Goal: Feedback & Contribution: Submit feedback/report problem

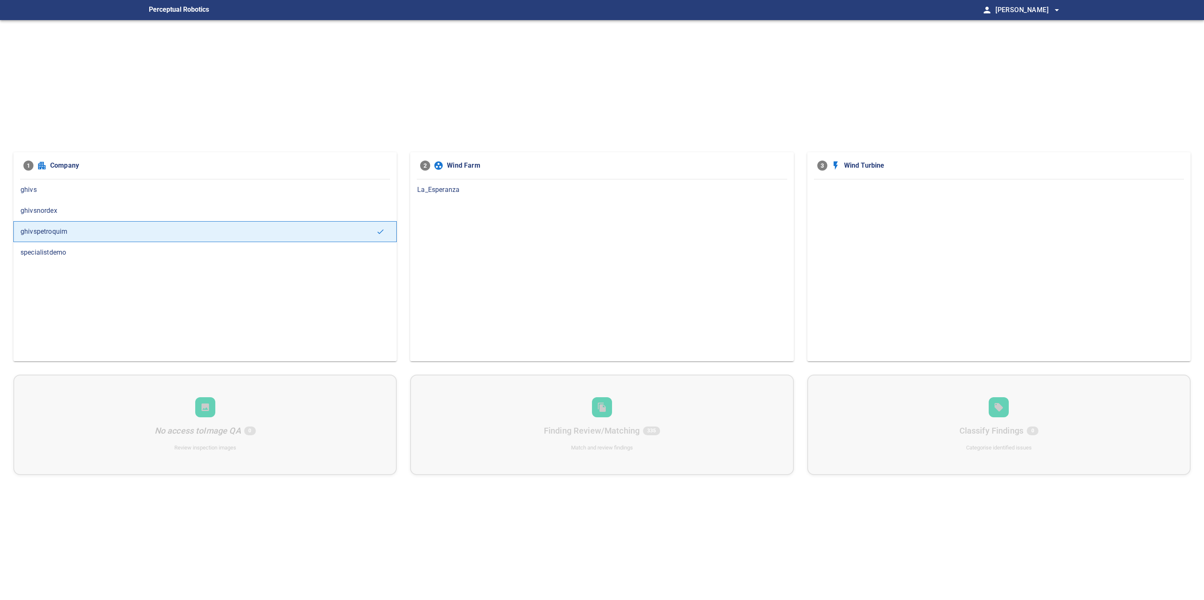
click at [421, 188] on span "La_Esperanza" at bounding box center [601, 190] width 369 height 10
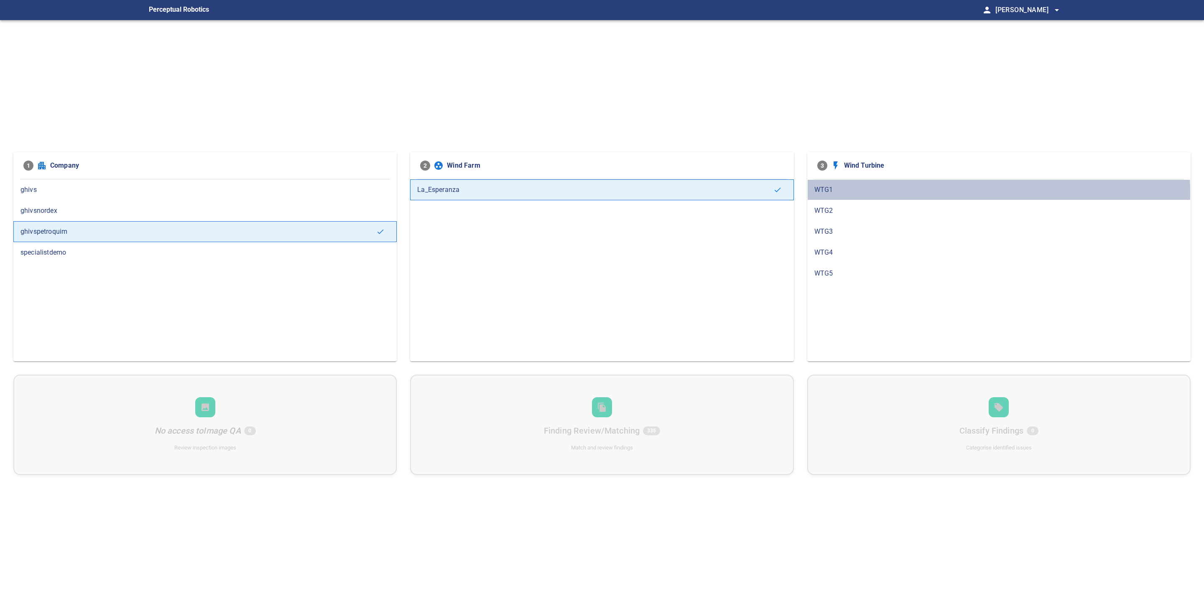
click at [878, 193] on span "WTG1" at bounding box center [998, 190] width 369 height 10
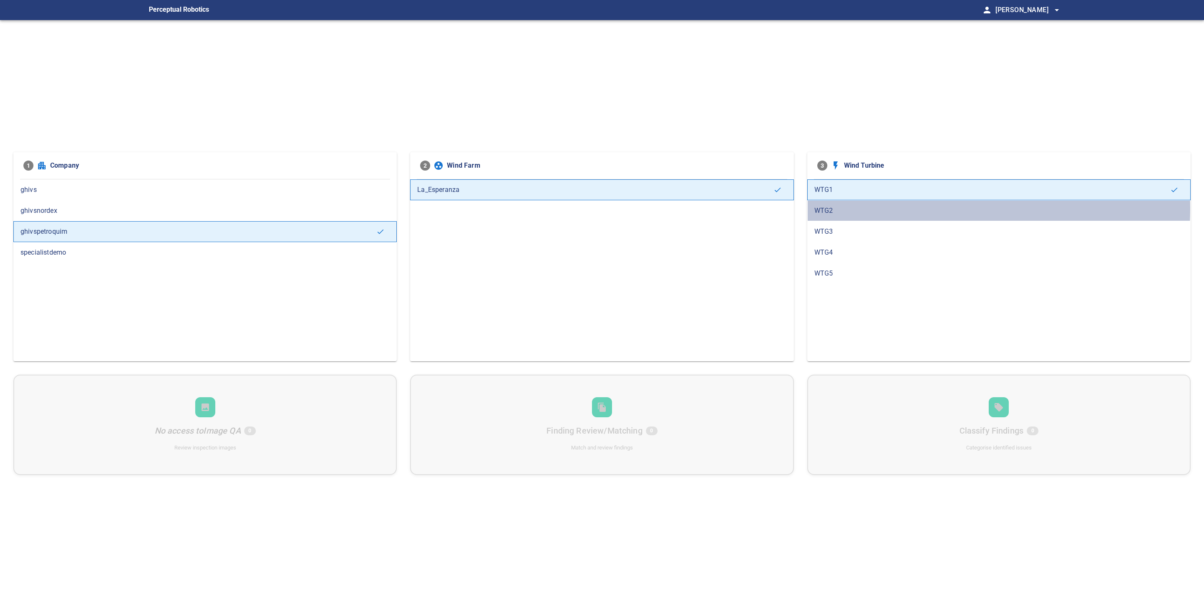
click at [872, 209] on span "WTG2" at bounding box center [998, 211] width 369 height 10
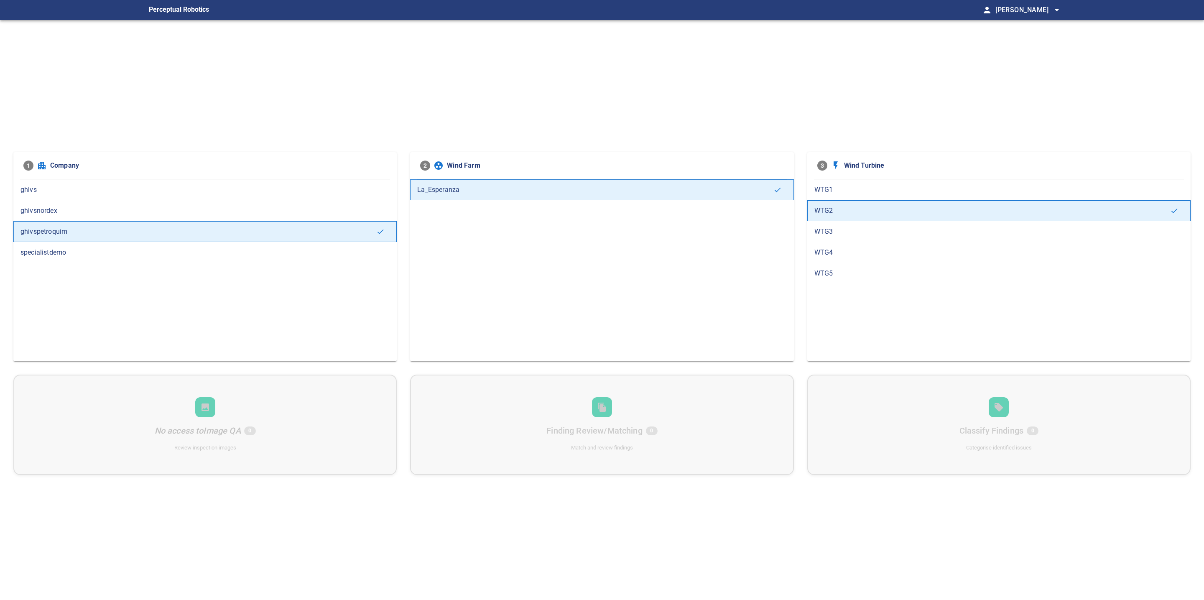
click at [872, 226] on div "WTG3" at bounding box center [998, 231] width 383 height 21
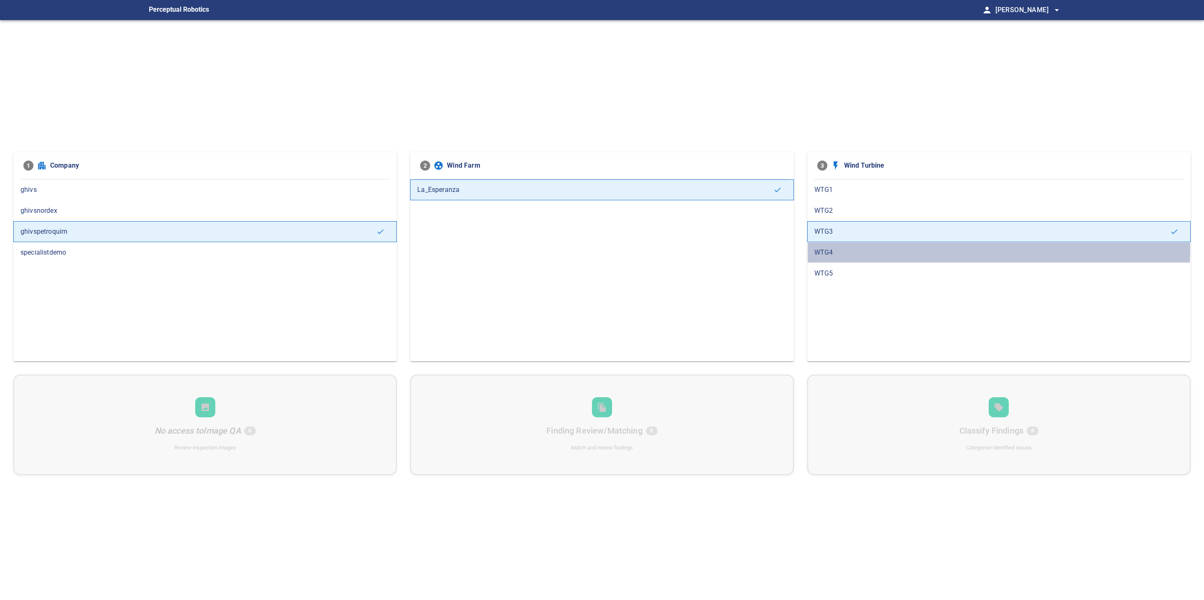
click at [871, 250] on span "WTG4" at bounding box center [998, 252] width 369 height 10
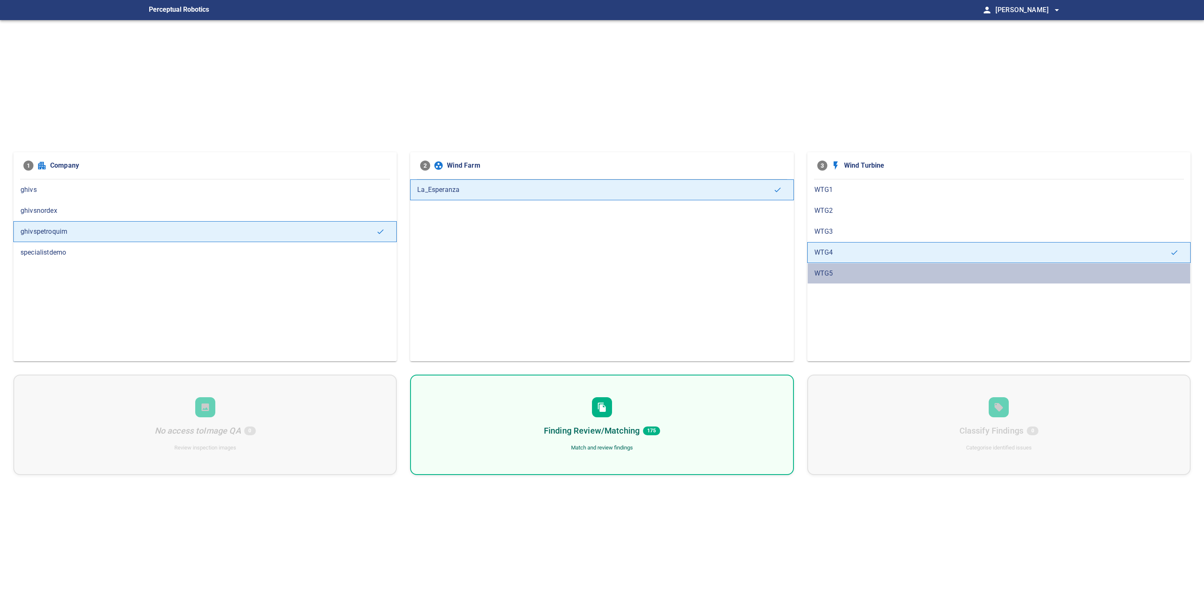
click at [867, 270] on span "WTG5" at bounding box center [998, 273] width 369 height 10
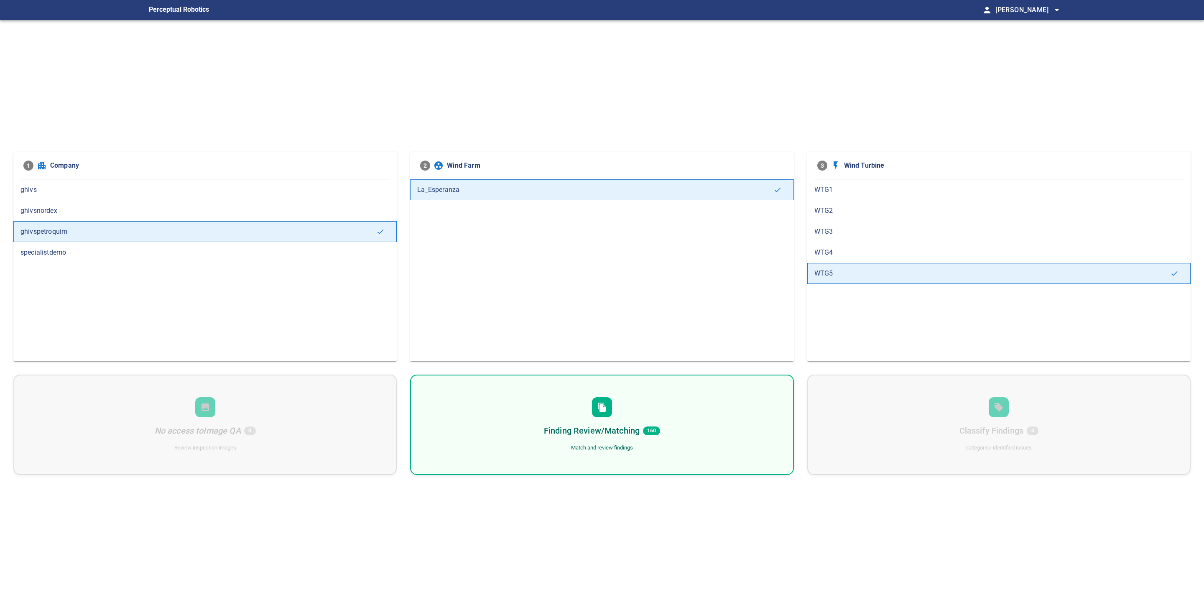
click at [849, 255] on span "WTG4" at bounding box center [998, 252] width 369 height 10
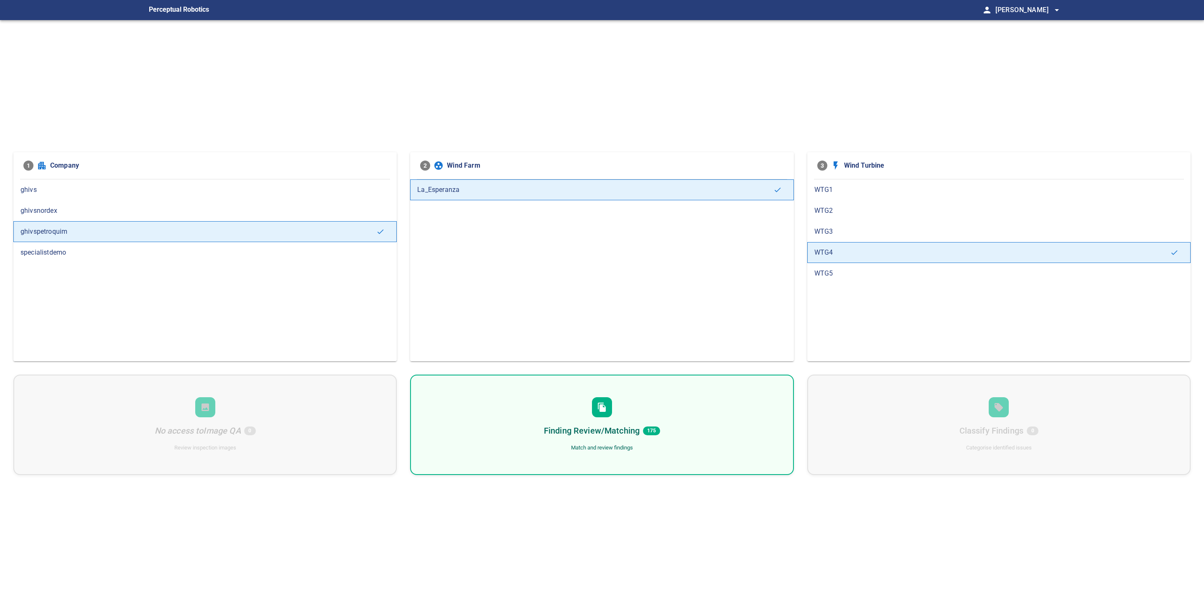
click at [616, 432] on h6 "Finding Review/Matching" at bounding box center [592, 430] width 96 height 13
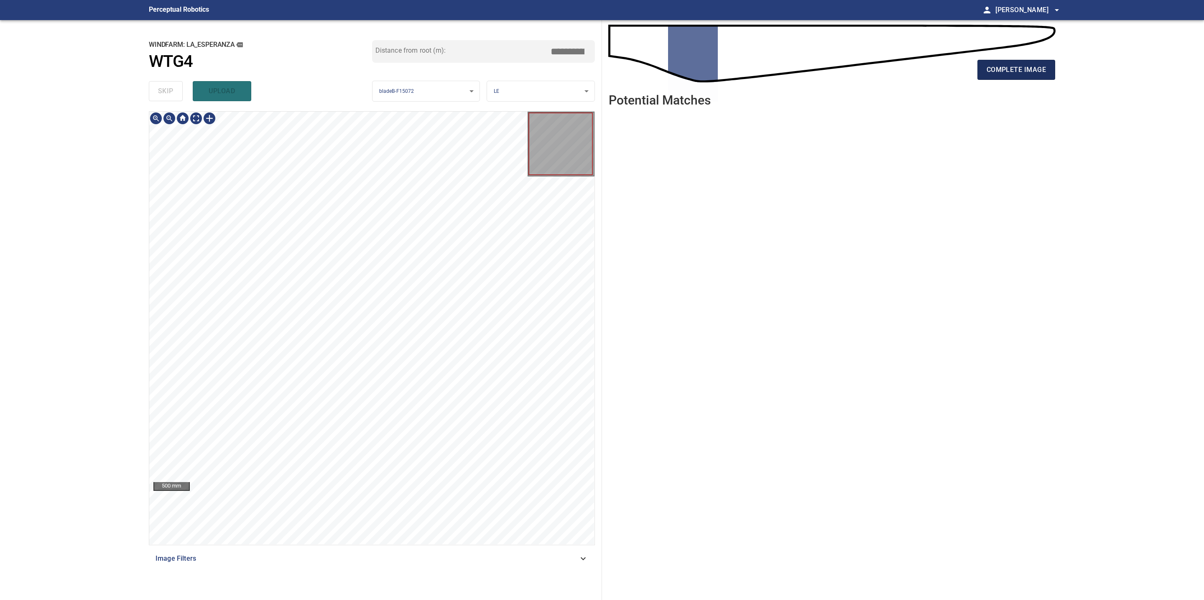
click at [1012, 67] on span "complete image" at bounding box center [1015, 70] width 59 height 12
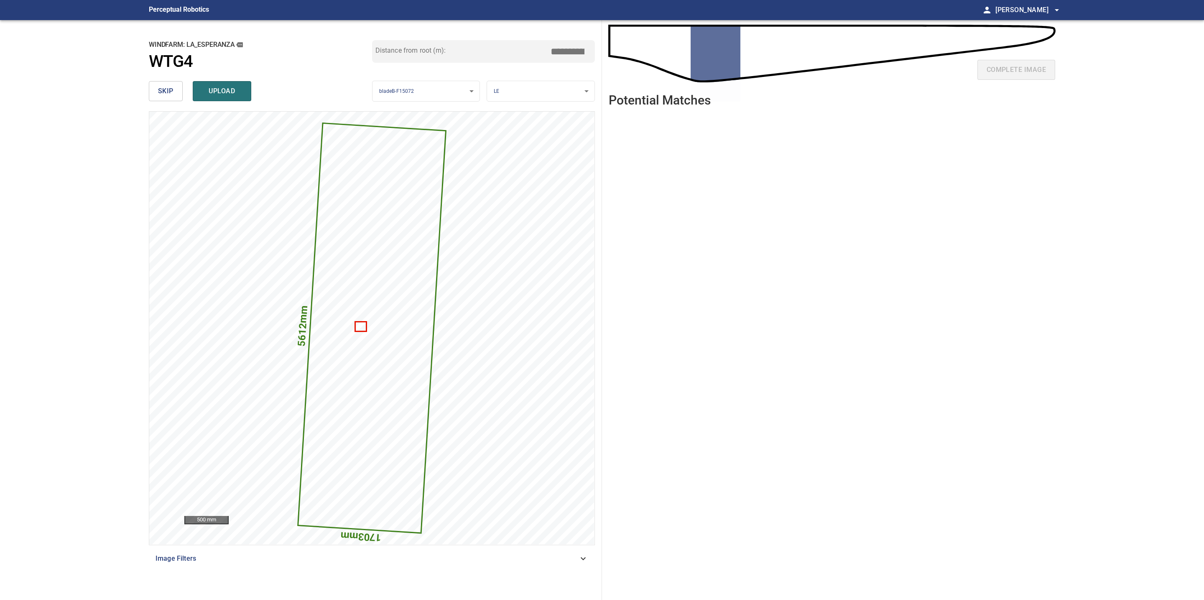
click at [171, 87] on span "skip" at bounding box center [165, 91] width 15 height 12
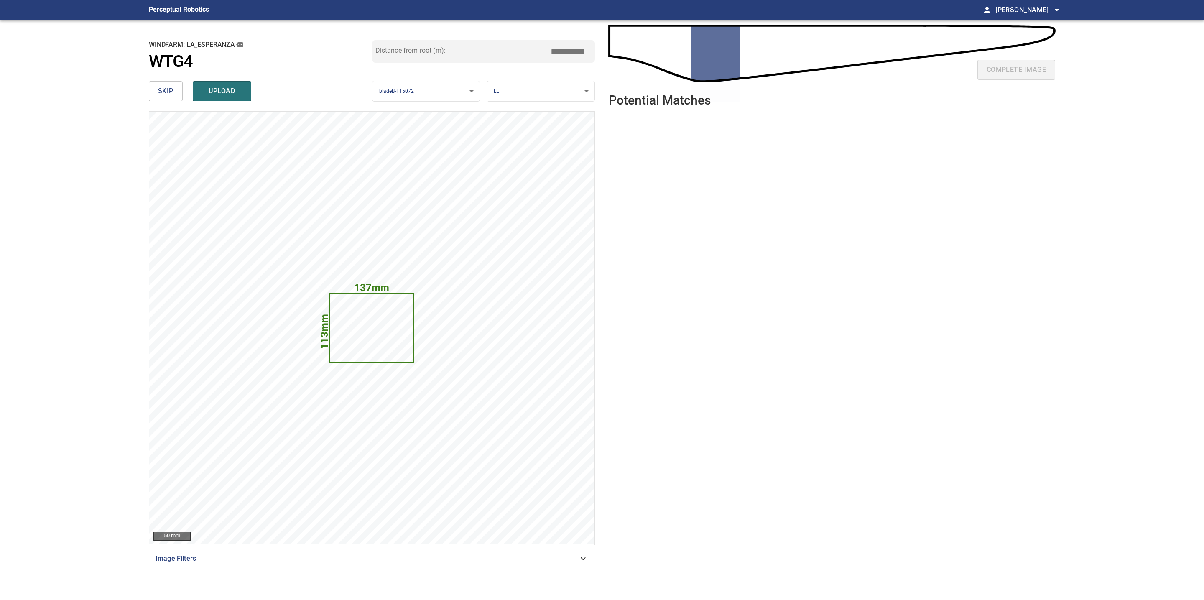
click at [175, 89] on button "skip" at bounding box center [166, 91] width 34 height 20
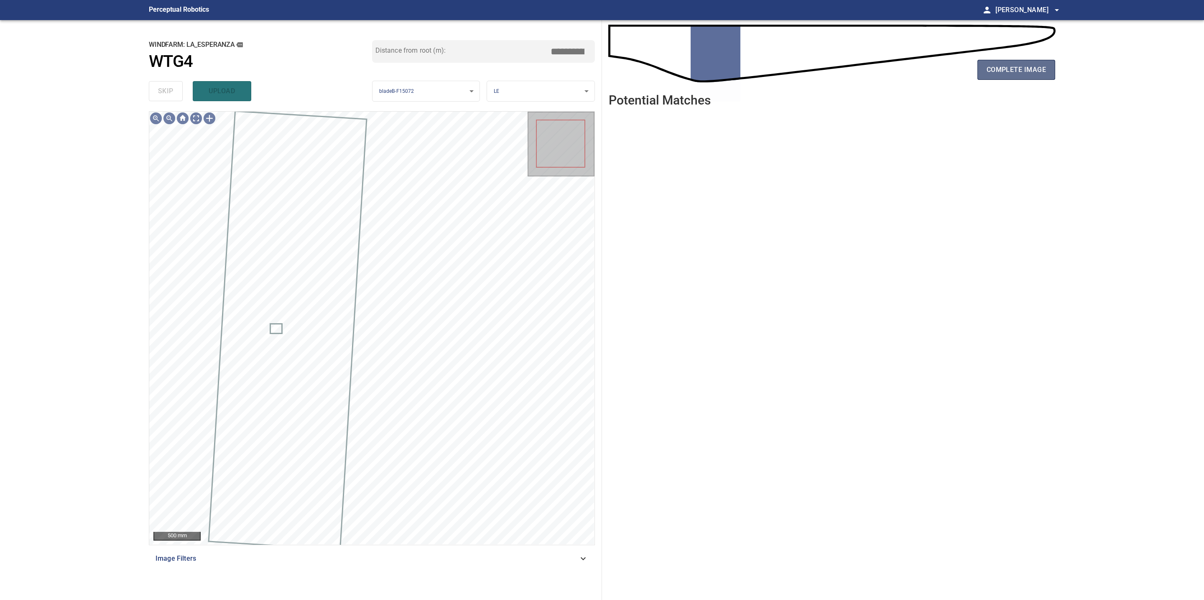
click at [1035, 64] on span "complete image" at bounding box center [1015, 70] width 59 height 12
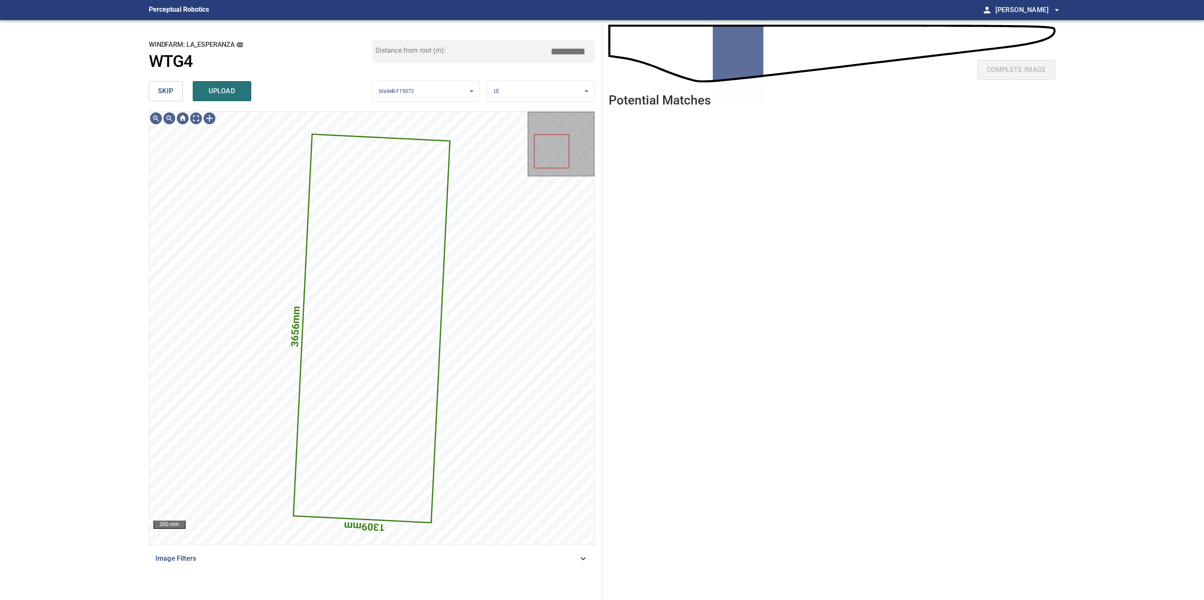
click at [171, 91] on span "skip" at bounding box center [165, 91] width 15 height 12
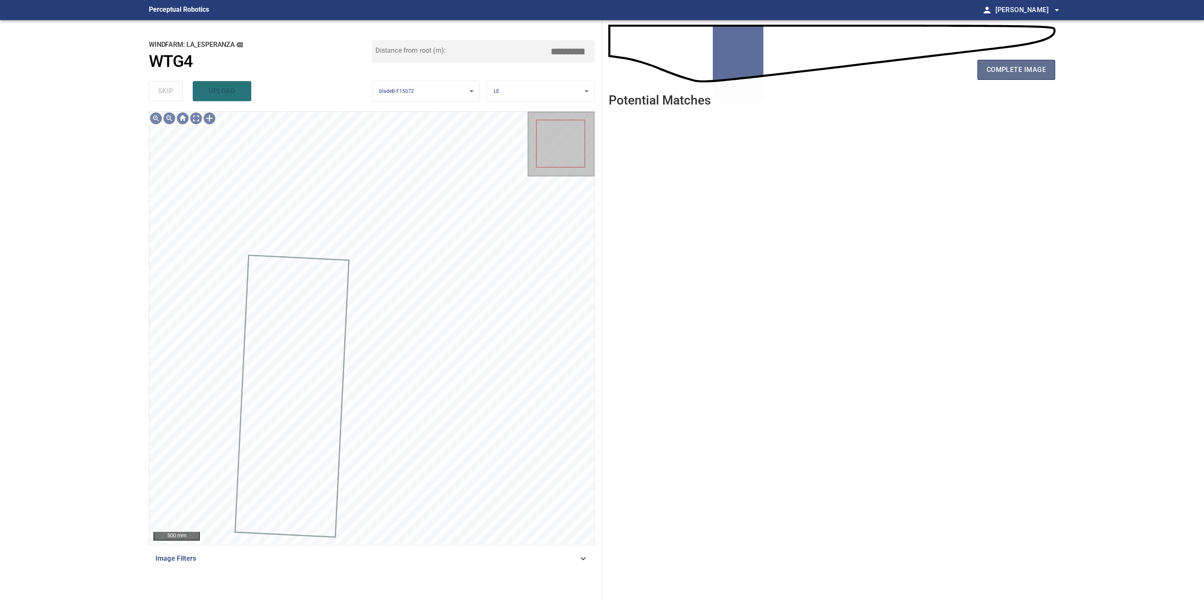
click at [1021, 71] on span "complete image" at bounding box center [1015, 70] width 59 height 12
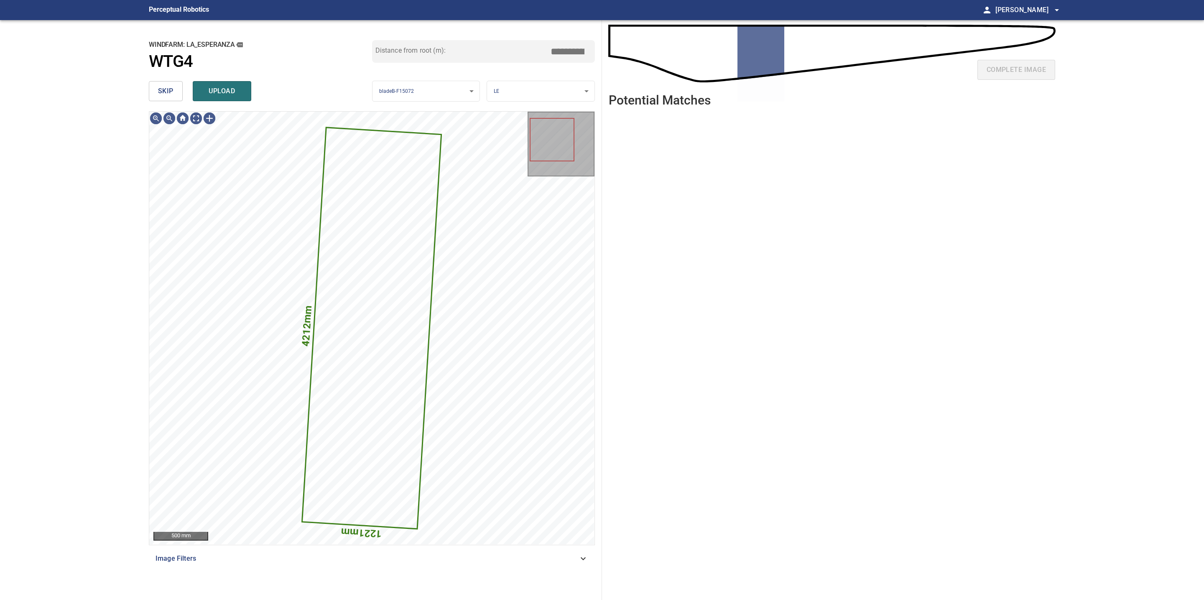
click at [167, 95] on span "skip" at bounding box center [165, 91] width 15 height 12
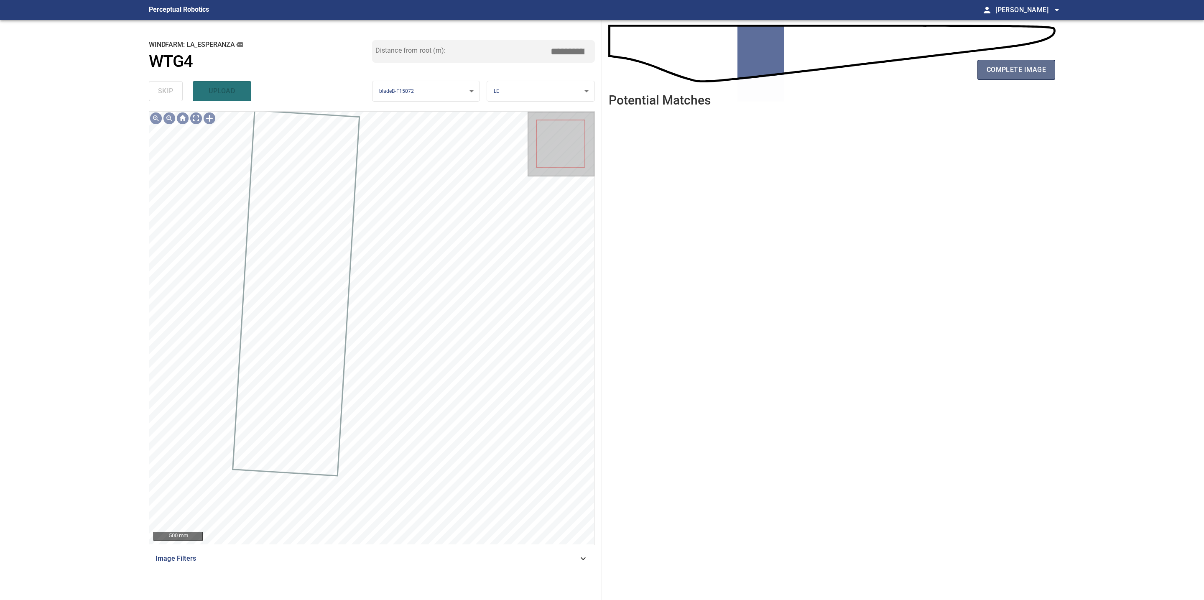
click at [983, 75] on button "complete image" at bounding box center [1016, 70] width 78 height 20
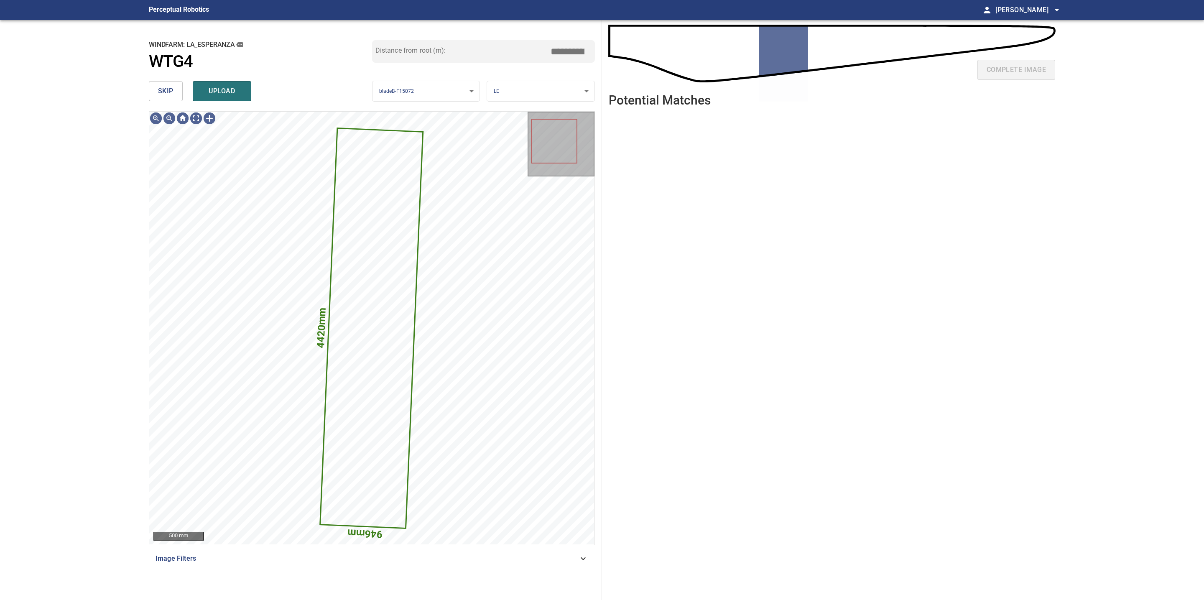
click at [163, 91] on span "skip" at bounding box center [165, 91] width 15 height 12
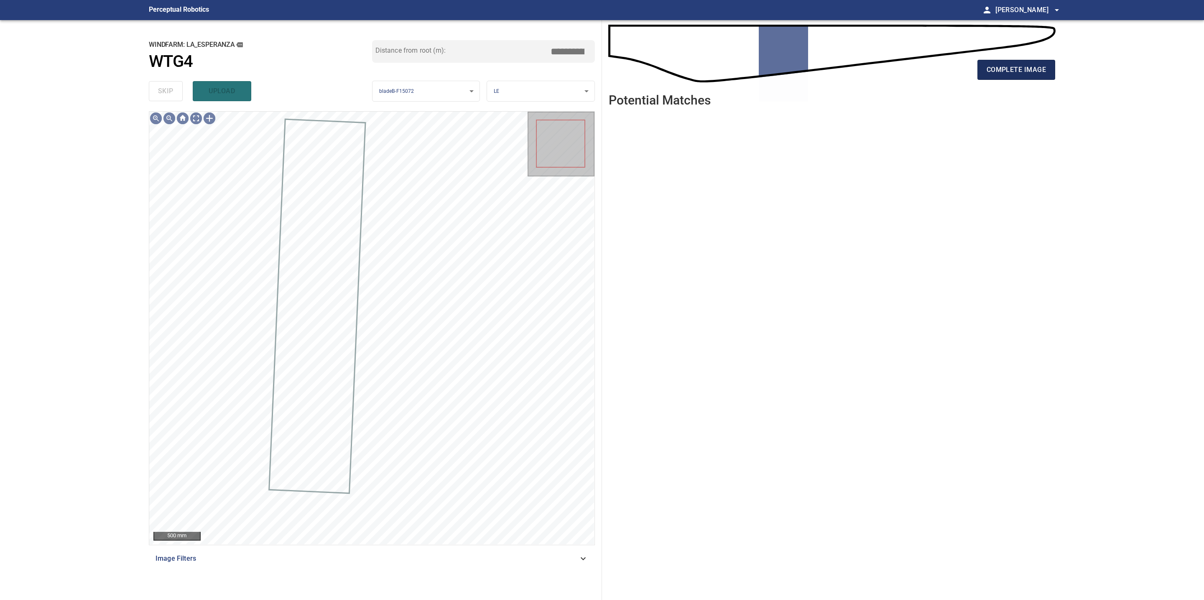
click at [1026, 69] on span "complete image" at bounding box center [1015, 70] width 59 height 12
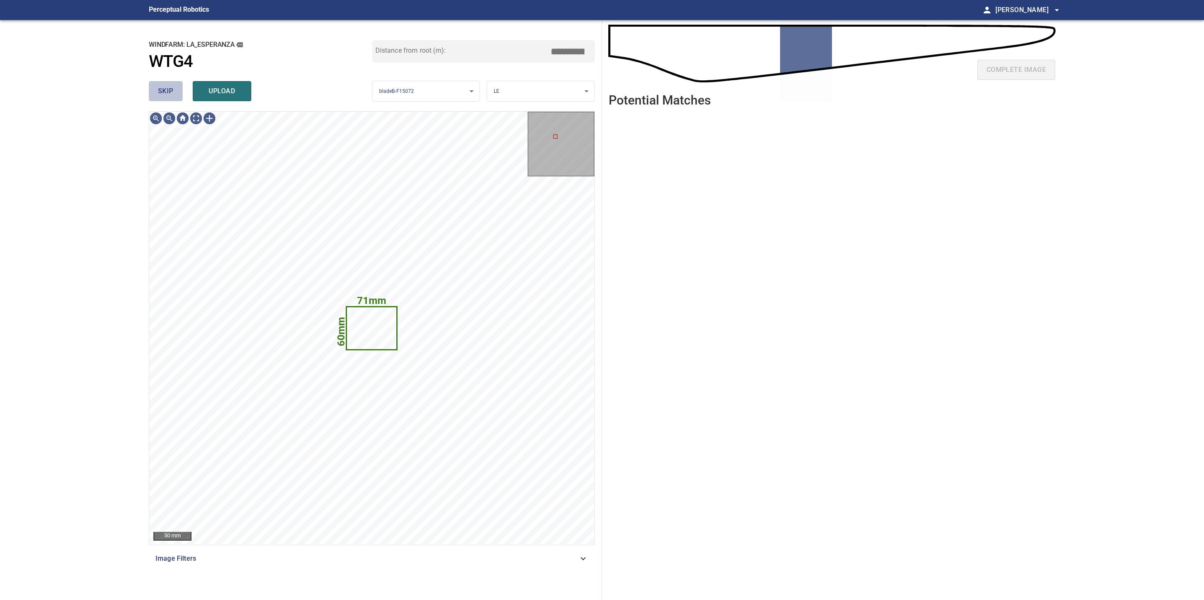
click at [168, 90] on span "skip" at bounding box center [165, 91] width 15 height 12
click at [172, 90] on span "skip" at bounding box center [165, 91] width 15 height 12
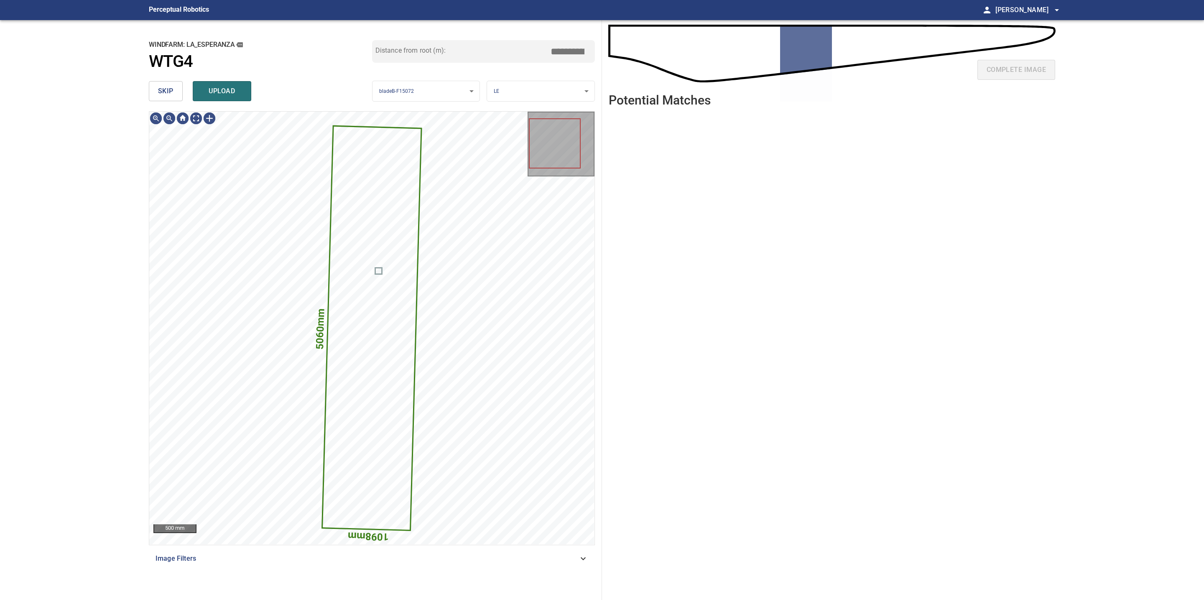
click at [164, 90] on span "skip" at bounding box center [165, 91] width 15 height 12
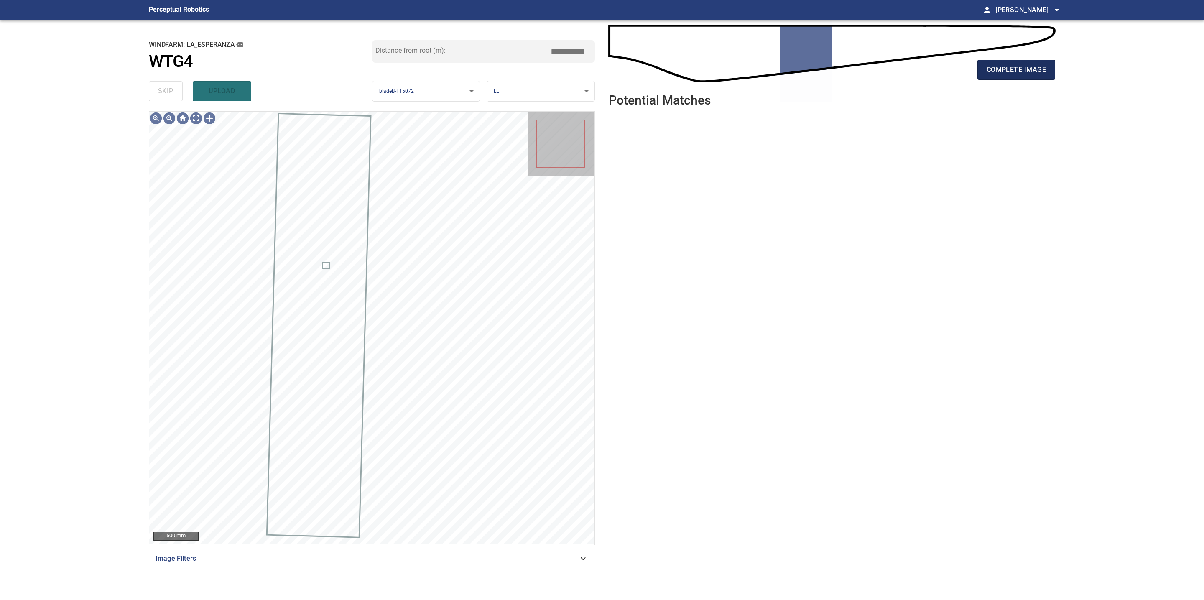
click at [1004, 73] on span "complete image" at bounding box center [1015, 70] width 59 height 12
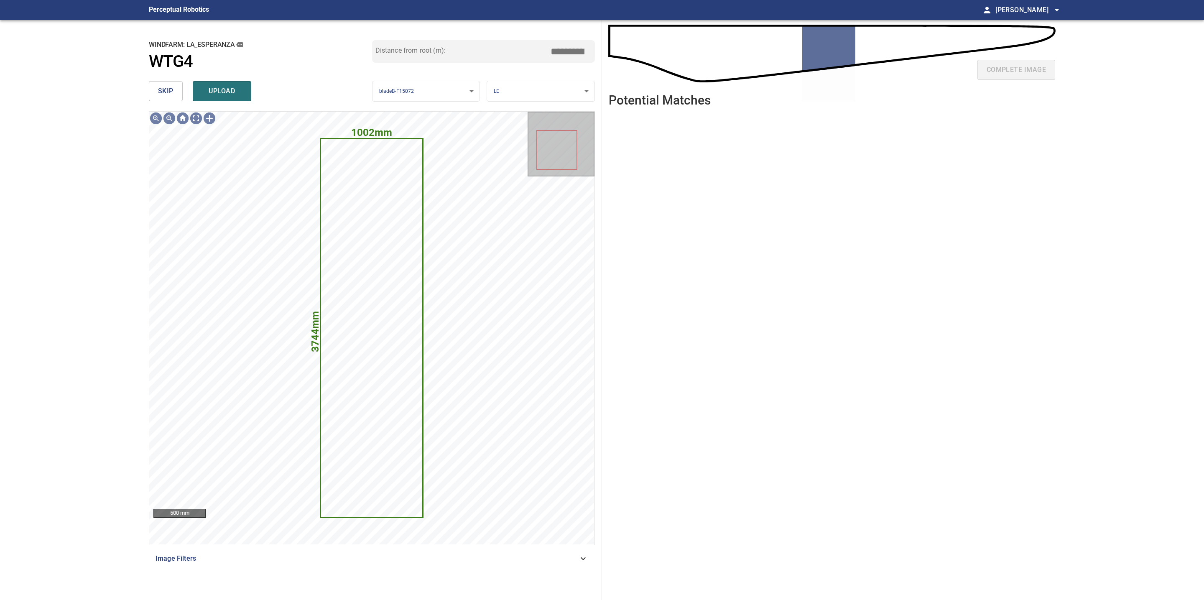
click at [162, 92] on span "skip" at bounding box center [165, 91] width 15 height 12
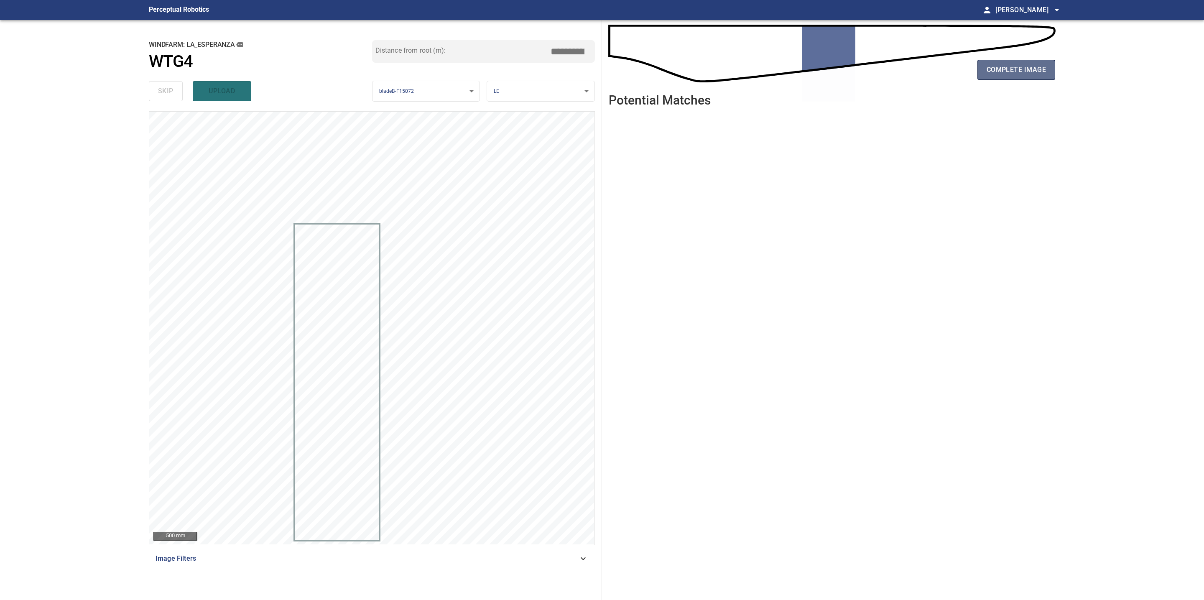
click at [1012, 71] on span "complete image" at bounding box center [1015, 70] width 59 height 12
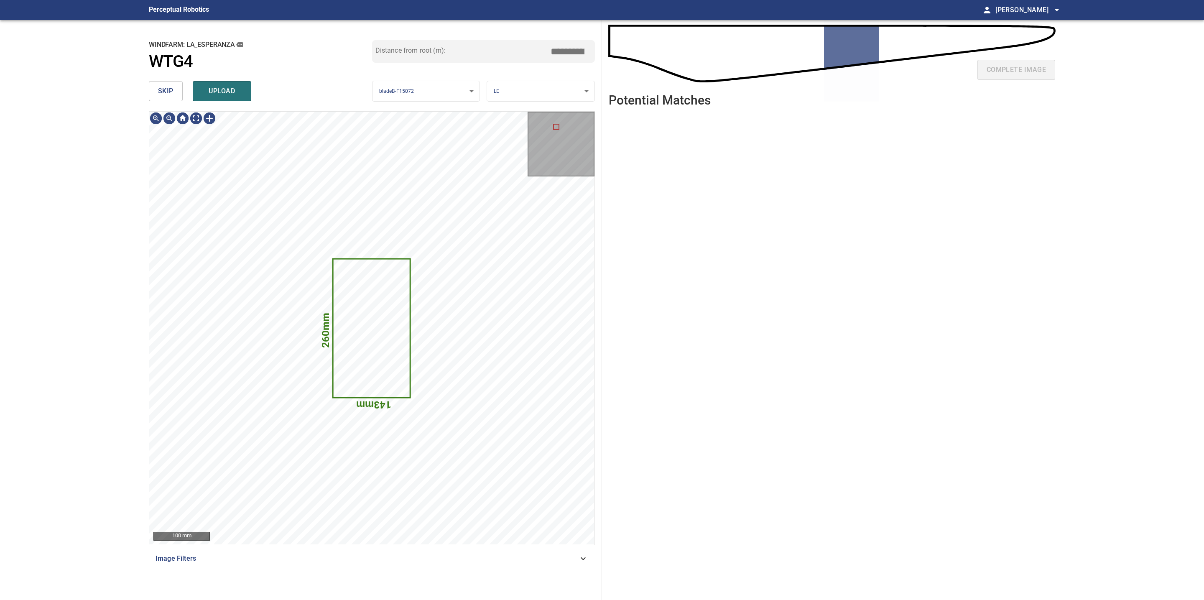
click at [172, 92] on span "skip" at bounding box center [165, 91] width 15 height 12
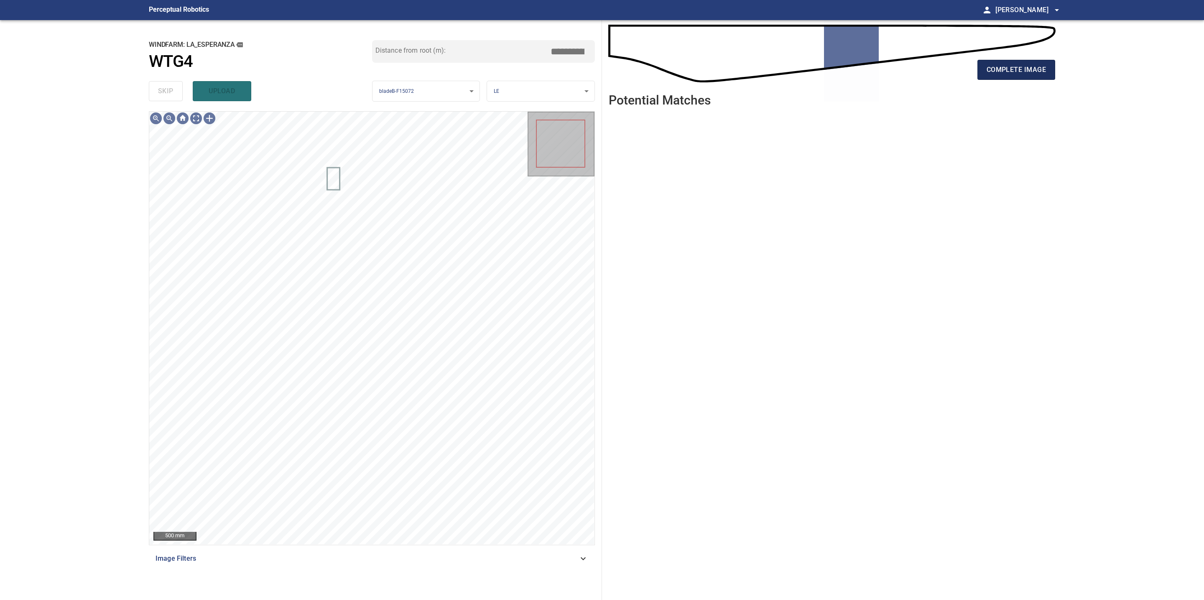
click at [998, 74] on span "complete image" at bounding box center [1015, 70] width 59 height 12
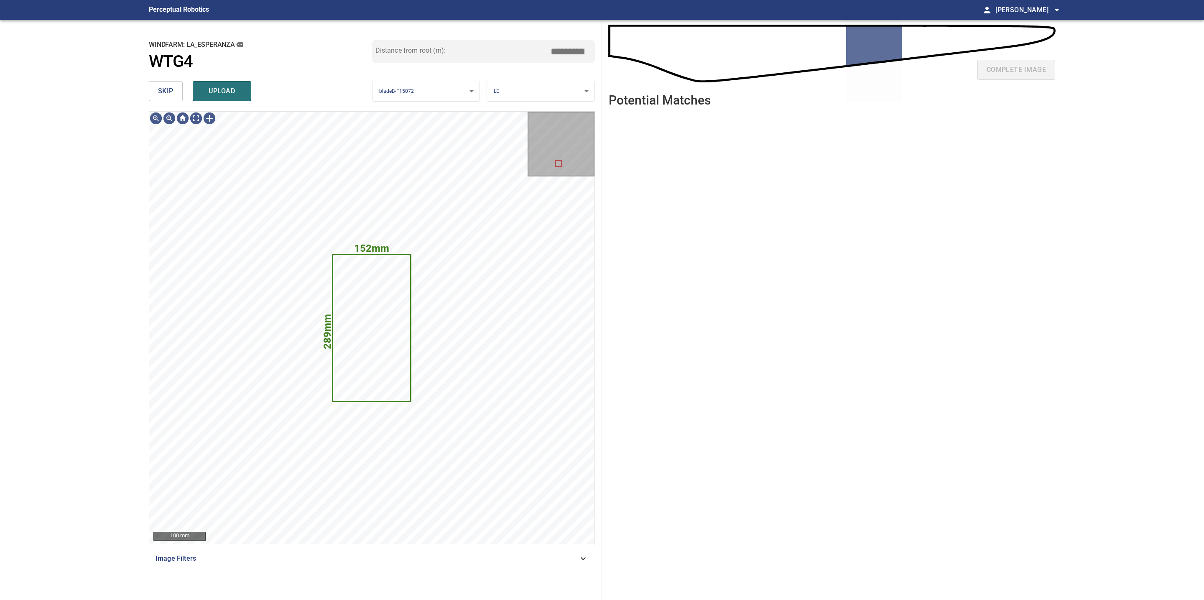
click at [170, 84] on button "skip" at bounding box center [166, 91] width 34 height 20
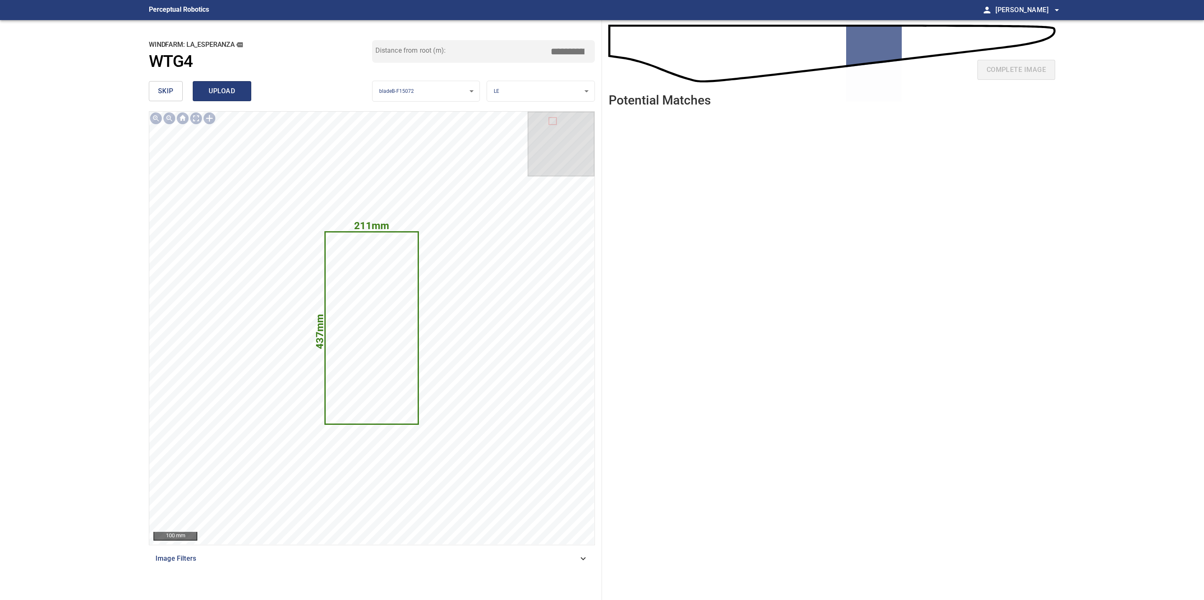
click at [224, 93] on span "upload" at bounding box center [222, 91] width 40 height 12
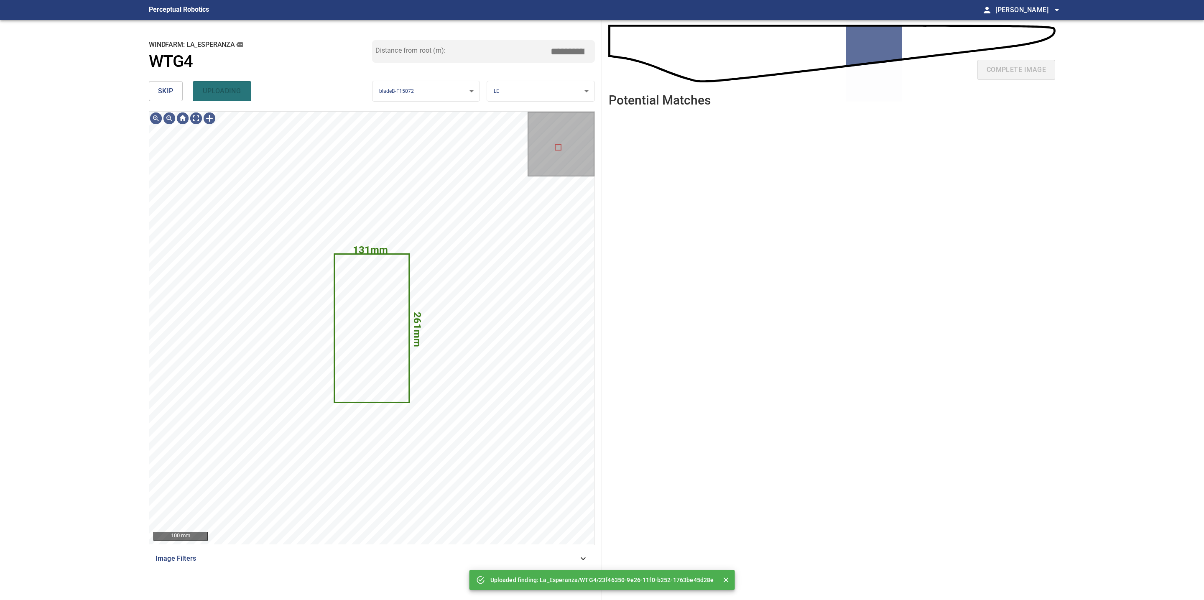
click at [171, 90] on span "skip" at bounding box center [165, 91] width 15 height 12
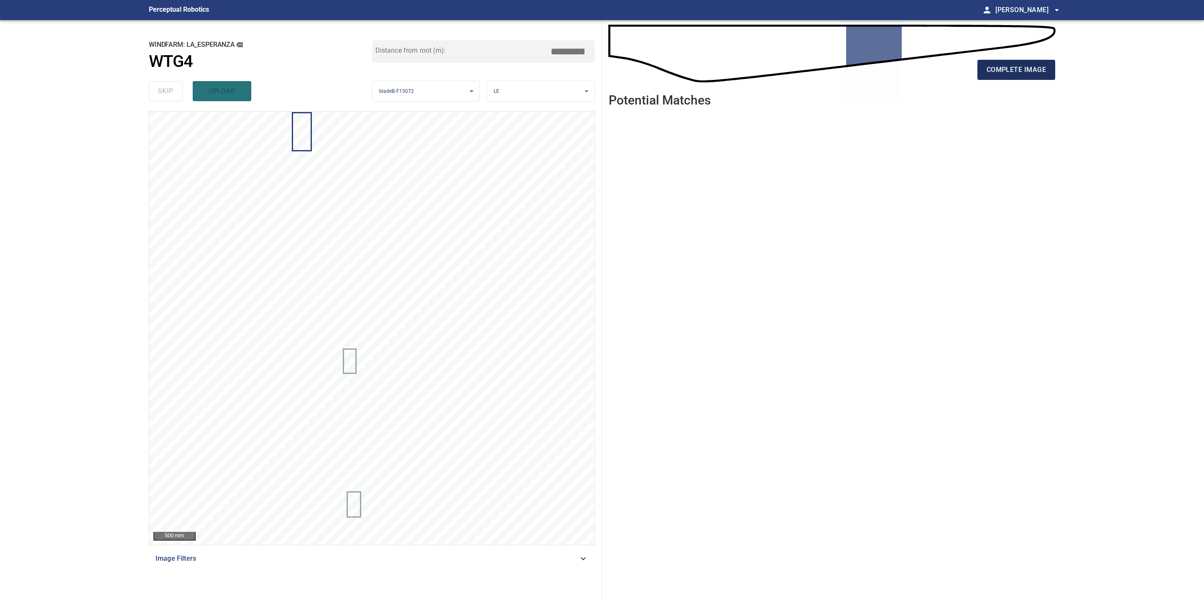
click at [1002, 72] on span "complete image" at bounding box center [1015, 70] width 59 height 12
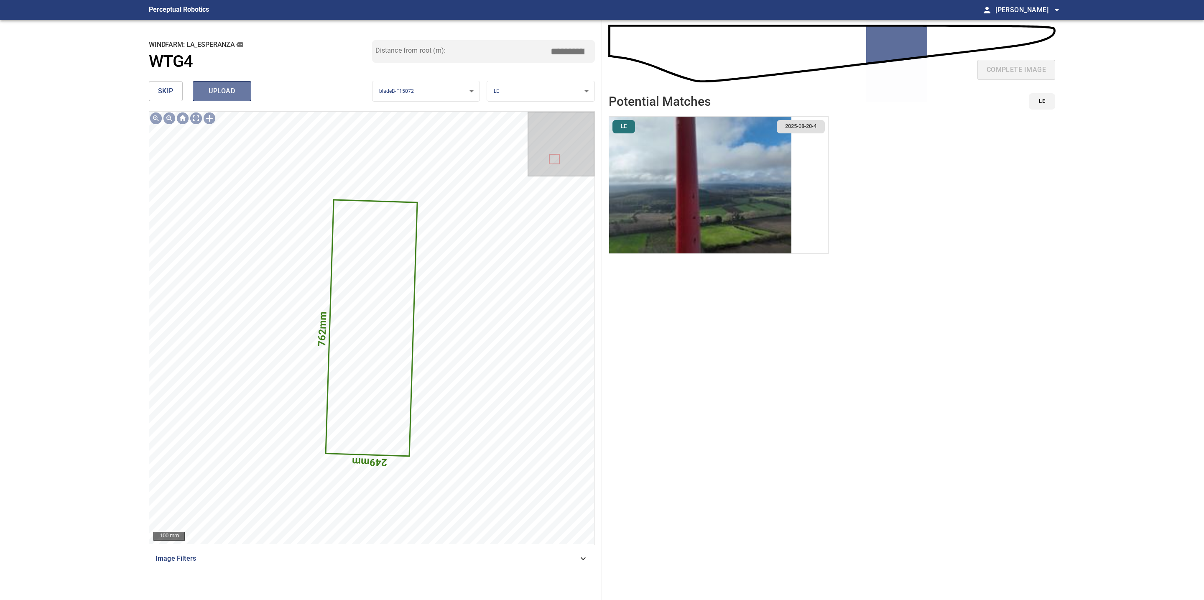
click at [219, 91] on span "upload" at bounding box center [222, 91] width 40 height 12
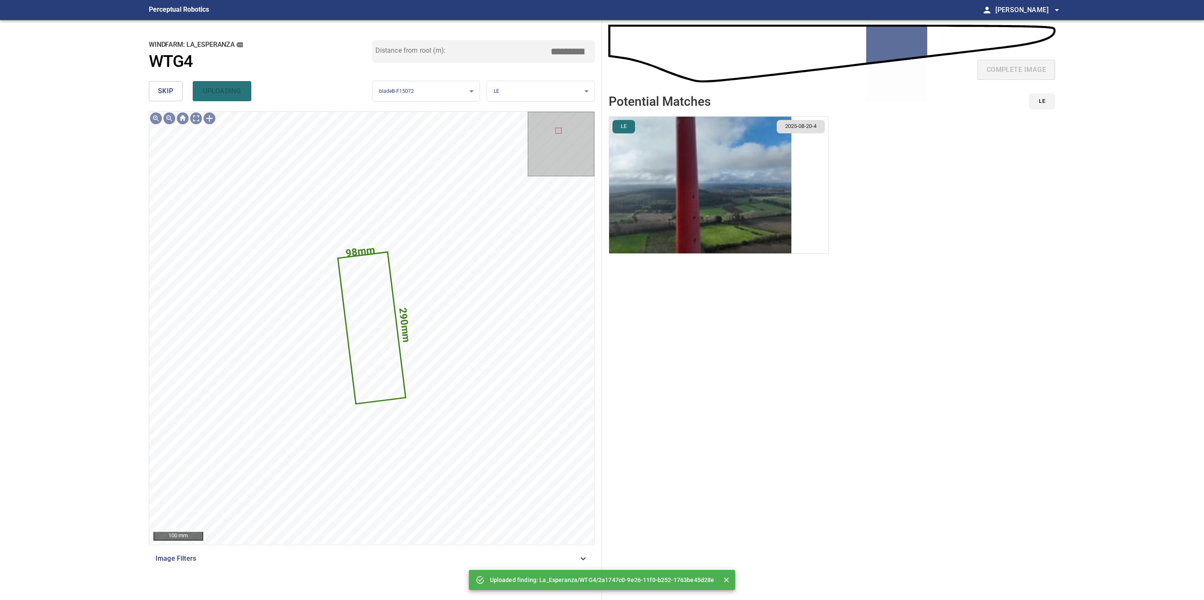
click at [168, 91] on span "skip" at bounding box center [165, 91] width 15 height 12
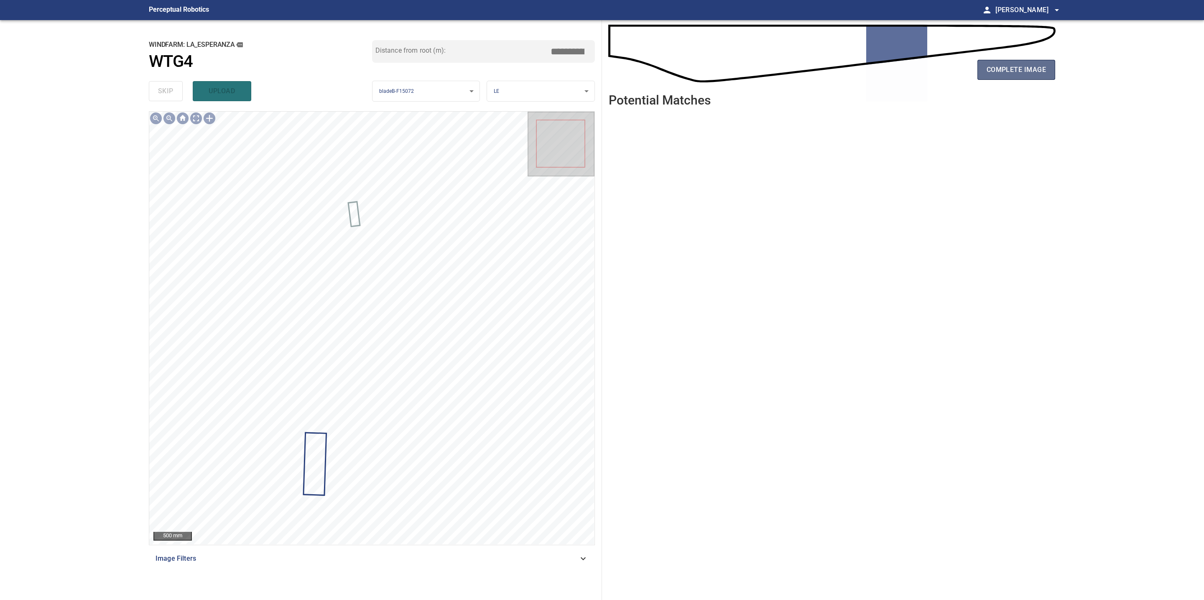
click at [999, 73] on span "complete image" at bounding box center [1015, 70] width 59 height 12
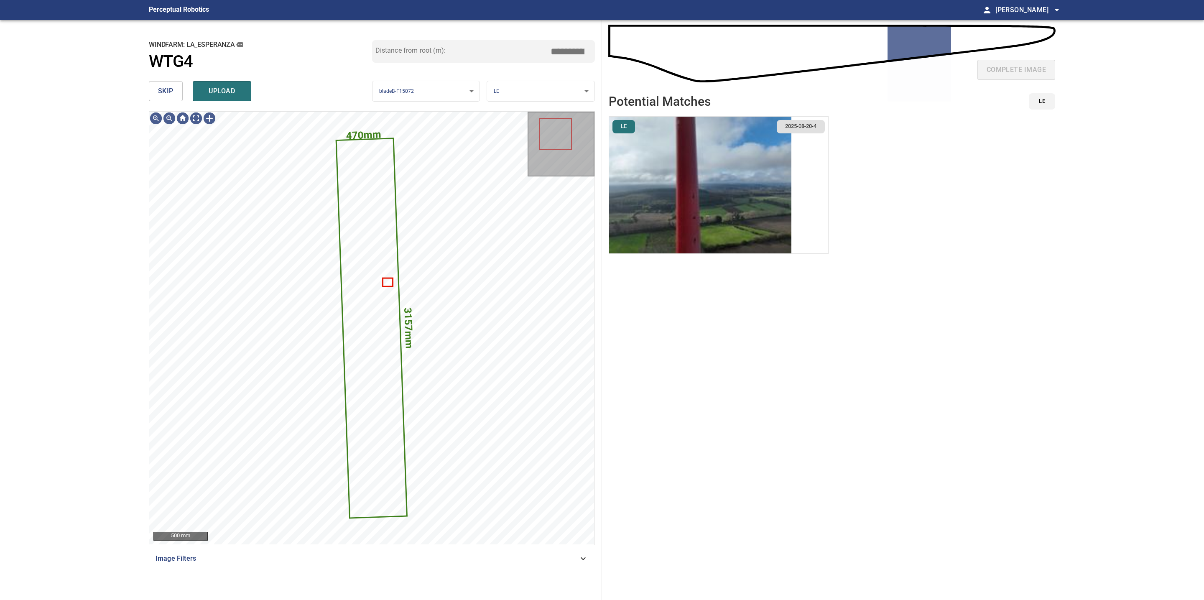
click at [168, 89] on span "skip" at bounding box center [165, 91] width 15 height 12
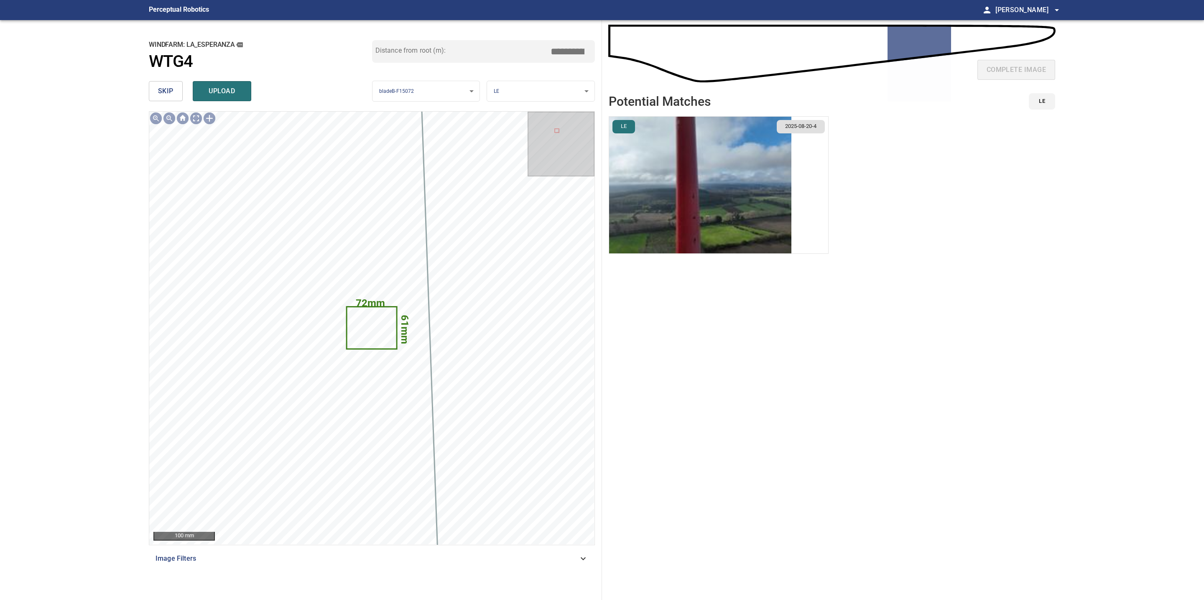
click at [168, 89] on span "skip" at bounding box center [165, 91] width 15 height 12
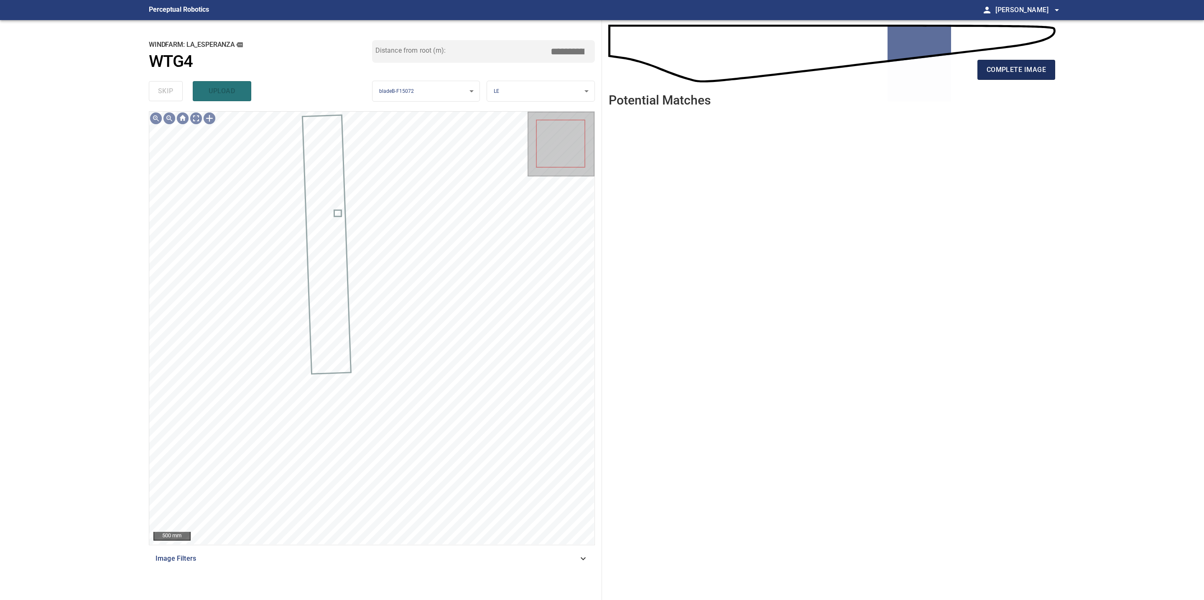
click at [1002, 66] on span "complete image" at bounding box center [1015, 70] width 59 height 12
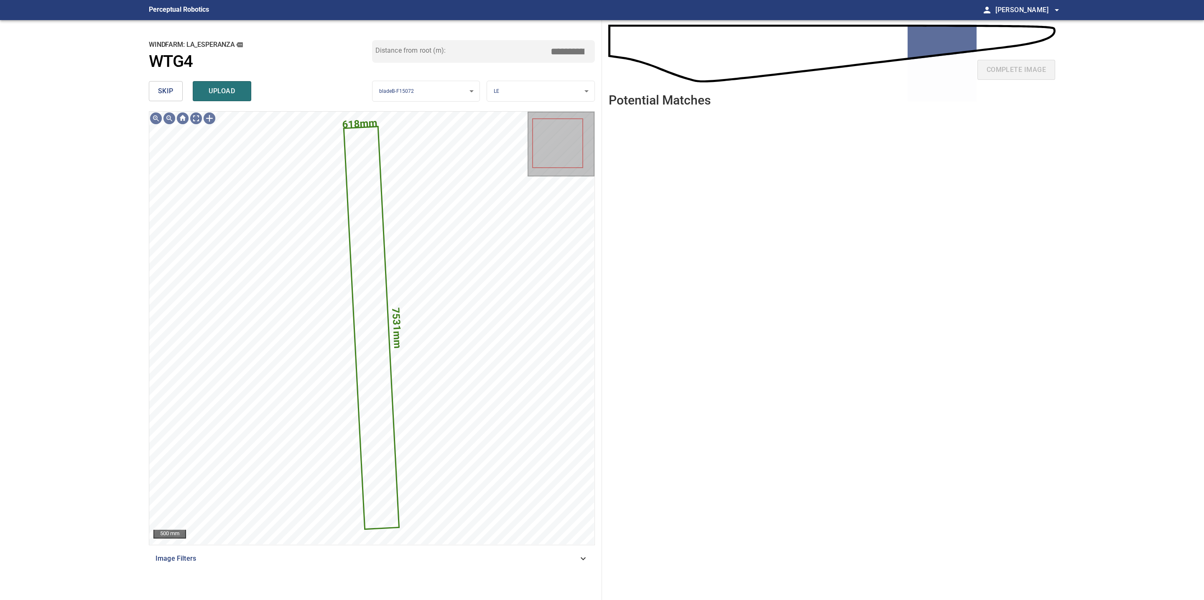
click at [171, 92] on span "skip" at bounding box center [165, 91] width 15 height 12
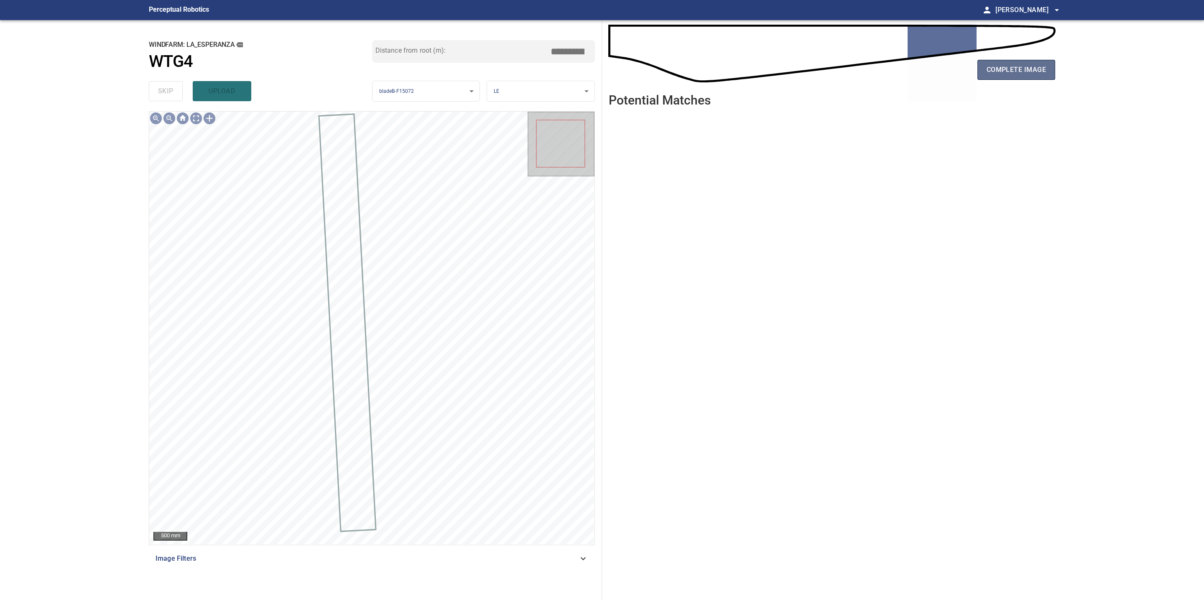
click at [1012, 69] on span "complete image" at bounding box center [1015, 70] width 59 height 12
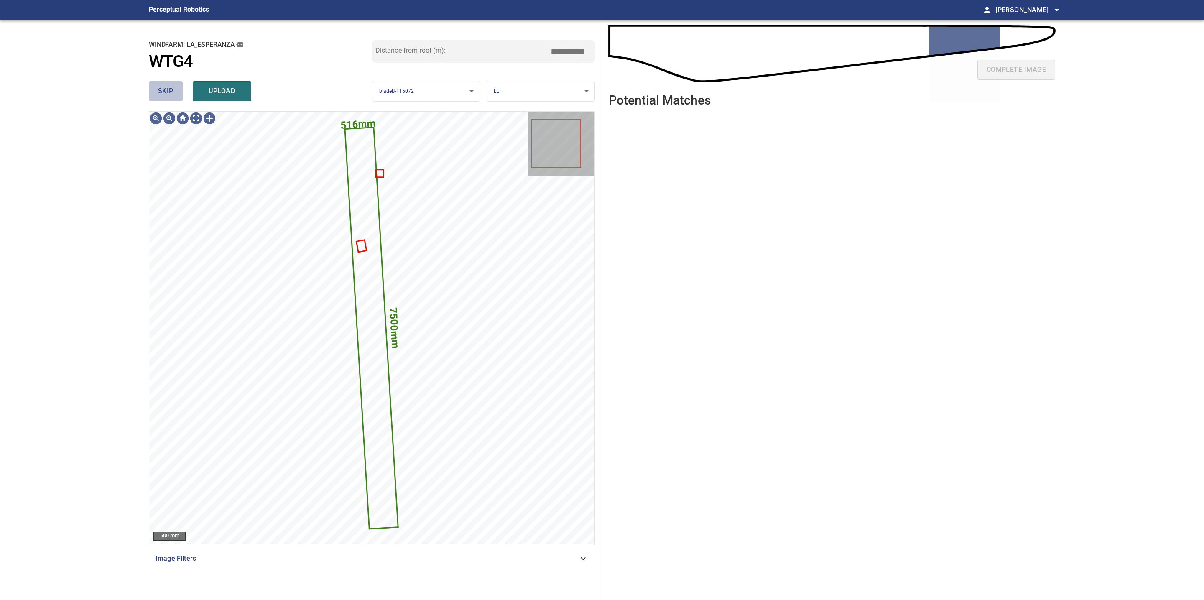
click at [169, 88] on span "skip" at bounding box center [165, 91] width 15 height 12
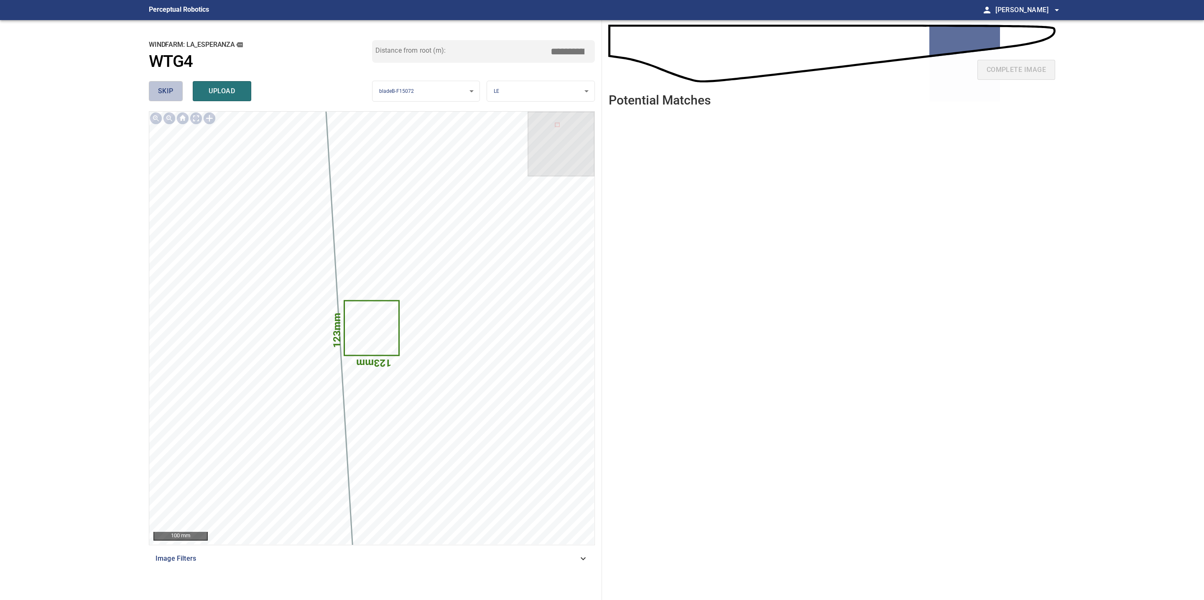
click at [169, 88] on span "skip" at bounding box center [165, 91] width 15 height 12
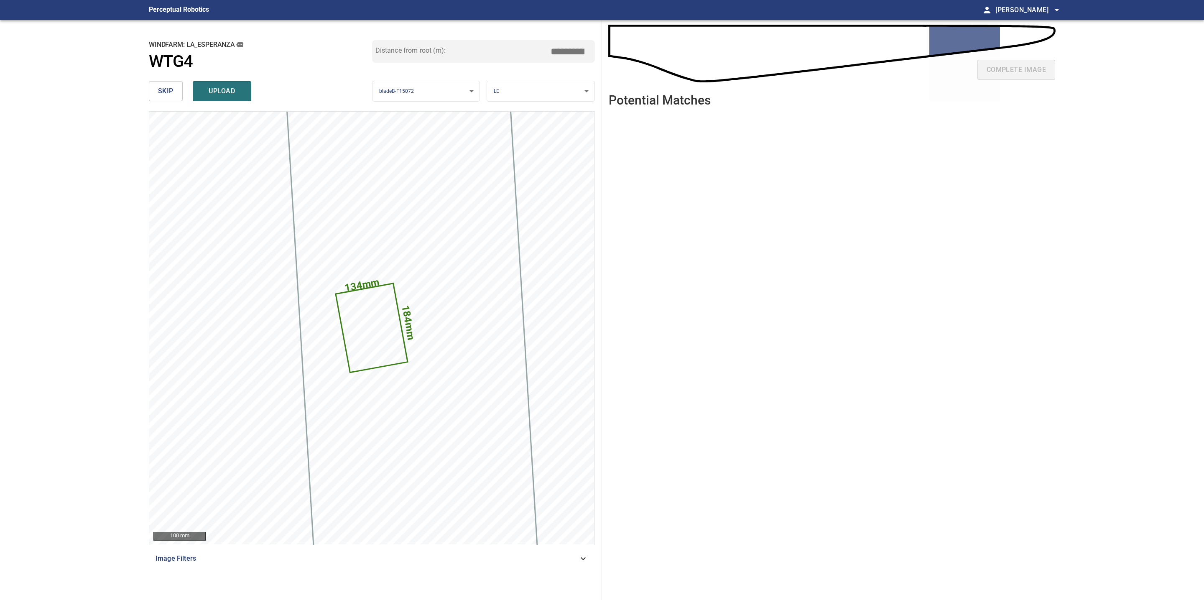
click at [169, 88] on span "skip" at bounding box center [165, 91] width 15 height 12
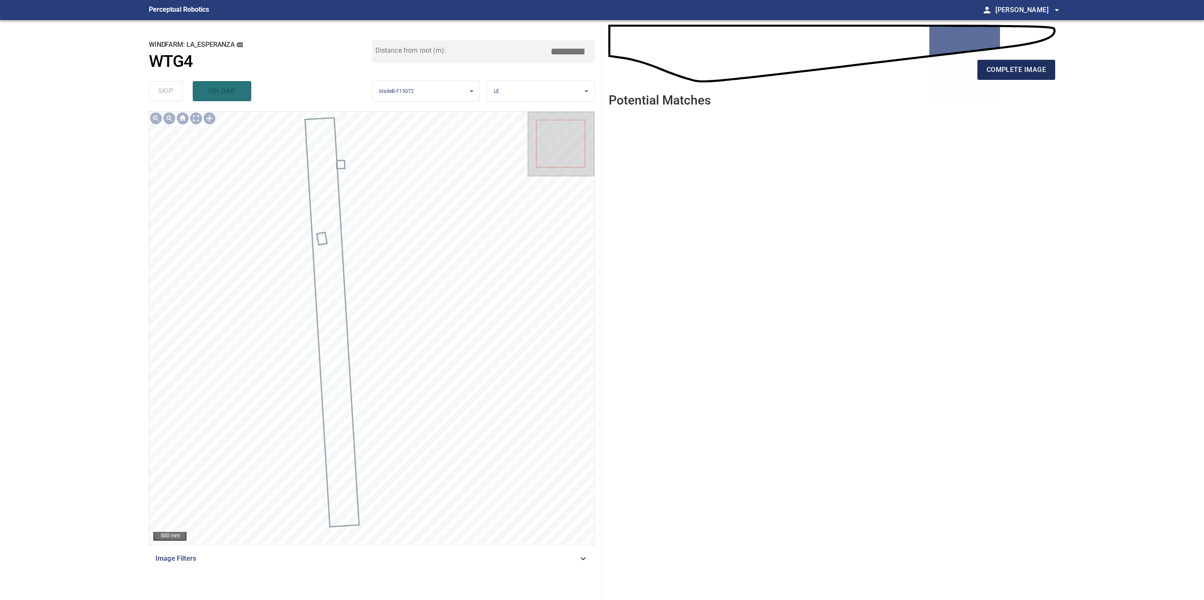
click at [1008, 75] on span "complete image" at bounding box center [1015, 70] width 59 height 12
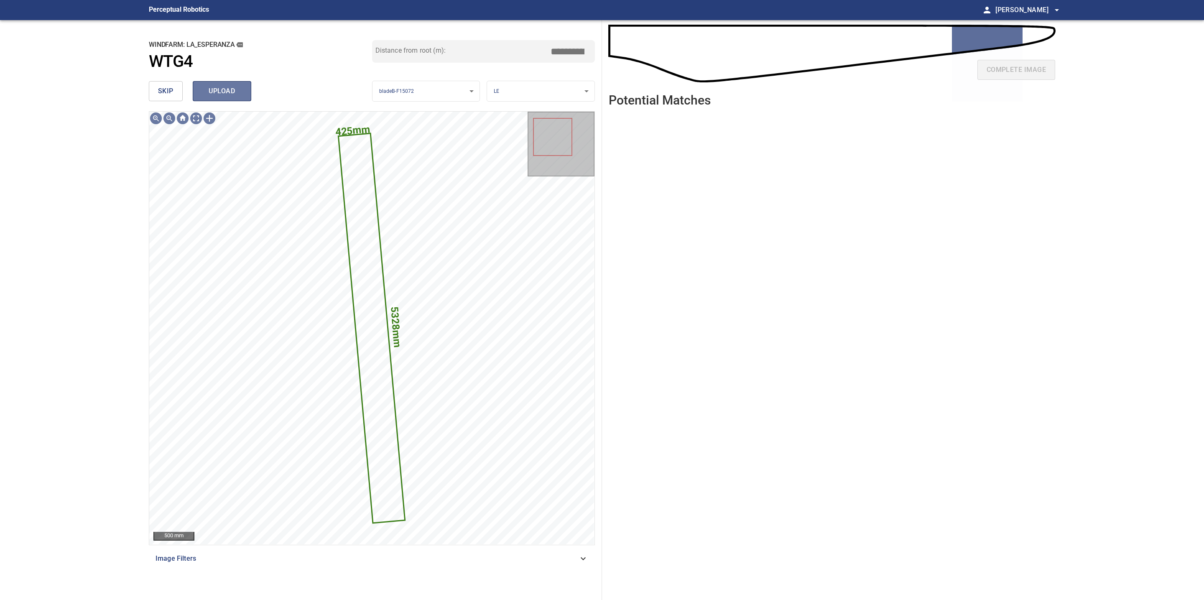
click at [212, 93] on span "upload" at bounding box center [222, 91] width 40 height 12
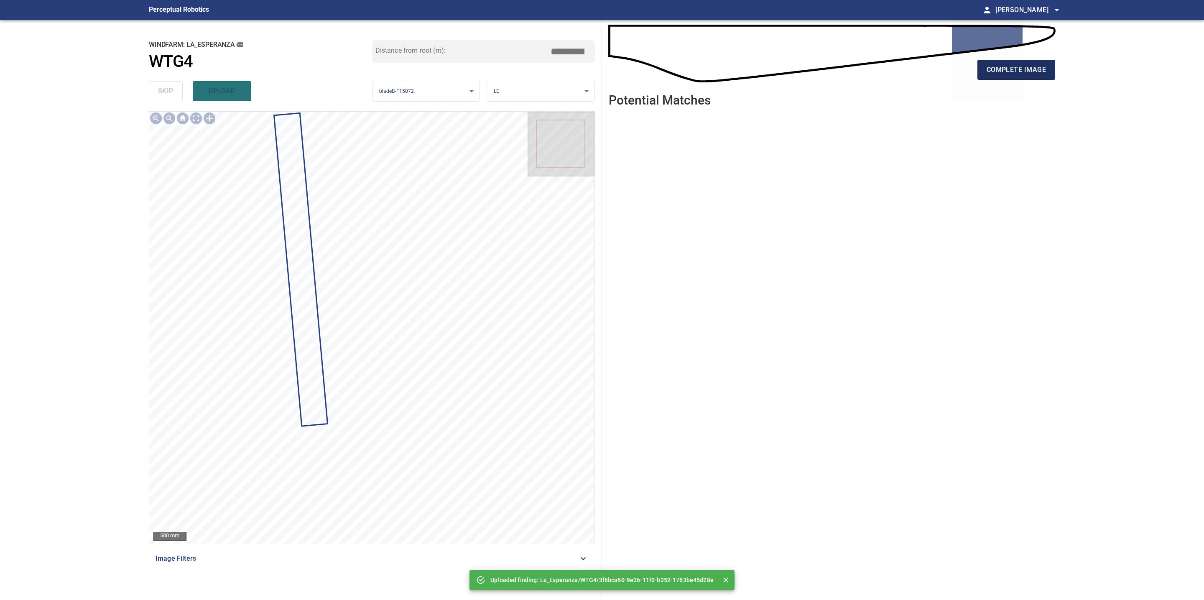
click at [1002, 69] on span "complete image" at bounding box center [1015, 70] width 59 height 12
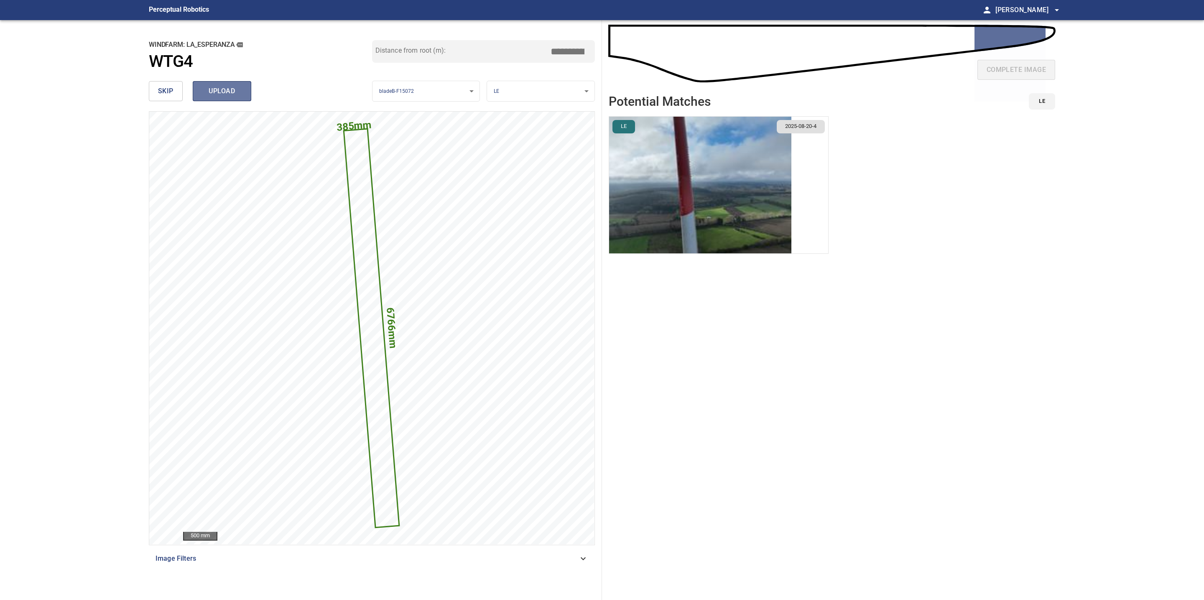
click at [206, 94] on span "upload" at bounding box center [222, 91] width 40 height 12
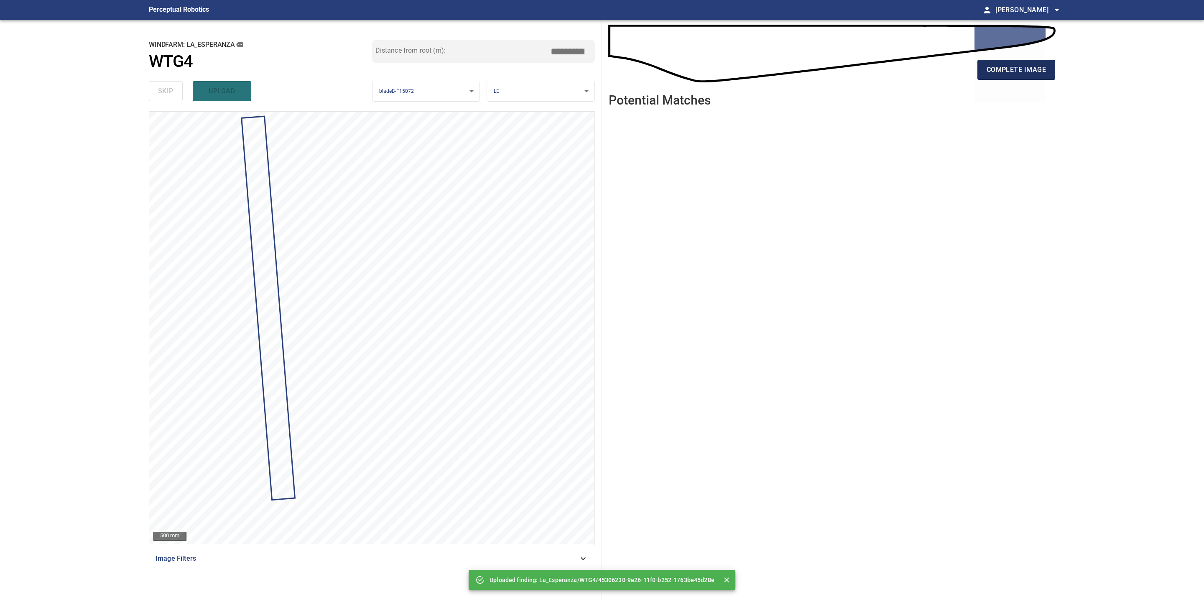
click at [1010, 73] on span "complete image" at bounding box center [1015, 70] width 59 height 12
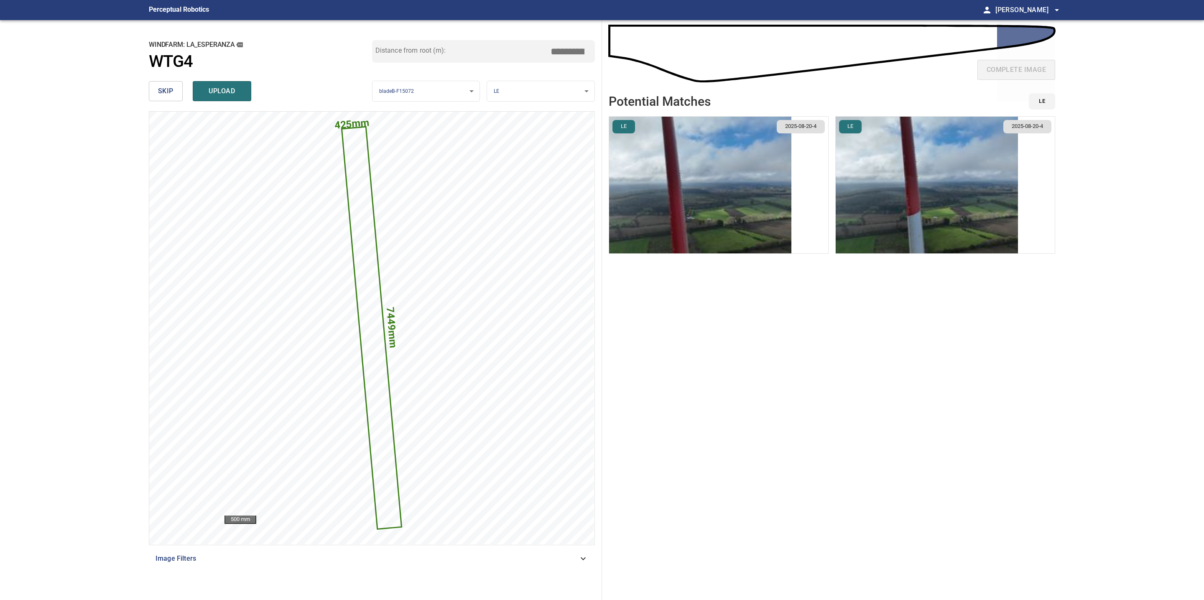
click at [897, 186] on img "button" at bounding box center [927, 185] width 182 height 137
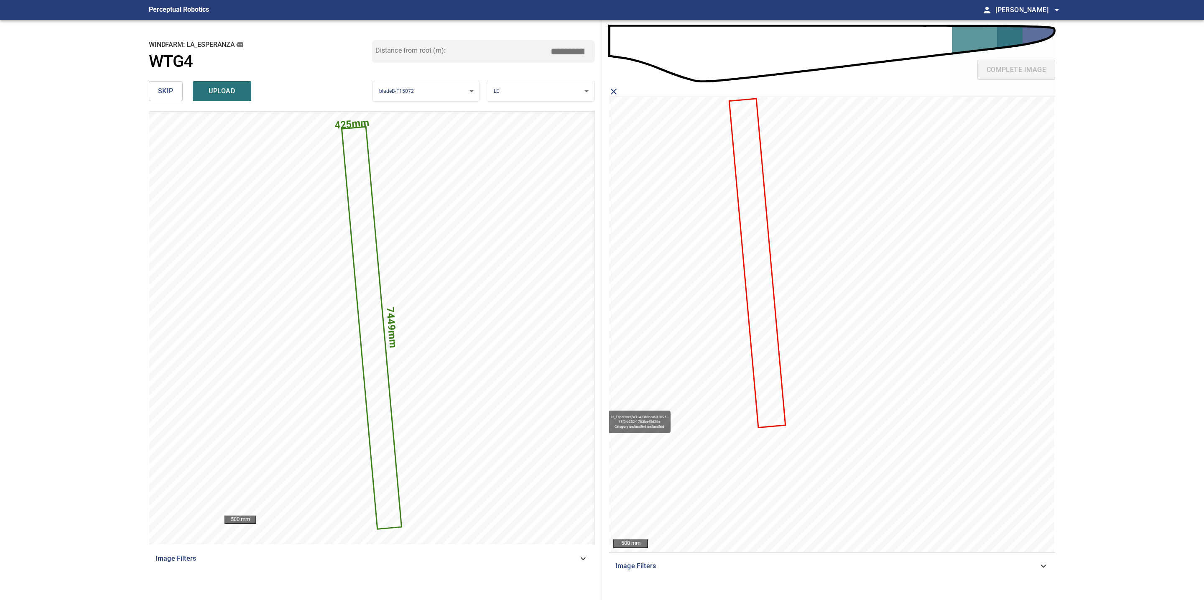
click at [765, 256] on icon at bounding box center [756, 262] width 55 height 327
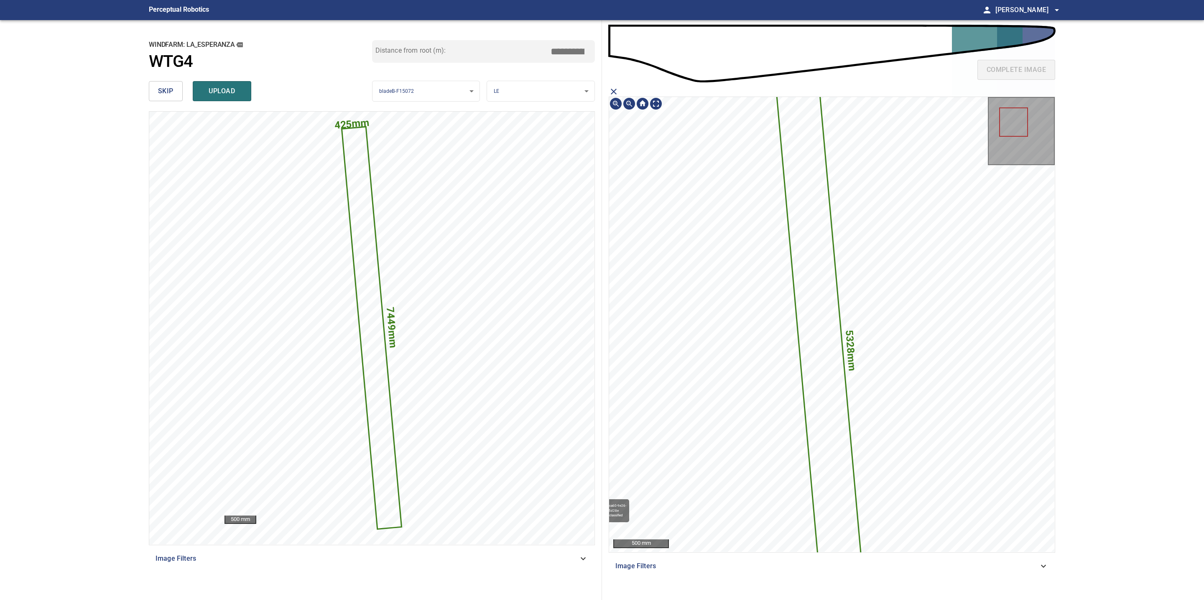
click at [819, 254] on icon at bounding box center [821, 352] width 88 height 526
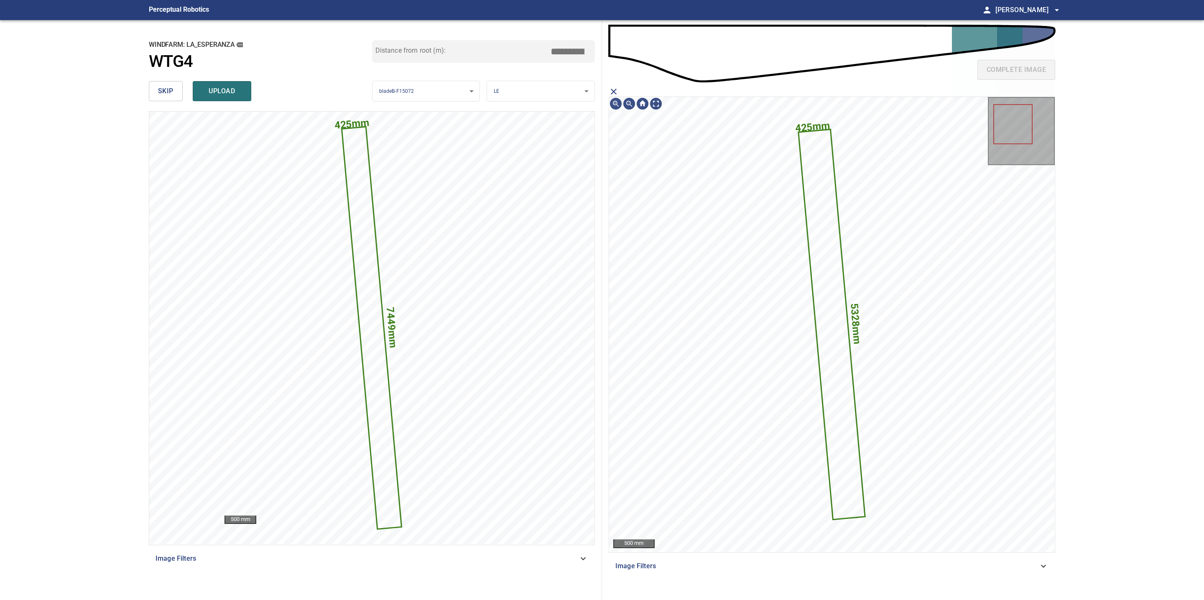
click at [1015, 69] on div "complete image" at bounding box center [832, 72] width 446 height 33
click at [611, 89] on icon "close matching imageResolution:" at bounding box center [614, 92] width 10 height 10
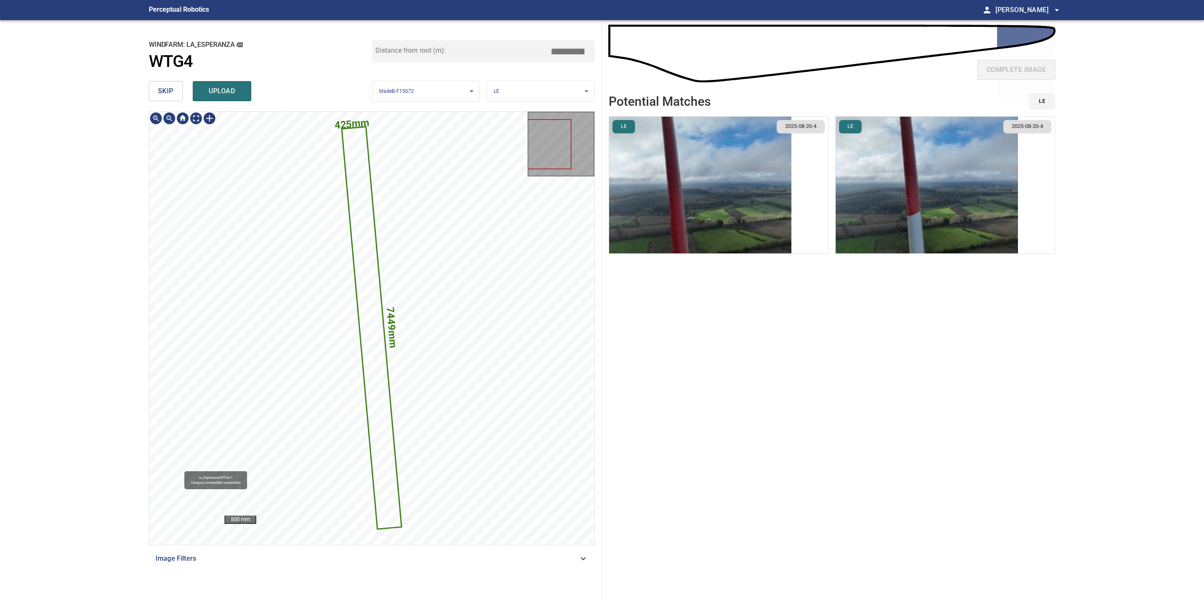
click at [375, 278] on icon at bounding box center [371, 327] width 59 height 401
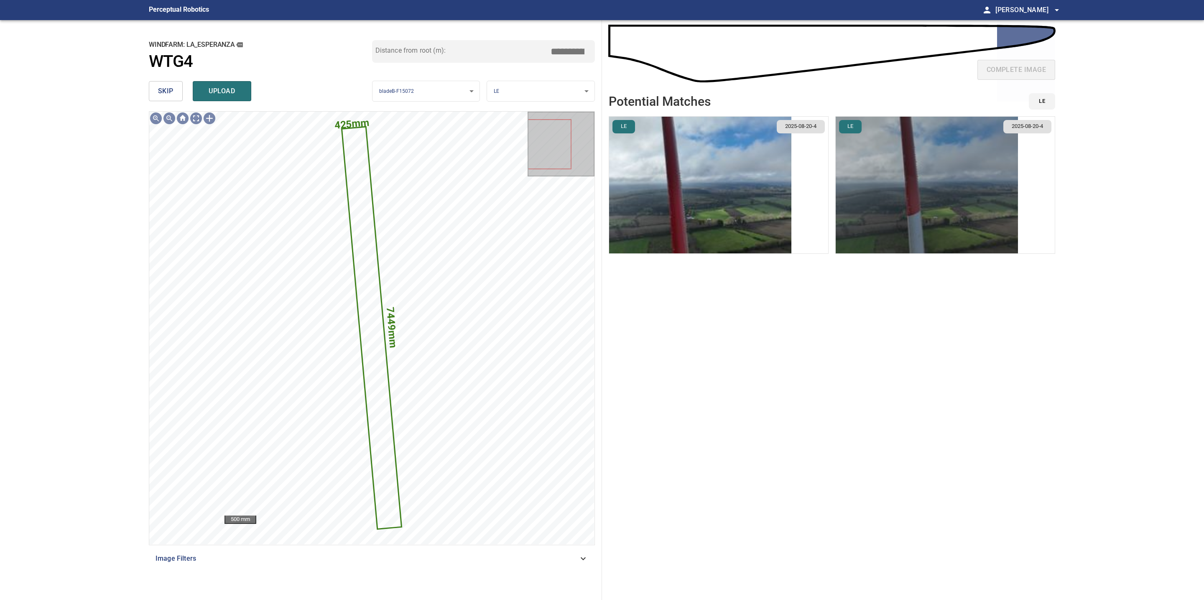
click at [902, 209] on img "button" at bounding box center [927, 185] width 182 height 137
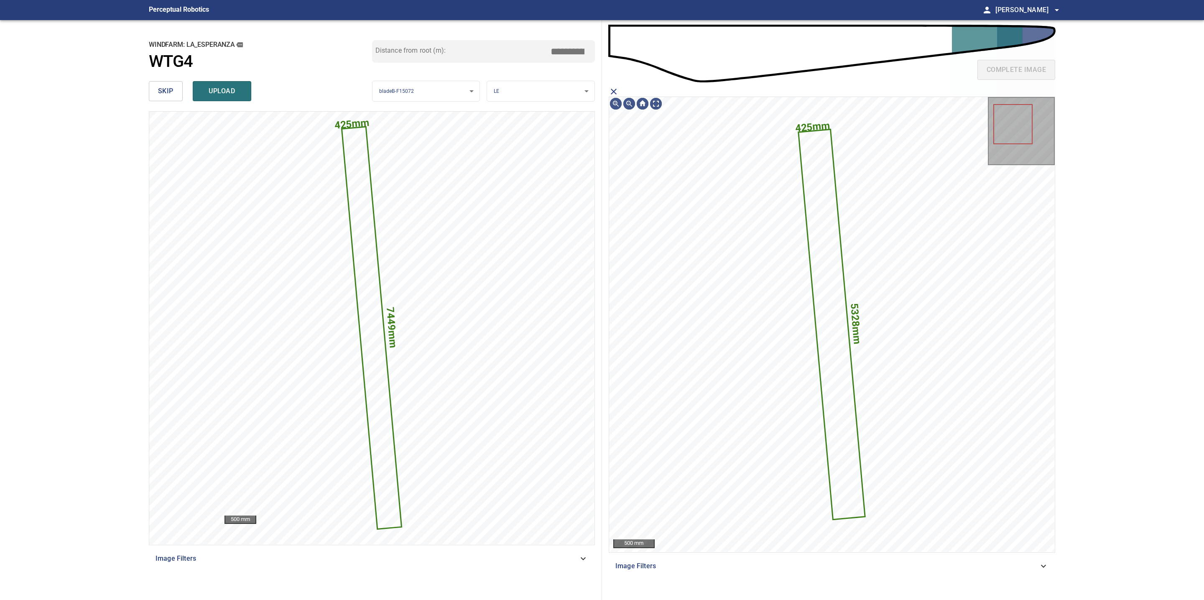
click at [614, 89] on icon "close matching imageResolution:" at bounding box center [614, 92] width 10 height 10
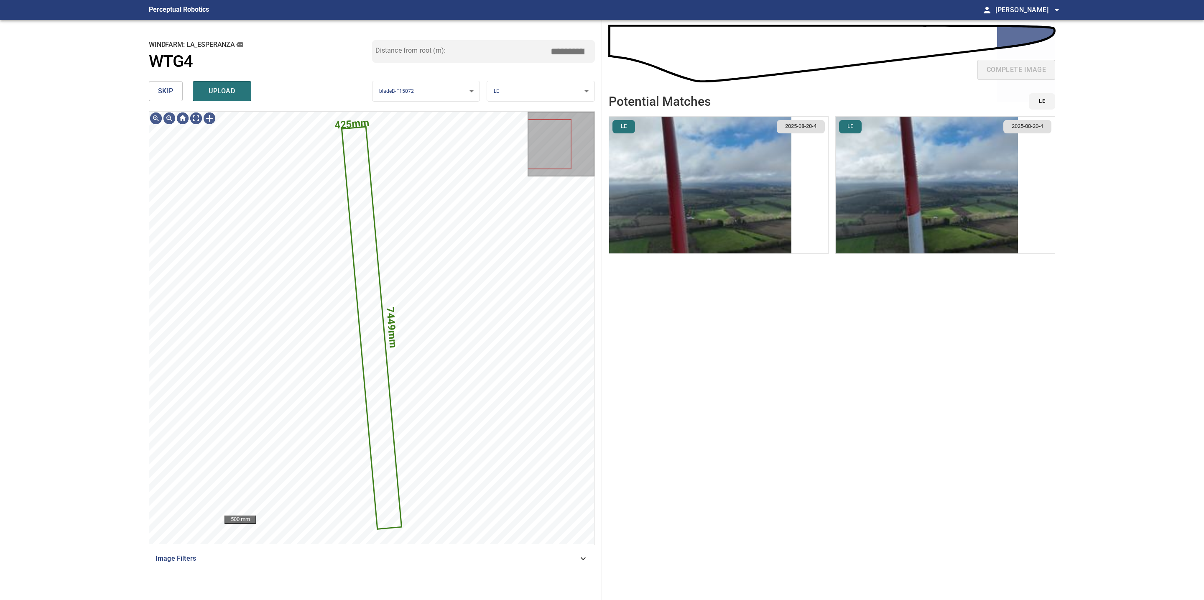
click at [174, 95] on button "skip" at bounding box center [166, 91] width 34 height 20
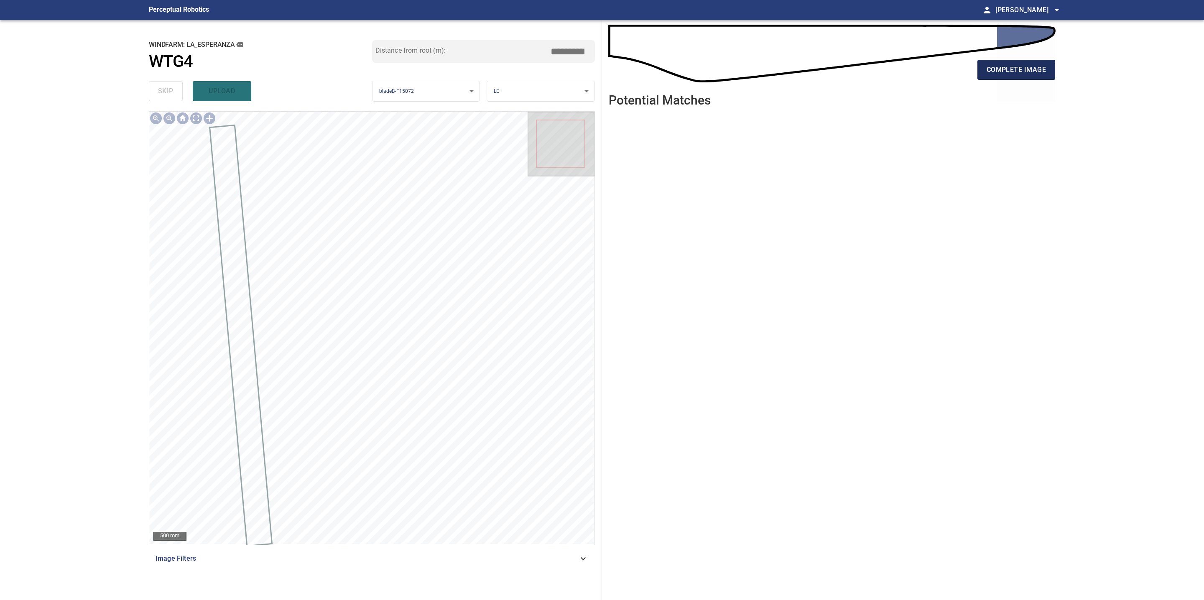
click at [1009, 76] on button "complete image" at bounding box center [1016, 70] width 78 height 20
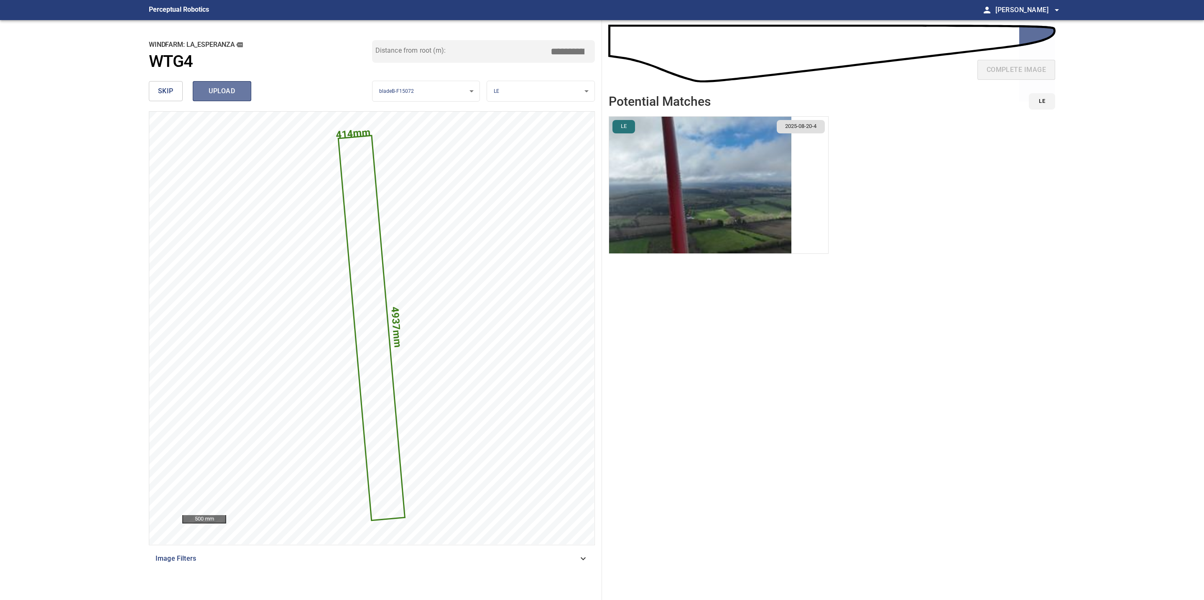
click at [228, 89] on span "upload" at bounding box center [222, 91] width 40 height 12
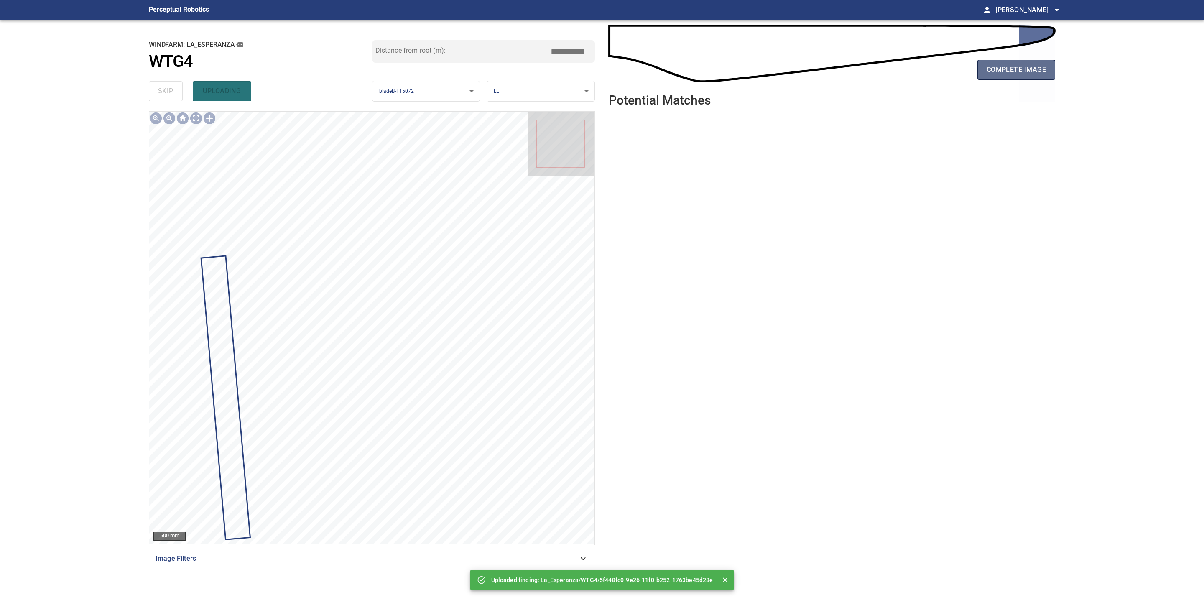
click at [1013, 66] on span "complete image" at bounding box center [1015, 70] width 59 height 12
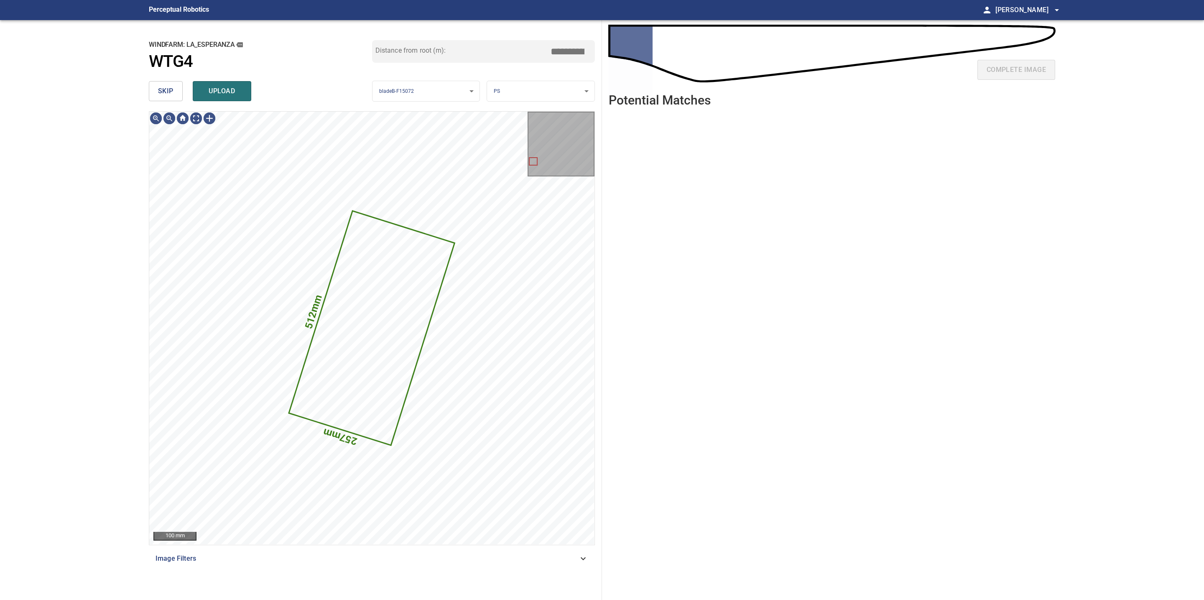
click at [164, 89] on span "skip" at bounding box center [165, 91] width 15 height 12
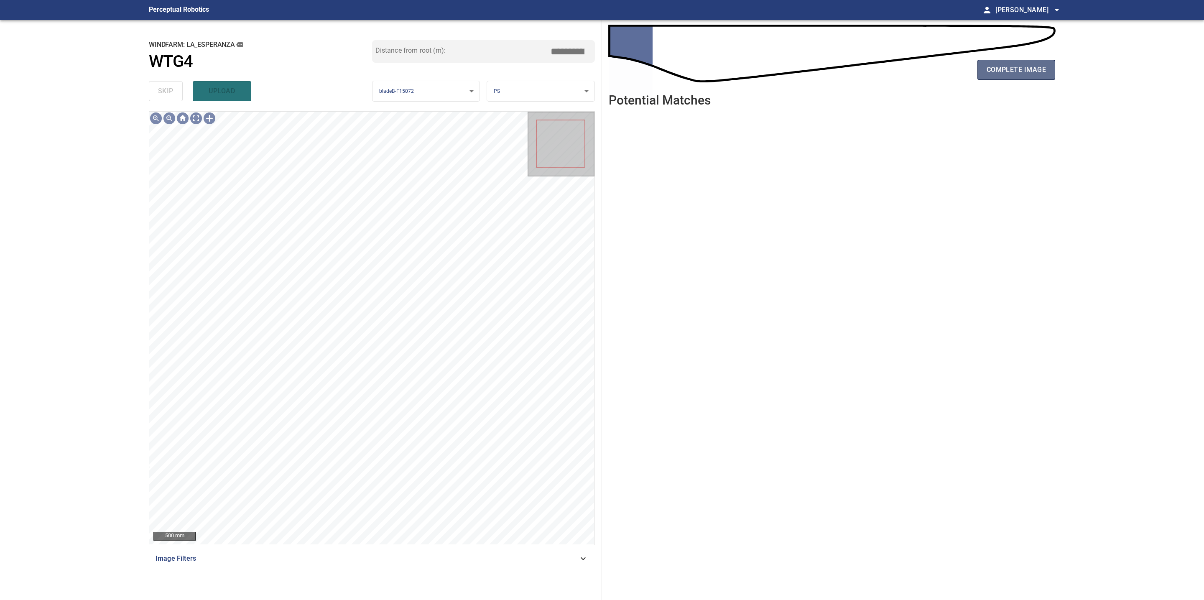
click at [1019, 63] on button "complete image" at bounding box center [1016, 70] width 78 height 20
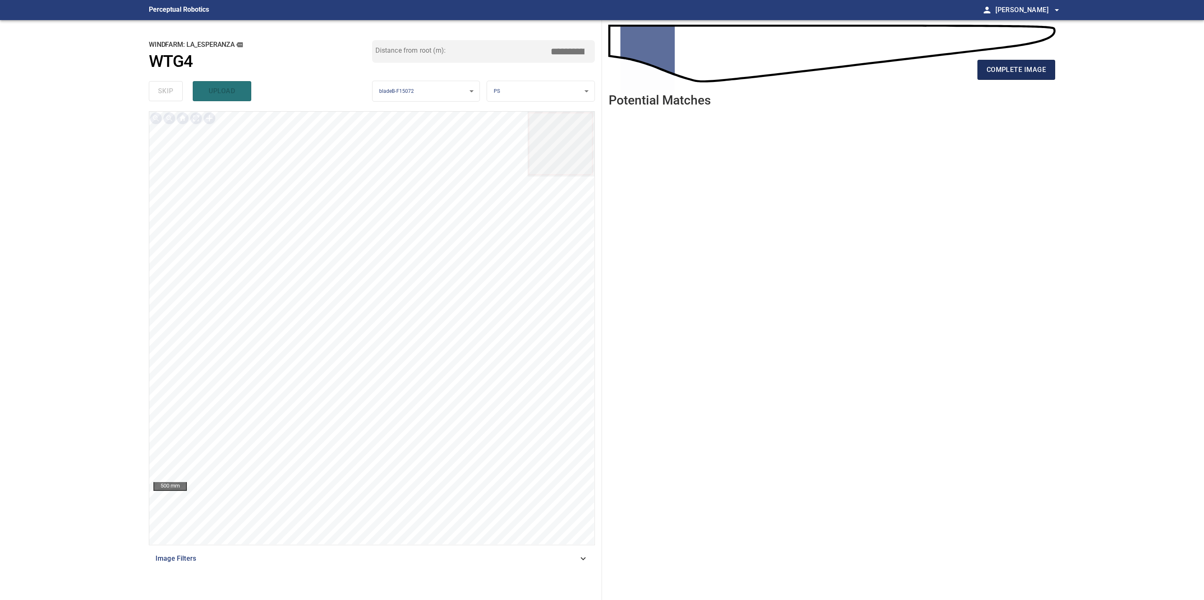
click at [1003, 73] on span "complete image" at bounding box center [1015, 70] width 59 height 12
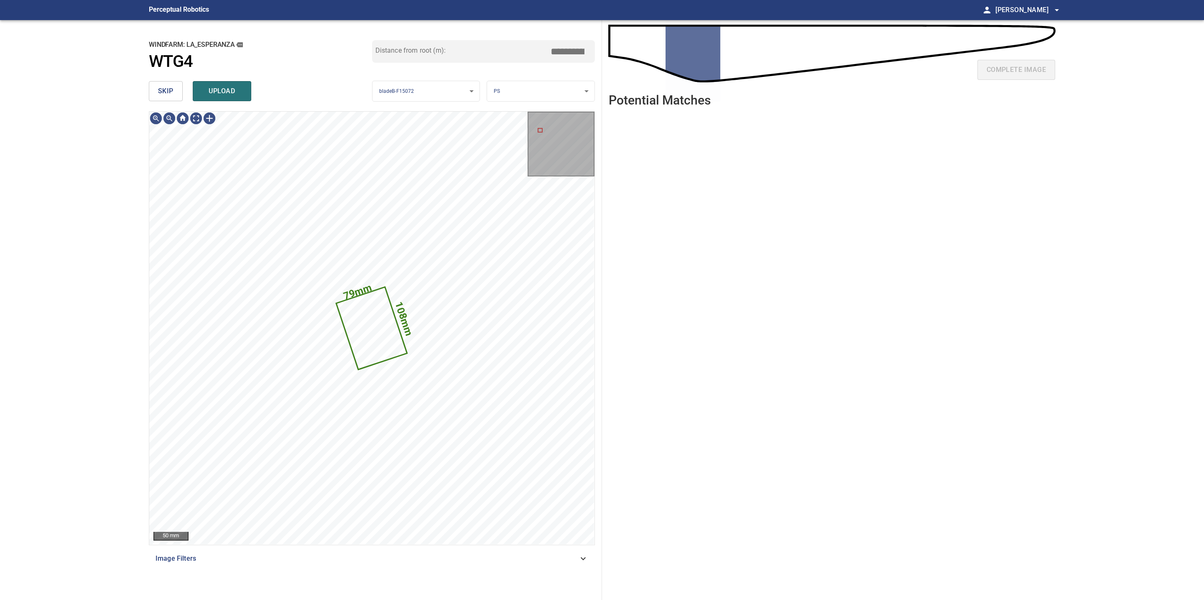
click at [158, 83] on button "skip" at bounding box center [166, 91] width 34 height 20
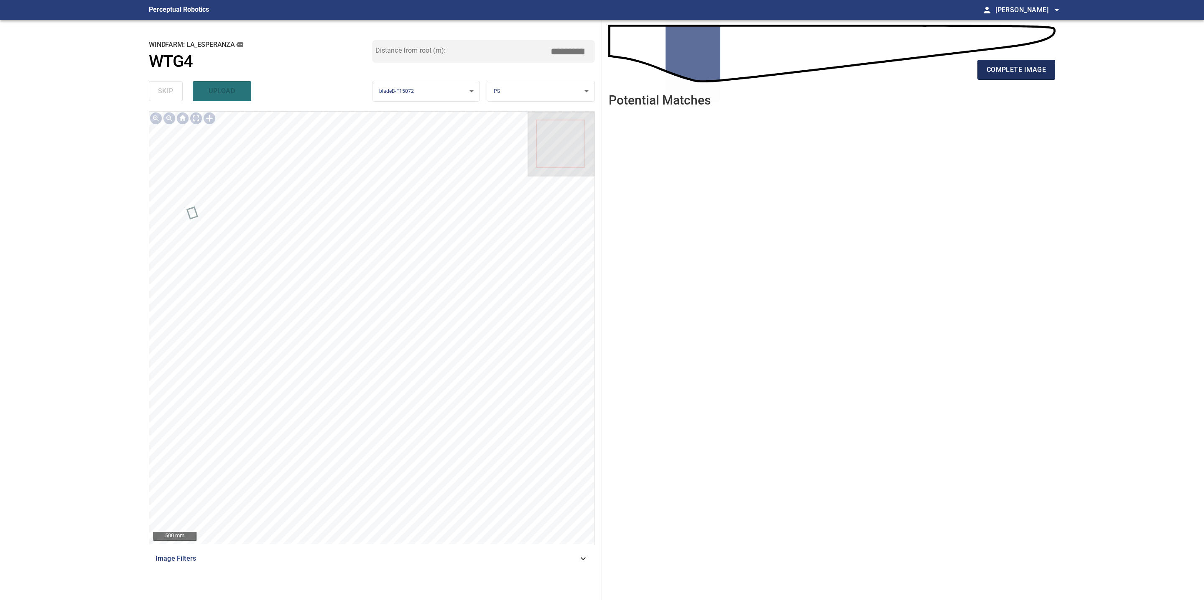
click at [1014, 68] on span "complete image" at bounding box center [1015, 70] width 59 height 12
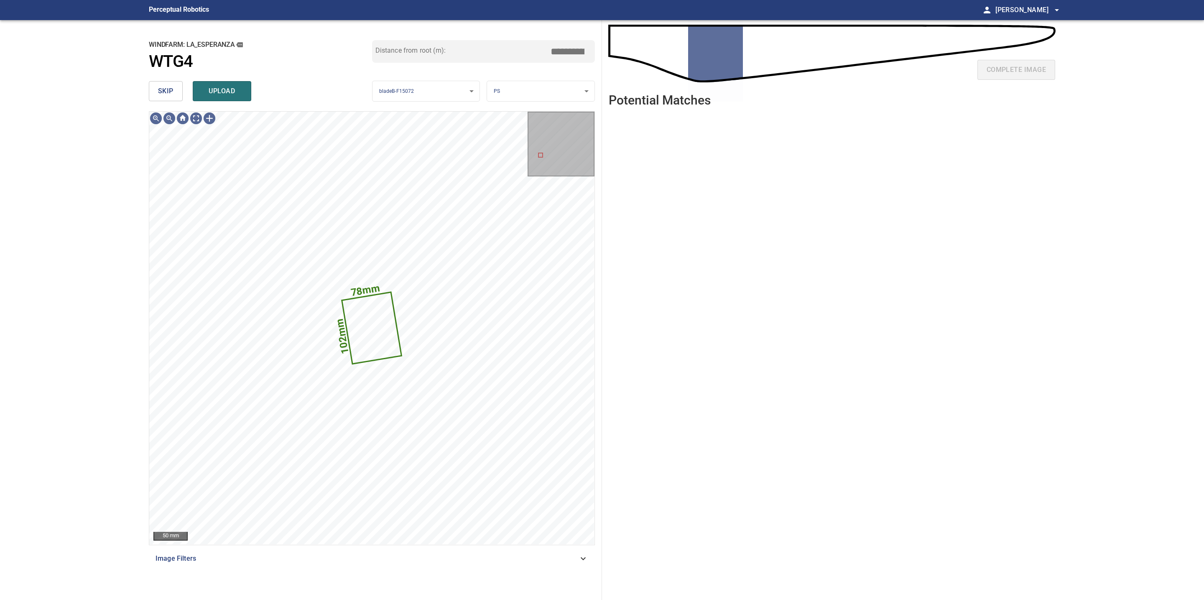
click at [176, 93] on button "skip" at bounding box center [166, 91] width 34 height 20
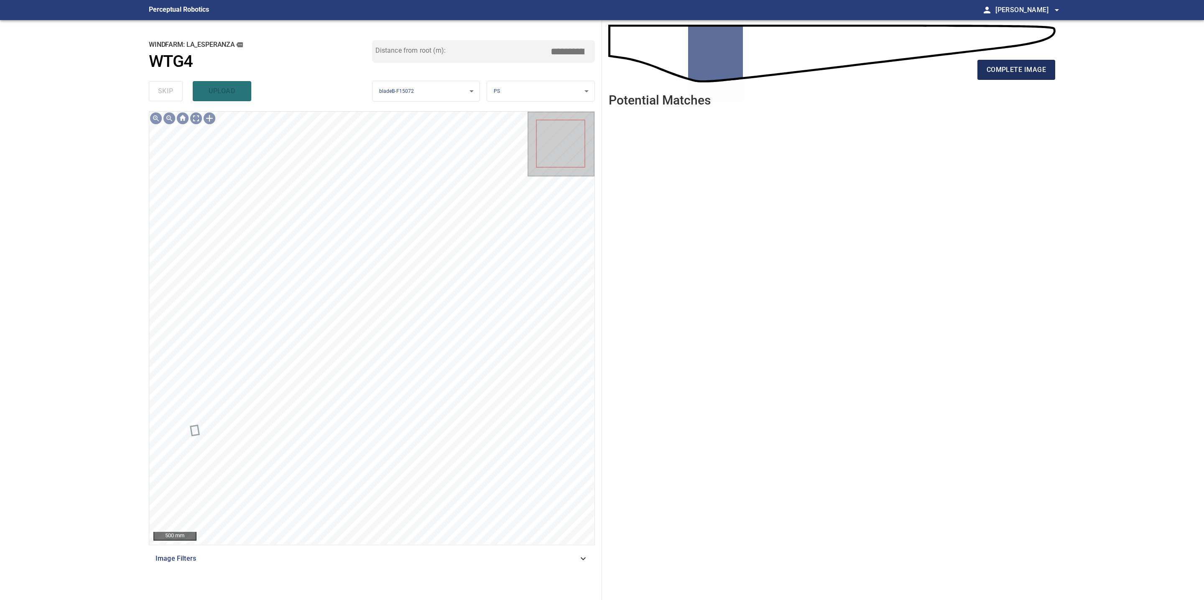
click at [990, 71] on span "complete image" at bounding box center [1015, 70] width 59 height 12
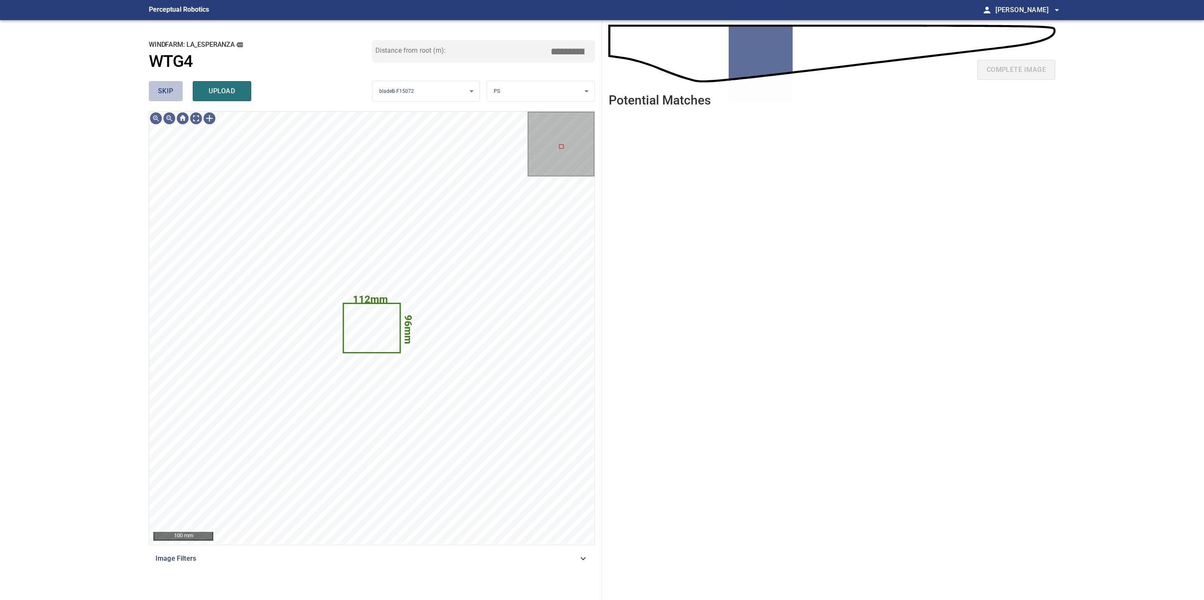
click at [171, 98] on button "skip" at bounding box center [166, 91] width 34 height 20
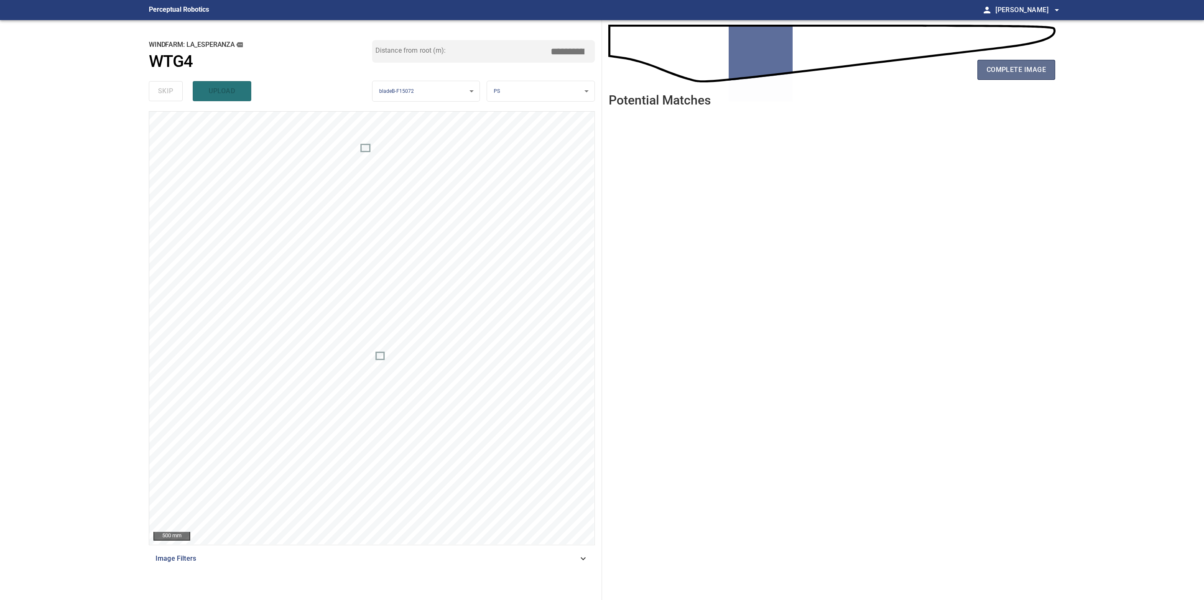
click at [1008, 74] on span "complete image" at bounding box center [1015, 70] width 59 height 12
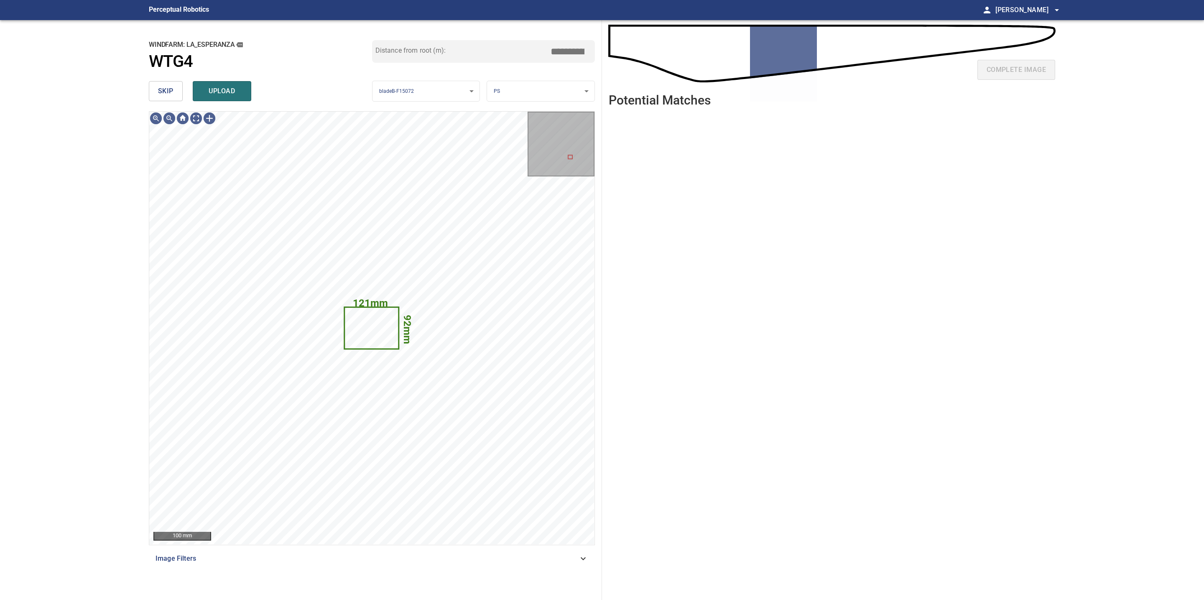
click at [177, 89] on button "skip" at bounding box center [166, 91] width 34 height 20
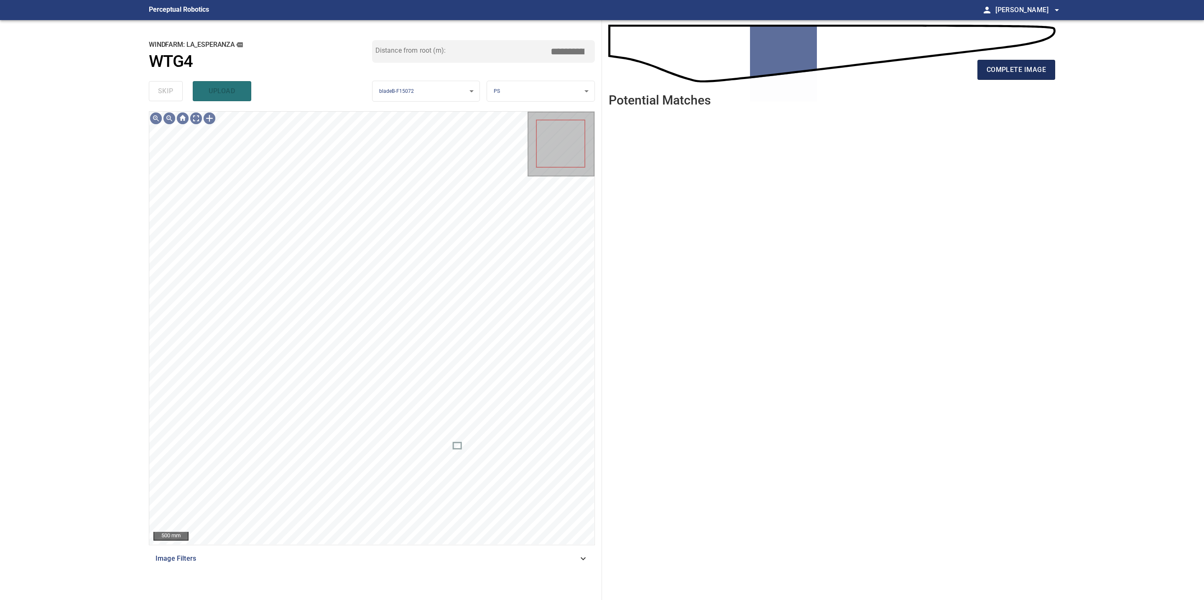
click at [994, 68] on span "complete image" at bounding box center [1015, 70] width 59 height 12
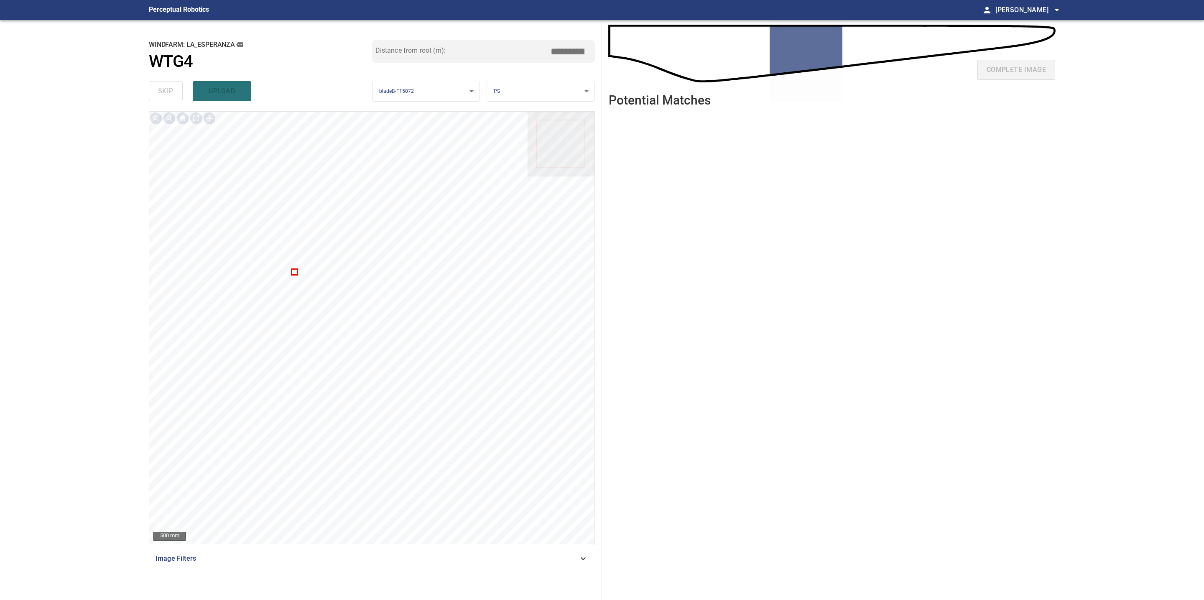
click at [295, 273] on div at bounding box center [371, 328] width 445 height 433
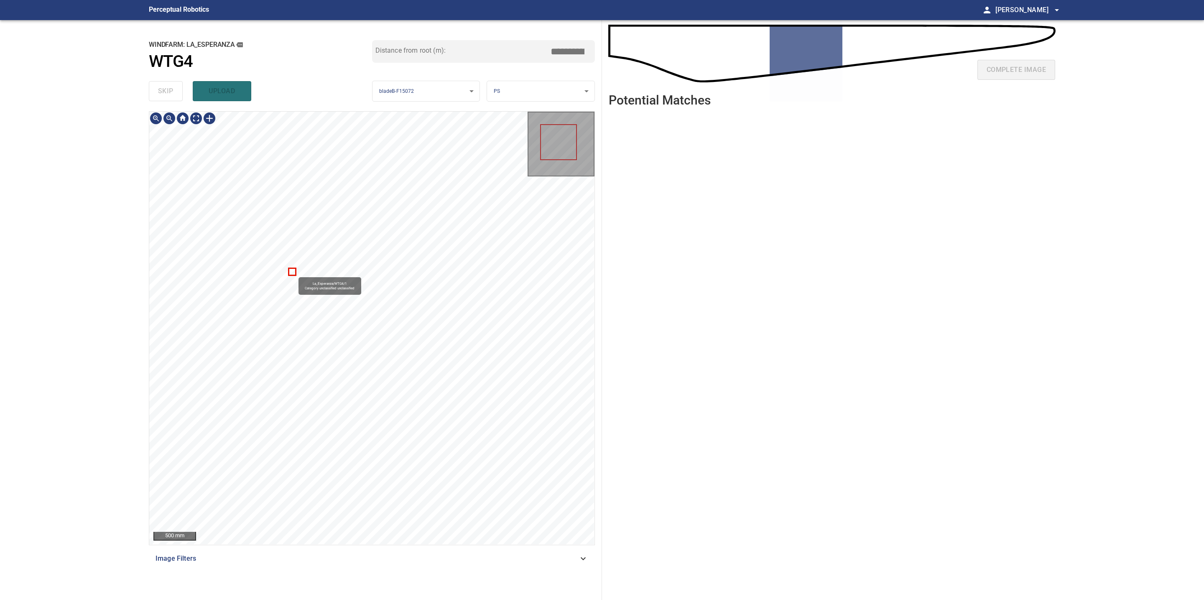
click at [295, 273] on div "La_Esperanza/WTG4/1 Category unclassified unclassified" at bounding box center [371, 328] width 445 height 433
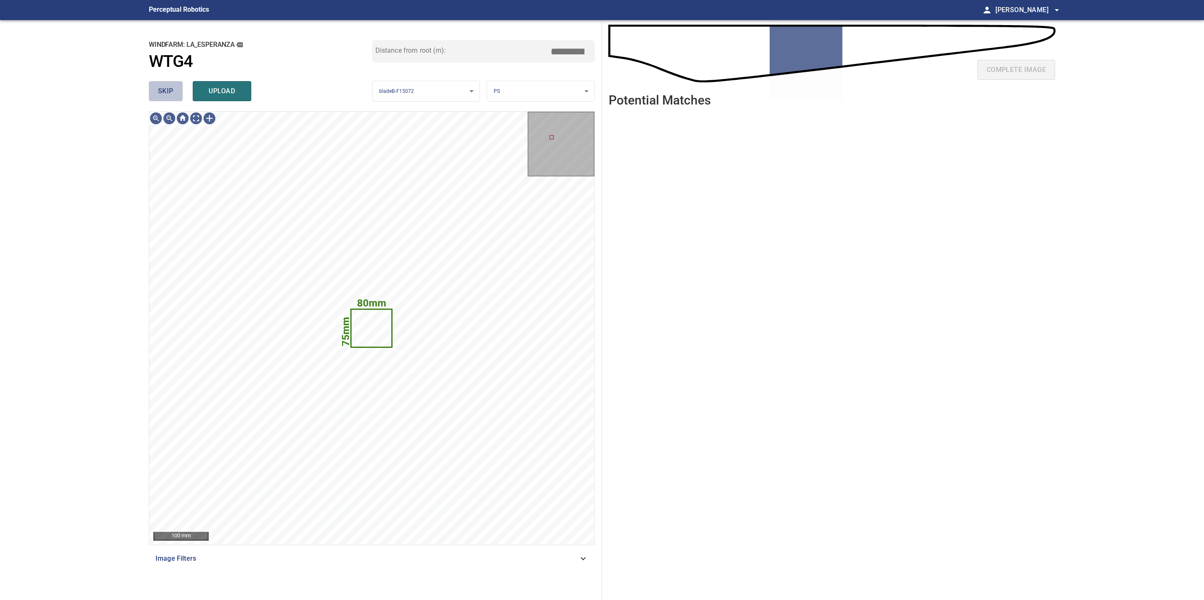
click at [167, 93] on span "skip" at bounding box center [165, 91] width 15 height 12
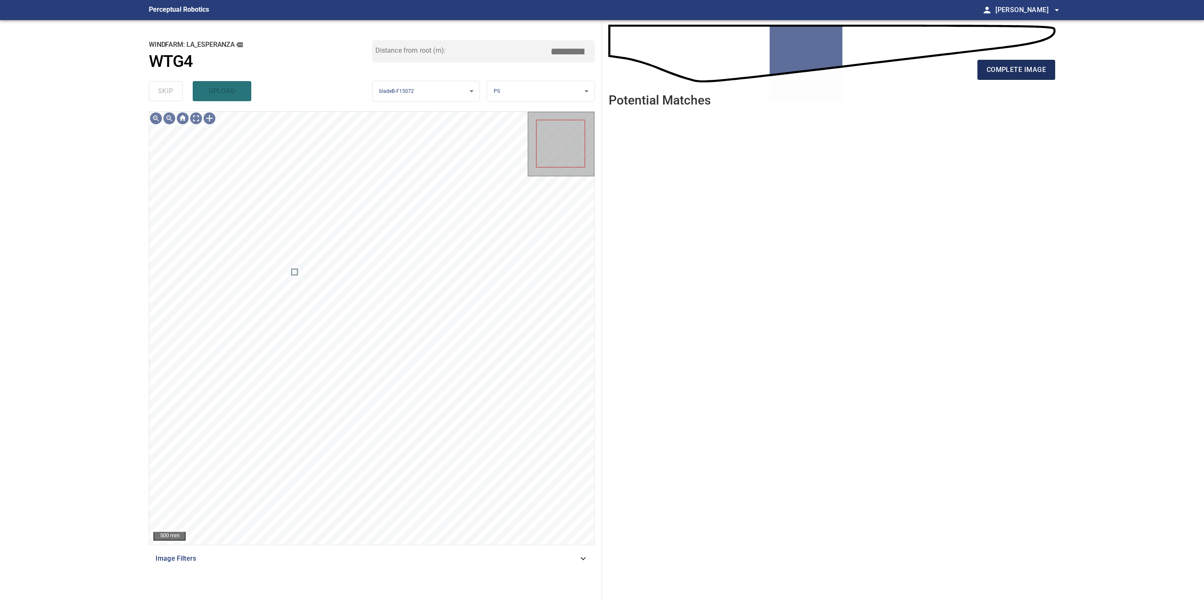
click at [998, 68] on span "complete image" at bounding box center [1015, 70] width 59 height 12
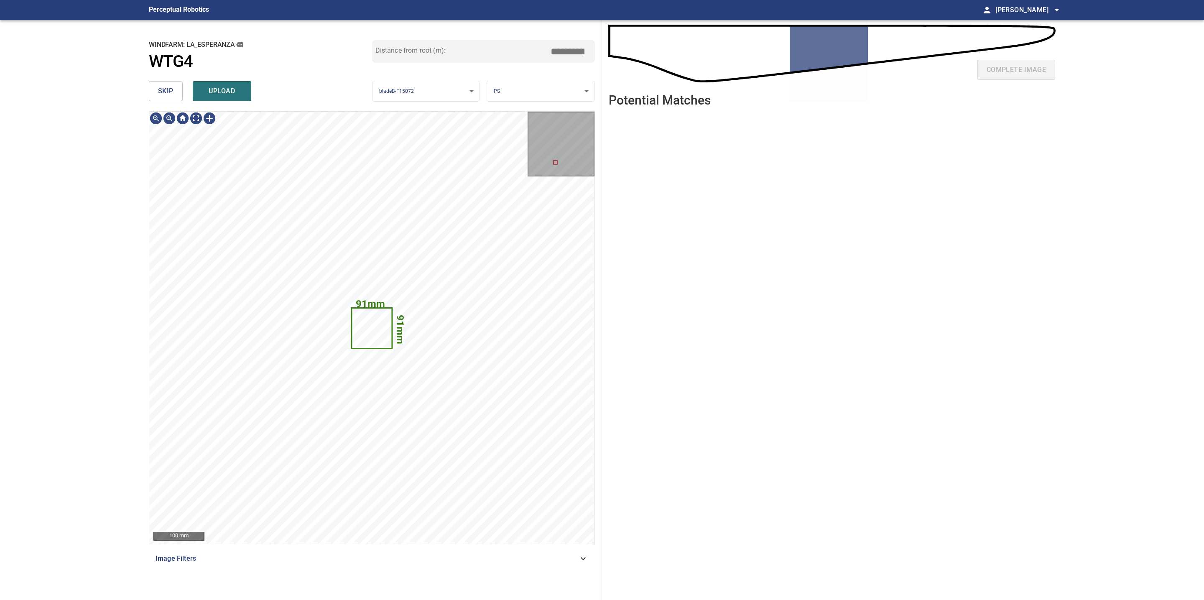
click at [167, 88] on span "skip" at bounding box center [165, 91] width 15 height 12
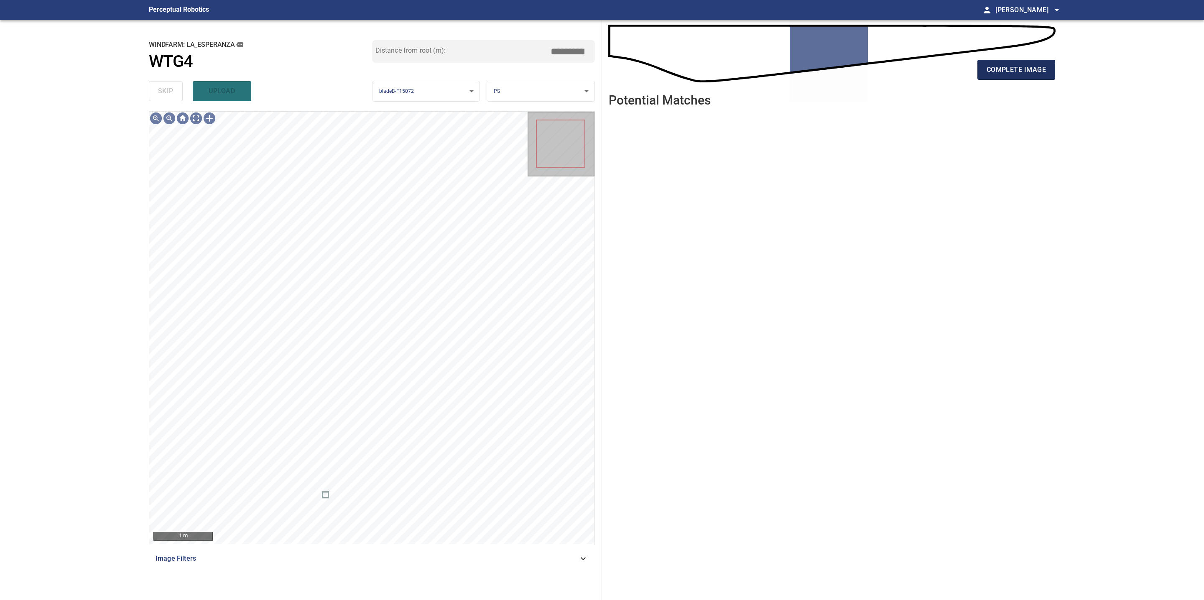
click at [997, 74] on span "complete image" at bounding box center [1015, 70] width 59 height 12
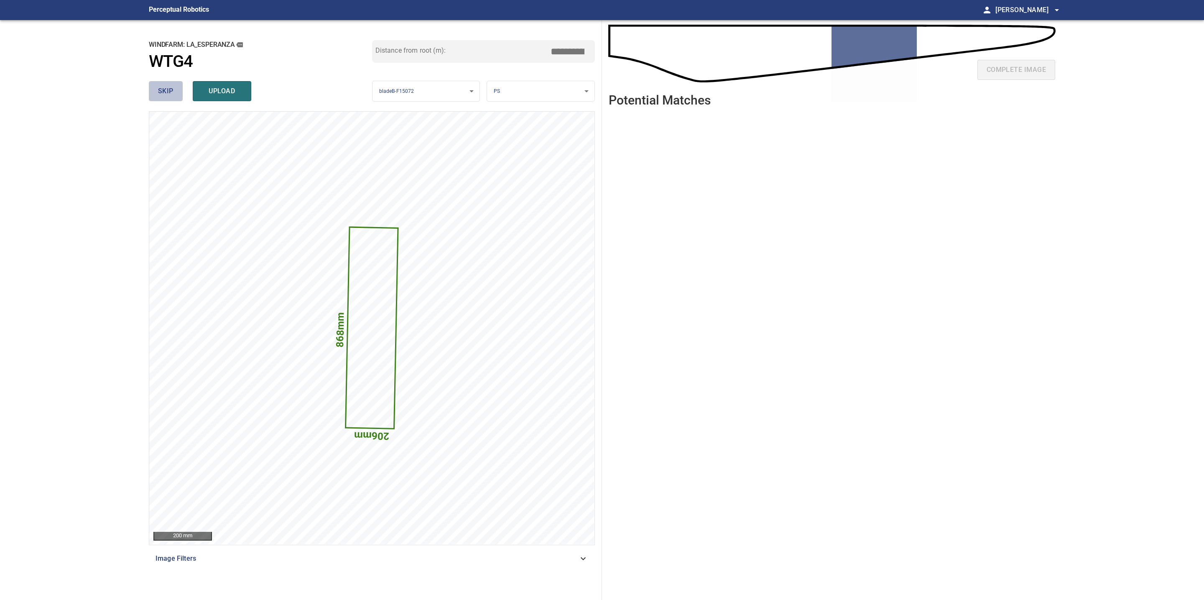
click at [161, 89] on span "skip" at bounding box center [165, 91] width 15 height 12
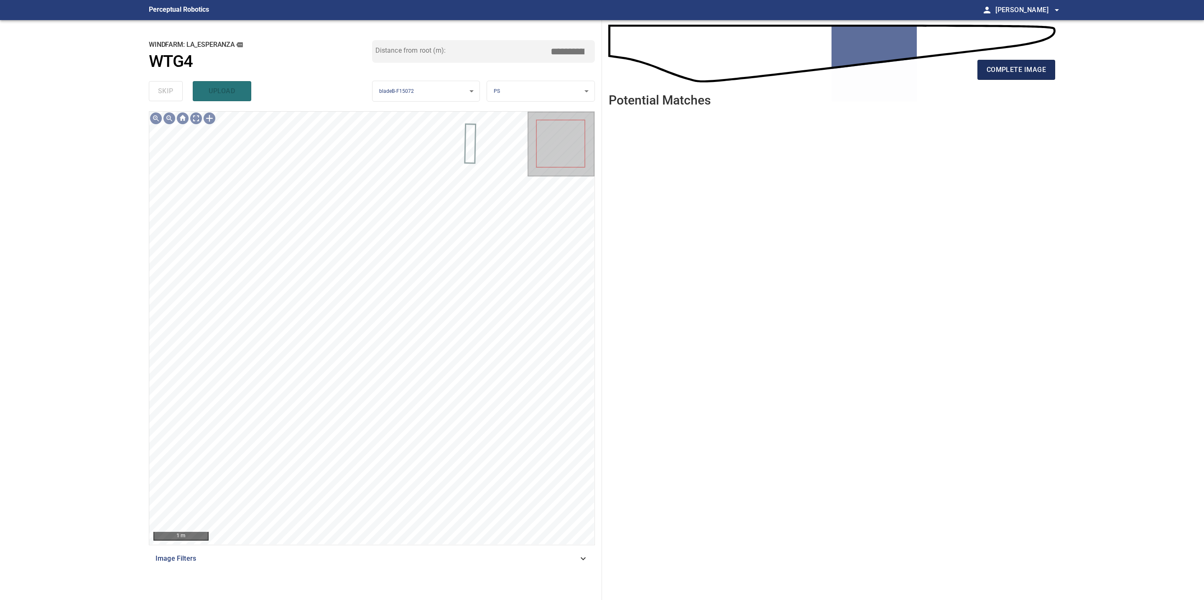
click at [1007, 73] on span "complete image" at bounding box center [1015, 70] width 59 height 12
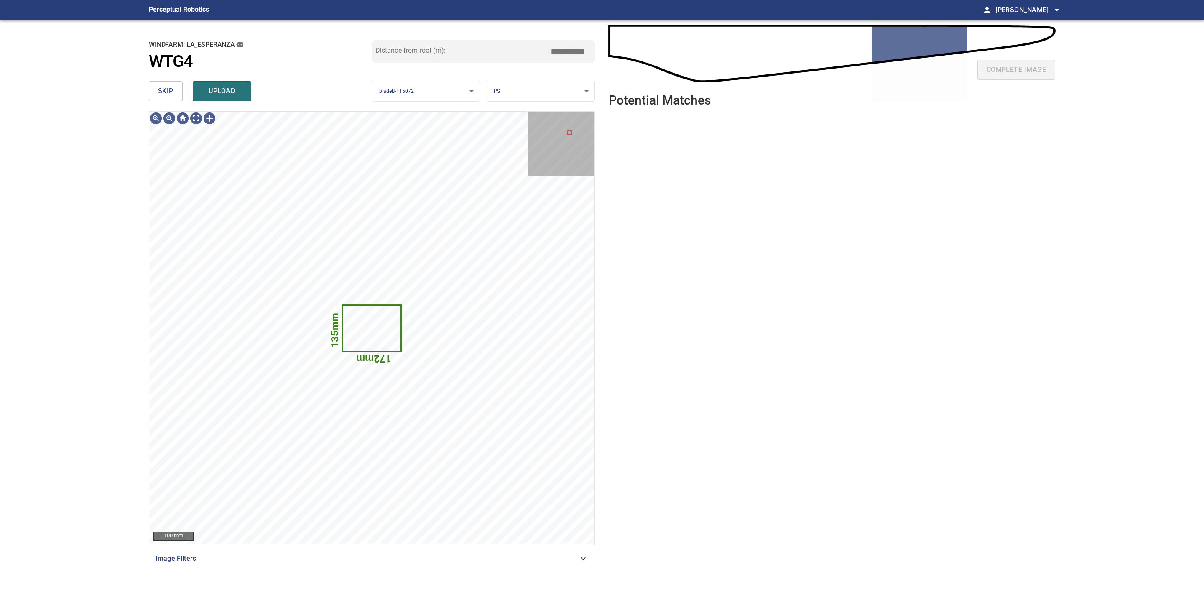
click at [175, 89] on button "skip" at bounding box center [166, 91] width 34 height 20
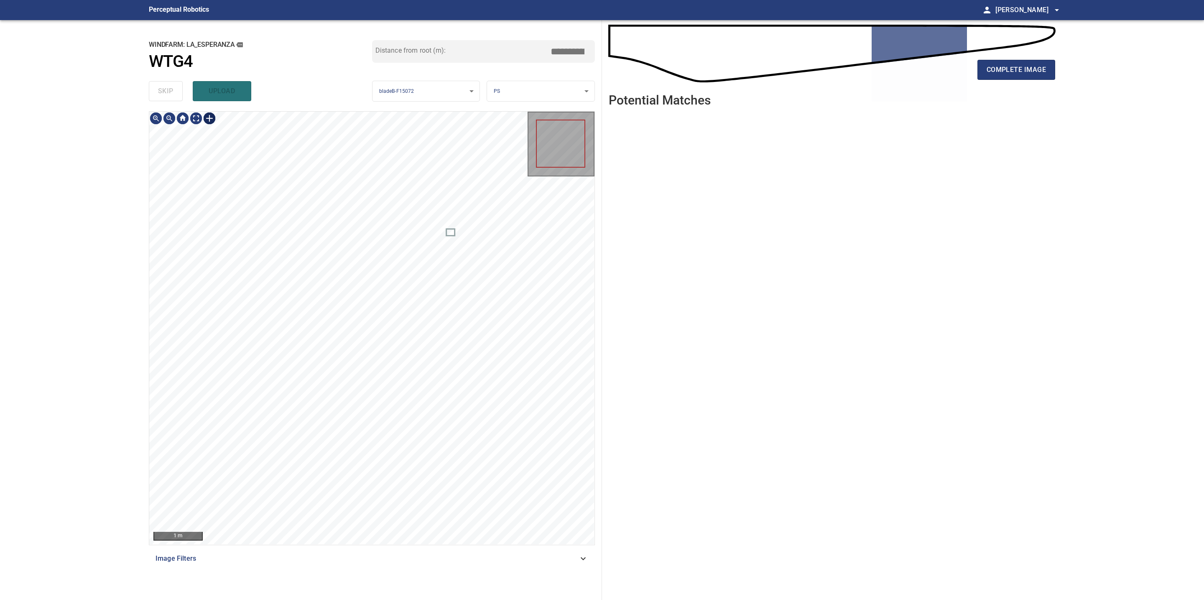
click at [210, 117] on div at bounding box center [209, 118] width 13 height 13
click at [347, 405] on div at bounding box center [371, 328] width 445 height 433
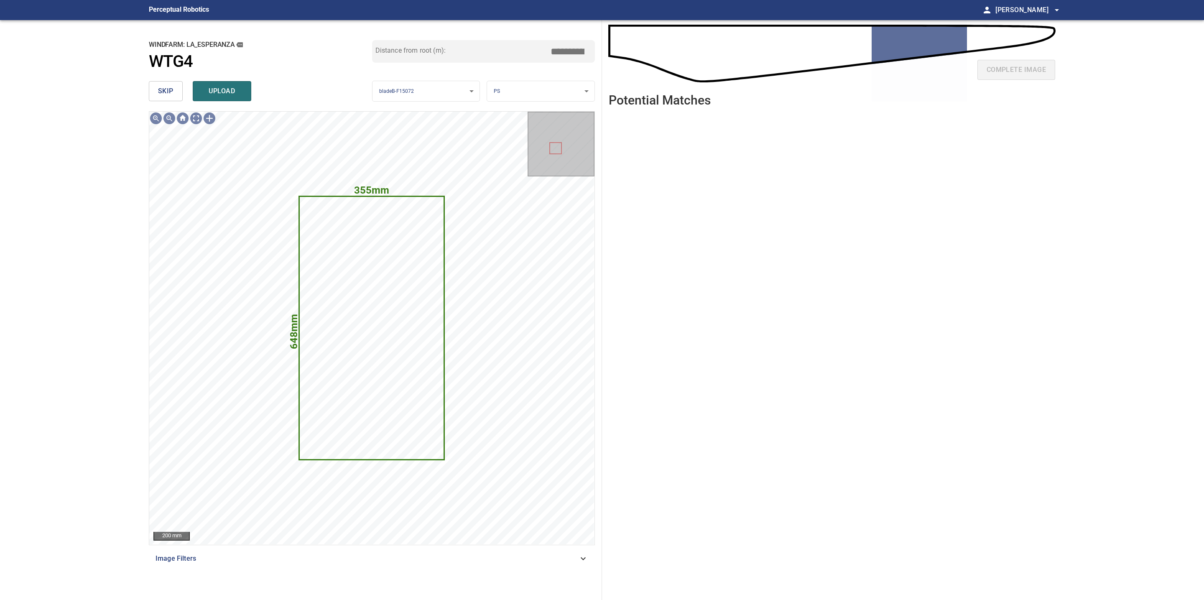
click at [584, 88] on body "**********" at bounding box center [602, 300] width 1204 height 600
click at [546, 115] on li "TE" at bounding box center [540, 119] width 107 height 14
click at [229, 92] on span "upload" at bounding box center [222, 91] width 40 height 12
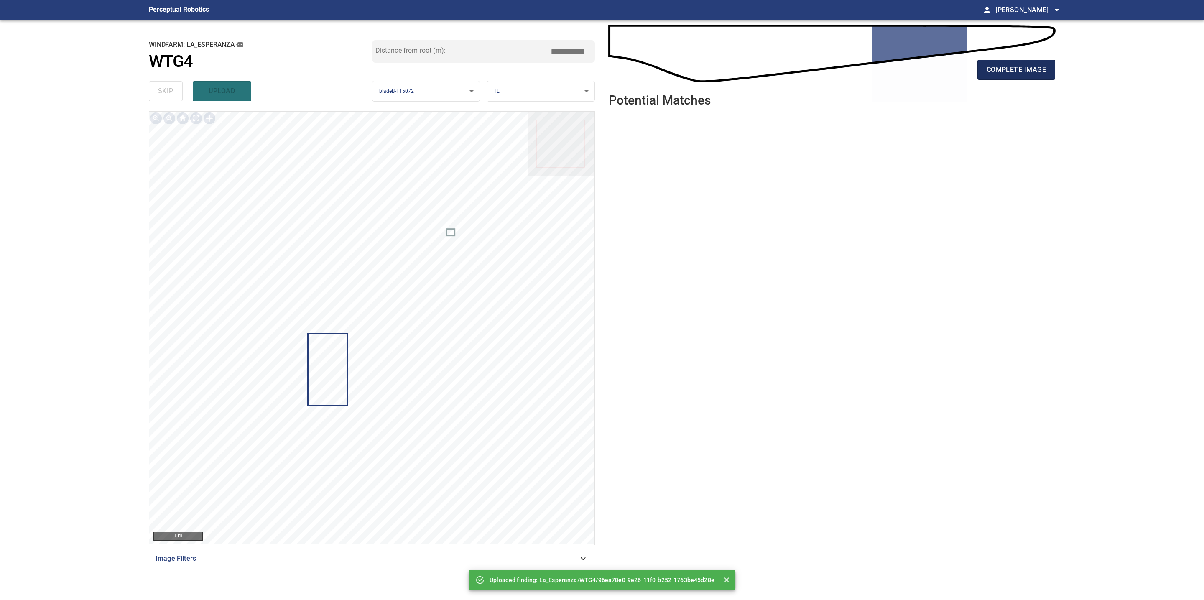
click at [1001, 74] on span "complete image" at bounding box center [1015, 70] width 59 height 12
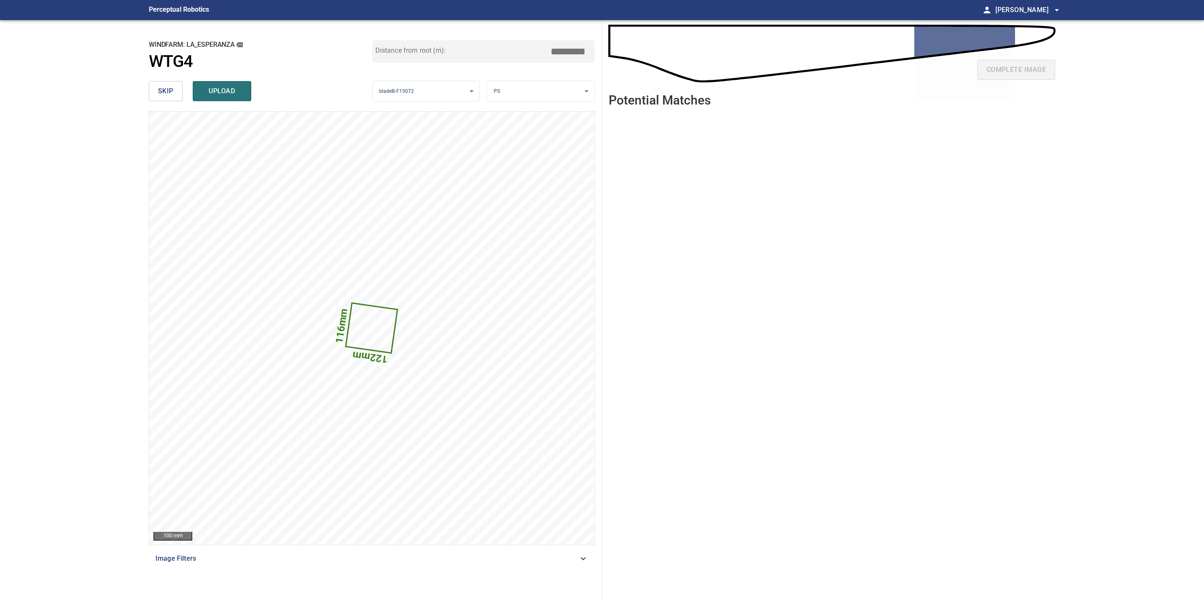
click at [178, 87] on button "skip" at bounding box center [166, 91] width 34 height 20
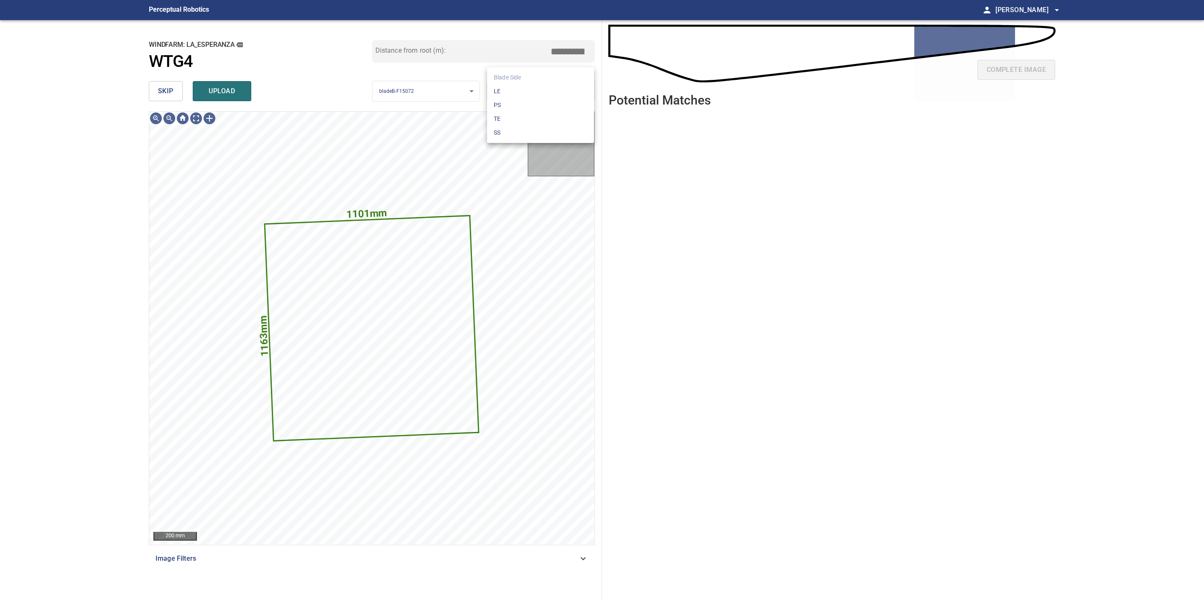
click at [562, 99] on body "**********" at bounding box center [602, 300] width 1204 height 600
click at [535, 117] on li "TE" at bounding box center [540, 119] width 107 height 14
click at [234, 95] on span "upload" at bounding box center [222, 91] width 40 height 12
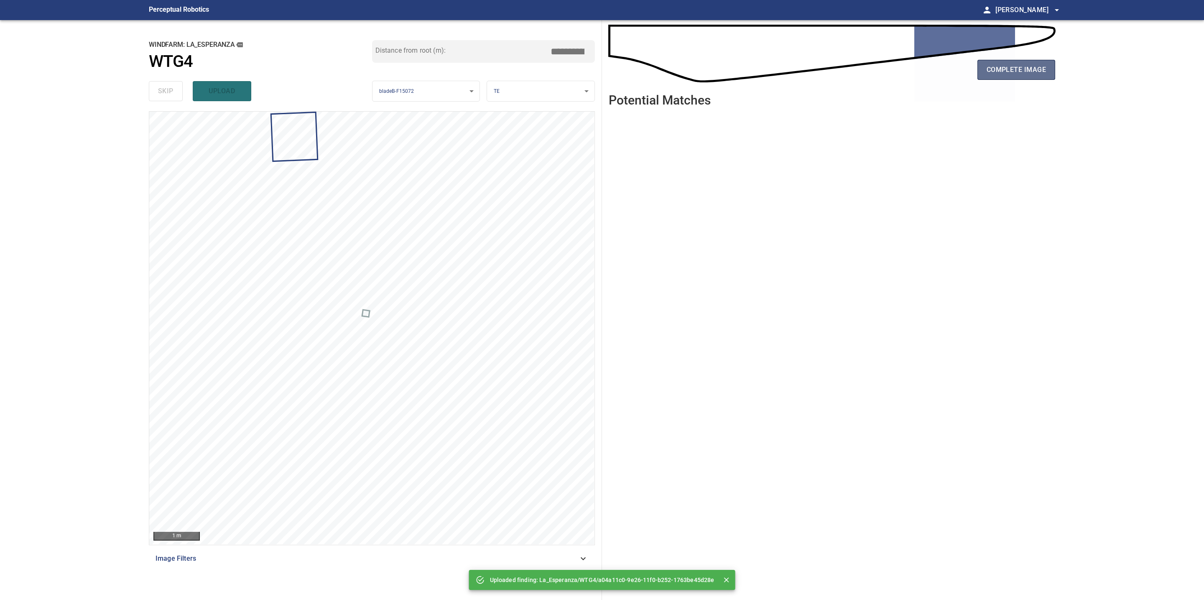
click at [1036, 71] on span "complete image" at bounding box center [1015, 70] width 59 height 12
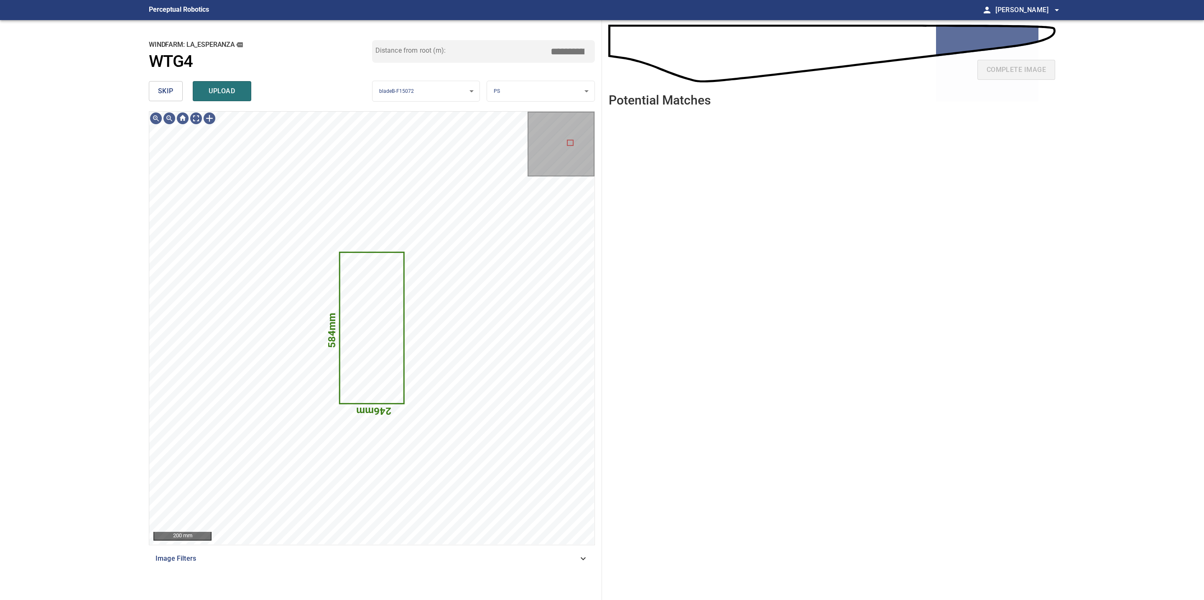
click at [172, 94] on span "skip" at bounding box center [165, 91] width 15 height 12
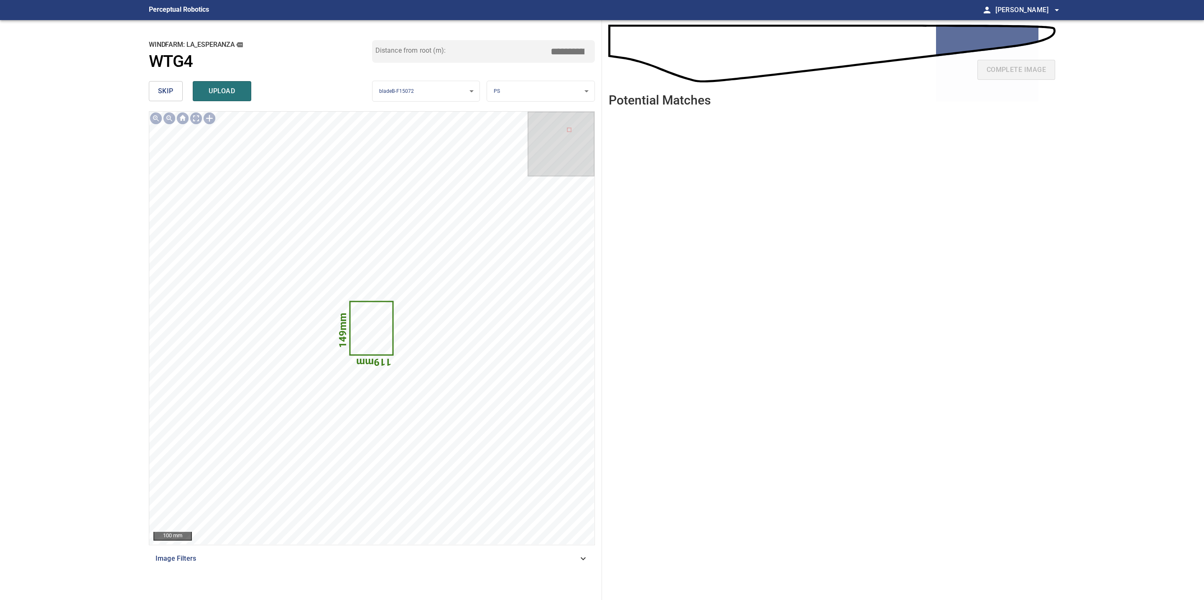
click at [172, 94] on span "skip" at bounding box center [165, 91] width 15 height 12
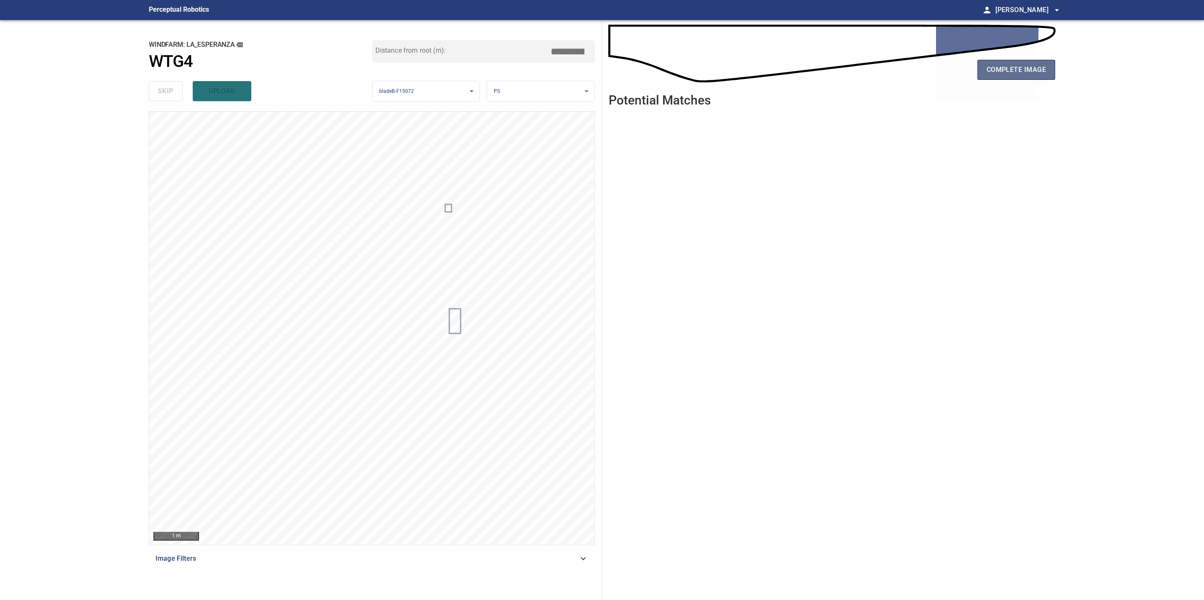
click at [1037, 73] on span "complete image" at bounding box center [1015, 70] width 59 height 12
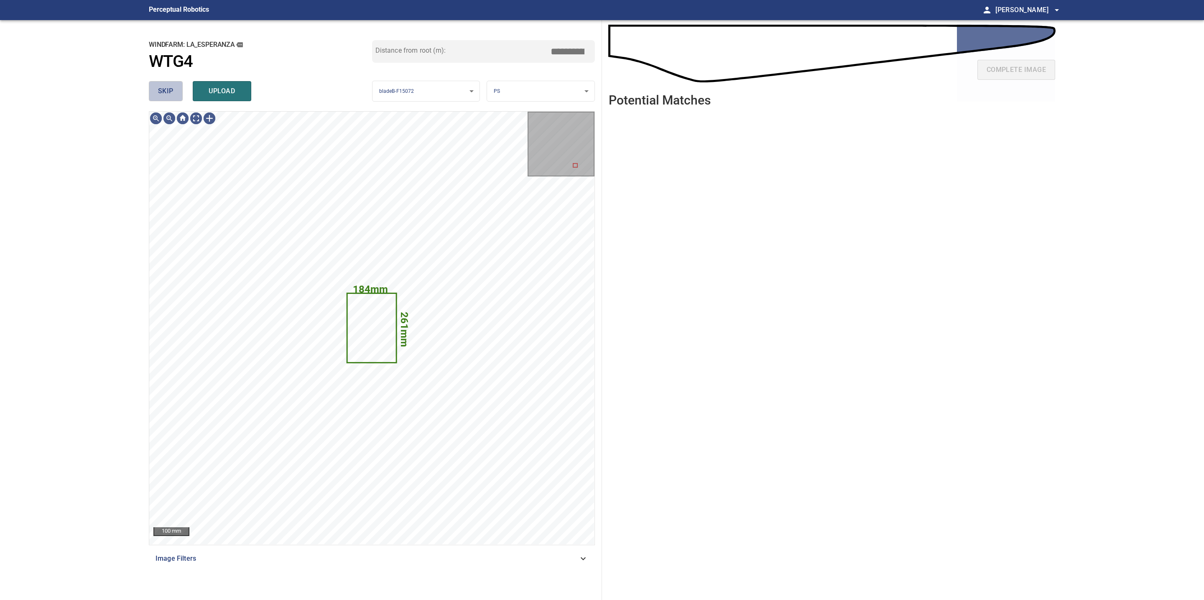
click at [172, 89] on span "skip" at bounding box center [165, 91] width 15 height 12
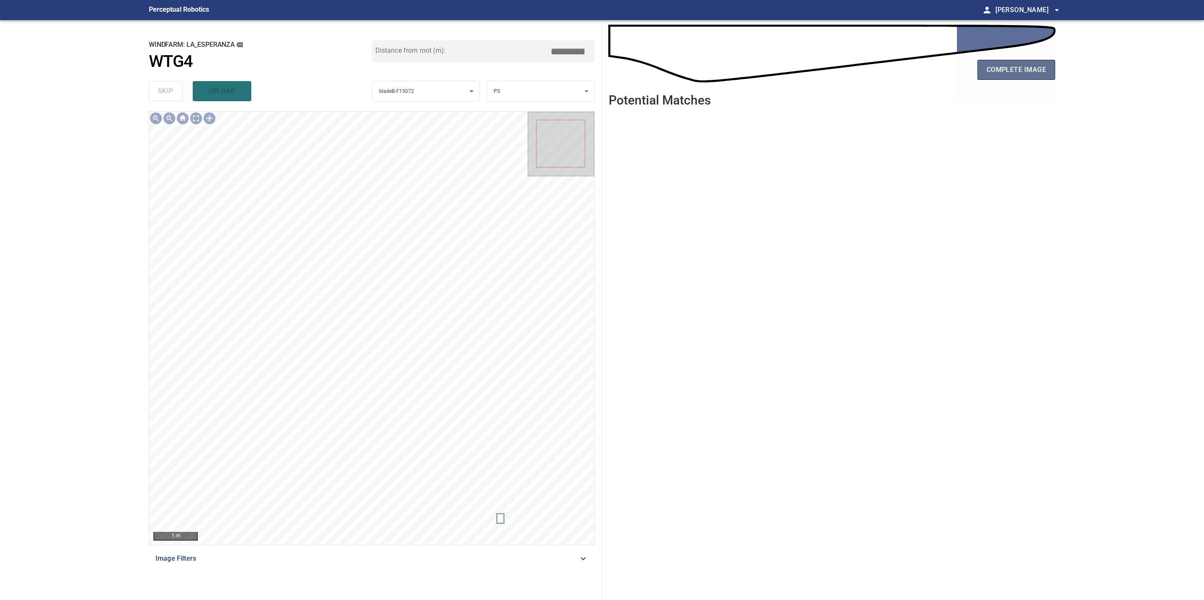
click at [997, 74] on span "complete image" at bounding box center [1015, 70] width 59 height 12
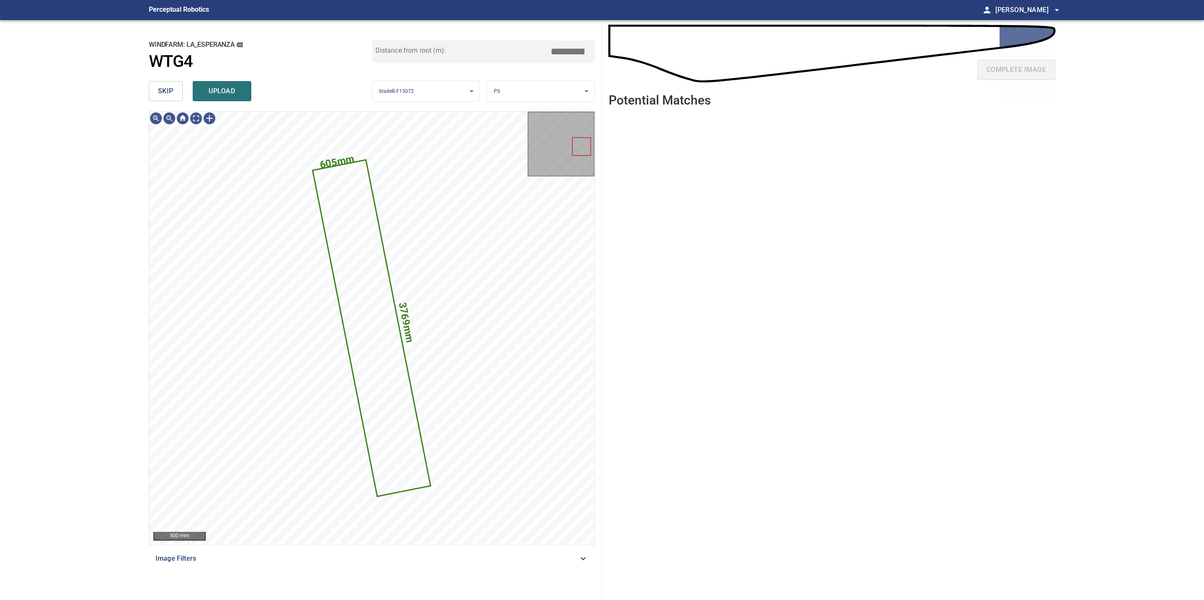
click at [553, 91] on body "**********" at bounding box center [602, 300] width 1204 height 600
click at [543, 89] on li "LE" at bounding box center [540, 91] width 107 height 14
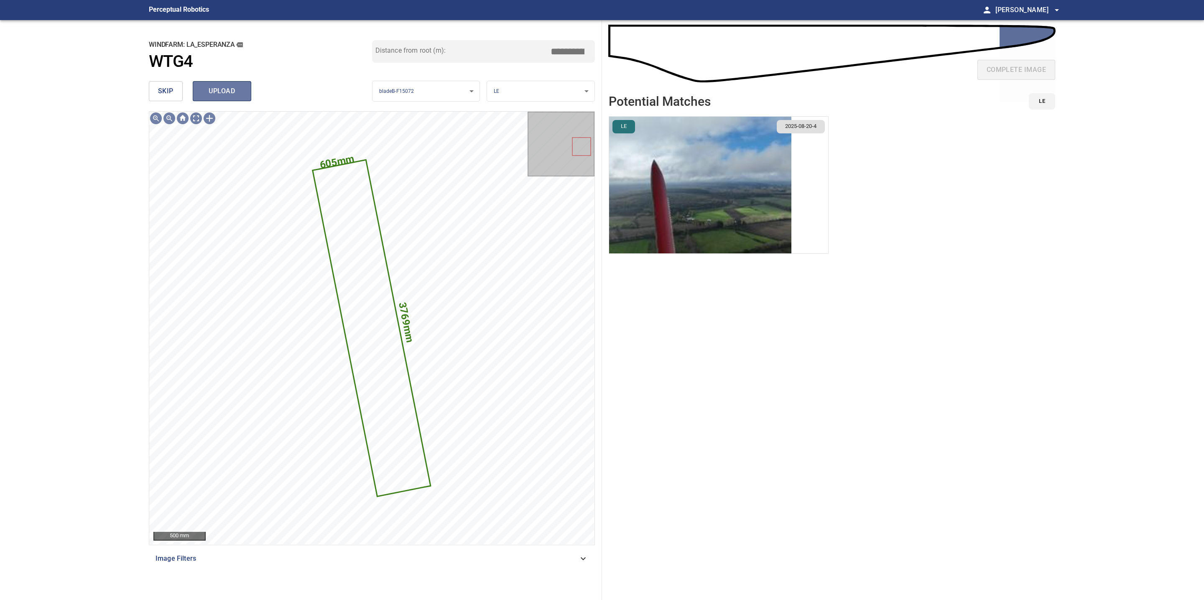
click at [224, 89] on span "upload" at bounding box center [222, 91] width 40 height 12
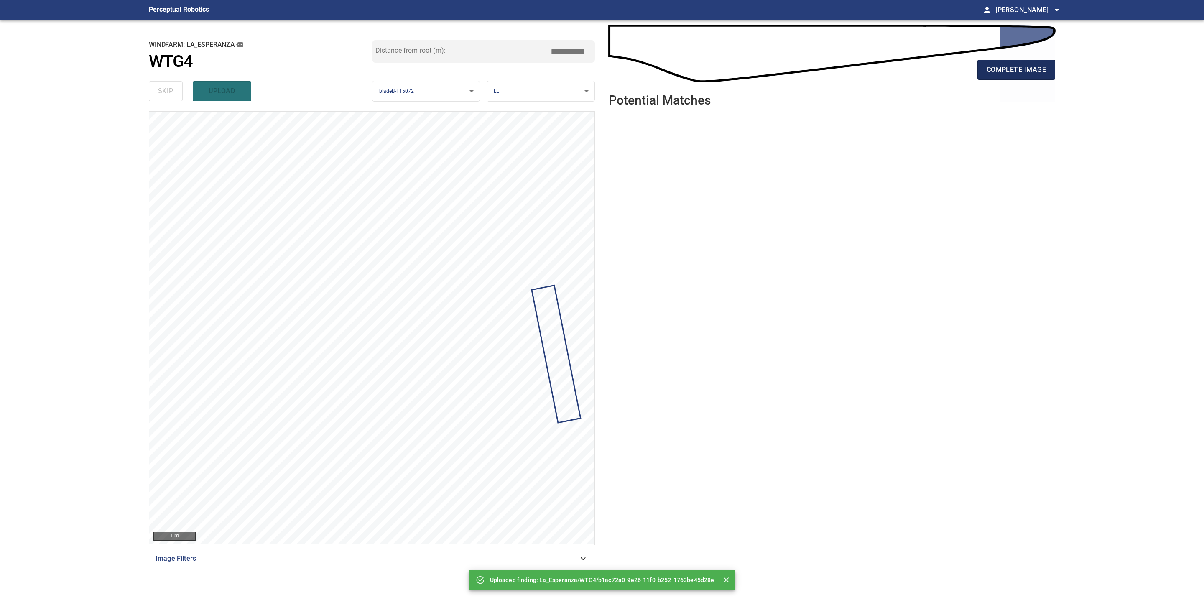
click at [1018, 70] on span "complete image" at bounding box center [1015, 70] width 59 height 12
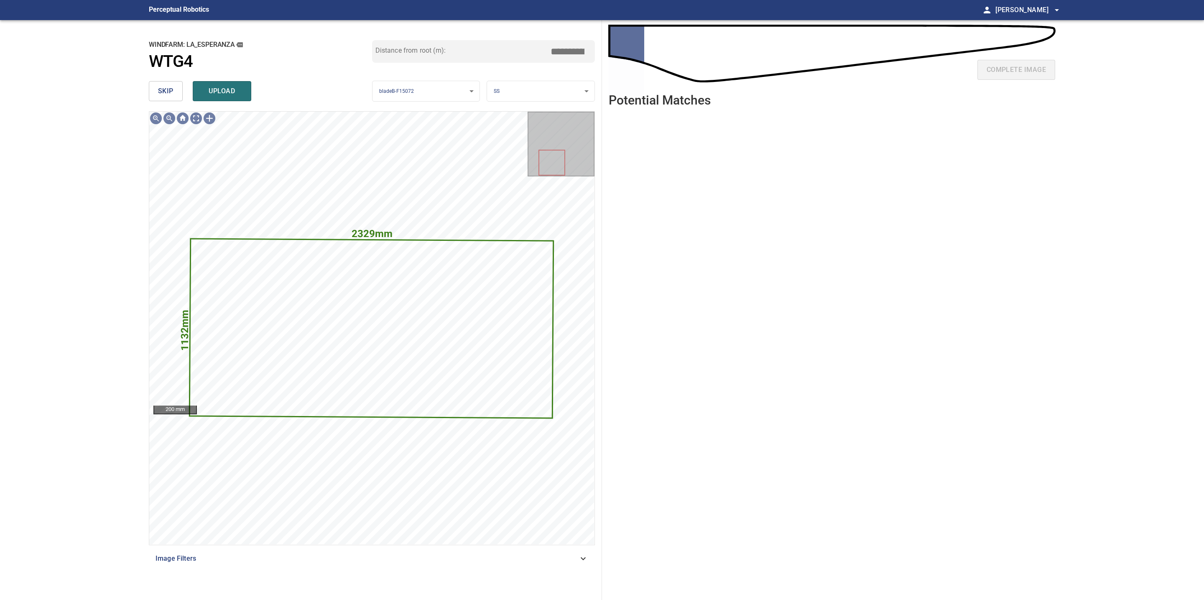
click at [173, 88] on button "skip" at bounding box center [166, 91] width 34 height 20
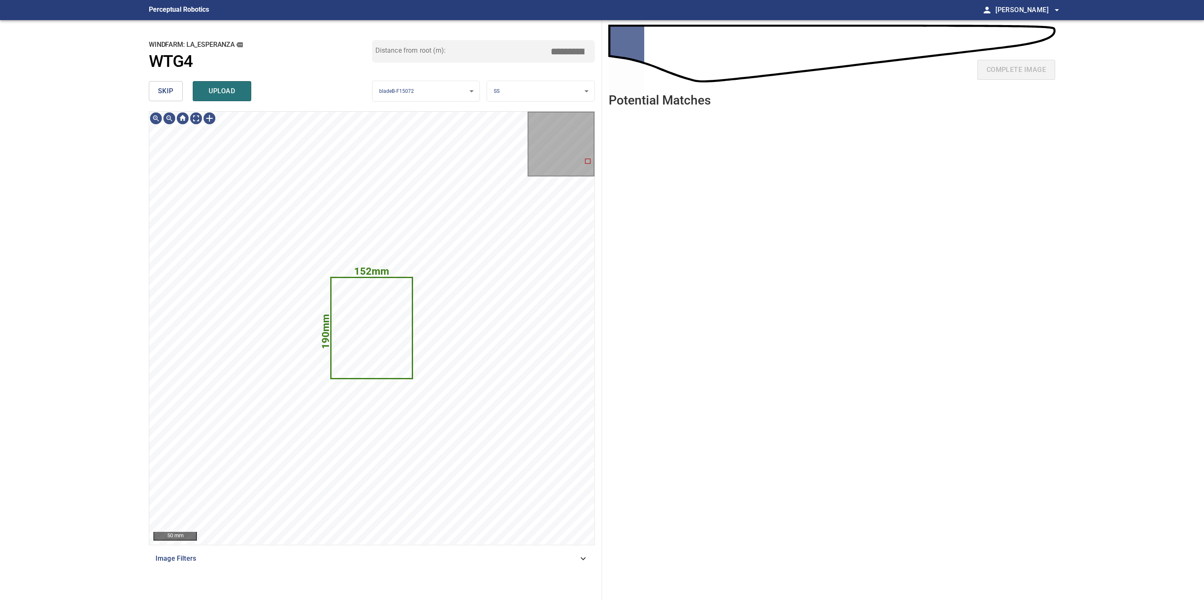
click at [166, 88] on span "skip" at bounding box center [165, 91] width 15 height 12
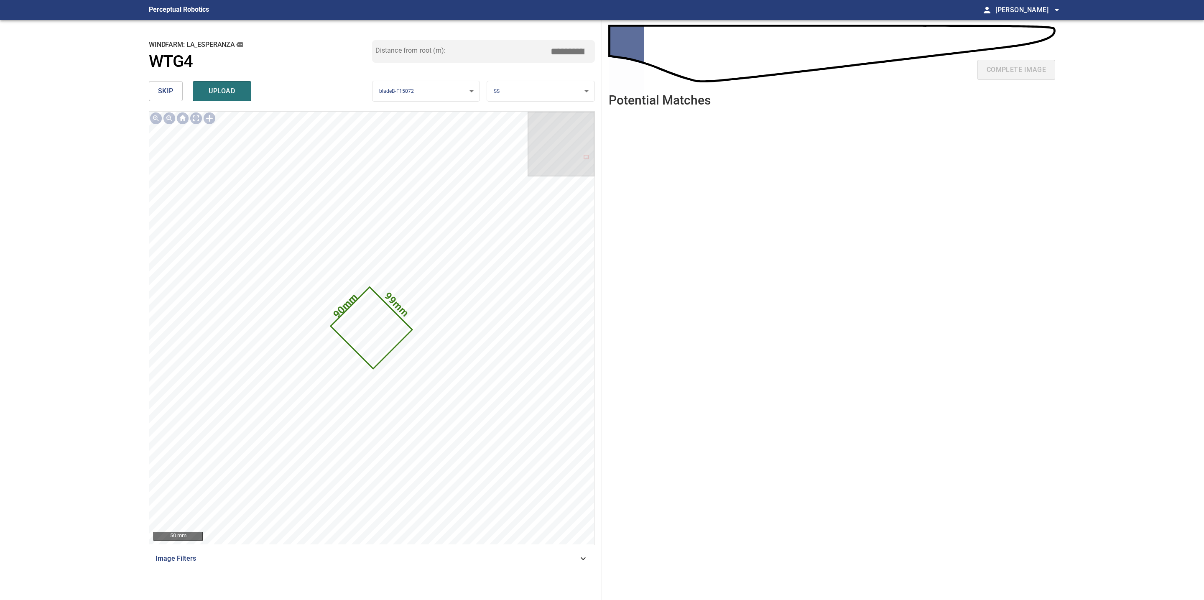
click at [166, 88] on span "skip" at bounding box center [165, 91] width 15 height 12
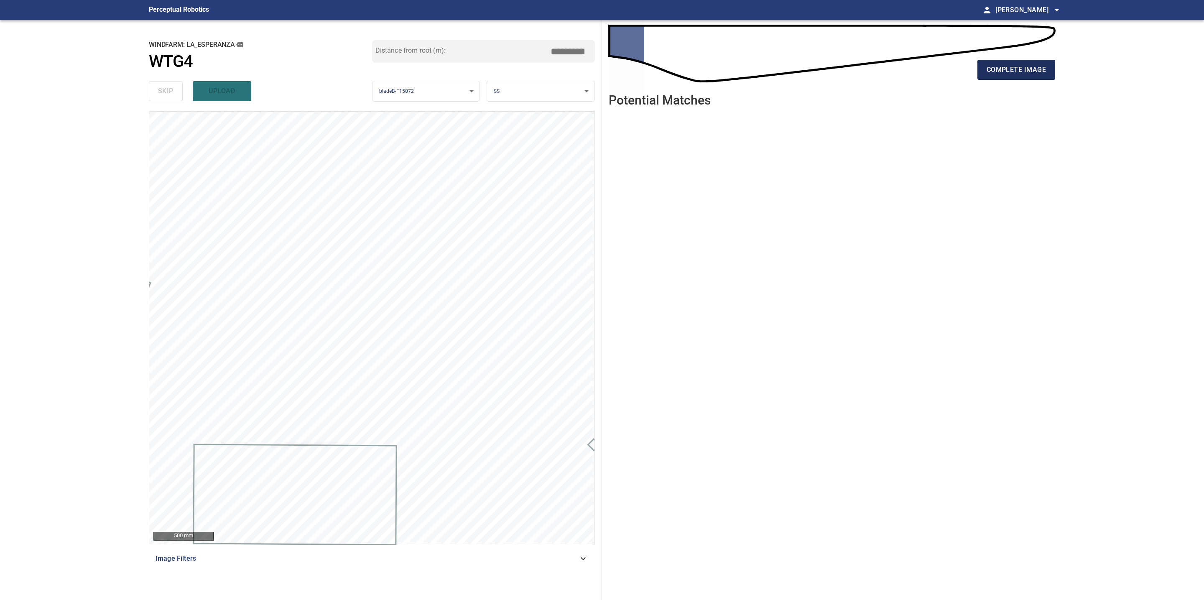
click at [999, 72] on span "complete image" at bounding box center [1015, 70] width 59 height 12
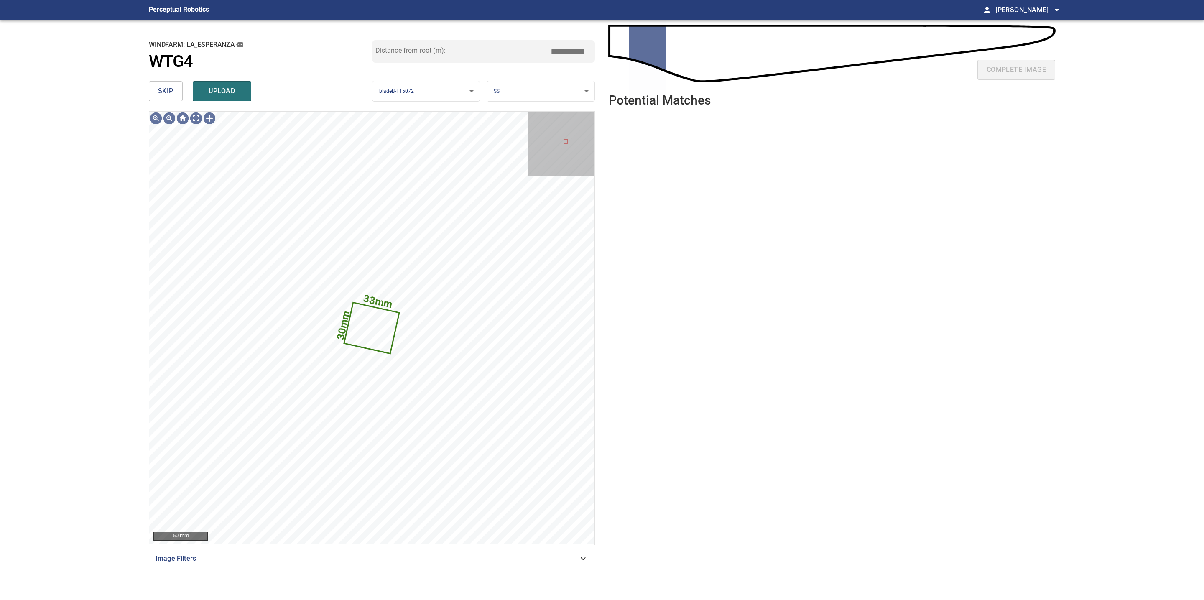
click at [172, 88] on span "skip" at bounding box center [165, 91] width 15 height 12
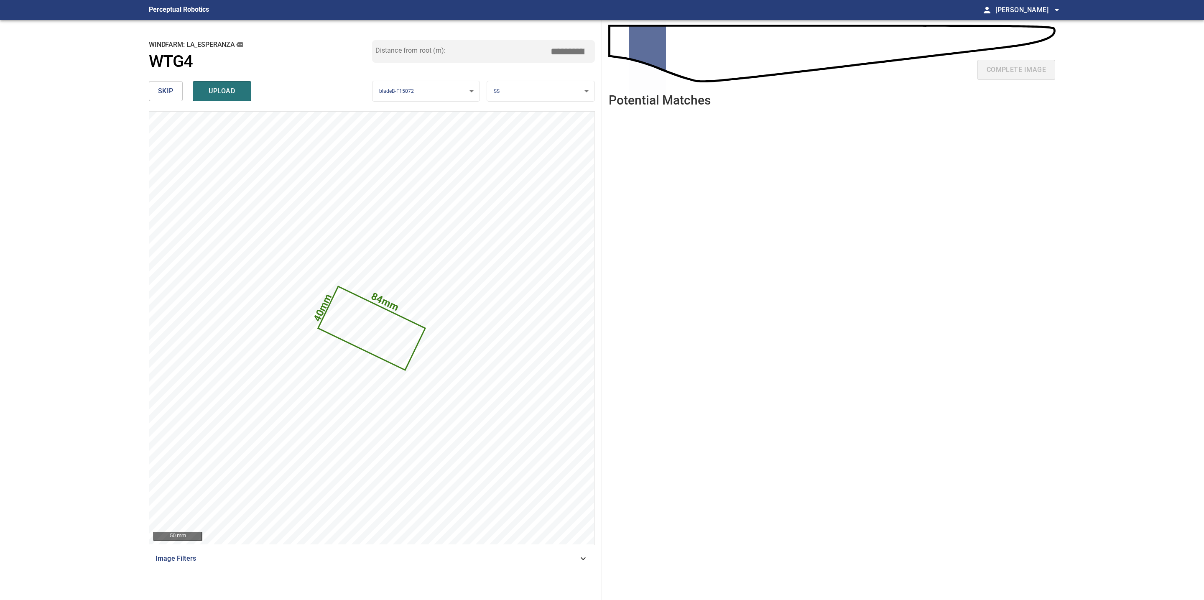
click at [172, 88] on span "skip" at bounding box center [165, 91] width 15 height 12
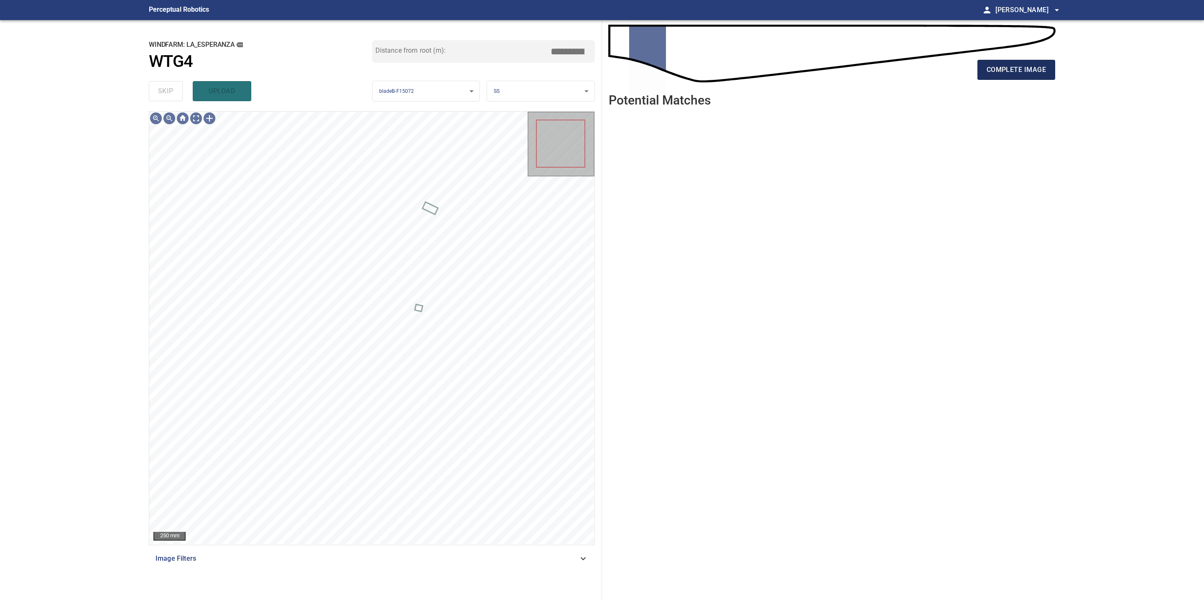
click at [1002, 74] on span "complete image" at bounding box center [1015, 70] width 59 height 12
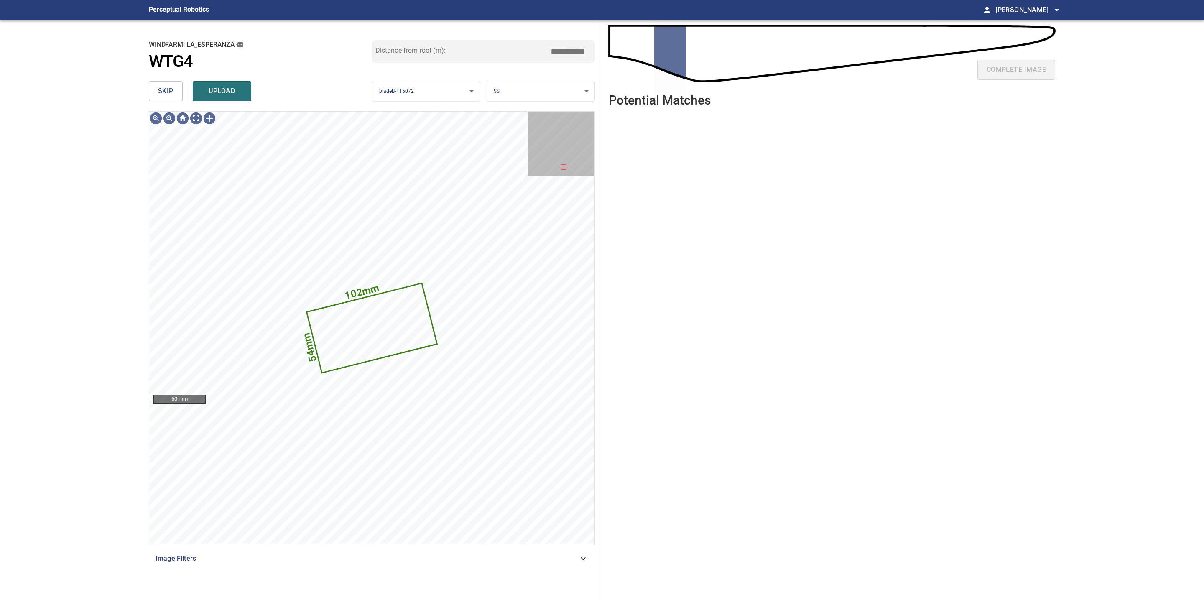
click at [169, 93] on span "skip" at bounding box center [165, 91] width 15 height 12
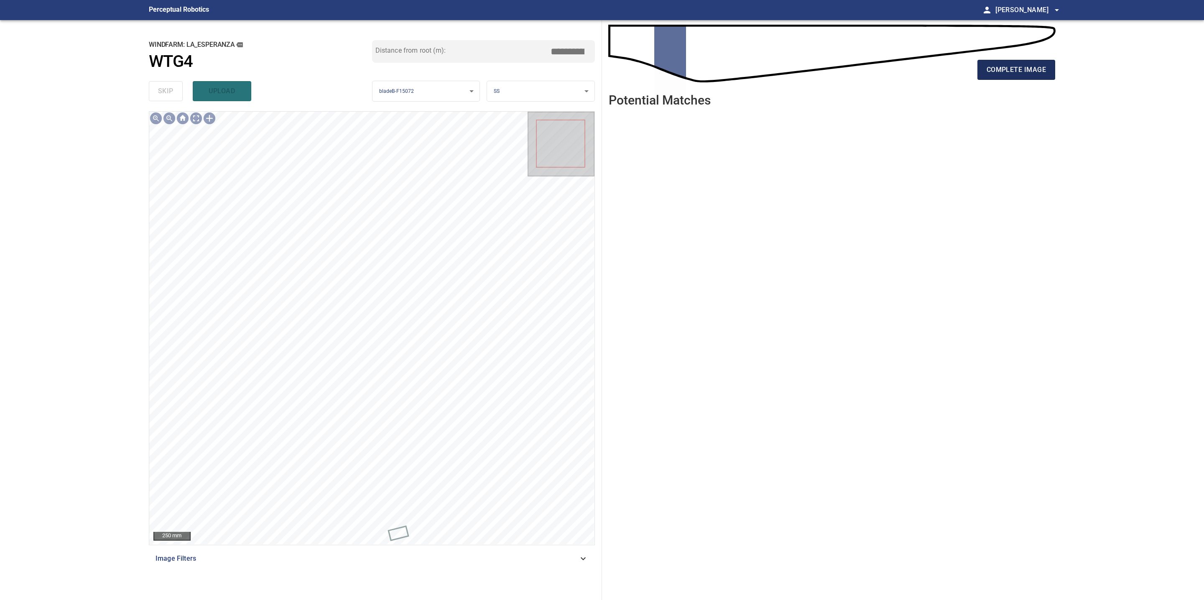
click at [995, 76] on button "complete image" at bounding box center [1016, 70] width 78 height 20
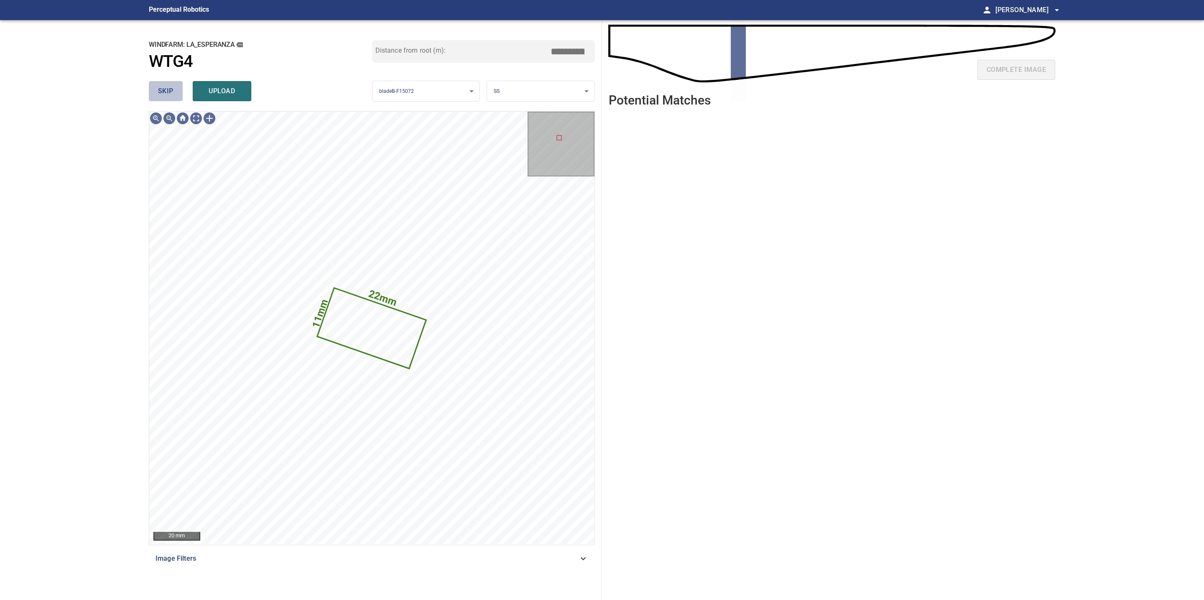
click at [167, 88] on span "skip" at bounding box center [165, 91] width 15 height 12
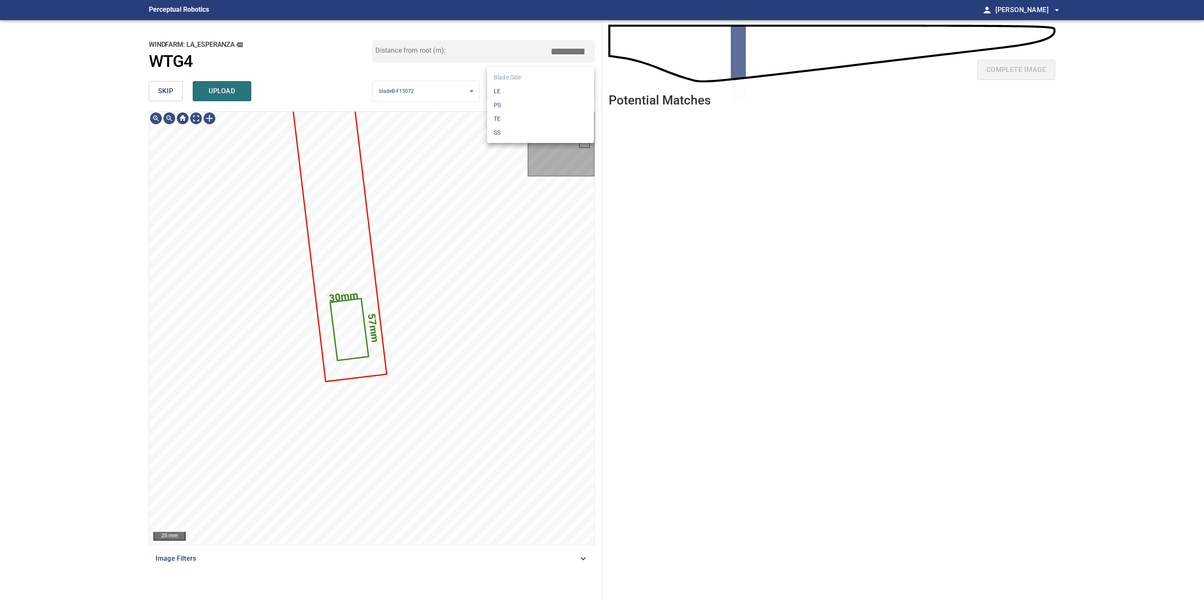
click at [521, 91] on body "**********" at bounding box center [602, 300] width 1204 height 600
click at [519, 116] on li "TE" at bounding box center [540, 119] width 107 height 14
click at [224, 87] on span "upload" at bounding box center [222, 91] width 40 height 12
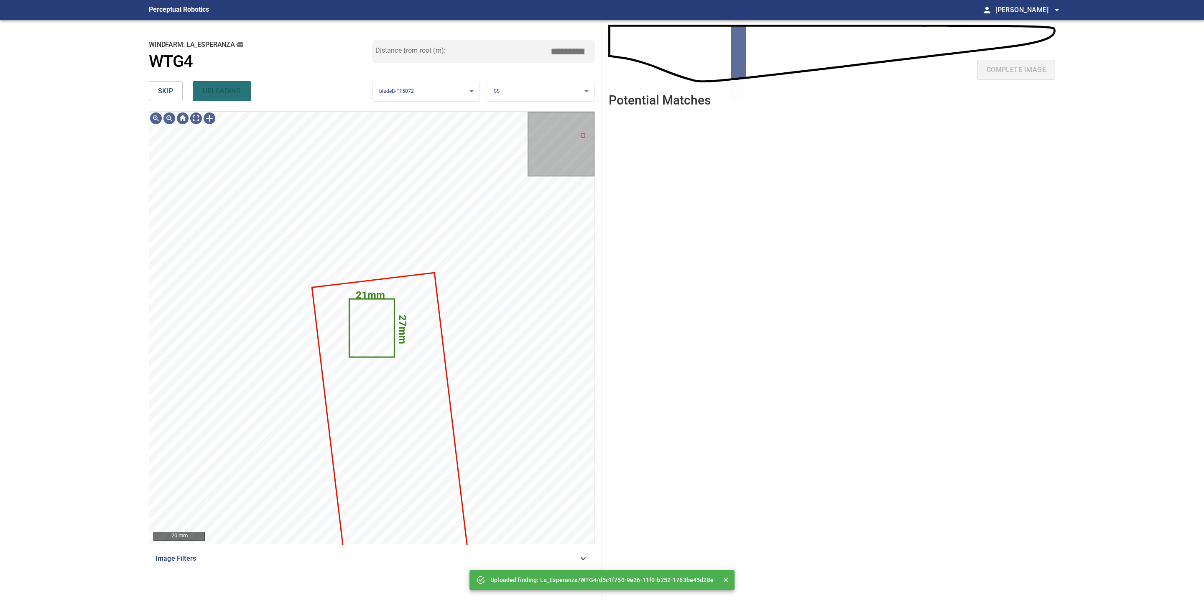
click at [524, 86] on body "**********" at bounding box center [602, 300] width 1204 height 600
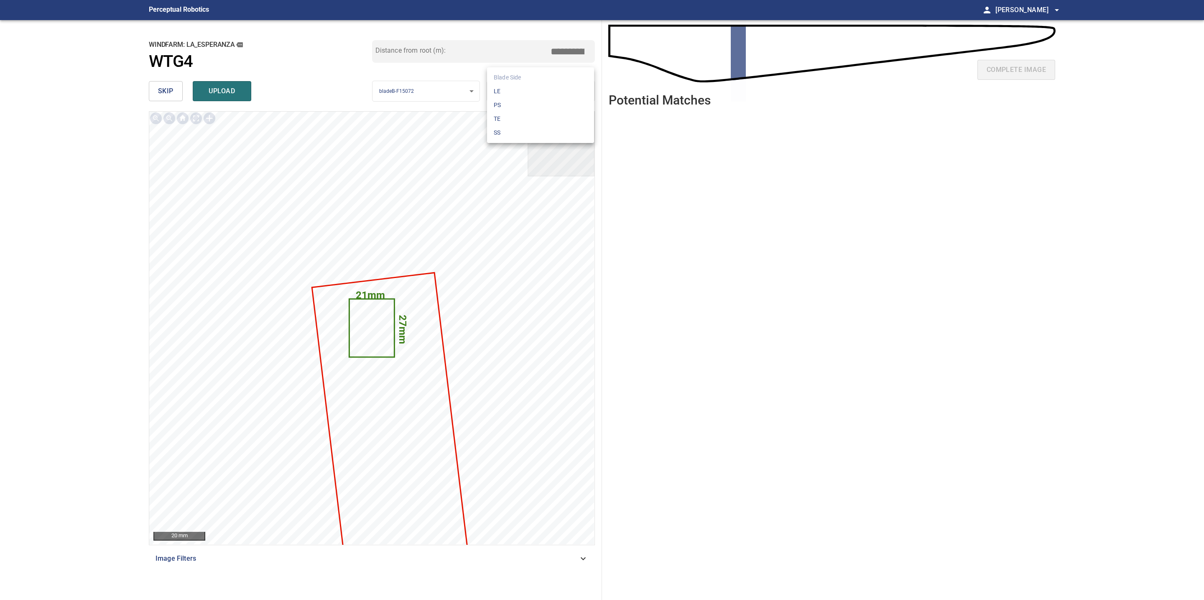
click at [513, 114] on li "TE" at bounding box center [540, 119] width 107 height 14
click at [222, 91] on span "upload" at bounding box center [222, 91] width 40 height 12
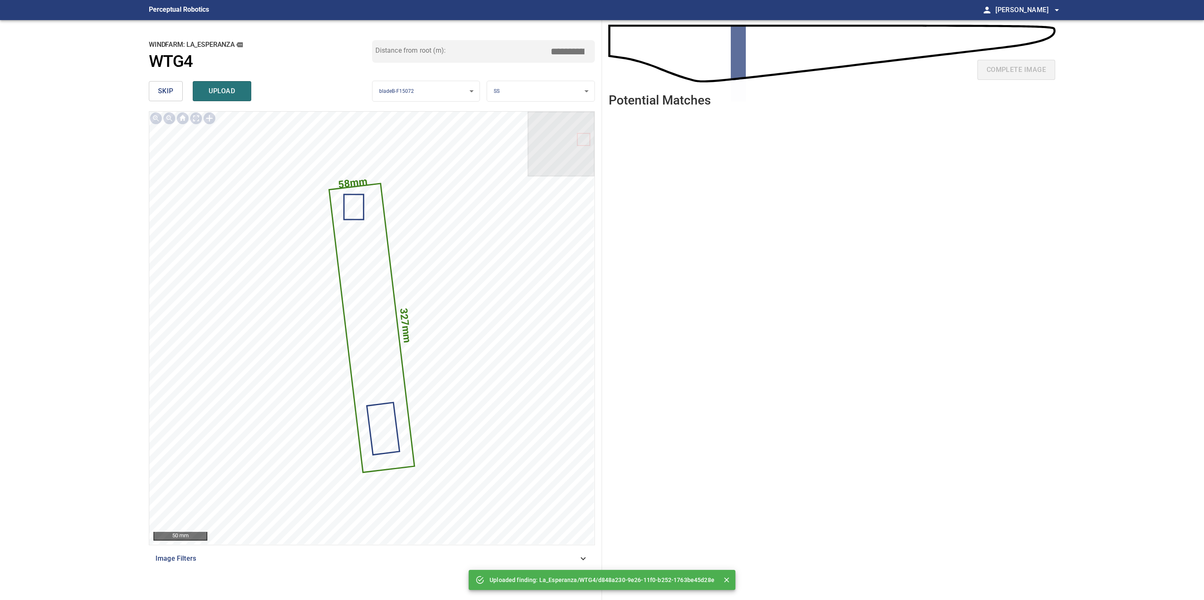
click at [161, 87] on span "skip" at bounding box center [165, 91] width 15 height 12
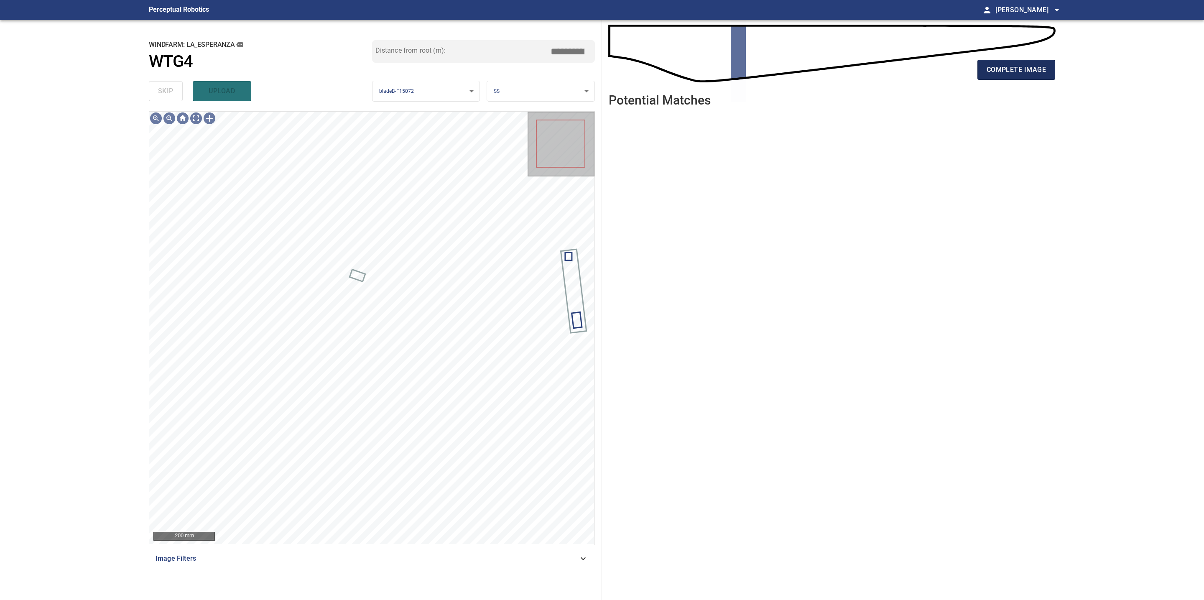
click at [1031, 75] on span "complete image" at bounding box center [1015, 70] width 59 height 12
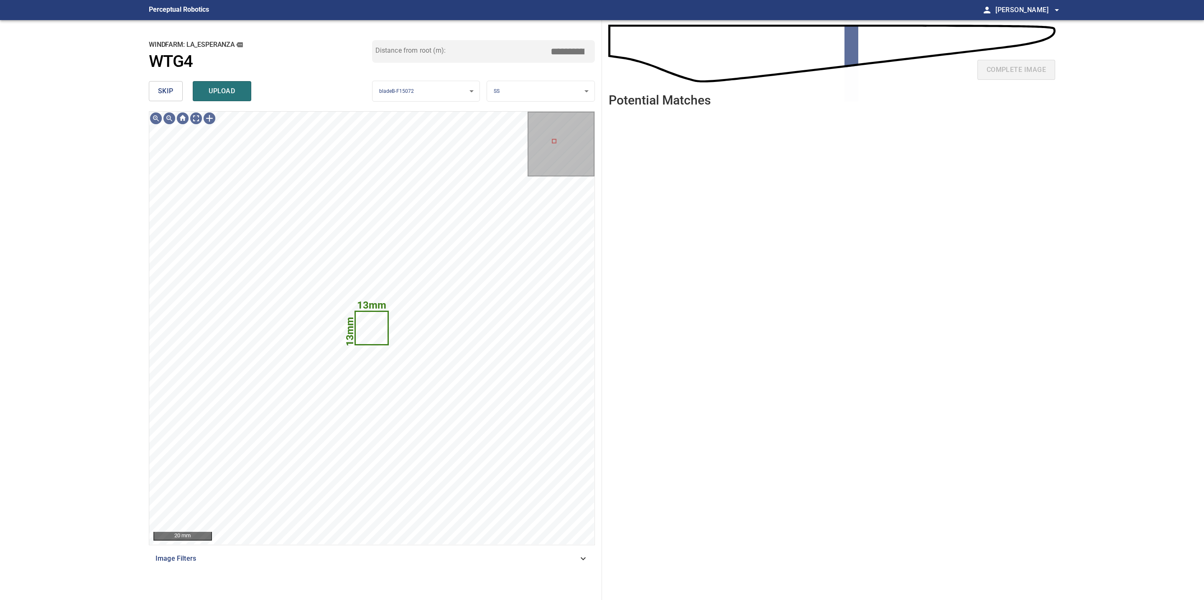
click at [174, 88] on button "skip" at bounding box center [166, 91] width 34 height 20
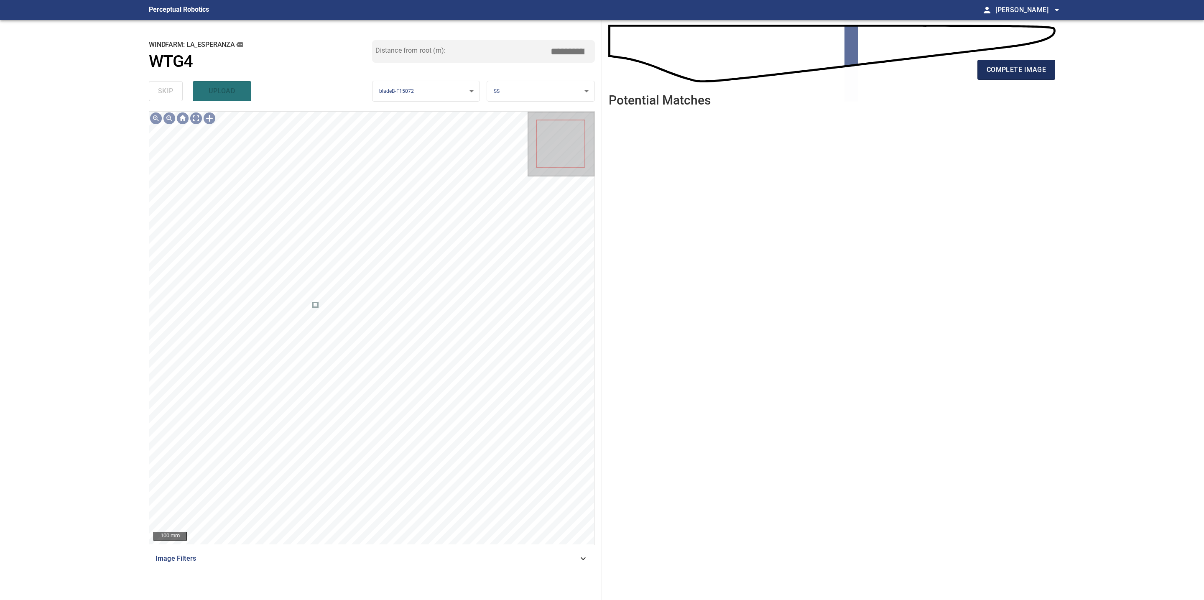
click at [991, 66] on span "complete image" at bounding box center [1015, 70] width 59 height 12
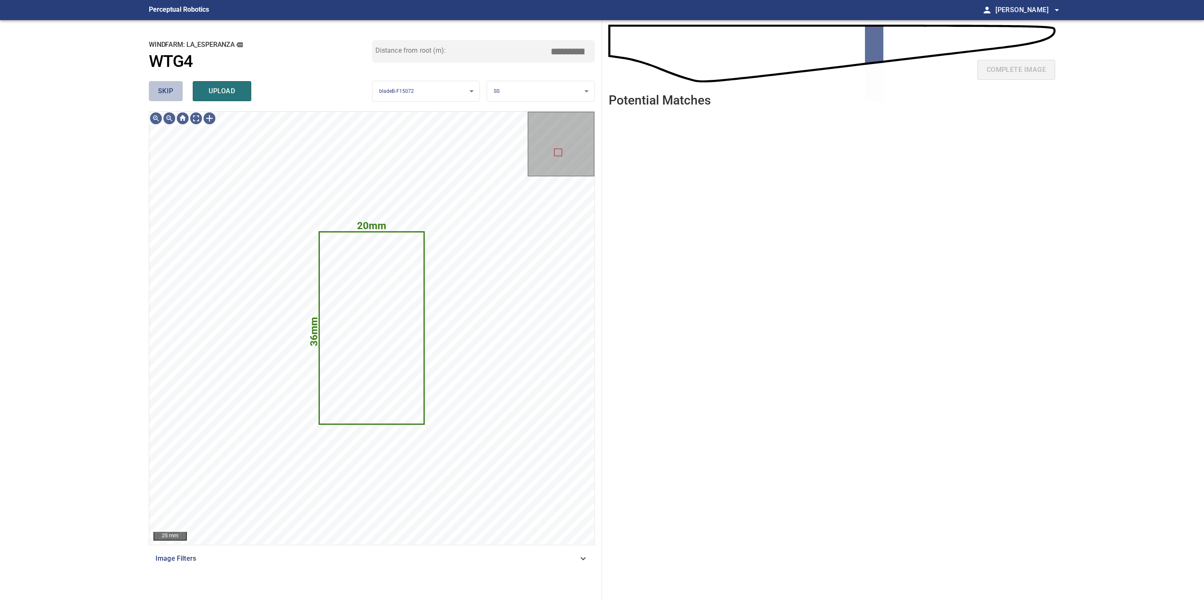
click at [170, 89] on span "skip" at bounding box center [165, 91] width 15 height 12
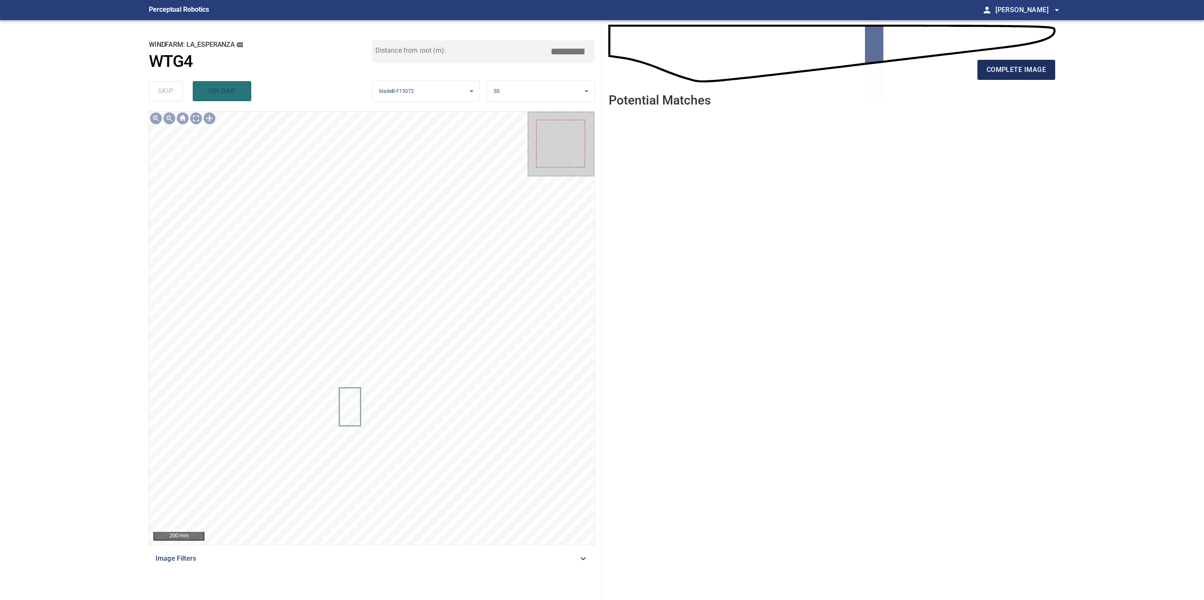
click at [984, 78] on button "complete image" at bounding box center [1016, 70] width 78 height 20
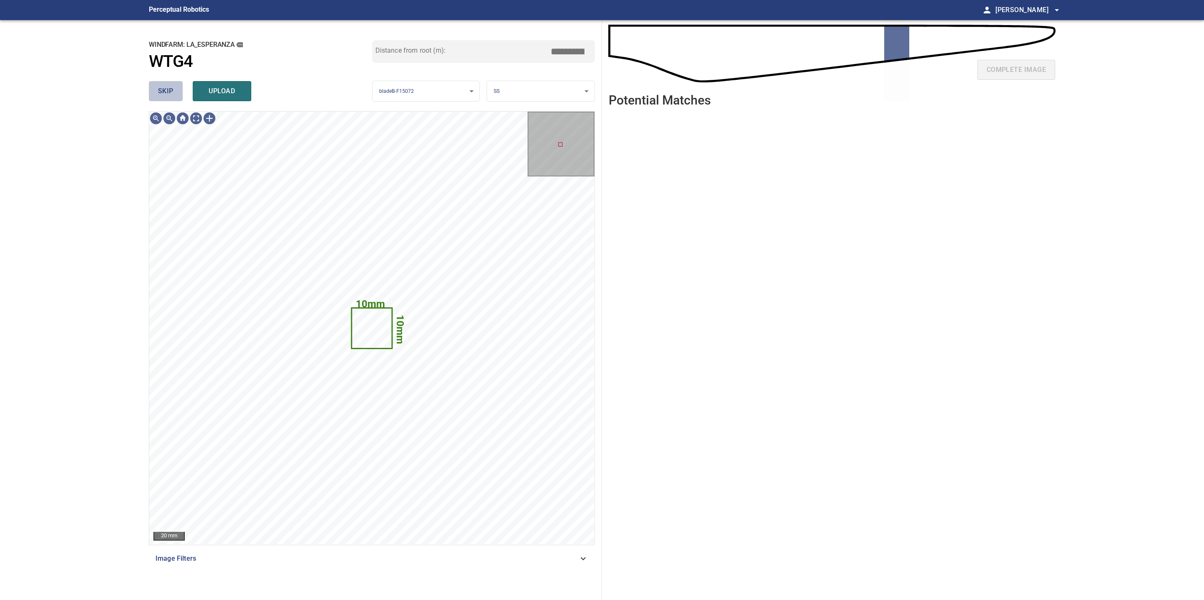
click at [159, 93] on span "skip" at bounding box center [165, 91] width 15 height 12
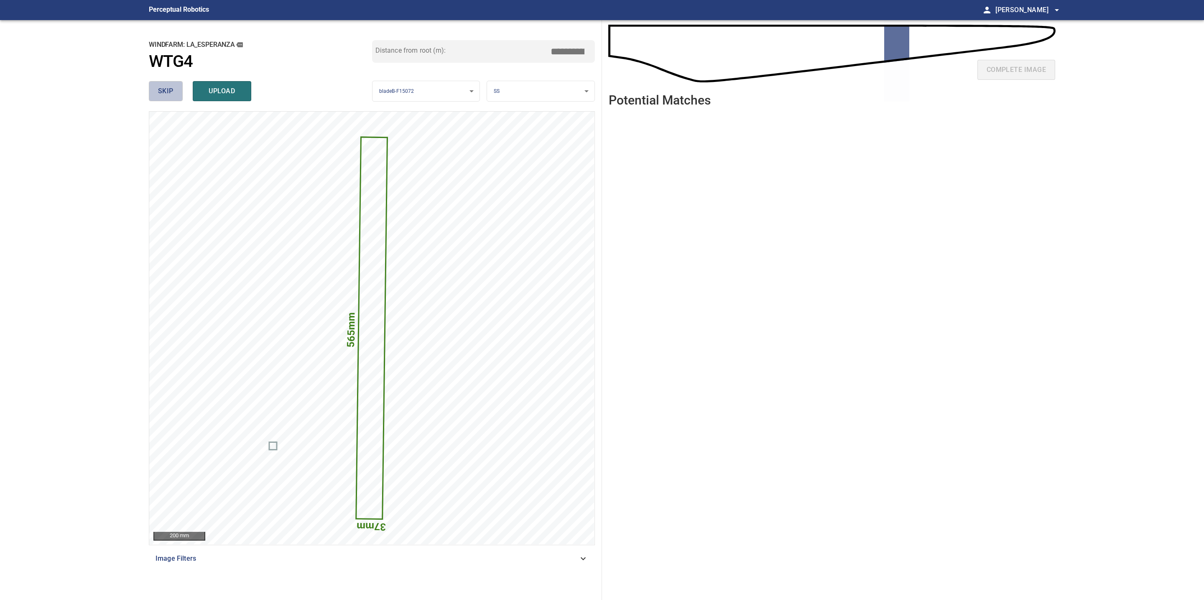
click at [160, 93] on span "skip" at bounding box center [165, 91] width 15 height 12
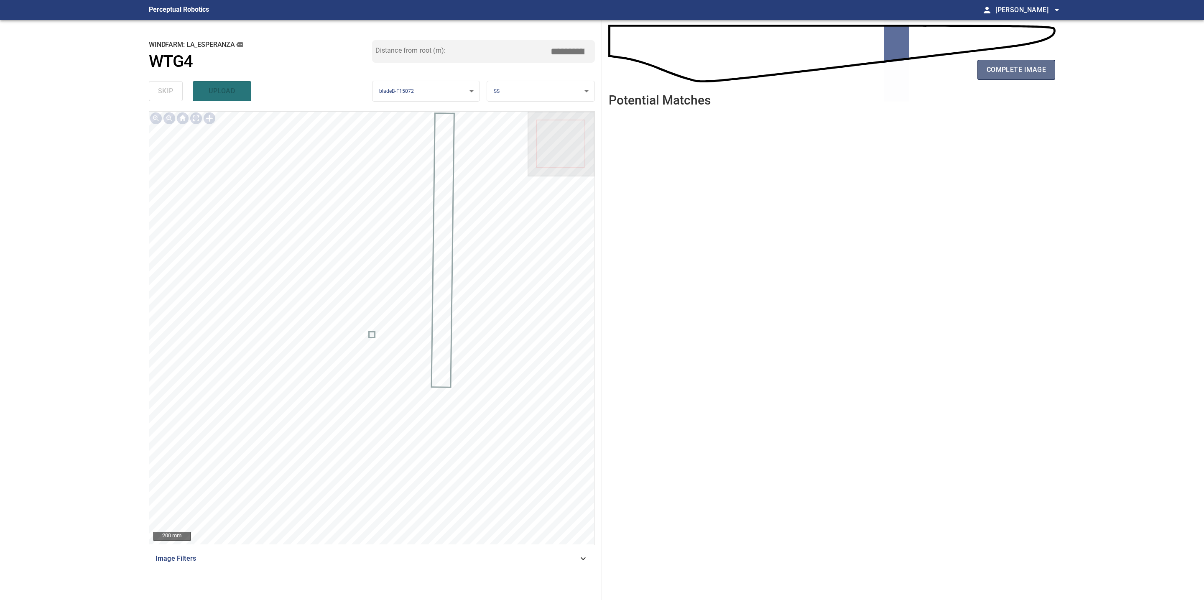
click at [1019, 73] on span "complete image" at bounding box center [1015, 70] width 59 height 12
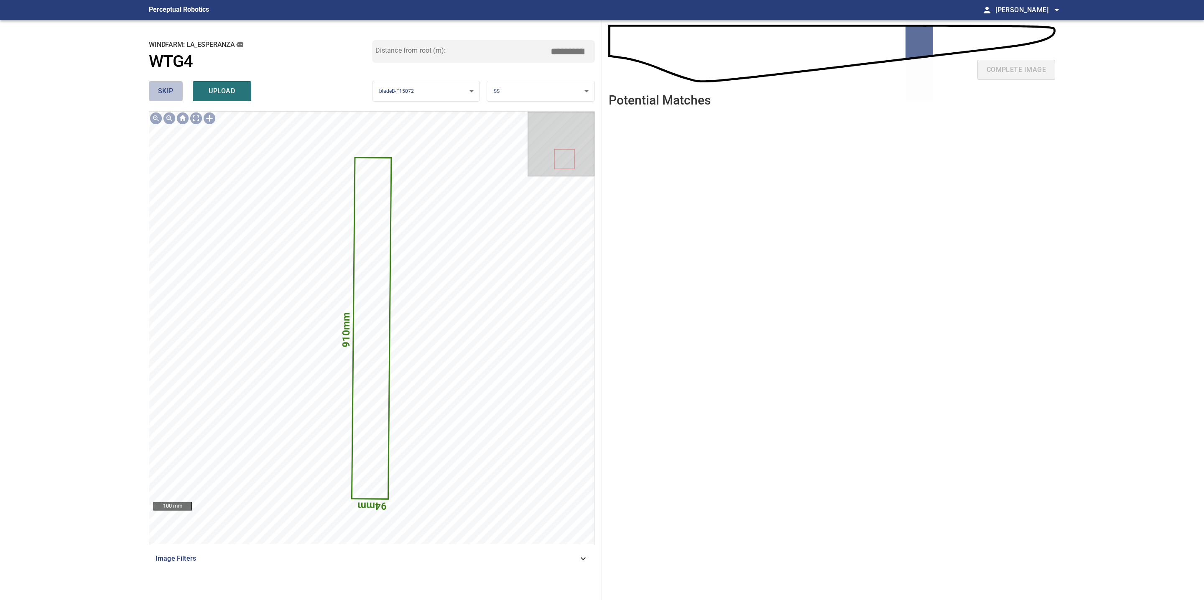
click at [170, 96] on span "skip" at bounding box center [165, 91] width 15 height 12
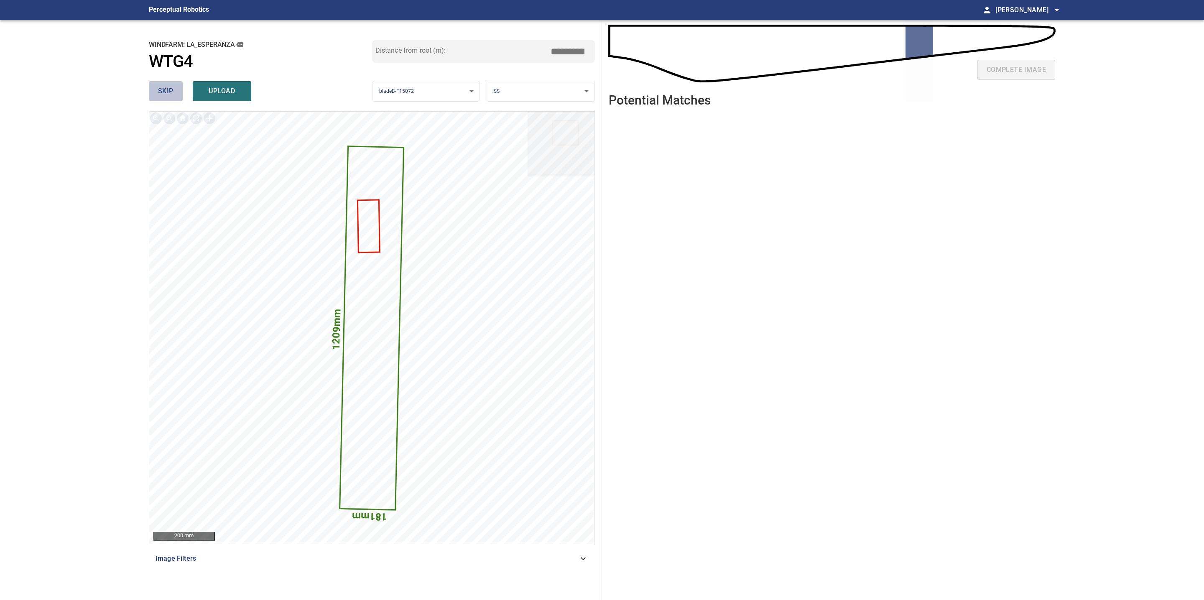
click at [170, 96] on span "skip" at bounding box center [165, 91] width 15 height 12
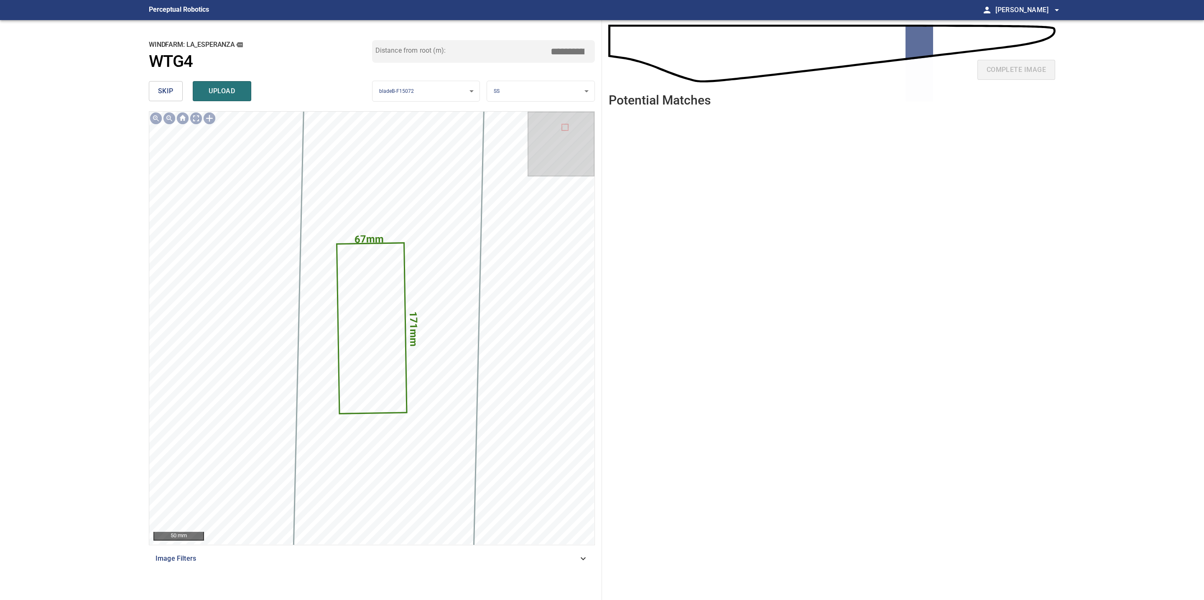
click at [170, 96] on span "skip" at bounding box center [165, 91] width 15 height 12
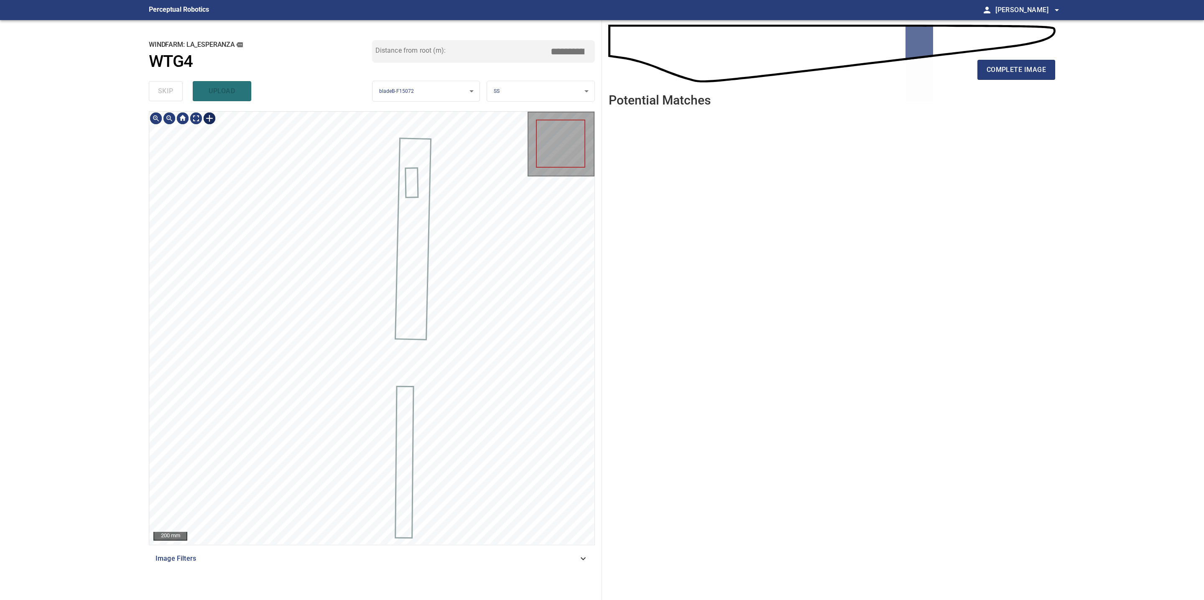
click at [211, 120] on div at bounding box center [209, 118] width 13 height 13
click at [401, 339] on div "La_Esperanza/WTG4/1 Category 2 unclassified" at bounding box center [371, 328] width 445 height 433
click at [209, 120] on img at bounding box center [209, 118] width 13 height 13
click at [402, 326] on div at bounding box center [371, 328] width 445 height 433
click at [209, 120] on div at bounding box center [209, 118] width 13 height 13
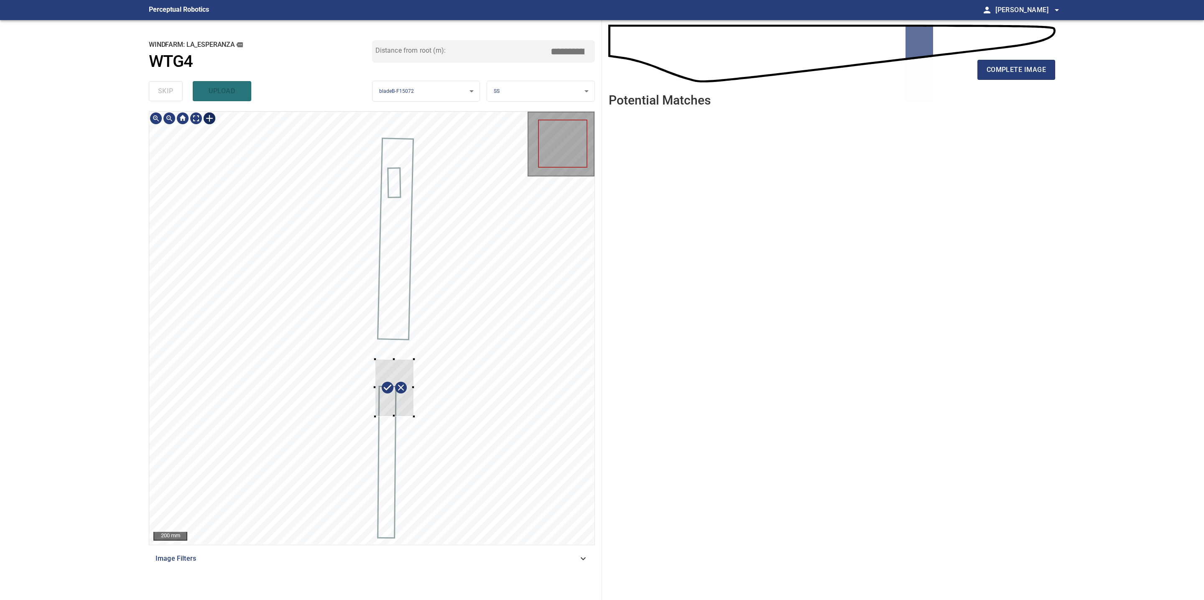
click at [375, 416] on div at bounding box center [371, 328] width 445 height 433
click at [410, 329] on div at bounding box center [399, 344] width 39 height 57
click at [417, 404] on div at bounding box center [371, 328] width 445 height 433
click at [421, 360] on div at bounding box center [371, 328] width 445 height 433
click at [421, 360] on div at bounding box center [420, 359] width 3 height 87
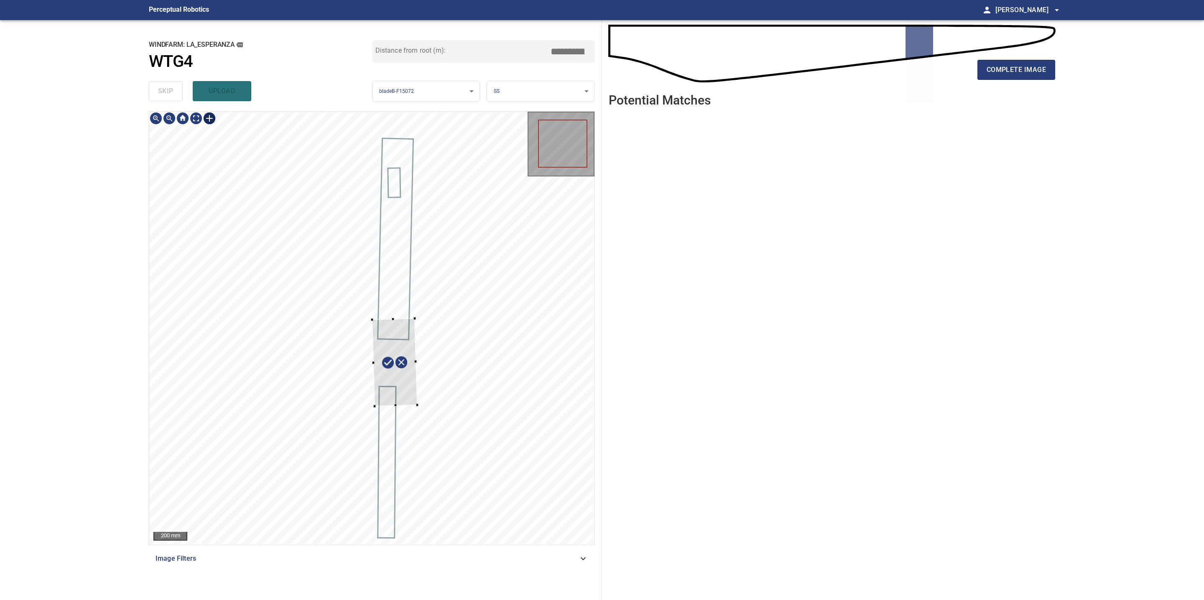
click at [415, 377] on div at bounding box center [394, 363] width 45 height 88
click at [418, 326] on div at bounding box center [371, 328] width 445 height 433
click at [412, 375] on div at bounding box center [397, 357] width 43 height 88
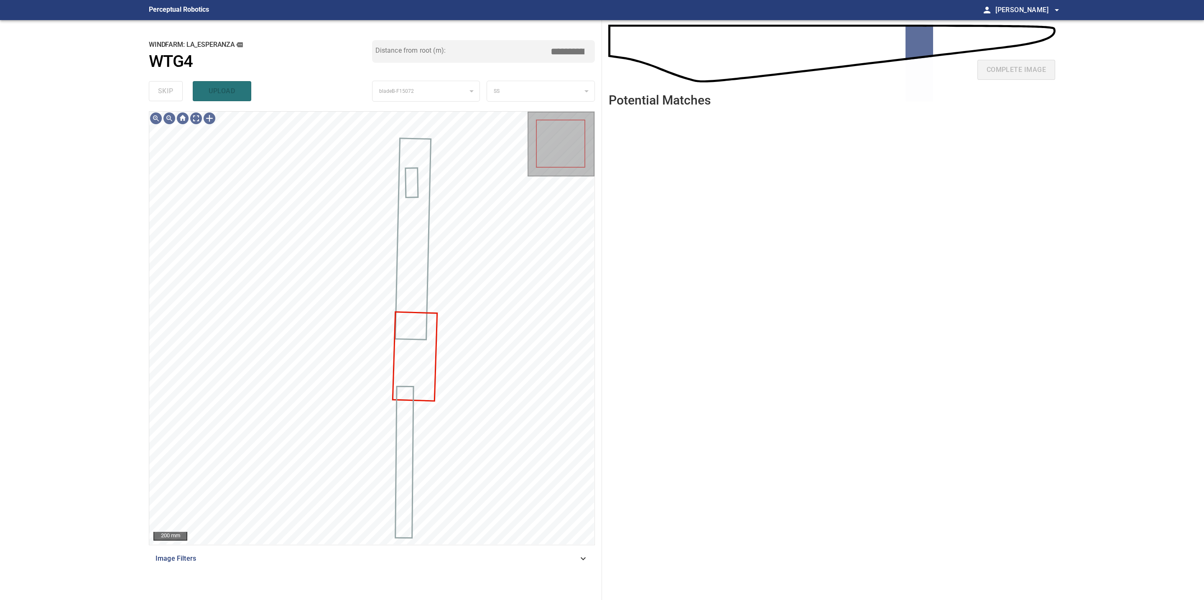
click at [528, 87] on div "SS" at bounding box center [540, 91] width 107 height 21
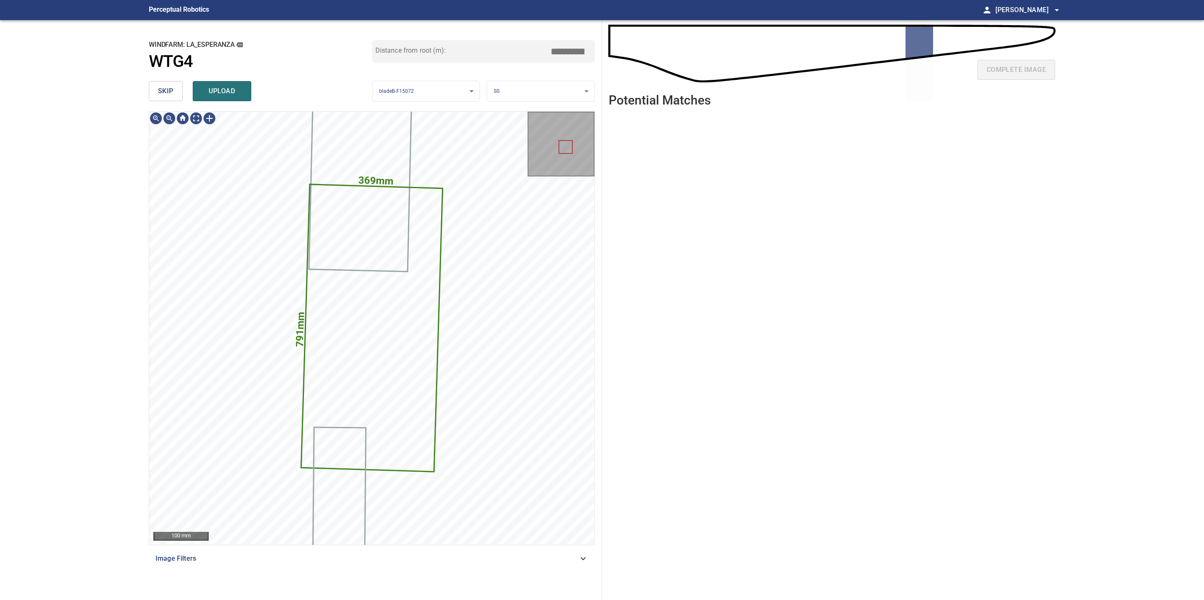
click at [515, 92] on body "**********" at bounding box center [602, 300] width 1204 height 600
click at [512, 121] on li "TE" at bounding box center [540, 119] width 107 height 14
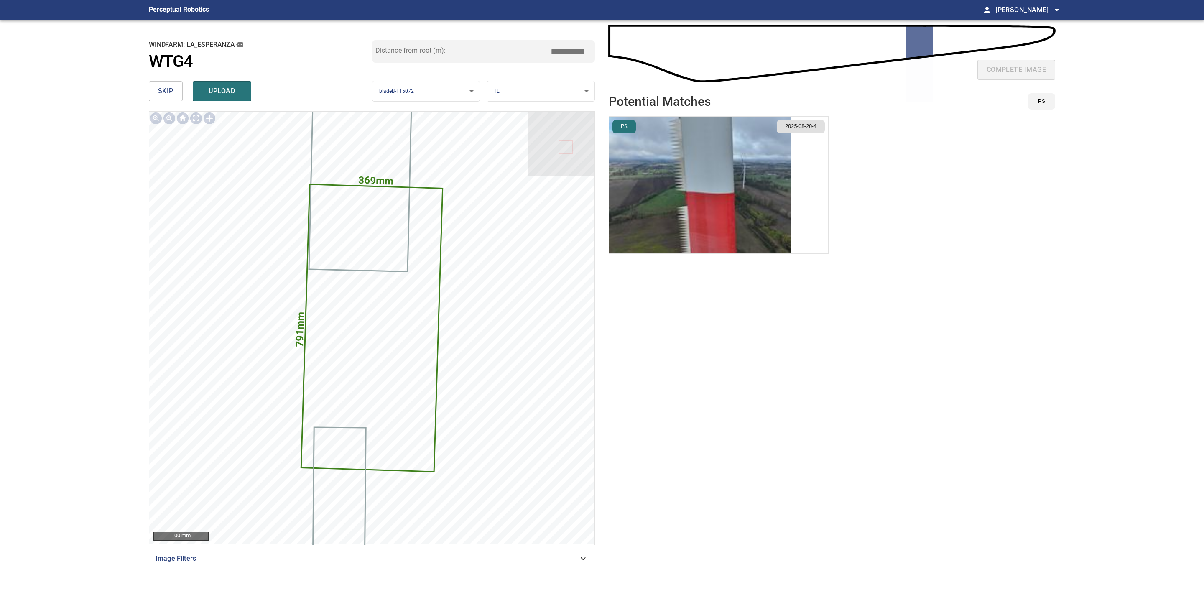
click at [170, 87] on span "skip" at bounding box center [165, 91] width 15 height 12
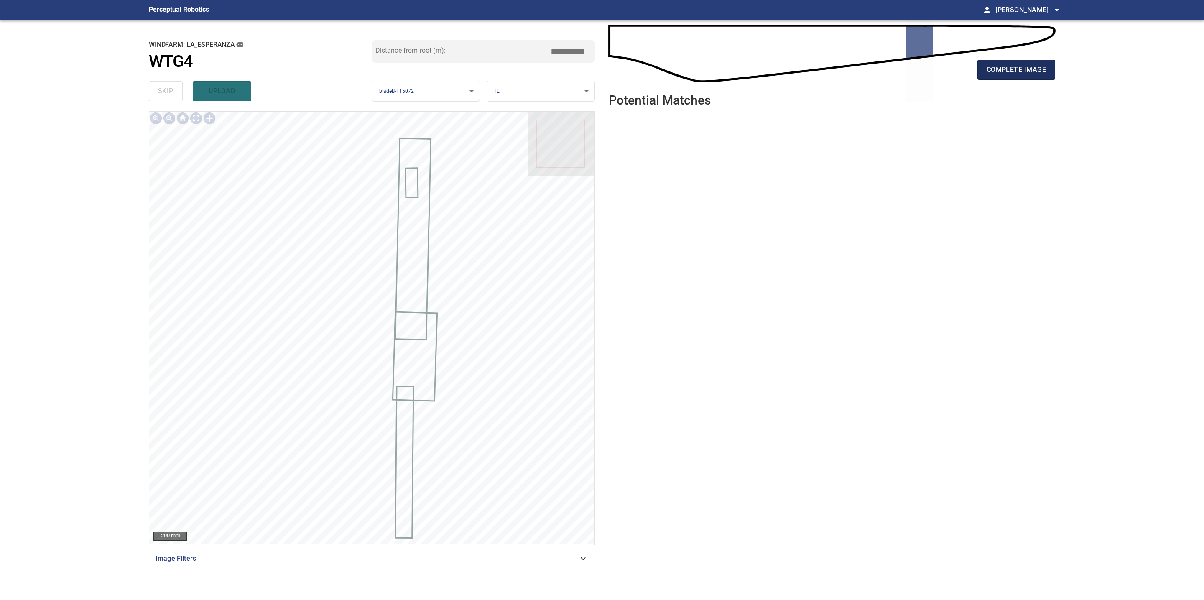
click at [1021, 73] on span "complete image" at bounding box center [1015, 70] width 59 height 12
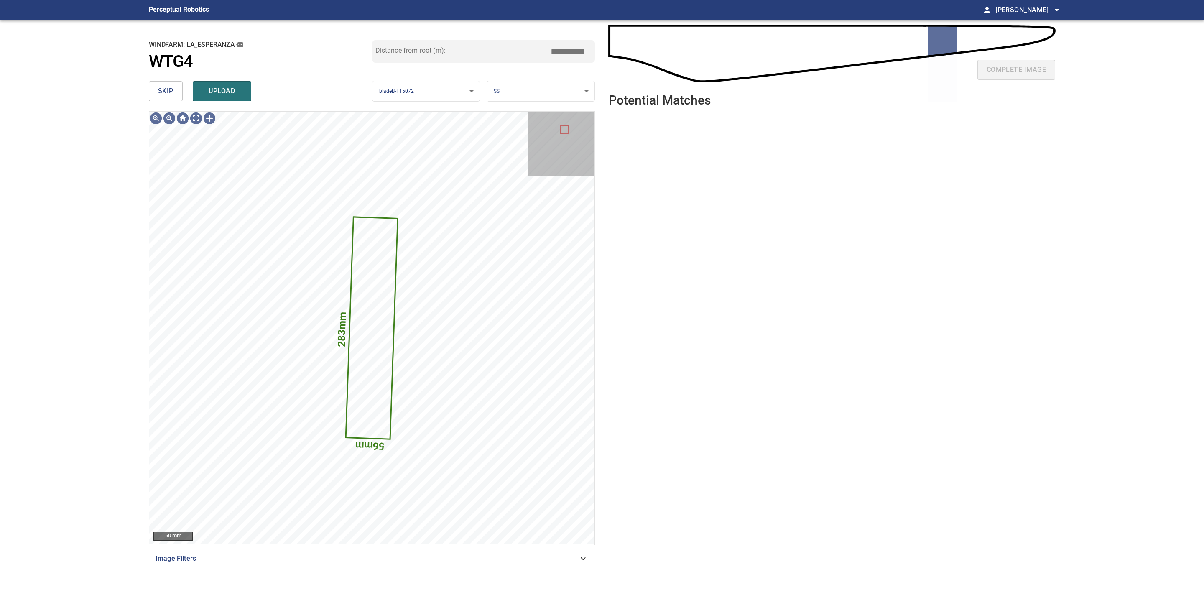
click at [168, 84] on button "skip" at bounding box center [166, 91] width 34 height 20
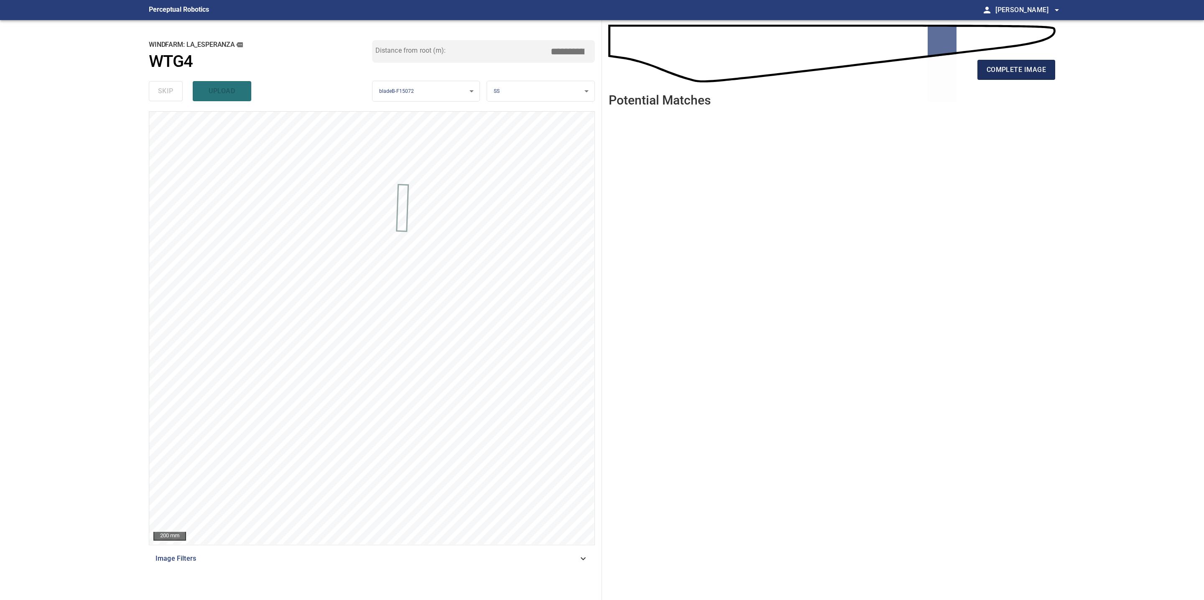
click at [1005, 71] on span "complete image" at bounding box center [1015, 70] width 59 height 12
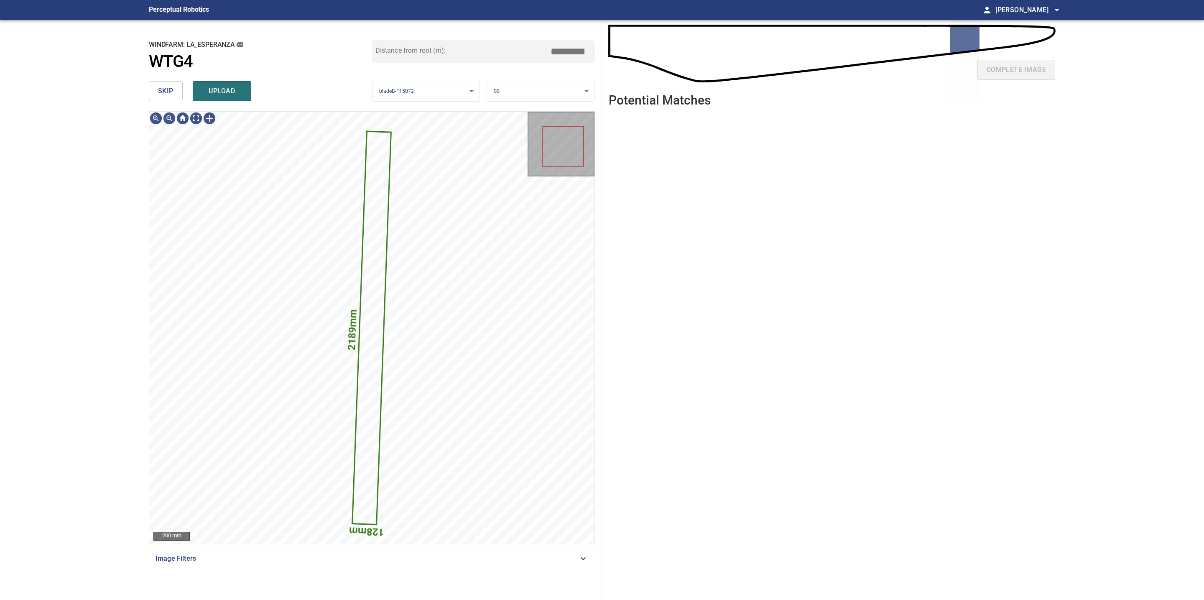
click at [165, 93] on span "skip" at bounding box center [165, 91] width 15 height 12
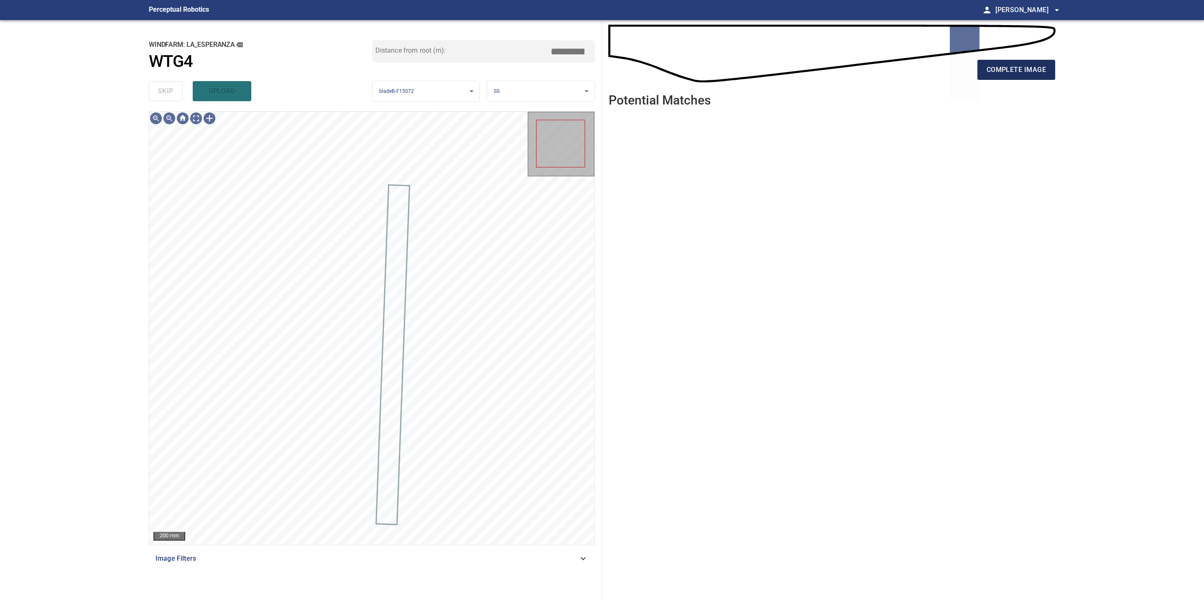
click at [1007, 68] on span "complete image" at bounding box center [1015, 70] width 59 height 12
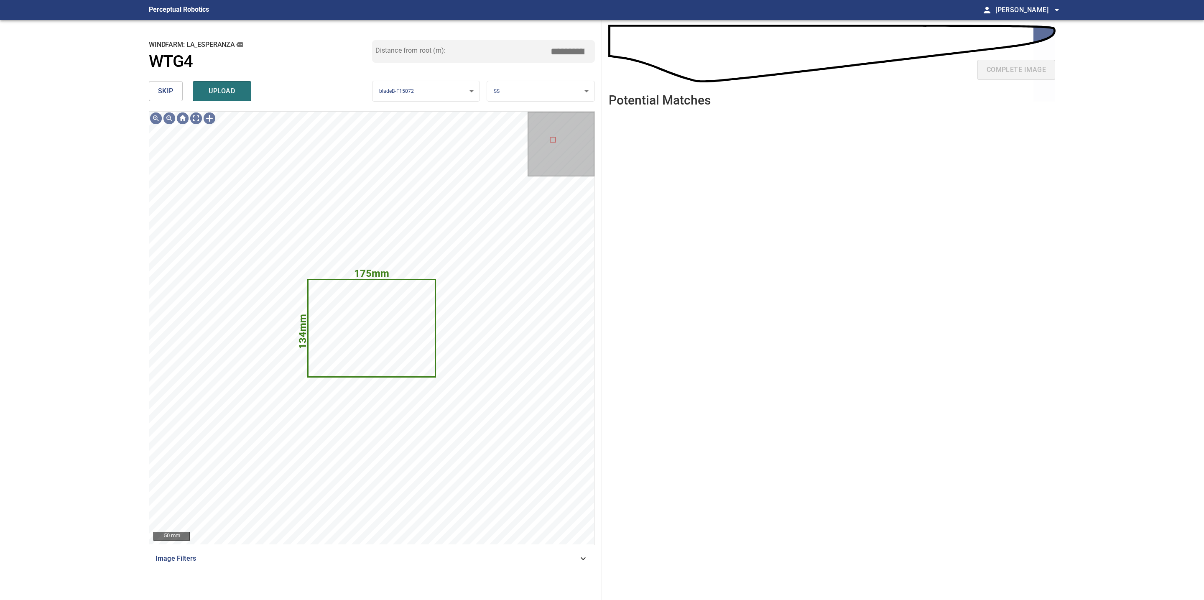
click at [161, 90] on span "skip" at bounding box center [165, 91] width 15 height 12
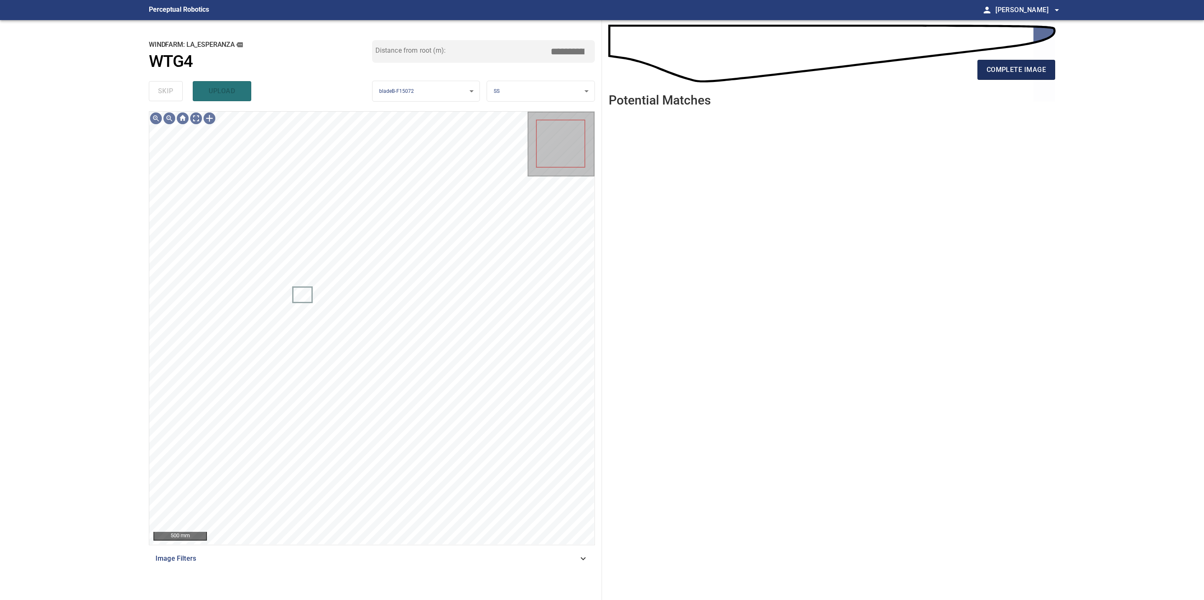
click at [993, 69] on span "complete image" at bounding box center [1015, 70] width 59 height 12
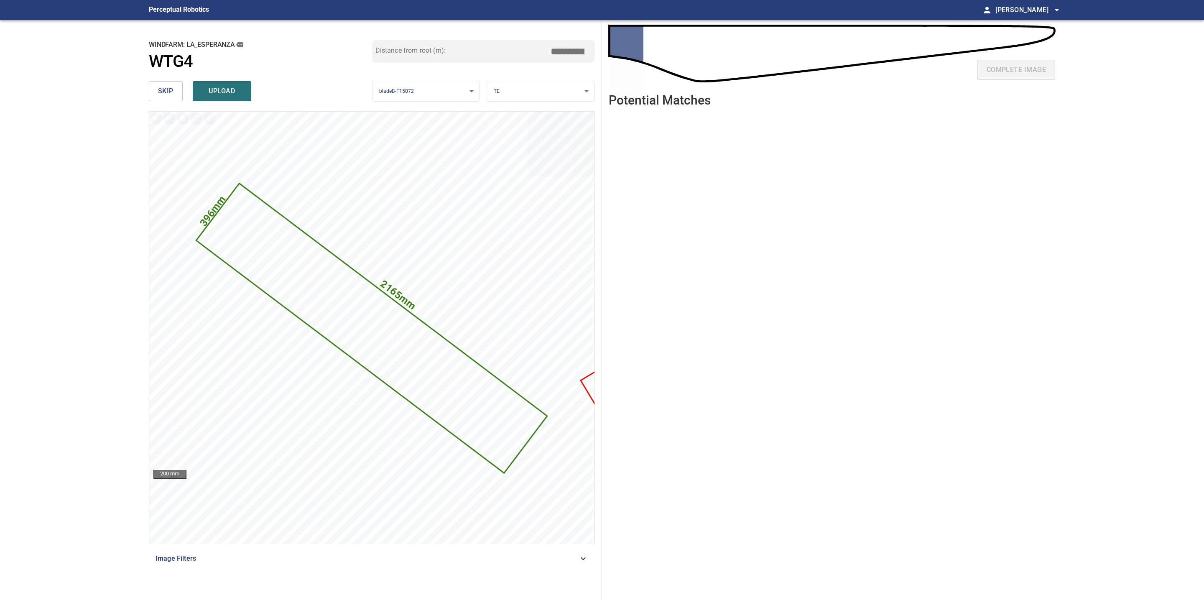
click at [166, 91] on span "skip" at bounding box center [165, 91] width 15 height 12
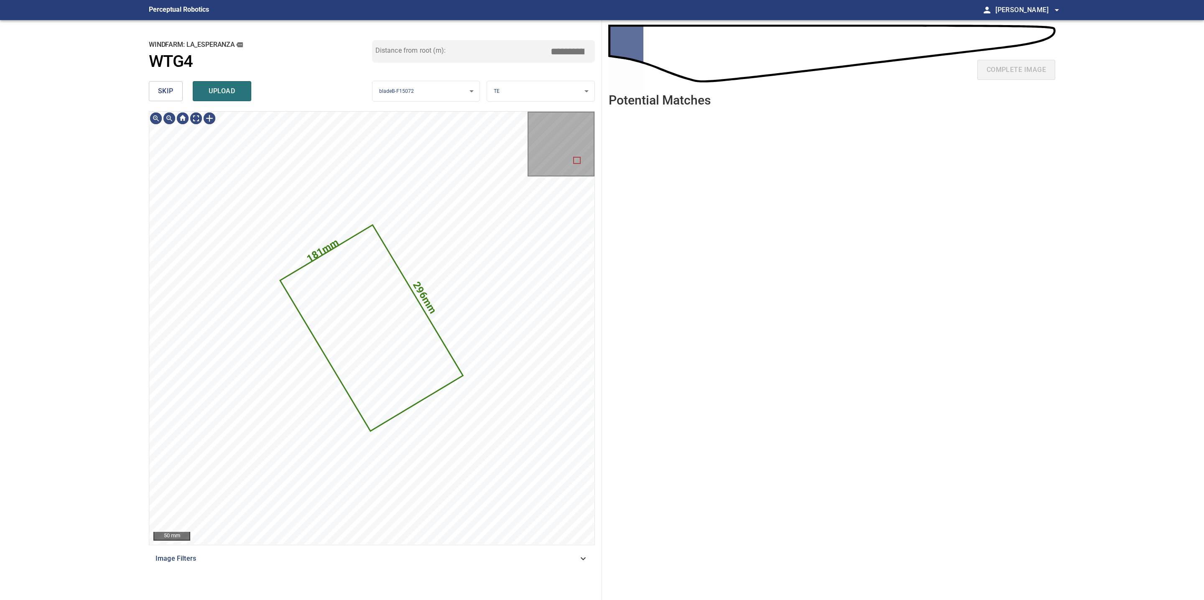
click at [163, 91] on span "skip" at bounding box center [165, 91] width 15 height 12
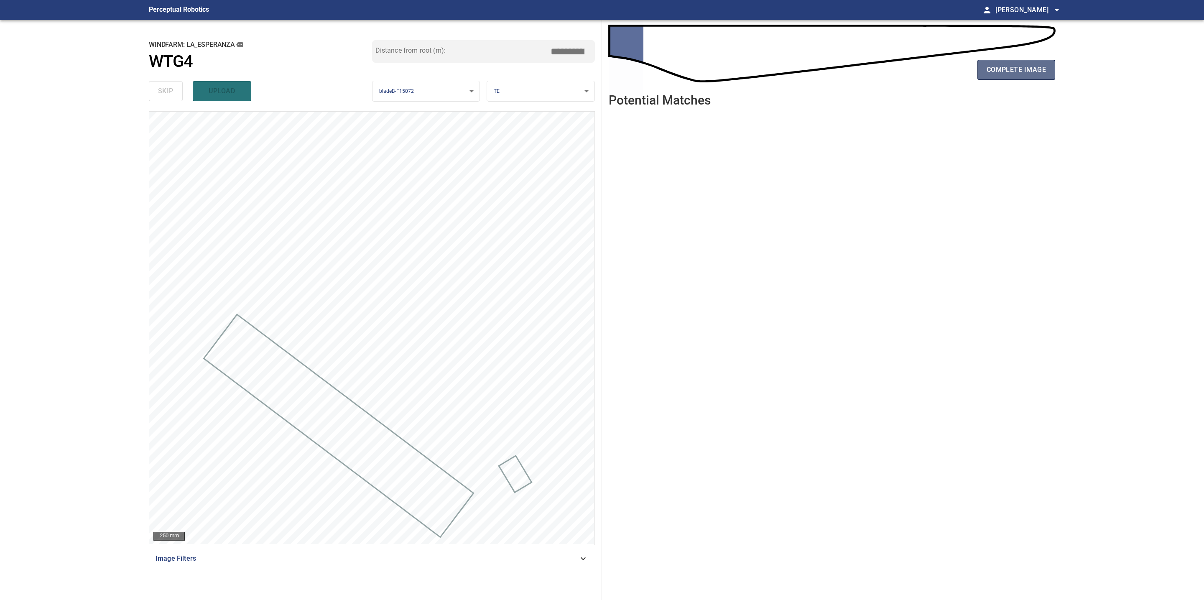
click at [1019, 69] on span "complete image" at bounding box center [1015, 70] width 59 height 12
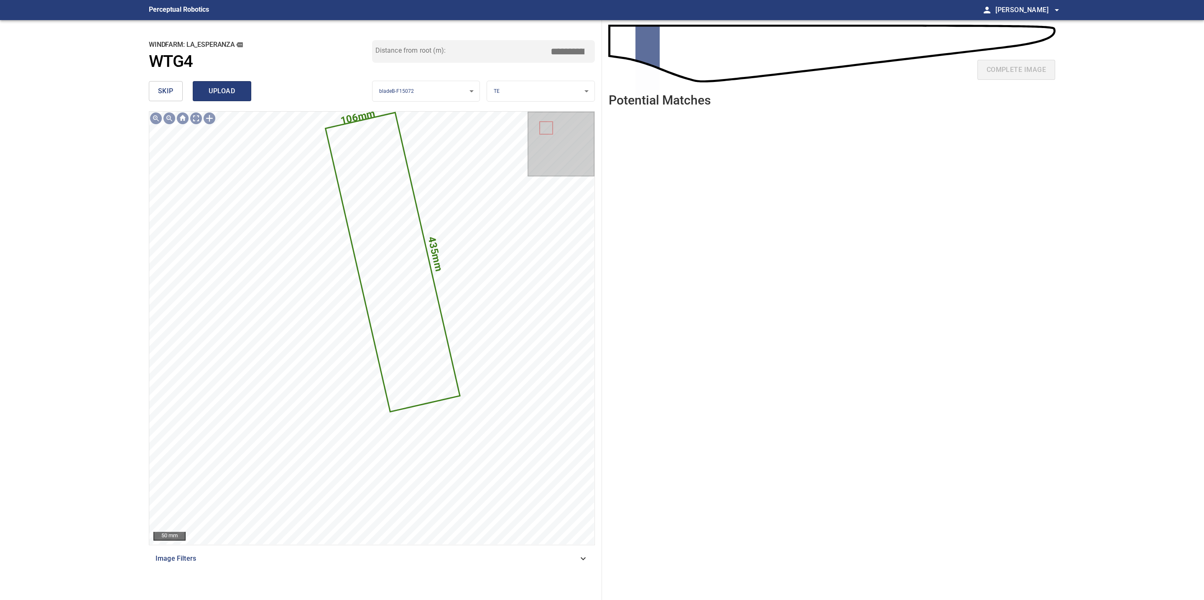
click at [231, 94] on span "upload" at bounding box center [222, 91] width 40 height 12
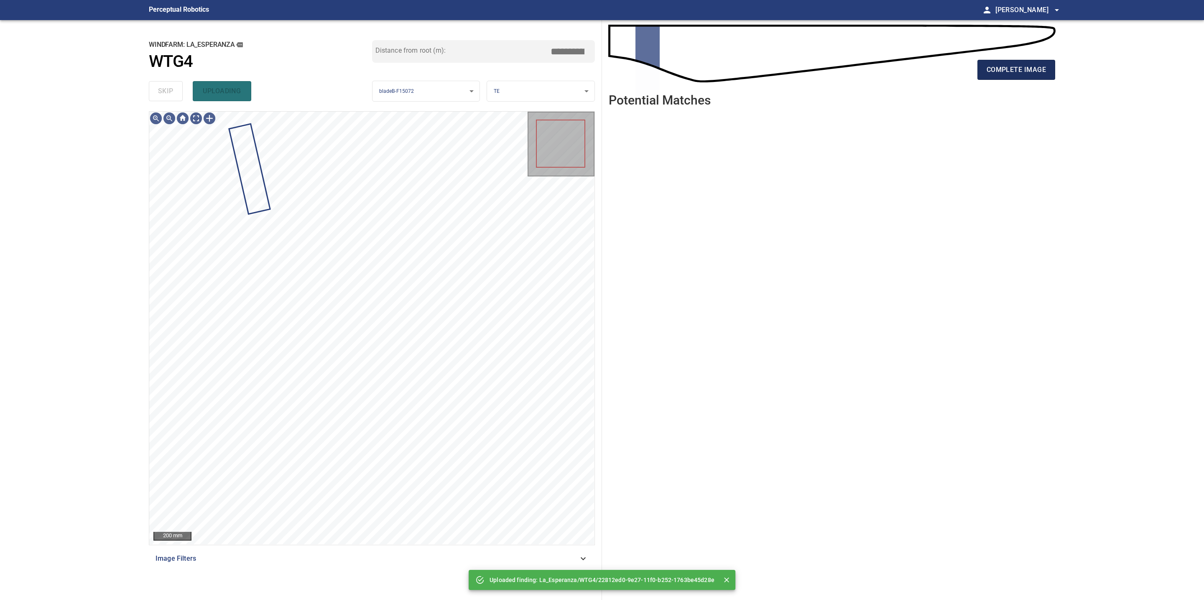
click at [1024, 73] on span "complete image" at bounding box center [1015, 70] width 59 height 12
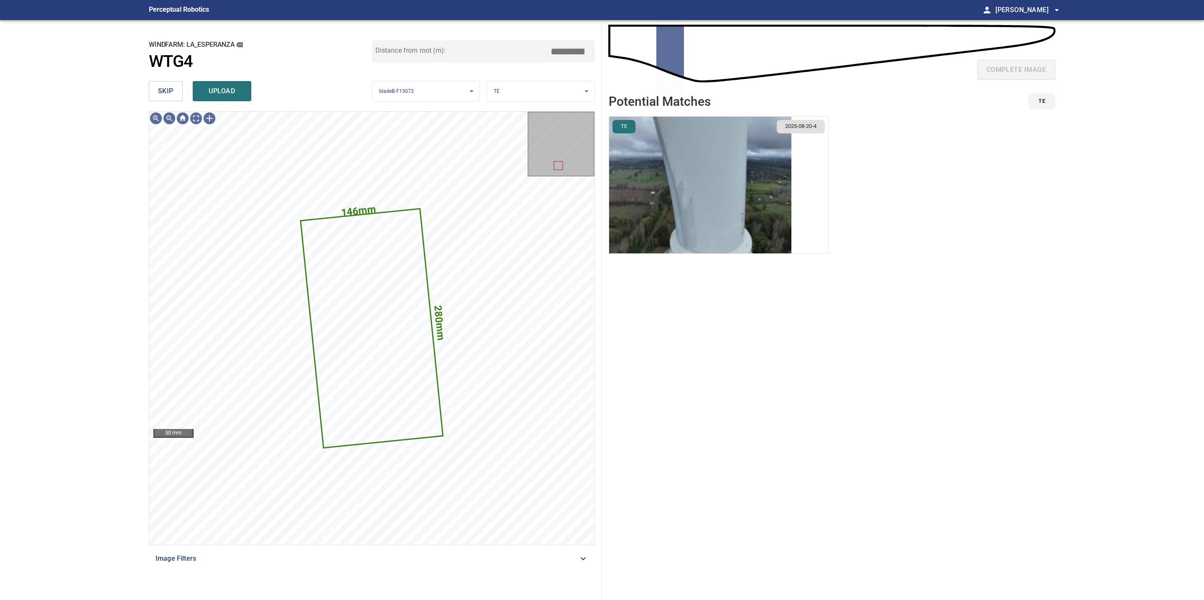
click at [170, 94] on span "skip" at bounding box center [165, 91] width 15 height 12
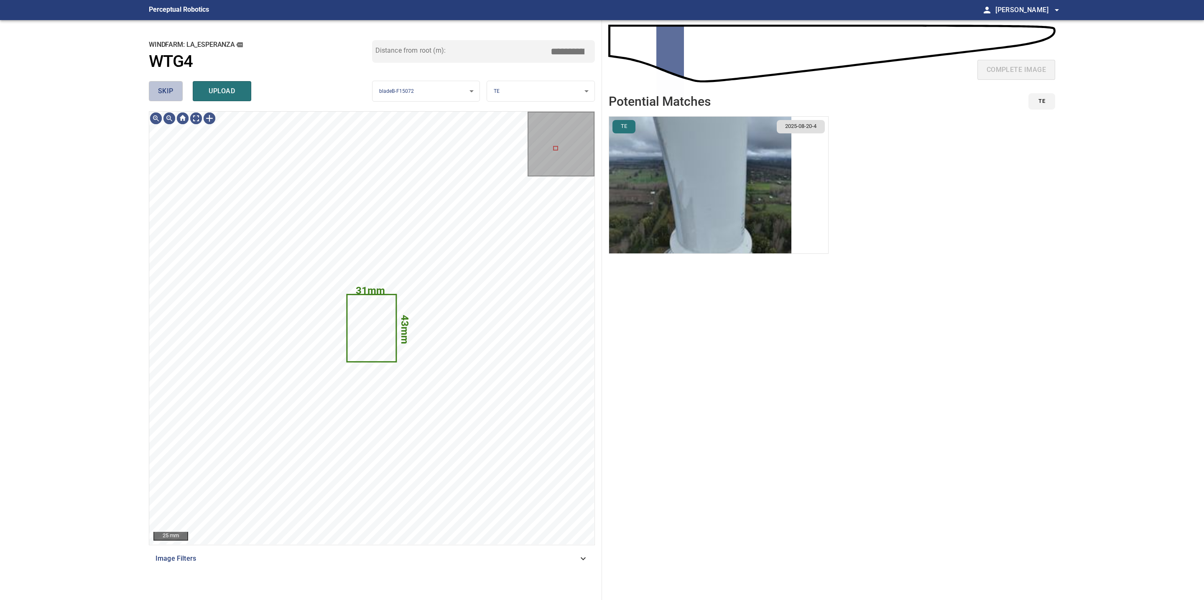
click at [161, 92] on span "skip" at bounding box center [165, 91] width 15 height 12
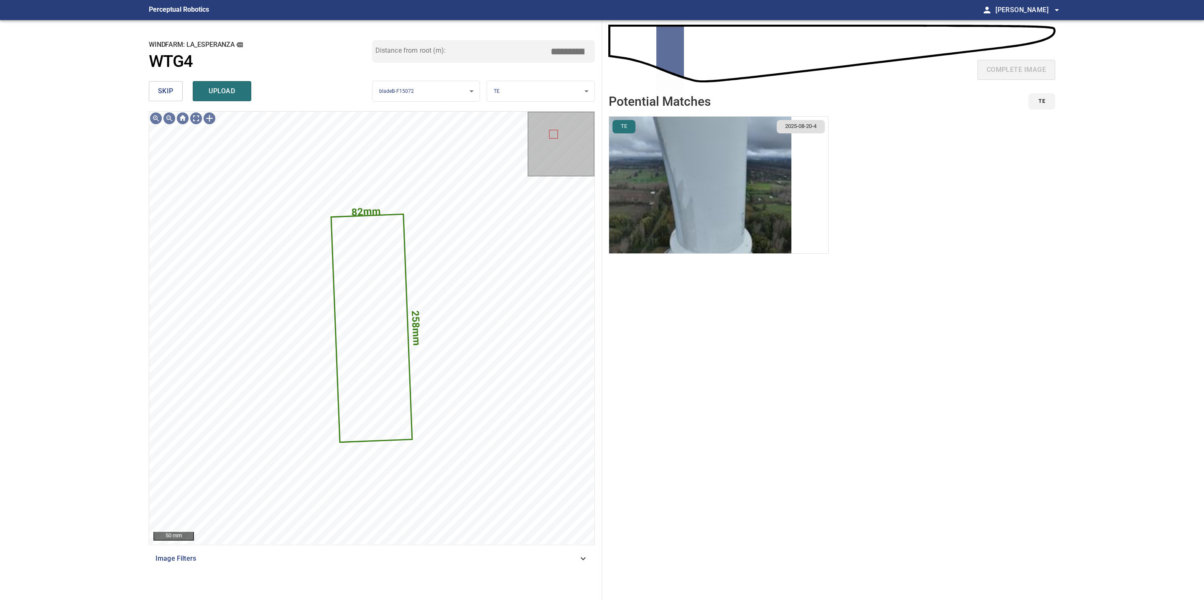
click at [171, 94] on span "skip" at bounding box center [165, 91] width 15 height 12
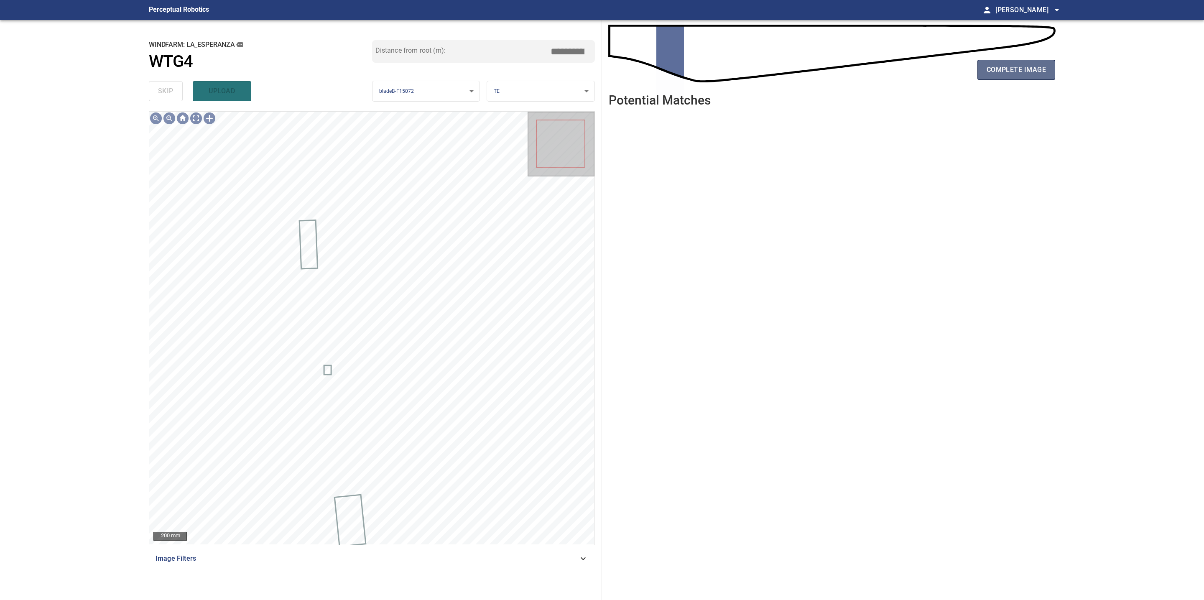
click at [1016, 73] on span "complete image" at bounding box center [1015, 70] width 59 height 12
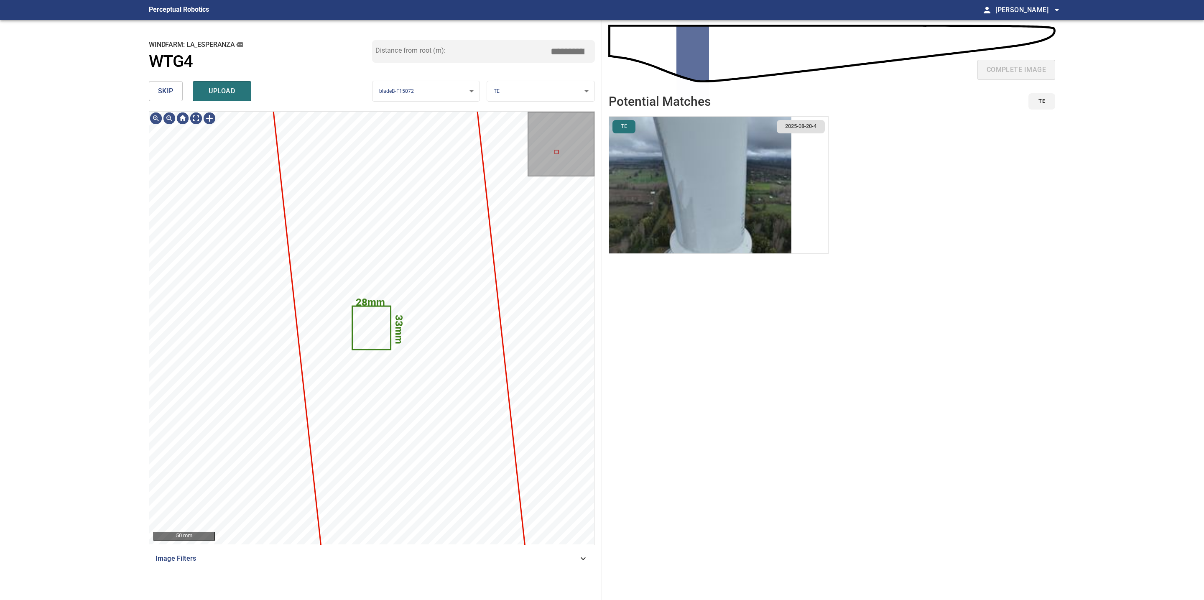
click at [161, 97] on button "skip" at bounding box center [166, 91] width 34 height 20
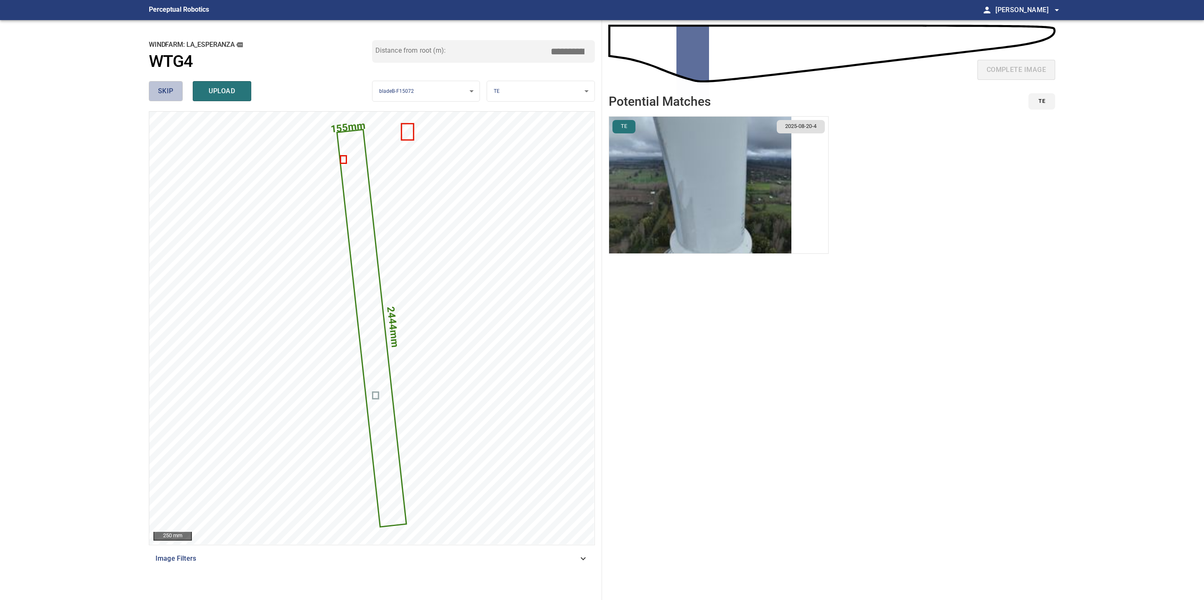
click at [161, 97] on button "skip" at bounding box center [166, 91] width 34 height 20
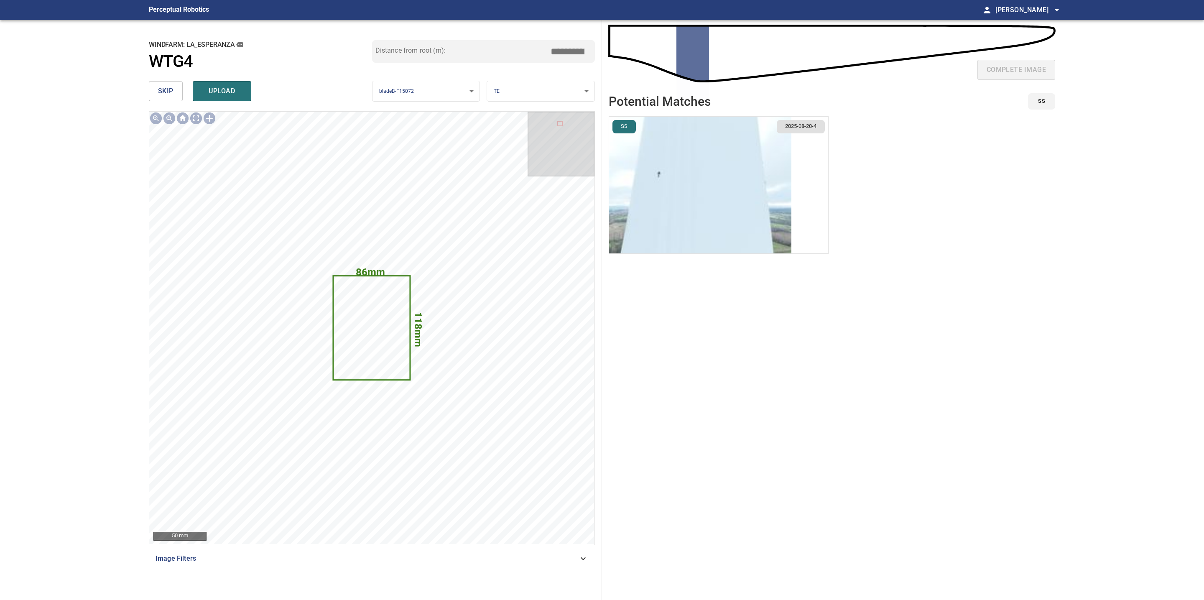
click at [161, 97] on button "skip" at bounding box center [166, 91] width 34 height 20
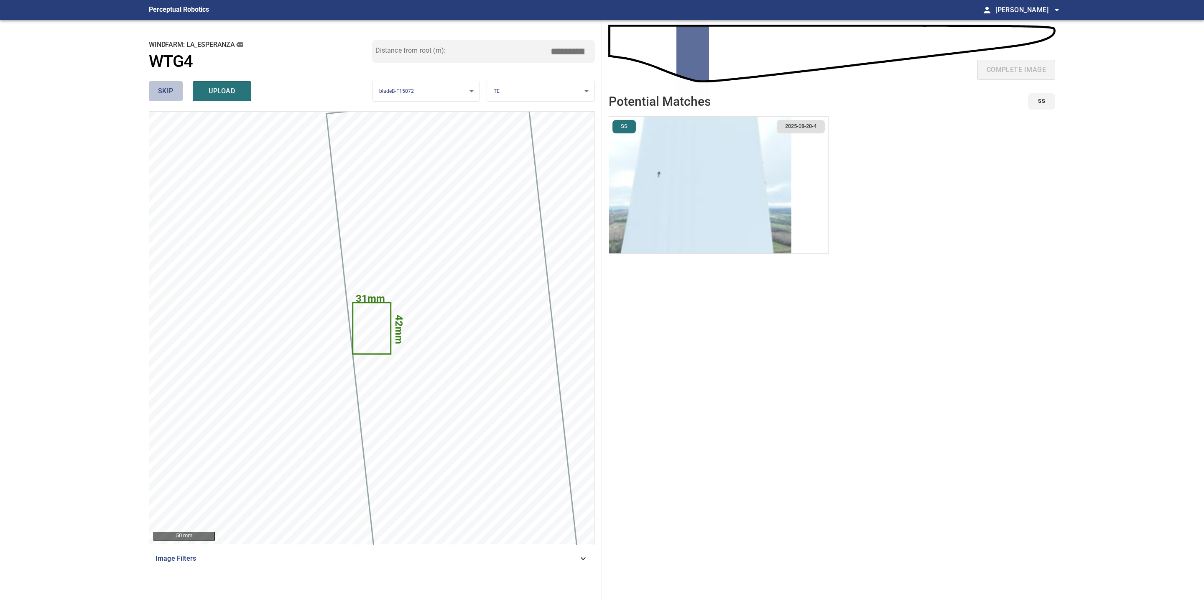
click at [163, 99] on button "skip" at bounding box center [166, 91] width 34 height 20
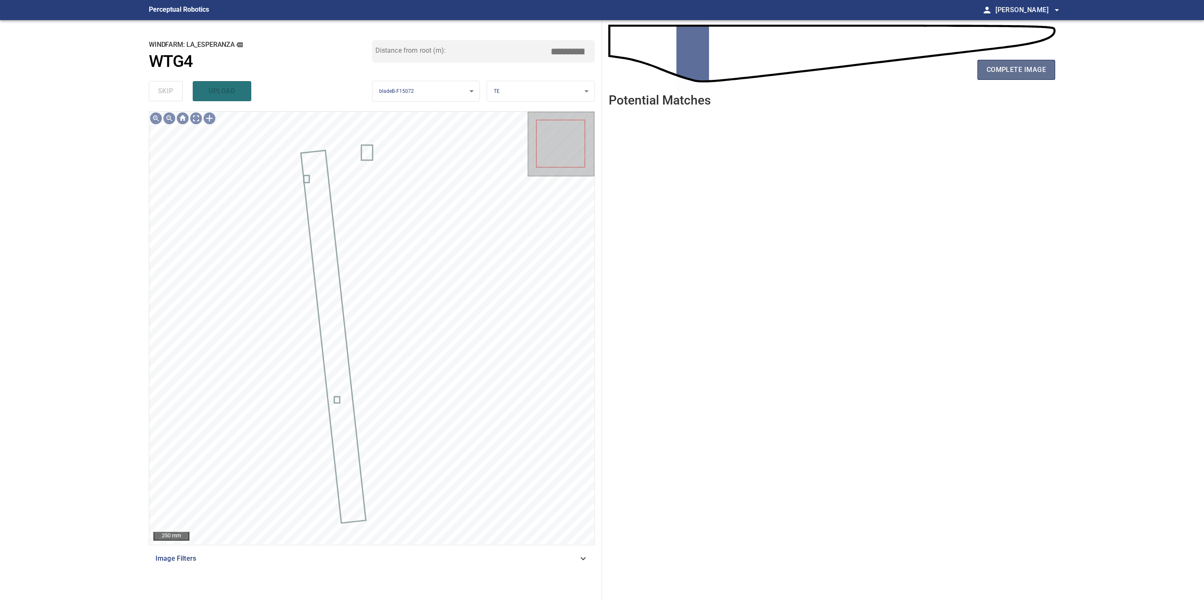
click at [1009, 73] on span "complete image" at bounding box center [1015, 70] width 59 height 12
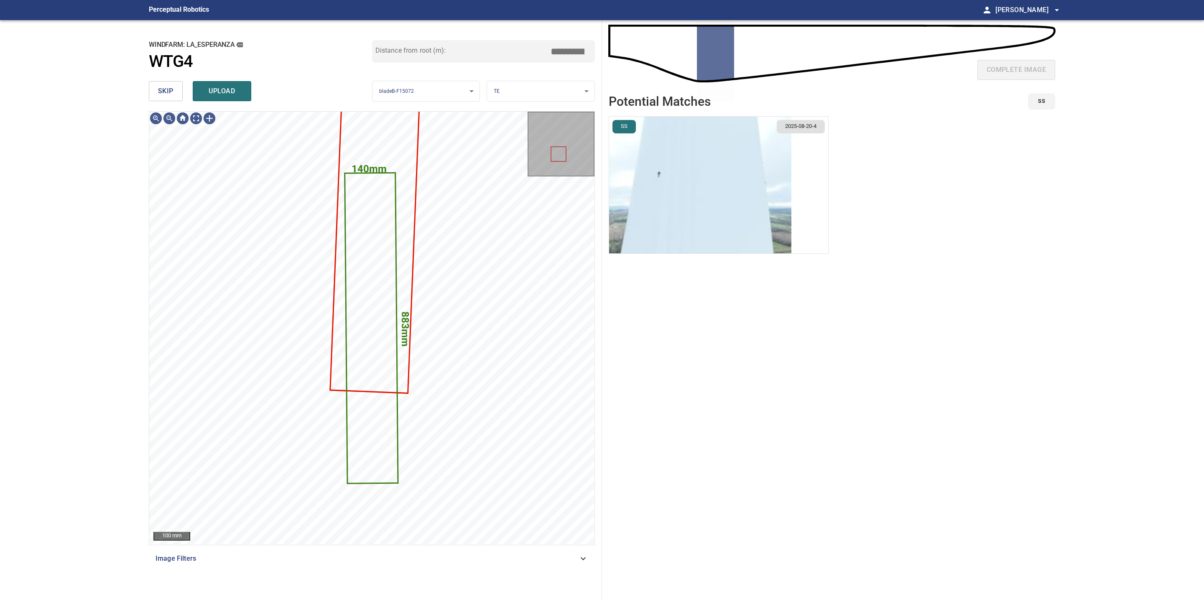
click at [163, 93] on span "skip" at bounding box center [165, 91] width 15 height 12
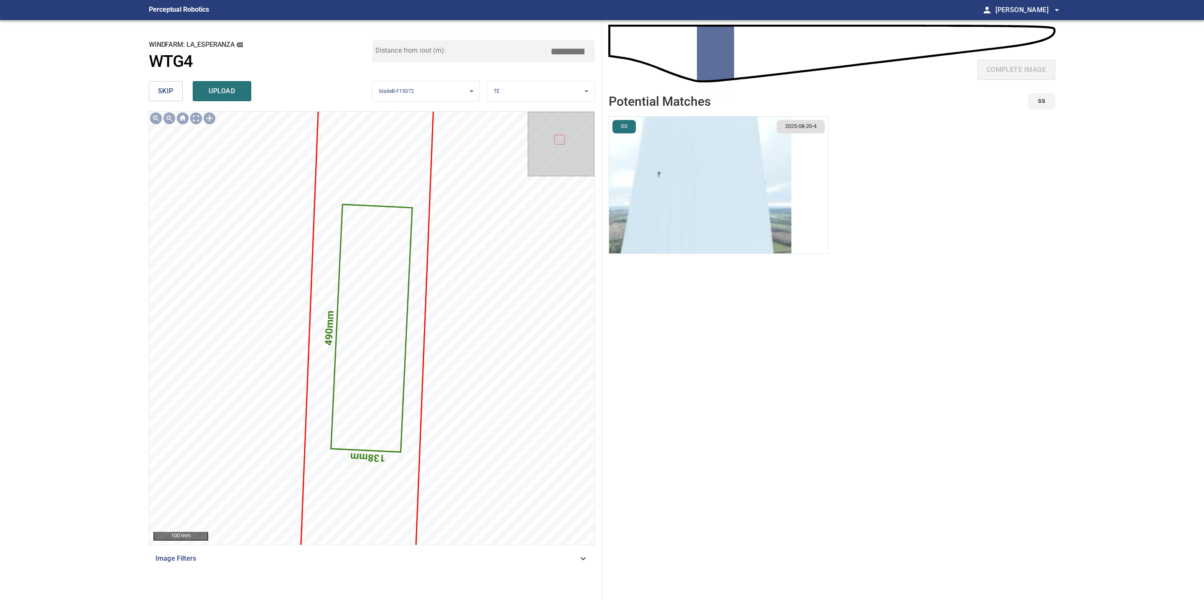
click at [163, 93] on span "skip" at bounding box center [165, 91] width 15 height 12
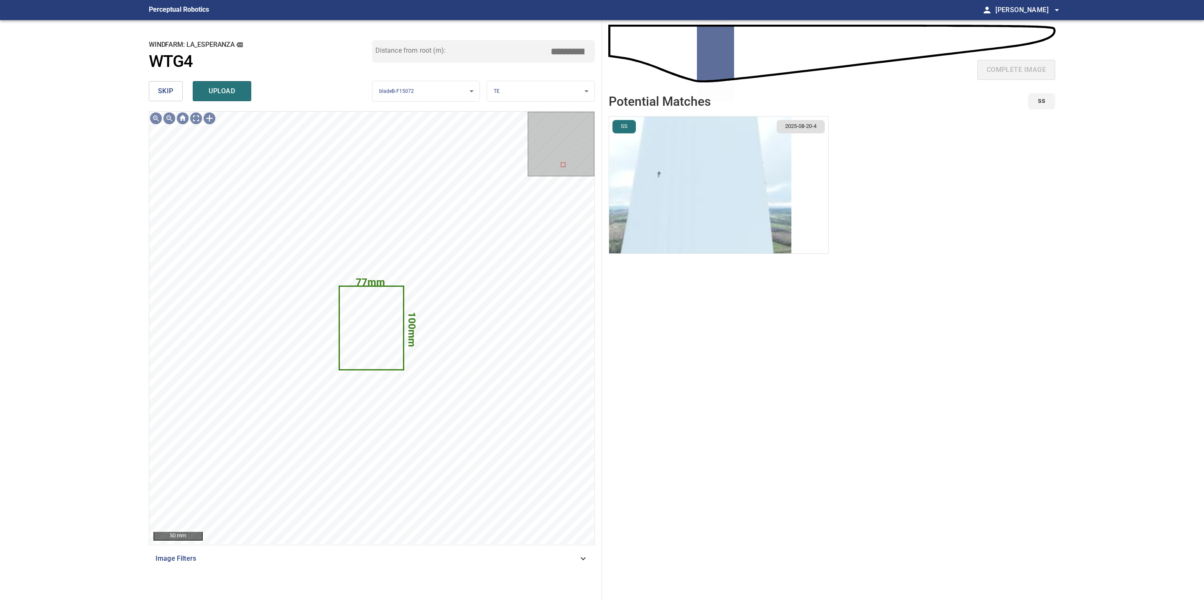
click at [163, 93] on span "skip" at bounding box center [165, 91] width 15 height 12
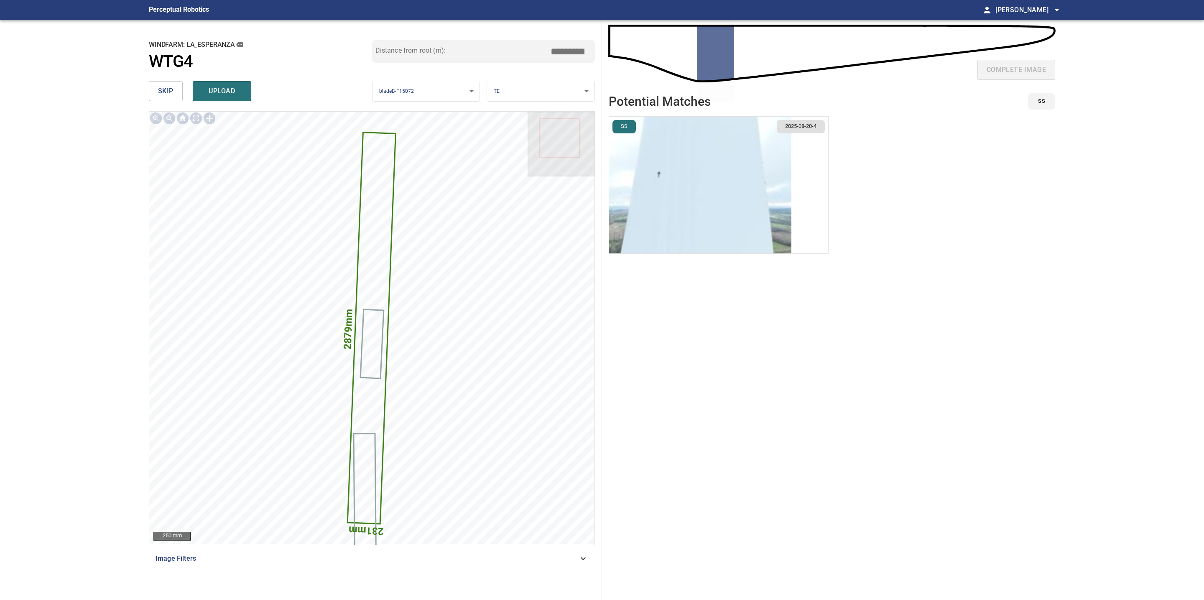
click at [163, 93] on span "skip" at bounding box center [165, 91] width 15 height 12
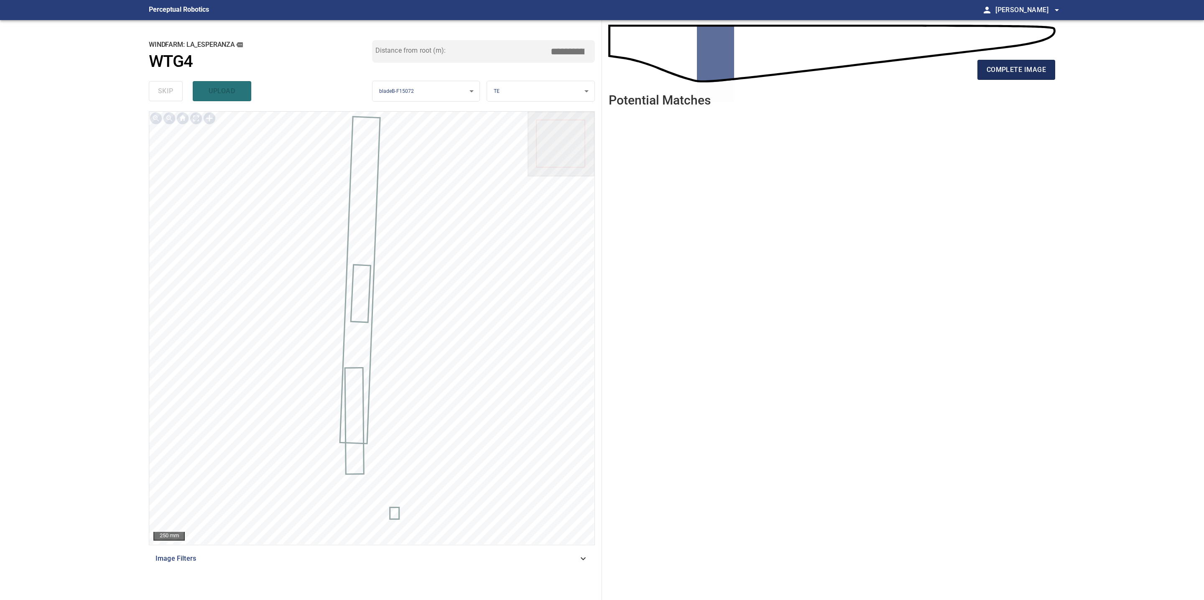
click at [1033, 71] on span "complete image" at bounding box center [1015, 70] width 59 height 12
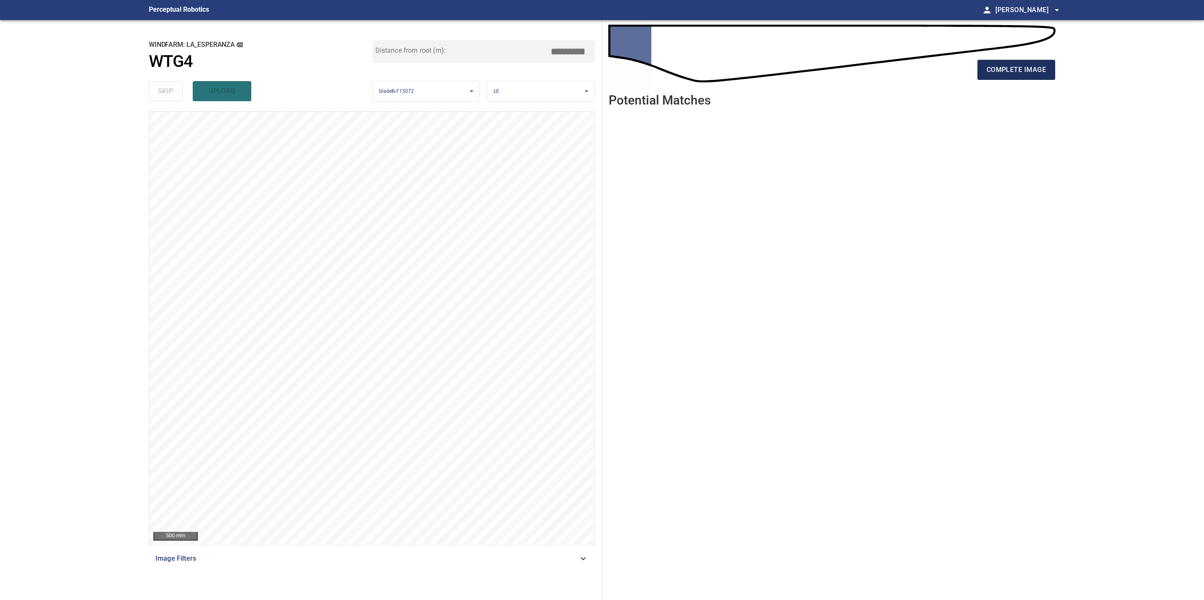
click at [1014, 70] on span "complete image" at bounding box center [1015, 70] width 59 height 12
click at [1008, 71] on span "complete image" at bounding box center [1015, 70] width 59 height 12
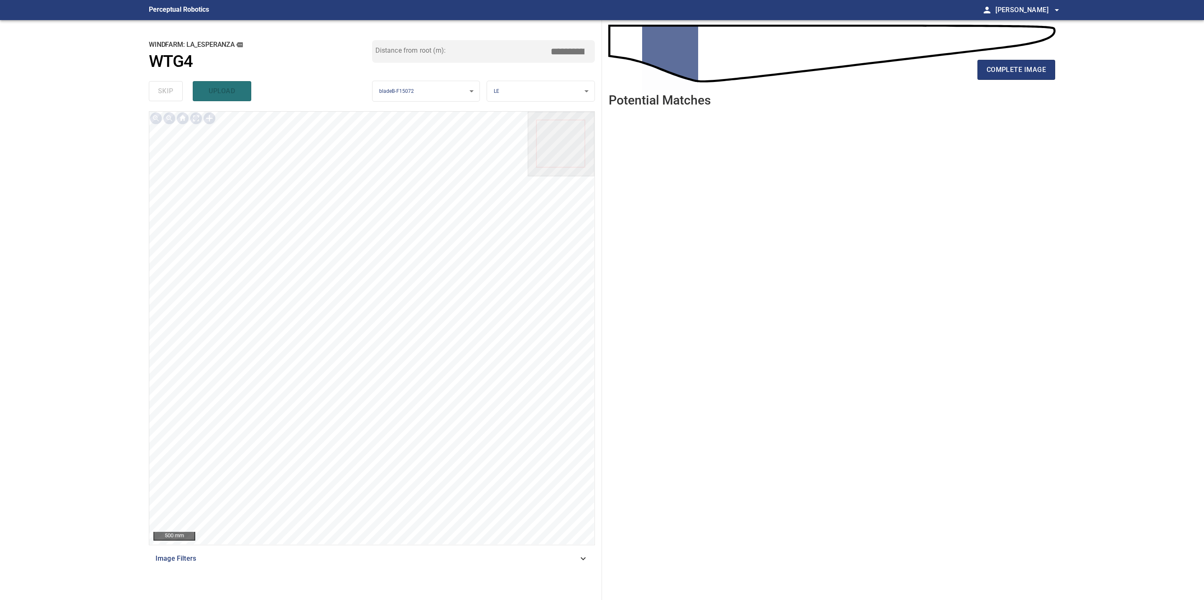
click at [1008, 71] on span "complete image" at bounding box center [1015, 70] width 59 height 12
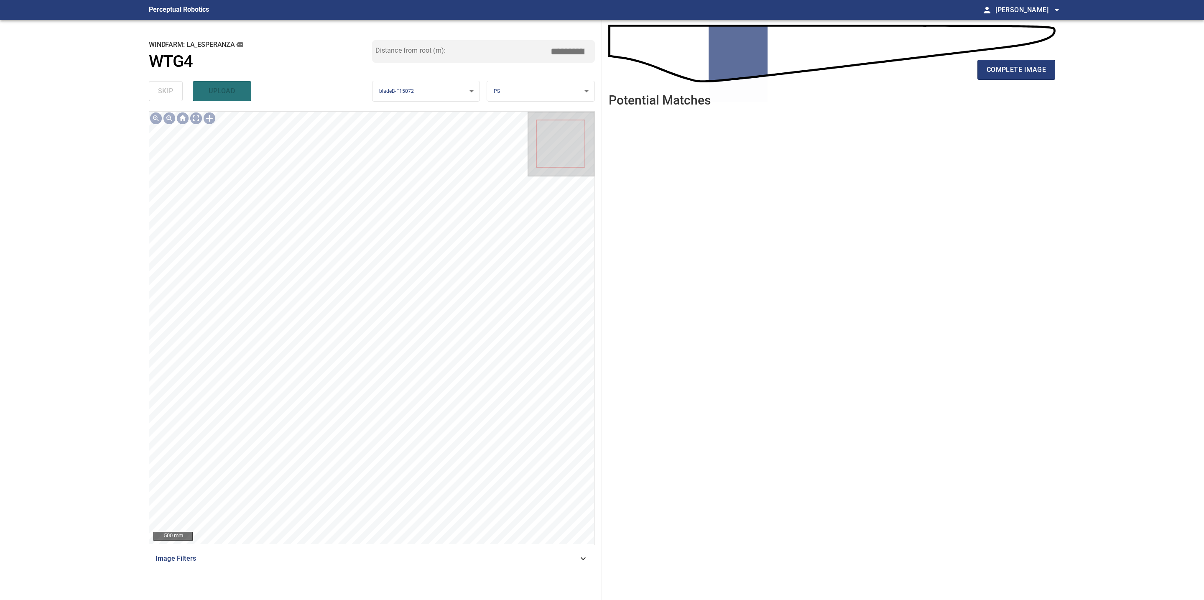
click at [1008, 71] on span "complete image" at bounding box center [1015, 70] width 59 height 12
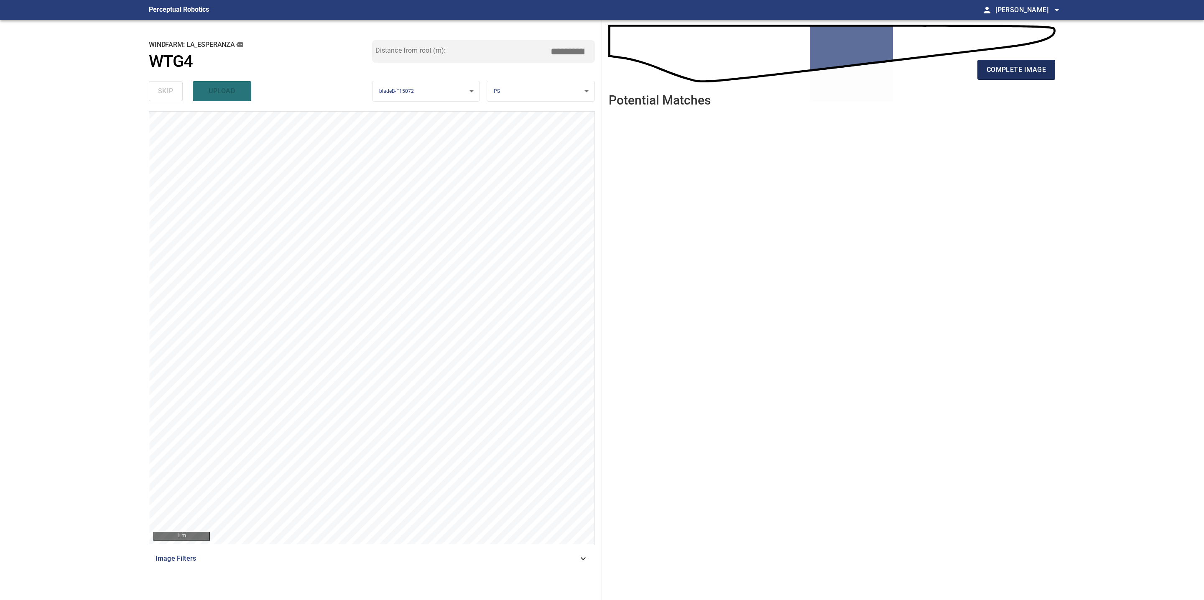
click at [988, 66] on span "complete image" at bounding box center [1015, 70] width 59 height 12
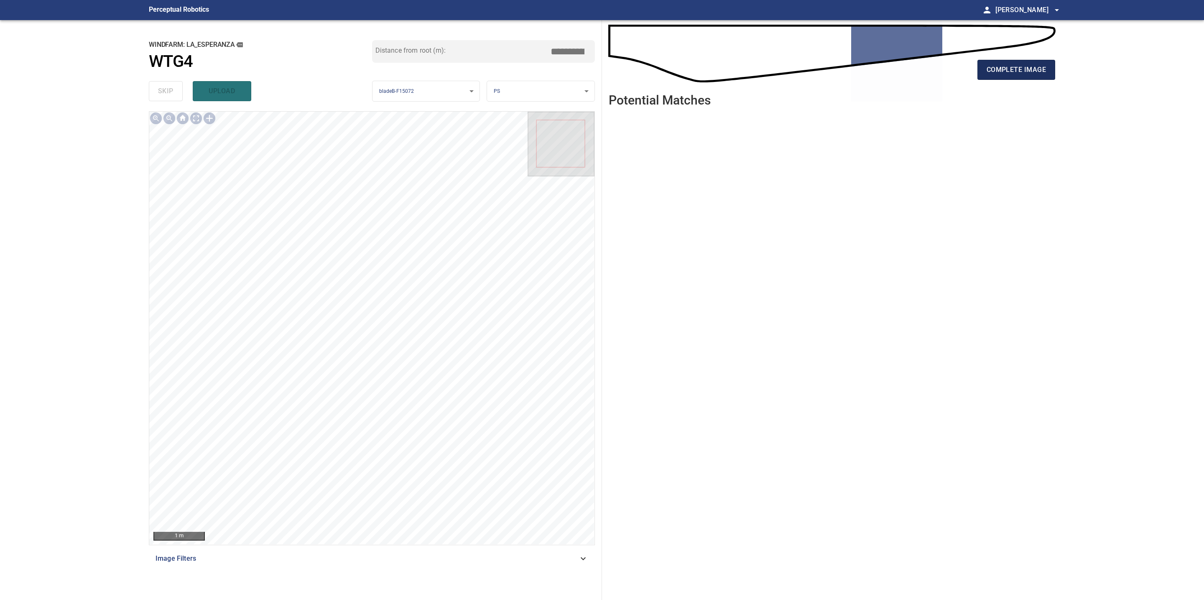
click at [993, 69] on span "complete image" at bounding box center [1015, 70] width 59 height 12
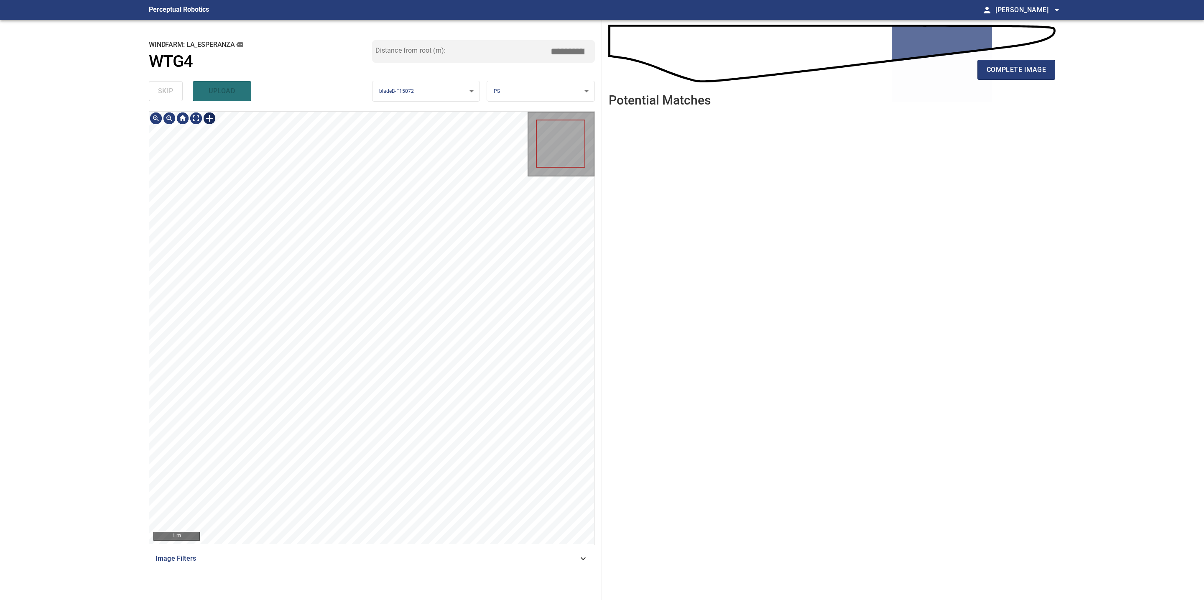
click at [209, 119] on div at bounding box center [209, 118] width 13 height 13
click at [343, 414] on div at bounding box center [371, 328] width 445 height 433
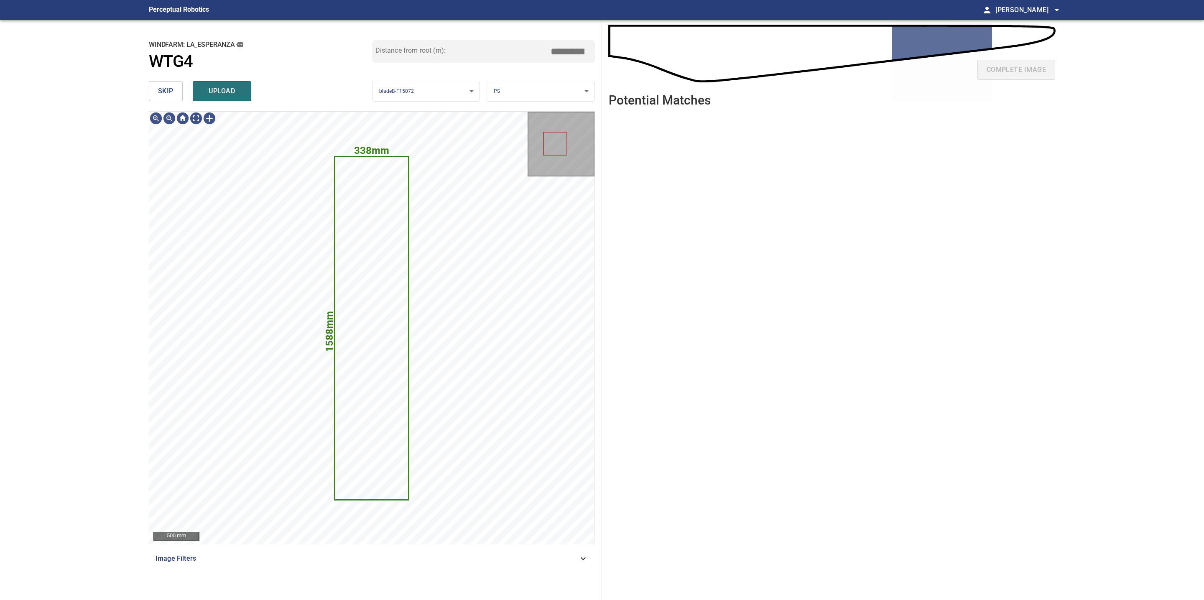
click at [533, 99] on body "**********" at bounding box center [602, 300] width 1204 height 600
click at [520, 117] on li "TE" at bounding box center [540, 119] width 107 height 14
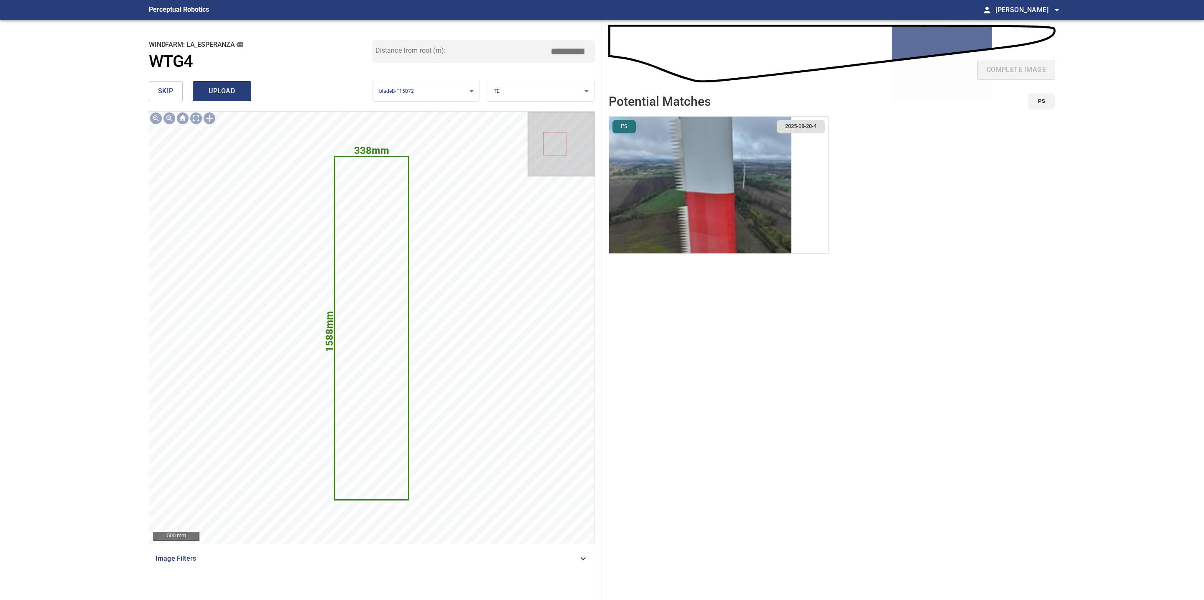
click at [234, 84] on button "upload" at bounding box center [222, 91] width 59 height 20
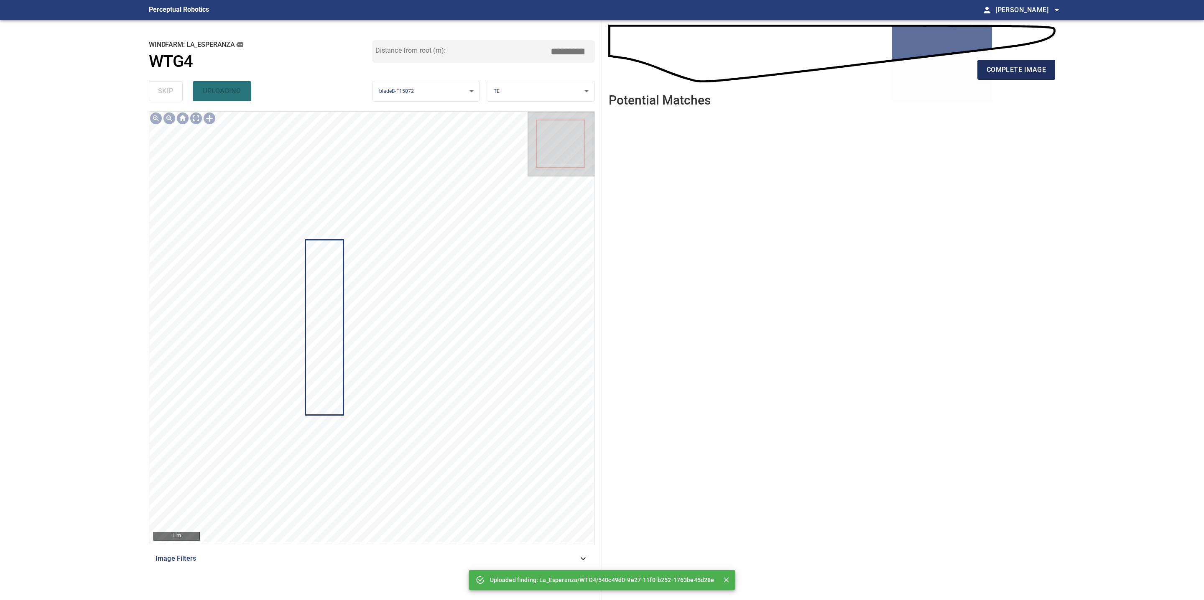
click at [1036, 65] on span "complete image" at bounding box center [1015, 70] width 59 height 12
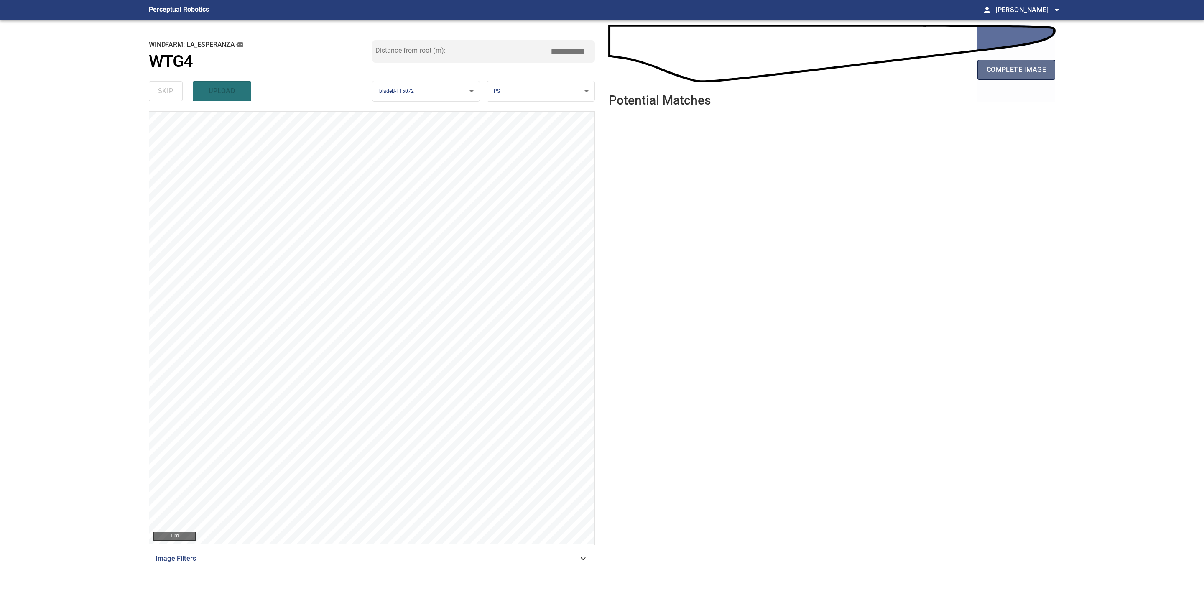
click at [1000, 69] on span "complete image" at bounding box center [1015, 70] width 59 height 12
click at [1022, 68] on span "complete image" at bounding box center [1015, 70] width 59 height 12
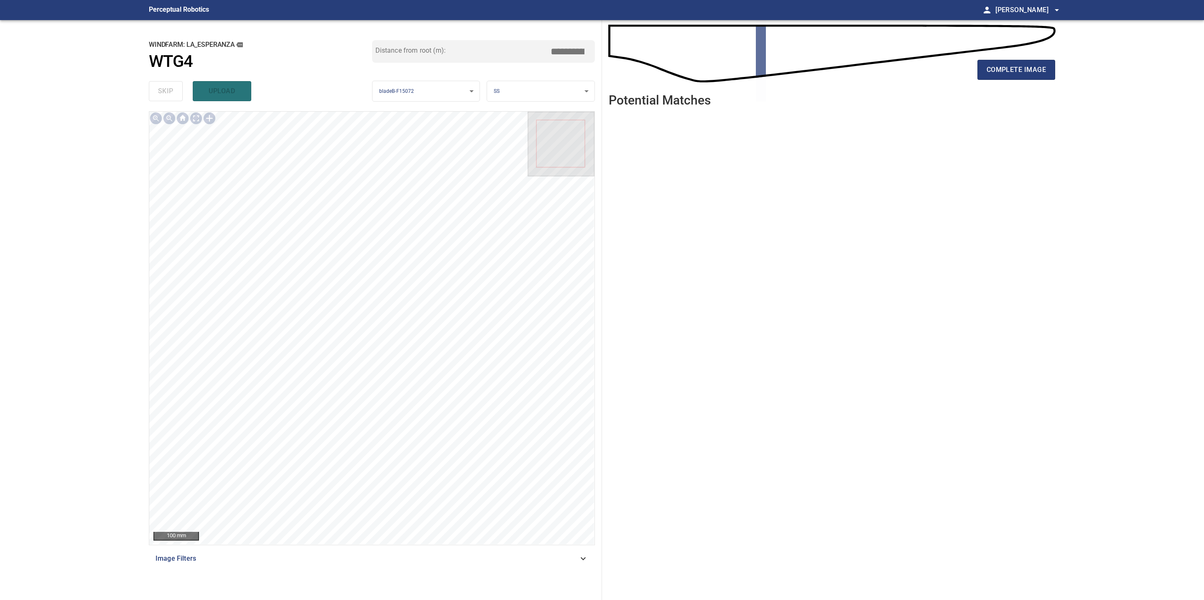
click at [1022, 68] on span "complete image" at bounding box center [1015, 70] width 59 height 12
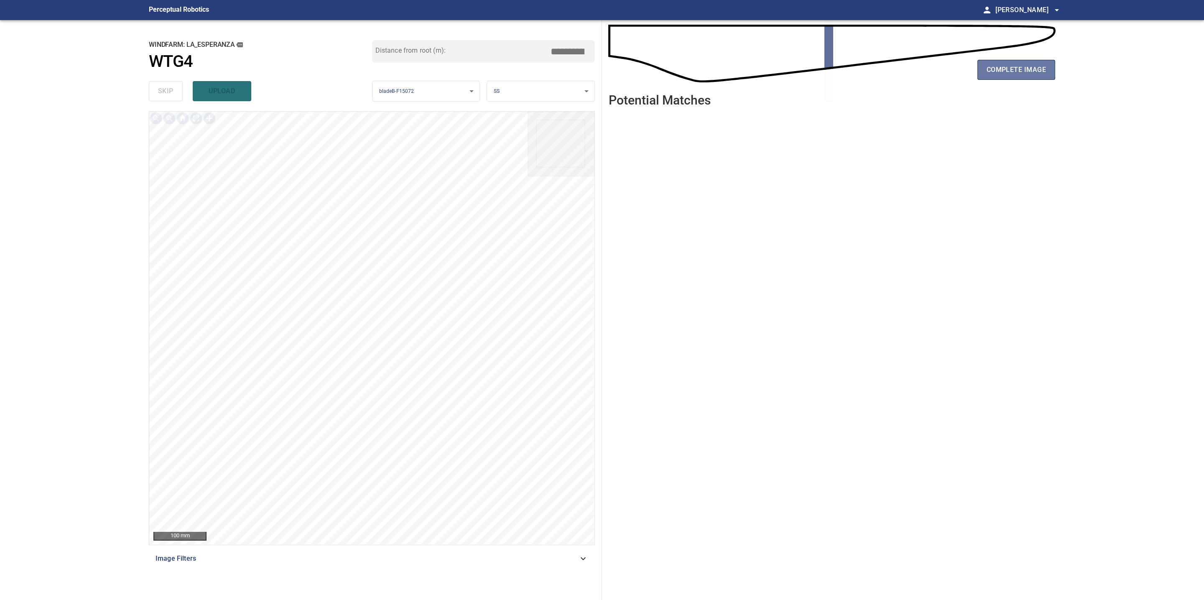
click at [1021, 68] on span "complete image" at bounding box center [1015, 70] width 59 height 12
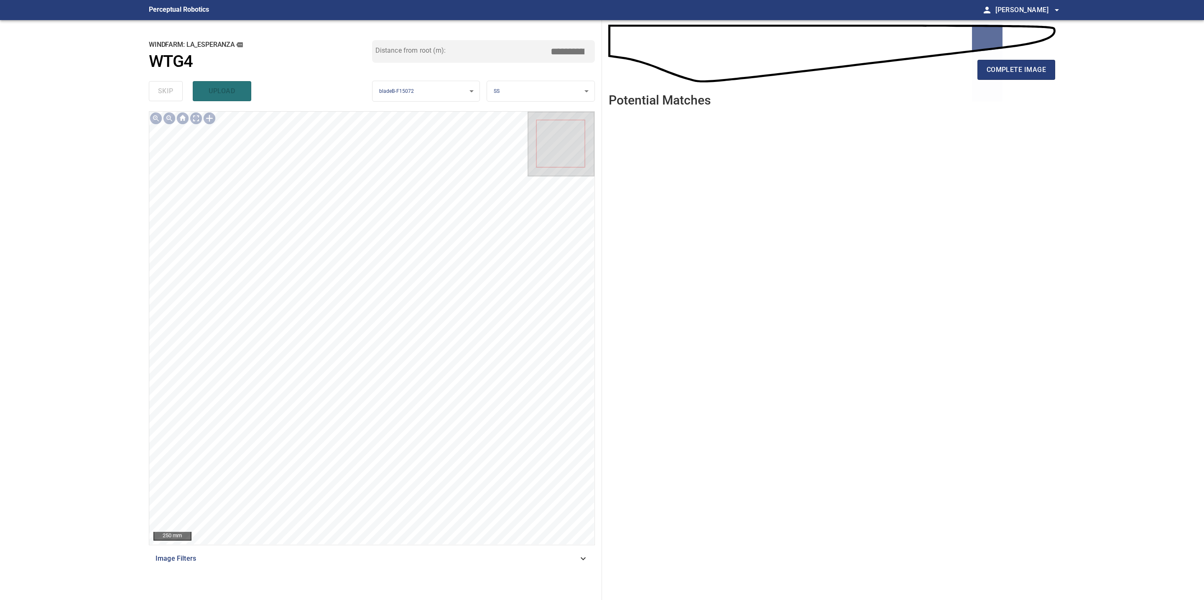
click at [1021, 69] on span "complete image" at bounding box center [1015, 70] width 59 height 12
click at [1021, 71] on span "complete image" at bounding box center [1015, 70] width 59 height 12
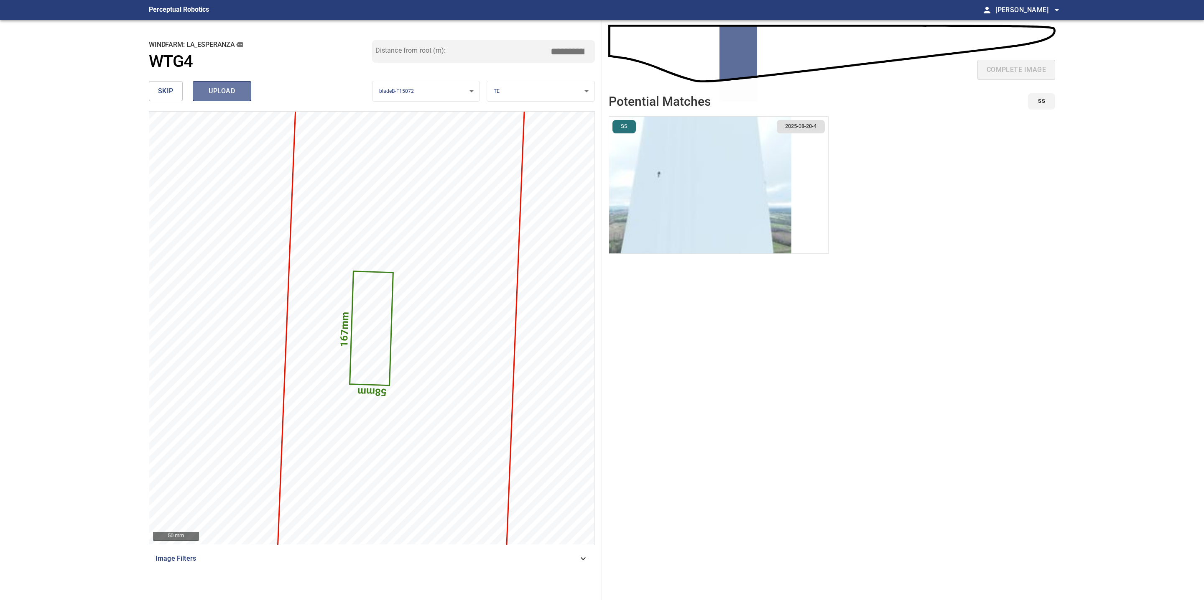
click at [238, 92] on span "upload" at bounding box center [222, 91] width 40 height 12
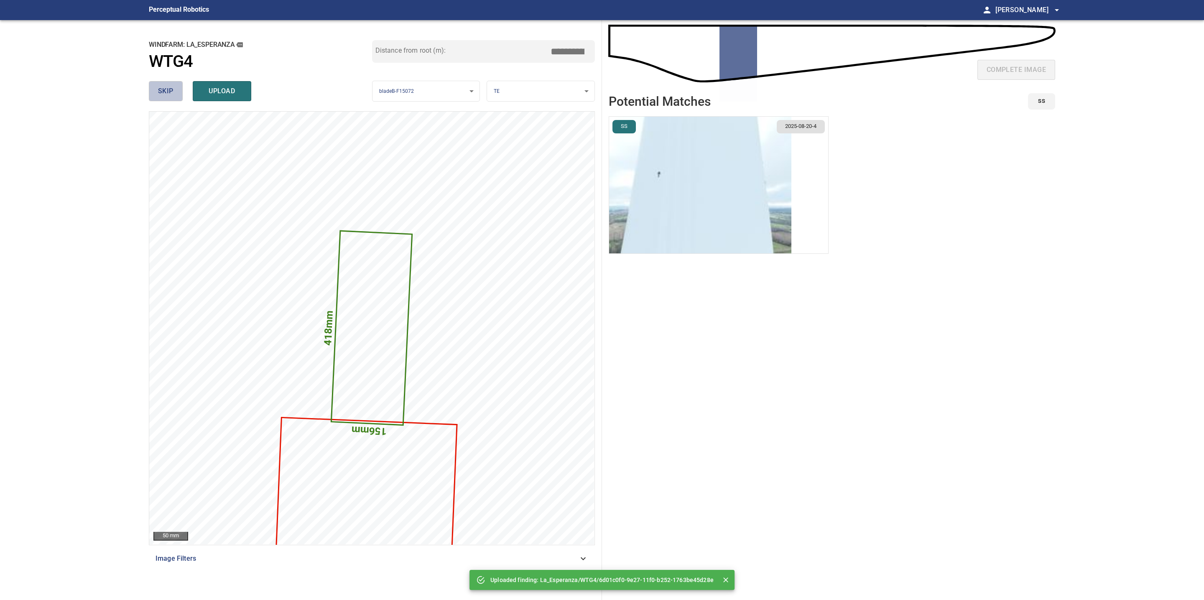
click at [177, 94] on button "skip" at bounding box center [166, 91] width 34 height 20
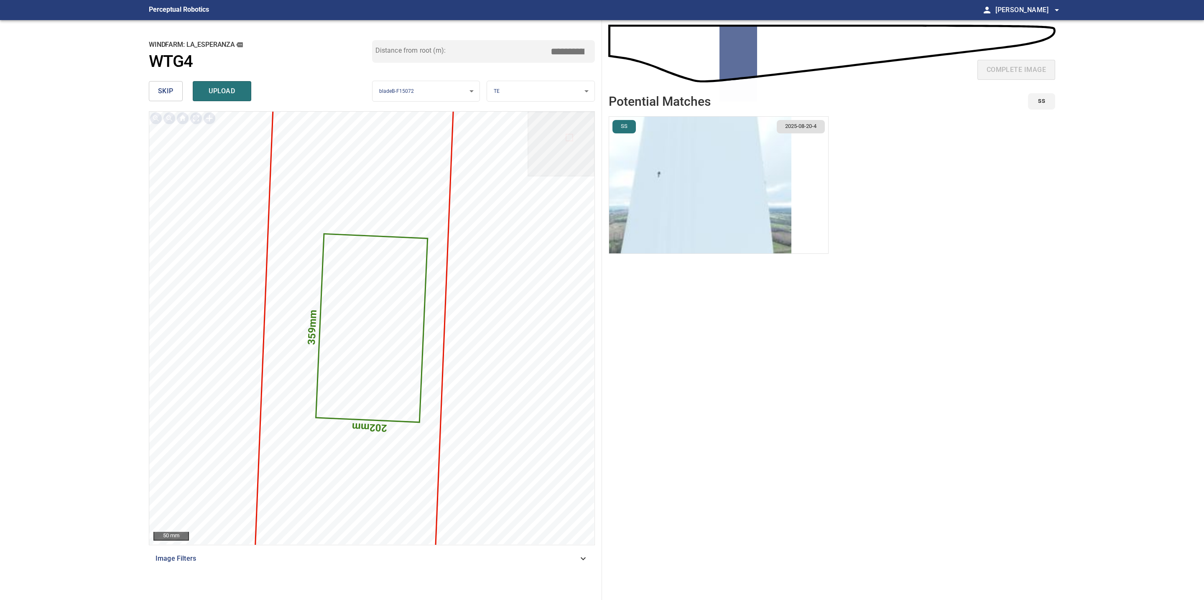
click at [177, 94] on button "skip" at bounding box center [166, 91] width 34 height 20
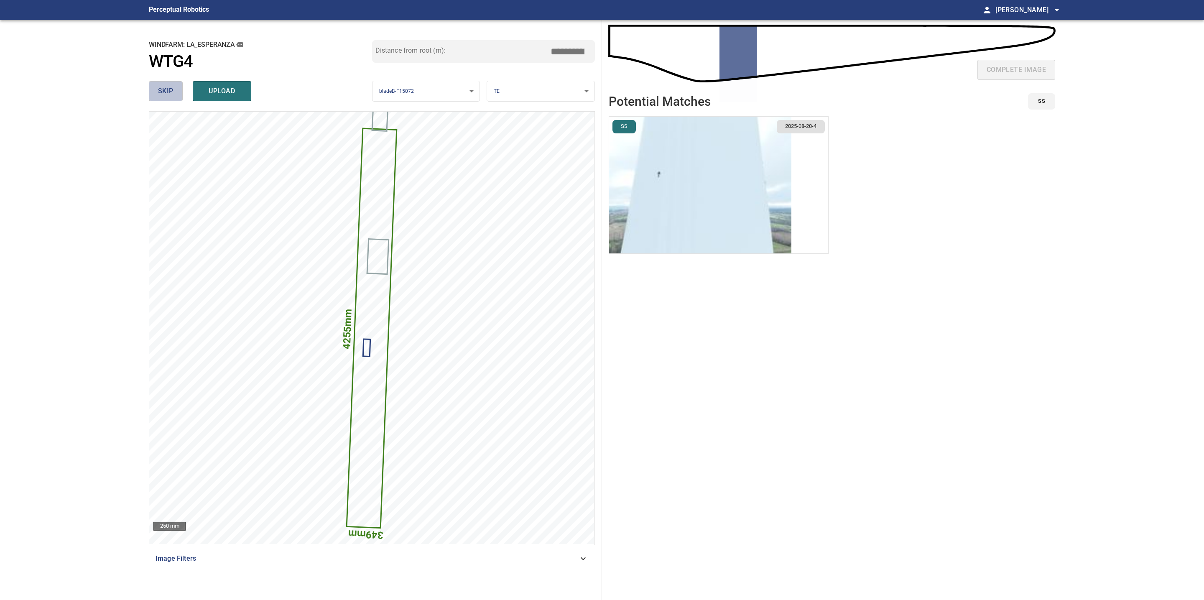
click at [177, 94] on button "skip" at bounding box center [166, 91] width 34 height 20
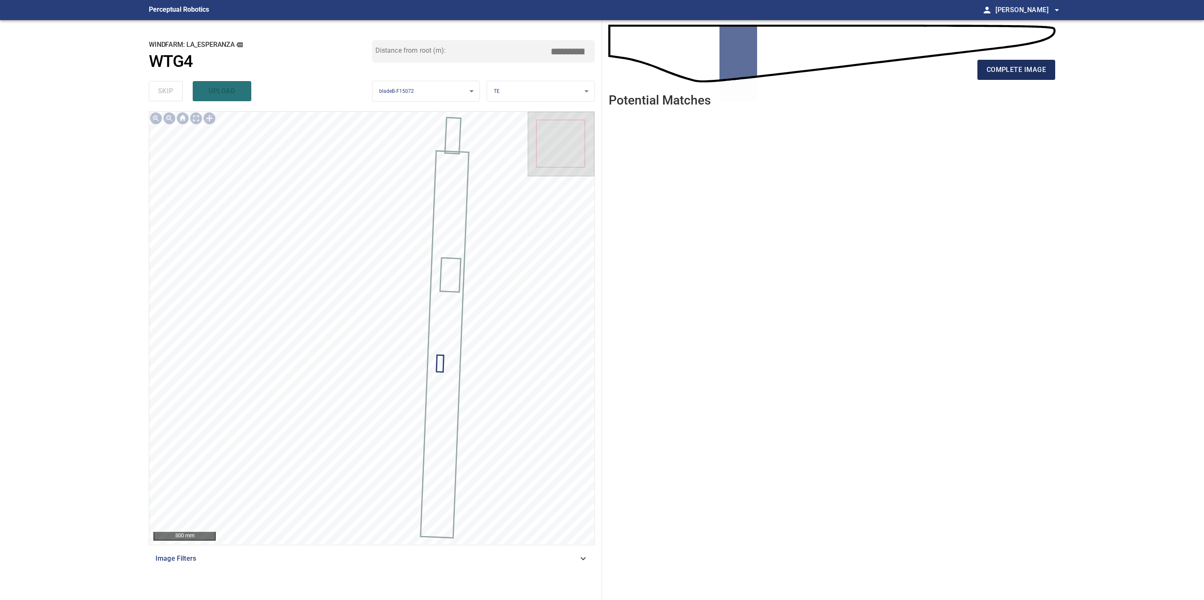
click at [1017, 75] on span "complete image" at bounding box center [1015, 70] width 59 height 12
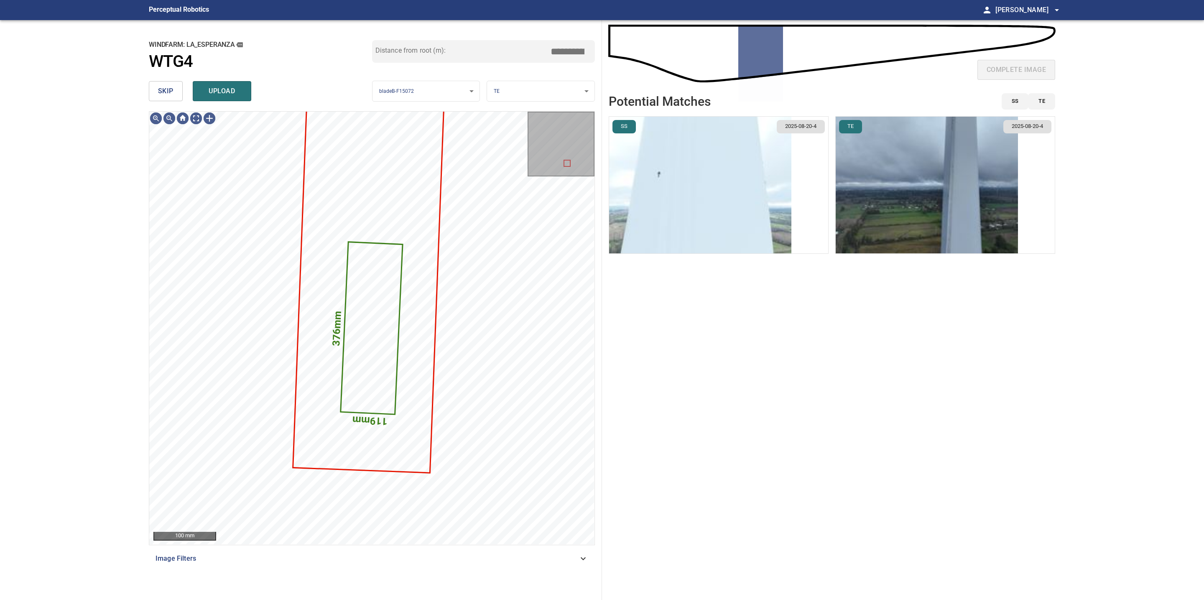
click at [173, 91] on button "skip" at bounding box center [166, 91] width 34 height 20
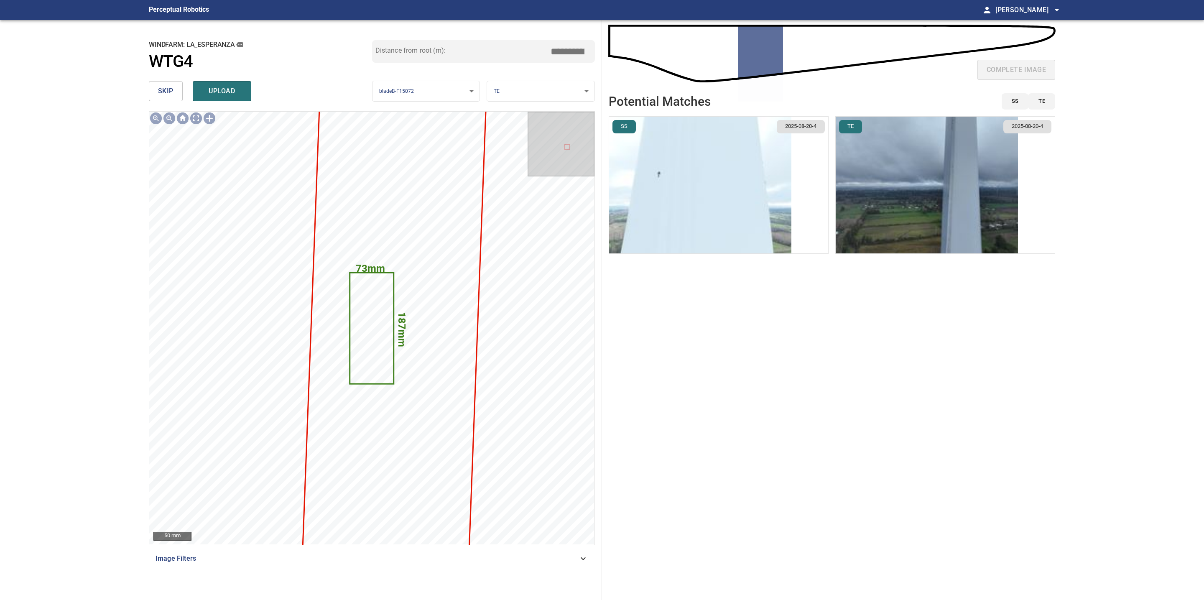
click at [173, 91] on button "skip" at bounding box center [166, 91] width 34 height 20
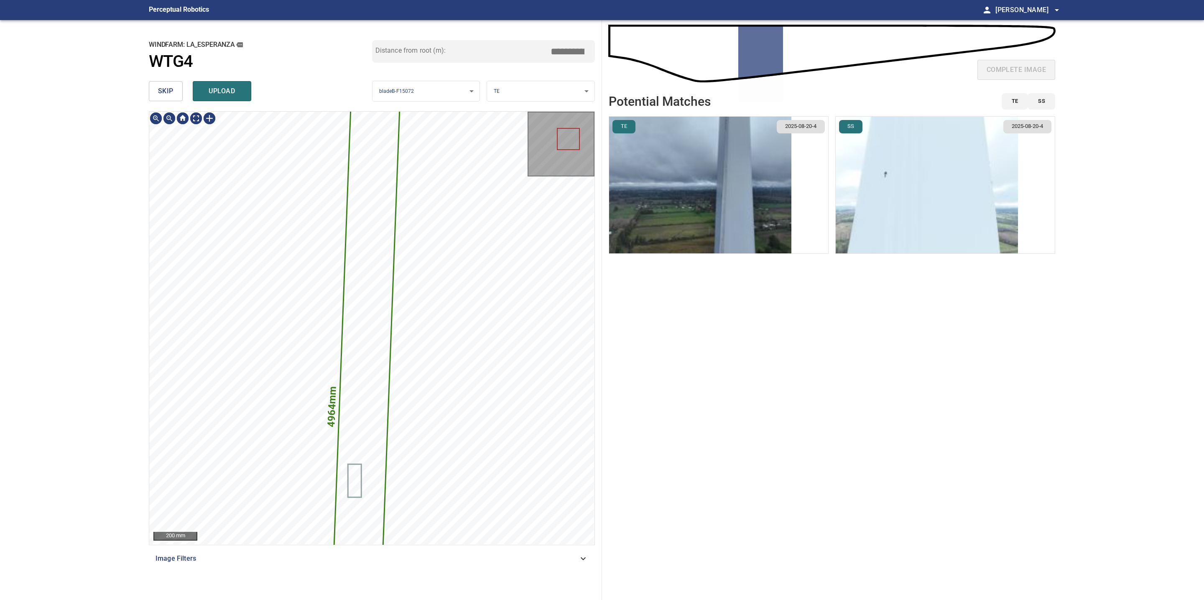
click at [167, 96] on span "skip" at bounding box center [165, 91] width 15 height 12
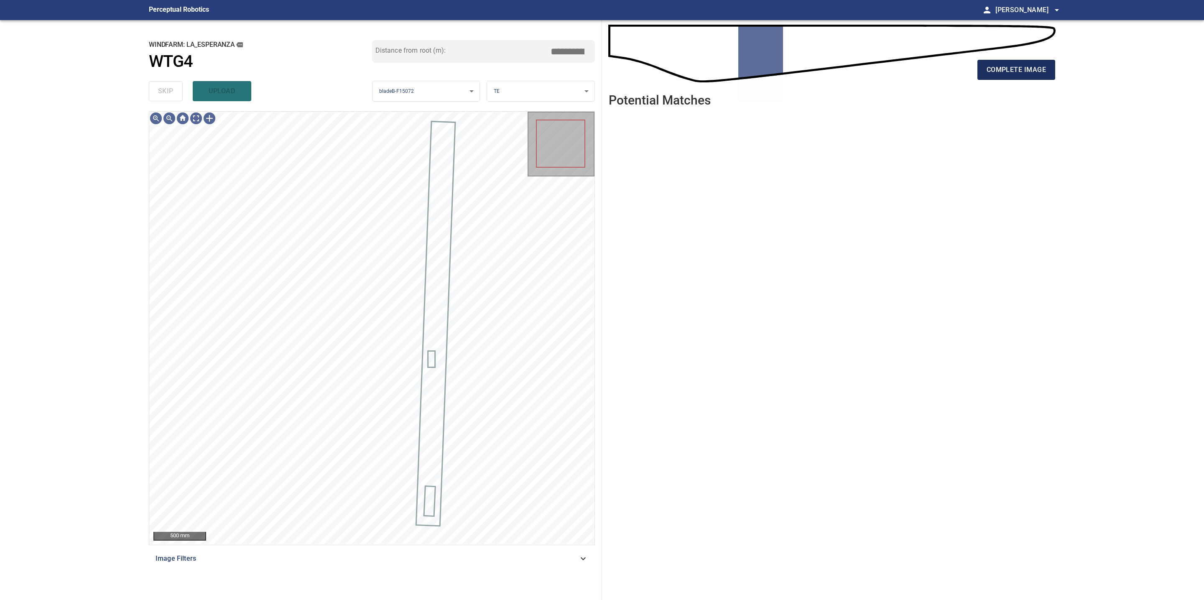
click at [1020, 63] on button "complete image" at bounding box center [1016, 70] width 78 height 20
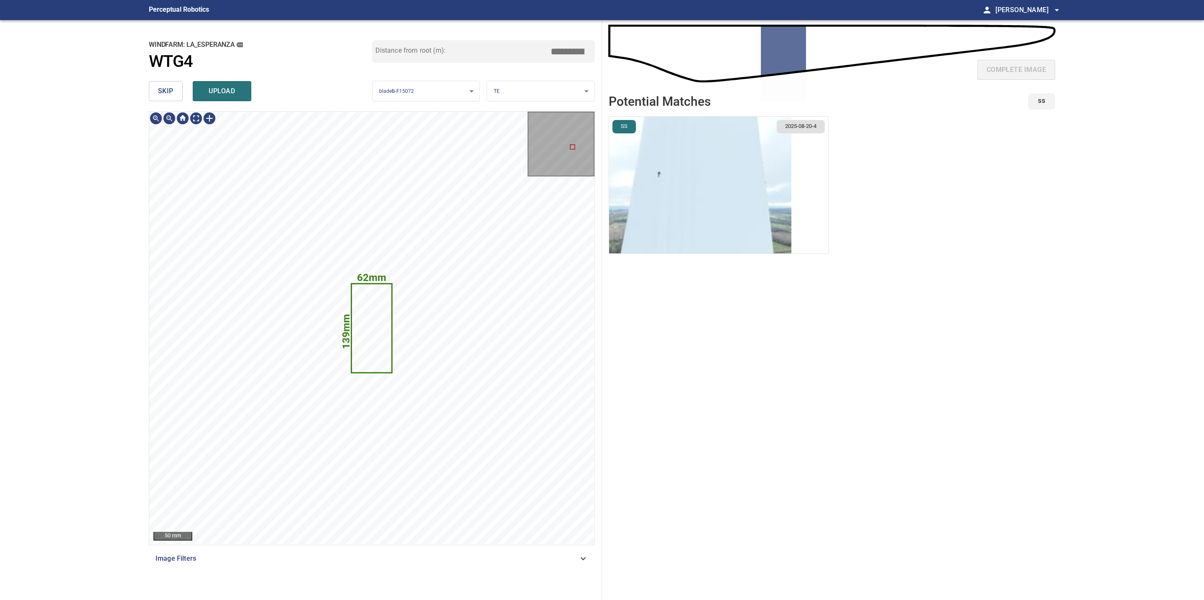
click at [170, 84] on button "skip" at bounding box center [166, 91] width 34 height 20
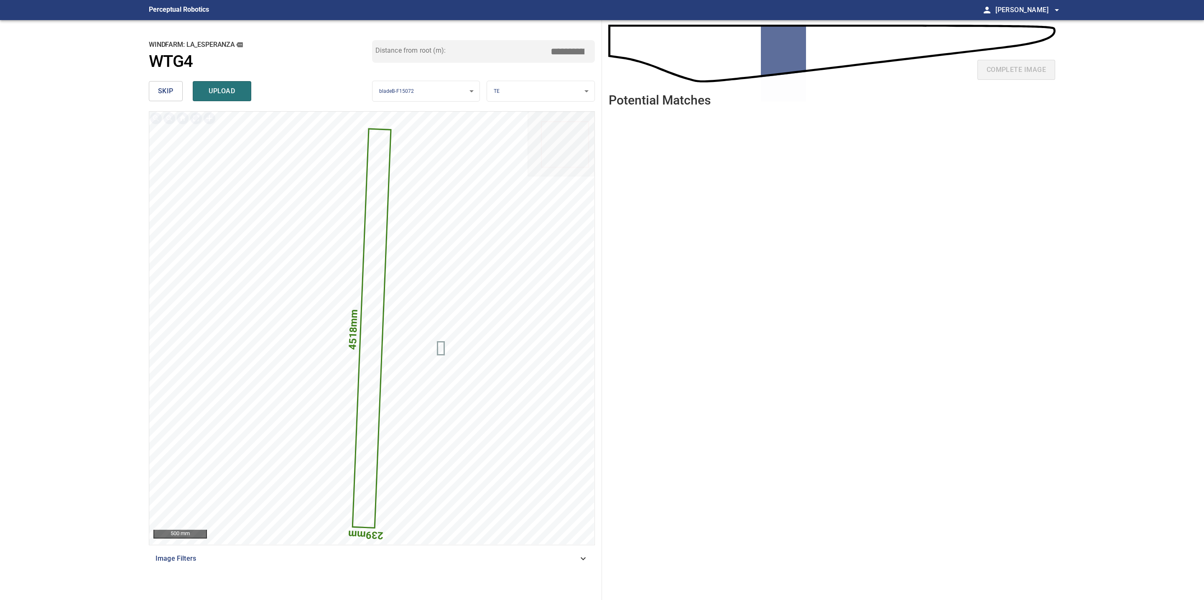
click at [170, 84] on button "skip" at bounding box center [166, 91] width 34 height 20
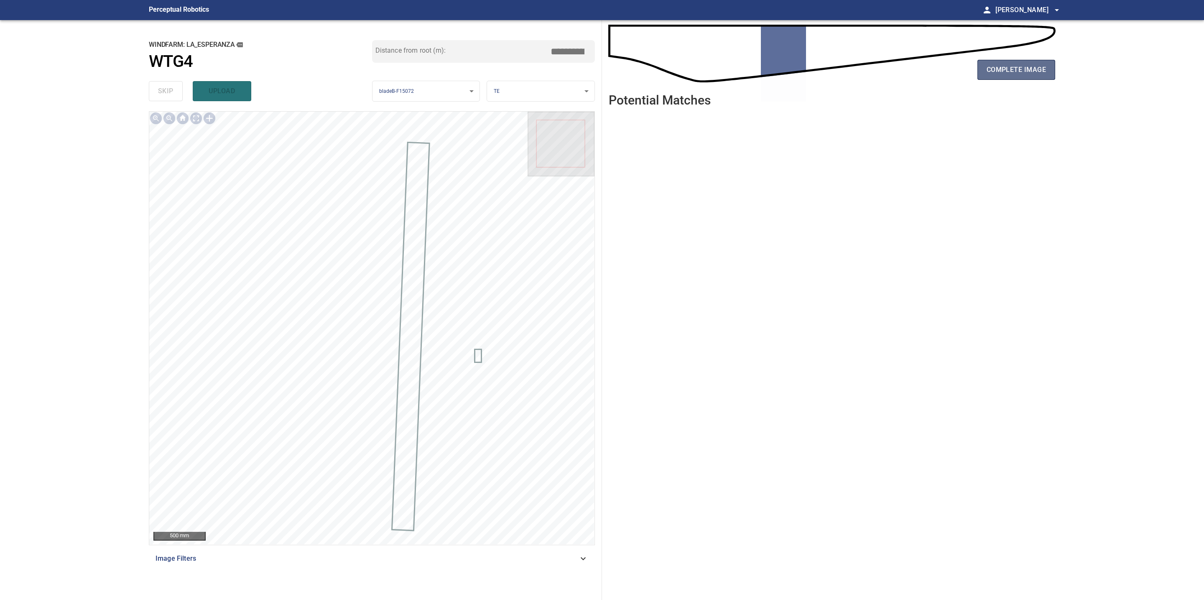
click at [1014, 60] on button "complete image" at bounding box center [1016, 70] width 78 height 20
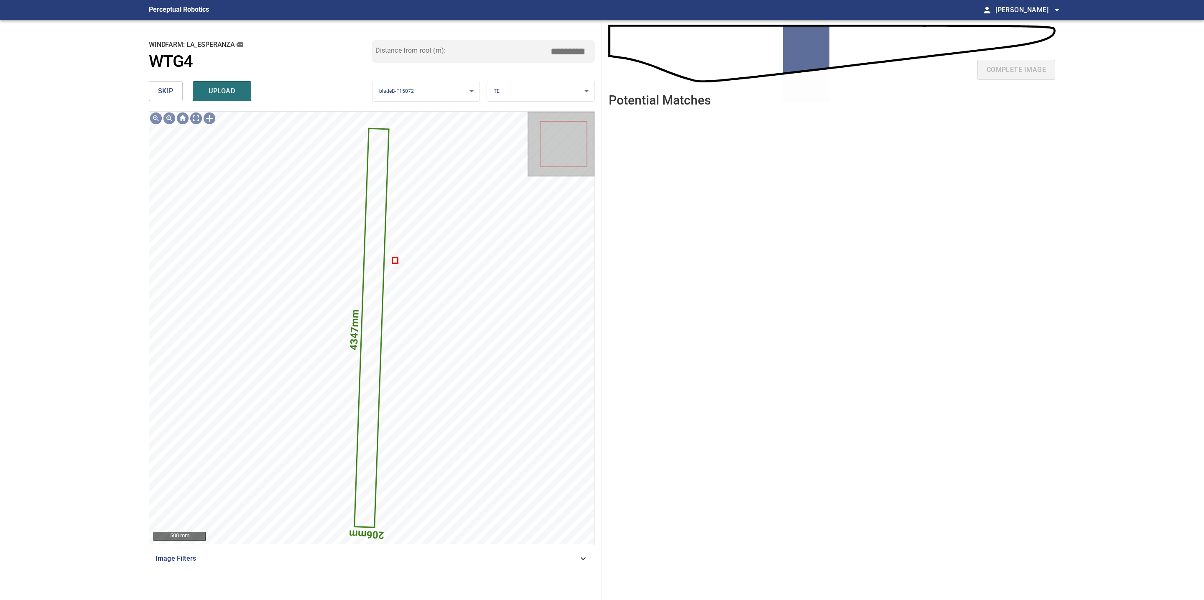
click at [172, 92] on span "skip" at bounding box center [165, 91] width 15 height 12
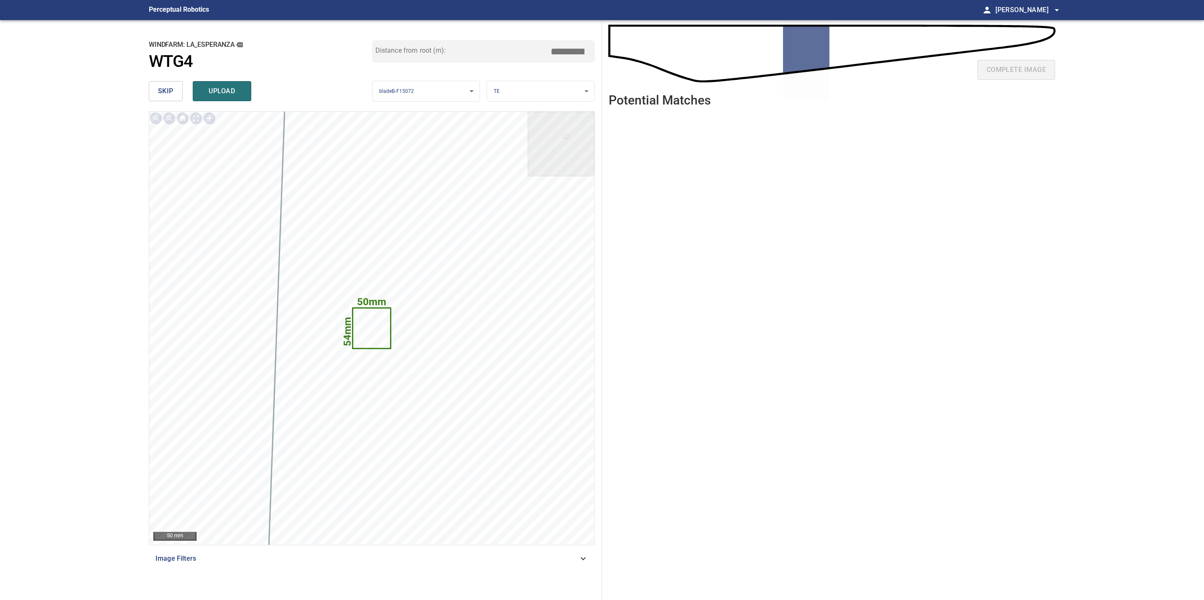
click at [172, 92] on span "skip" at bounding box center [165, 91] width 15 height 12
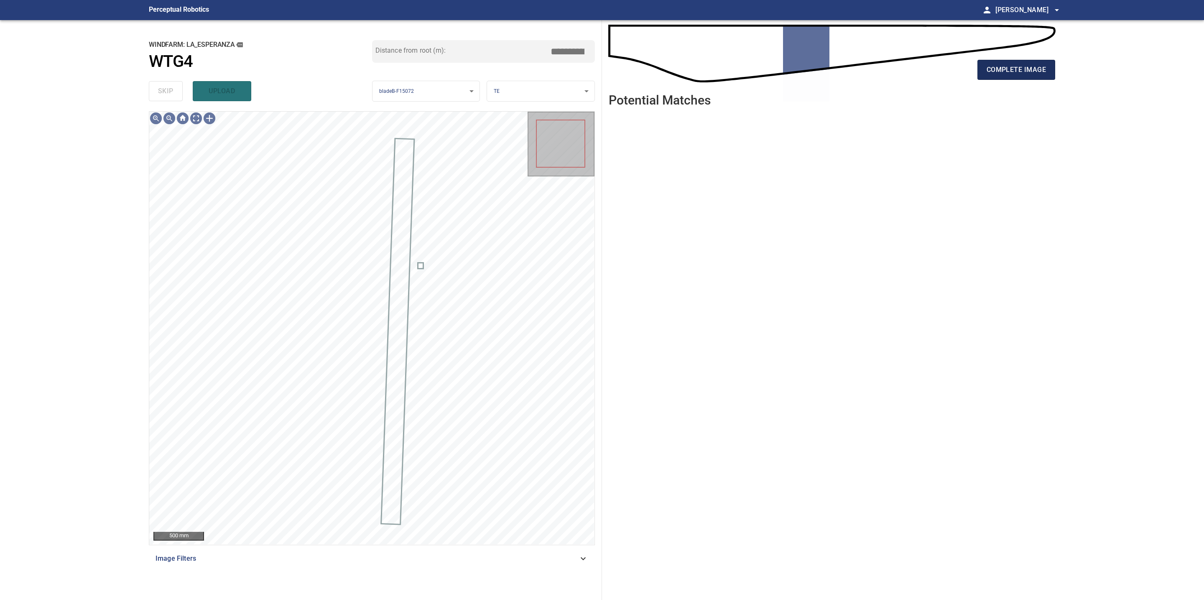
click at [1002, 74] on span "complete image" at bounding box center [1015, 70] width 59 height 12
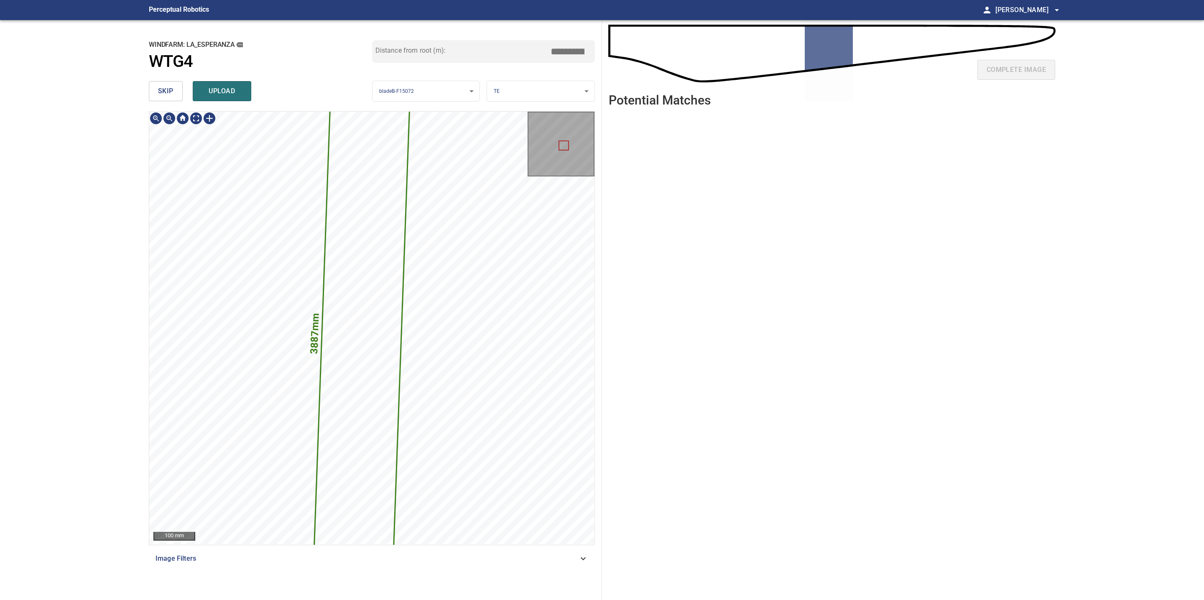
click at [352, 421] on icon at bounding box center [361, 332] width 133 height 1511
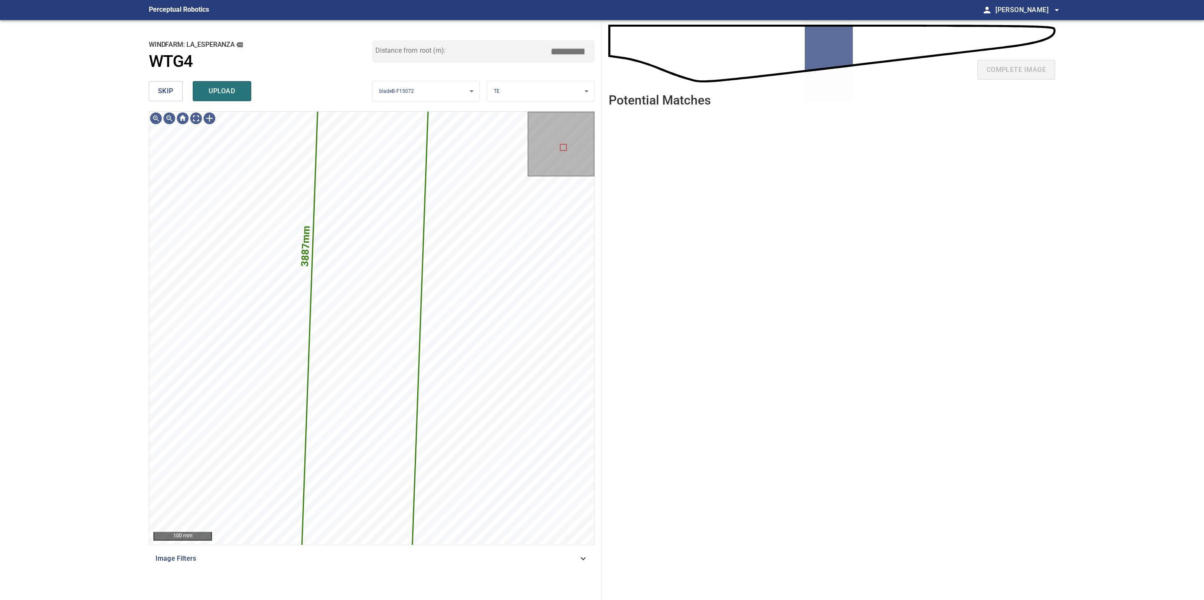
click at [166, 95] on span "skip" at bounding box center [165, 91] width 15 height 12
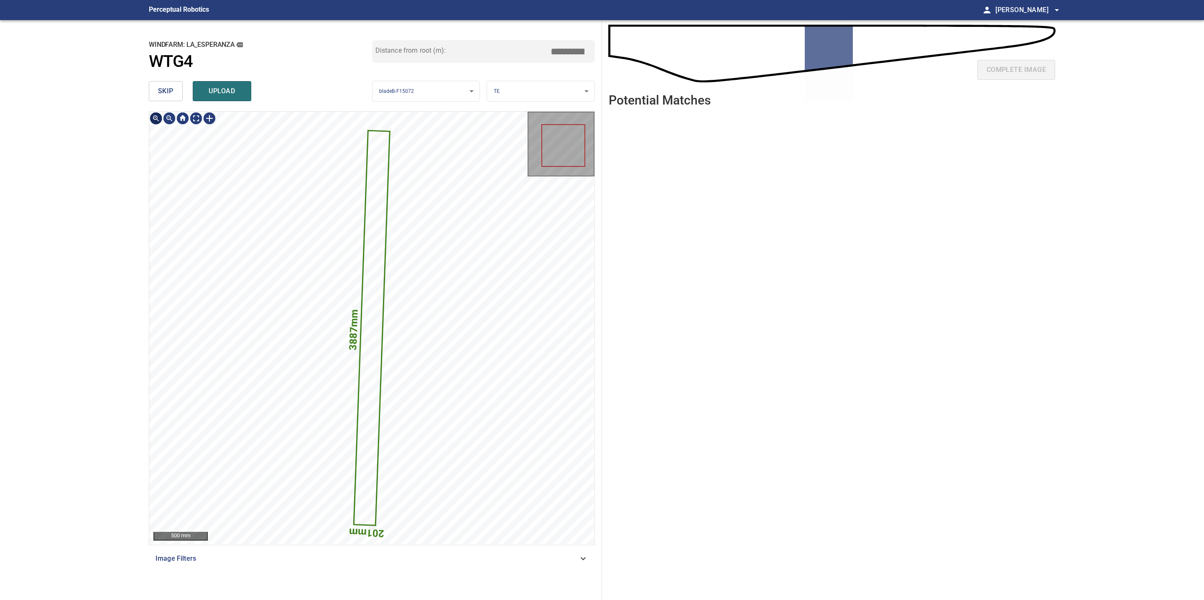
click at [155, 115] on div at bounding box center [155, 118] width 13 height 13
click at [157, 117] on div at bounding box center [155, 118] width 13 height 13
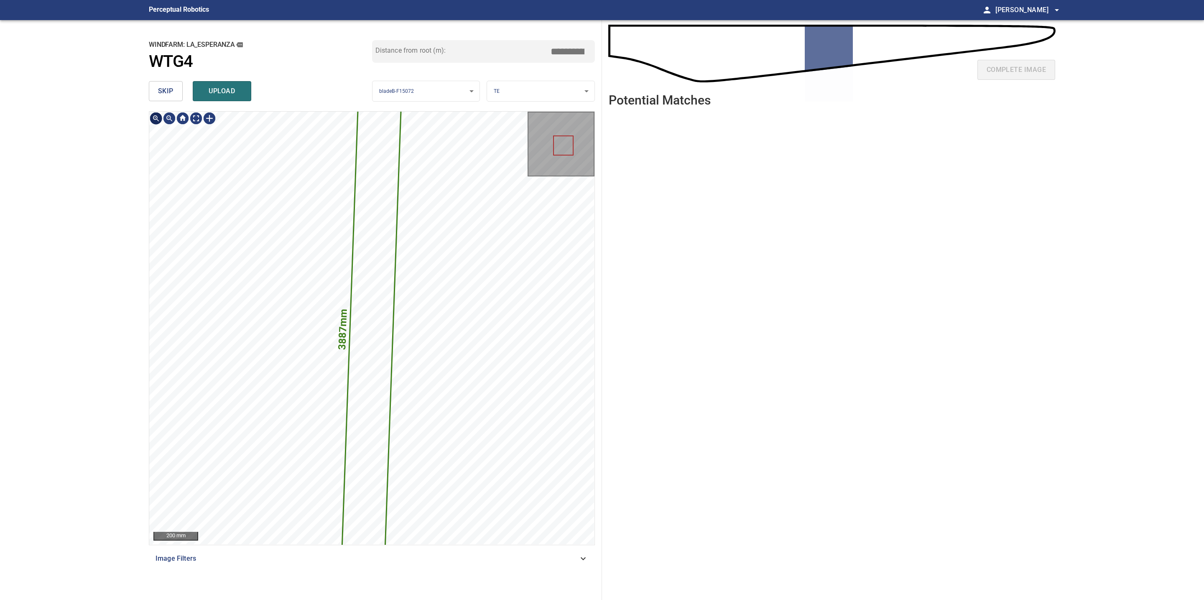
click at [157, 117] on div at bounding box center [155, 118] width 13 height 13
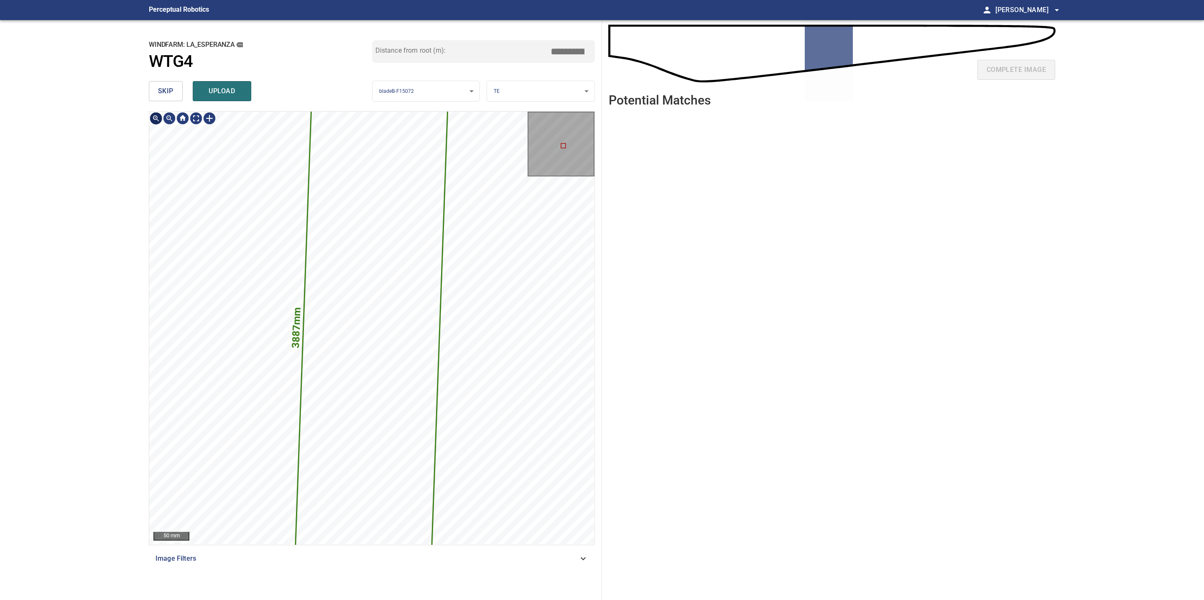
click at [157, 117] on div at bounding box center [155, 118] width 13 height 13
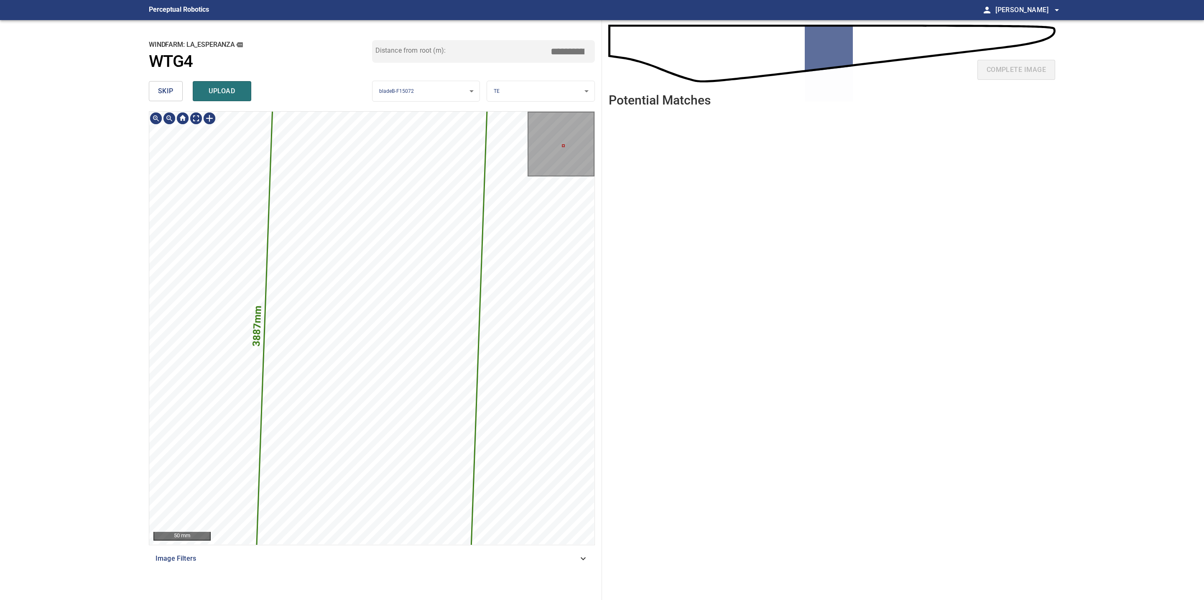
click at [382, 408] on icon at bounding box center [372, 328] width 362 height 4130
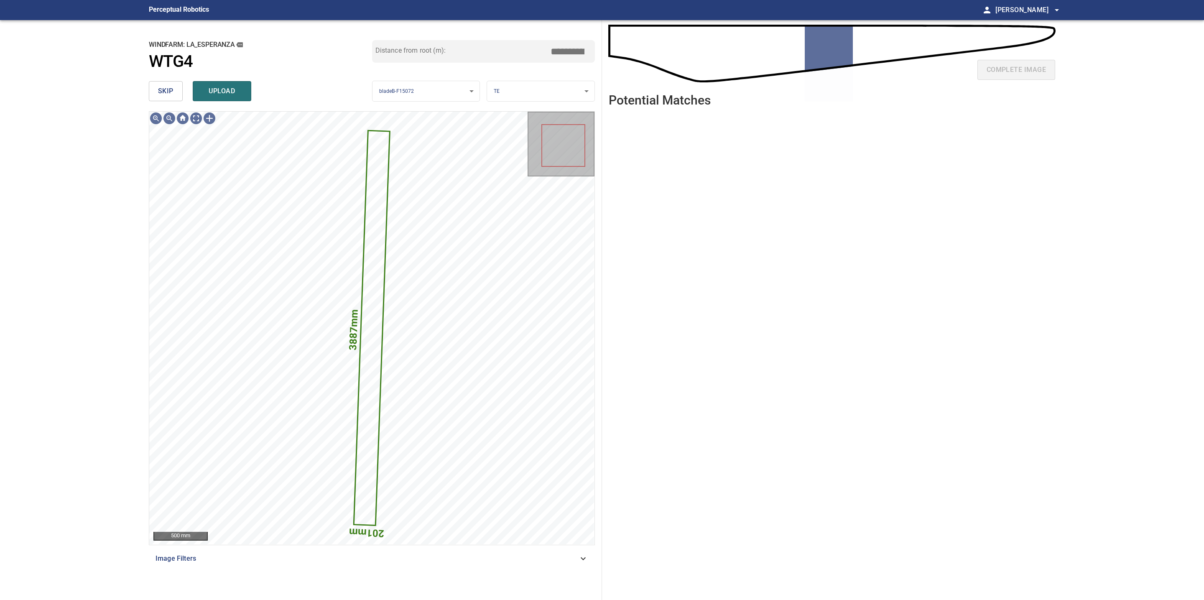
click at [178, 92] on button "skip" at bounding box center [166, 91] width 34 height 20
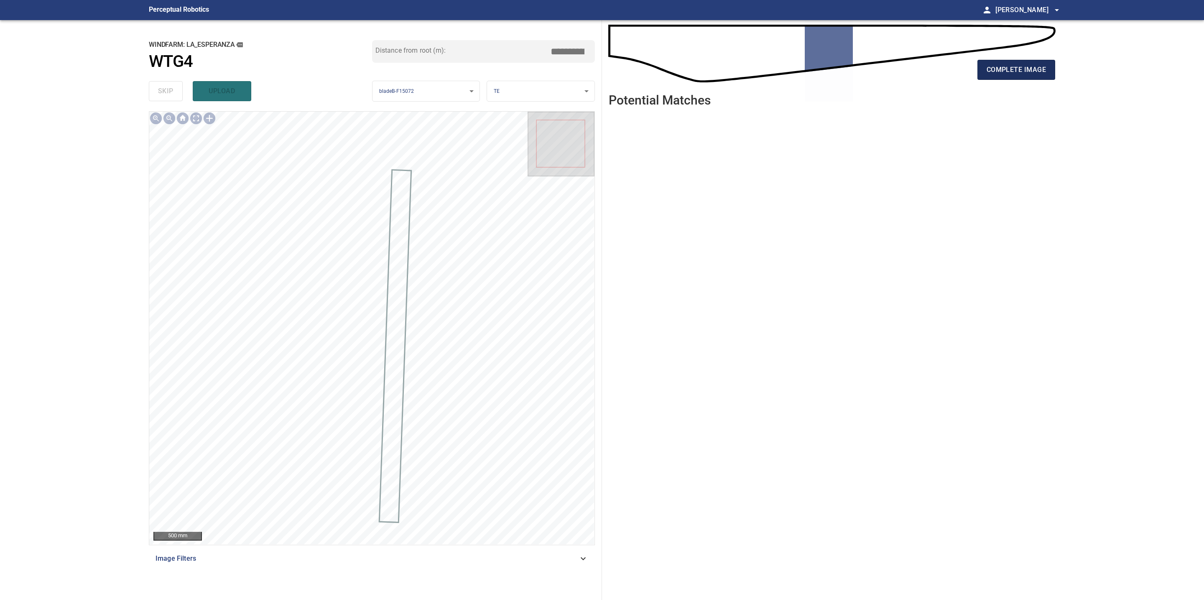
click at [999, 66] on span "complete image" at bounding box center [1015, 70] width 59 height 12
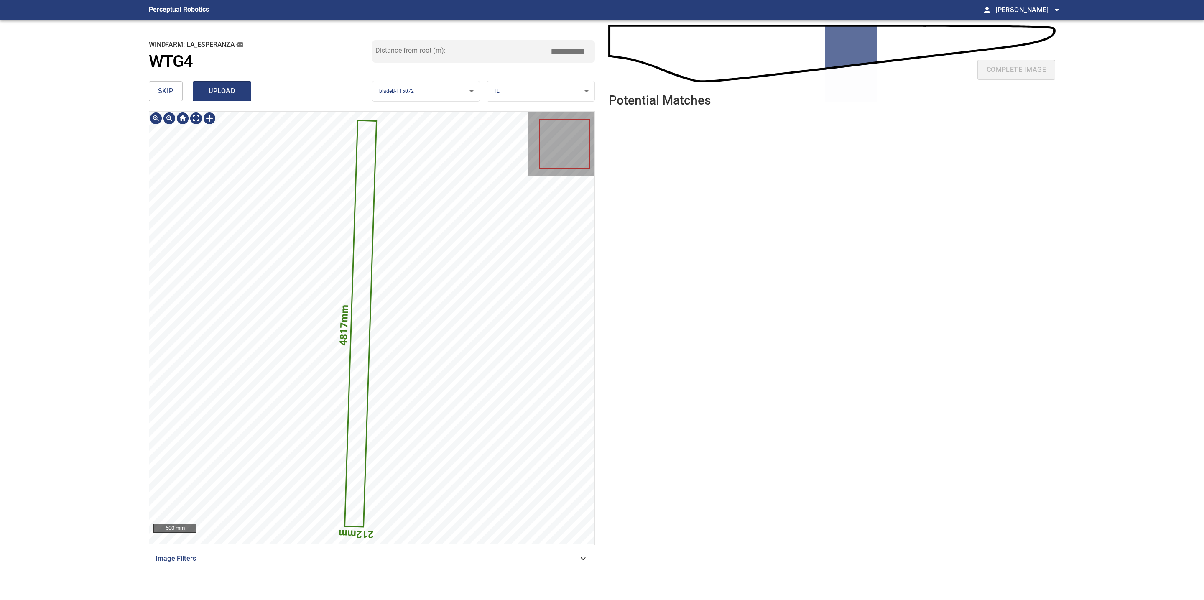
click at [228, 88] on span "upload" at bounding box center [222, 91] width 40 height 12
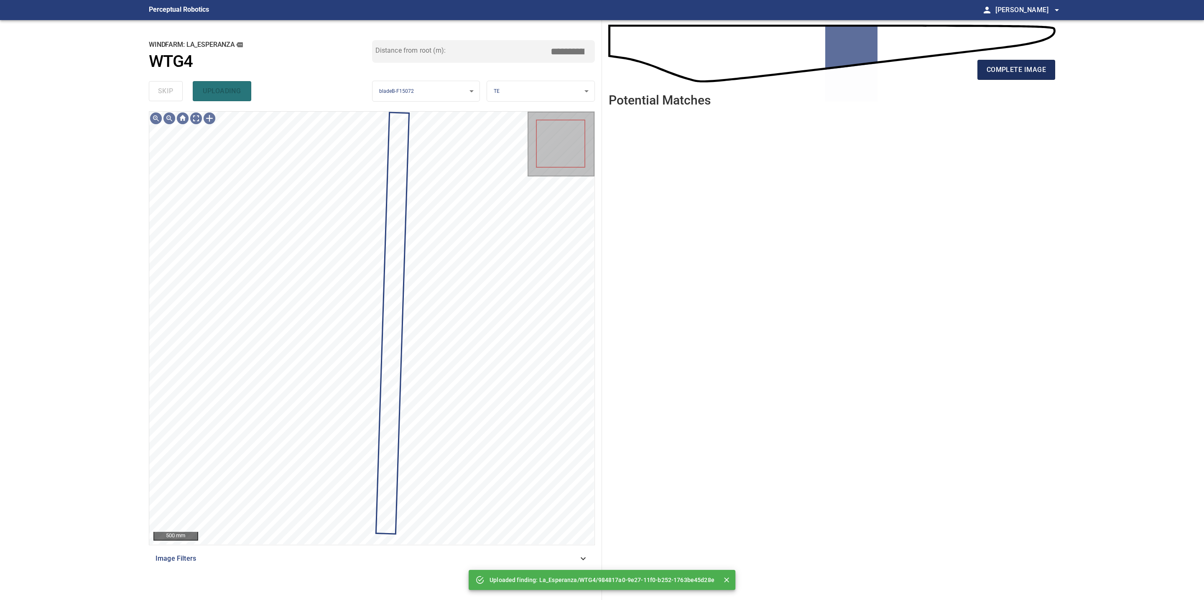
click at [990, 69] on span "complete image" at bounding box center [1015, 70] width 59 height 12
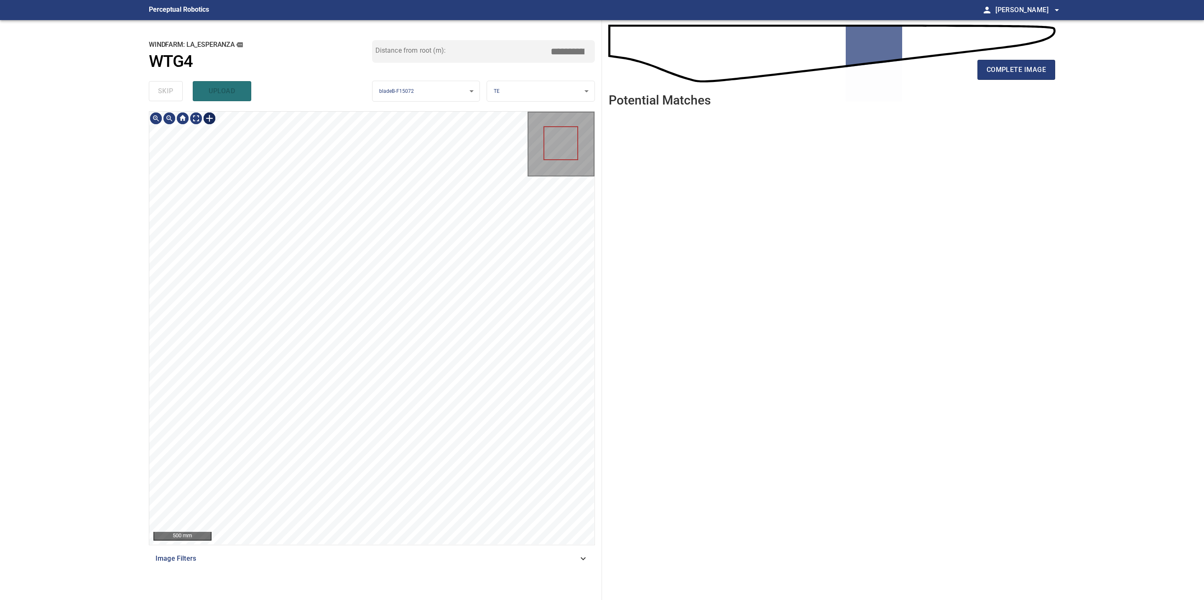
click at [207, 121] on div at bounding box center [209, 118] width 13 height 13
click at [374, 517] on div at bounding box center [371, 328] width 445 height 433
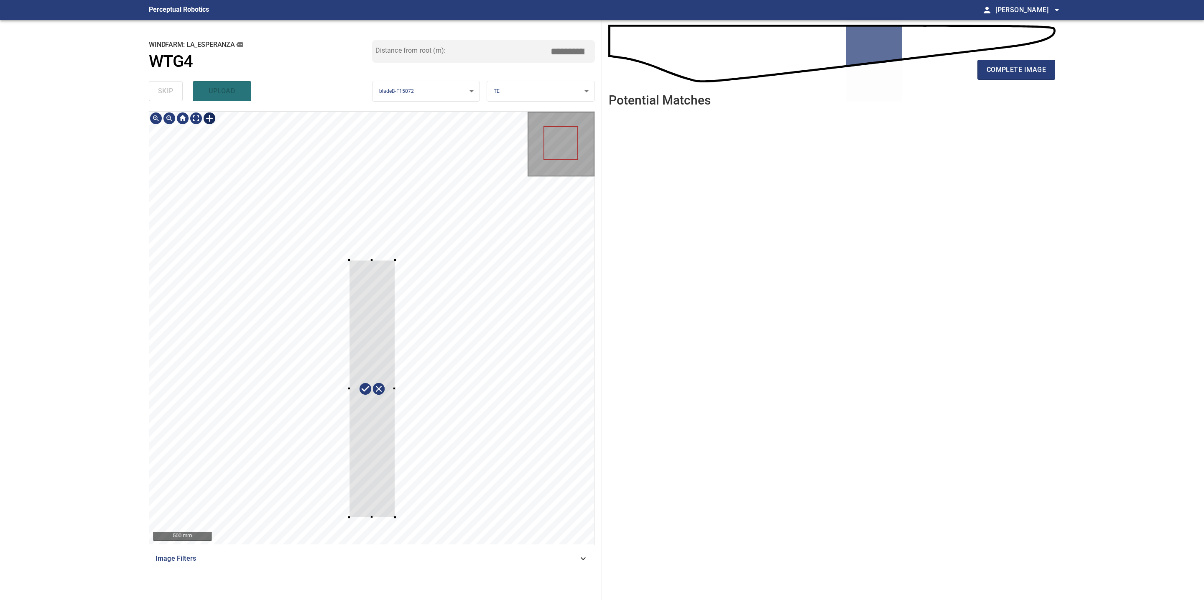
click at [369, 442] on div at bounding box center [372, 388] width 46 height 257
click at [394, 403] on div at bounding box center [372, 388] width 46 height 257
click at [410, 389] on div at bounding box center [371, 328] width 445 height 433
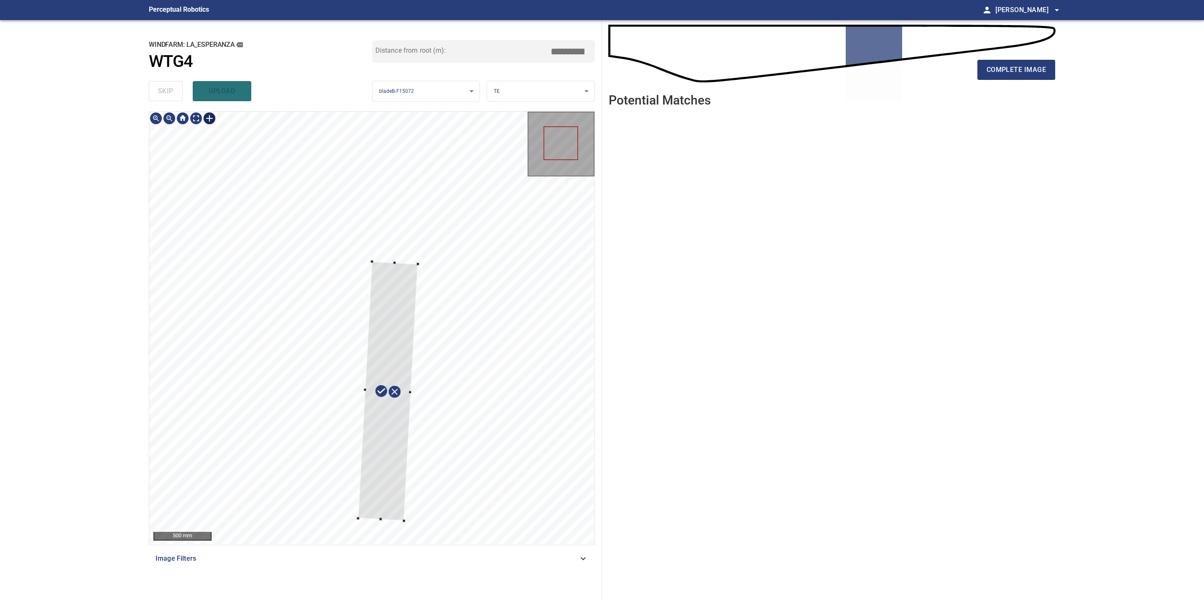
click at [410, 392] on div at bounding box center [371, 328] width 445 height 433
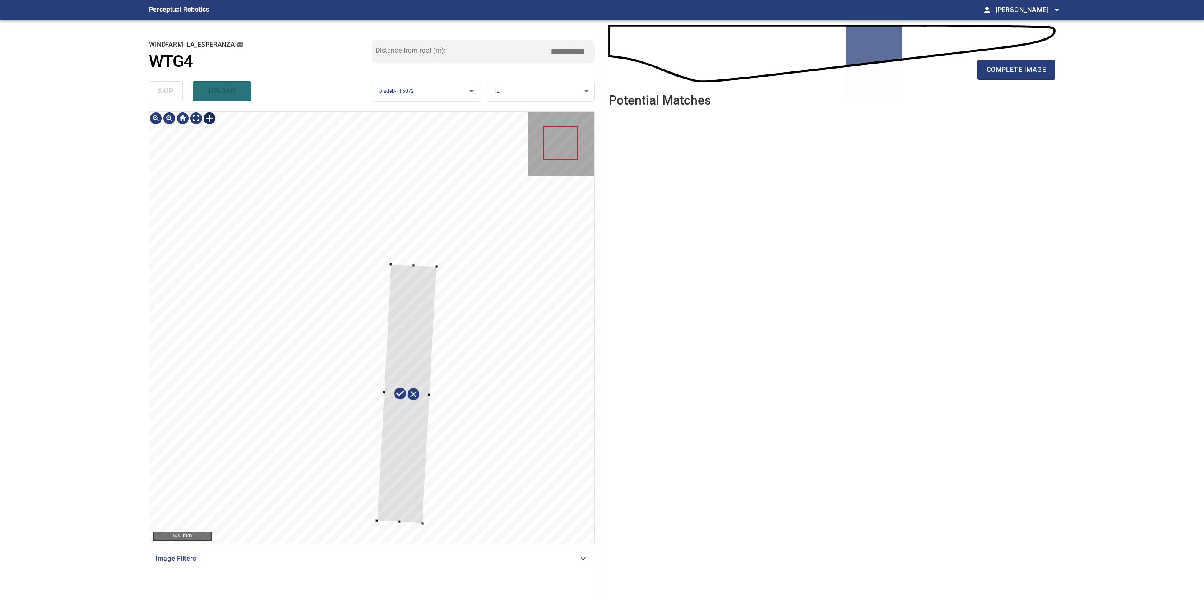
click at [413, 429] on div at bounding box center [407, 393] width 60 height 259
click at [424, 523] on div at bounding box center [371, 328] width 445 height 433
click at [422, 525] on div at bounding box center [422, 525] width 3 height 3
click at [422, 269] on div at bounding box center [399, 395] width 73 height 260
click at [465, 409] on div at bounding box center [371, 328] width 445 height 433
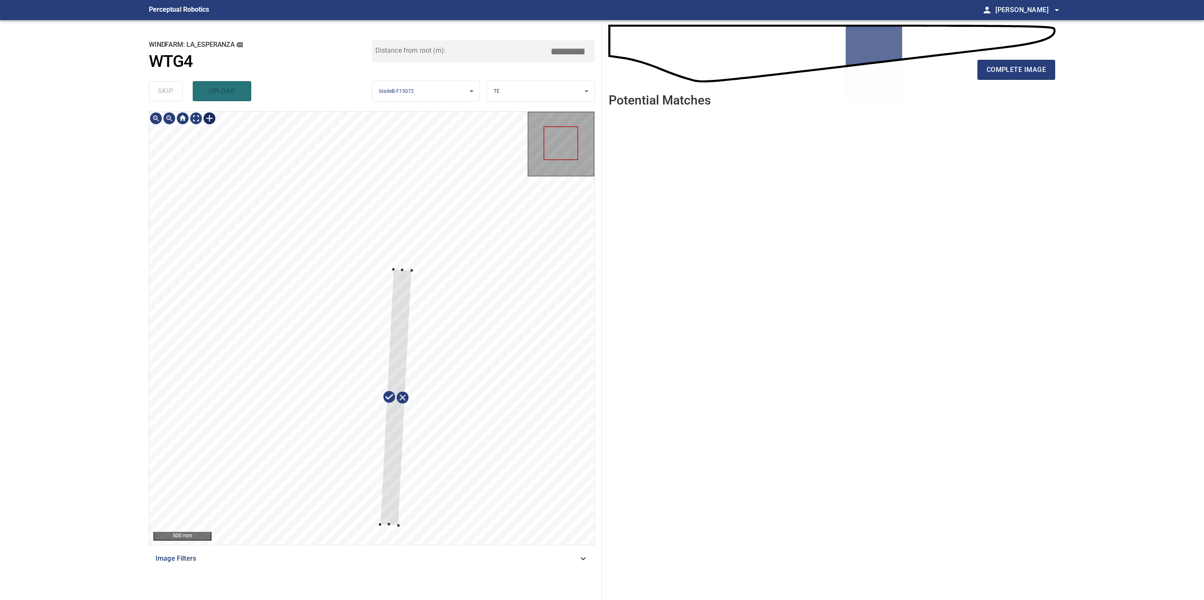
click at [390, 435] on div at bounding box center [396, 397] width 32 height 256
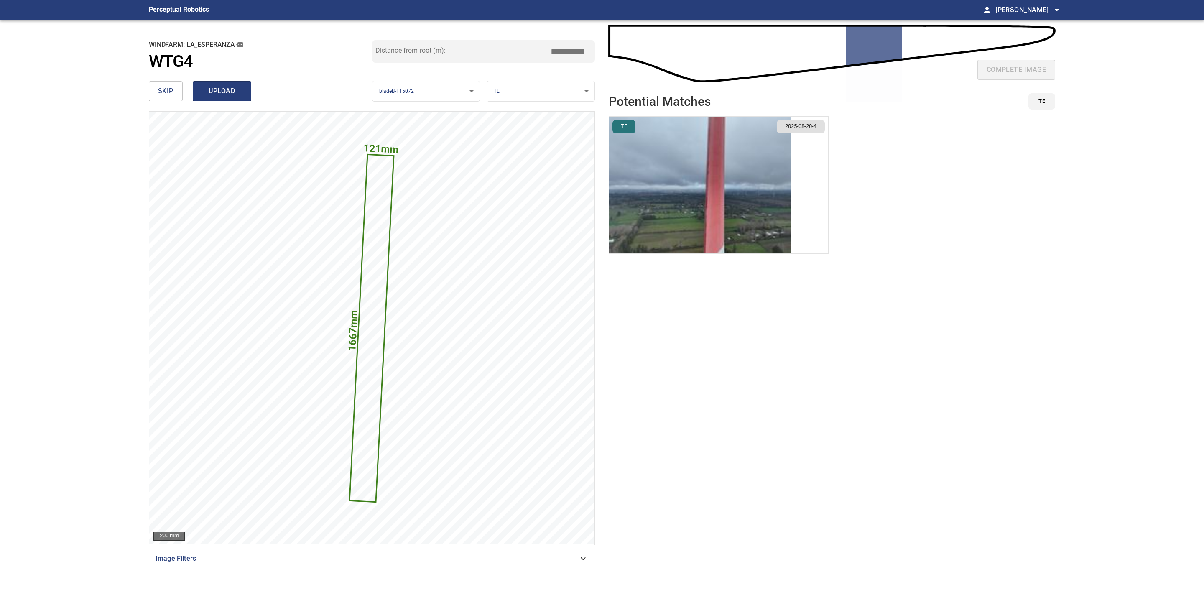
click at [224, 89] on span "upload" at bounding box center [222, 91] width 40 height 12
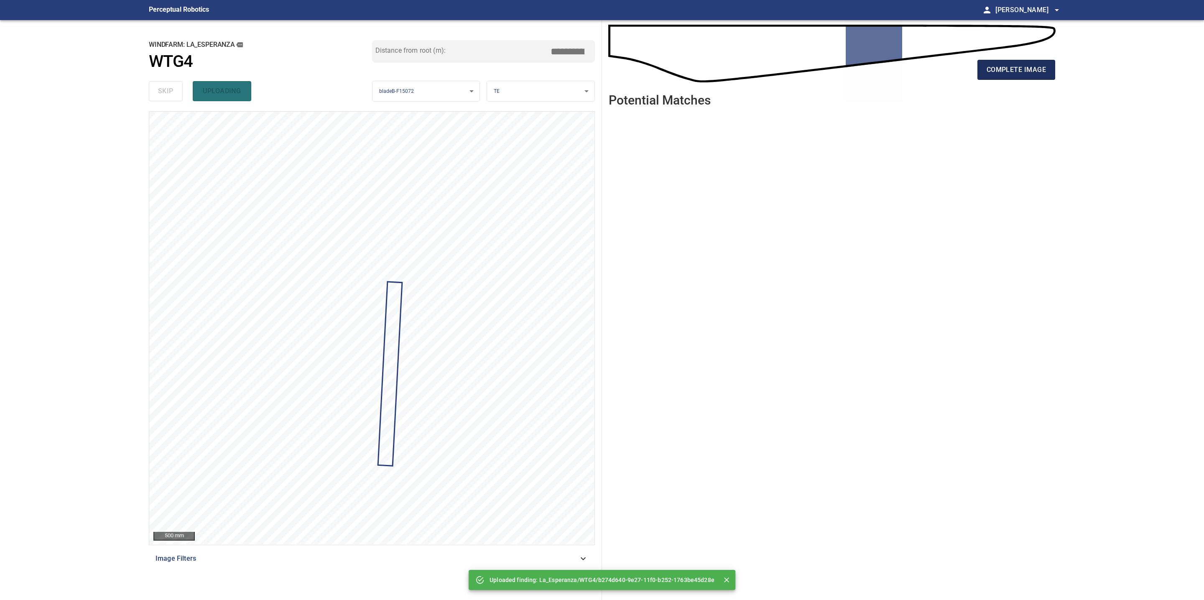
click at [1030, 65] on span "complete image" at bounding box center [1015, 70] width 59 height 12
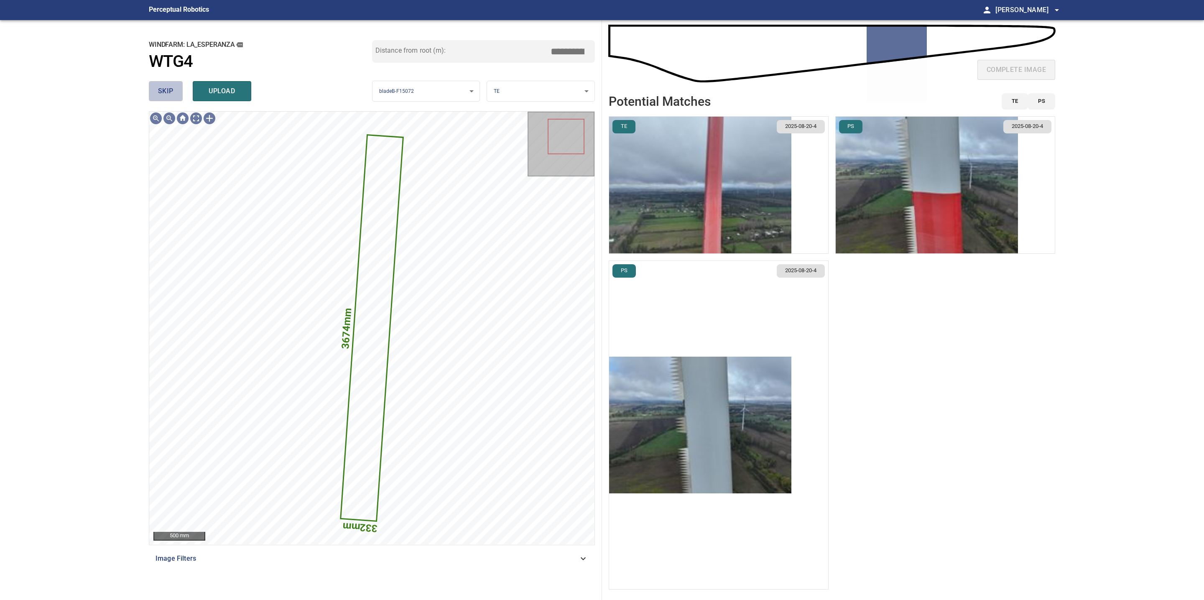
click at [163, 84] on button "skip" at bounding box center [166, 91] width 34 height 20
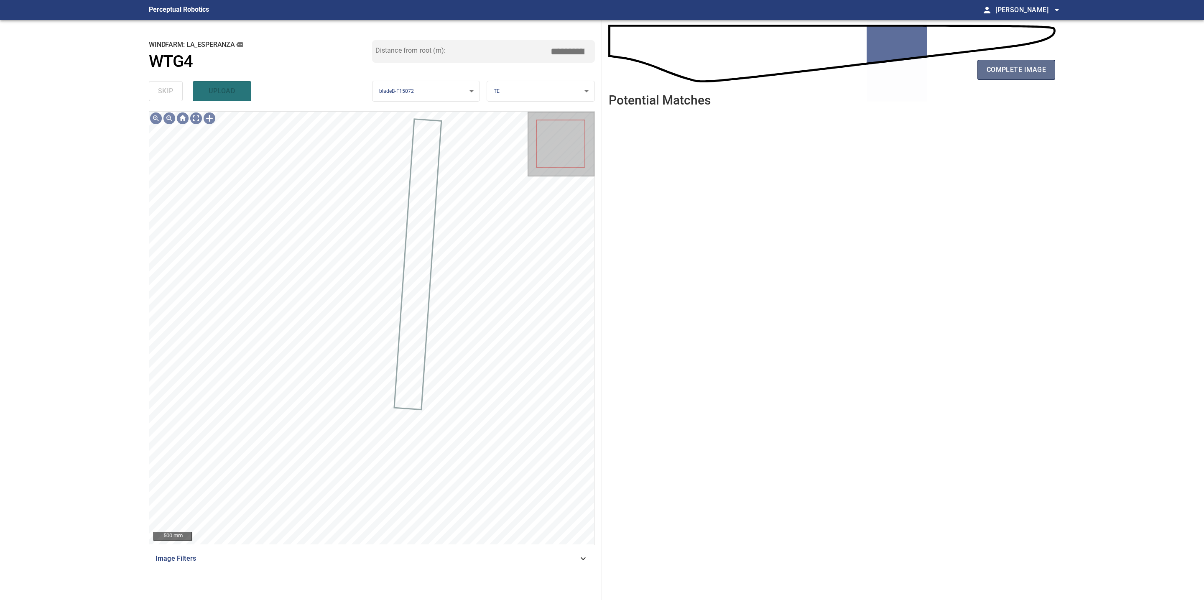
click at [1018, 68] on span "complete image" at bounding box center [1015, 70] width 59 height 12
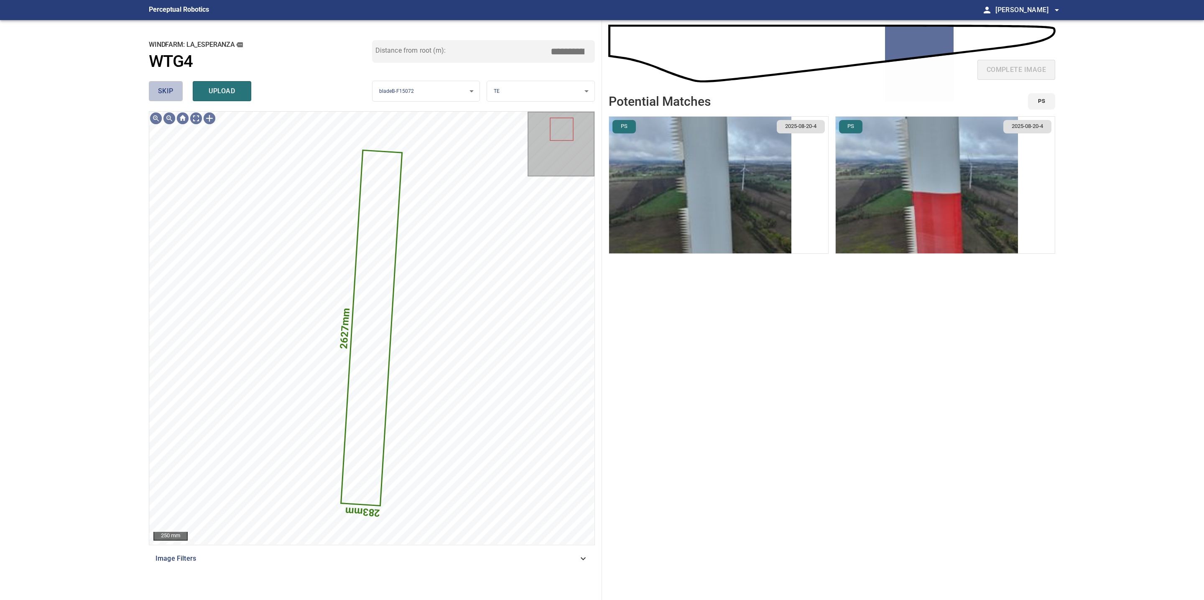
click at [175, 92] on button "skip" at bounding box center [166, 91] width 34 height 20
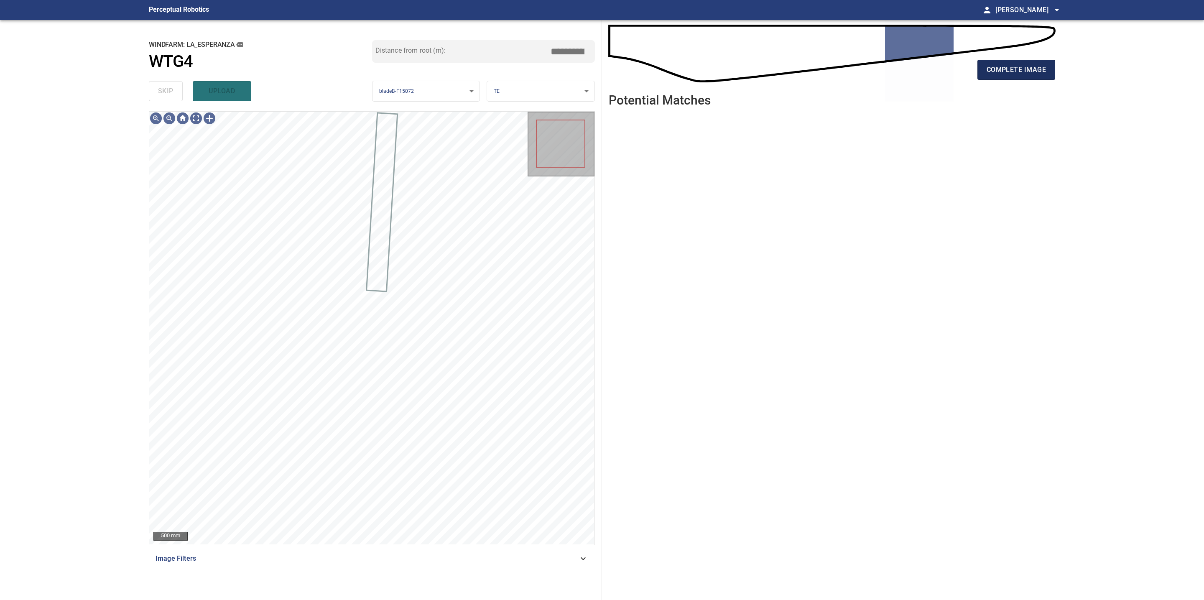
click at [991, 71] on span "complete image" at bounding box center [1015, 70] width 59 height 12
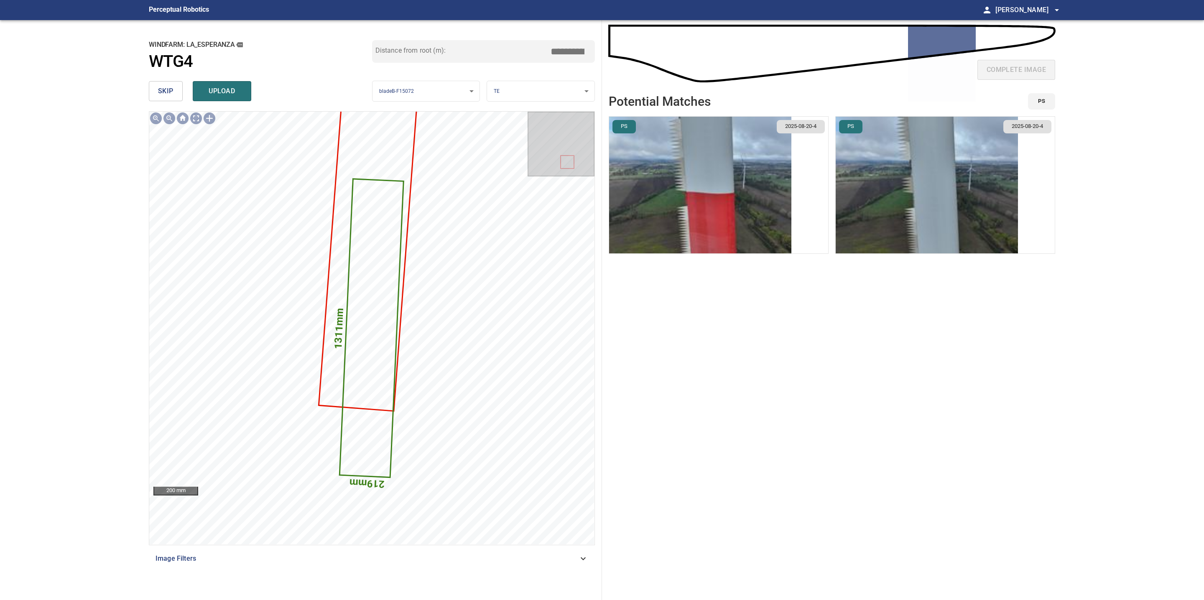
click at [171, 96] on span "skip" at bounding box center [165, 91] width 15 height 12
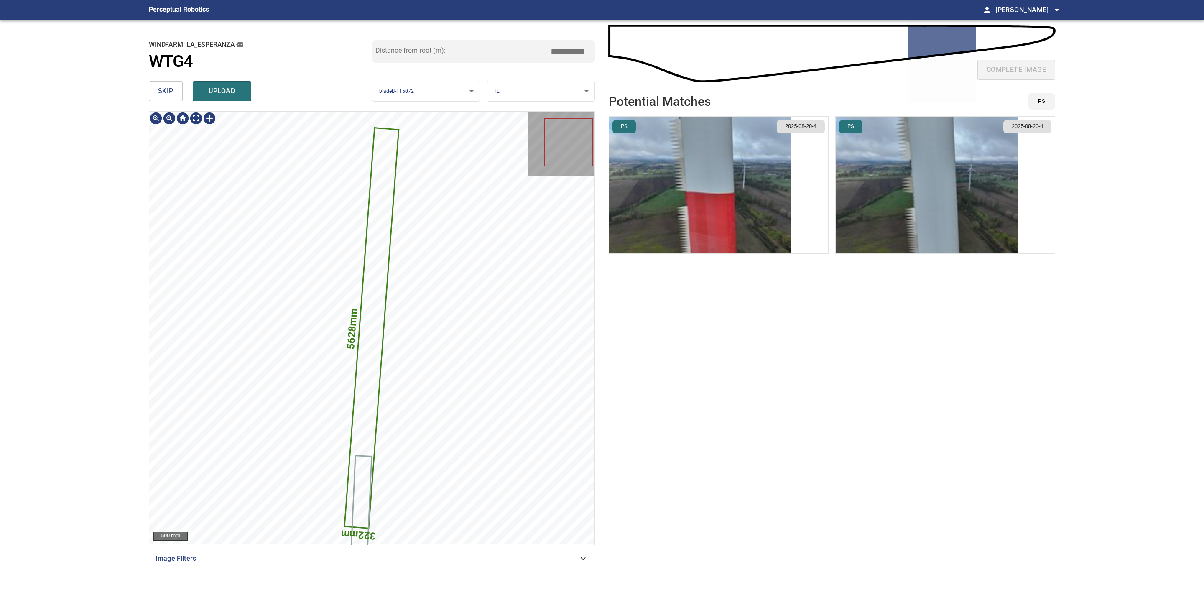
click at [376, 230] on icon at bounding box center [371, 327] width 53 height 399
click at [172, 93] on span "skip" at bounding box center [165, 91] width 15 height 12
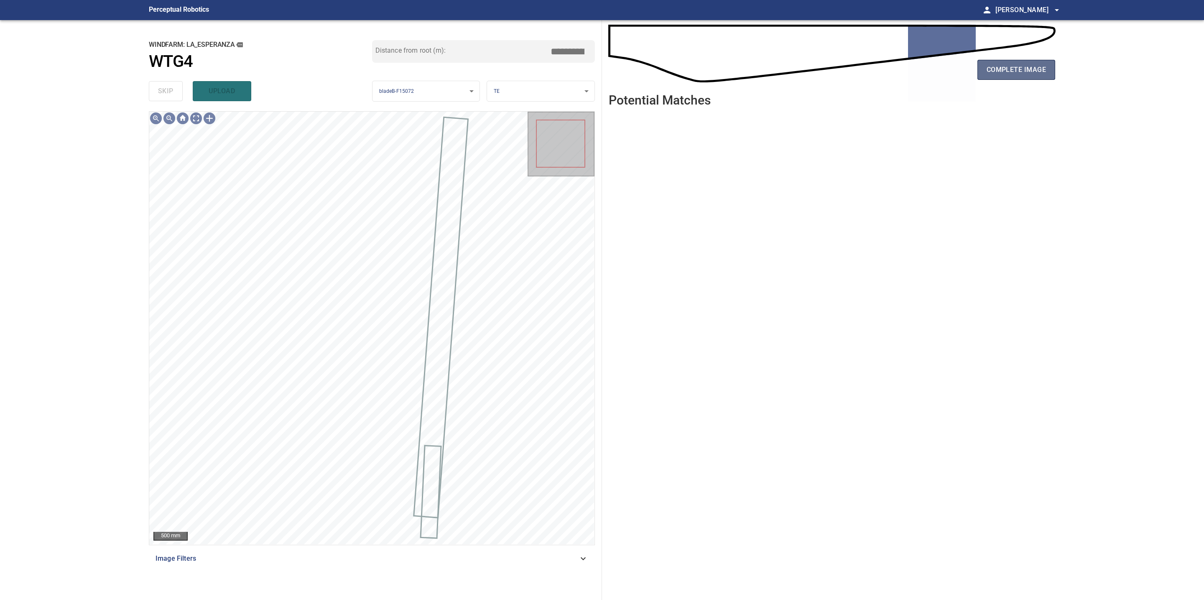
click at [999, 68] on span "complete image" at bounding box center [1015, 70] width 59 height 12
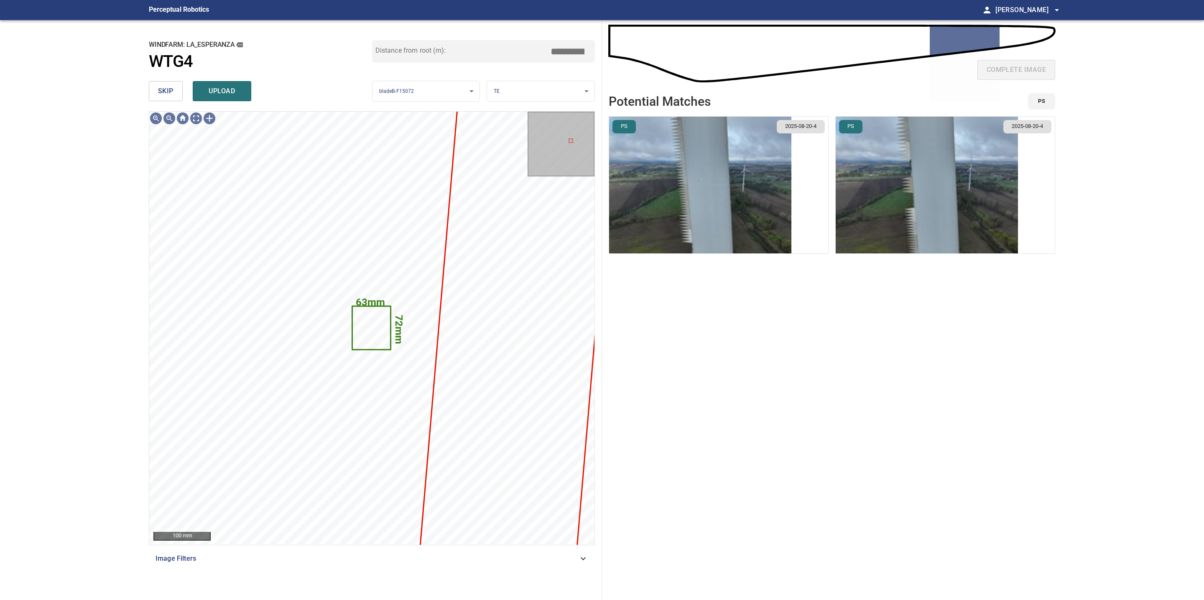
click at [171, 93] on span "skip" at bounding box center [165, 91] width 15 height 12
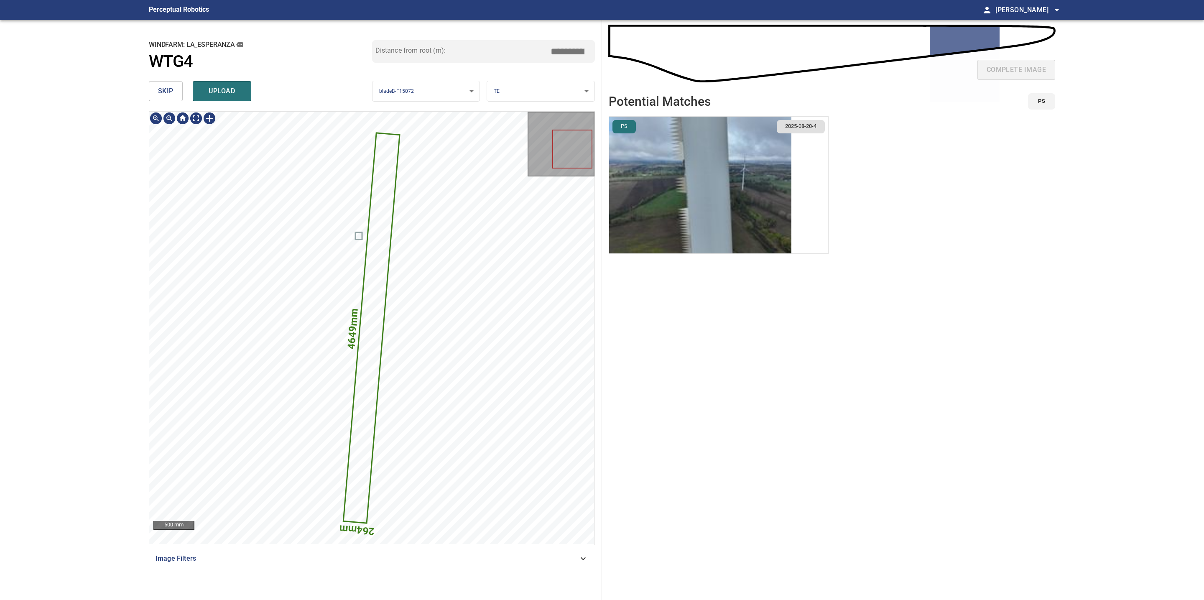
click at [388, 230] on icon at bounding box center [371, 328] width 55 height 389
click at [170, 97] on span "skip" at bounding box center [165, 91] width 15 height 12
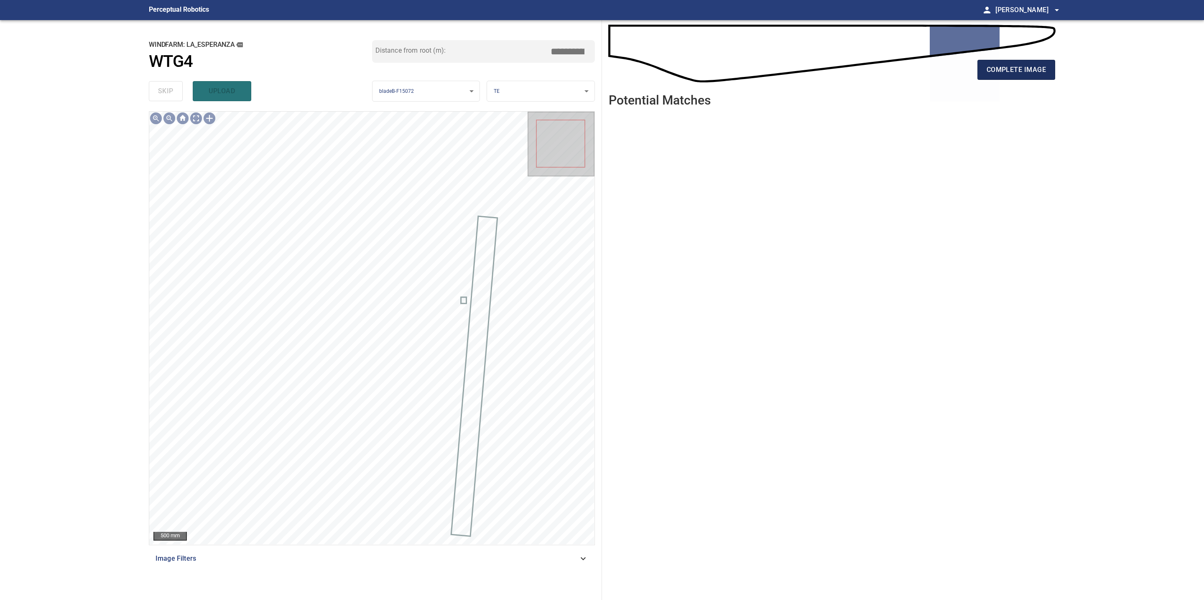
click at [999, 64] on span "complete image" at bounding box center [1015, 70] width 59 height 12
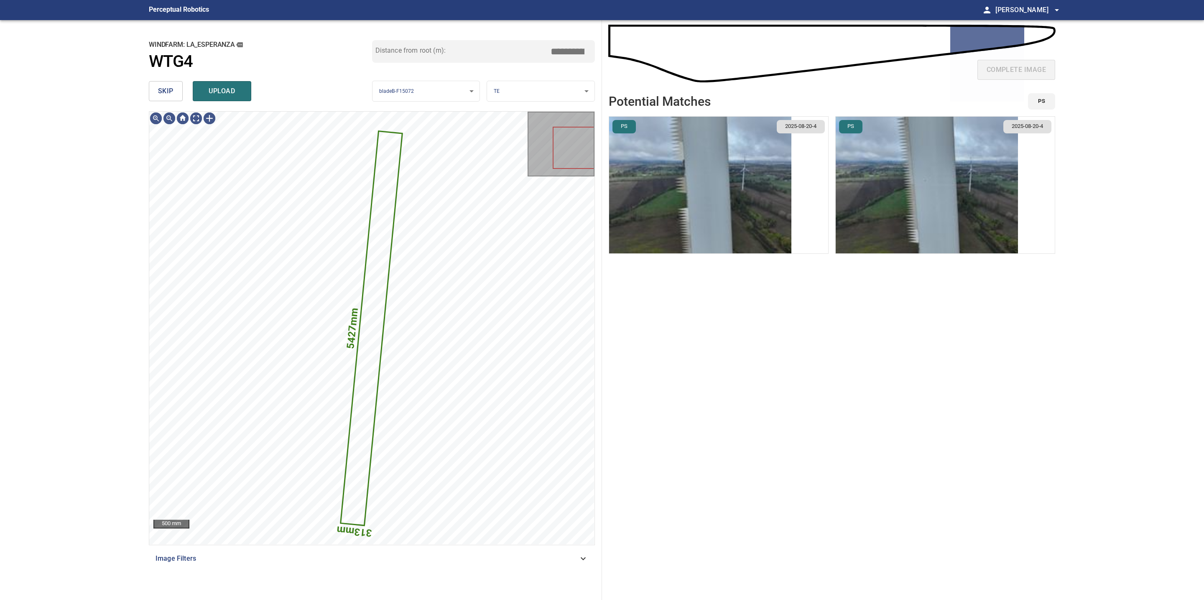
click at [169, 96] on span "skip" at bounding box center [165, 91] width 15 height 12
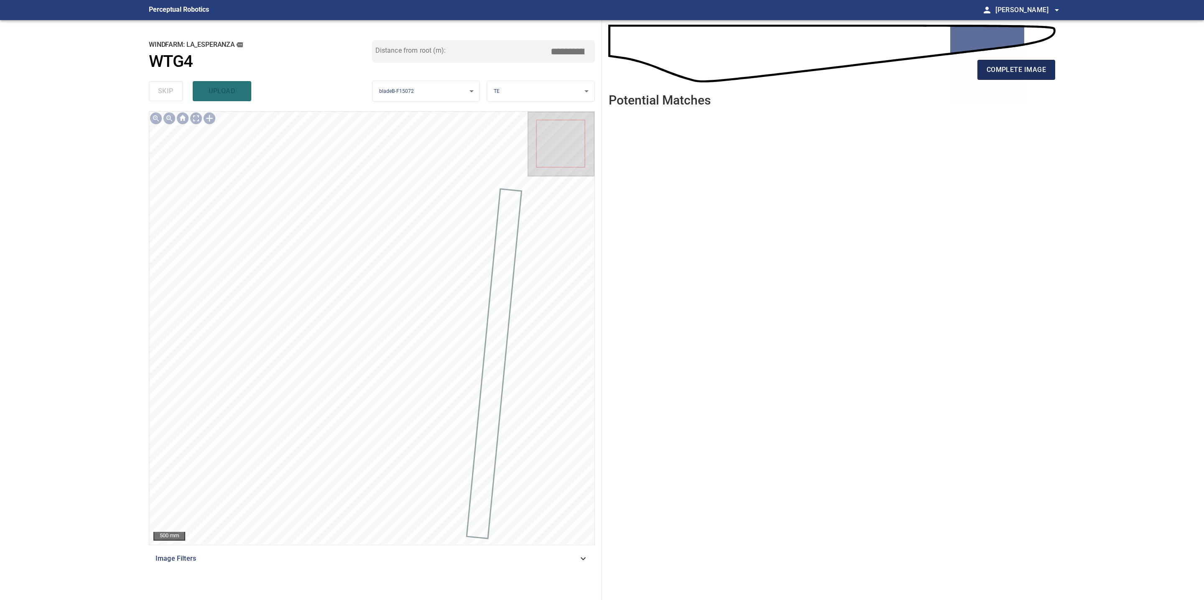
click at [1011, 75] on span "complete image" at bounding box center [1015, 70] width 59 height 12
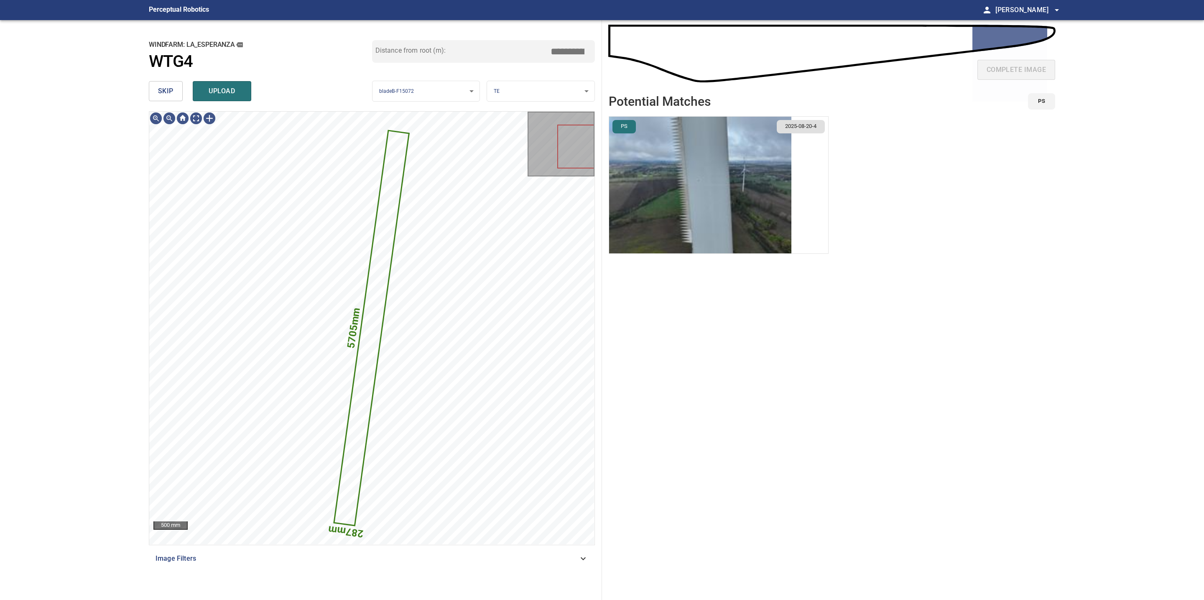
click at [172, 97] on span "skip" at bounding box center [165, 91] width 15 height 12
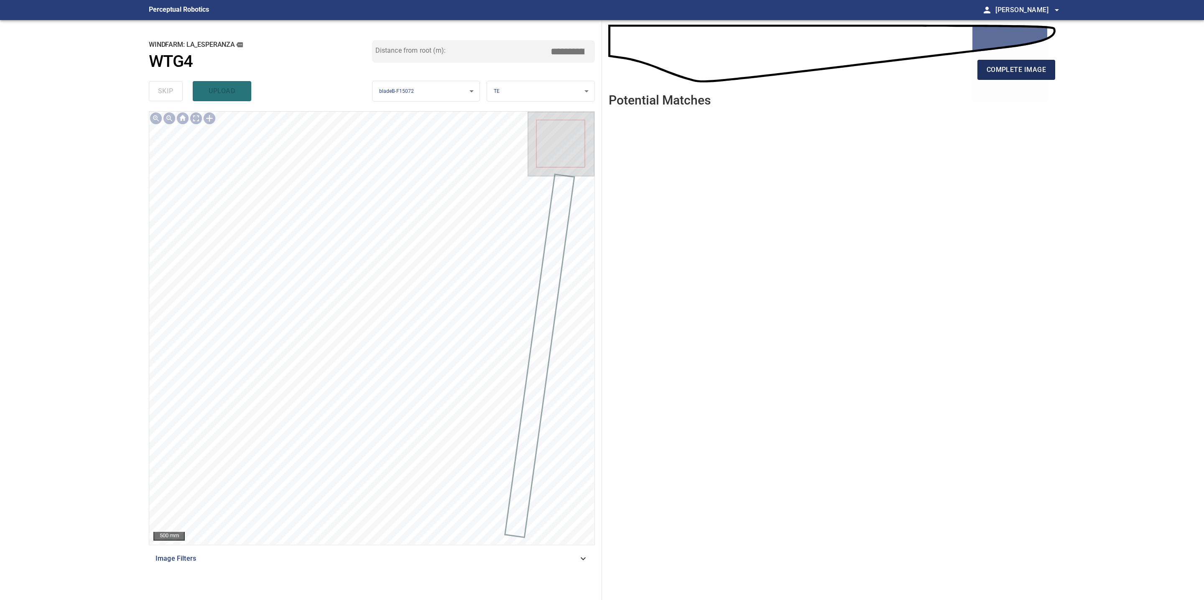
click at [1006, 69] on span "complete image" at bounding box center [1015, 70] width 59 height 12
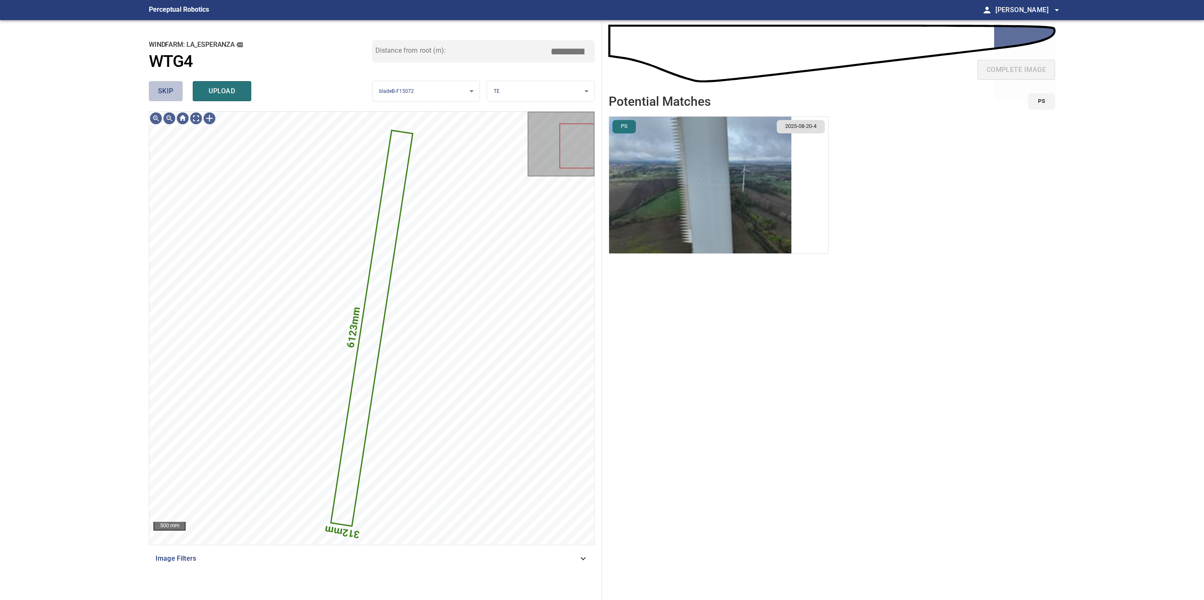
click at [168, 89] on span "skip" at bounding box center [165, 91] width 15 height 12
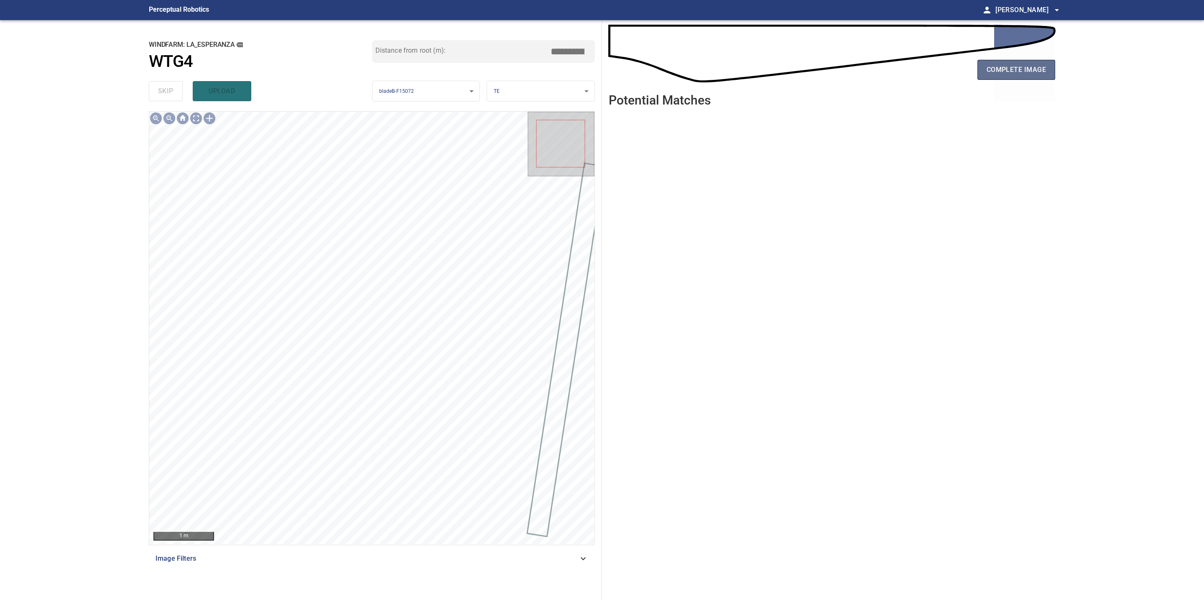
click at [987, 74] on span "complete image" at bounding box center [1015, 70] width 59 height 12
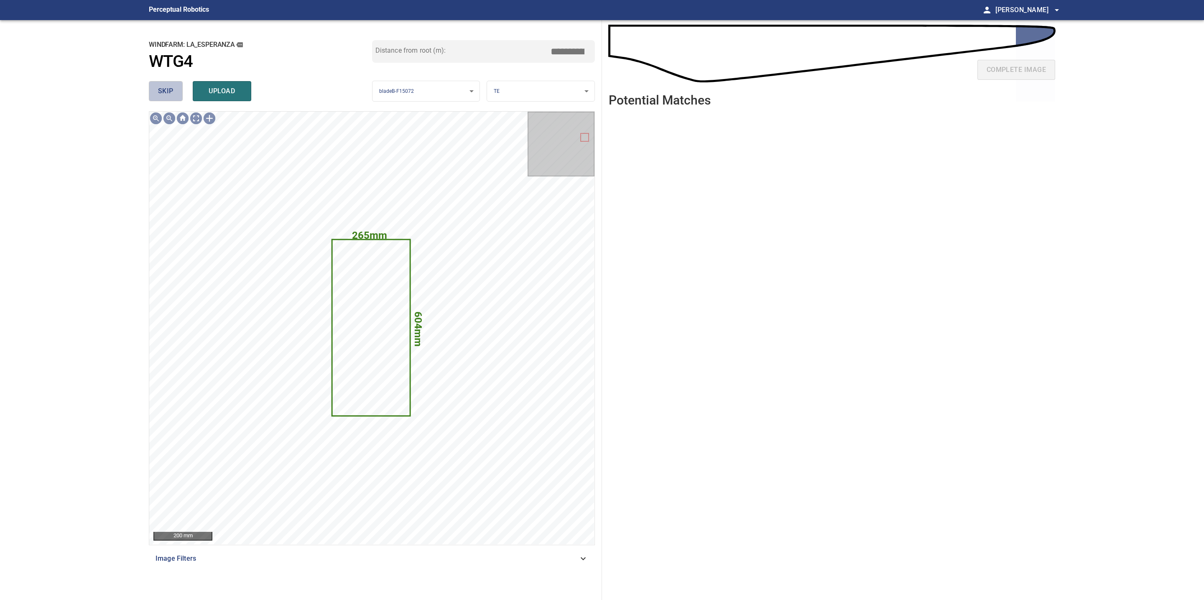
click at [167, 82] on button "skip" at bounding box center [166, 91] width 34 height 20
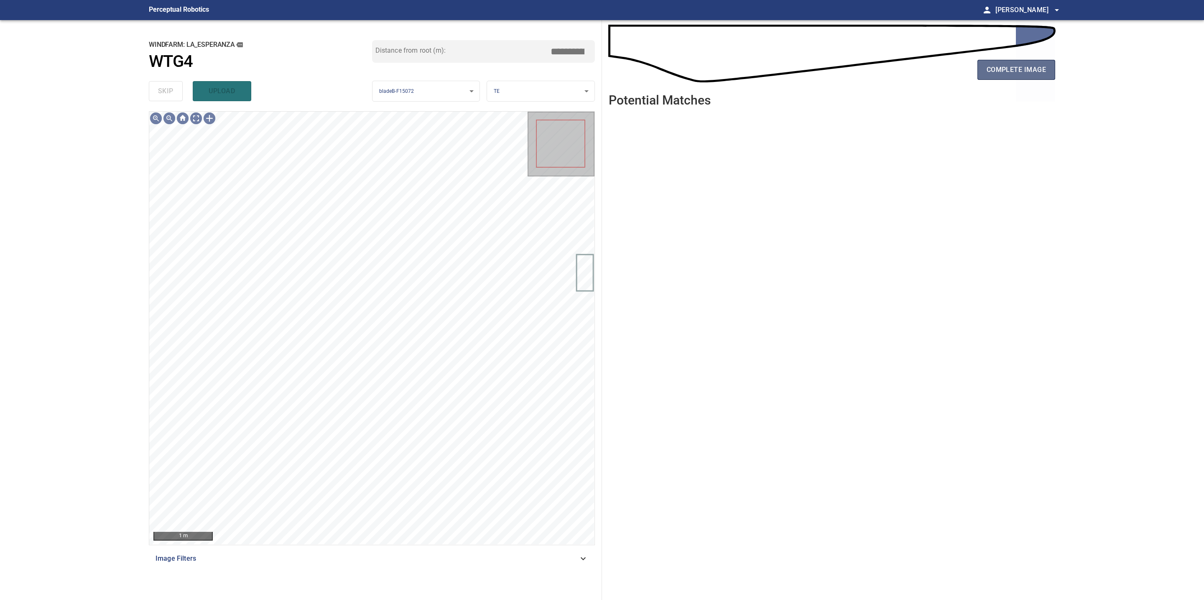
click at [1012, 66] on span "complete image" at bounding box center [1015, 70] width 59 height 12
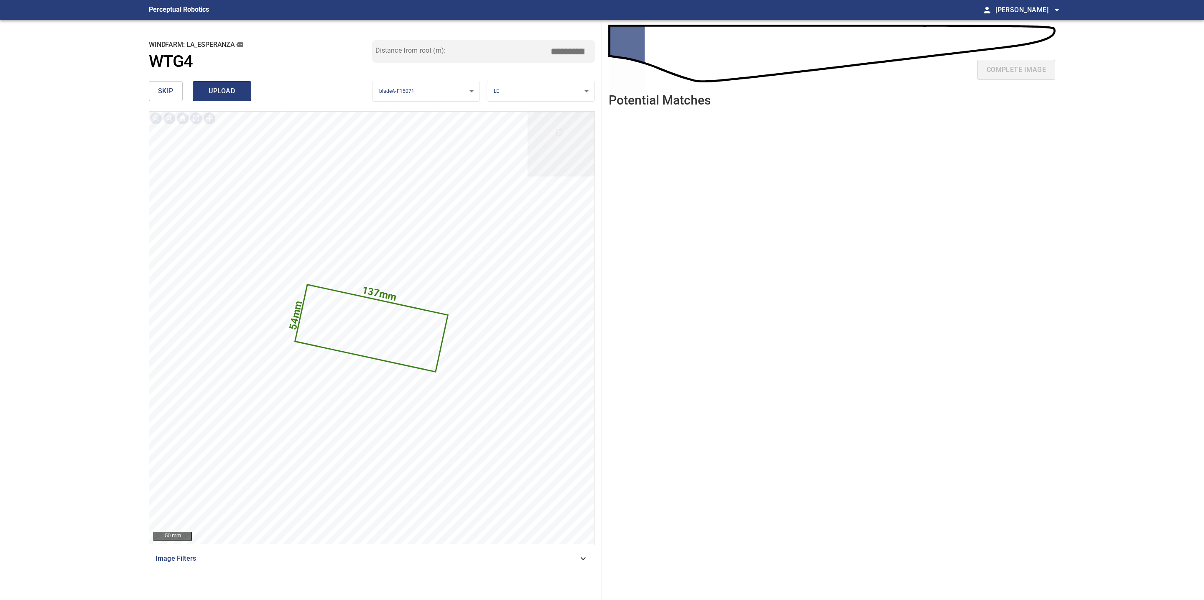
click at [236, 92] on span "upload" at bounding box center [222, 91] width 40 height 12
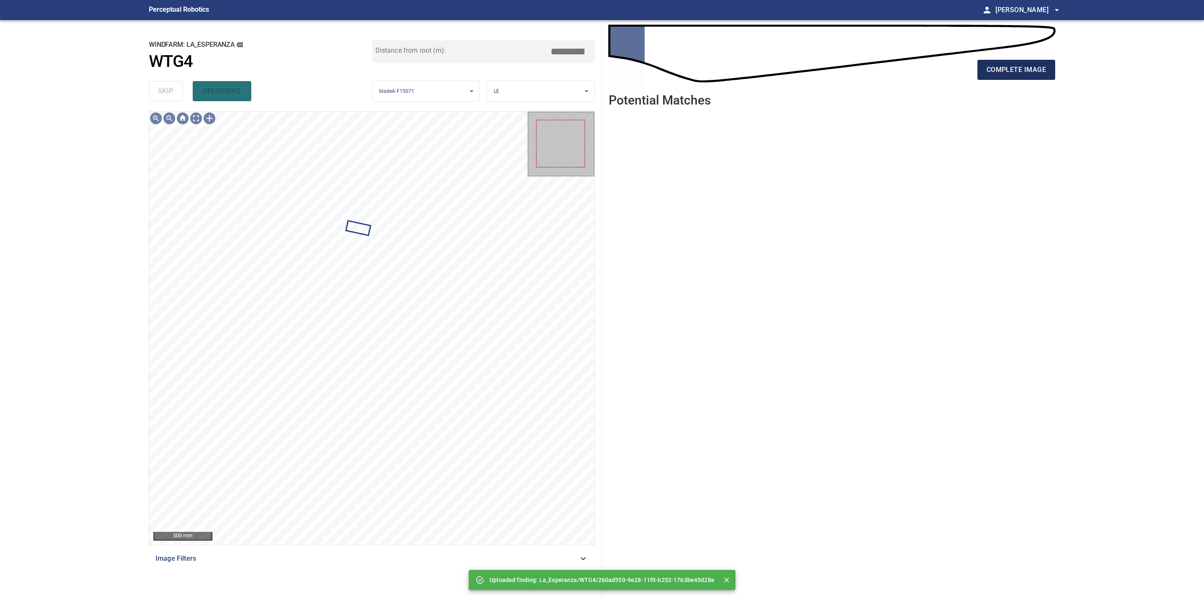
click at [1004, 68] on span "complete image" at bounding box center [1015, 70] width 59 height 12
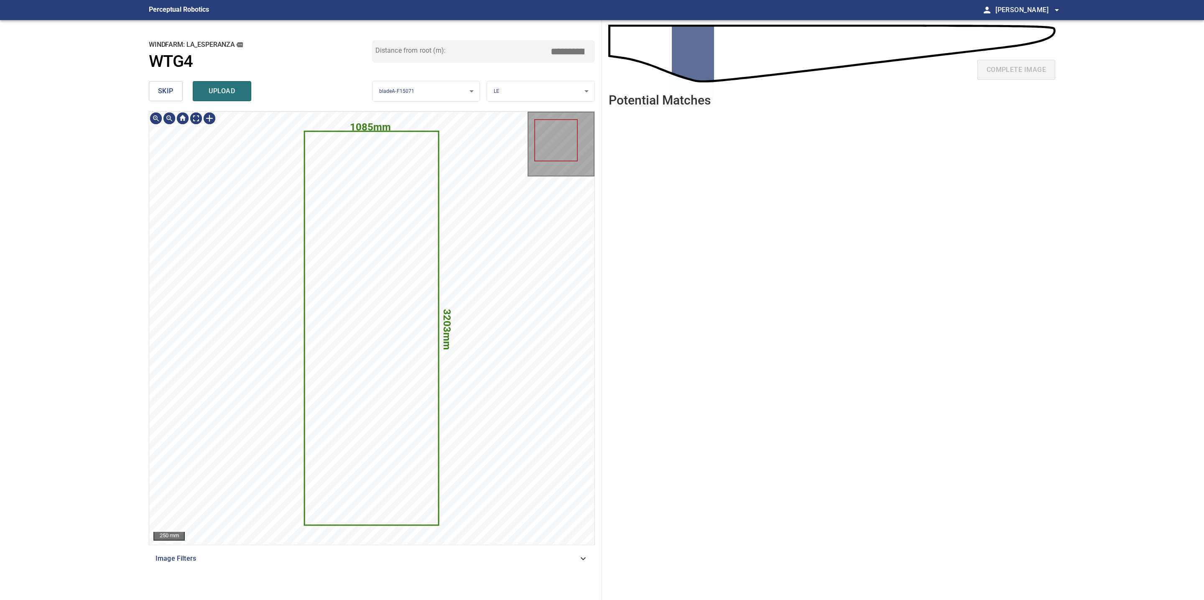
click at [160, 87] on span "skip" at bounding box center [165, 91] width 15 height 12
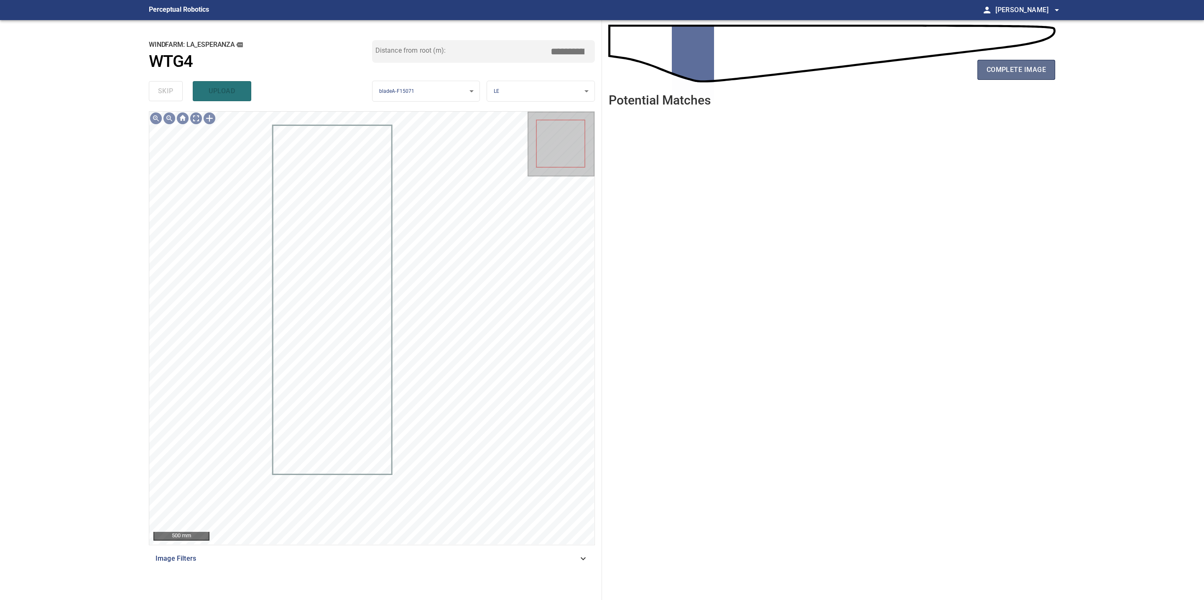
click at [1002, 68] on span "complete image" at bounding box center [1015, 70] width 59 height 12
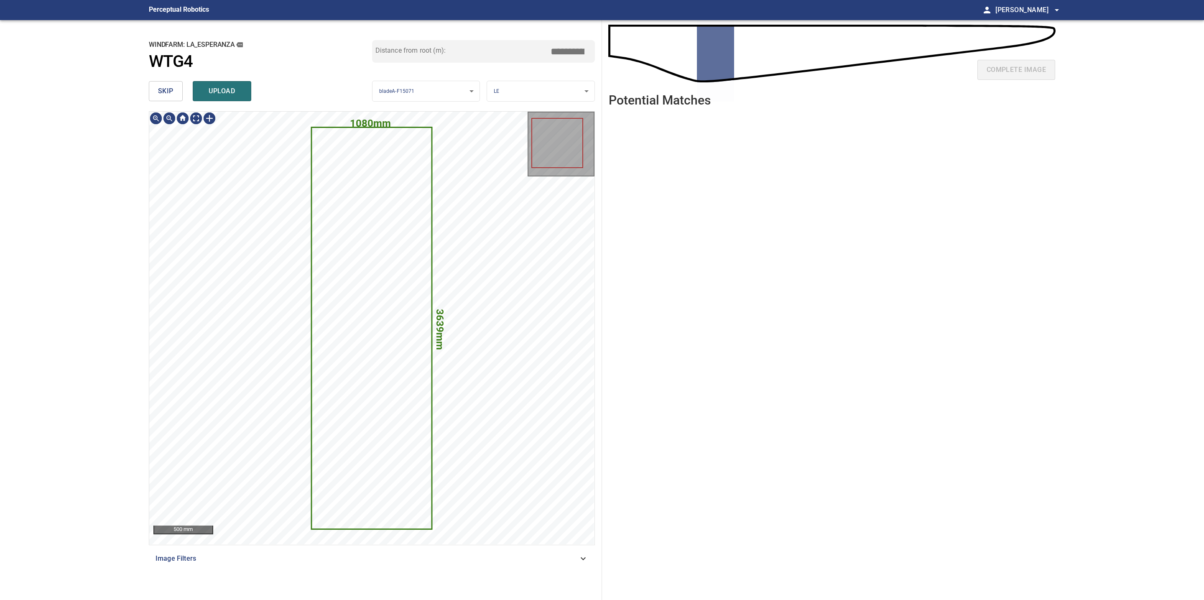
click at [163, 92] on span "skip" at bounding box center [165, 91] width 15 height 12
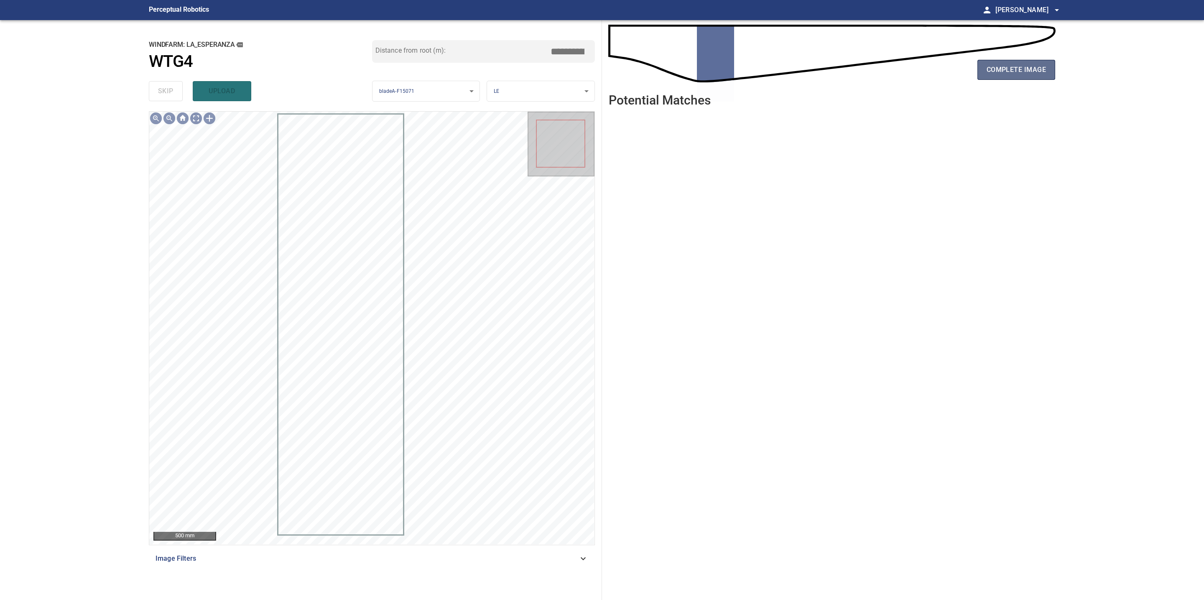
click at [1018, 71] on span "complete image" at bounding box center [1015, 70] width 59 height 12
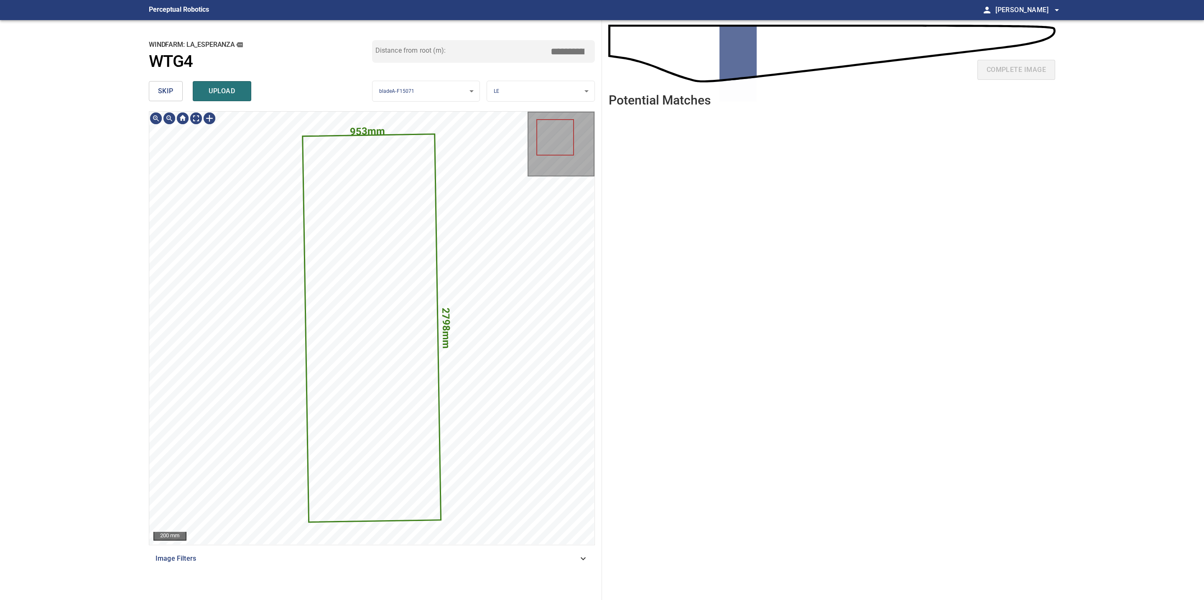
click at [161, 88] on span "skip" at bounding box center [165, 91] width 15 height 12
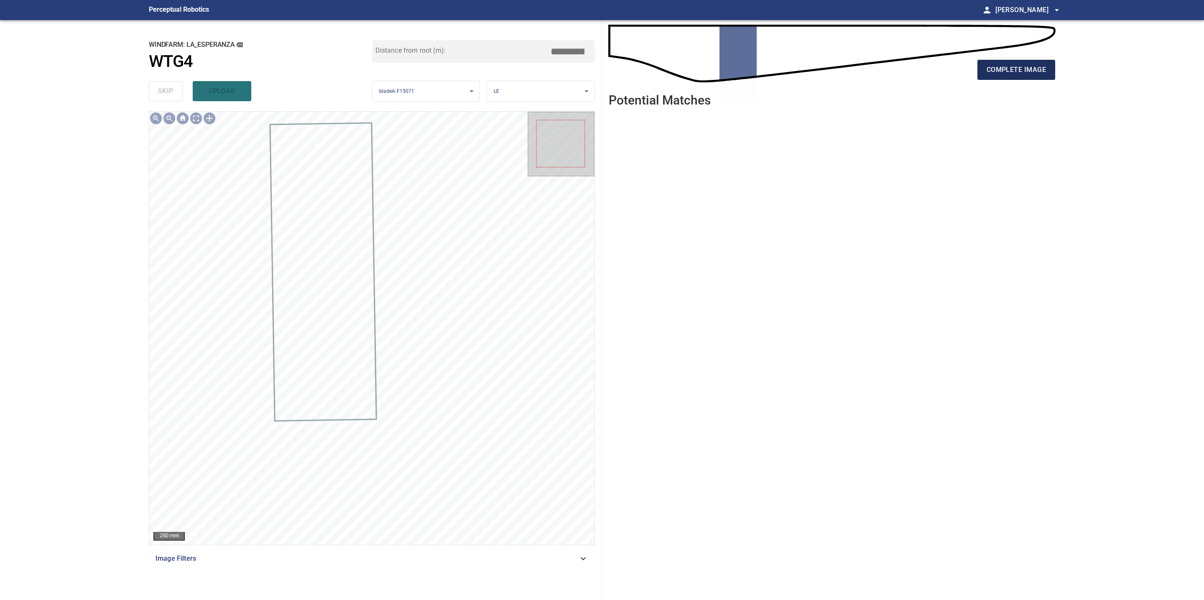
click at [1034, 74] on span "complete image" at bounding box center [1015, 70] width 59 height 12
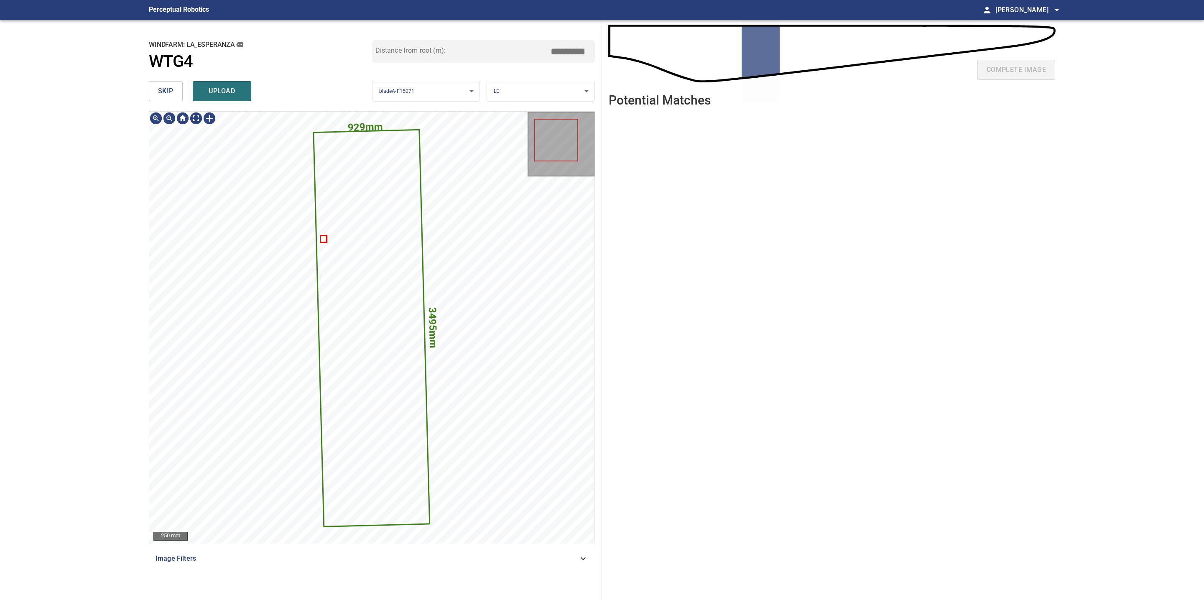
click at [166, 92] on span "skip" at bounding box center [165, 91] width 15 height 12
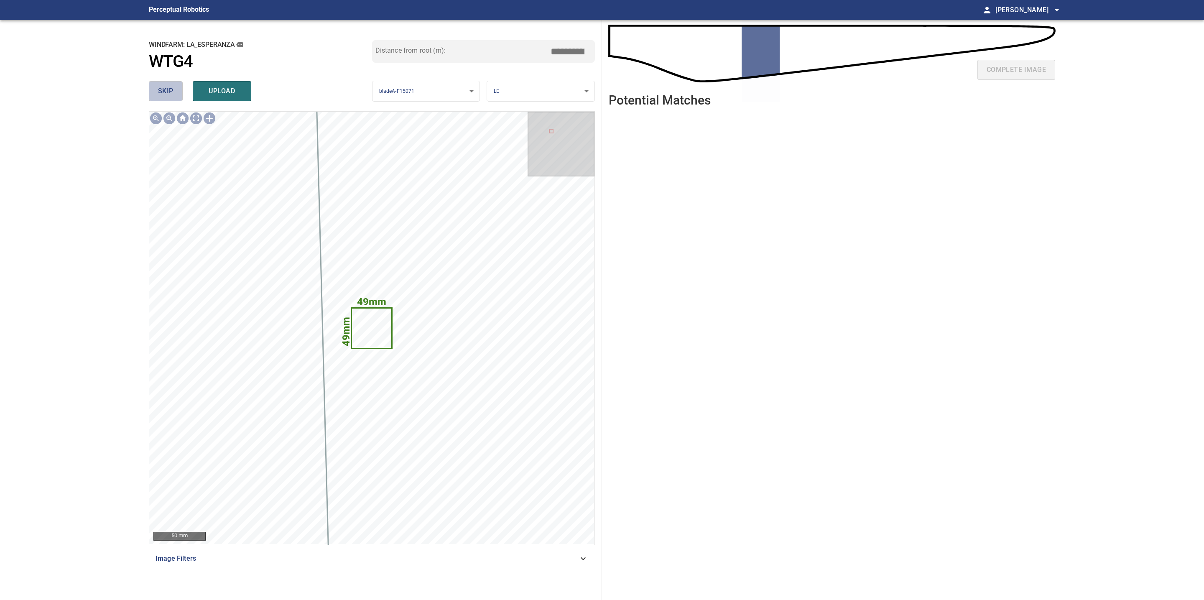
click at [166, 92] on span "skip" at bounding box center [165, 91] width 15 height 12
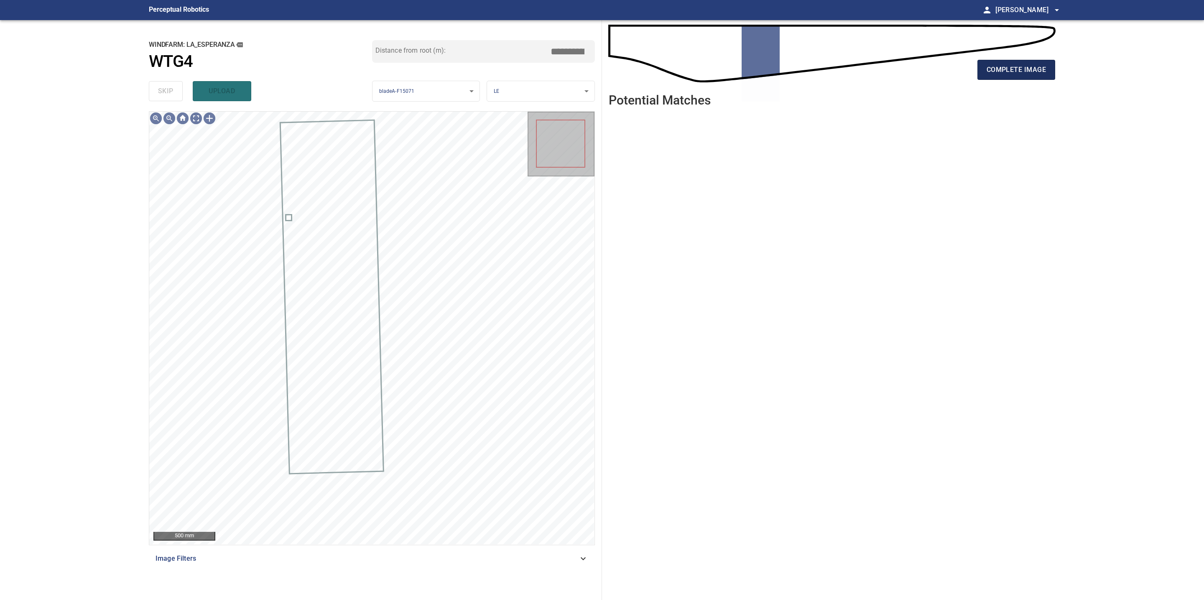
click at [1011, 71] on span "complete image" at bounding box center [1015, 70] width 59 height 12
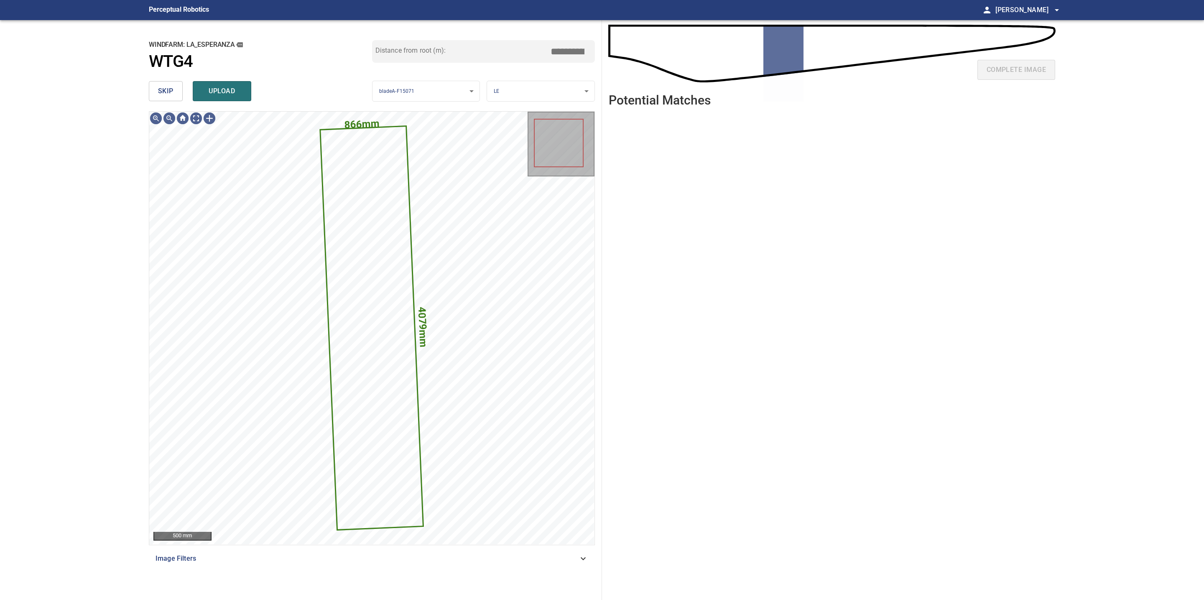
click at [168, 87] on span "skip" at bounding box center [165, 91] width 15 height 12
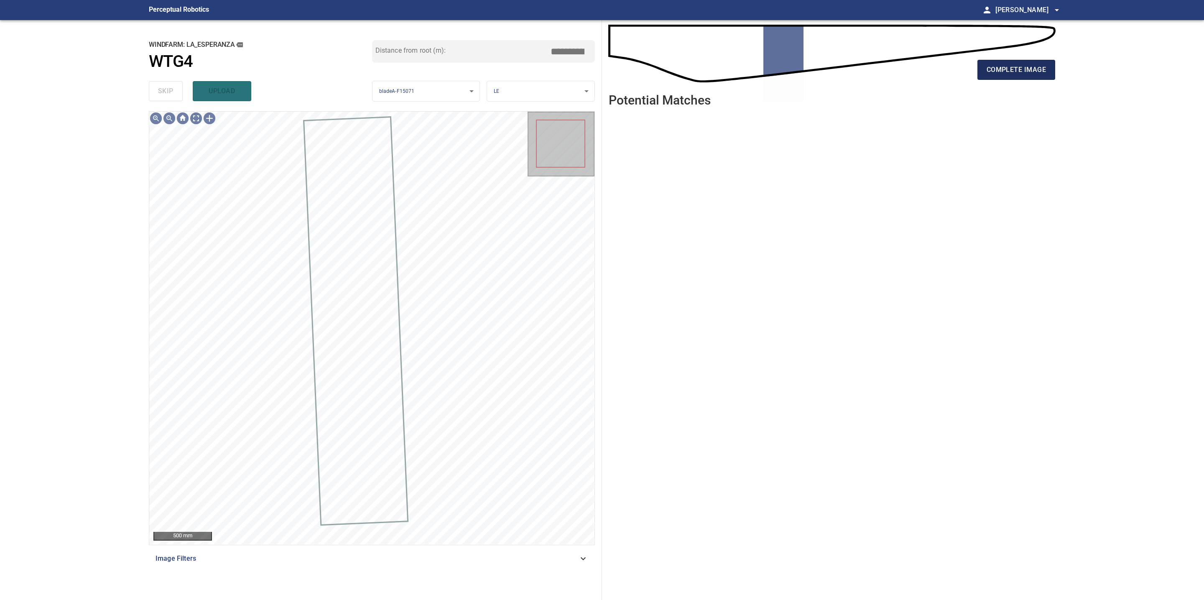
click at [1004, 66] on span "complete image" at bounding box center [1015, 70] width 59 height 12
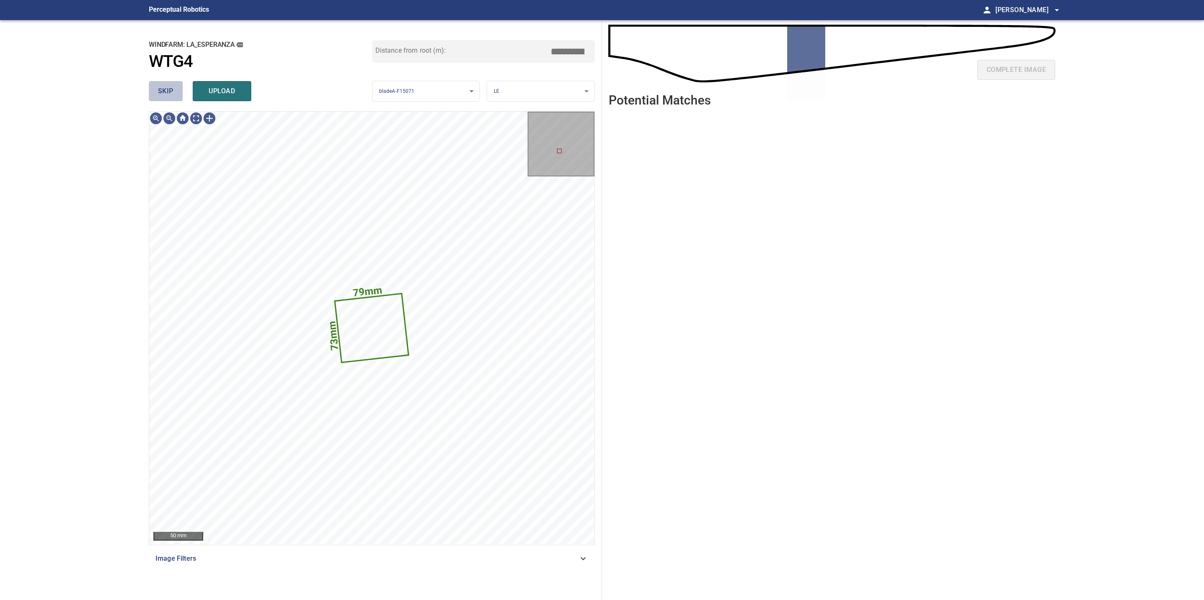
click at [163, 92] on span "skip" at bounding box center [165, 91] width 15 height 12
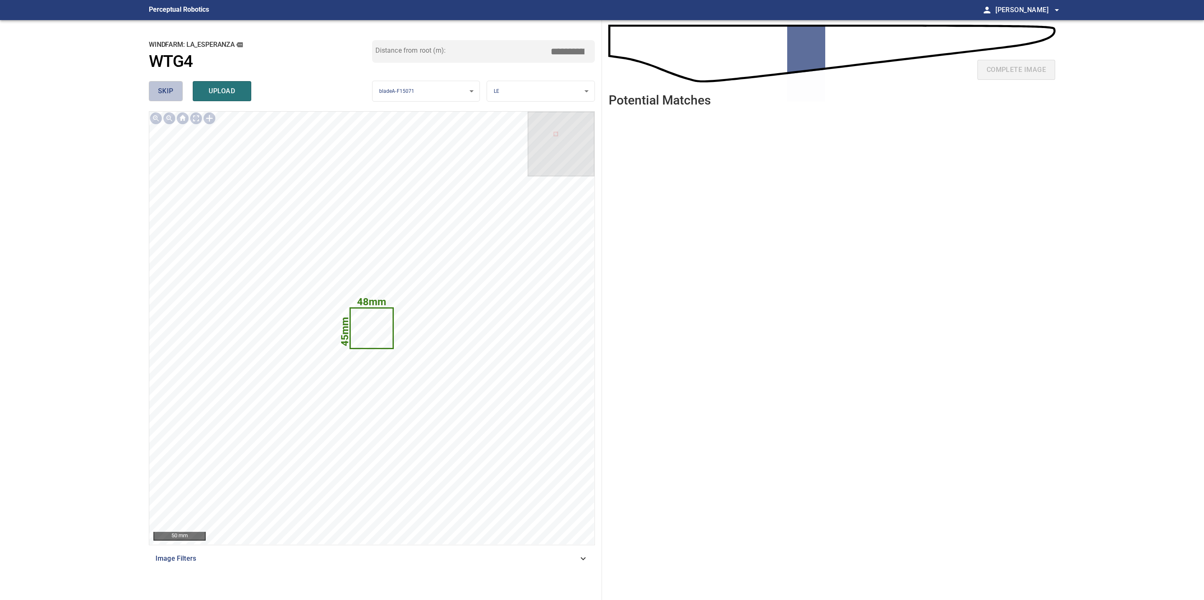
click at [163, 92] on span "skip" at bounding box center [165, 91] width 15 height 12
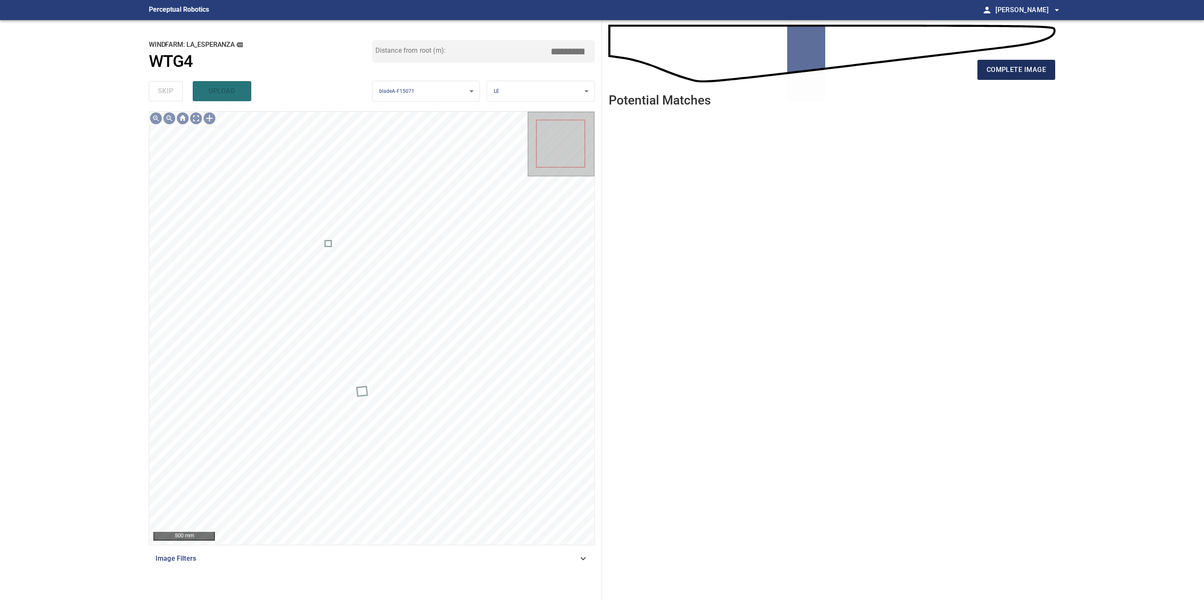
click at [986, 71] on button "complete image" at bounding box center [1016, 70] width 78 height 20
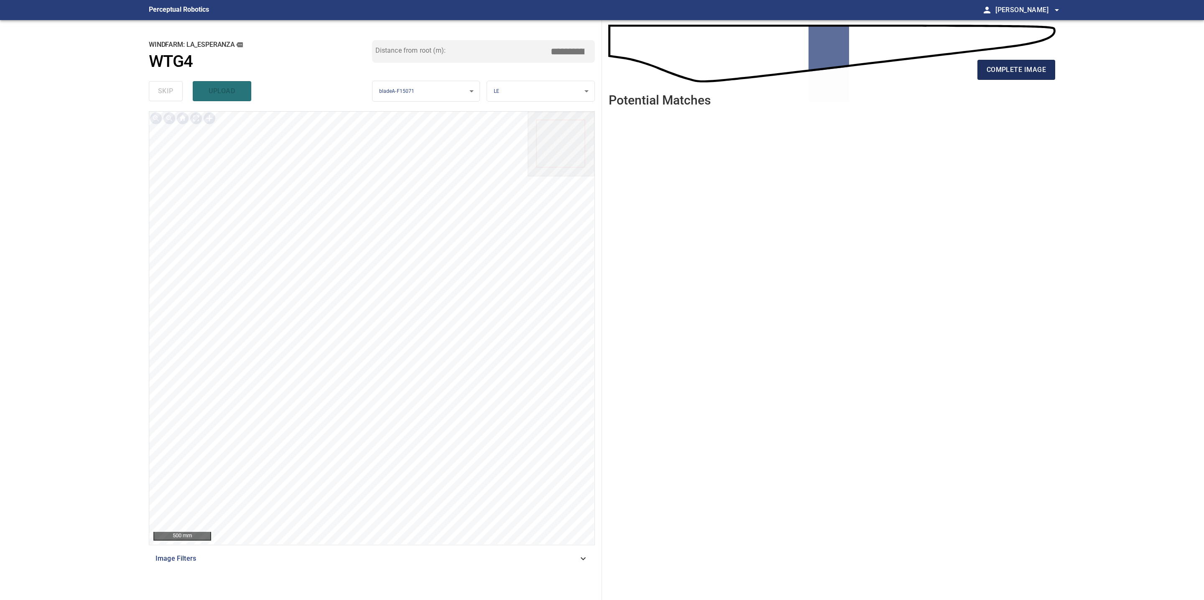
click at [1027, 66] on span "complete image" at bounding box center [1015, 70] width 59 height 12
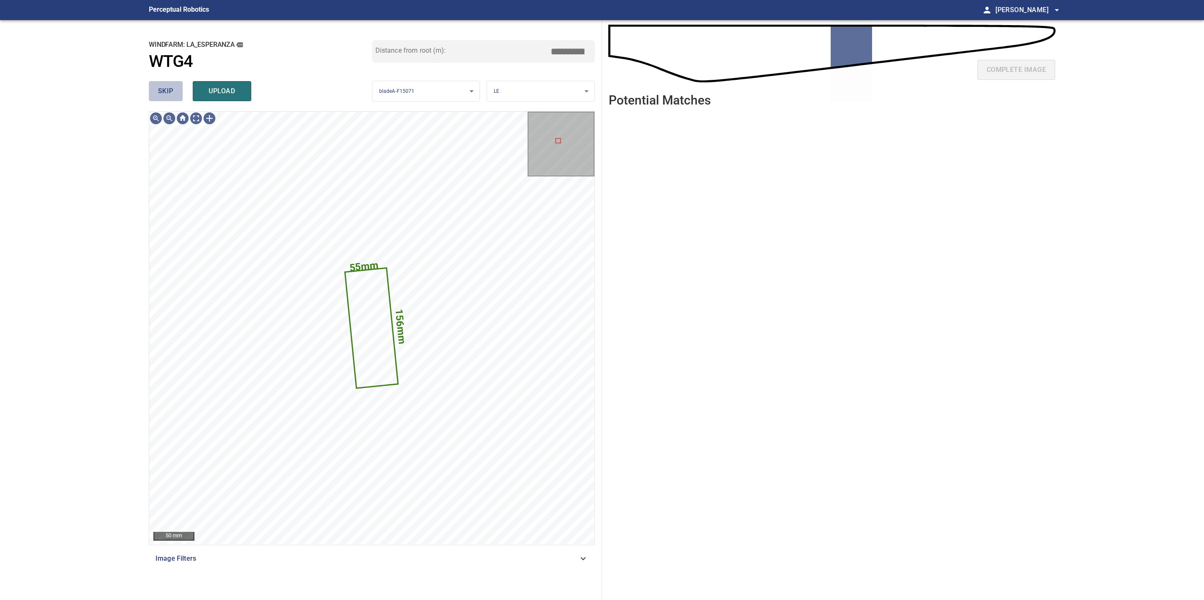
click at [171, 97] on button "skip" at bounding box center [166, 91] width 34 height 20
click at [171, 93] on span "skip" at bounding box center [165, 91] width 15 height 12
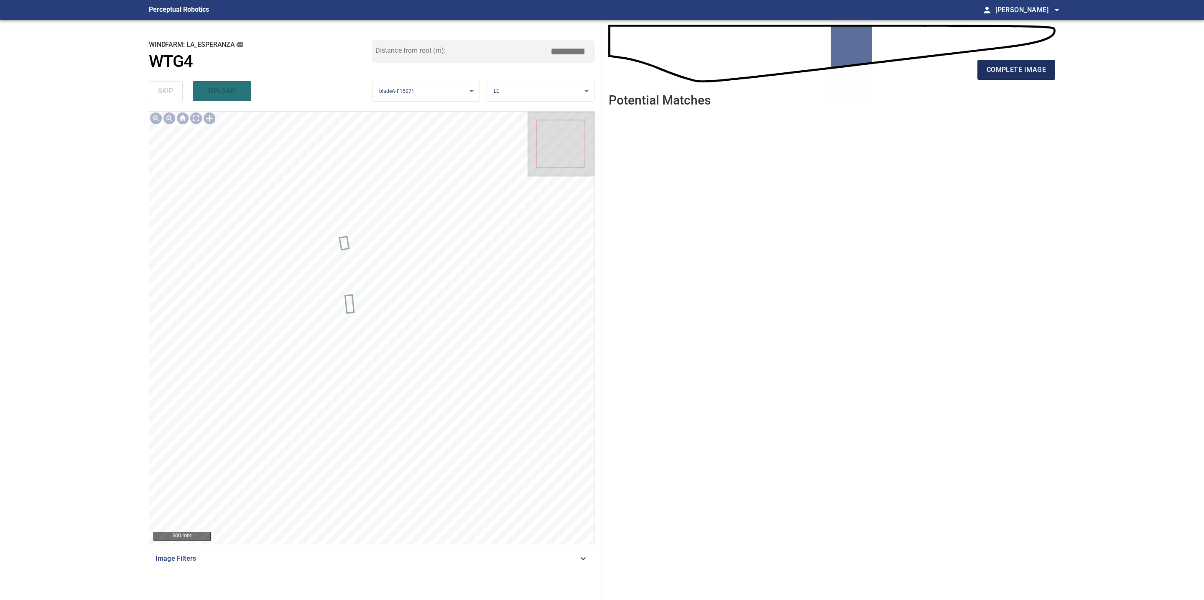
click at [1041, 70] on span "complete image" at bounding box center [1015, 70] width 59 height 12
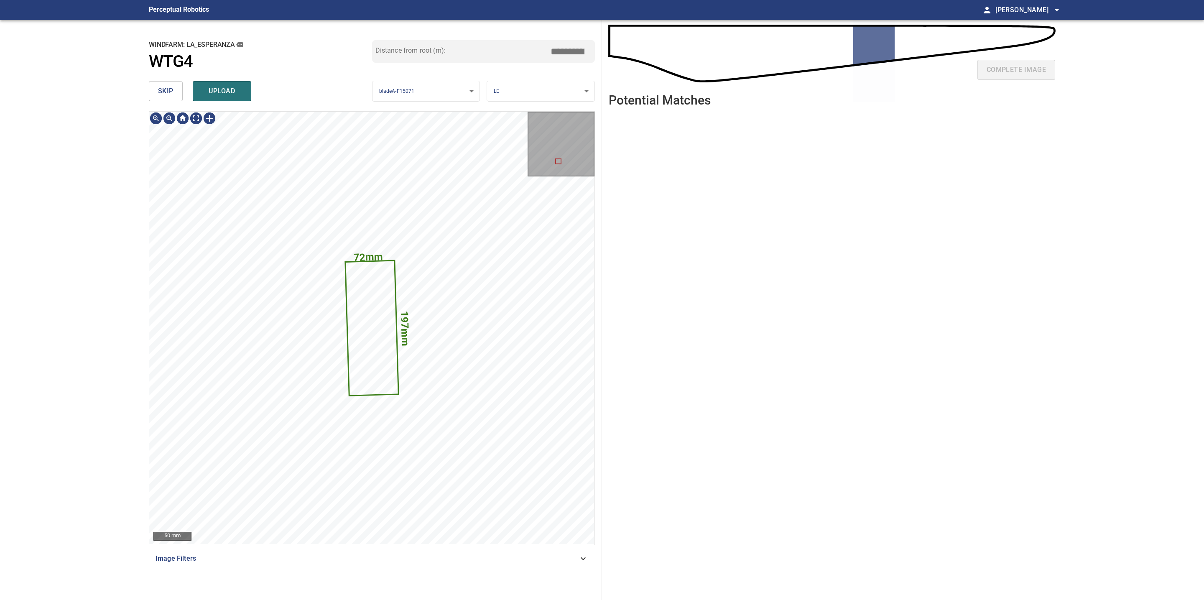
click at [158, 88] on span "skip" at bounding box center [165, 91] width 15 height 12
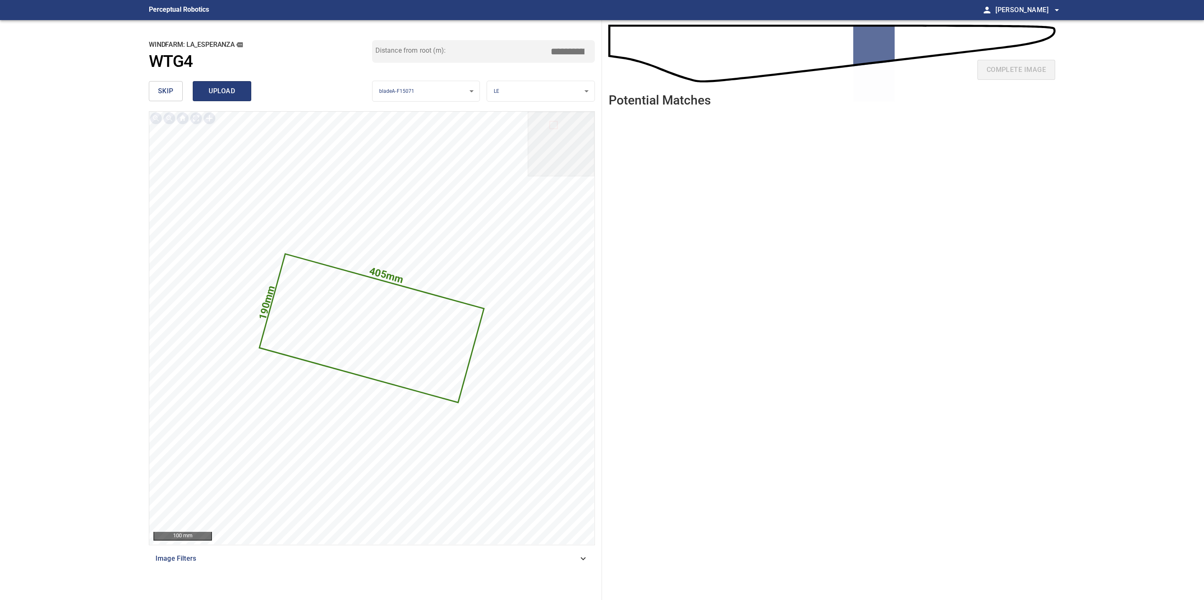
click at [230, 90] on span "upload" at bounding box center [222, 91] width 40 height 12
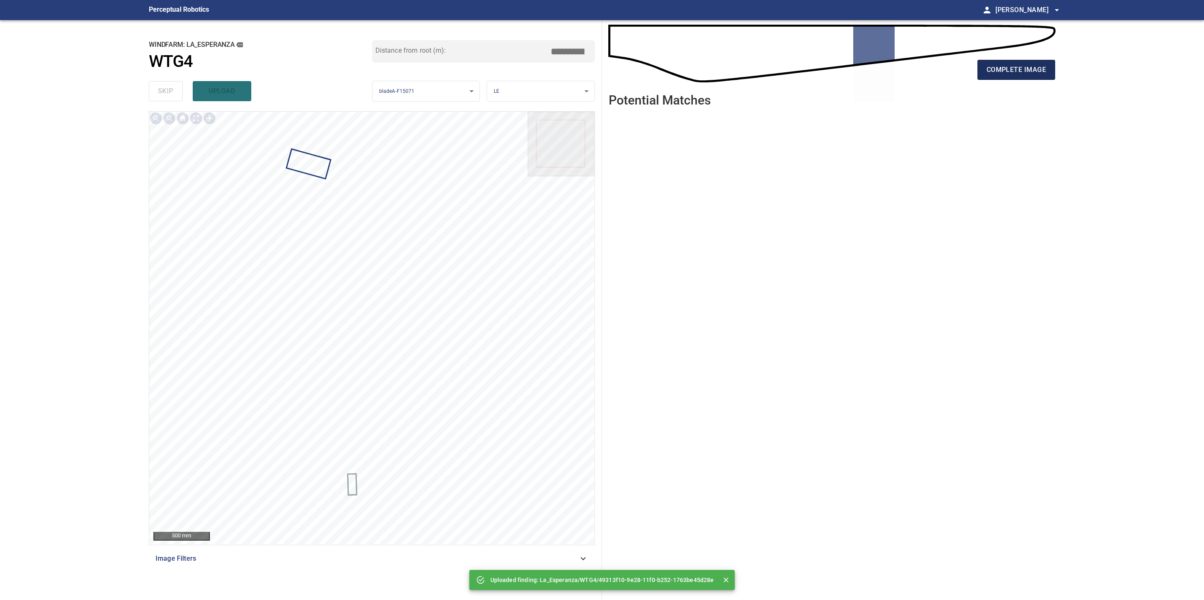
click at [1037, 68] on span "complete image" at bounding box center [1015, 70] width 59 height 12
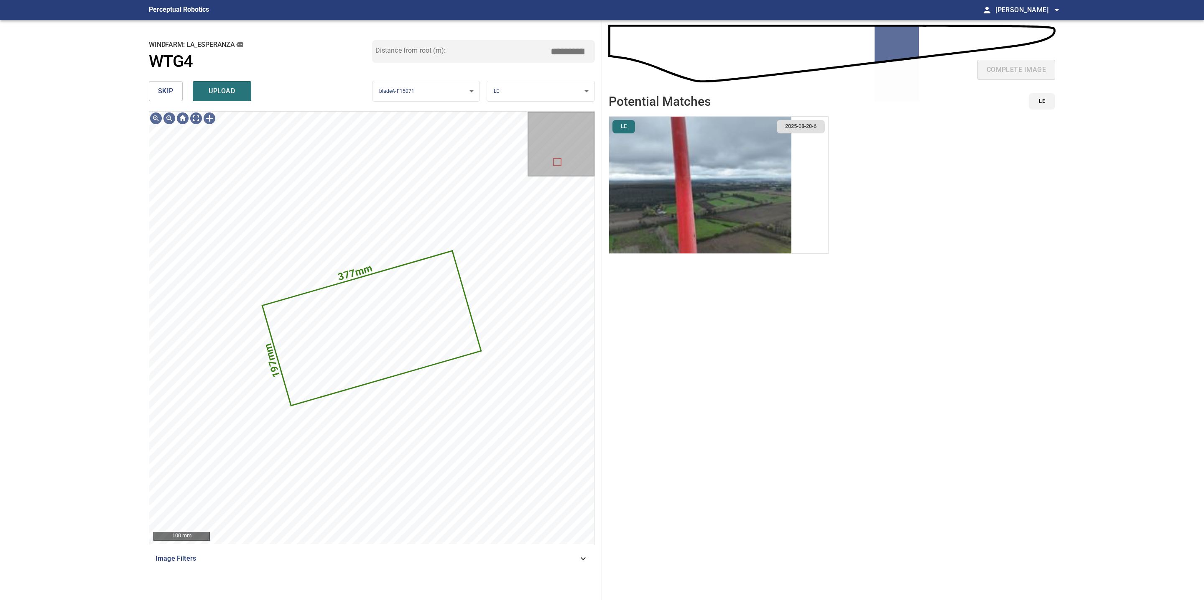
click at [703, 191] on img "button" at bounding box center [700, 185] width 182 height 137
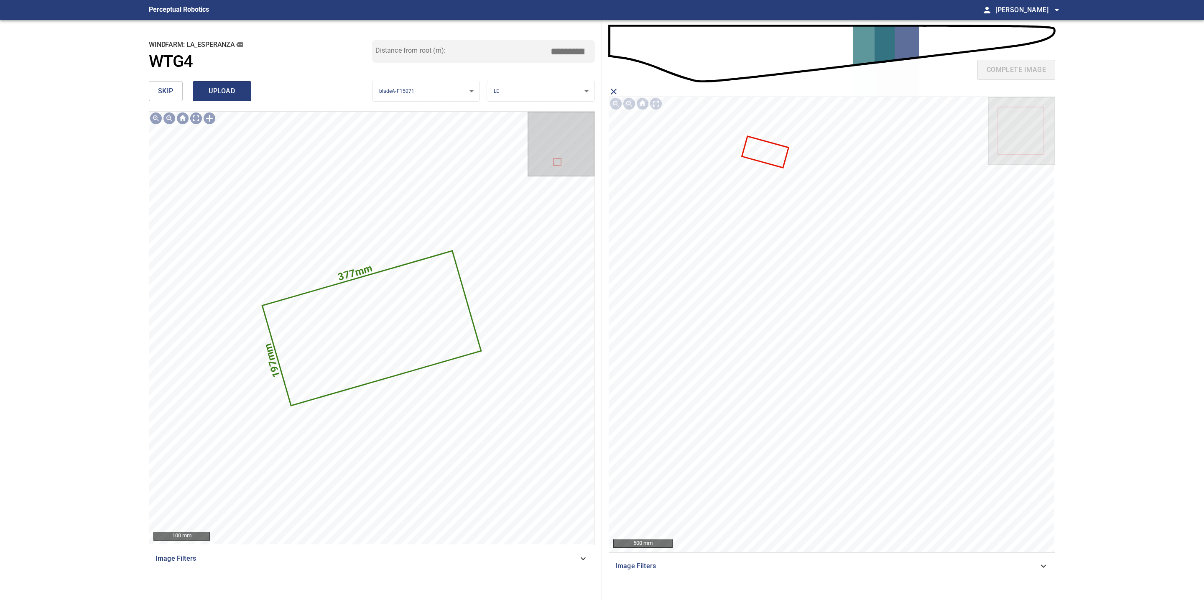
click at [219, 95] on span "upload" at bounding box center [222, 91] width 40 height 12
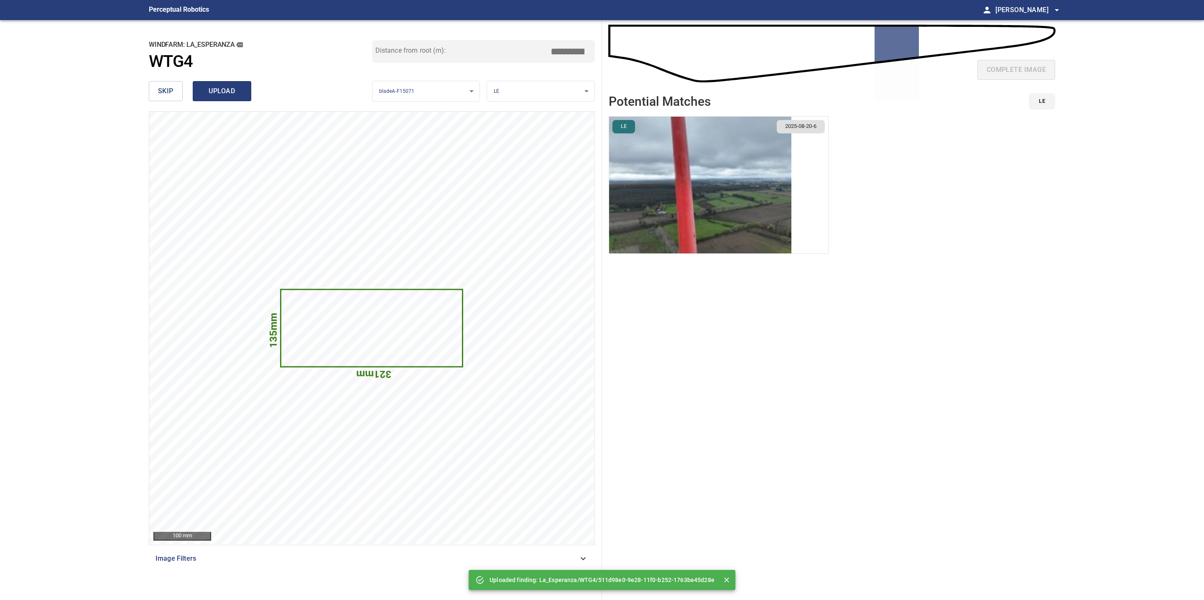
click at [237, 88] on span "upload" at bounding box center [222, 91] width 40 height 12
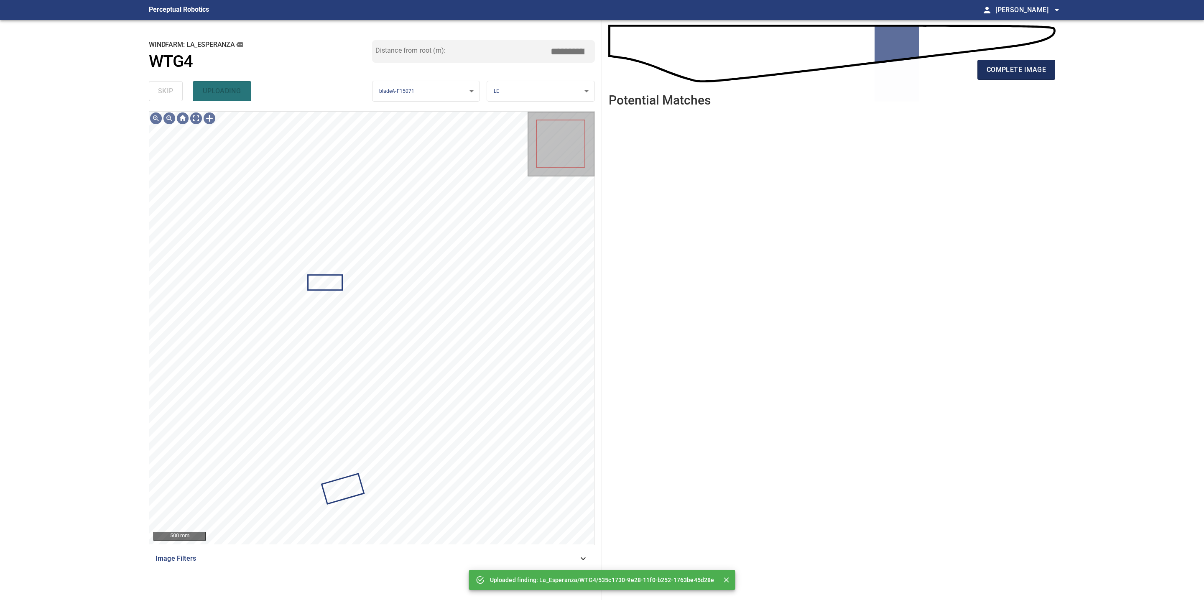
click at [1017, 70] on span "complete image" at bounding box center [1015, 70] width 59 height 12
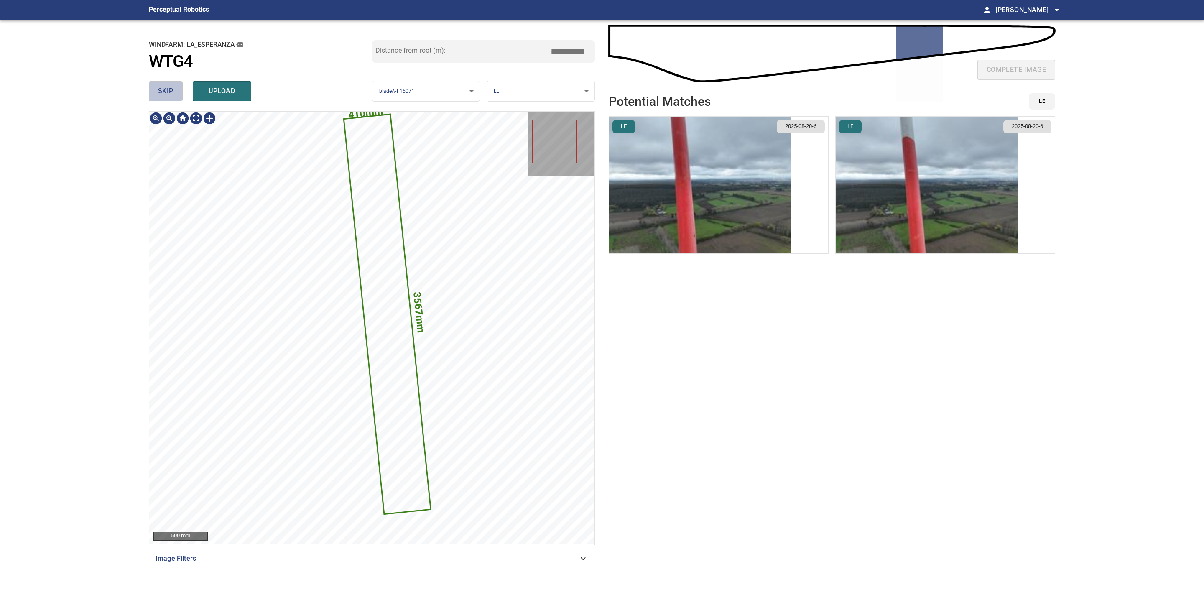
click at [158, 87] on span "skip" at bounding box center [165, 91] width 15 height 12
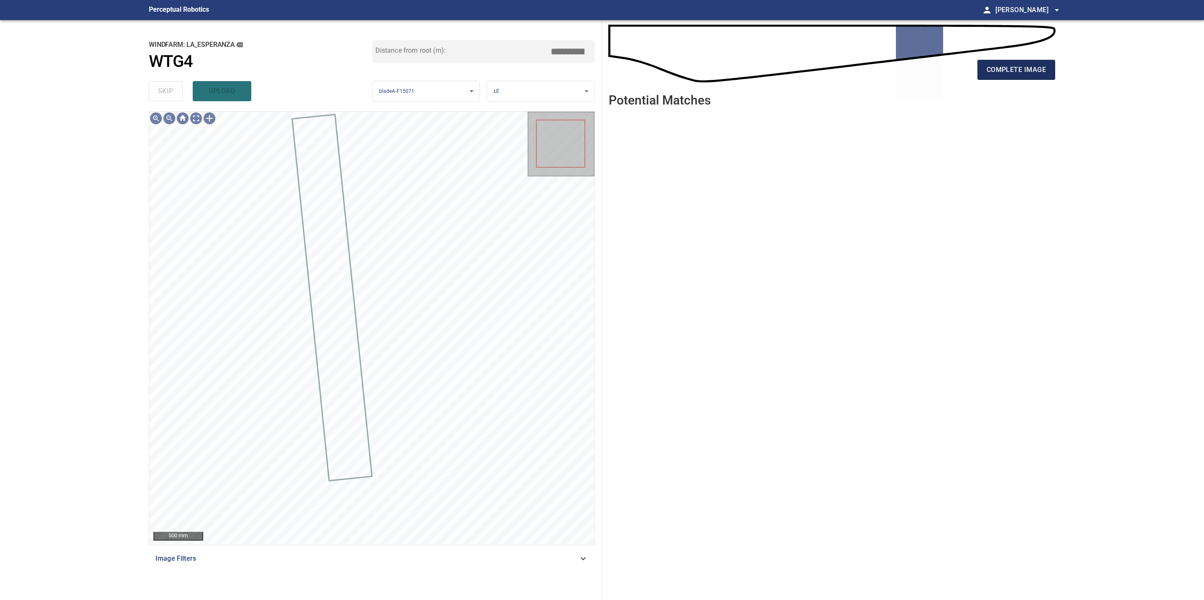
click at [997, 69] on span "complete image" at bounding box center [1015, 70] width 59 height 12
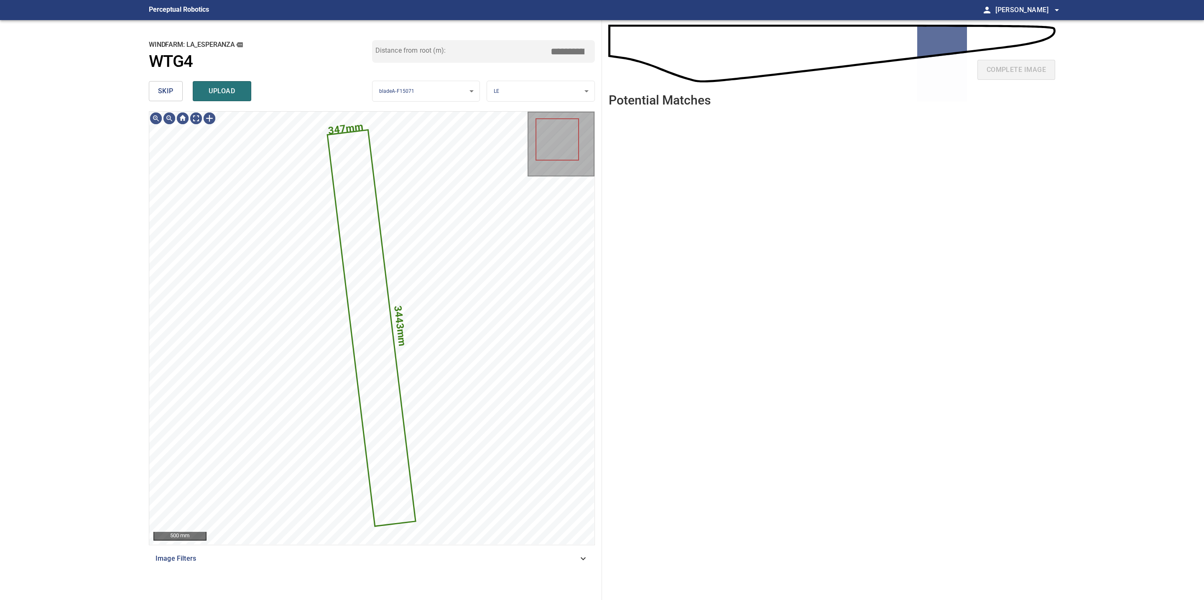
click at [163, 96] on span "skip" at bounding box center [165, 91] width 15 height 12
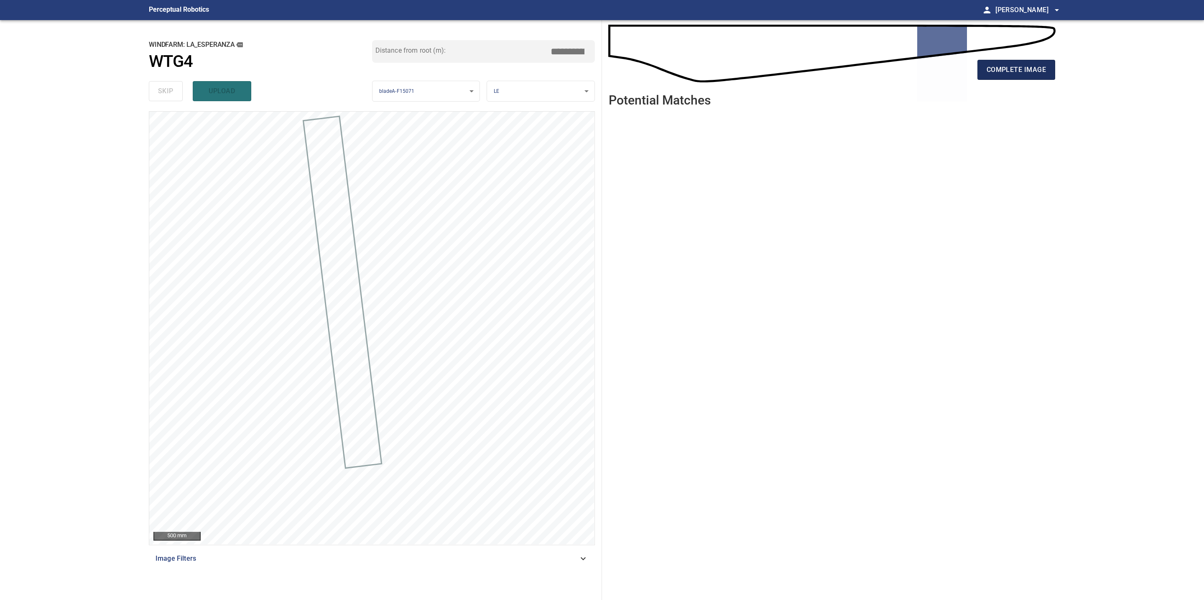
click at [987, 68] on span "complete image" at bounding box center [1015, 70] width 59 height 12
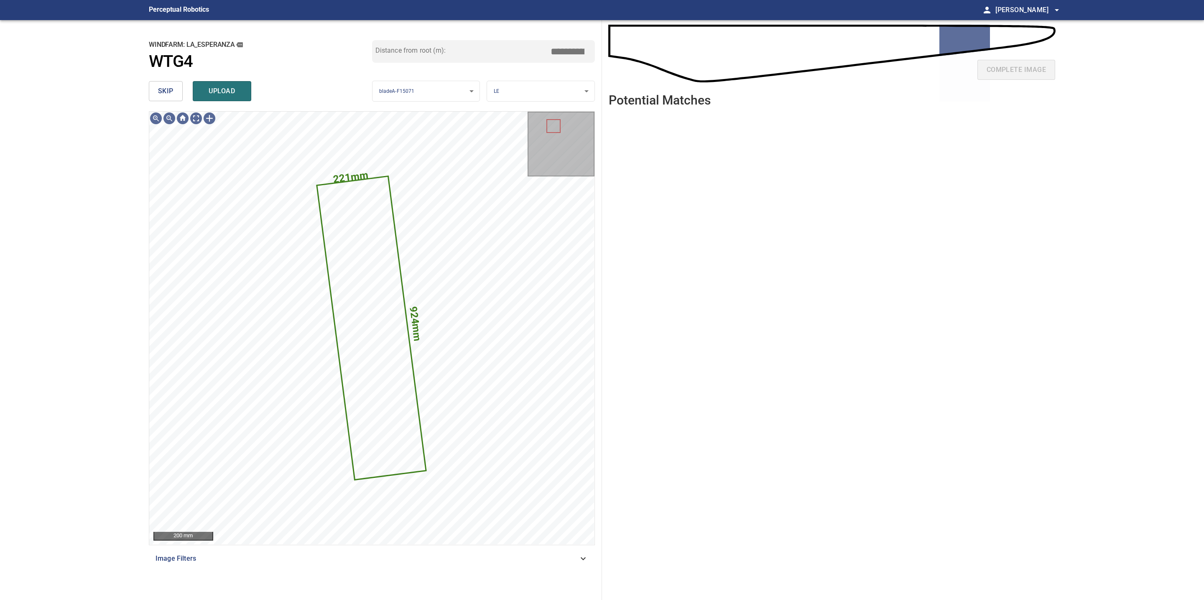
click at [177, 92] on button "skip" at bounding box center [166, 91] width 34 height 20
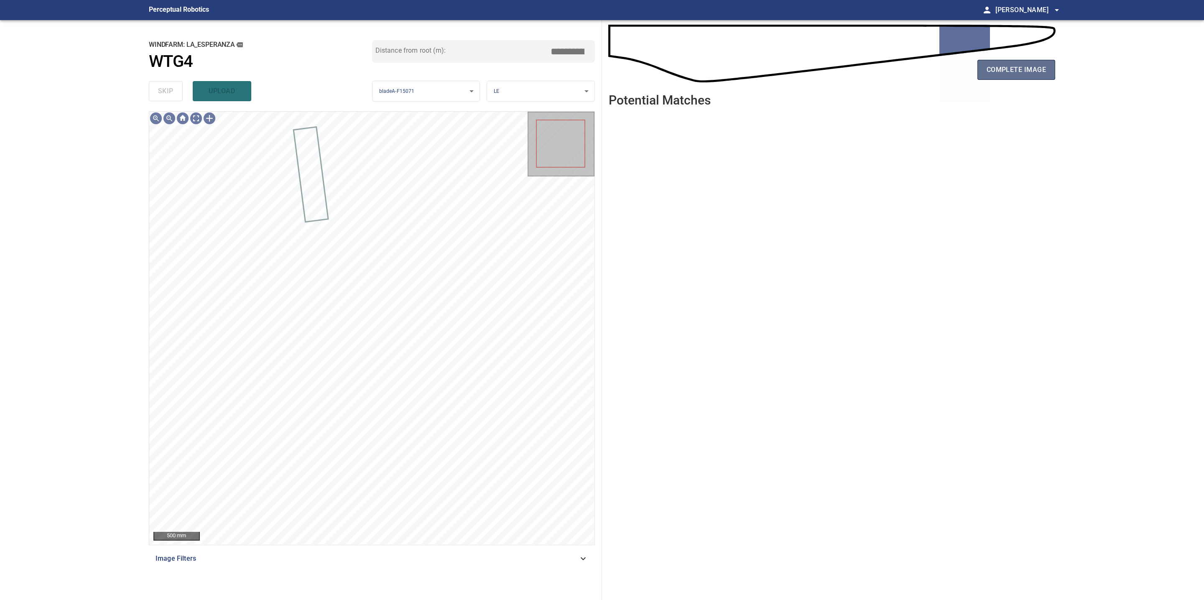
click at [1026, 64] on span "complete image" at bounding box center [1015, 70] width 59 height 12
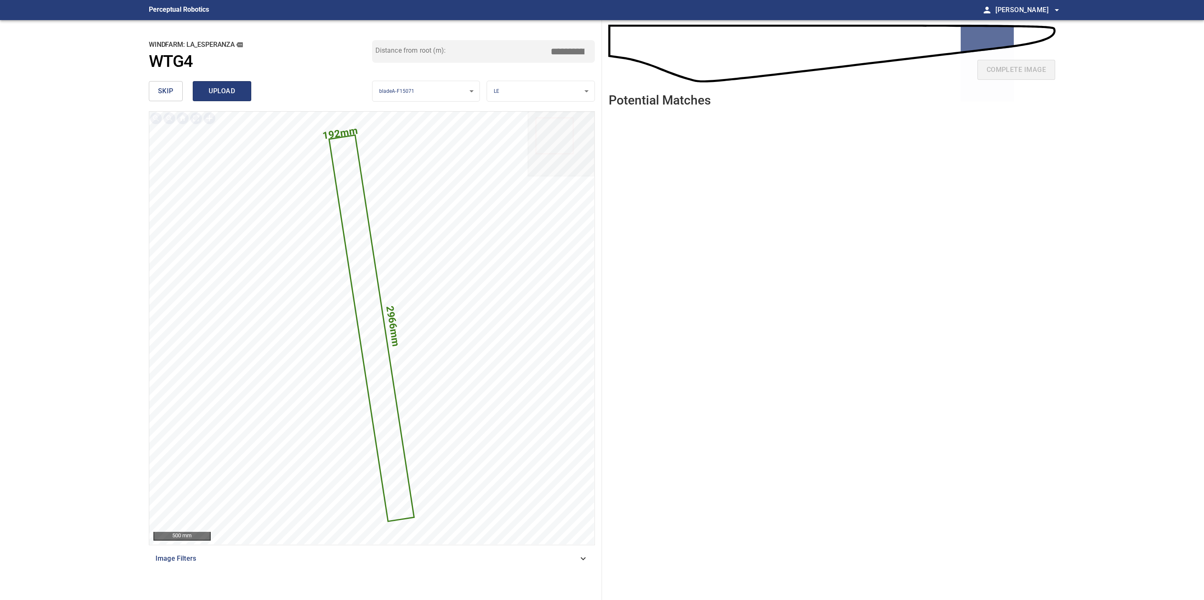
click at [230, 95] on span "upload" at bounding box center [222, 91] width 40 height 12
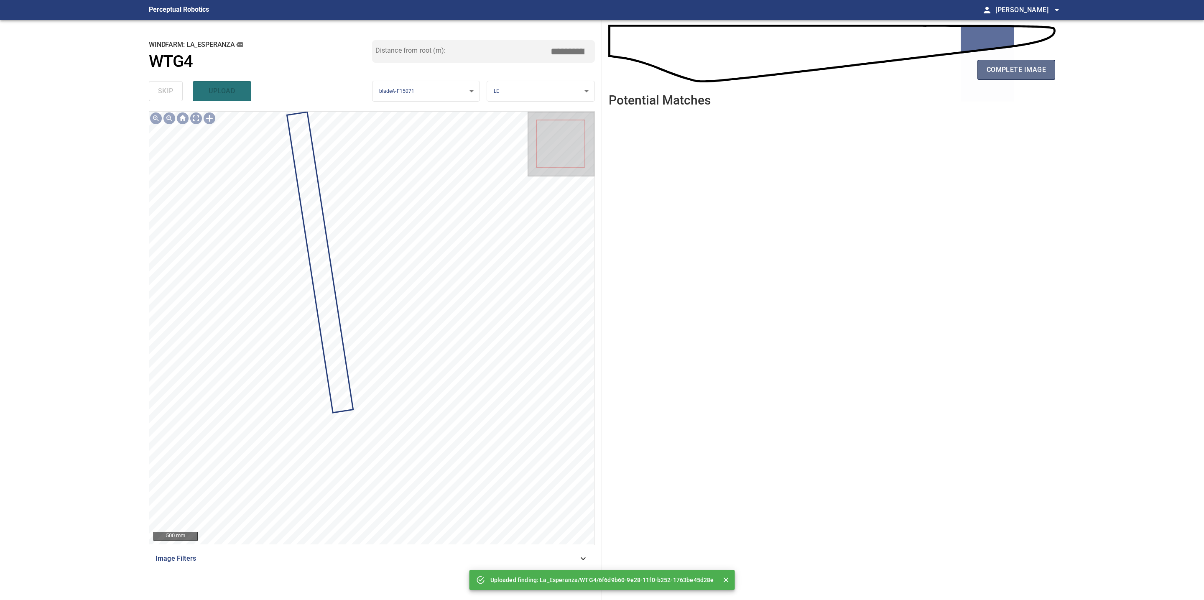
click at [1005, 70] on span "complete image" at bounding box center [1015, 70] width 59 height 12
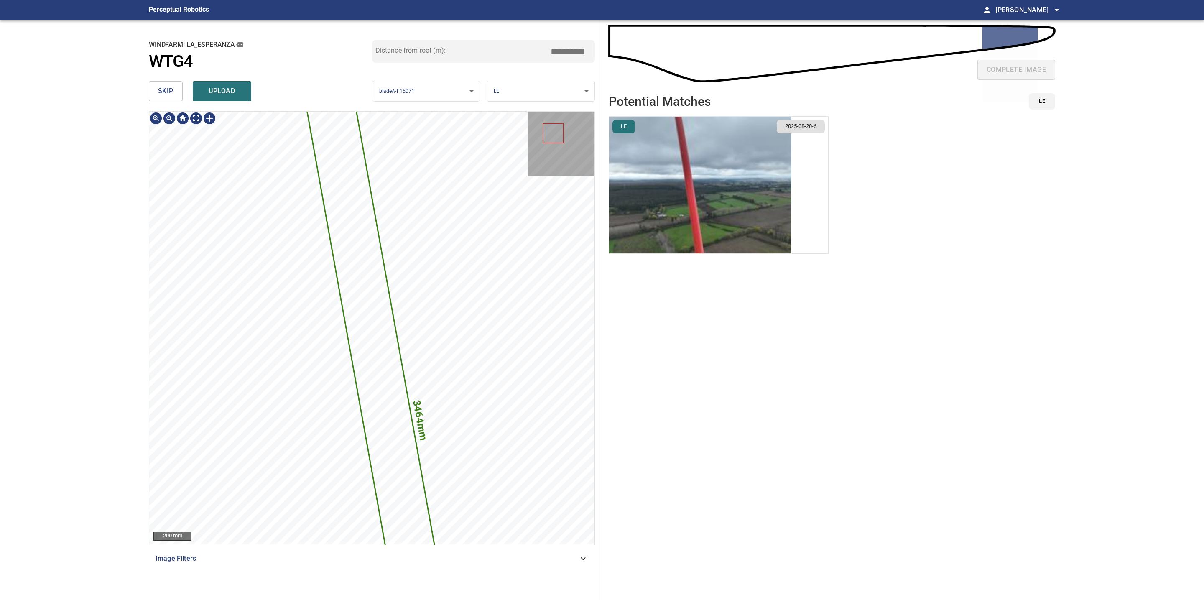
click at [370, 312] on icon at bounding box center [388, 425] width 183 height 764
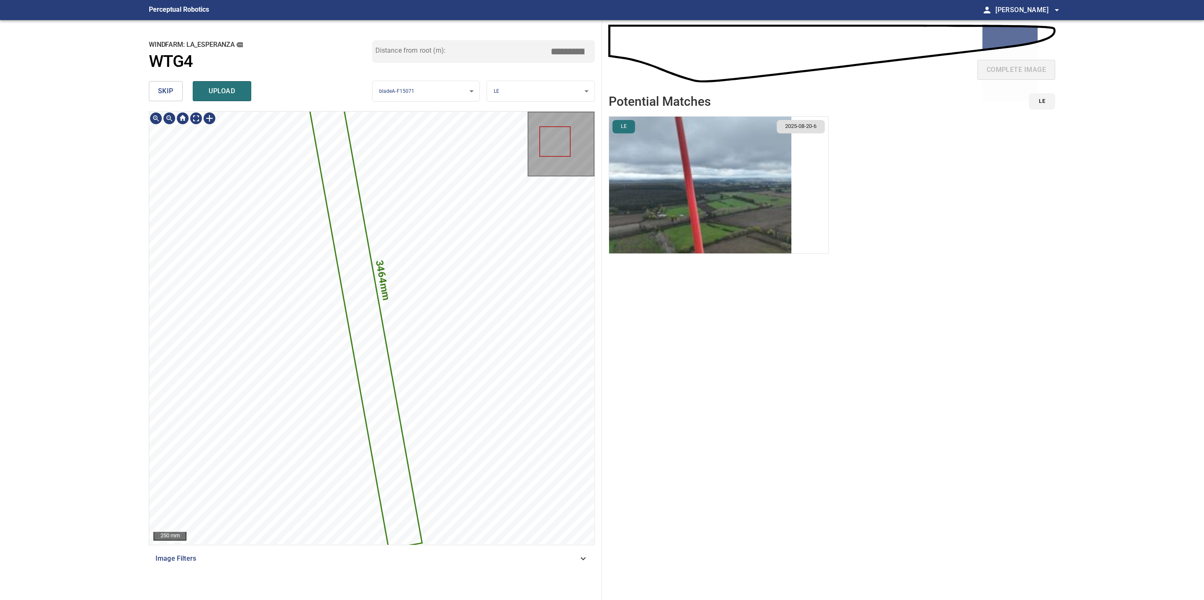
click at [396, 452] on icon at bounding box center [358, 284] width 127 height 530
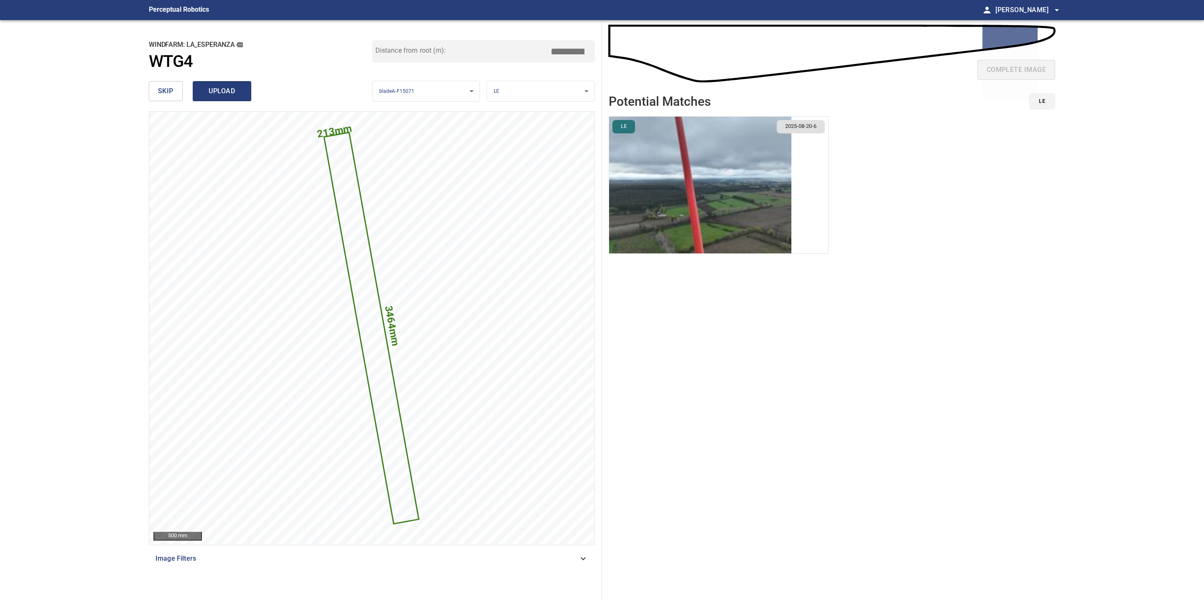
click at [224, 88] on span "upload" at bounding box center [222, 91] width 40 height 12
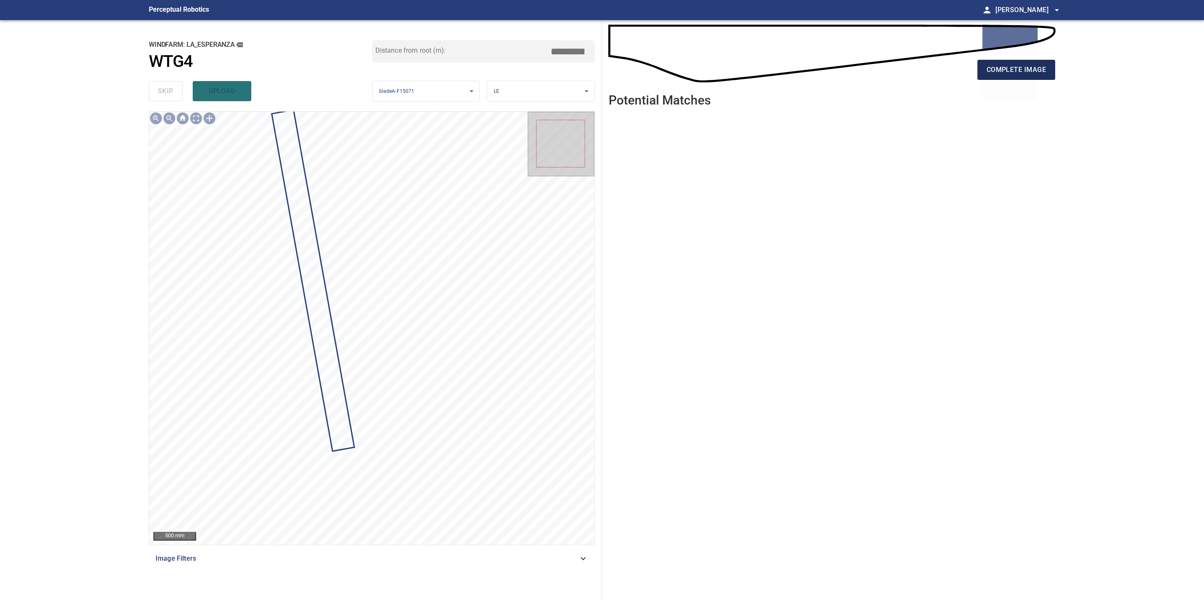
click at [1035, 64] on span "complete image" at bounding box center [1015, 70] width 59 height 12
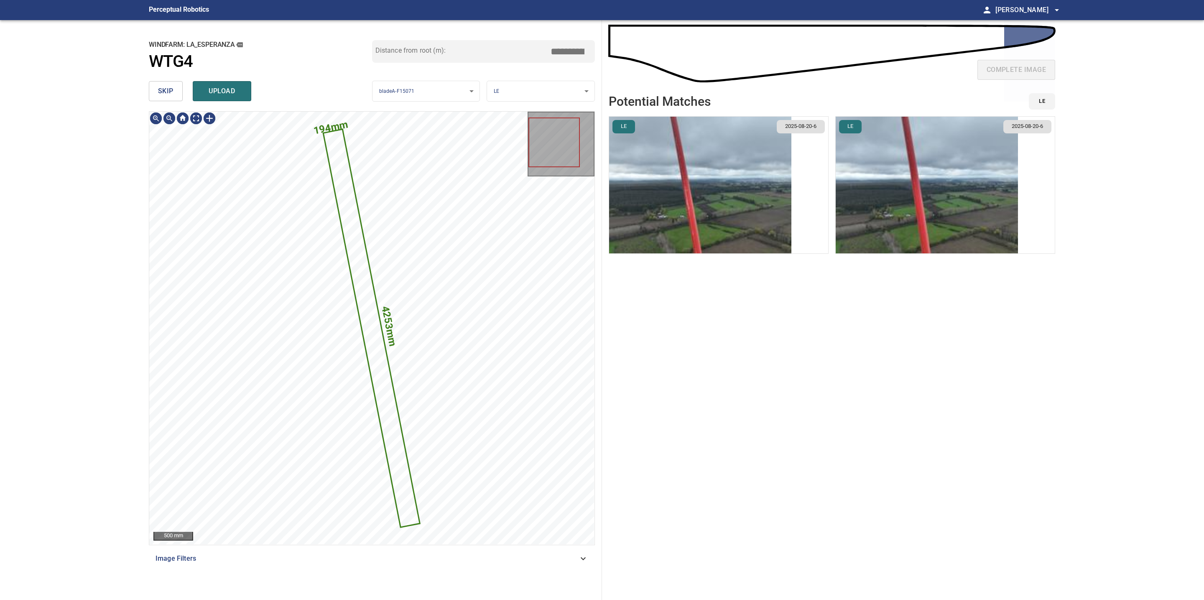
click at [161, 91] on span "skip" at bounding box center [165, 91] width 15 height 12
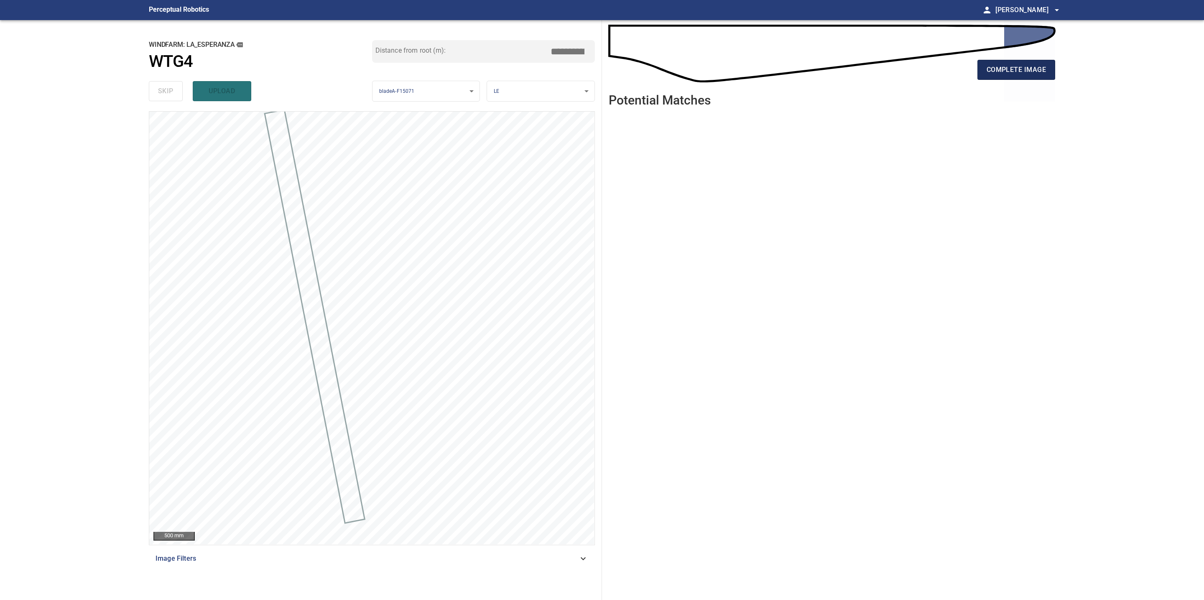
click at [1018, 65] on span "complete image" at bounding box center [1015, 70] width 59 height 12
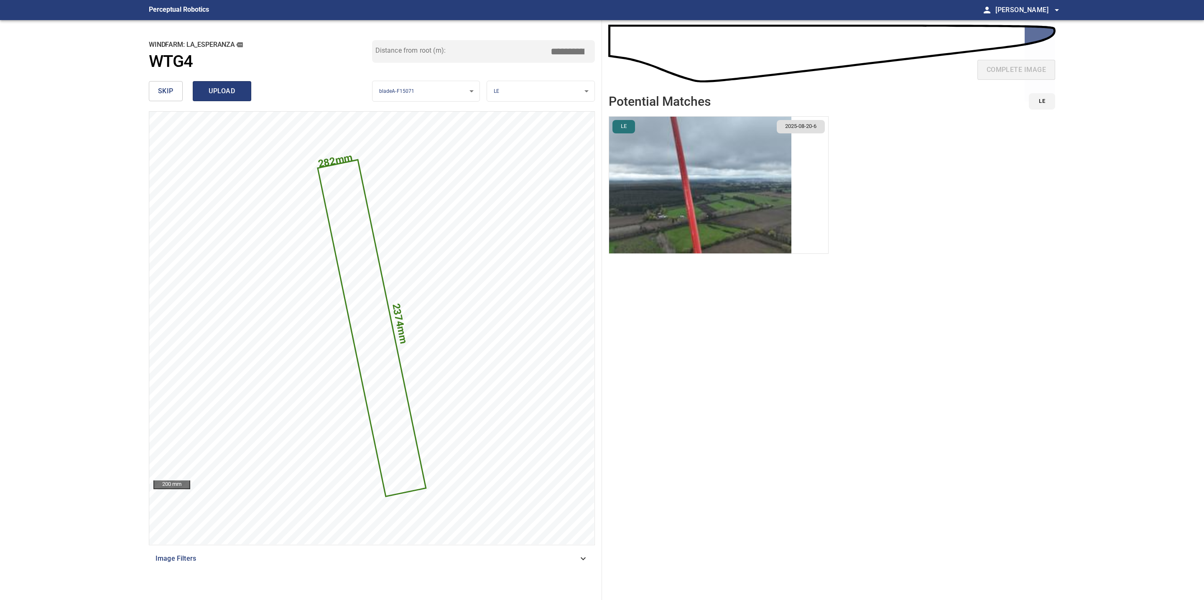
click at [219, 94] on span "upload" at bounding box center [222, 91] width 40 height 12
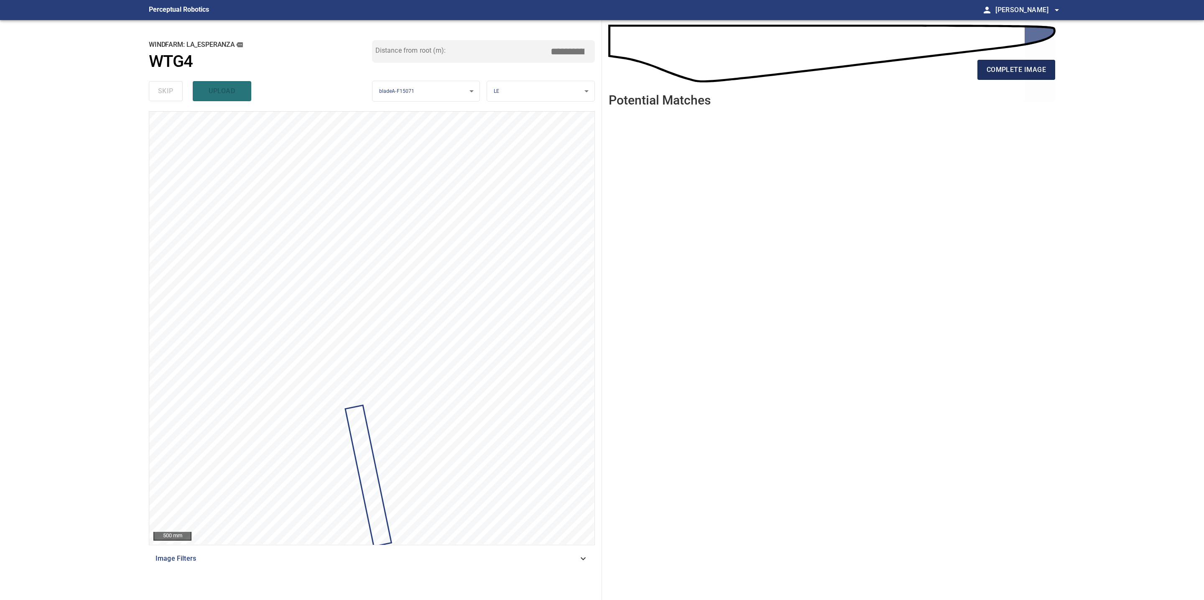
click at [1004, 75] on span "complete image" at bounding box center [1015, 70] width 59 height 12
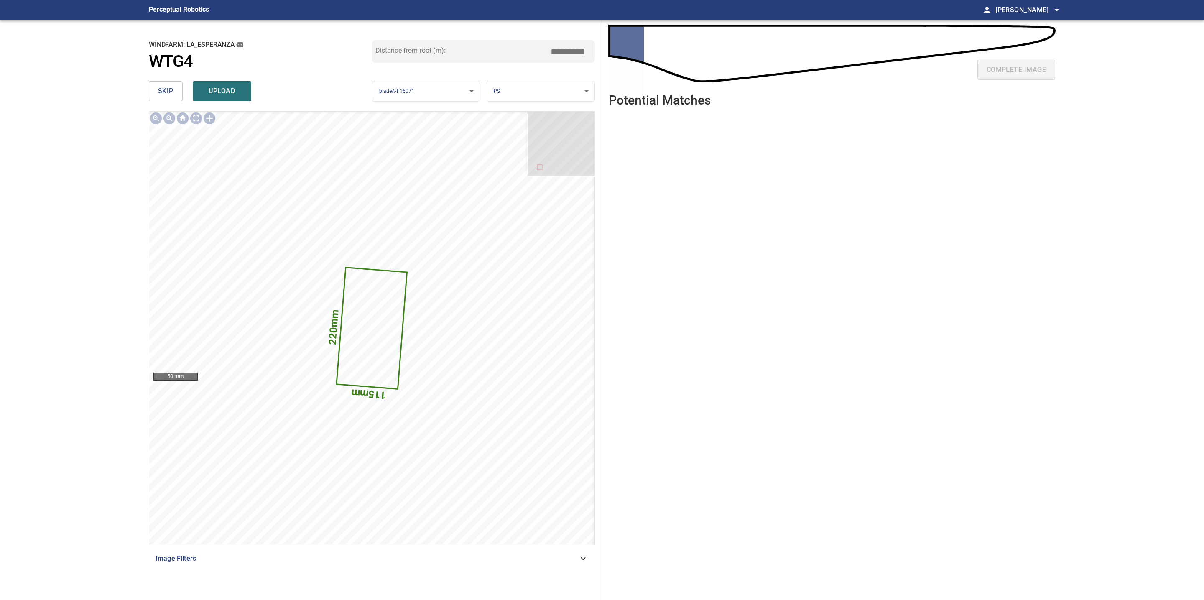
click at [172, 84] on button "skip" at bounding box center [166, 91] width 34 height 20
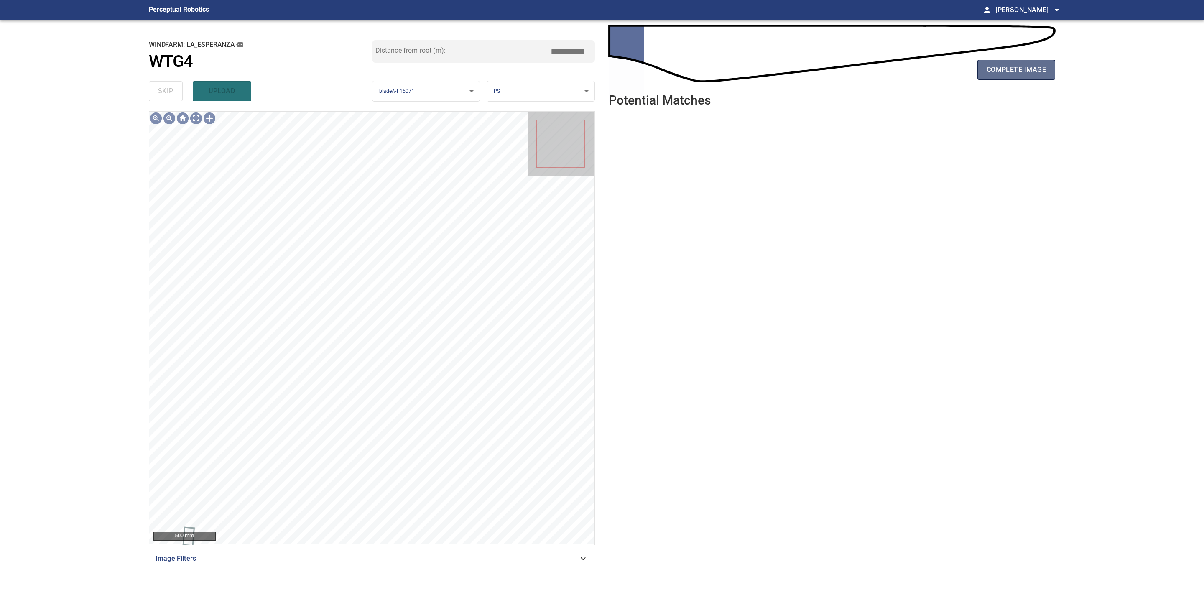
click at [1036, 78] on button "complete image" at bounding box center [1016, 70] width 78 height 20
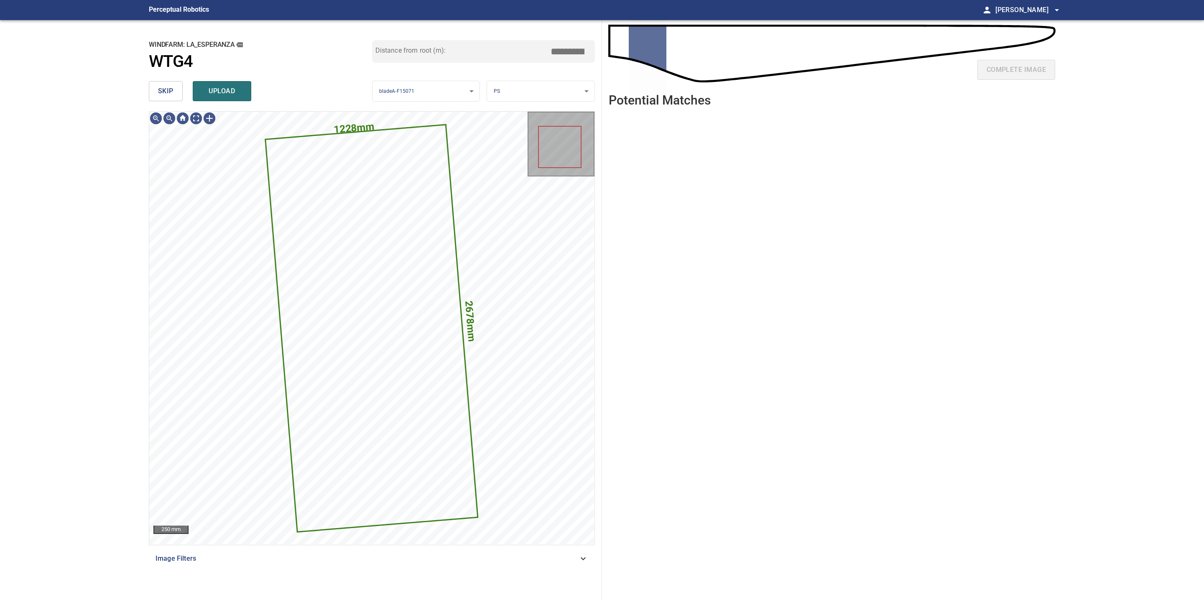
click at [174, 84] on button "skip" at bounding box center [166, 91] width 34 height 20
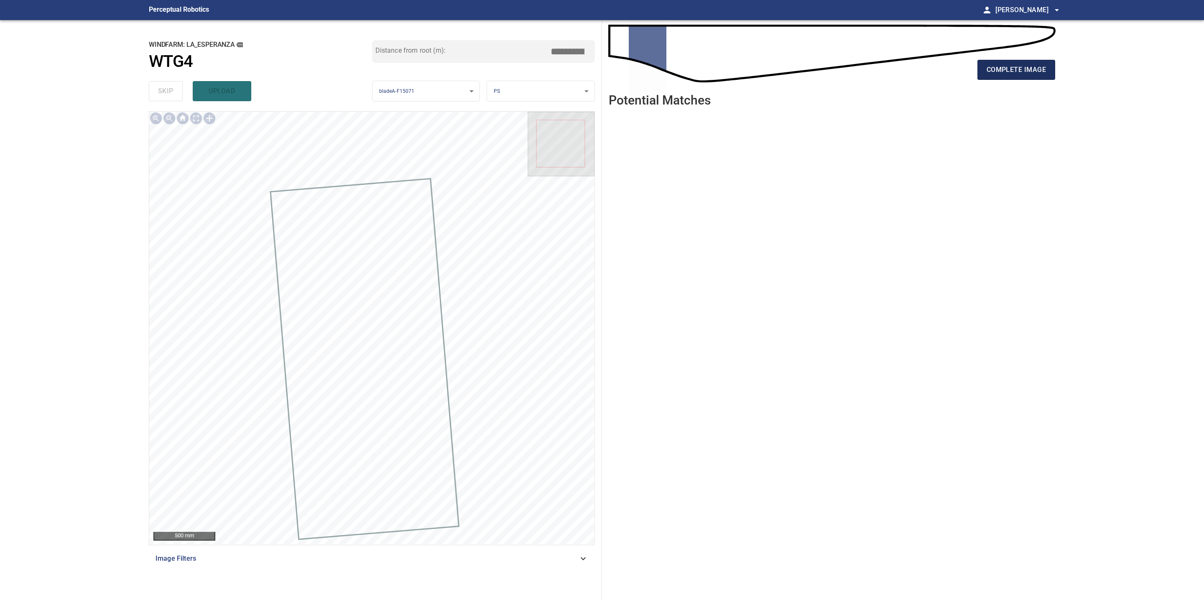
click at [1033, 68] on span "complete image" at bounding box center [1015, 70] width 59 height 12
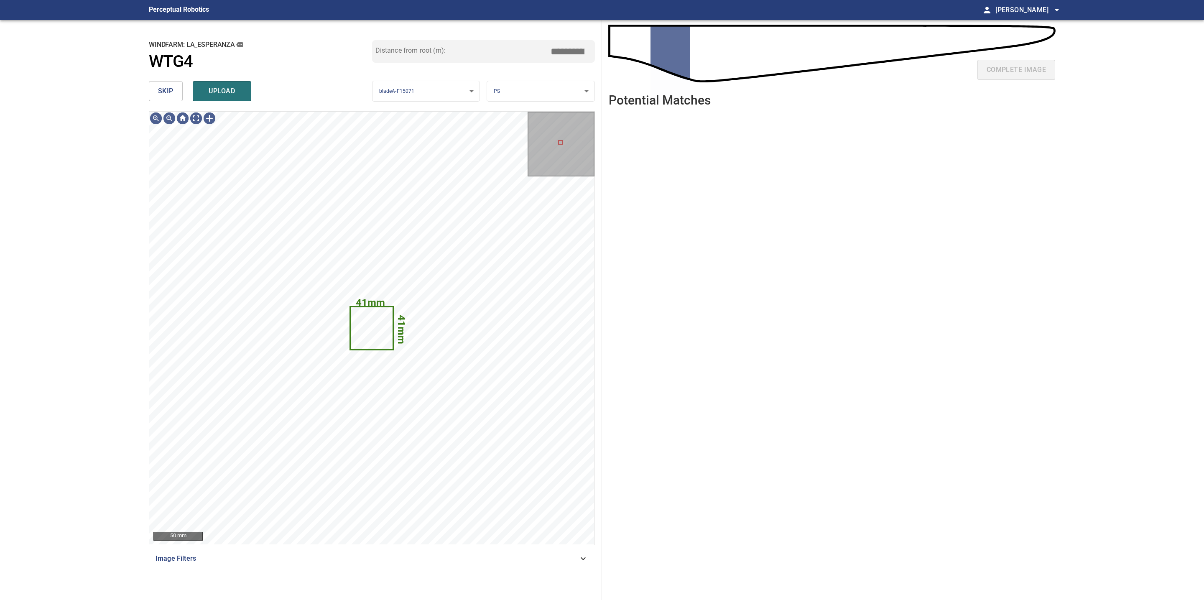
click at [165, 85] on span "skip" at bounding box center [165, 91] width 15 height 12
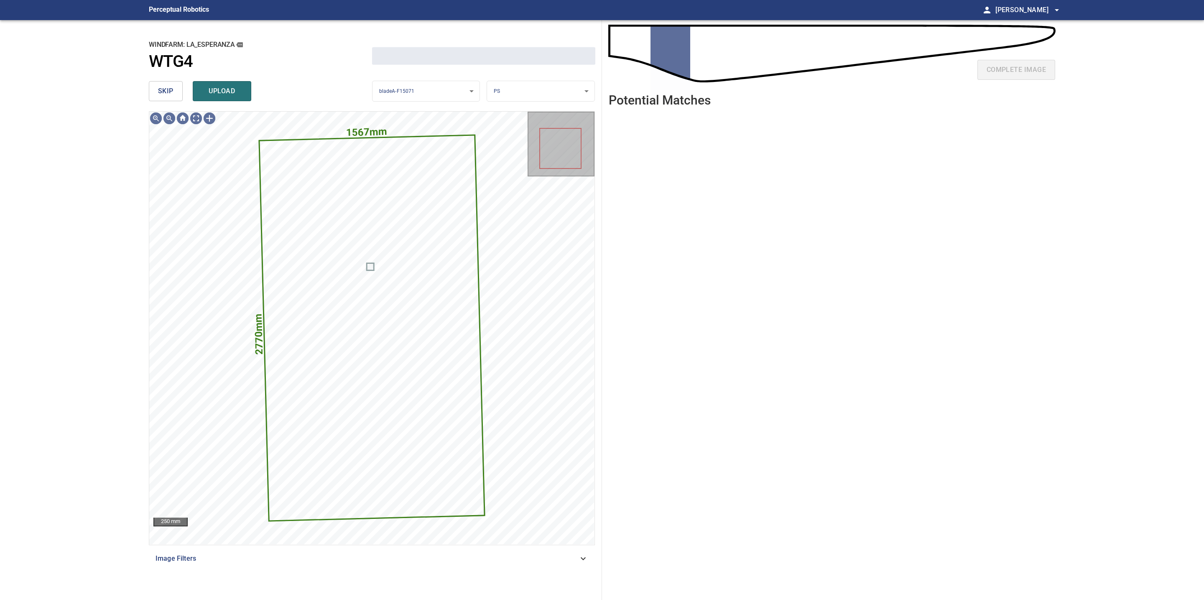
click at [165, 85] on span "skip" at bounding box center [165, 91] width 15 height 12
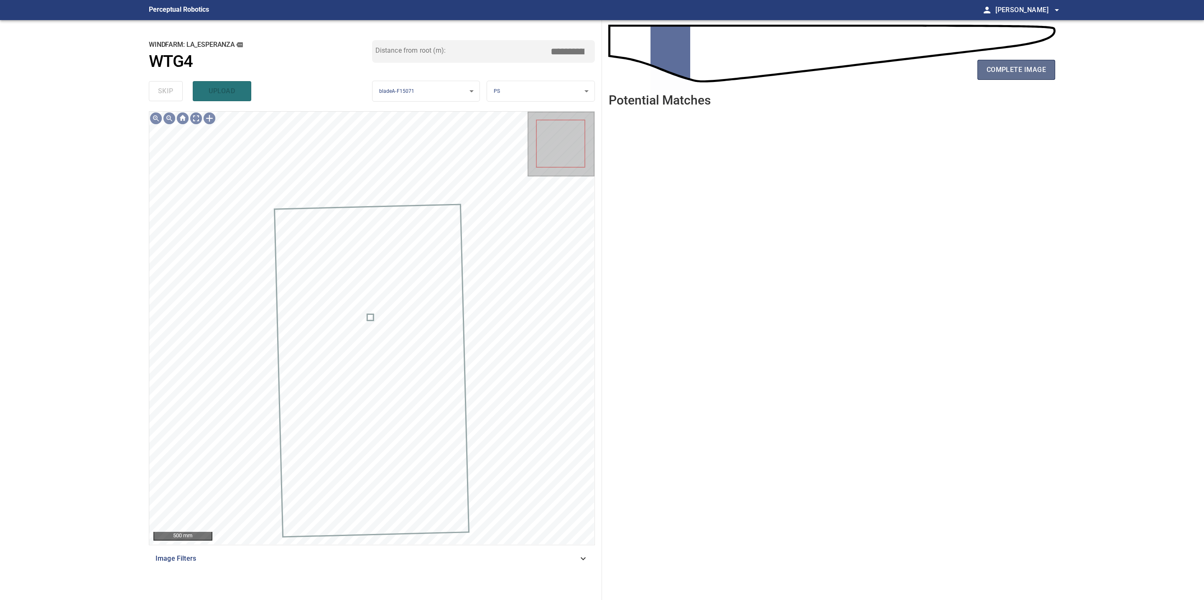
click at [1035, 73] on span "complete image" at bounding box center [1015, 70] width 59 height 12
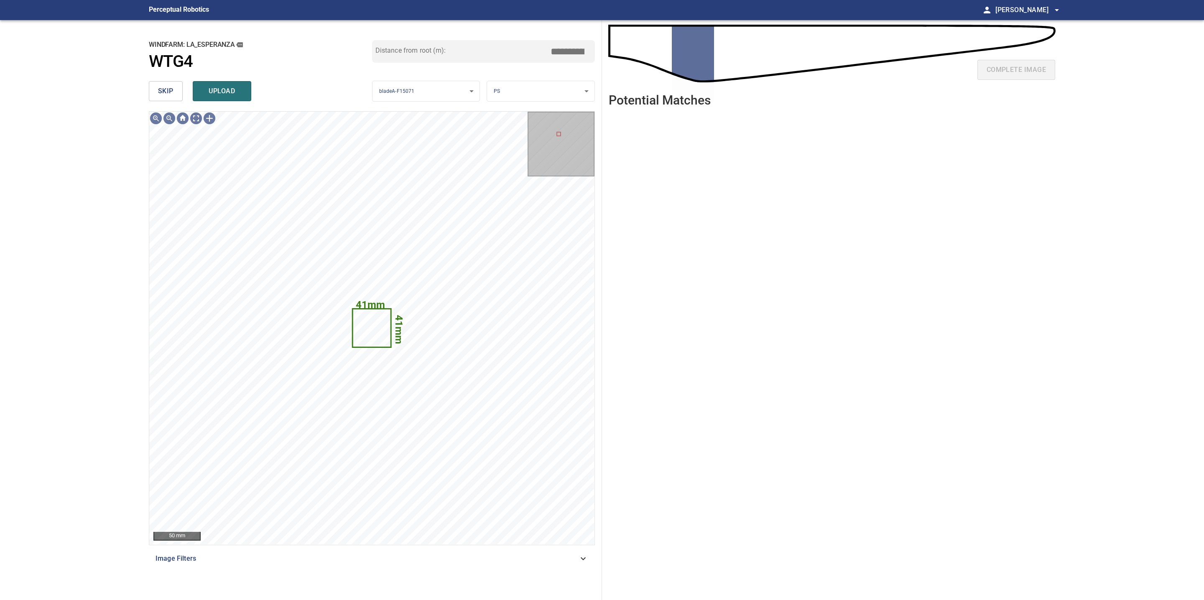
click at [176, 92] on button "skip" at bounding box center [166, 91] width 34 height 20
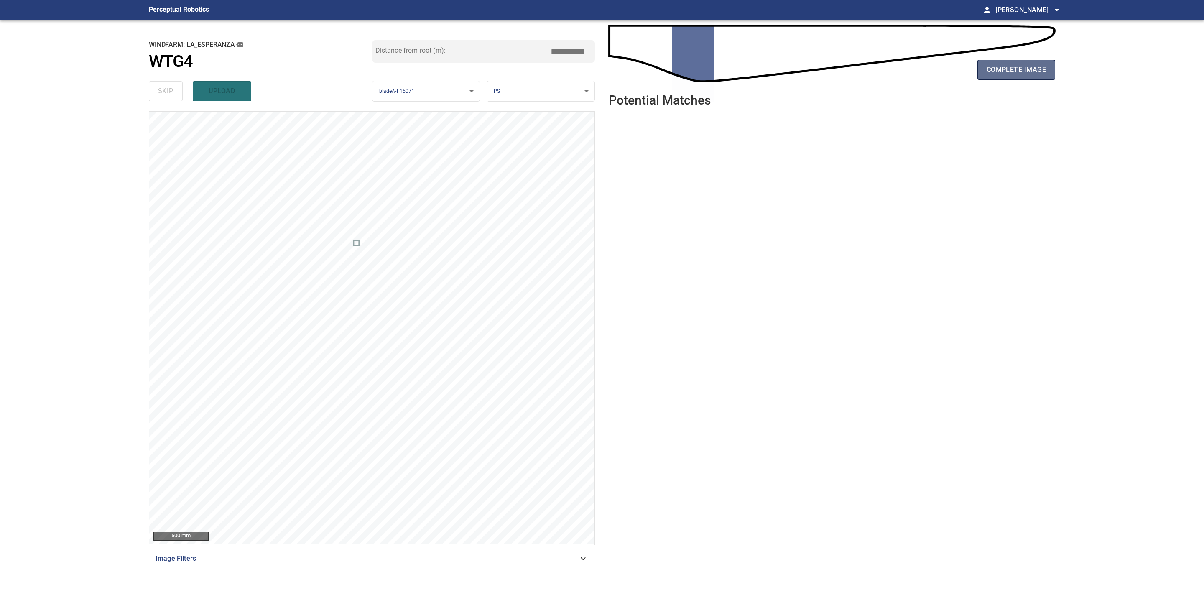
click at [1009, 70] on span "complete image" at bounding box center [1015, 70] width 59 height 12
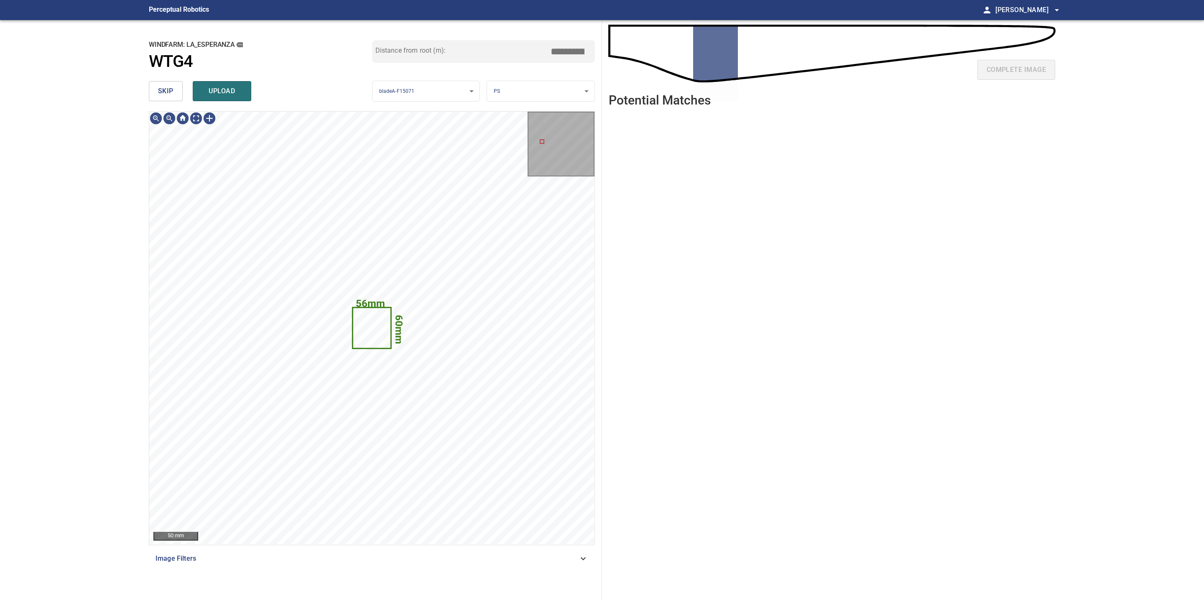
click at [166, 91] on span "skip" at bounding box center [165, 91] width 15 height 12
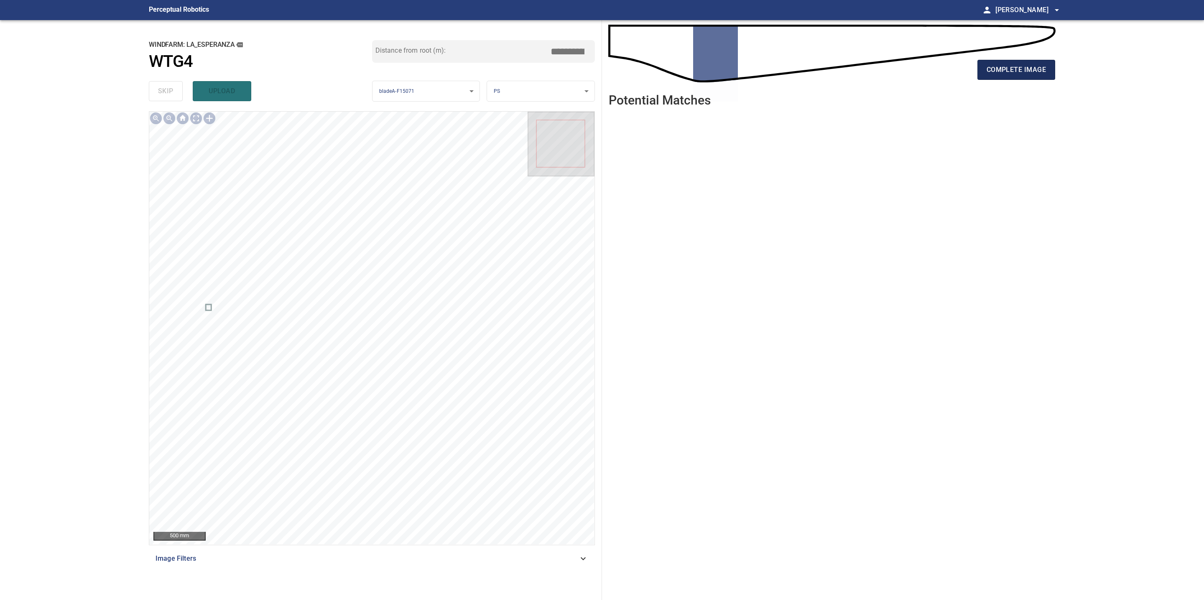
click at [1040, 74] on span "complete image" at bounding box center [1015, 70] width 59 height 12
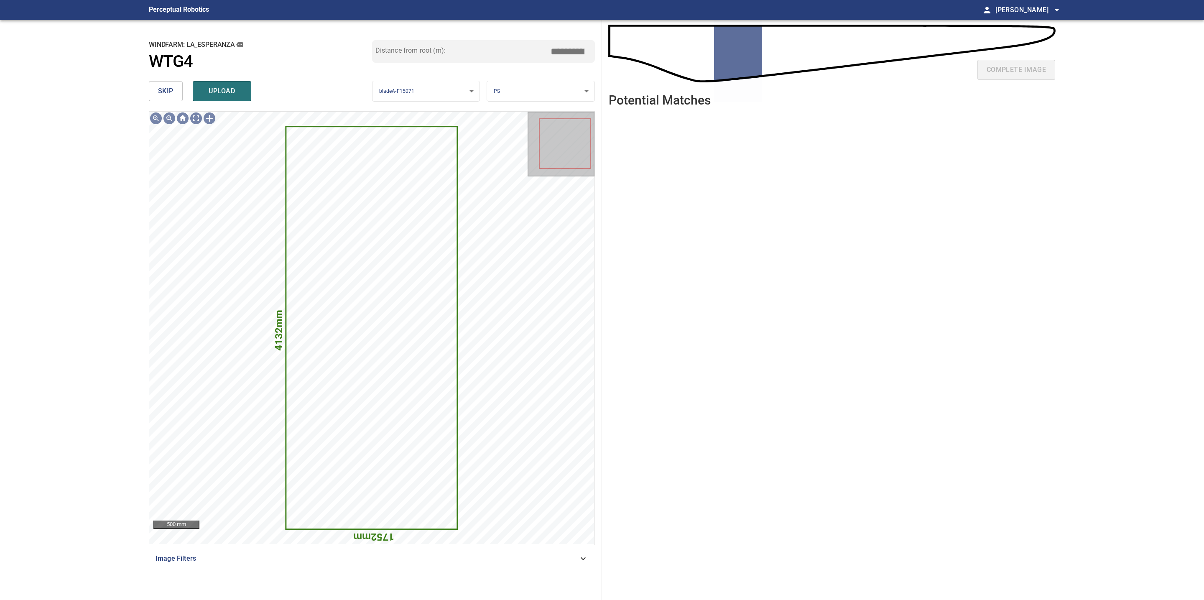
click at [178, 91] on button "skip" at bounding box center [166, 91] width 34 height 20
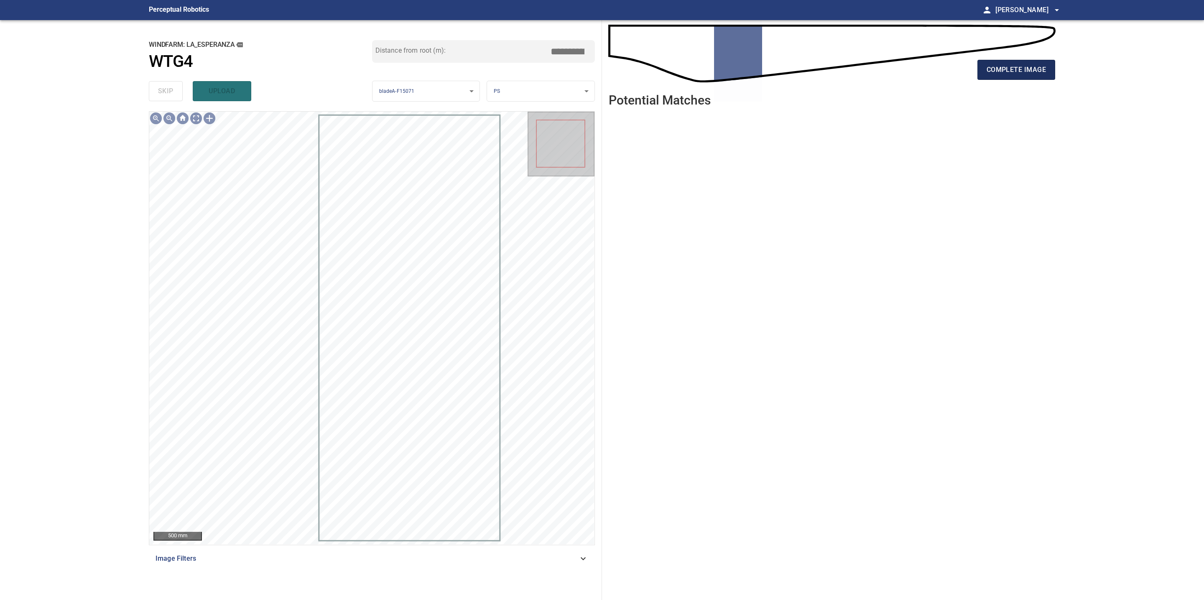
click at [988, 64] on span "complete image" at bounding box center [1015, 70] width 59 height 12
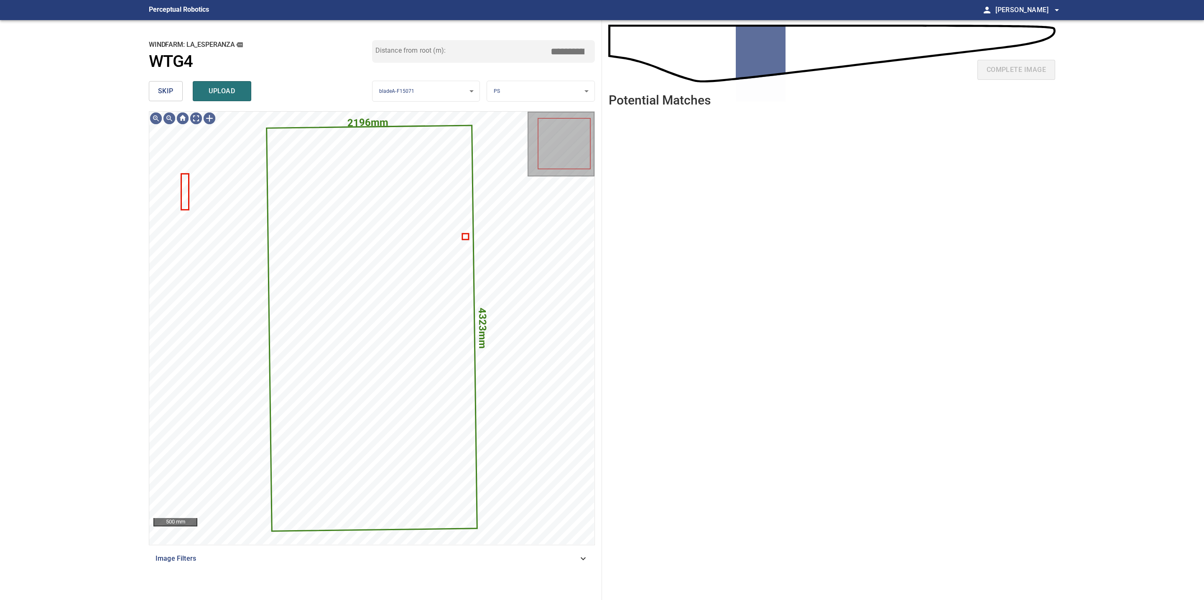
click at [174, 91] on button "skip" at bounding box center [166, 91] width 34 height 20
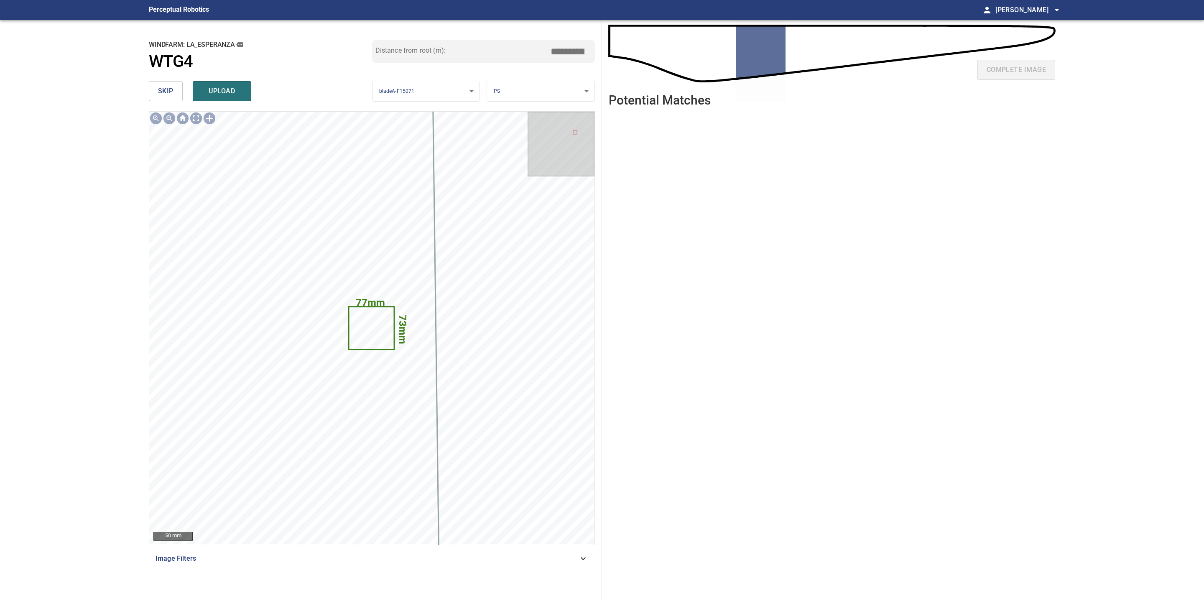
click at [174, 91] on button "skip" at bounding box center [166, 91] width 34 height 20
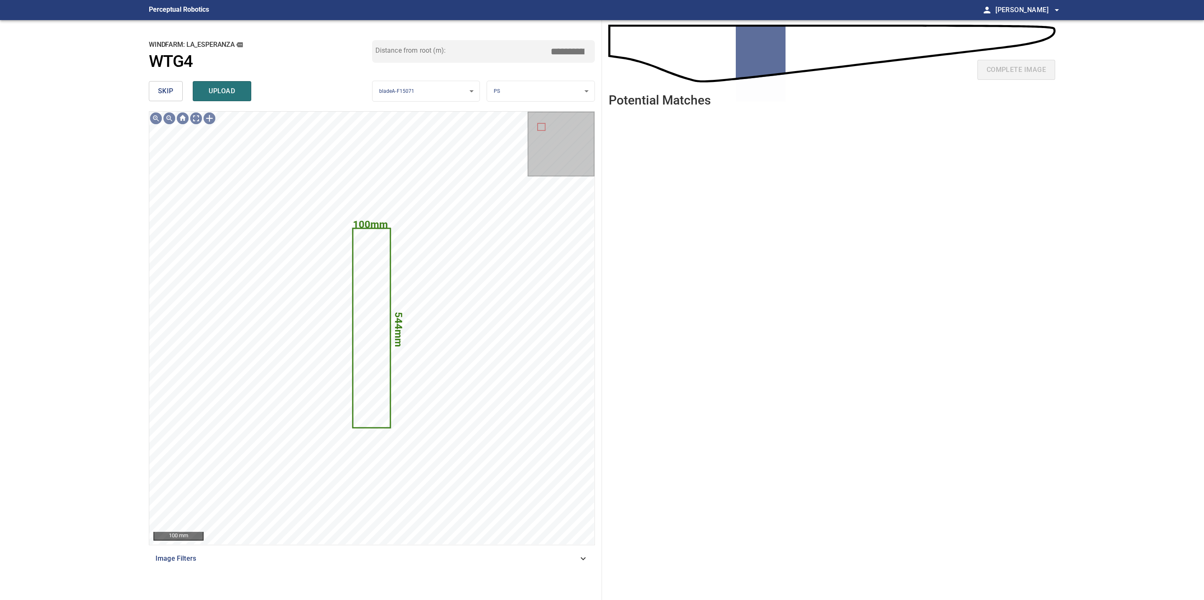
click at [174, 91] on button "skip" at bounding box center [166, 91] width 34 height 20
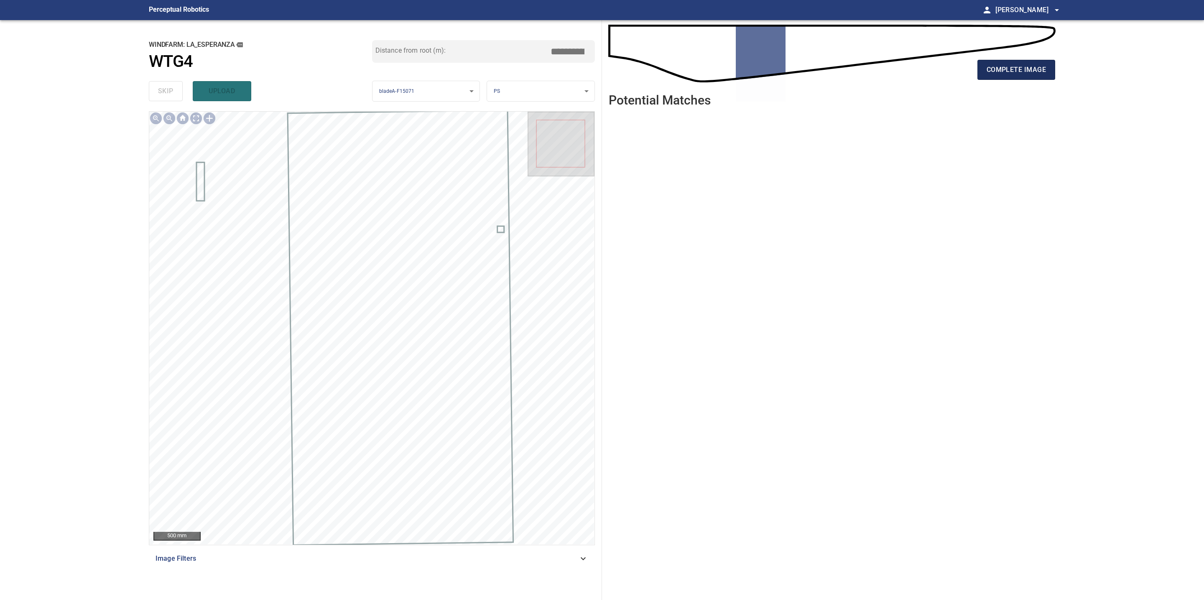
click at [1035, 64] on span "complete image" at bounding box center [1015, 70] width 59 height 12
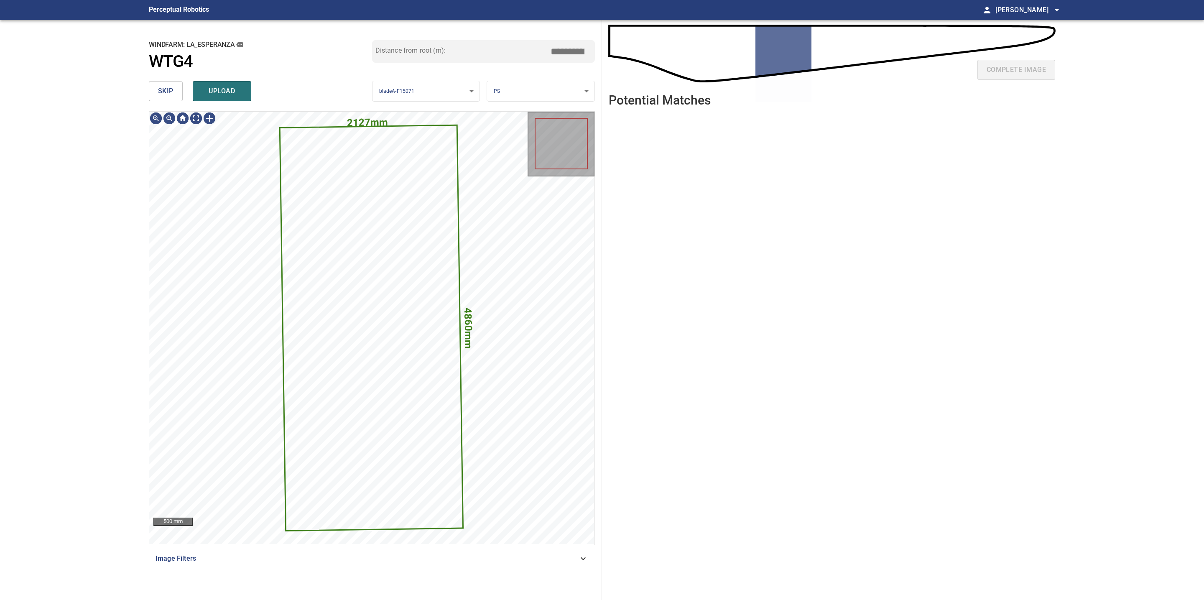
click at [162, 89] on span "skip" at bounding box center [165, 91] width 15 height 12
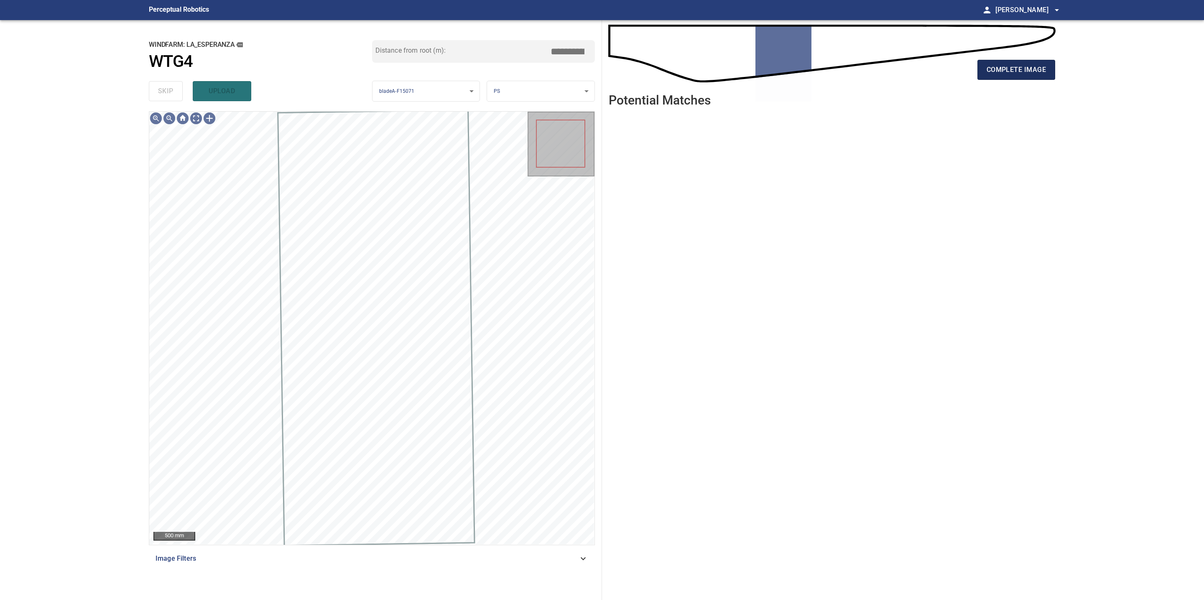
click at [1045, 64] on span "complete image" at bounding box center [1015, 70] width 59 height 12
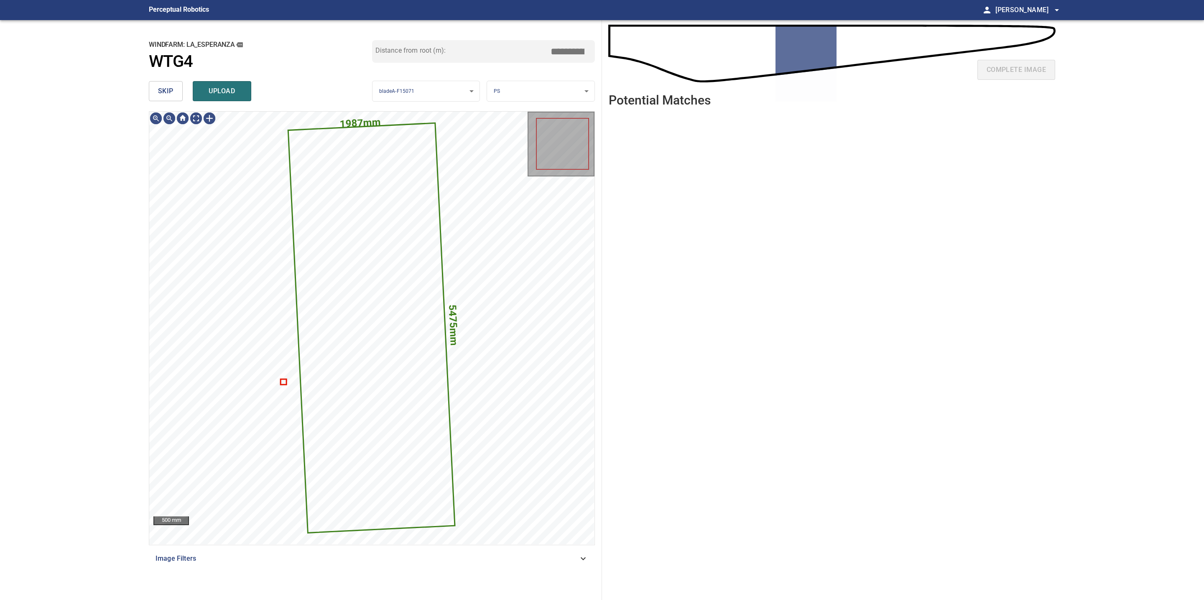
click at [163, 92] on span "skip" at bounding box center [165, 91] width 15 height 12
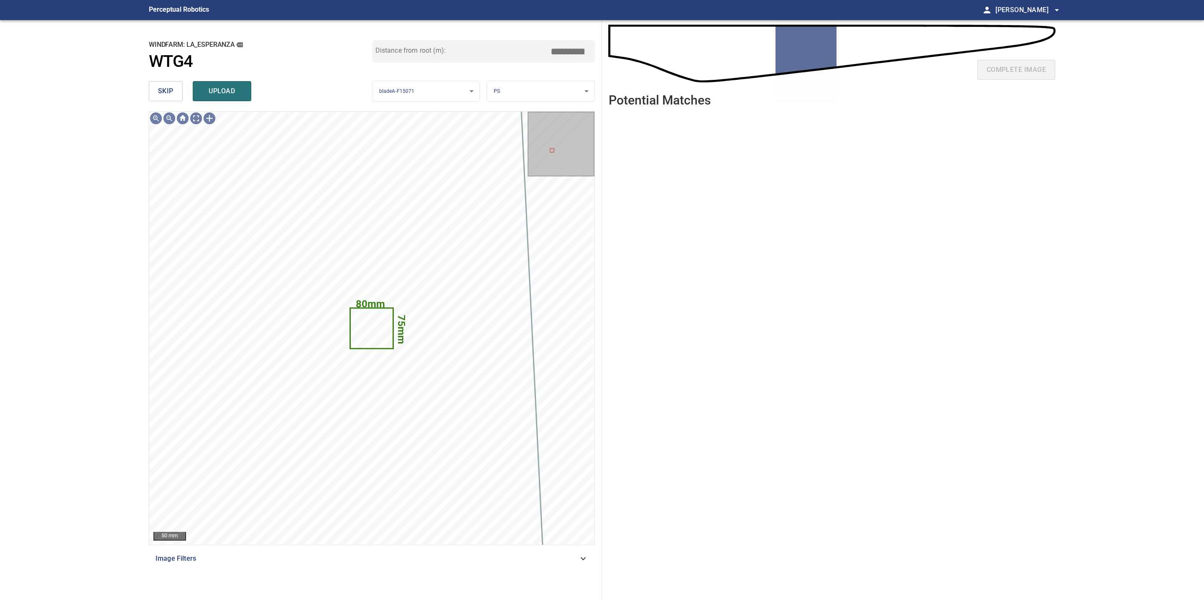
click at [163, 92] on span "skip" at bounding box center [165, 91] width 15 height 12
click at [1022, 71] on span "complete image" at bounding box center [1015, 70] width 59 height 12
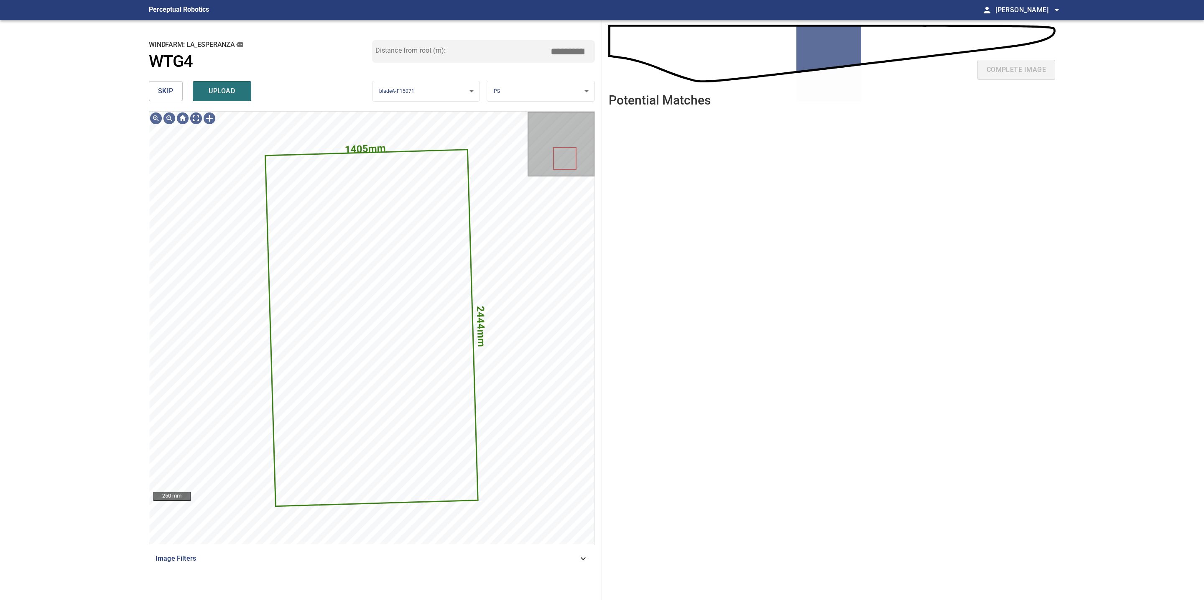
click at [169, 88] on span "skip" at bounding box center [165, 91] width 15 height 12
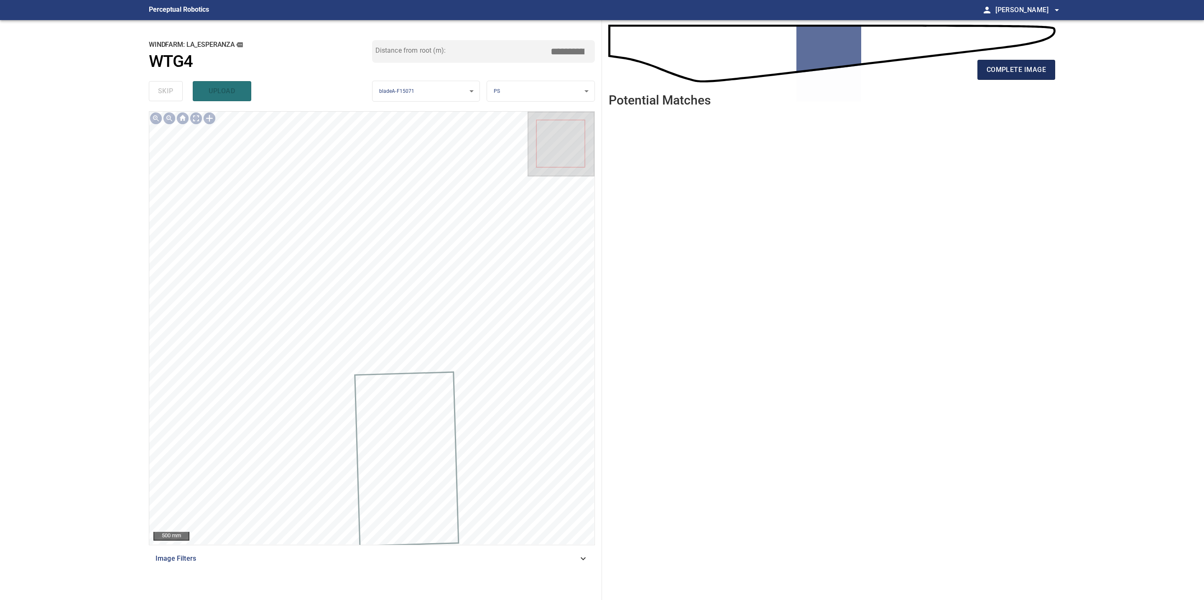
click at [989, 70] on span "complete image" at bounding box center [1015, 70] width 59 height 12
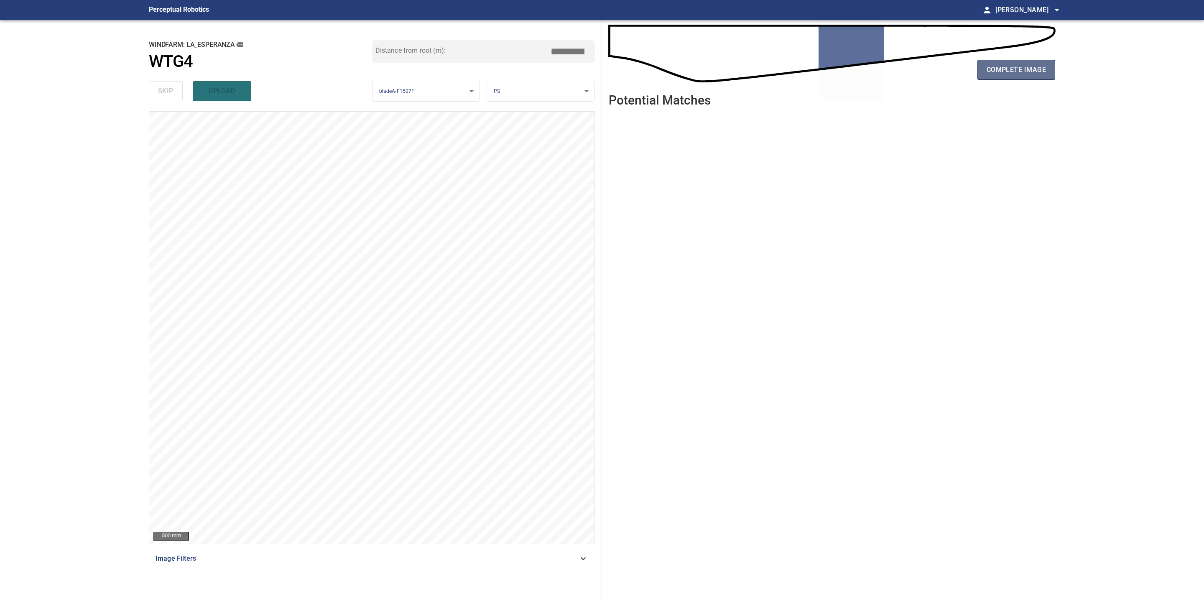
click at [1030, 72] on span "complete image" at bounding box center [1015, 70] width 59 height 12
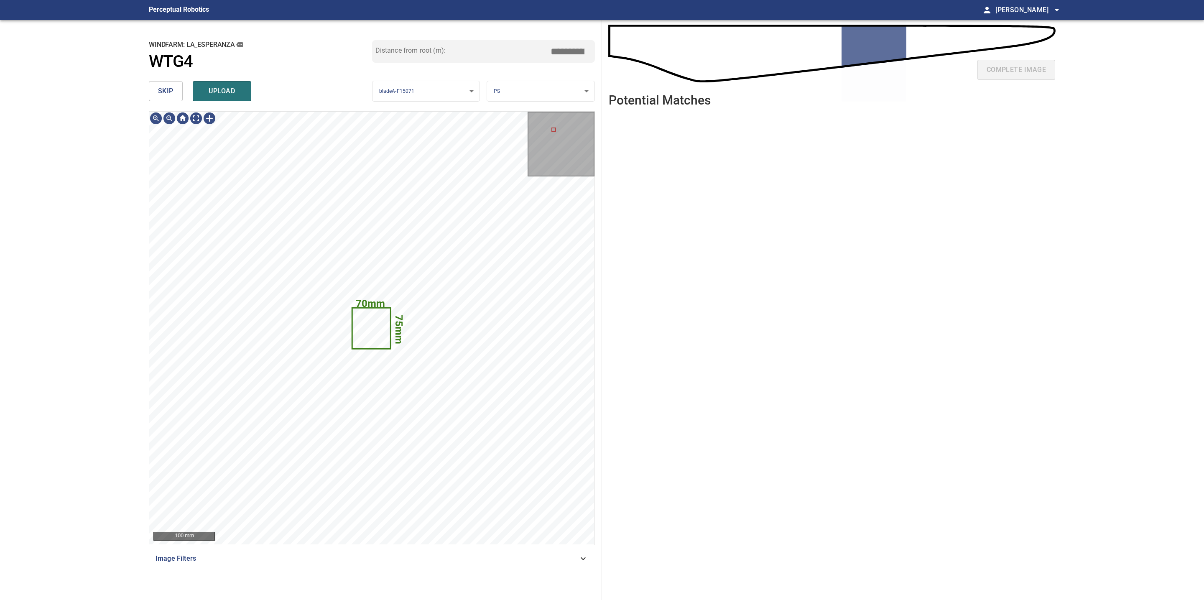
click at [170, 93] on span "skip" at bounding box center [165, 91] width 15 height 12
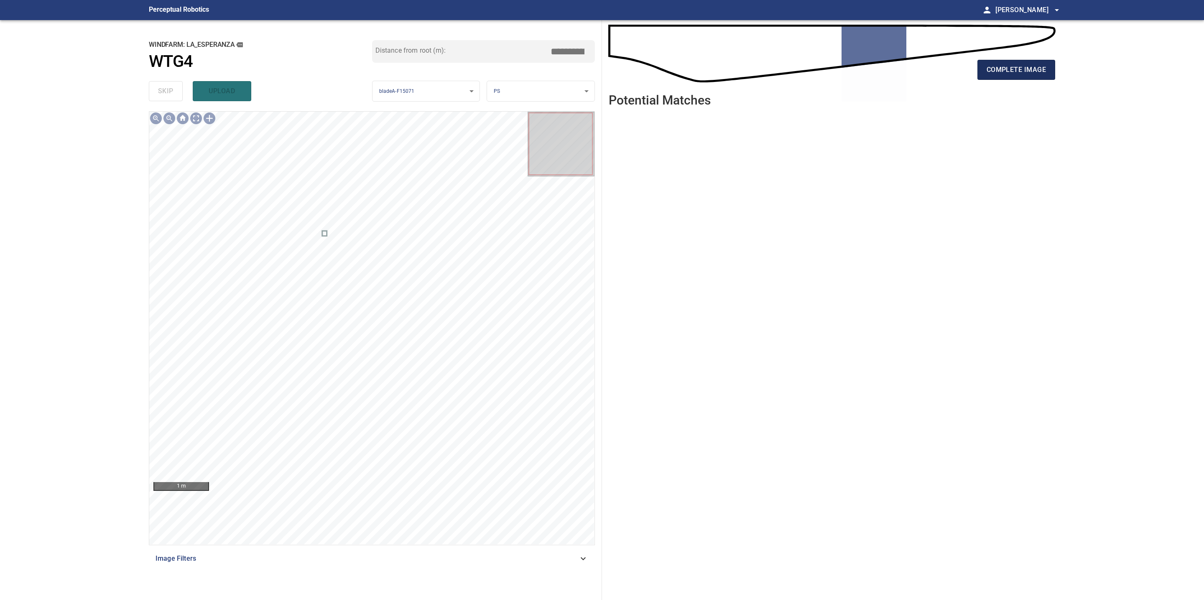
click at [1022, 76] on button "complete image" at bounding box center [1016, 70] width 78 height 20
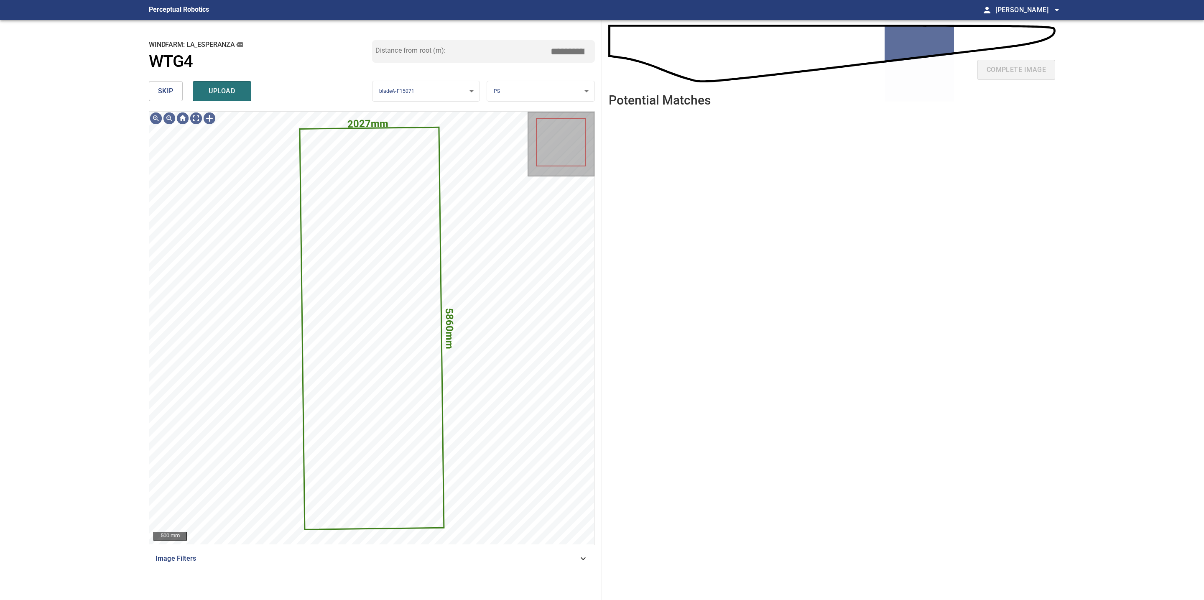
click at [167, 98] on button "skip" at bounding box center [166, 91] width 34 height 20
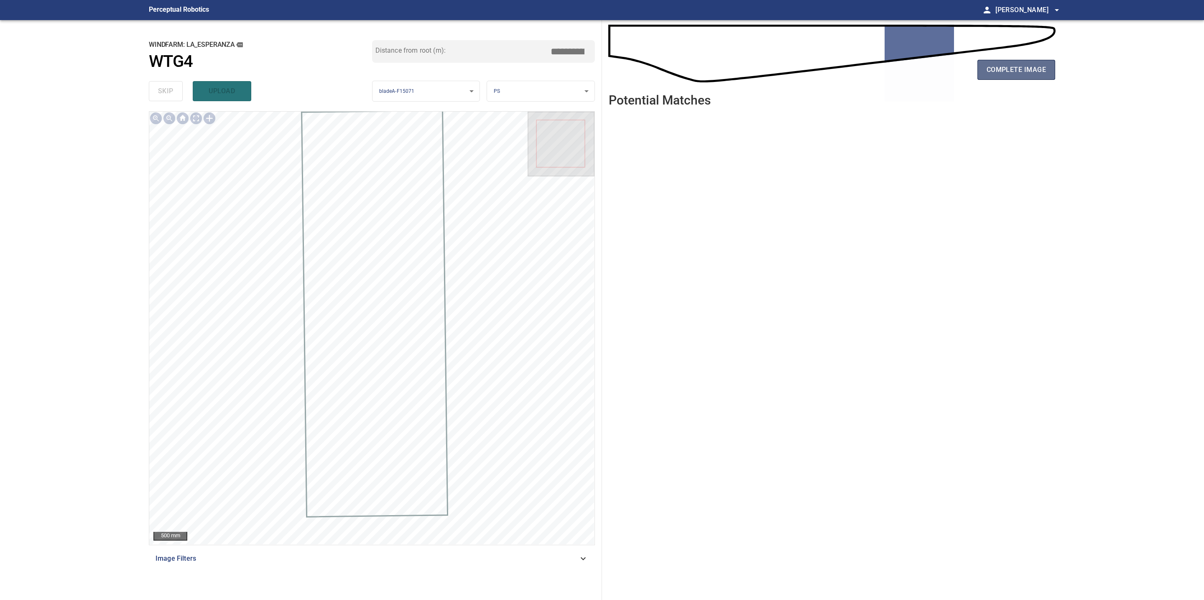
click at [990, 64] on span "complete image" at bounding box center [1015, 70] width 59 height 12
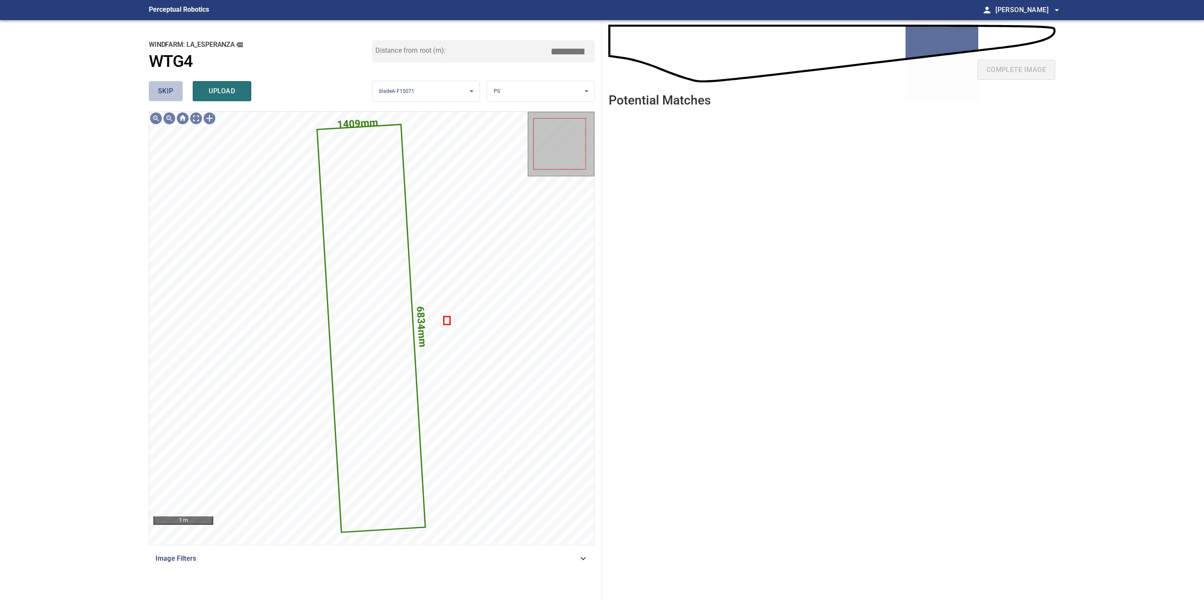
click at [169, 85] on span "skip" at bounding box center [165, 91] width 15 height 12
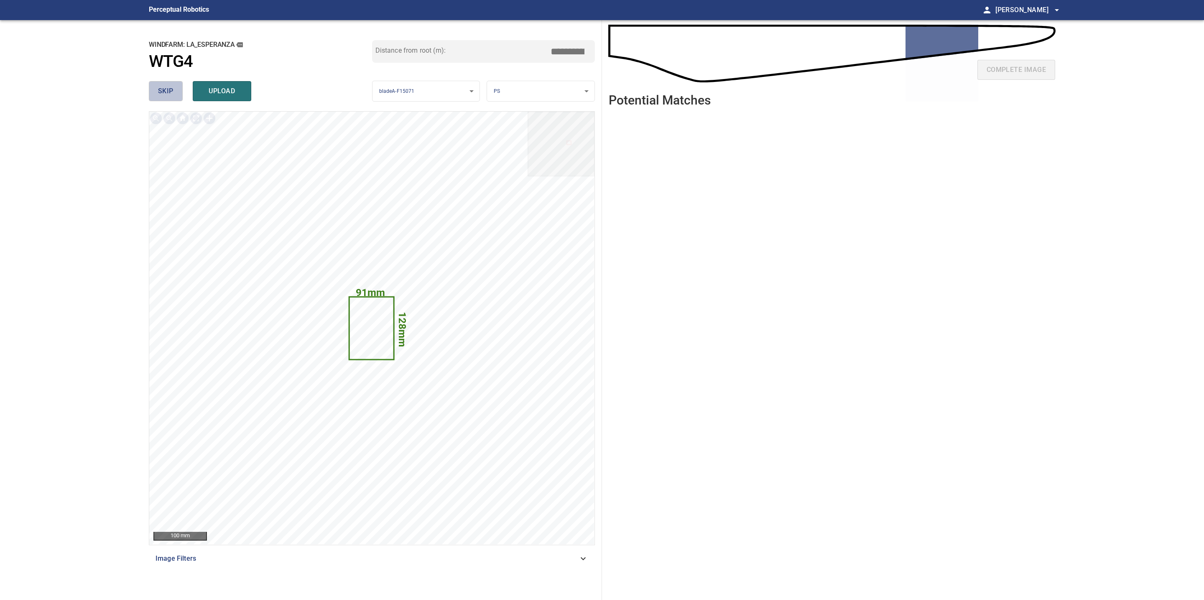
click at [169, 85] on span "skip" at bounding box center [165, 91] width 15 height 12
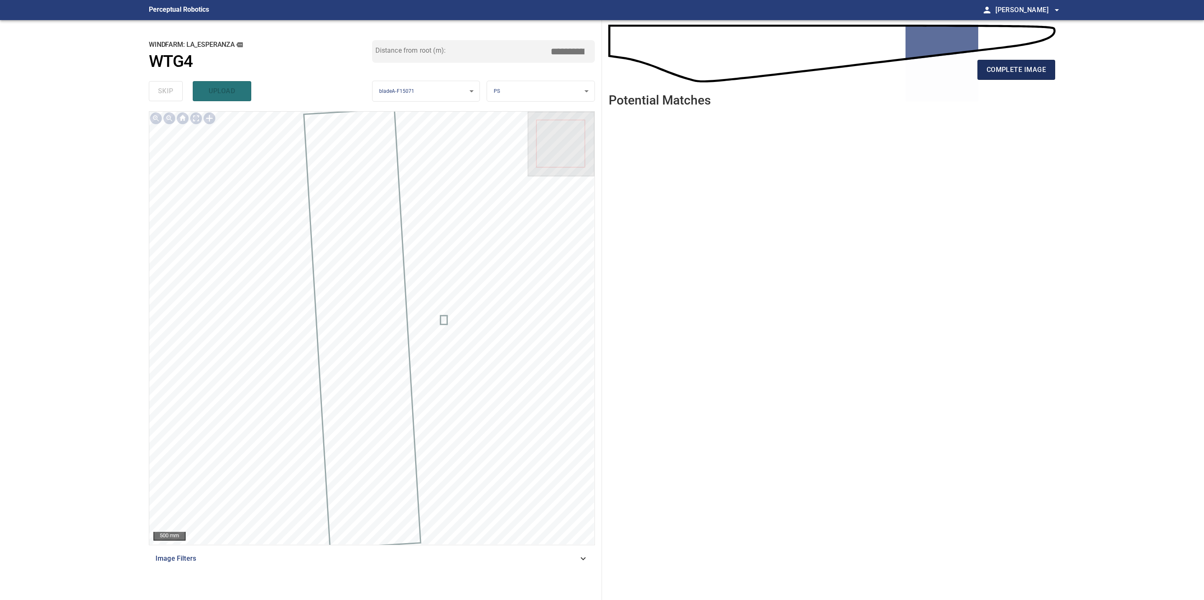
click at [1008, 69] on span "complete image" at bounding box center [1015, 70] width 59 height 12
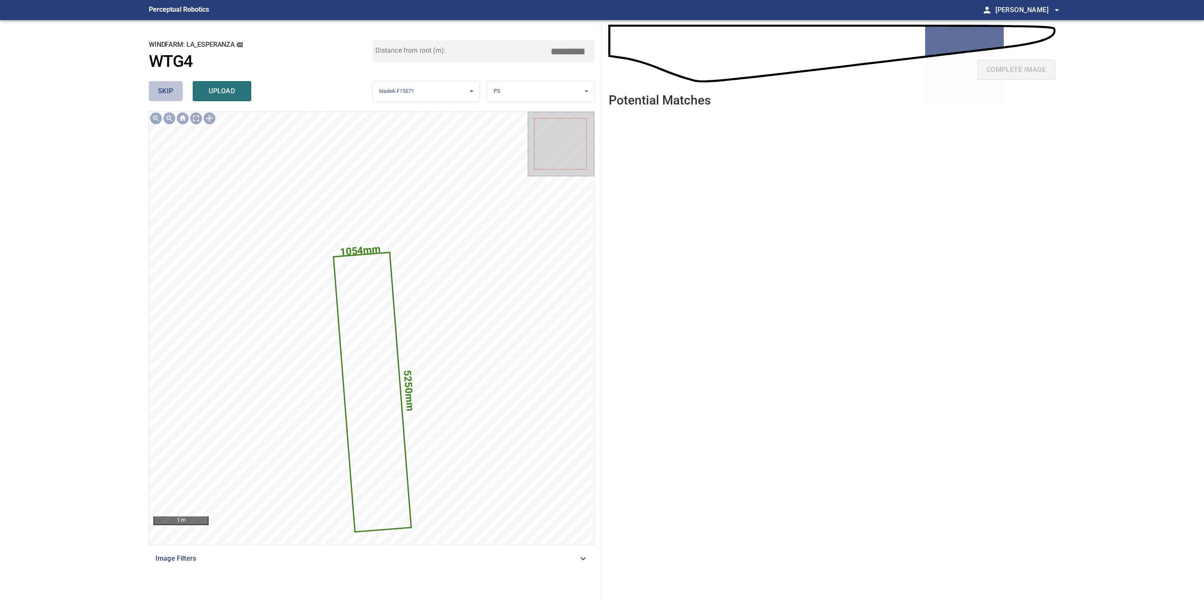
click at [159, 90] on span "skip" at bounding box center [165, 91] width 15 height 12
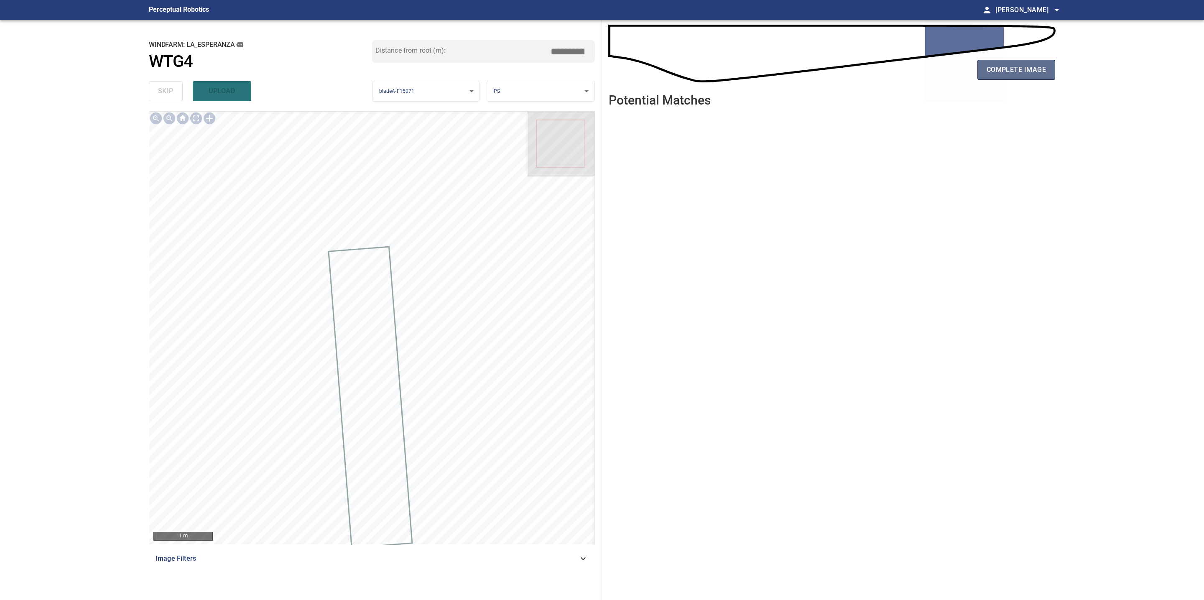
click at [1032, 67] on span "complete image" at bounding box center [1015, 70] width 59 height 12
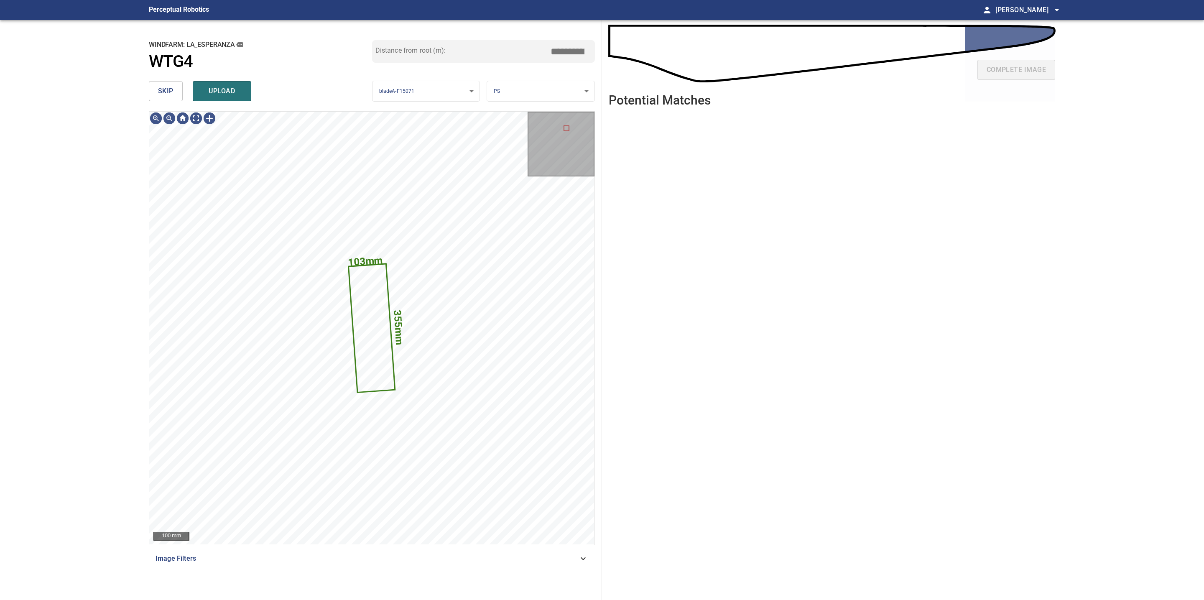
click at [170, 93] on span "skip" at bounding box center [165, 91] width 15 height 12
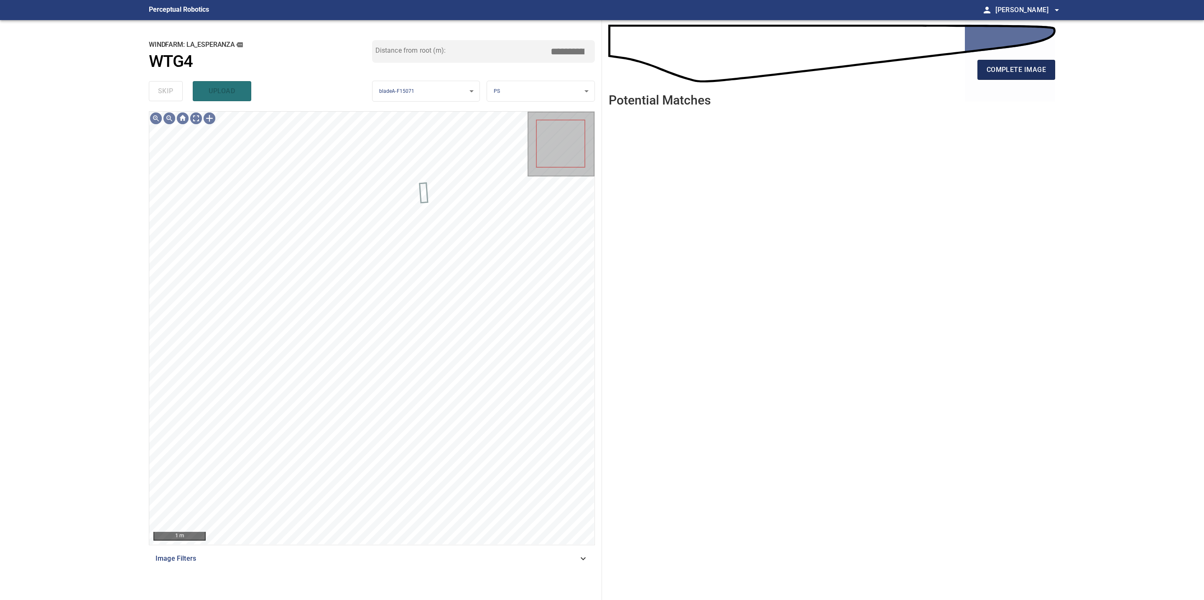
click at [989, 68] on span "complete image" at bounding box center [1015, 70] width 59 height 12
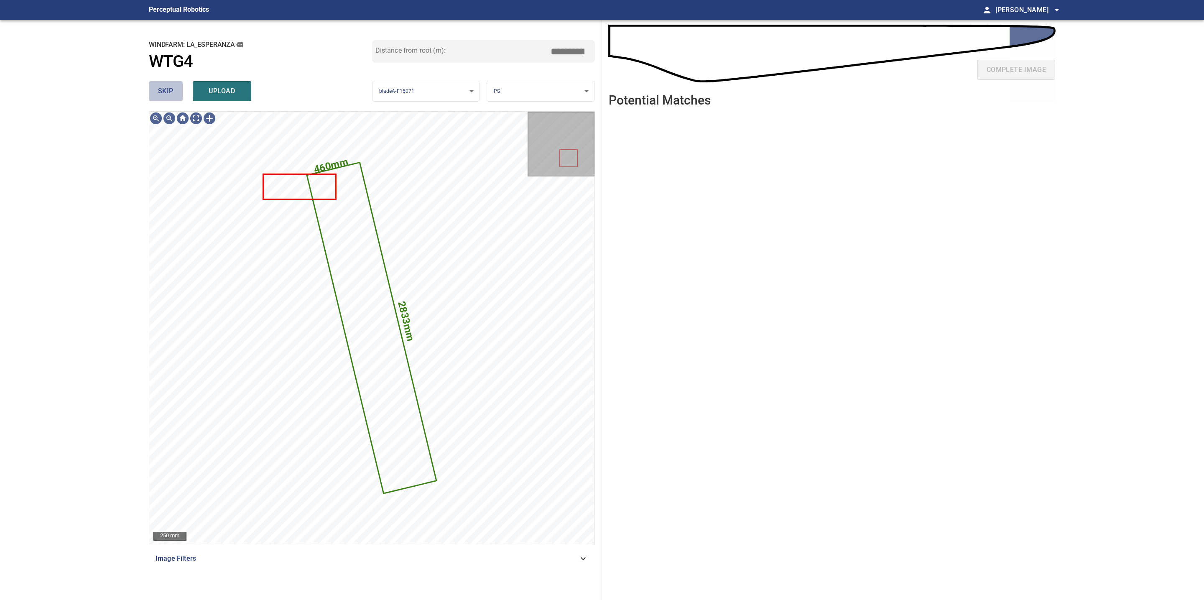
click at [169, 92] on span "skip" at bounding box center [165, 91] width 15 height 12
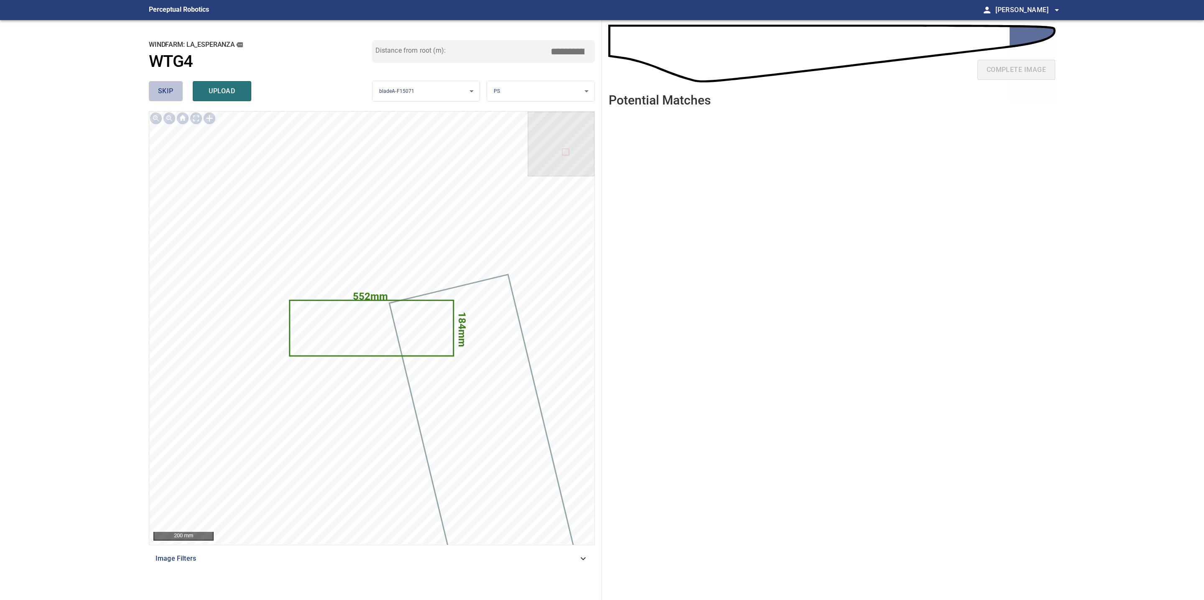
click at [169, 92] on span "skip" at bounding box center [165, 91] width 15 height 12
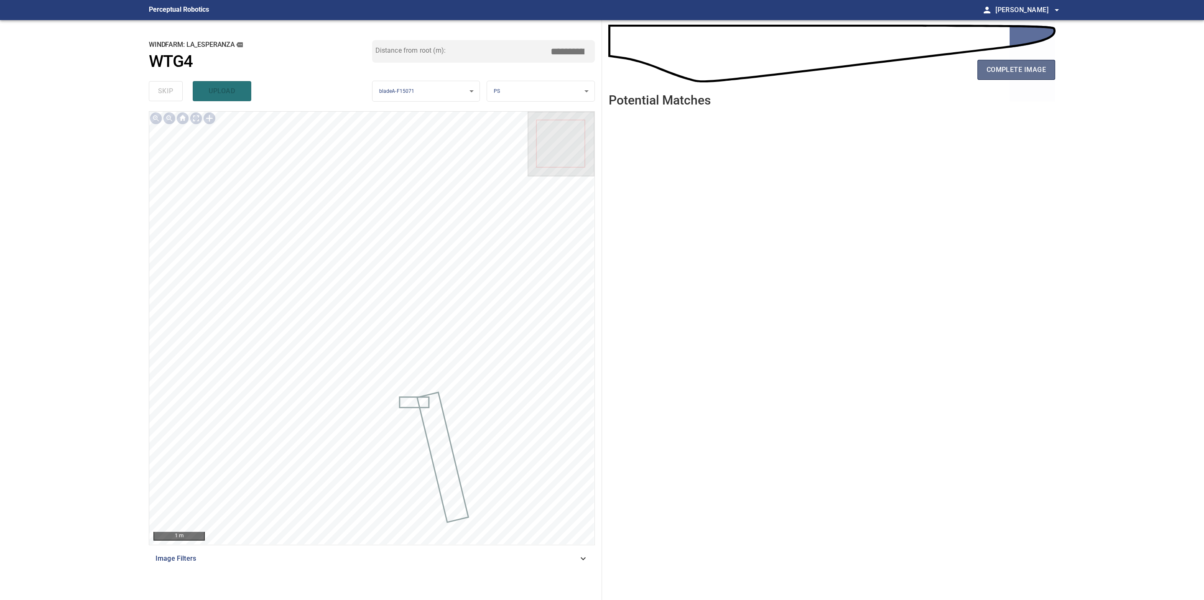
click at [1032, 70] on span "complete image" at bounding box center [1015, 70] width 59 height 12
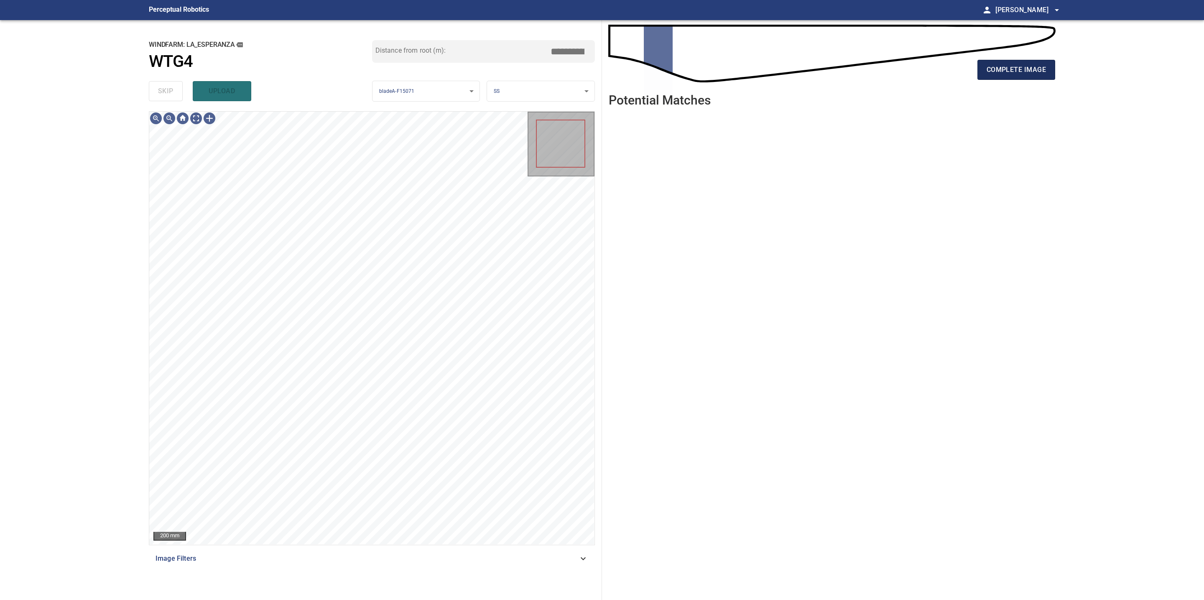
click at [998, 72] on span "complete image" at bounding box center [1015, 70] width 59 height 12
click at [1037, 68] on span "complete image" at bounding box center [1015, 70] width 59 height 12
click at [1003, 69] on span "complete image" at bounding box center [1015, 70] width 59 height 12
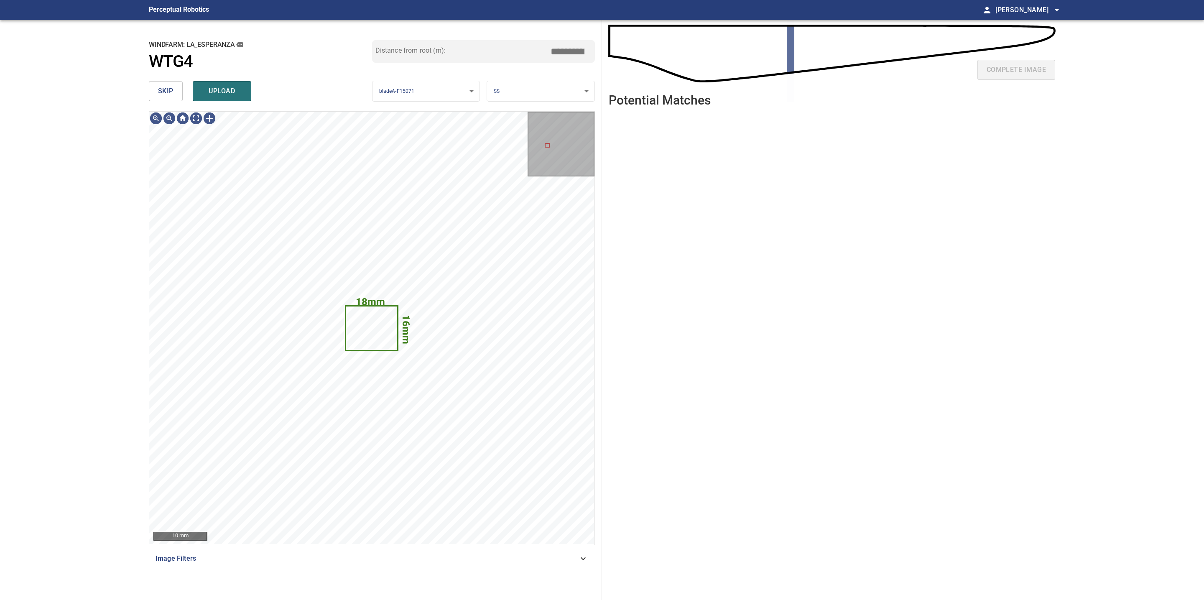
click at [161, 92] on span "skip" at bounding box center [165, 91] width 15 height 12
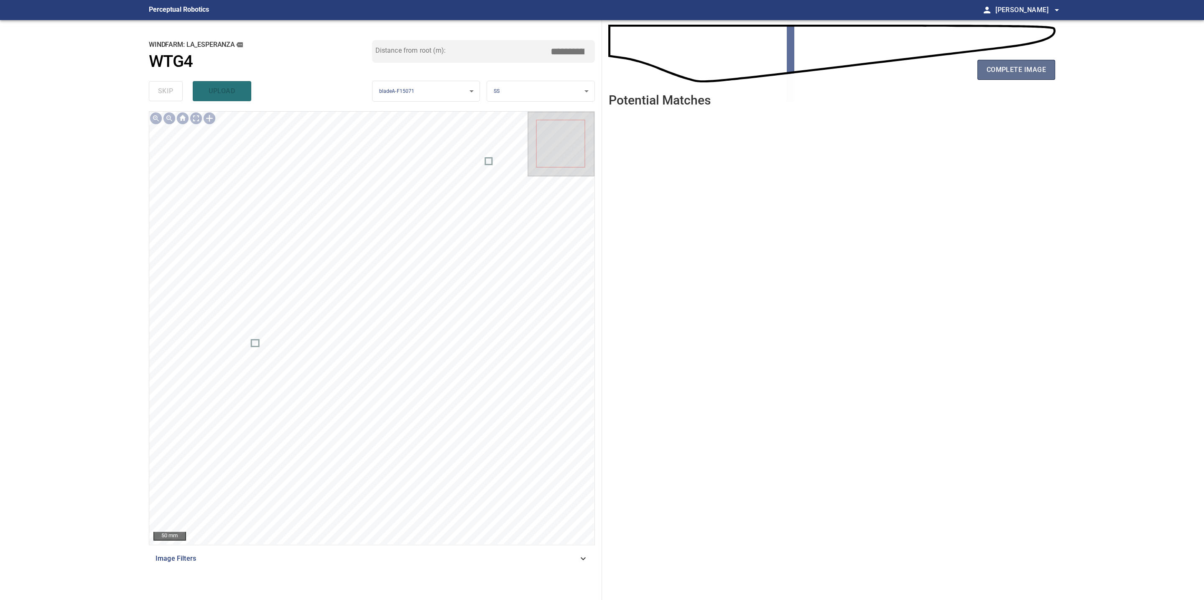
click at [1000, 68] on span "complete image" at bounding box center [1015, 70] width 59 height 12
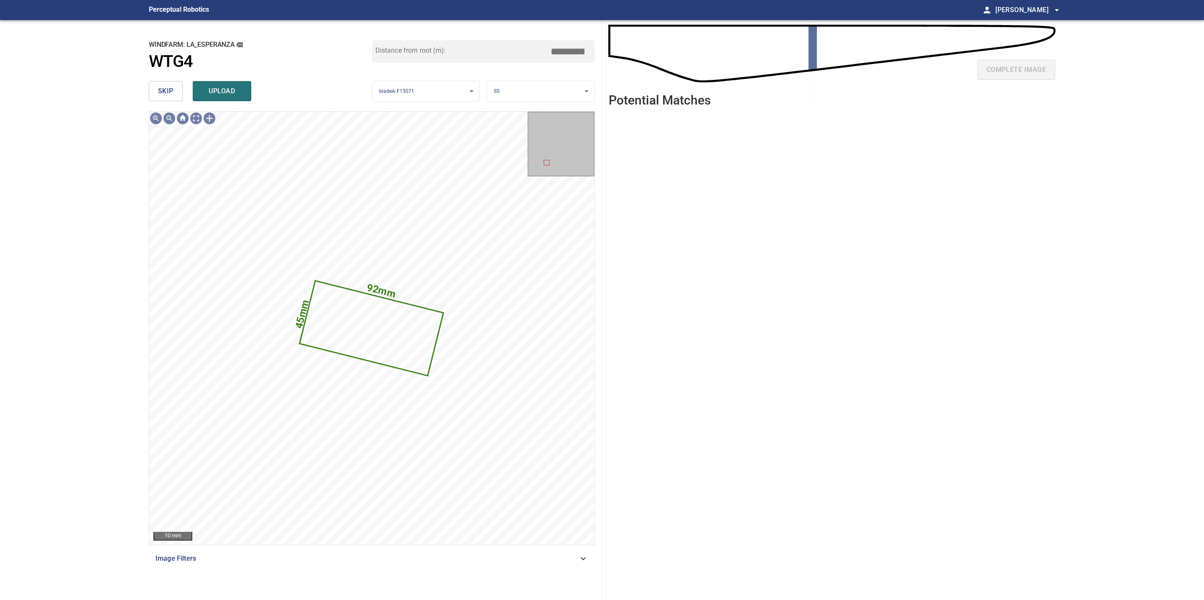
click at [171, 92] on span "skip" at bounding box center [165, 91] width 15 height 12
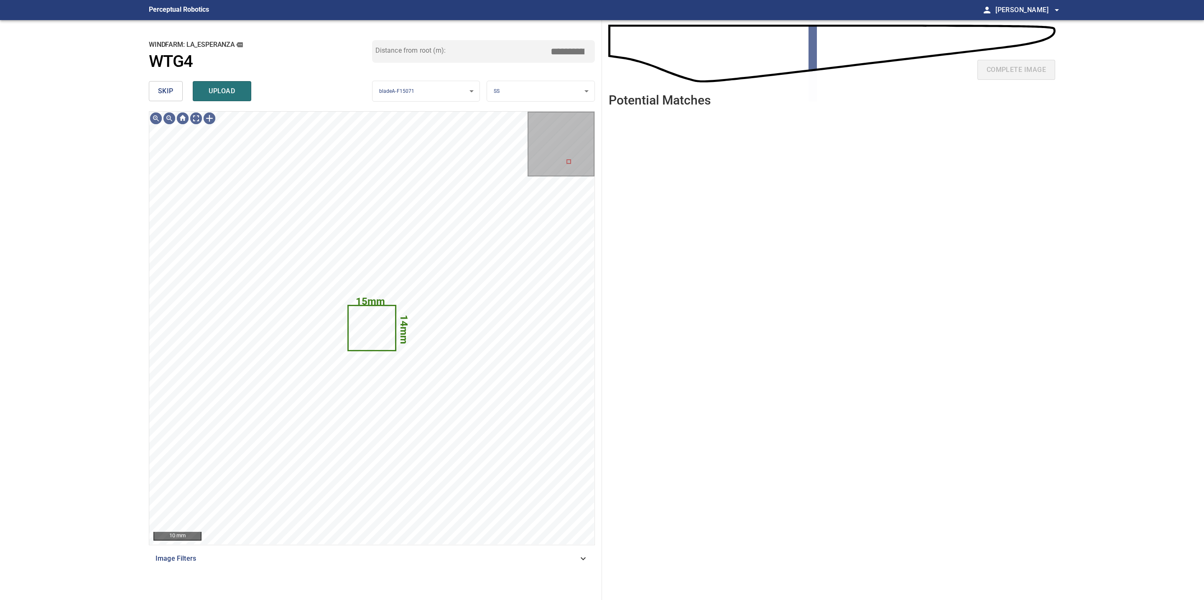
click at [171, 92] on span "skip" at bounding box center [165, 91] width 15 height 12
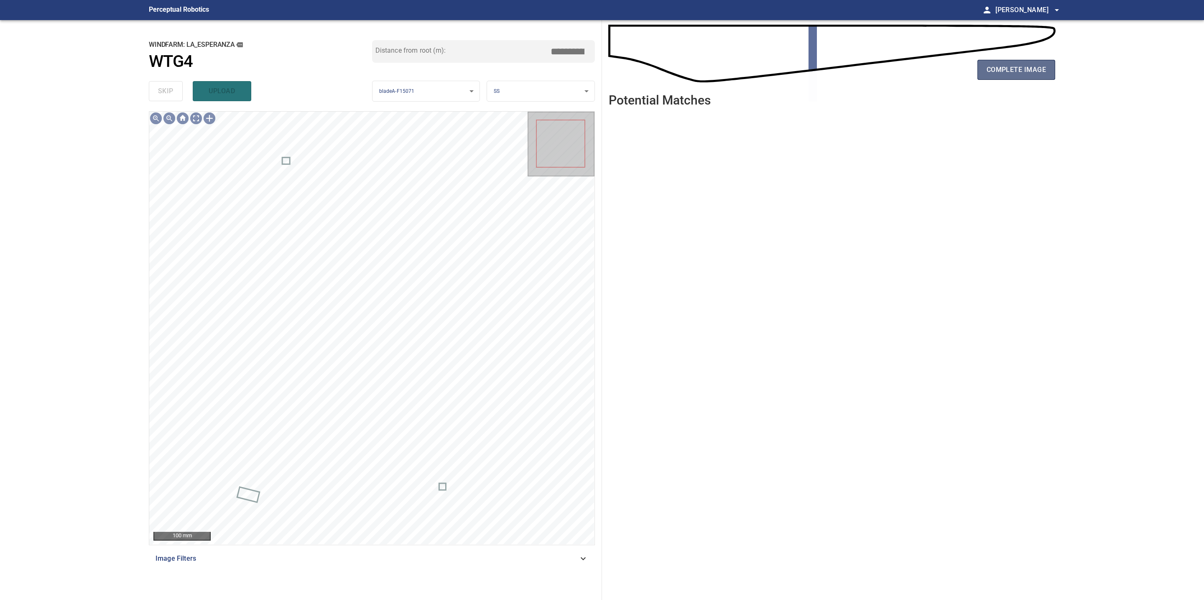
click at [994, 71] on span "complete image" at bounding box center [1015, 70] width 59 height 12
click at [1033, 60] on button "complete image" at bounding box center [1016, 70] width 78 height 20
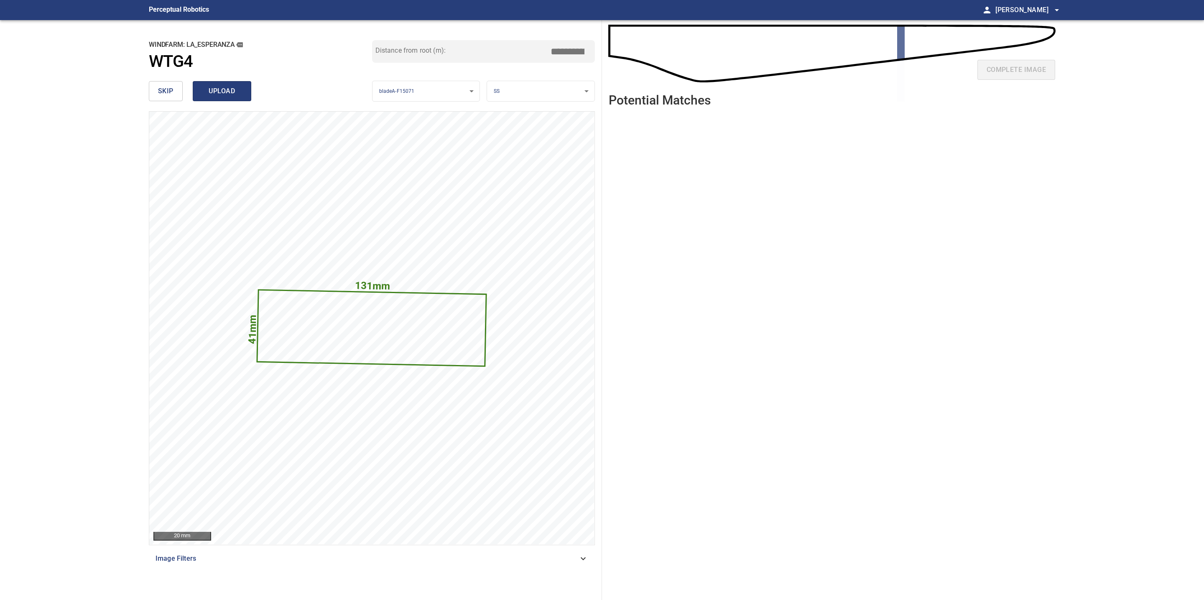
click at [232, 89] on span "upload" at bounding box center [222, 91] width 40 height 12
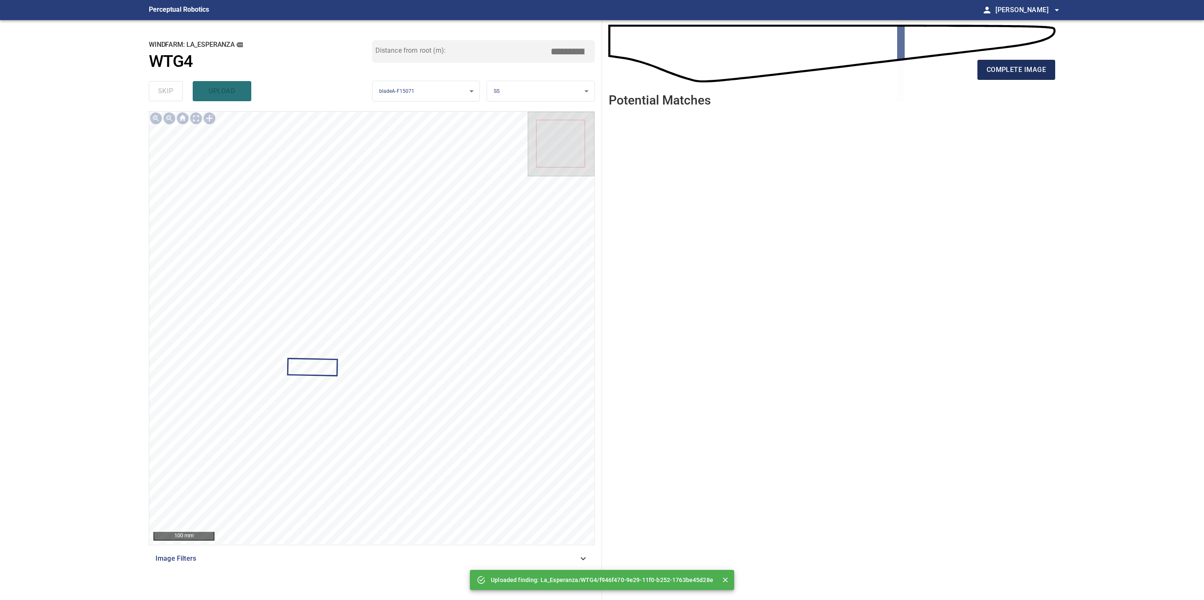
click at [996, 67] on span "complete image" at bounding box center [1015, 70] width 59 height 12
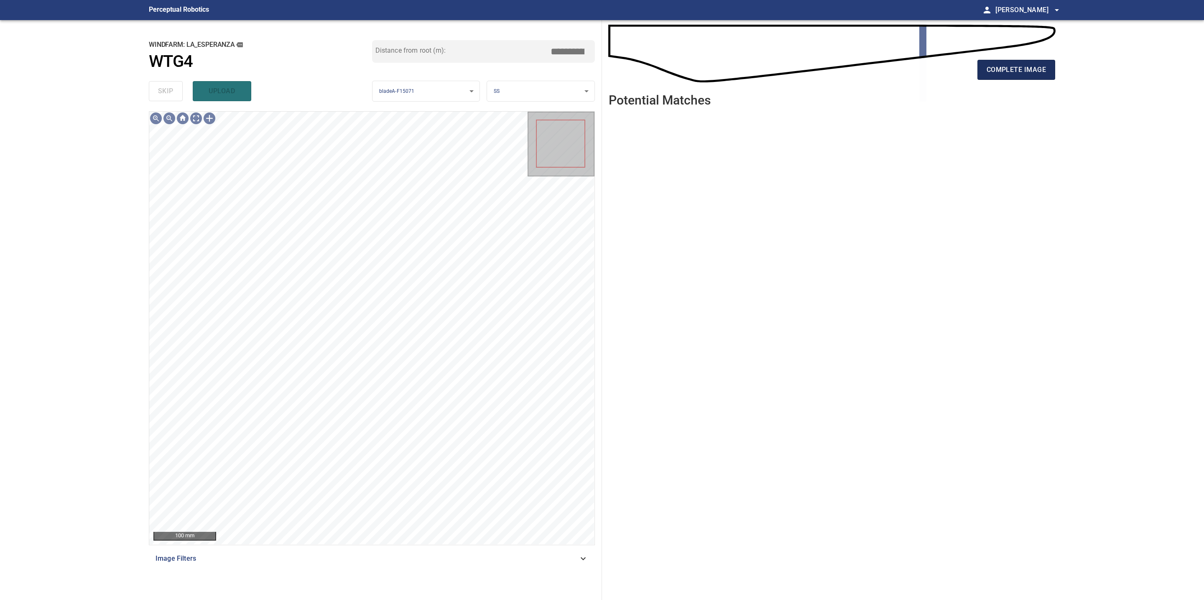
click at [1037, 72] on span "complete image" at bounding box center [1015, 70] width 59 height 12
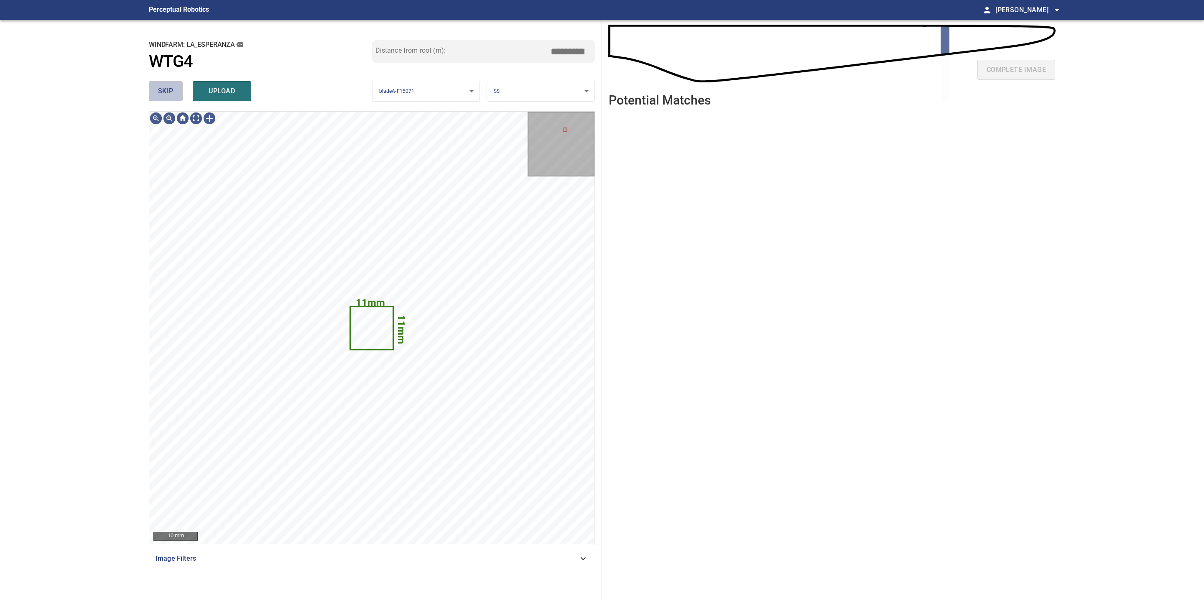
click at [176, 96] on button "skip" at bounding box center [166, 91] width 34 height 20
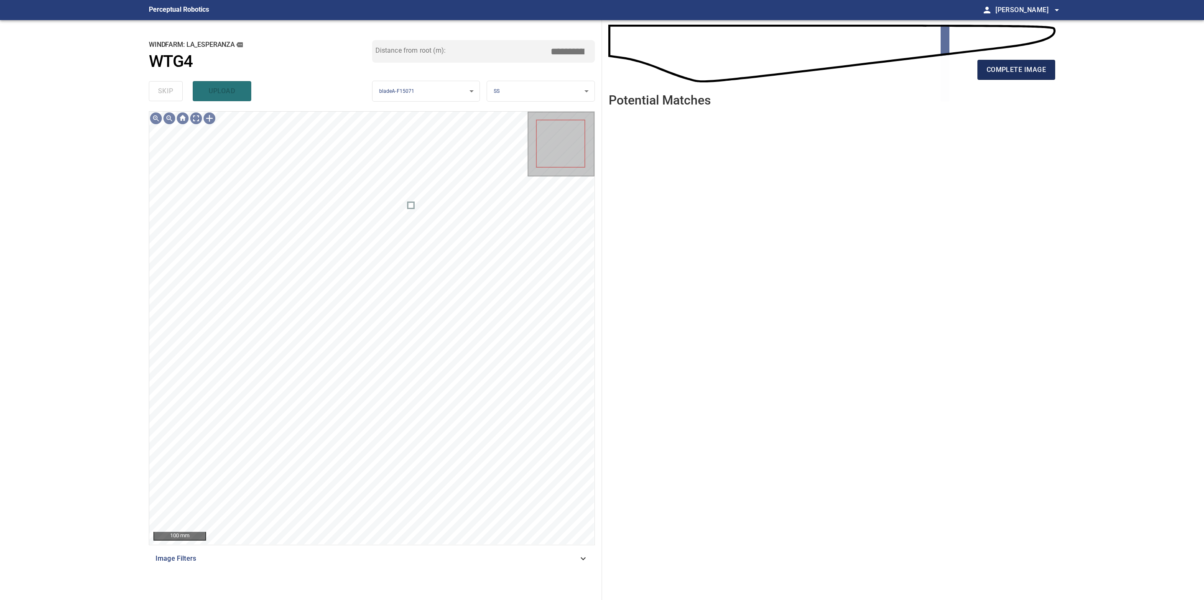
click at [1030, 70] on span "complete image" at bounding box center [1015, 70] width 59 height 12
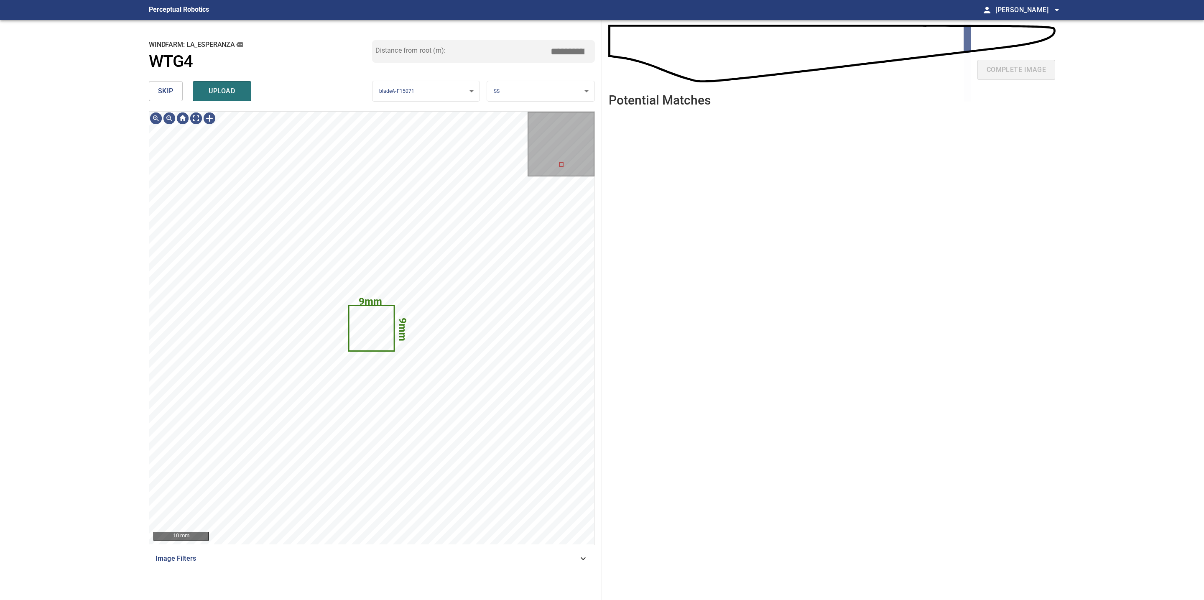
click at [163, 91] on span "skip" at bounding box center [165, 91] width 15 height 12
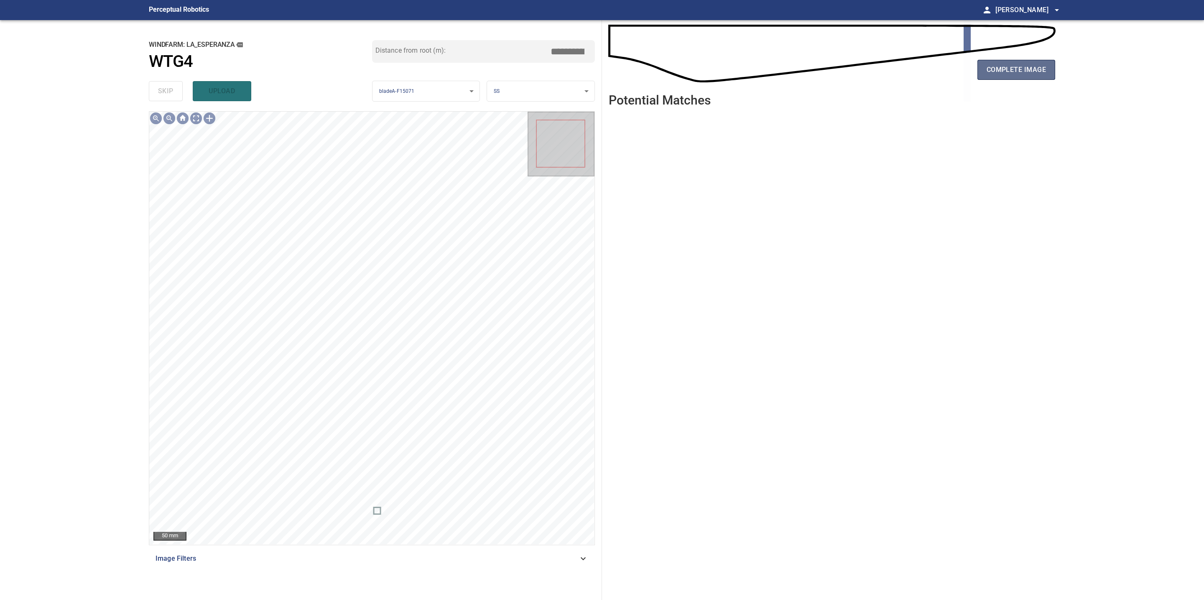
click at [1002, 68] on span "complete image" at bounding box center [1015, 70] width 59 height 12
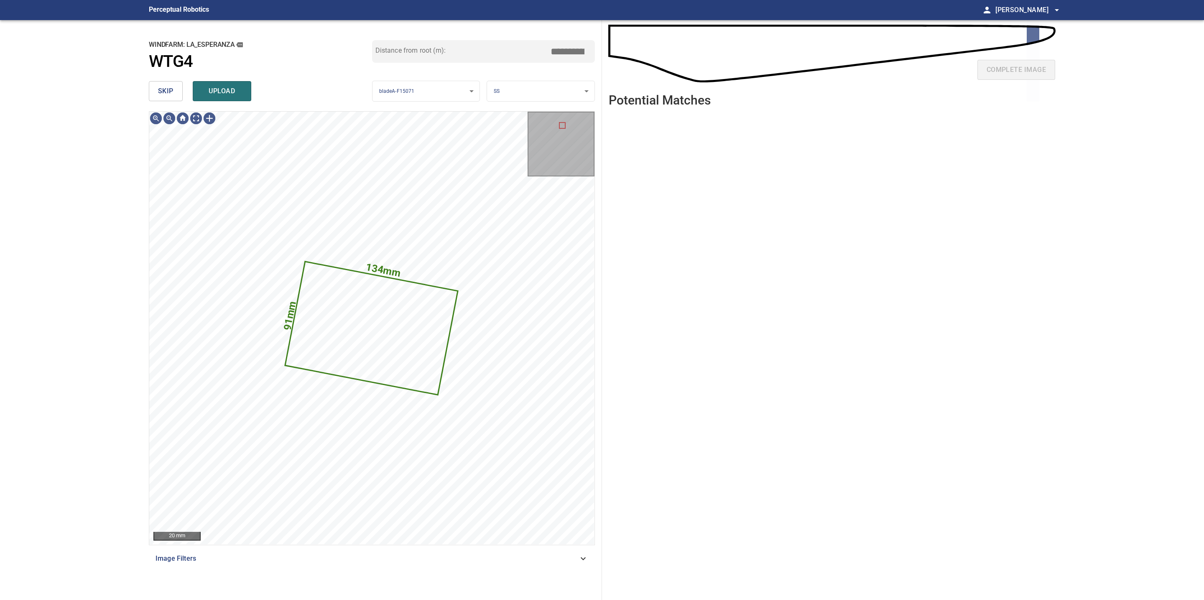
click at [162, 99] on button "skip" at bounding box center [166, 91] width 34 height 20
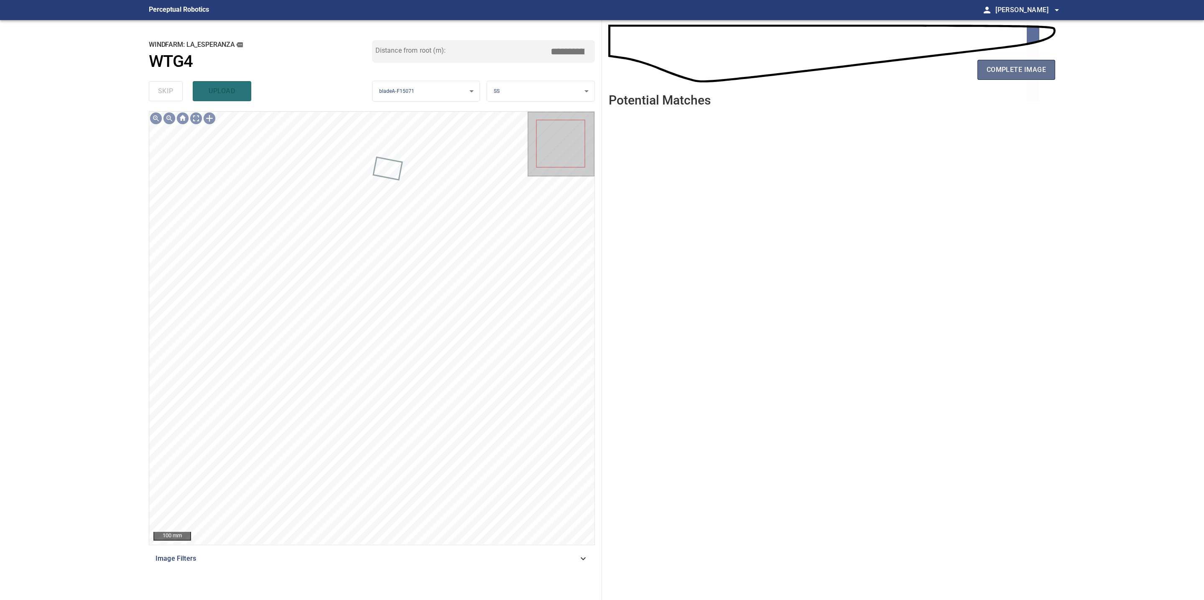
click at [1003, 74] on span "complete image" at bounding box center [1015, 70] width 59 height 12
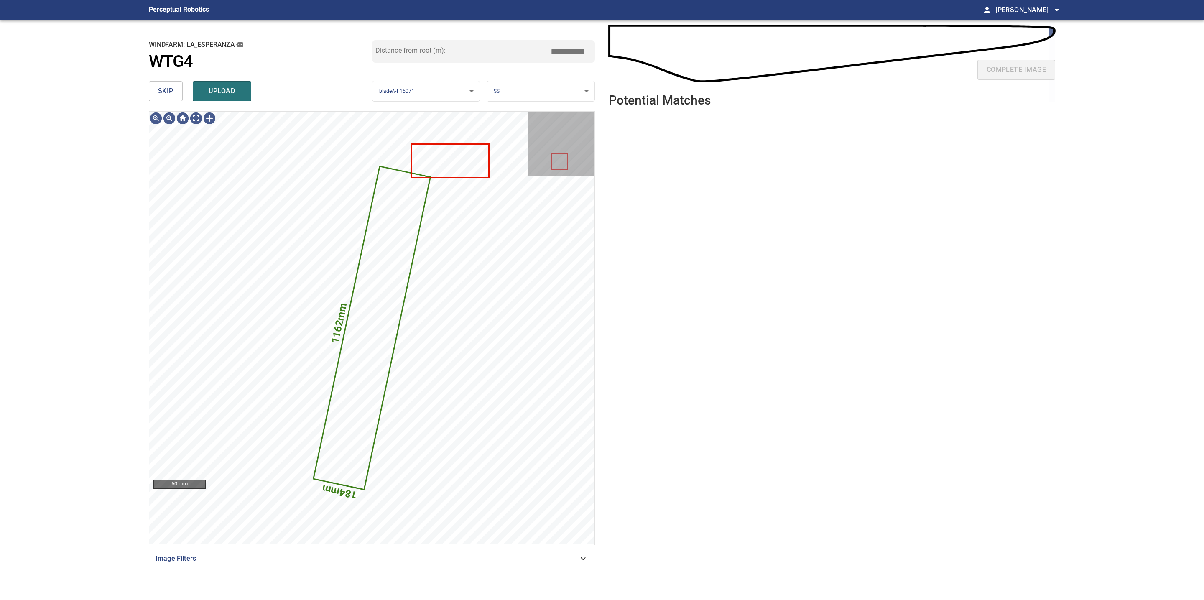
click at [165, 92] on span "skip" at bounding box center [165, 91] width 15 height 12
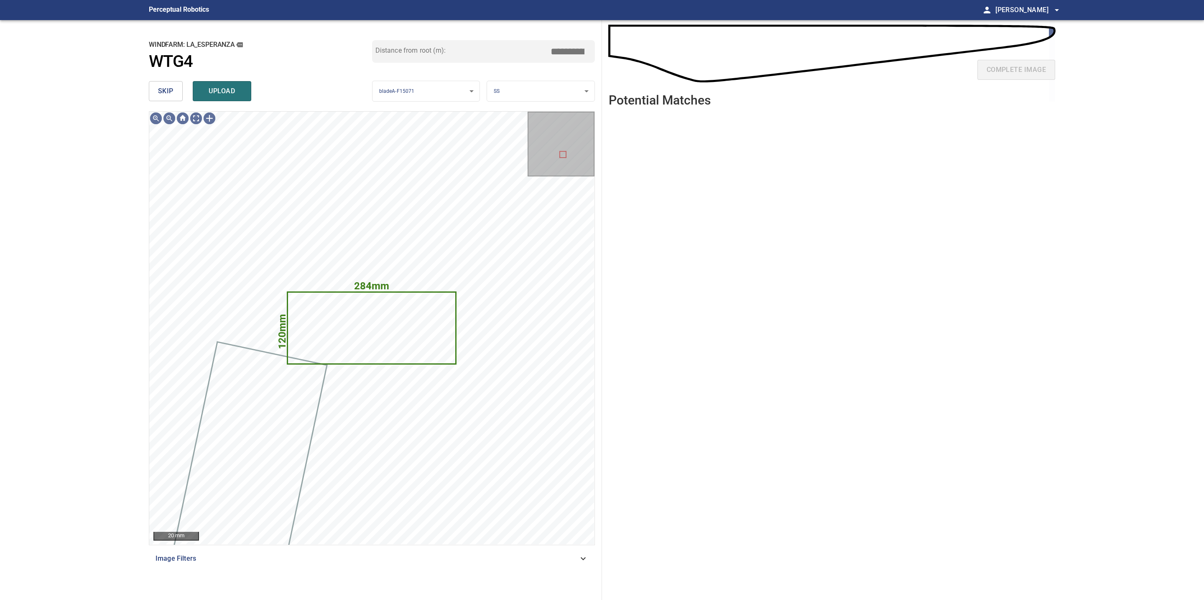
click at [165, 92] on span "skip" at bounding box center [165, 91] width 15 height 12
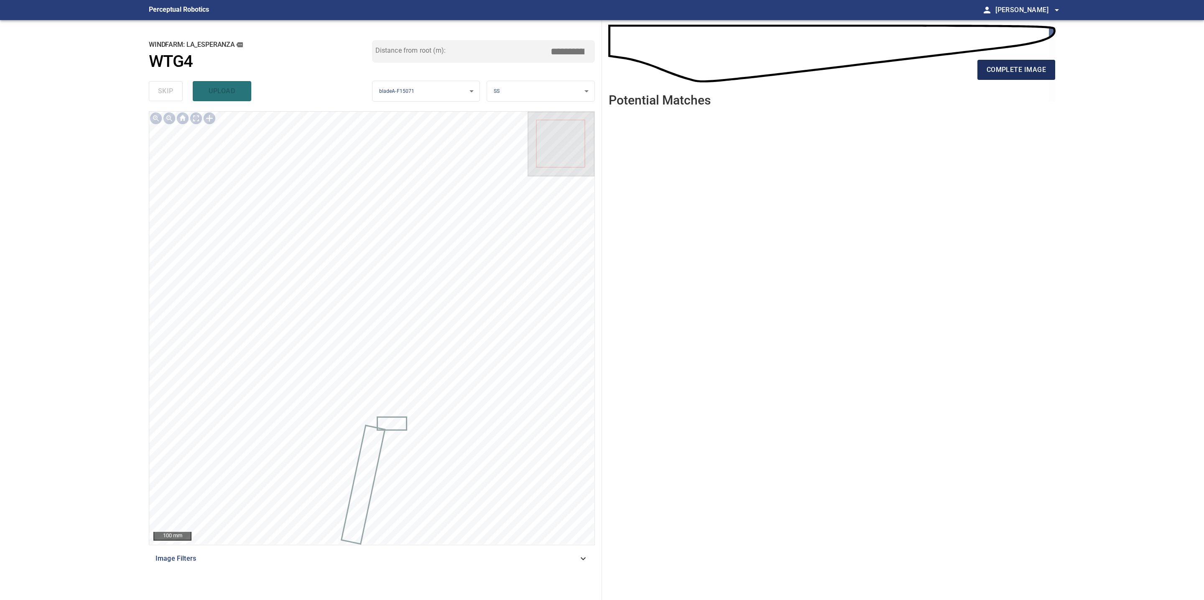
click at [1025, 75] on span "complete image" at bounding box center [1015, 70] width 59 height 12
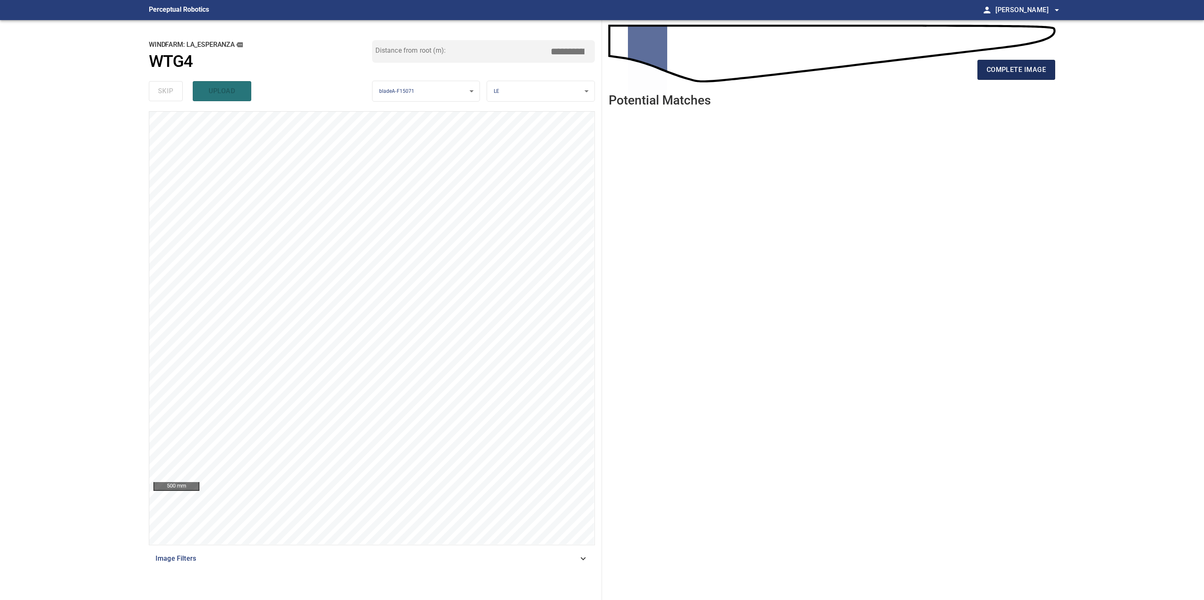
click at [1002, 69] on span "complete image" at bounding box center [1015, 70] width 59 height 12
click at [1026, 71] on span "complete image" at bounding box center [1015, 70] width 59 height 12
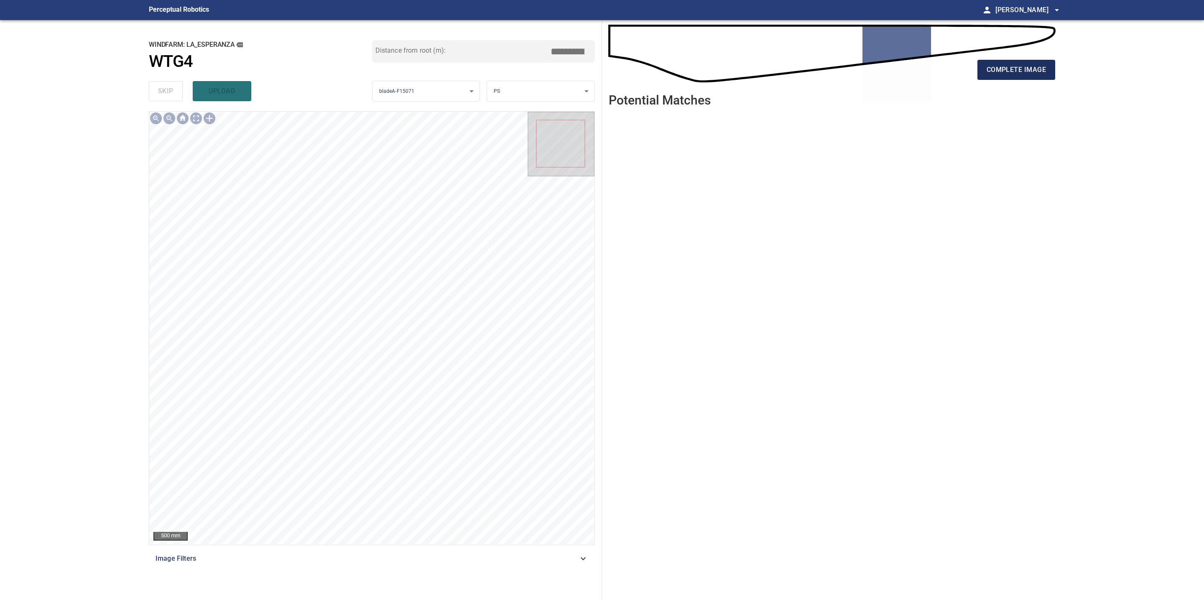
click at [997, 73] on span "complete image" at bounding box center [1015, 70] width 59 height 12
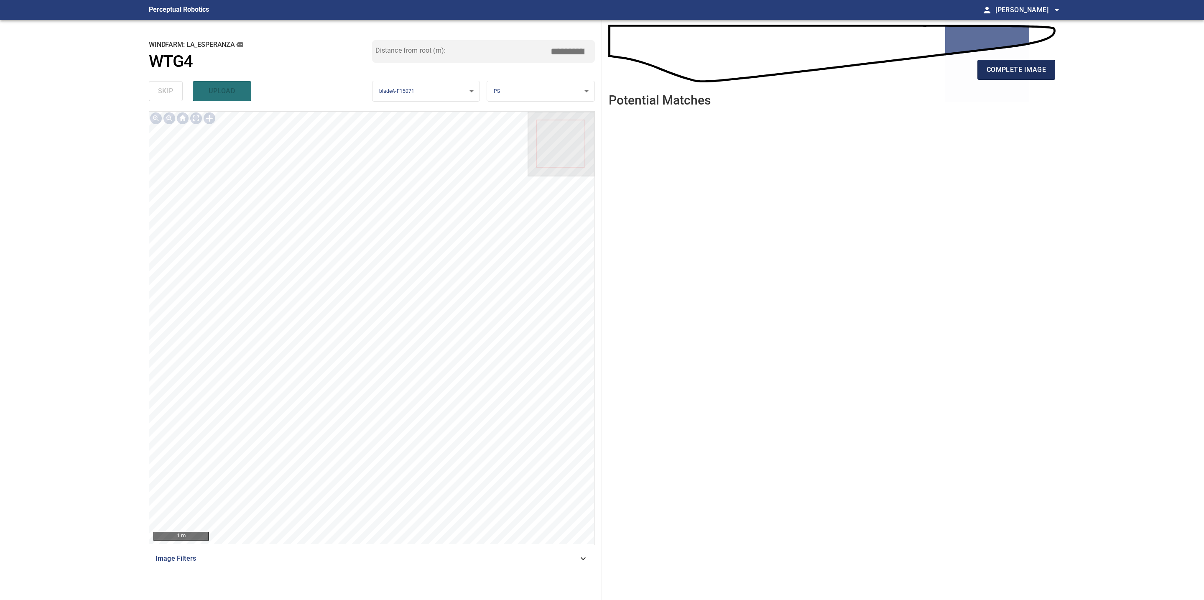
click at [1016, 64] on span "complete image" at bounding box center [1015, 70] width 59 height 12
click at [1022, 66] on span "complete image" at bounding box center [1015, 70] width 59 height 12
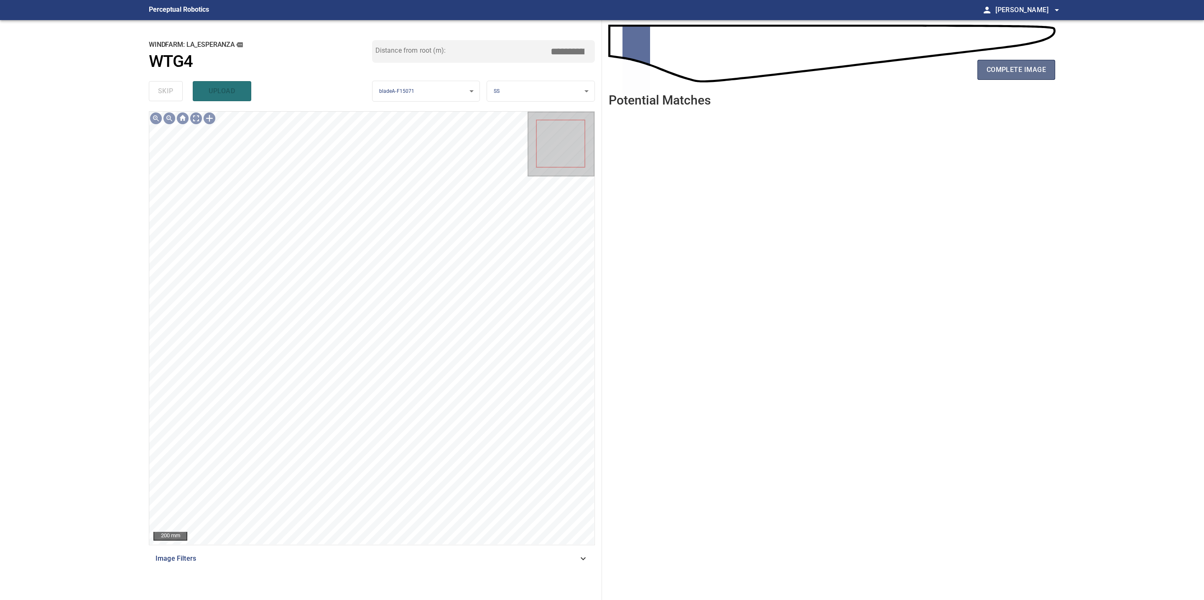
click at [1010, 66] on span "complete image" at bounding box center [1015, 70] width 59 height 12
click at [1013, 73] on span "complete image" at bounding box center [1015, 70] width 59 height 12
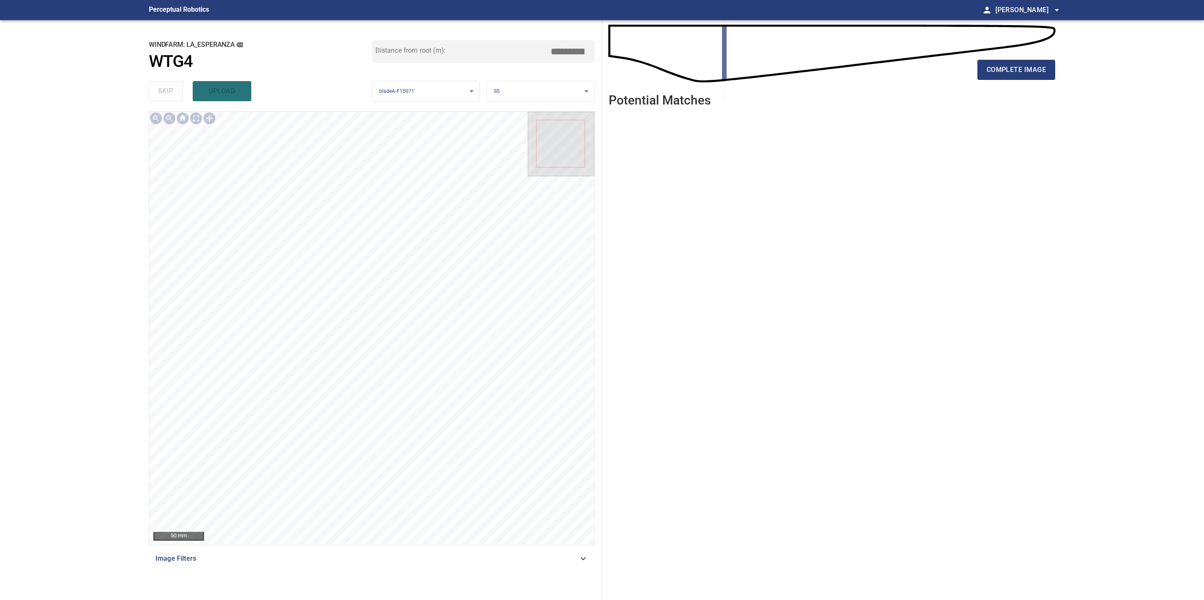
click at [1011, 77] on button "complete image" at bounding box center [1016, 70] width 78 height 20
click at [1017, 71] on span "complete image" at bounding box center [1015, 70] width 59 height 12
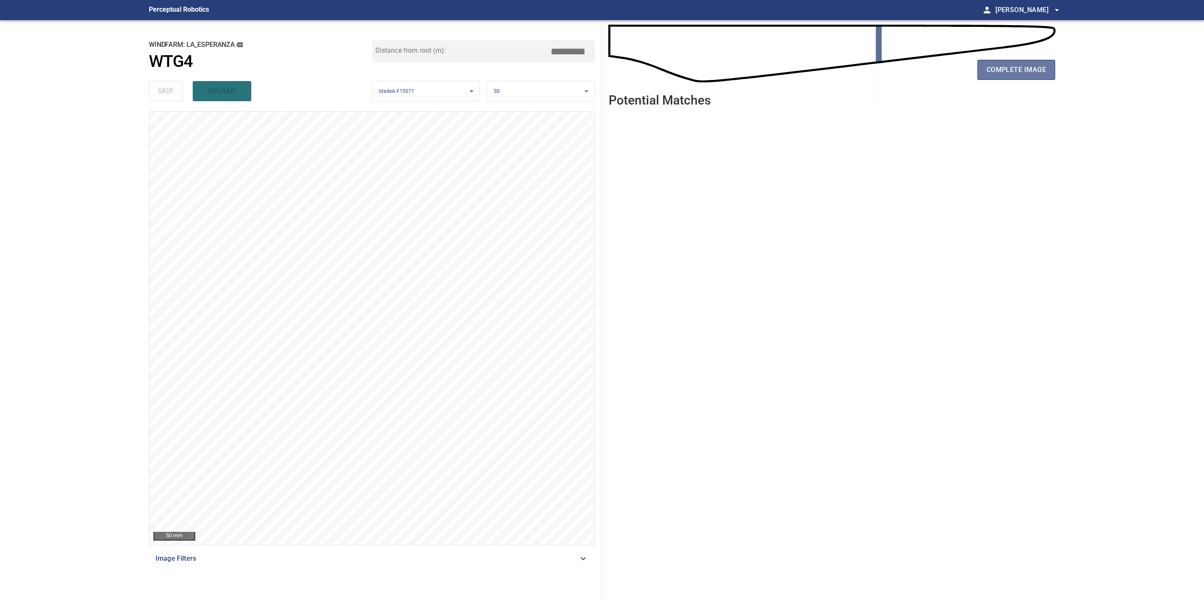
click at [1017, 71] on span "complete image" at bounding box center [1015, 70] width 59 height 12
click at [1027, 69] on span "complete image" at bounding box center [1015, 70] width 59 height 12
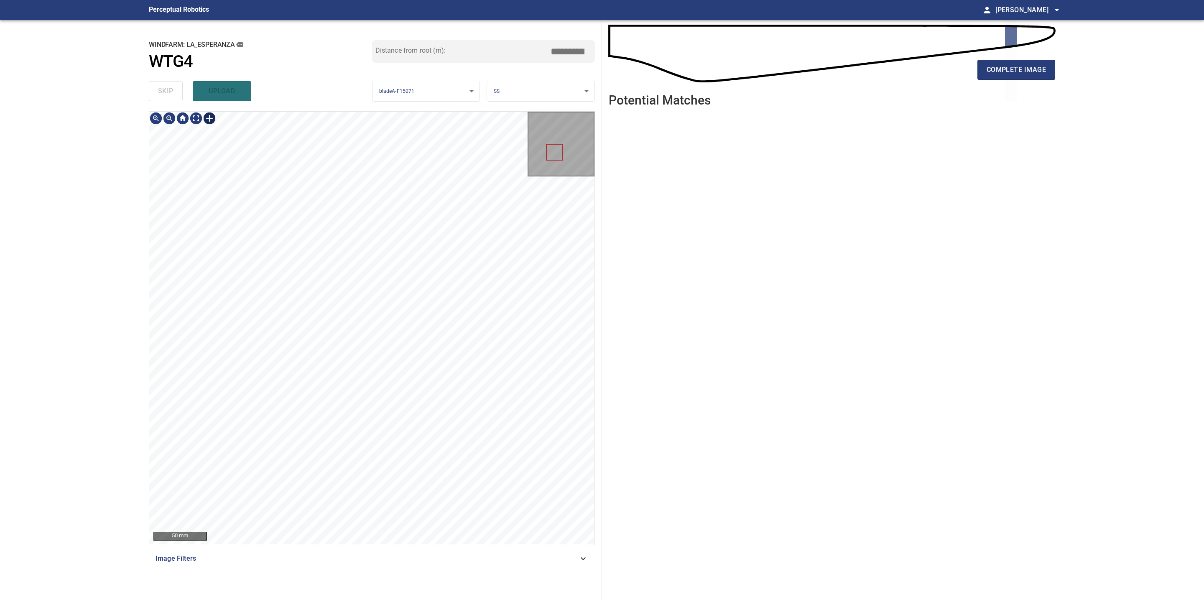
click at [210, 119] on div at bounding box center [209, 118] width 13 height 13
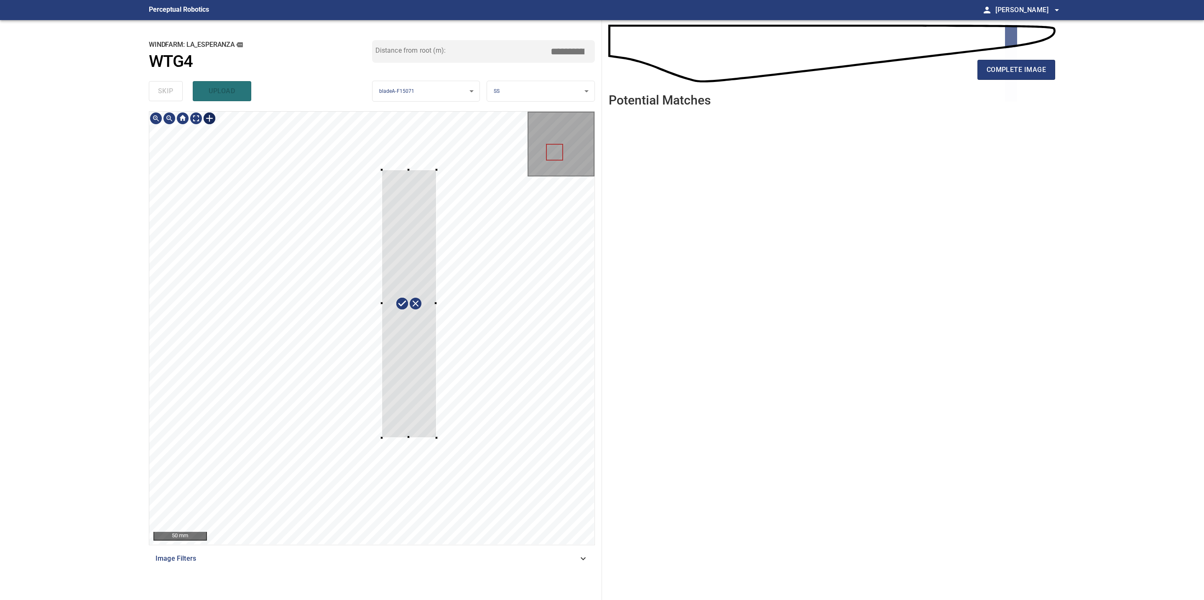
click at [435, 439] on div at bounding box center [371, 328] width 445 height 433
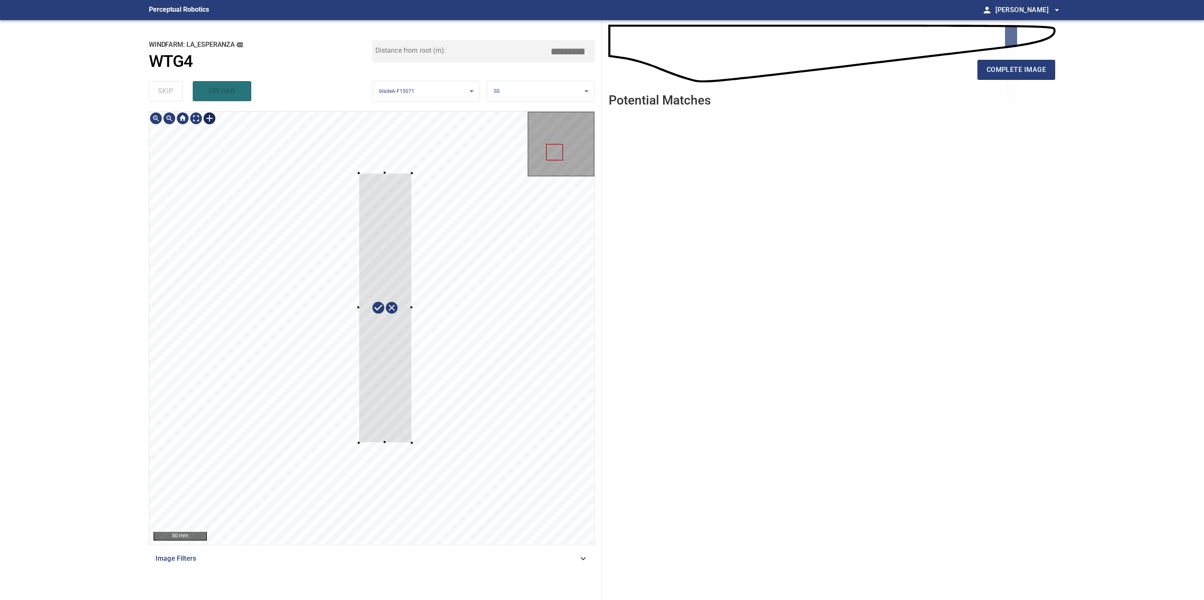
click at [365, 418] on div at bounding box center [386, 308] width 54 height 270
click at [414, 179] on div at bounding box center [371, 328] width 445 height 433
click at [399, 444] on div at bounding box center [371, 328] width 445 height 433
click at [403, 316] on div at bounding box center [371, 328] width 445 height 433
click at [403, 316] on div at bounding box center [403, 311] width 0 height 265
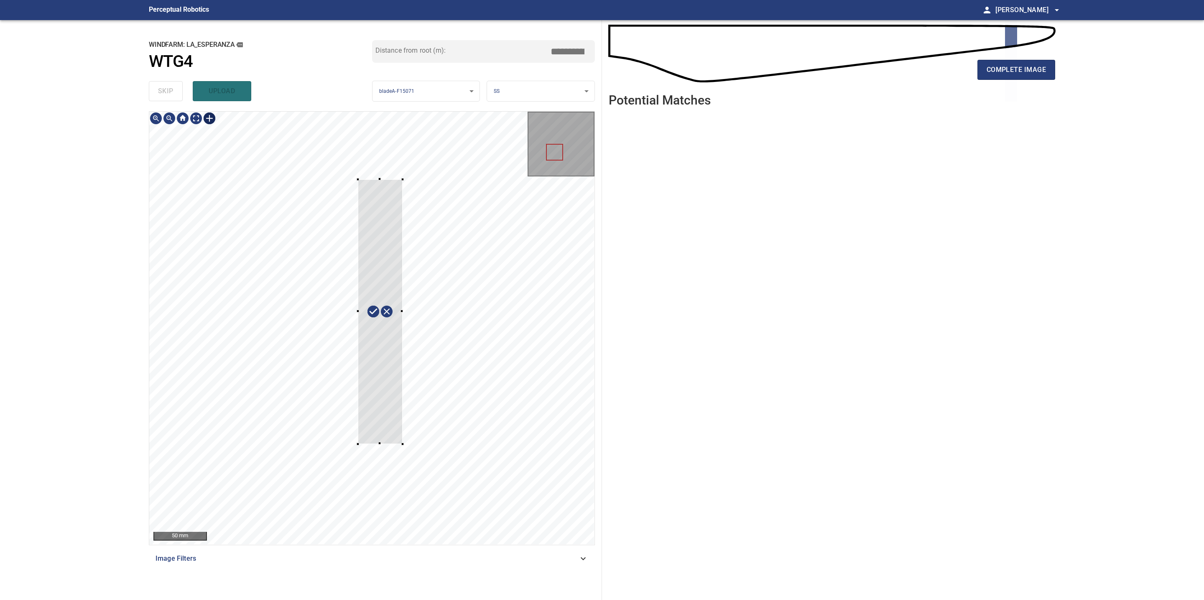
click at [403, 320] on div at bounding box center [371, 328] width 445 height 433
click at [364, 179] on div at bounding box center [371, 328] width 445 height 433
click at [367, 307] on div at bounding box center [371, 328] width 445 height 433
click at [388, 347] on div at bounding box center [391, 313] width 74 height 268
click at [372, 313] on div at bounding box center [371, 328] width 445 height 433
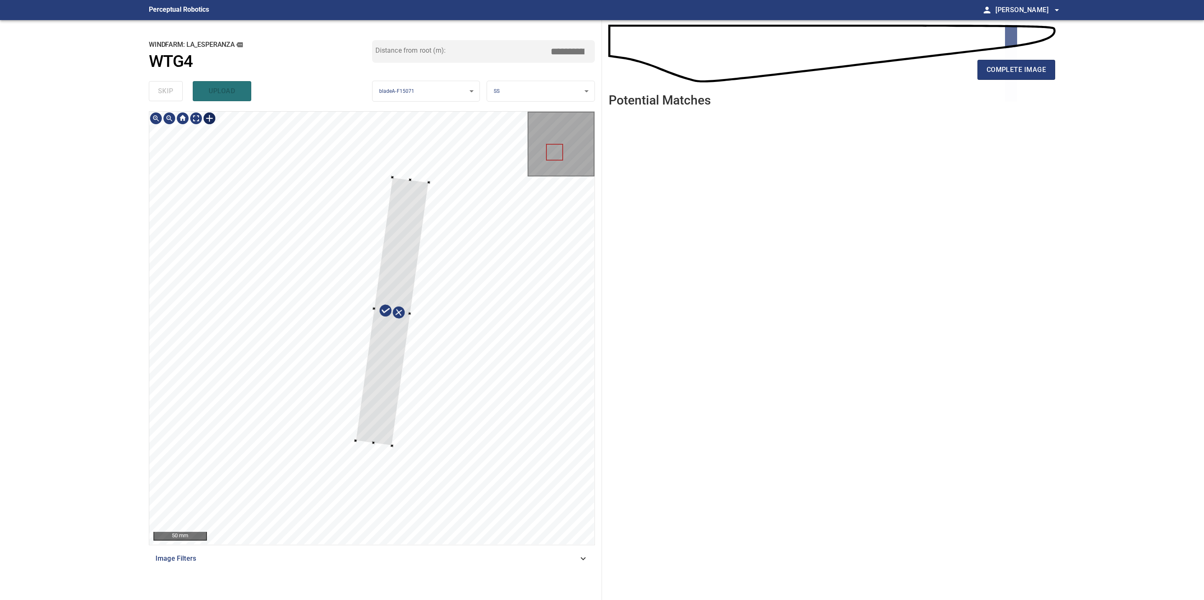
click at [407, 318] on div at bounding box center [392, 311] width 73 height 268
click at [359, 445] on div at bounding box center [392, 318] width 73 height 268
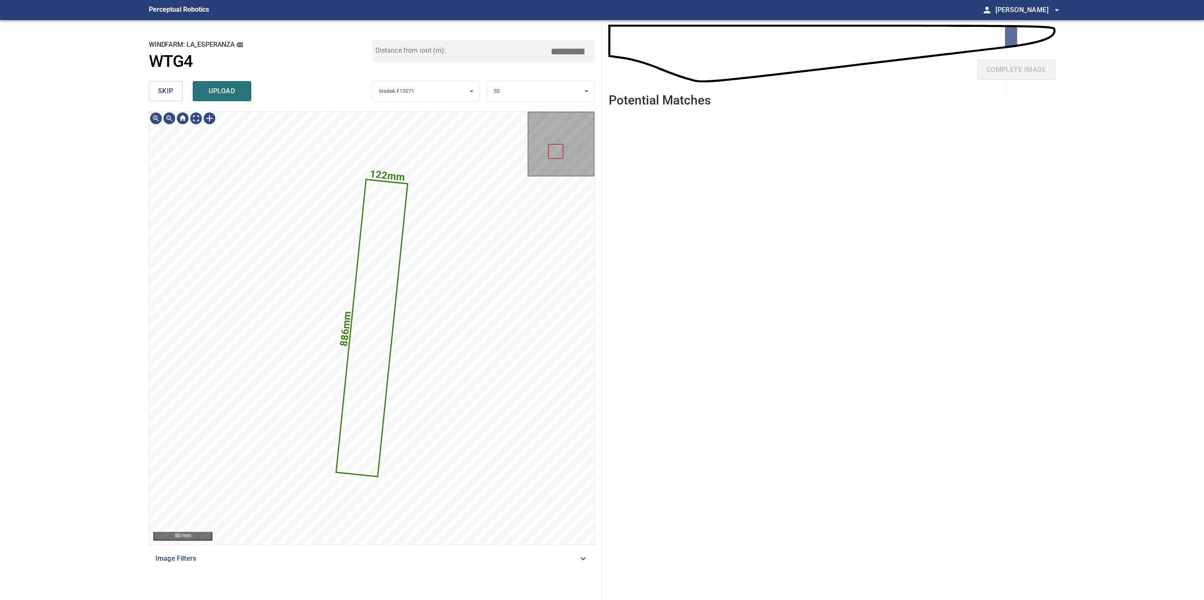
click at [548, 88] on body "**********" at bounding box center [602, 300] width 1204 height 600
click at [522, 92] on li "LE" at bounding box center [540, 91] width 107 height 14
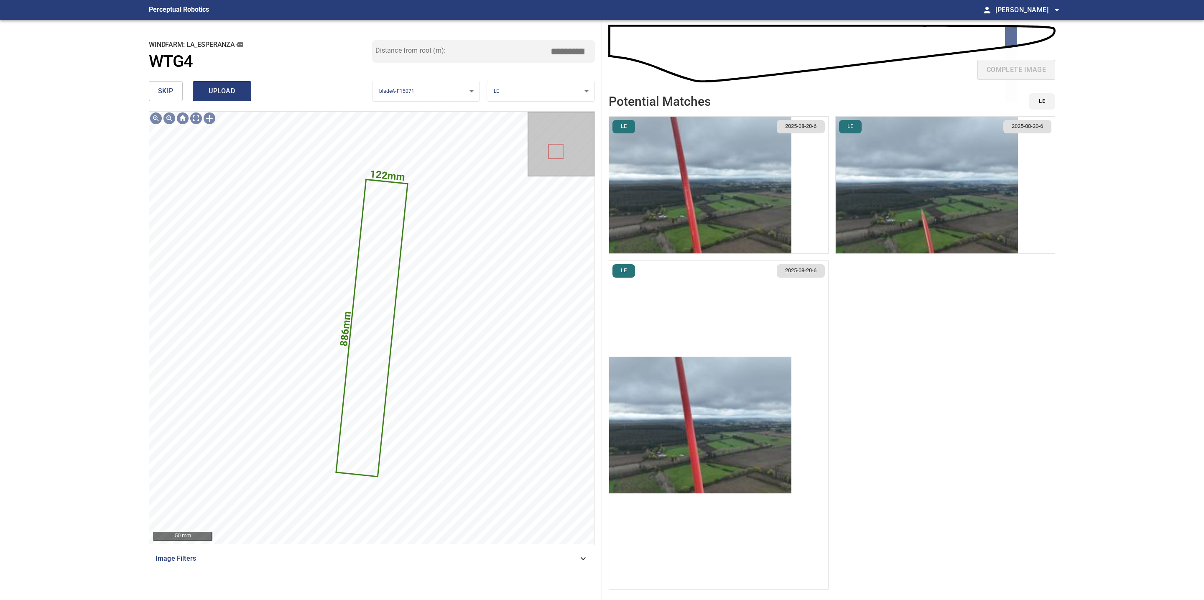
click at [224, 88] on span "upload" at bounding box center [222, 91] width 40 height 12
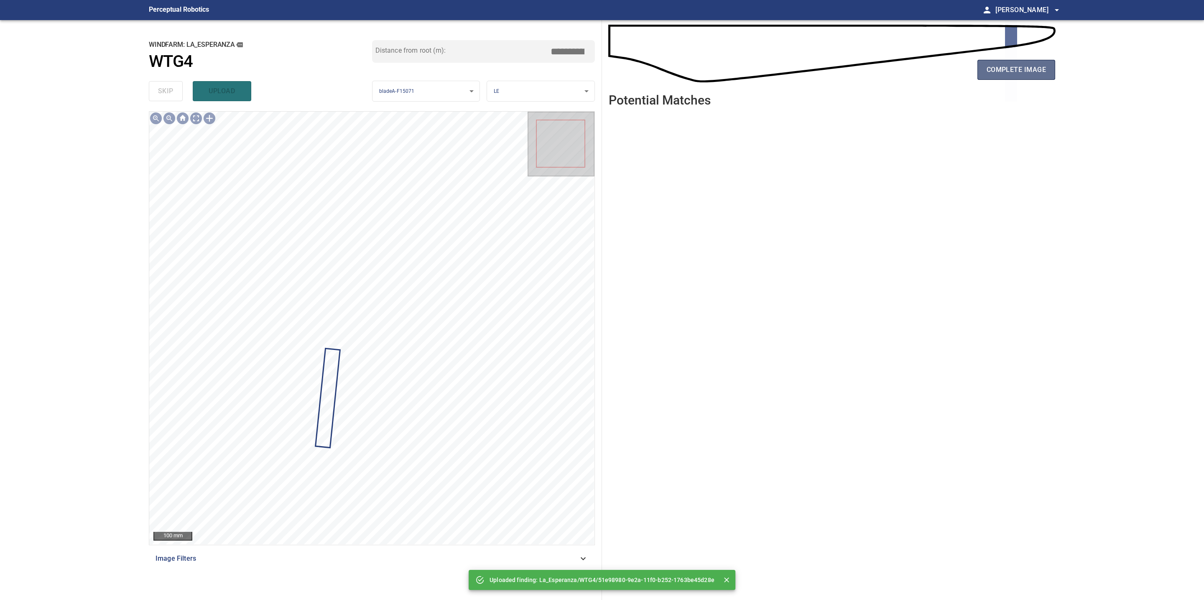
click at [1004, 71] on span "complete image" at bounding box center [1015, 70] width 59 height 12
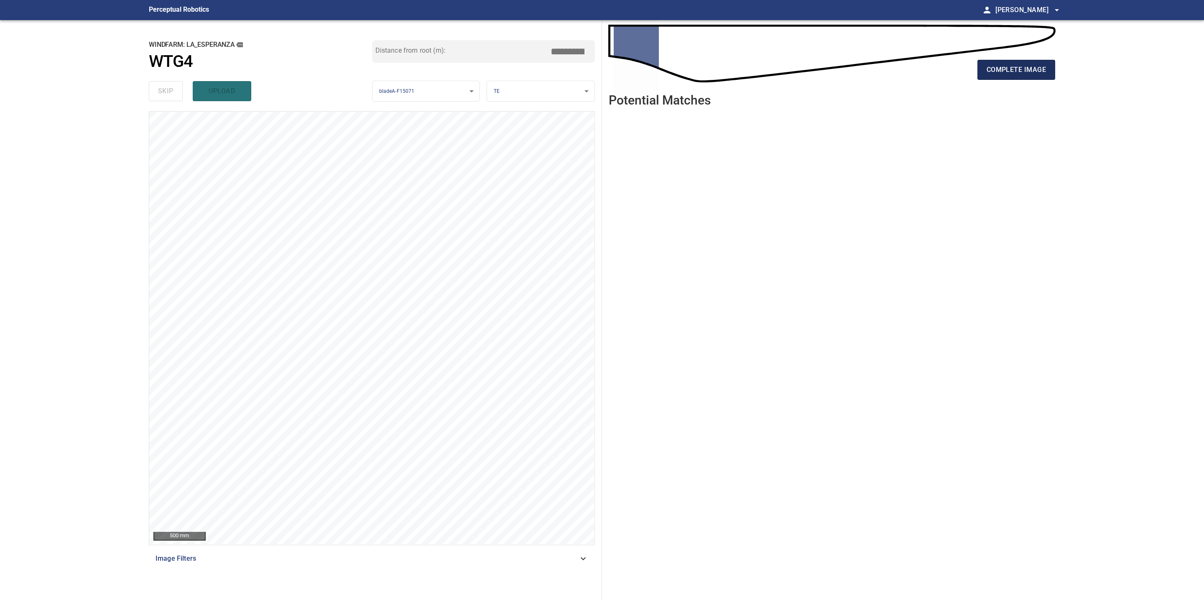
click at [1028, 75] on span "complete image" at bounding box center [1015, 70] width 59 height 12
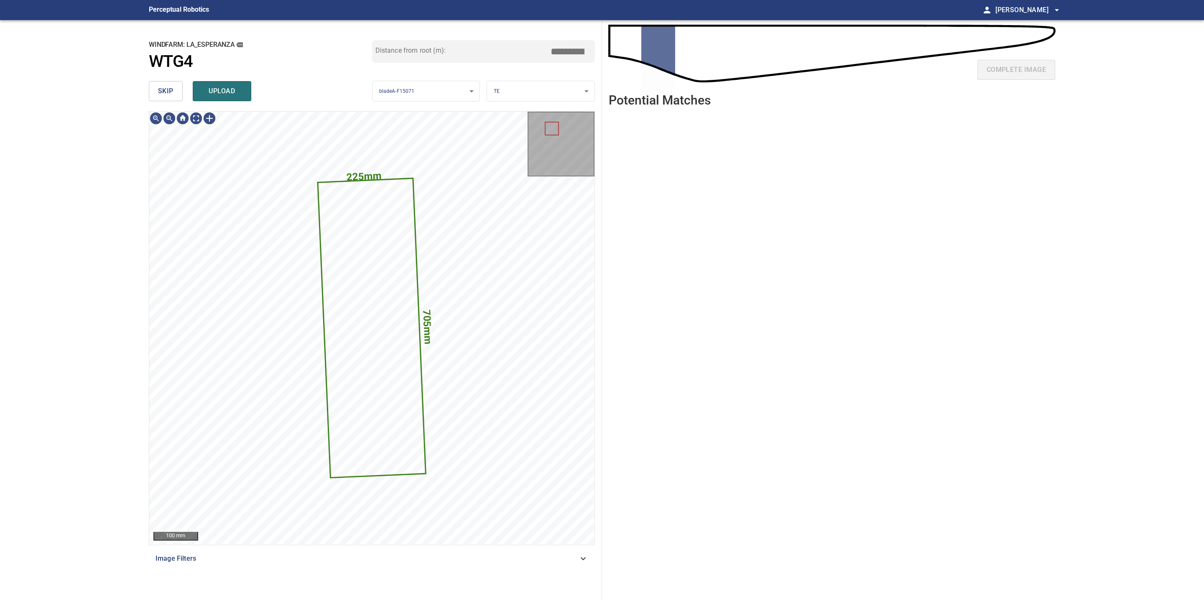
click at [168, 89] on span "skip" at bounding box center [165, 91] width 15 height 12
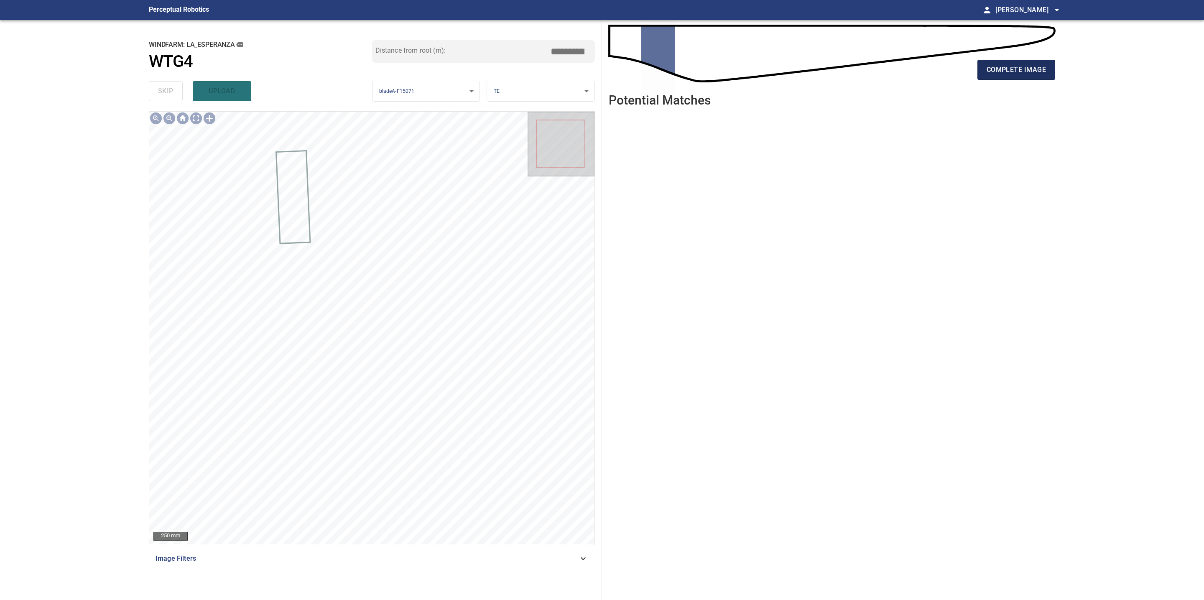
click at [1031, 74] on span "complete image" at bounding box center [1015, 70] width 59 height 12
click at [1007, 69] on span "complete image" at bounding box center [1015, 70] width 59 height 12
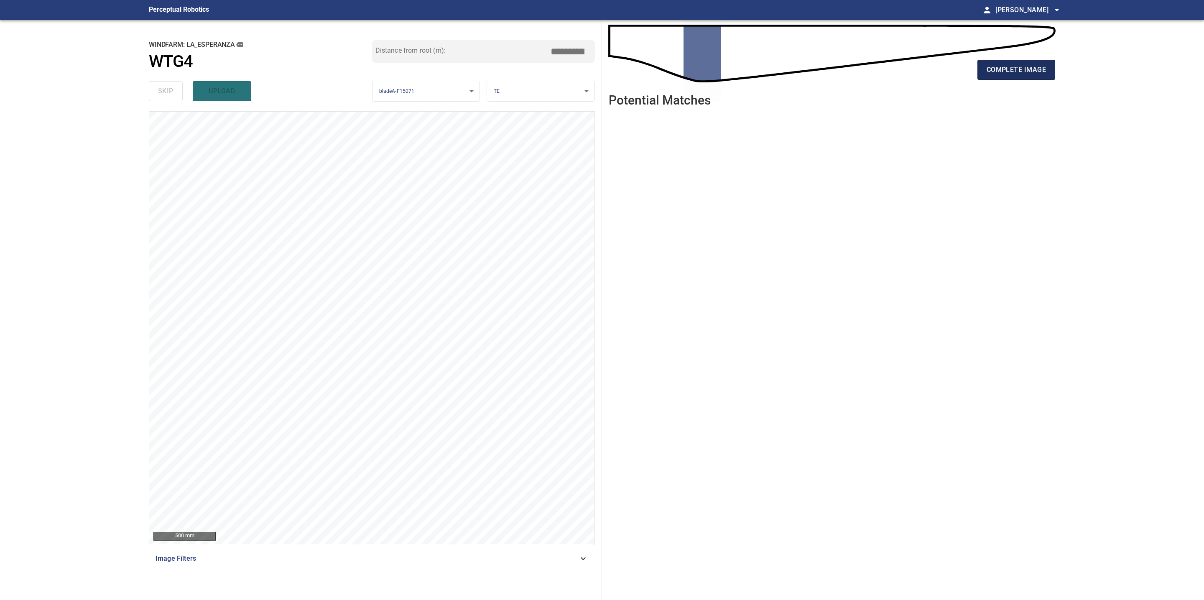
click at [1024, 64] on span "complete image" at bounding box center [1015, 70] width 59 height 12
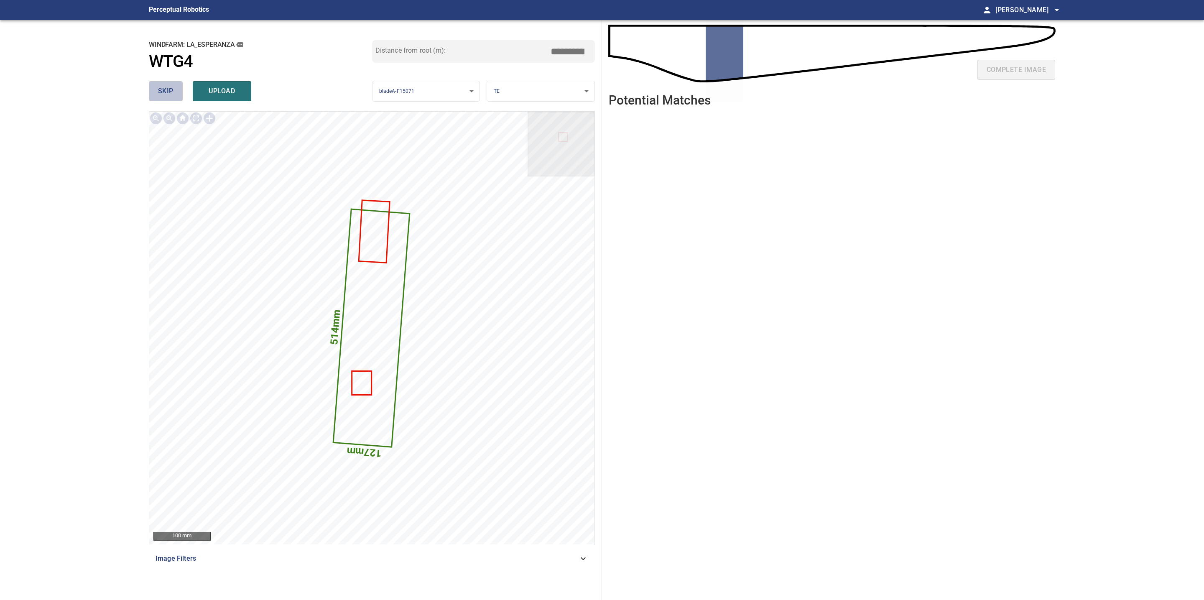
click at [171, 94] on span "skip" at bounding box center [165, 91] width 15 height 12
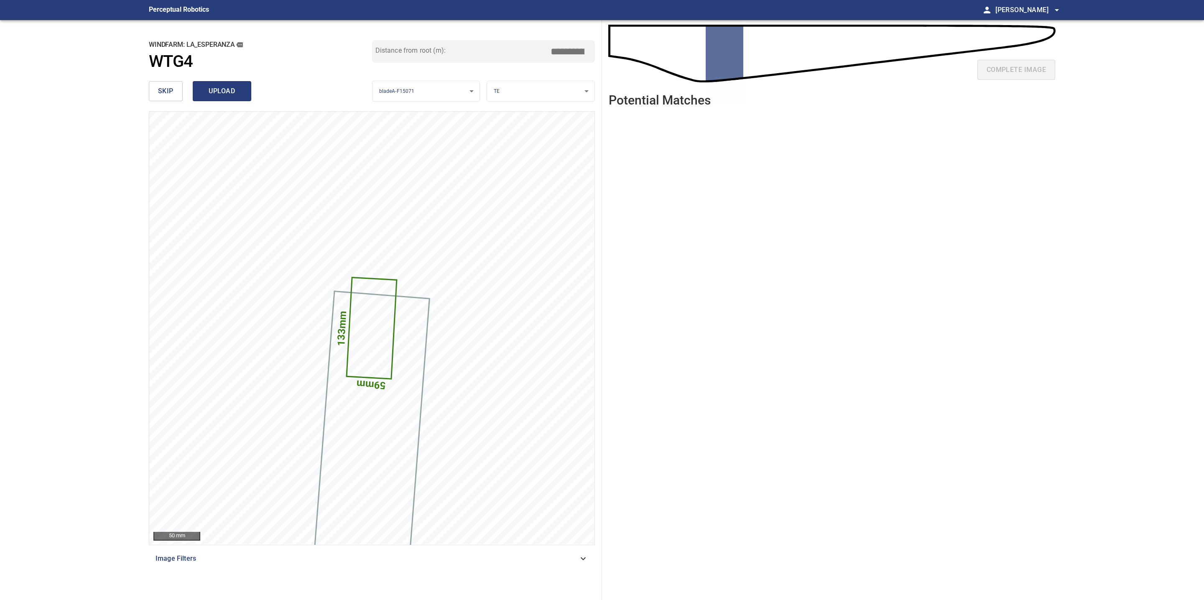
click at [214, 92] on span "upload" at bounding box center [222, 91] width 40 height 12
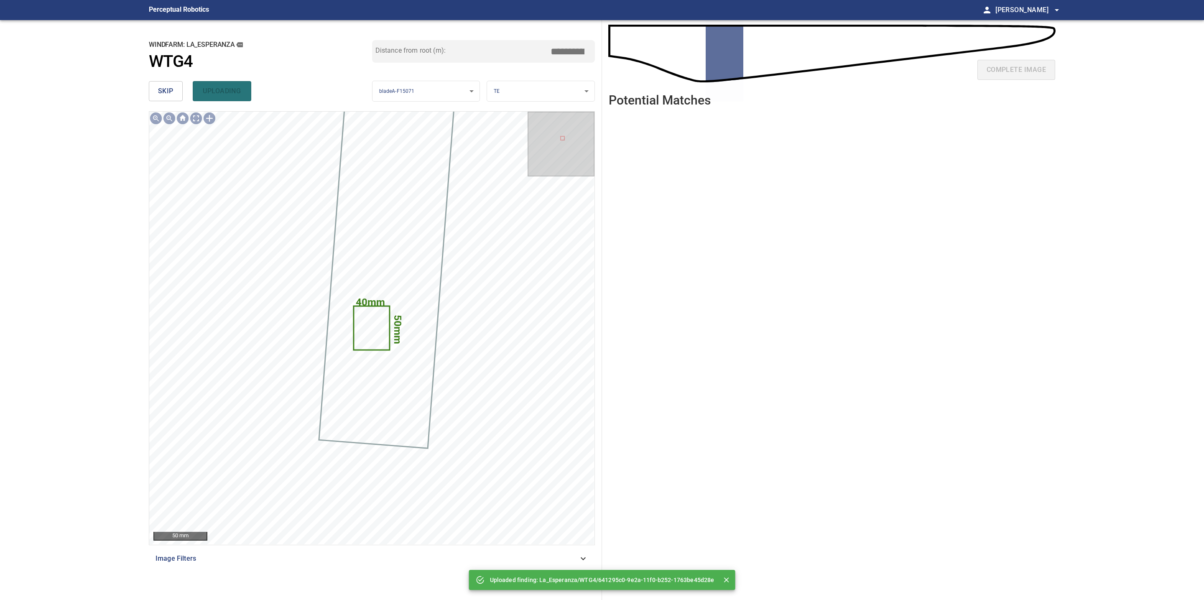
click at [171, 93] on span "skip" at bounding box center [165, 91] width 15 height 12
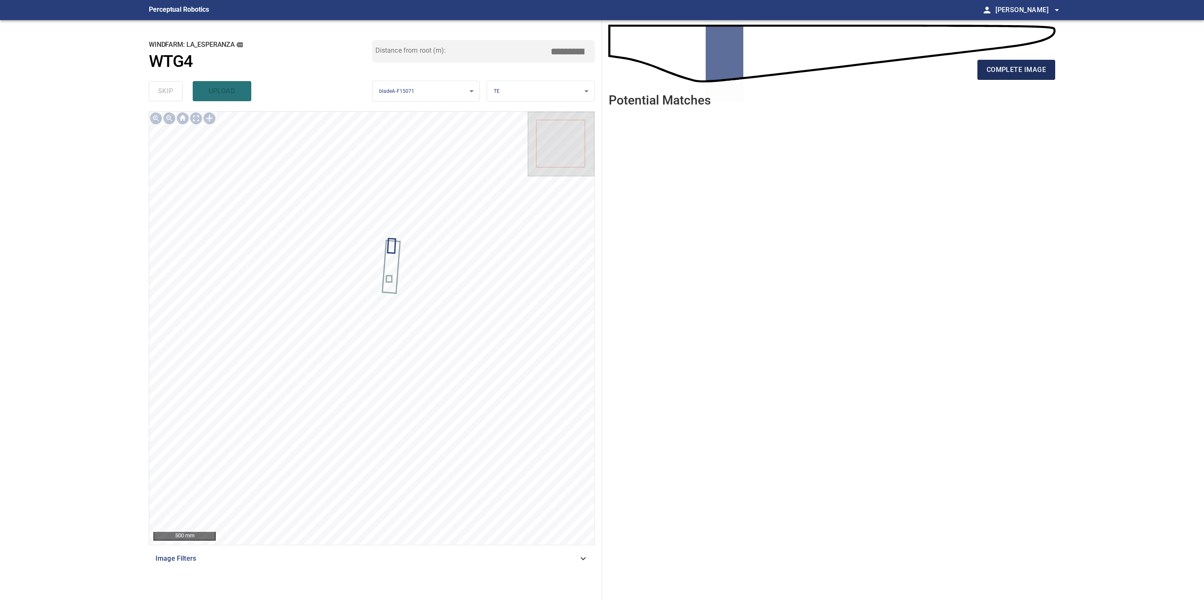
click at [1001, 75] on span "complete image" at bounding box center [1015, 70] width 59 height 12
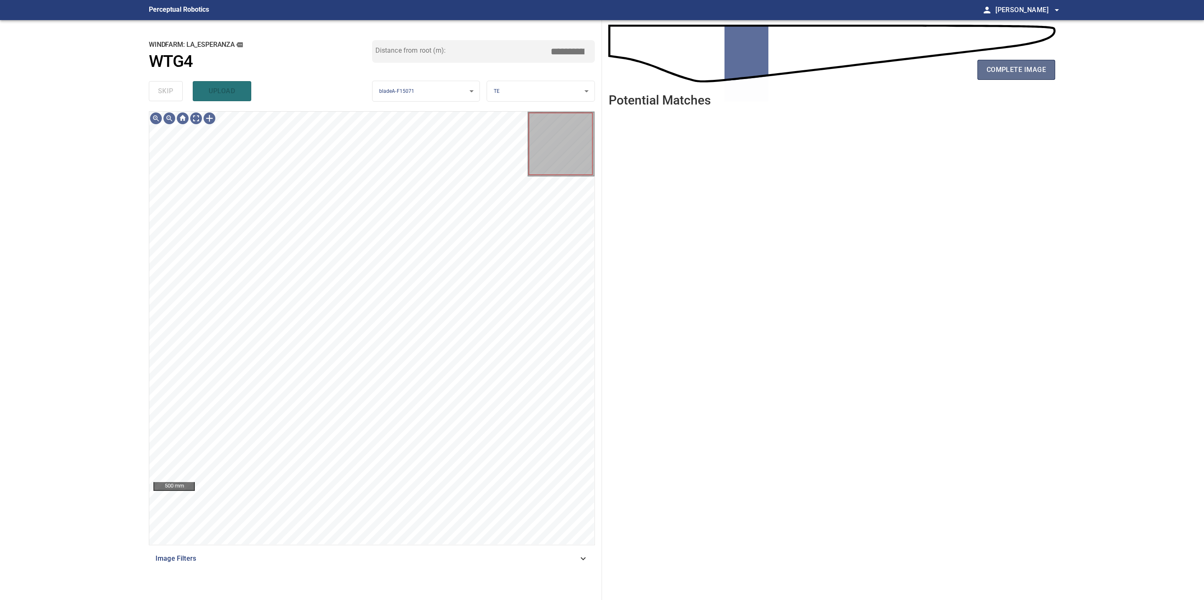
click at [1005, 74] on span "complete image" at bounding box center [1015, 70] width 59 height 12
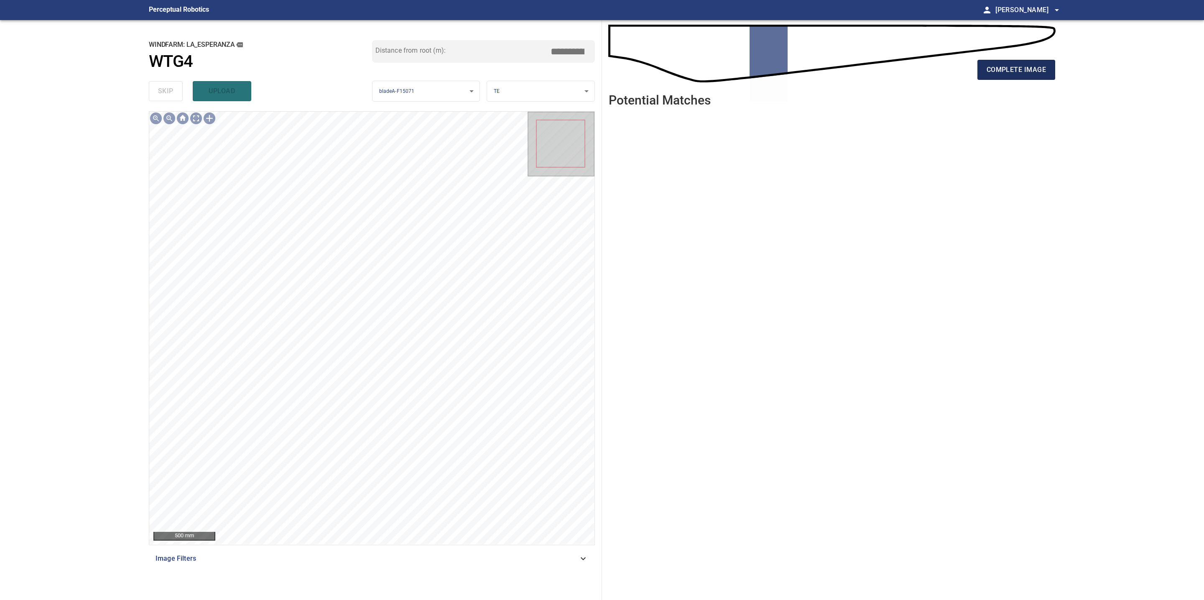
click at [1010, 68] on span "complete image" at bounding box center [1015, 70] width 59 height 12
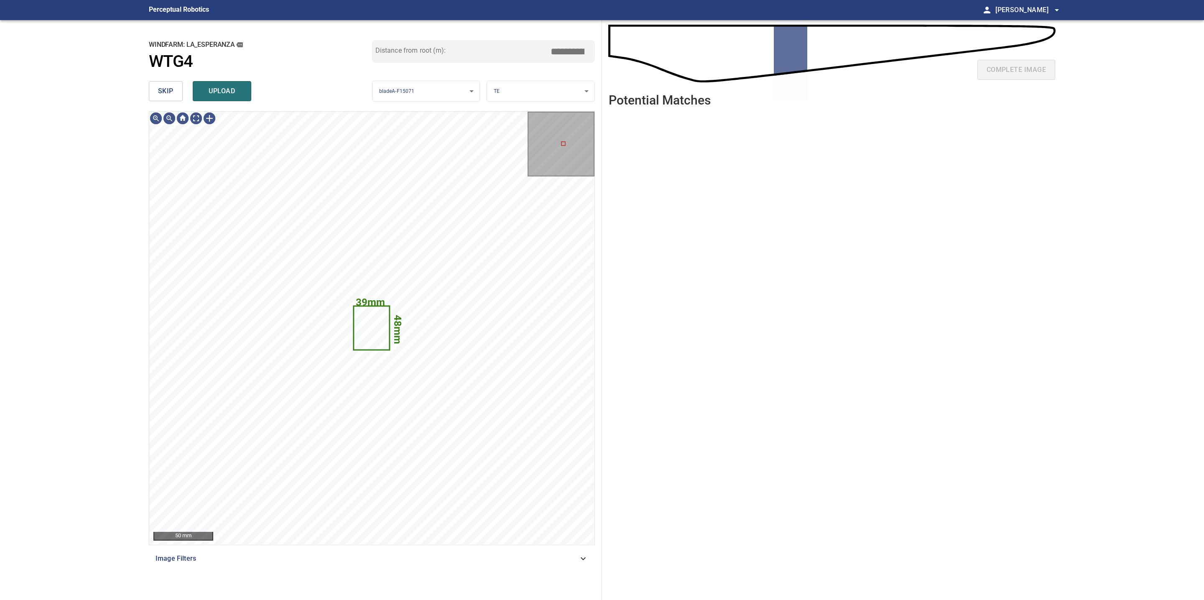
click at [169, 92] on span "skip" at bounding box center [165, 91] width 15 height 12
click at [1004, 64] on span "complete image" at bounding box center [1015, 70] width 59 height 12
click at [158, 98] on button "skip" at bounding box center [166, 91] width 34 height 20
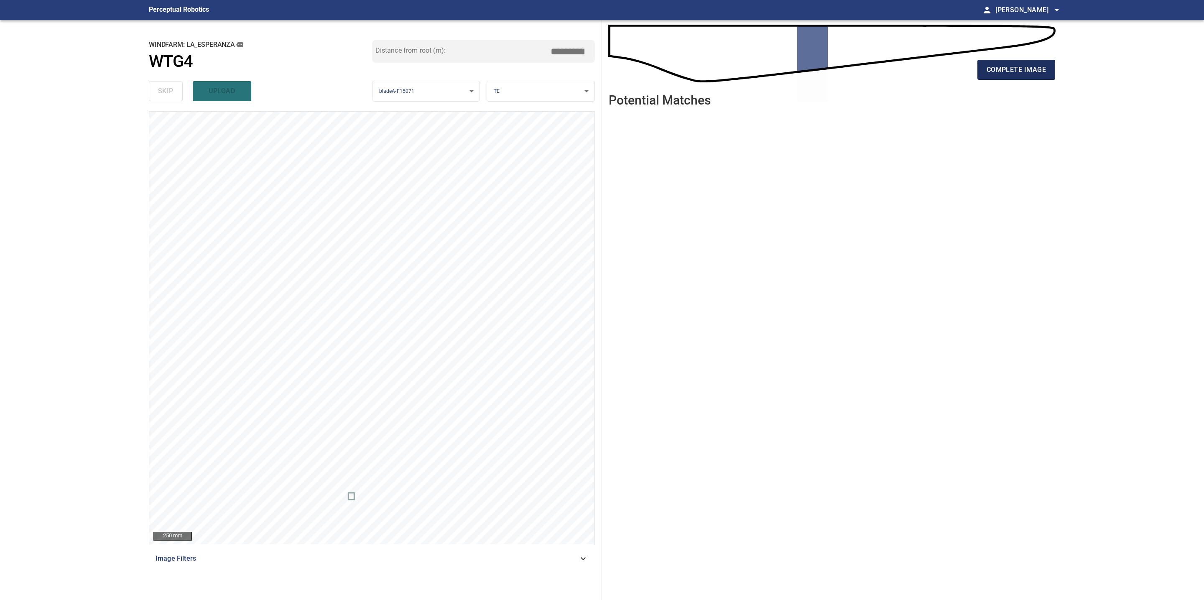
click at [1013, 71] on span "complete image" at bounding box center [1015, 70] width 59 height 12
click at [1014, 72] on span "complete image" at bounding box center [1015, 70] width 59 height 12
click at [997, 73] on span "complete image" at bounding box center [1015, 70] width 59 height 12
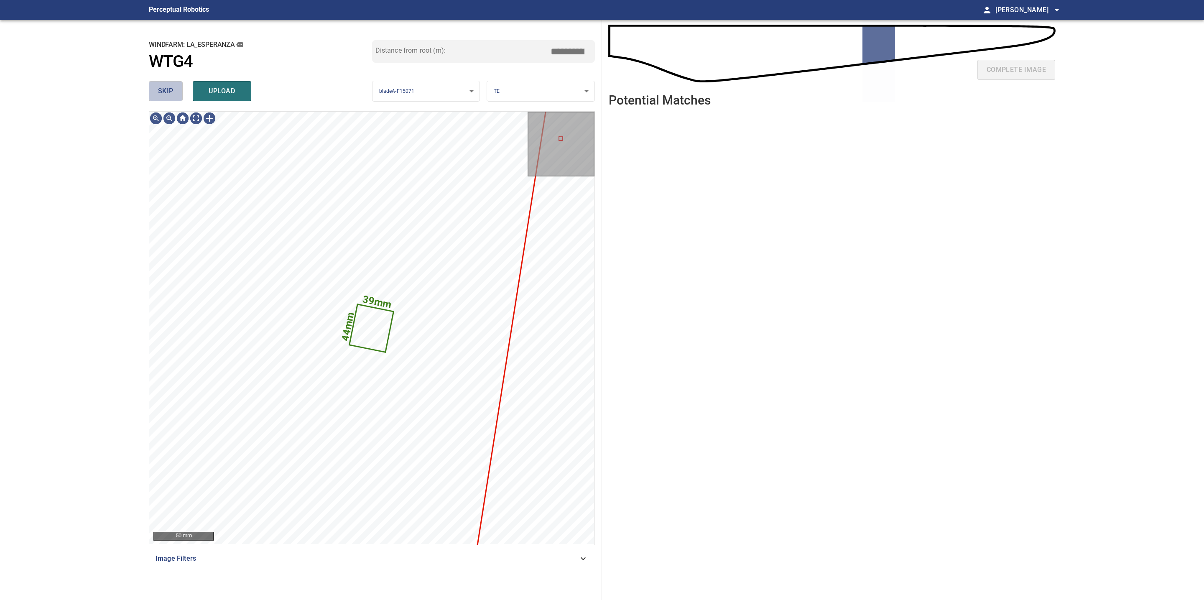
click at [162, 87] on span "skip" at bounding box center [165, 91] width 15 height 12
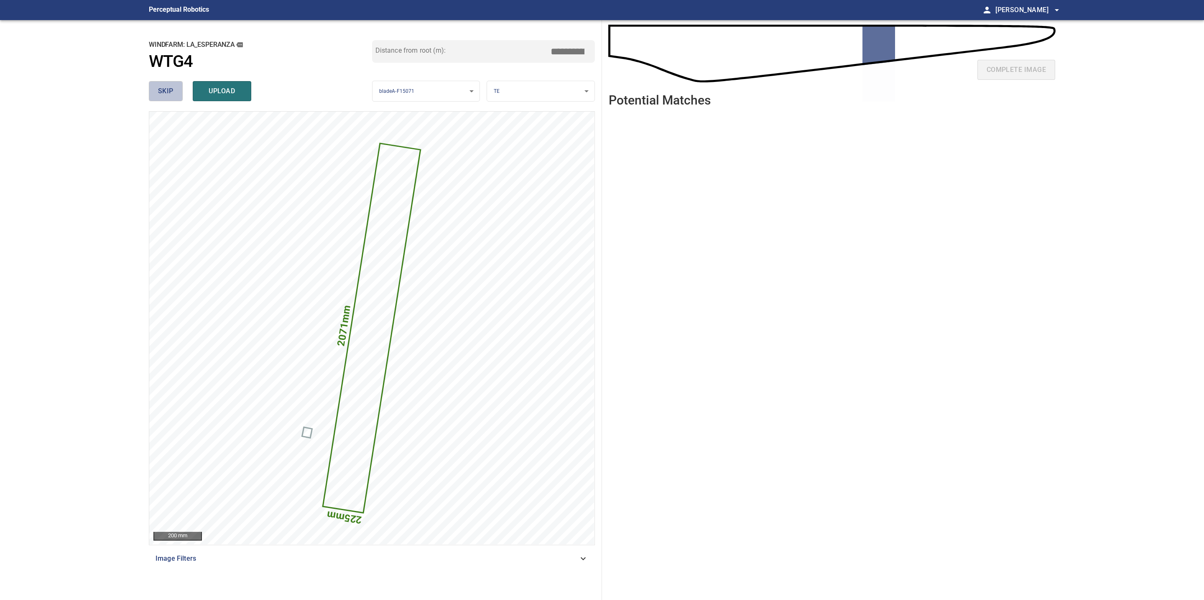
click at [162, 87] on span "skip" at bounding box center [165, 91] width 15 height 12
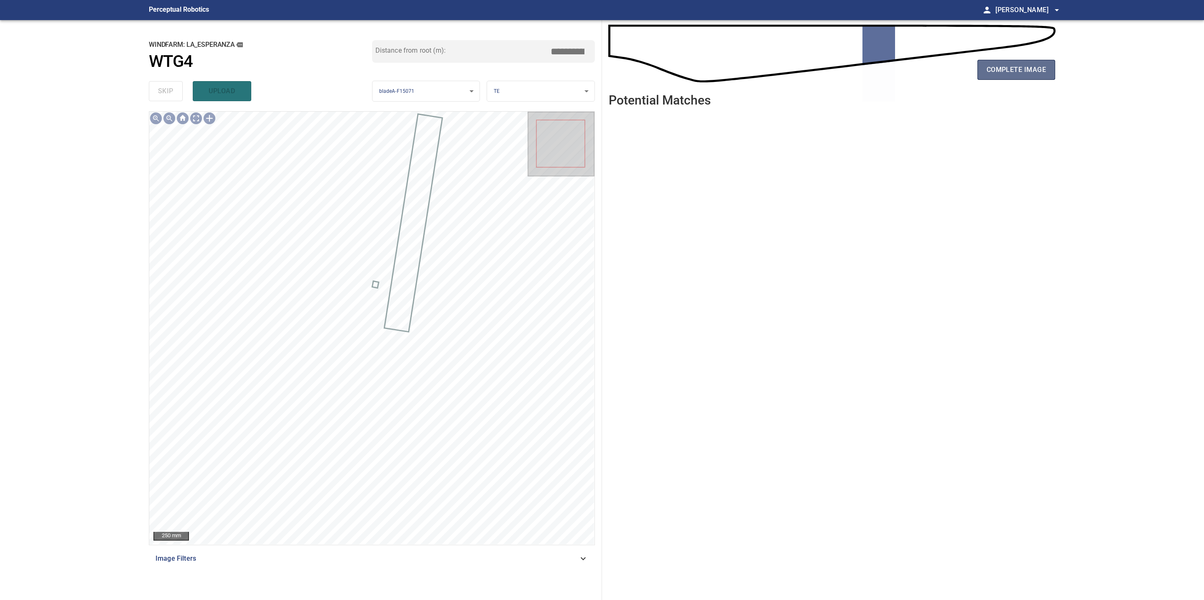
click at [1028, 76] on button "complete image" at bounding box center [1016, 70] width 78 height 20
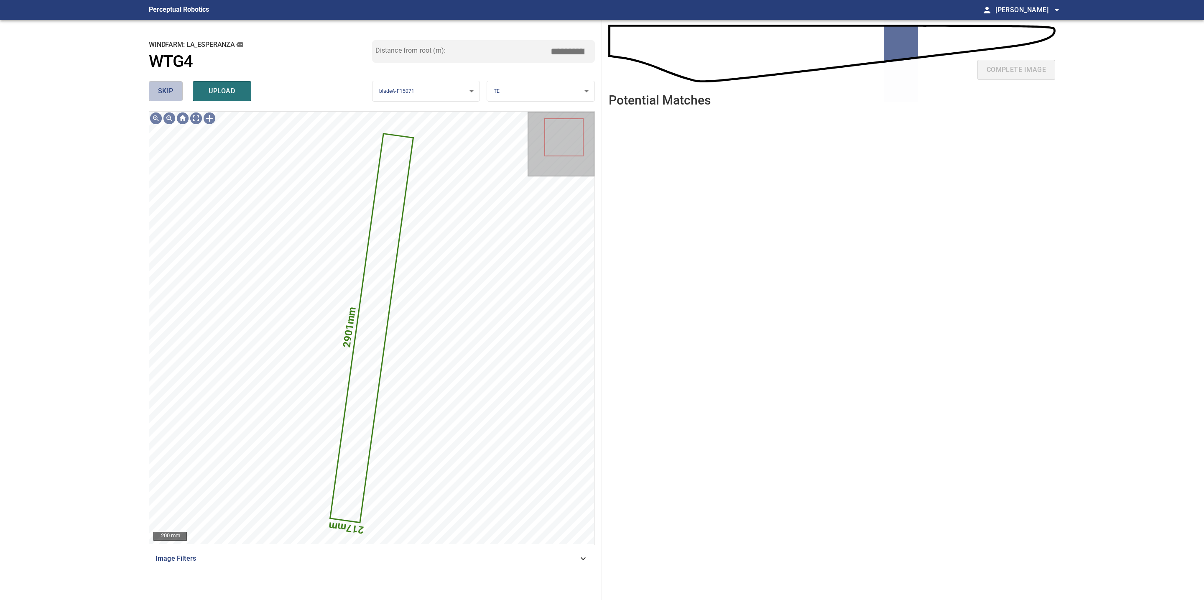
click at [163, 92] on span "skip" at bounding box center [165, 91] width 15 height 12
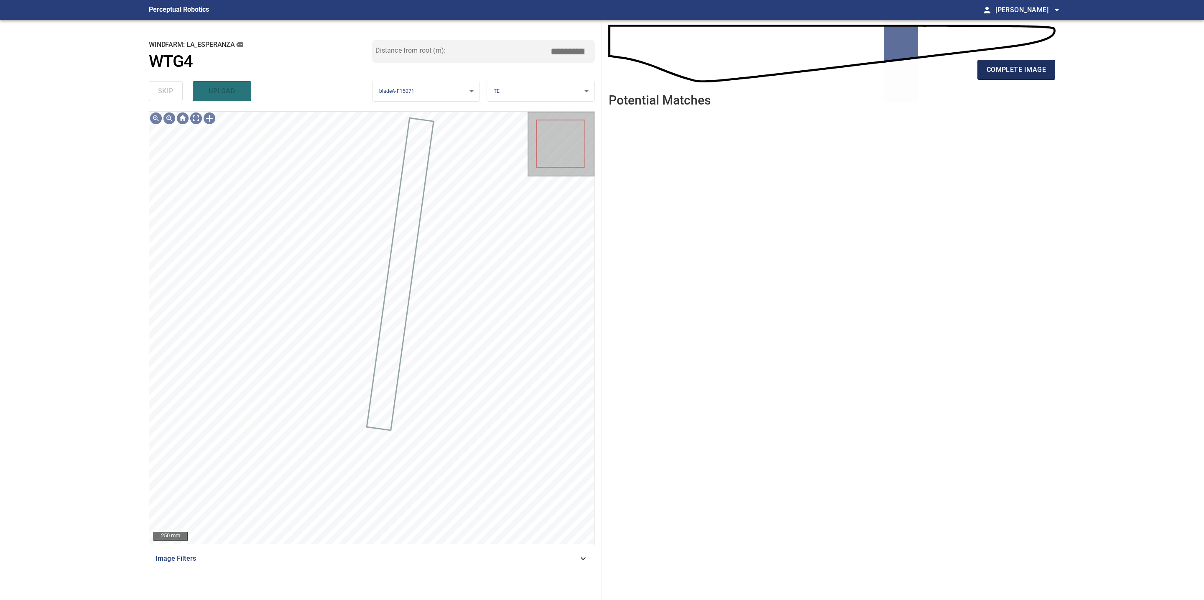
click at [1011, 71] on span "complete image" at bounding box center [1015, 70] width 59 height 12
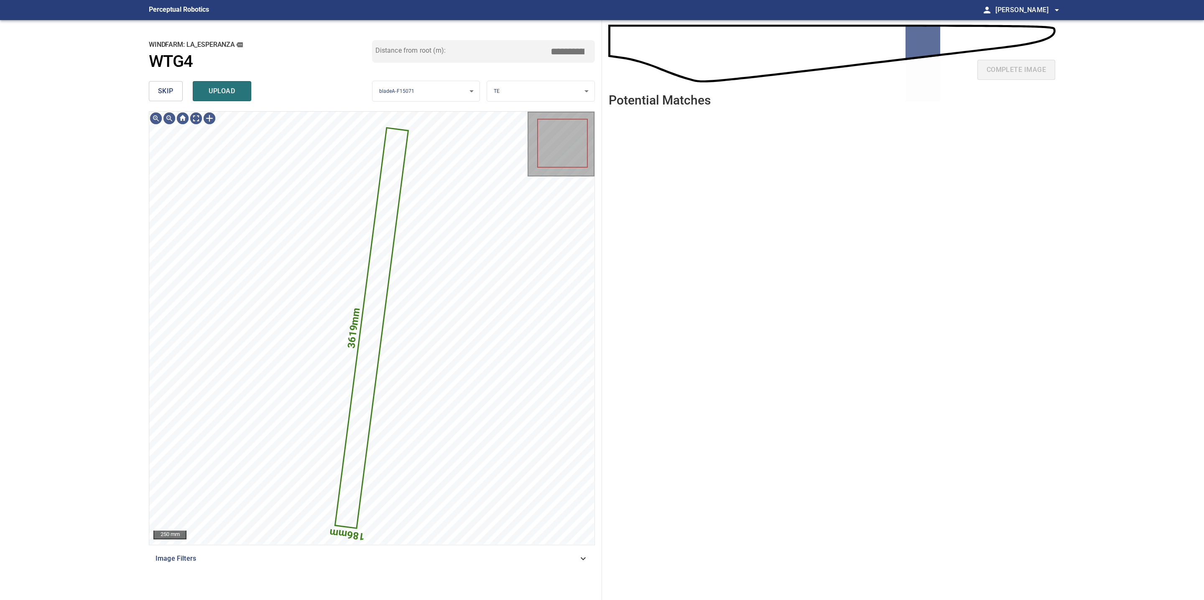
click at [172, 94] on span "skip" at bounding box center [165, 91] width 15 height 12
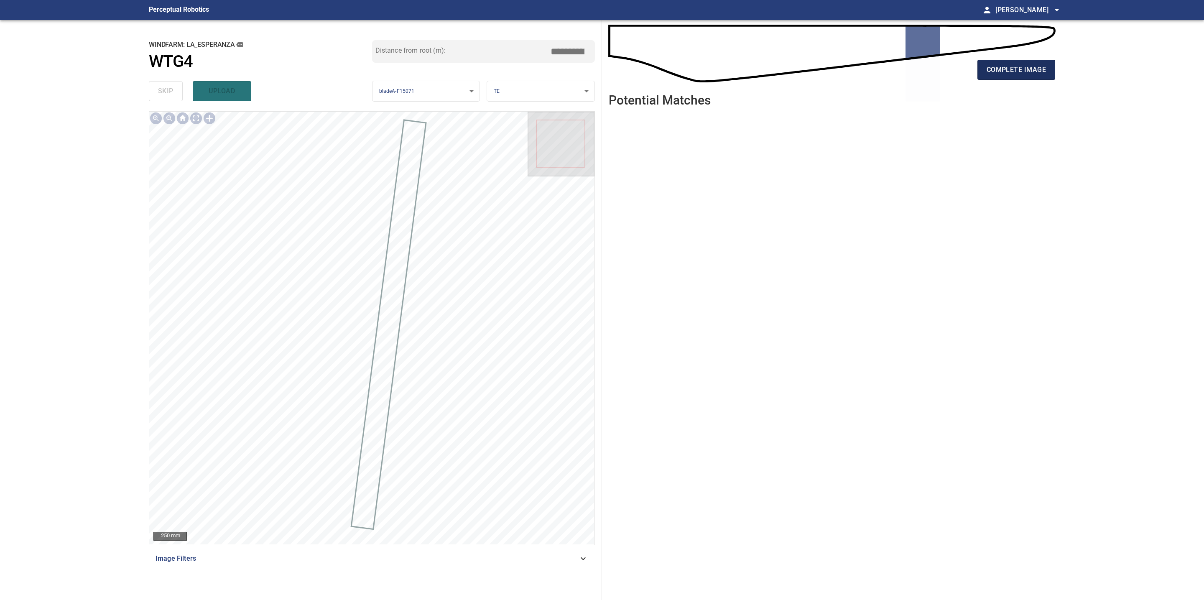
click at [1016, 68] on span "complete image" at bounding box center [1015, 70] width 59 height 12
click at [1002, 69] on span "complete image" at bounding box center [1015, 70] width 59 height 12
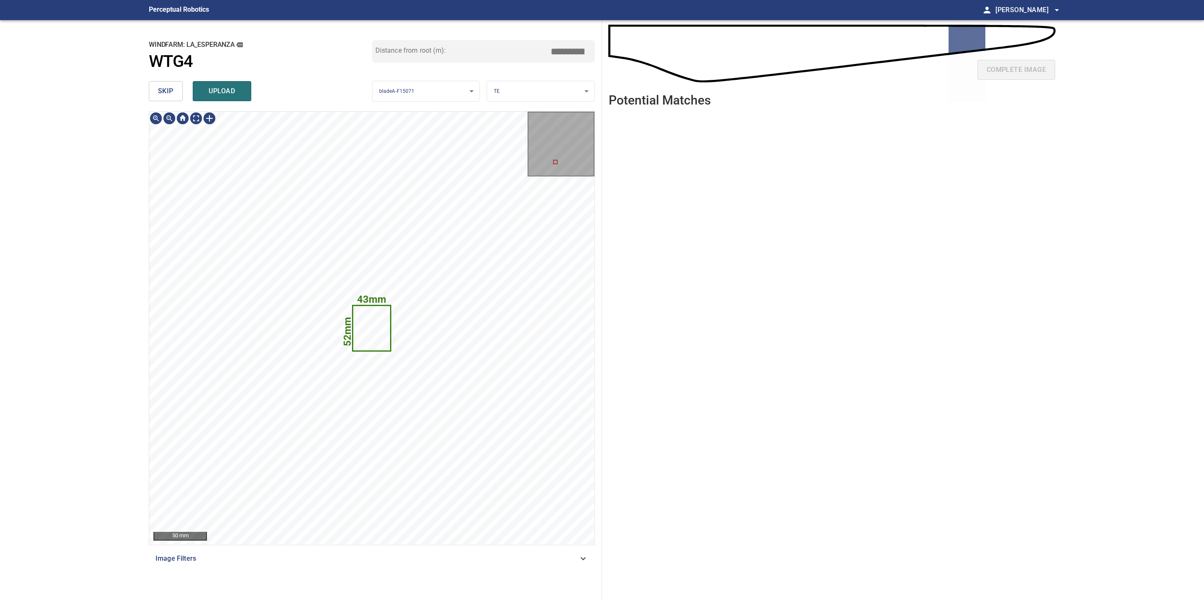
click at [172, 96] on span "skip" at bounding box center [165, 91] width 15 height 12
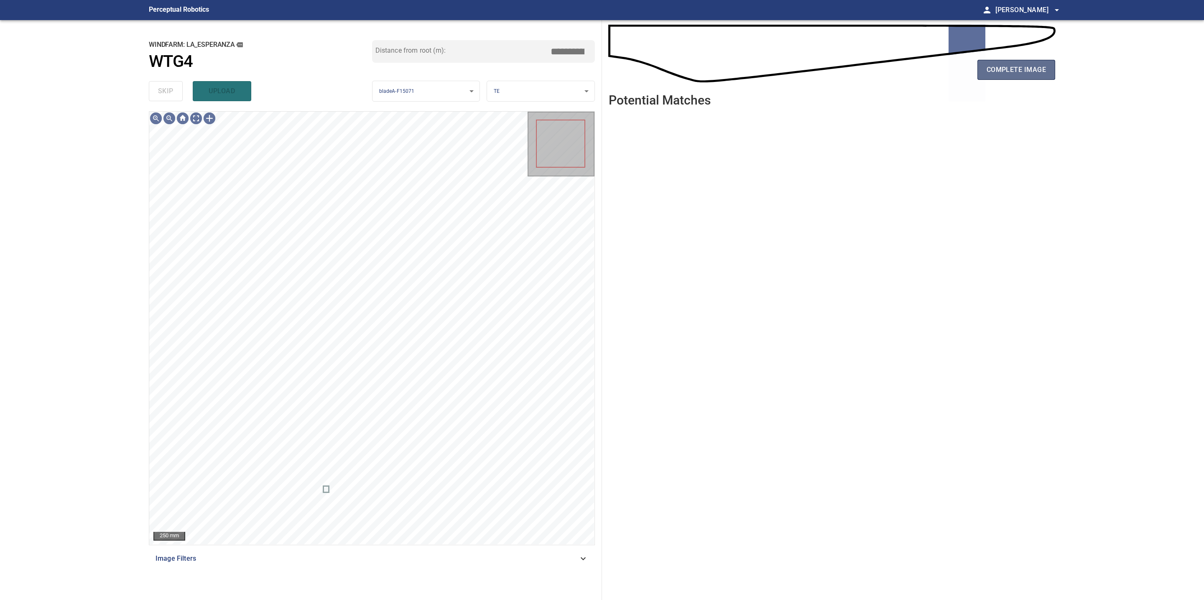
click at [1039, 66] on span "complete image" at bounding box center [1015, 70] width 59 height 12
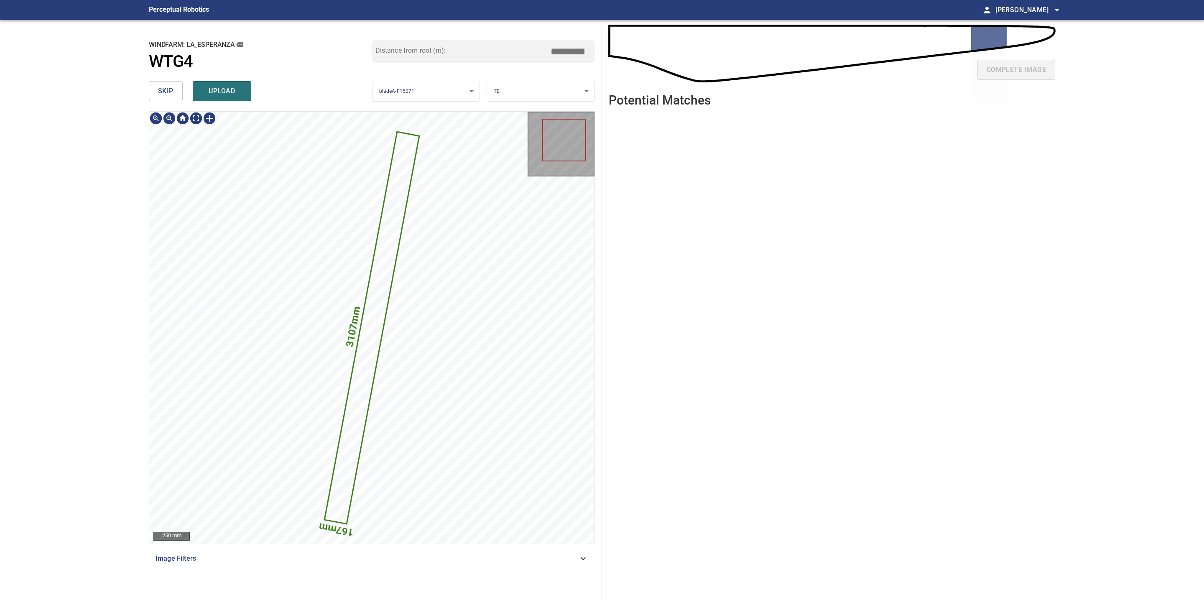
click at [170, 93] on span "skip" at bounding box center [165, 91] width 15 height 12
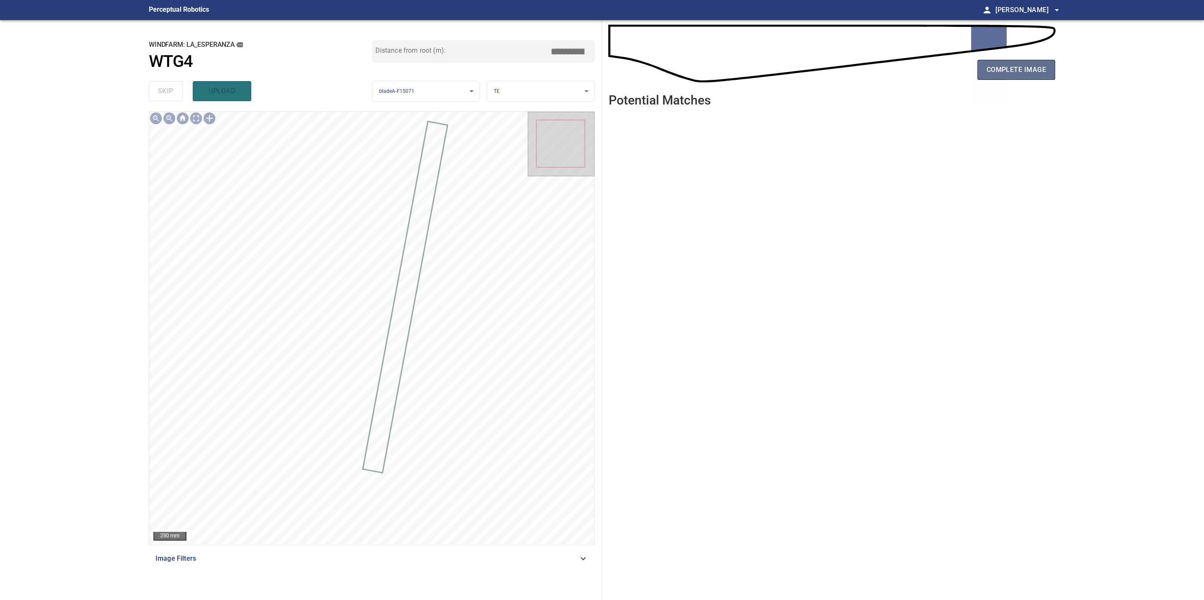
click at [1021, 68] on span "complete image" at bounding box center [1015, 70] width 59 height 12
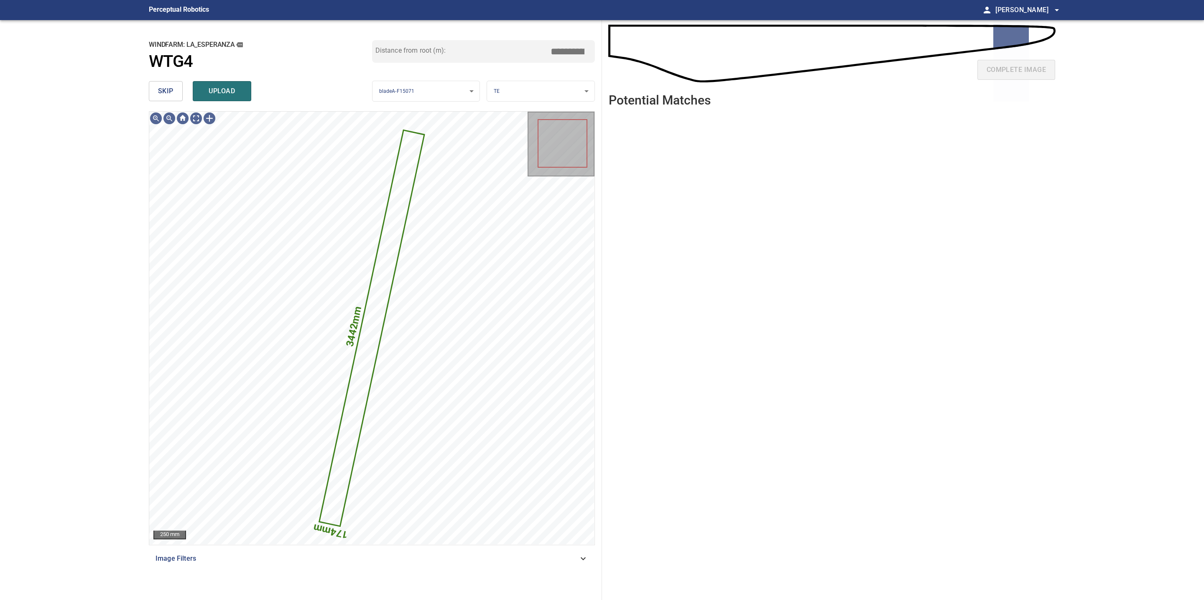
click at [176, 88] on button "skip" at bounding box center [166, 91] width 34 height 20
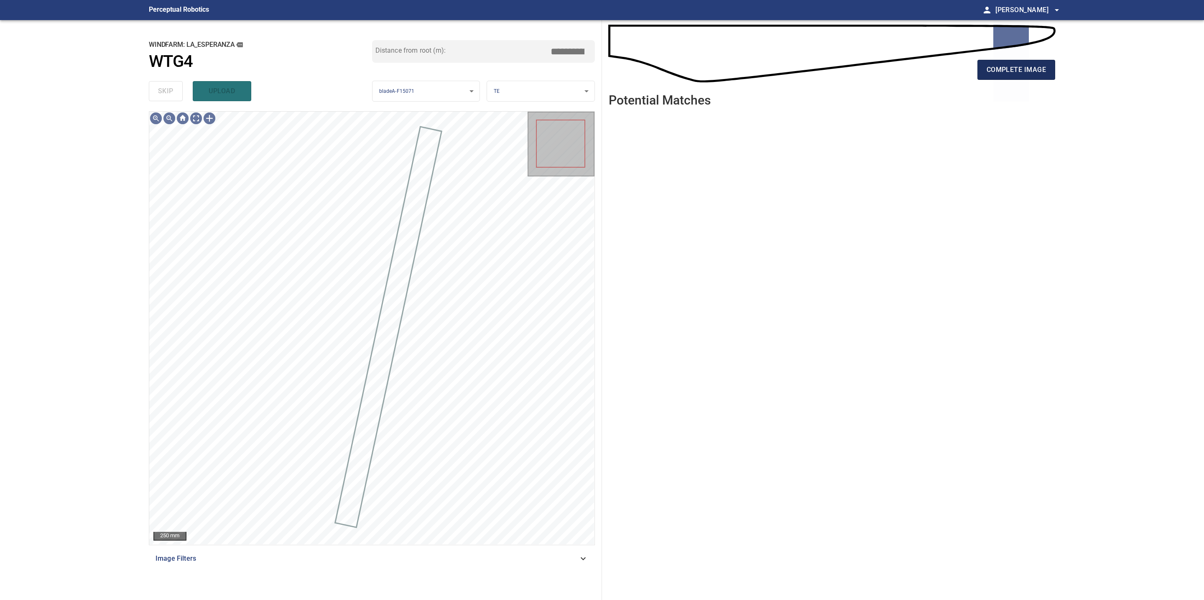
click at [1022, 63] on button "complete image" at bounding box center [1016, 70] width 78 height 20
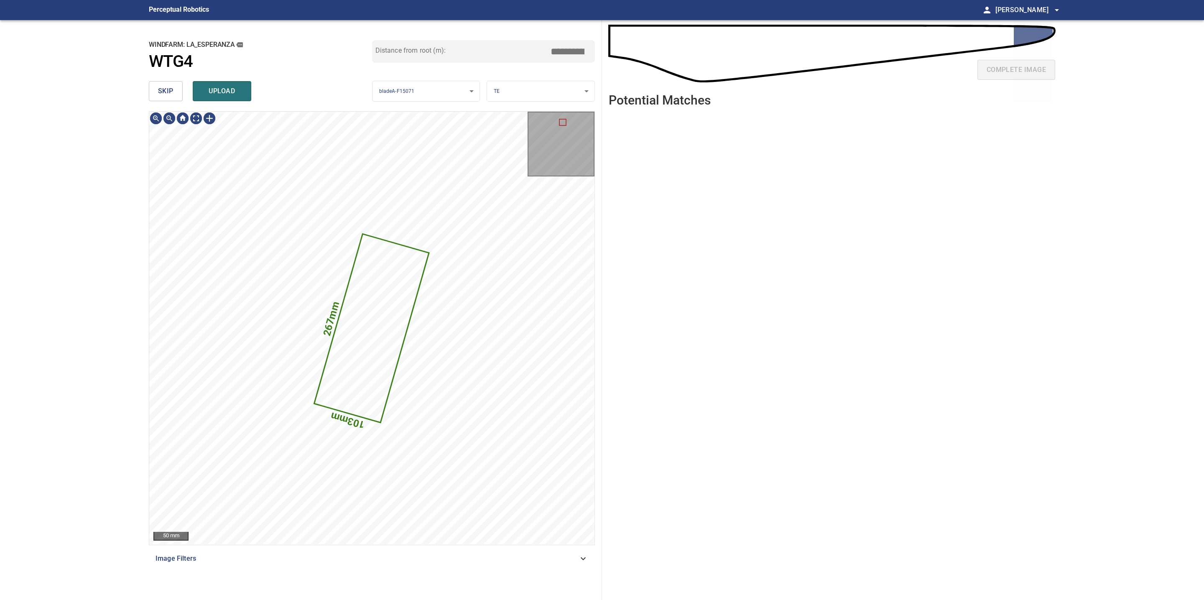
click at [166, 95] on span "skip" at bounding box center [165, 91] width 15 height 12
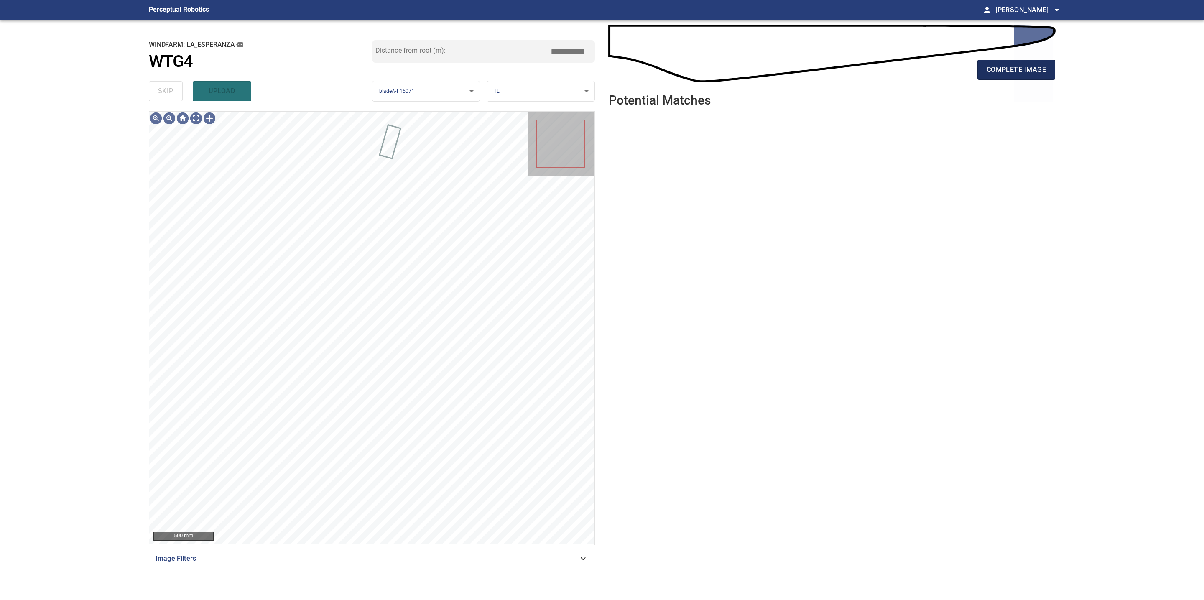
click at [1038, 70] on span "complete image" at bounding box center [1015, 70] width 59 height 12
click at [1039, 64] on span "complete image" at bounding box center [1015, 70] width 59 height 12
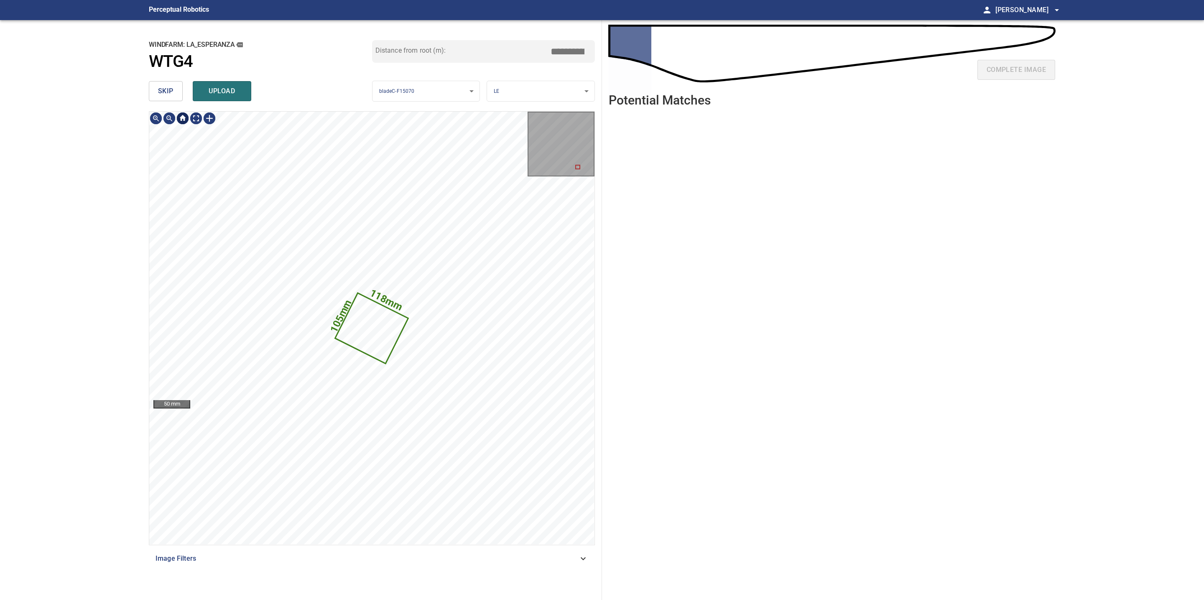
click at [175, 95] on button "skip" at bounding box center [166, 91] width 34 height 20
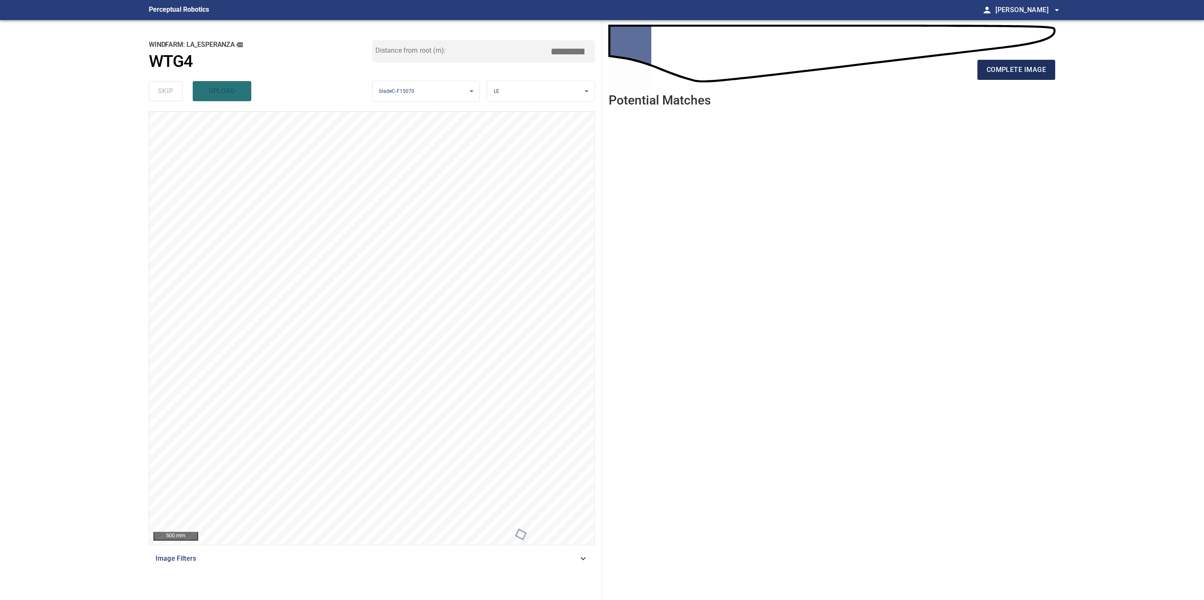
click at [1055, 68] on button "complete image" at bounding box center [1016, 70] width 78 height 20
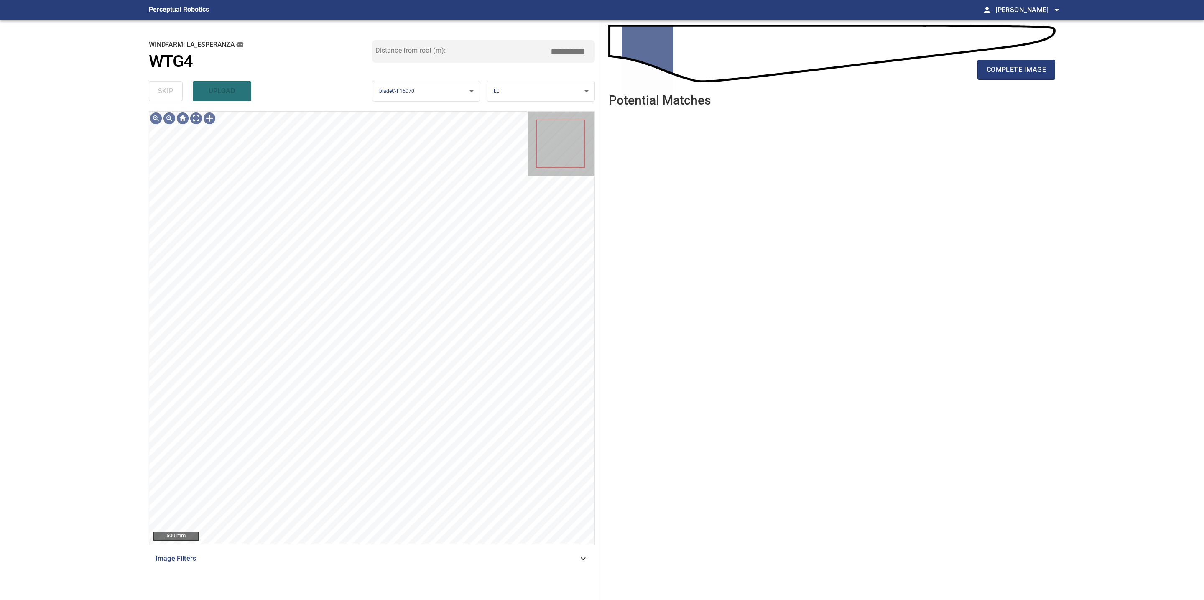
click at [1026, 57] on div "complete image" at bounding box center [832, 72] width 446 height 33
click at [1026, 70] on span "complete image" at bounding box center [1015, 70] width 59 height 12
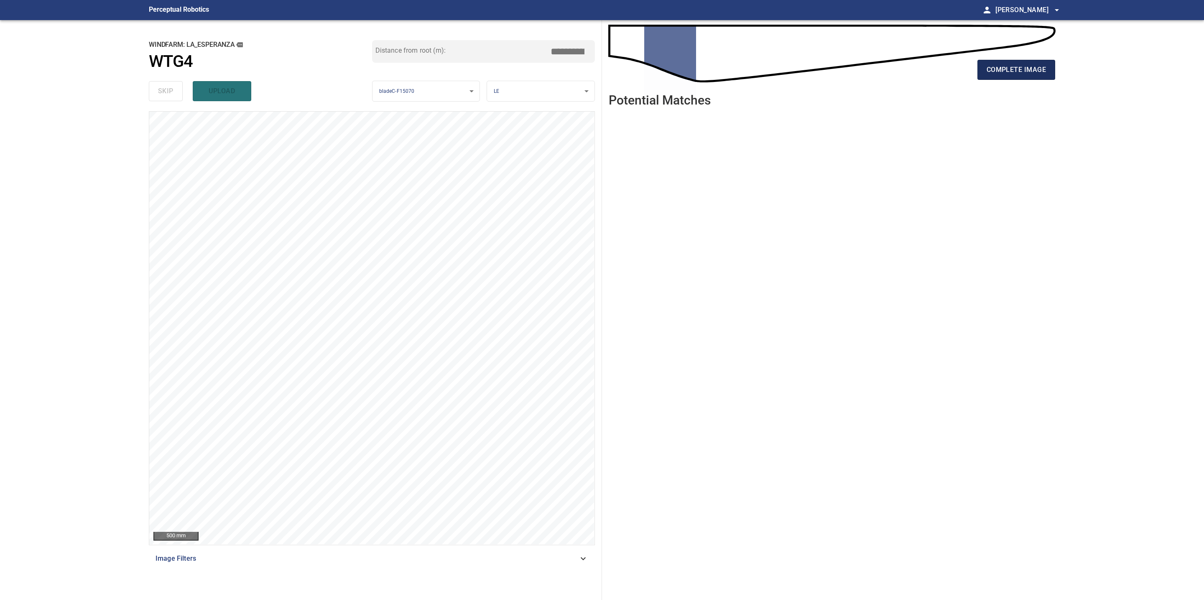
click at [1009, 74] on span "complete image" at bounding box center [1015, 70] width 59 height 12
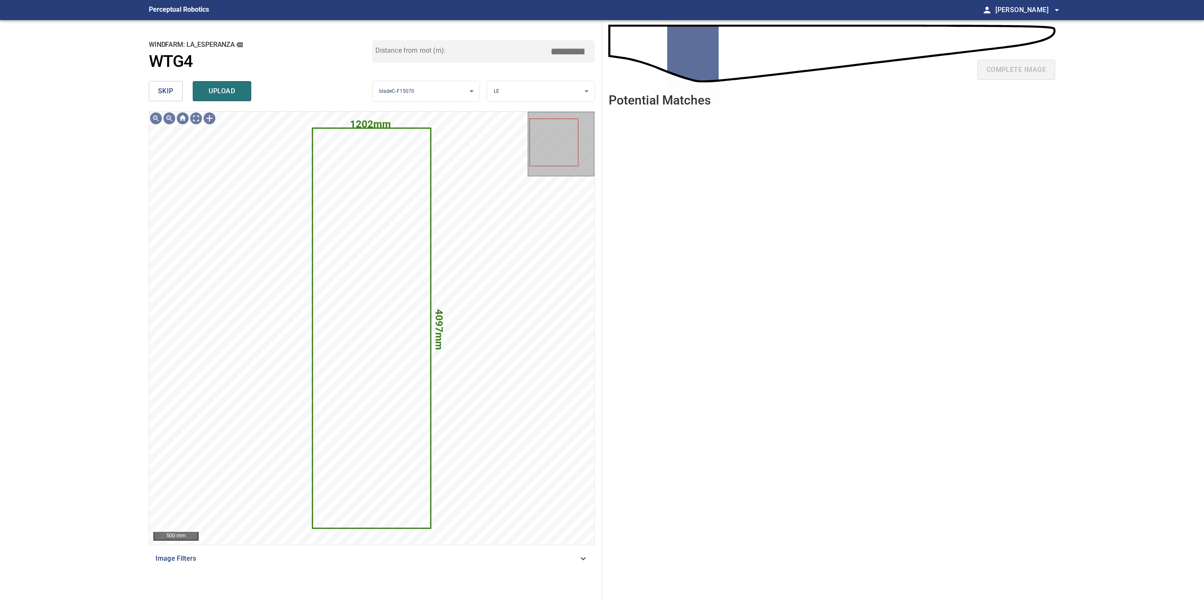
click at [162, 94] on span "skip" at bounding box center [165, 91] width 15 height 12
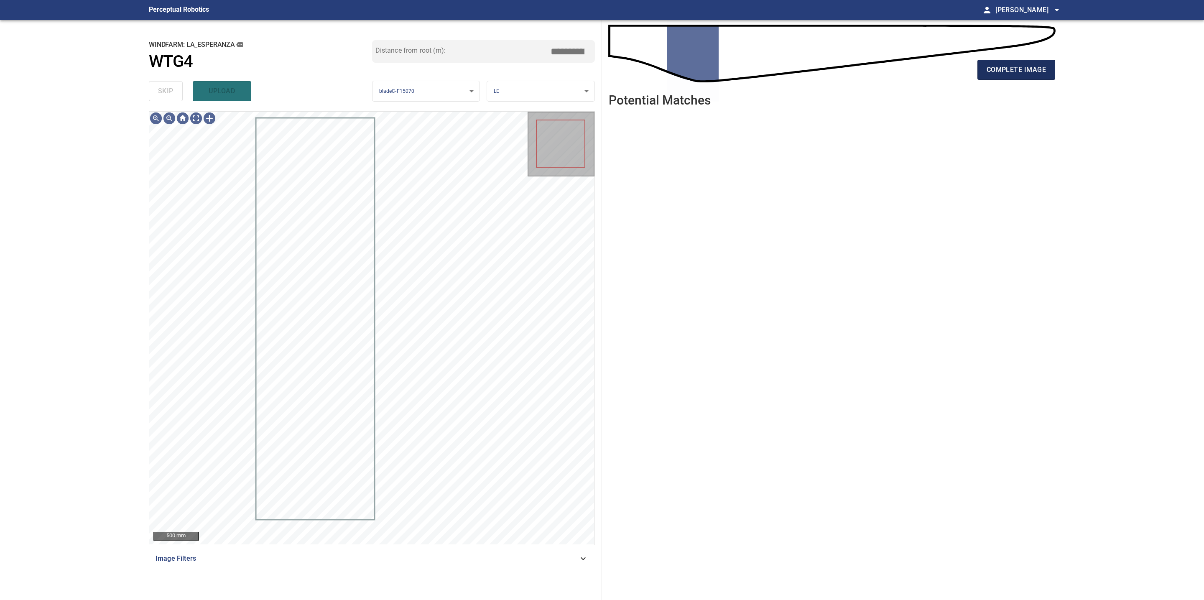
click at [986, 67] on button "complete image" at bounding box center [1016, 70] width 78 height 20
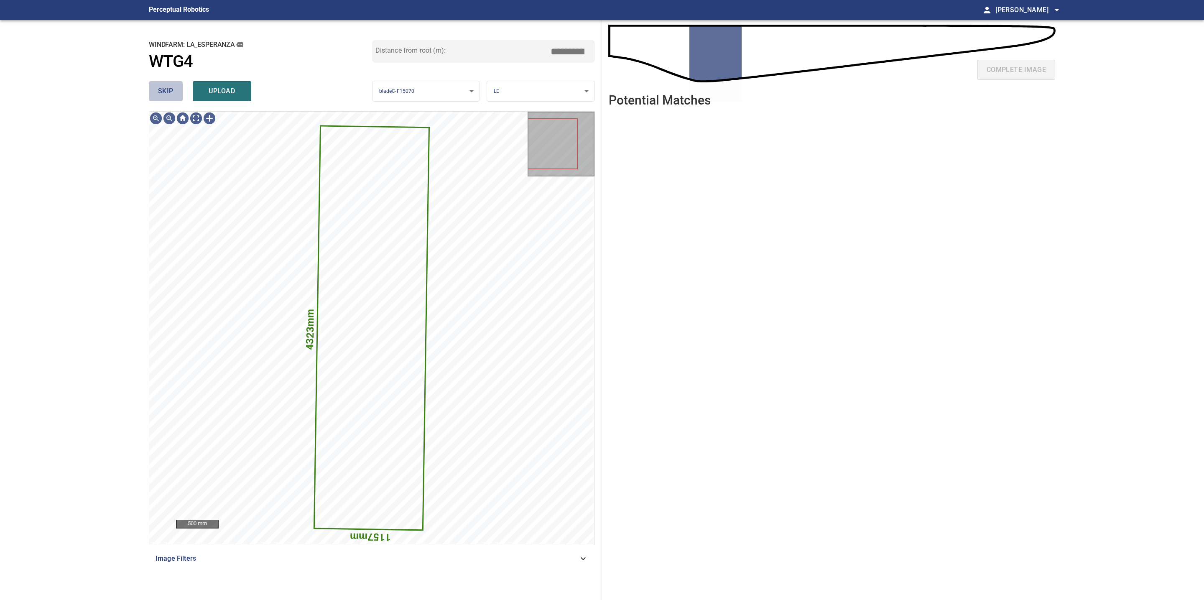
click at [163, 87] on span "skip" at bounding box center [165, 91] width 15 height 12
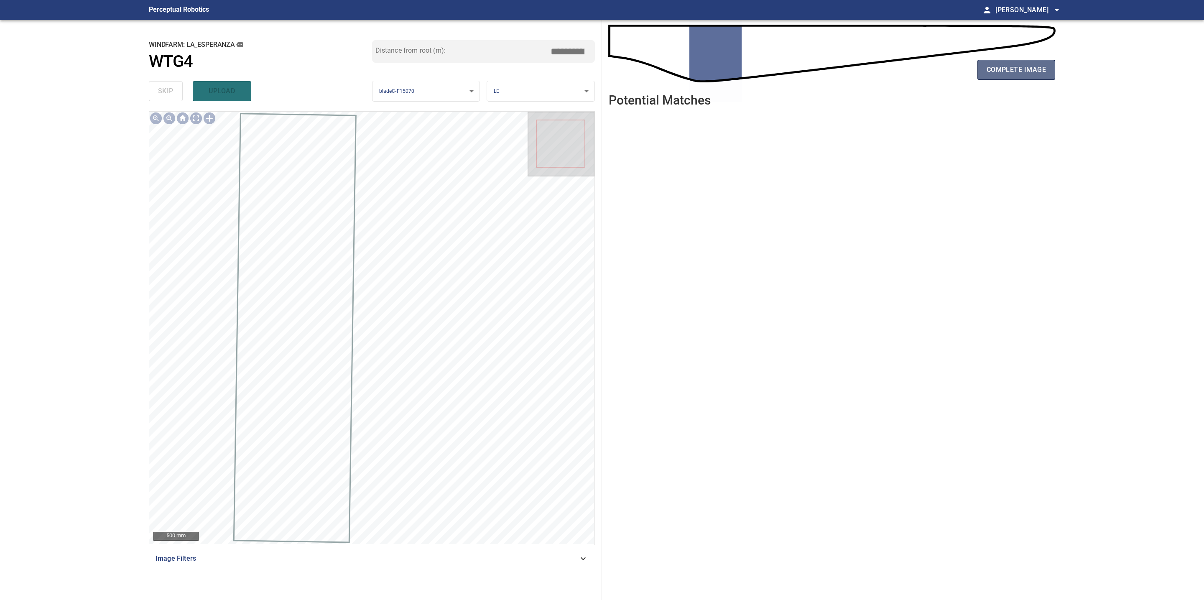
click at [999, 64] on span "complete image" at bounding box center [1015, 70] width 59 height 12
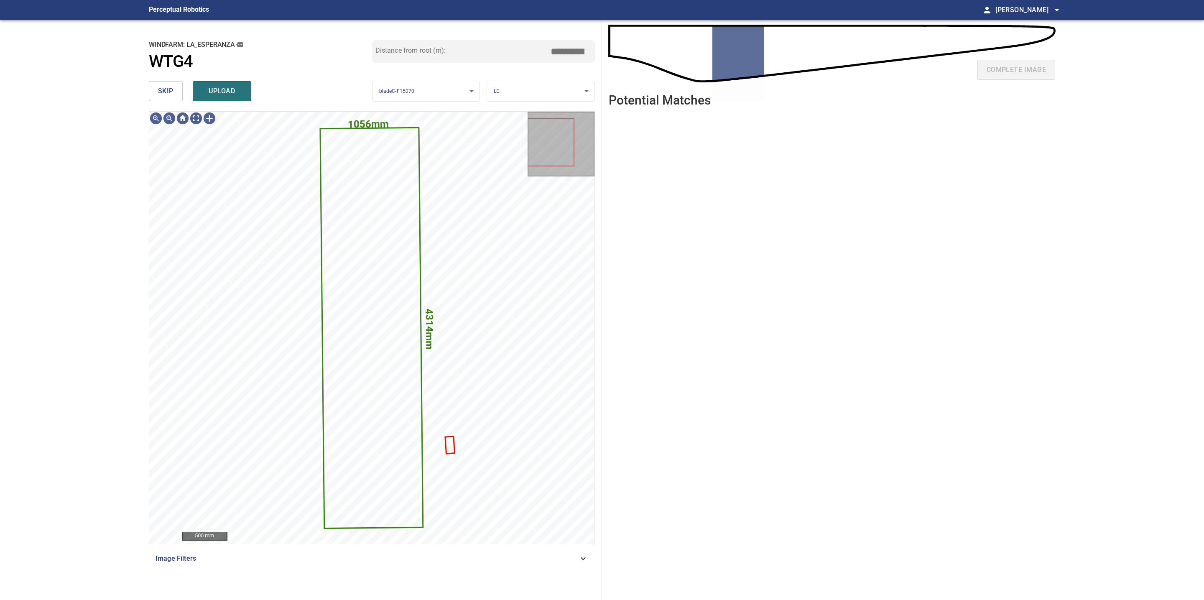
click at [169, 89] on span "skip" at bounding box center [165, 91] width 15 height 12
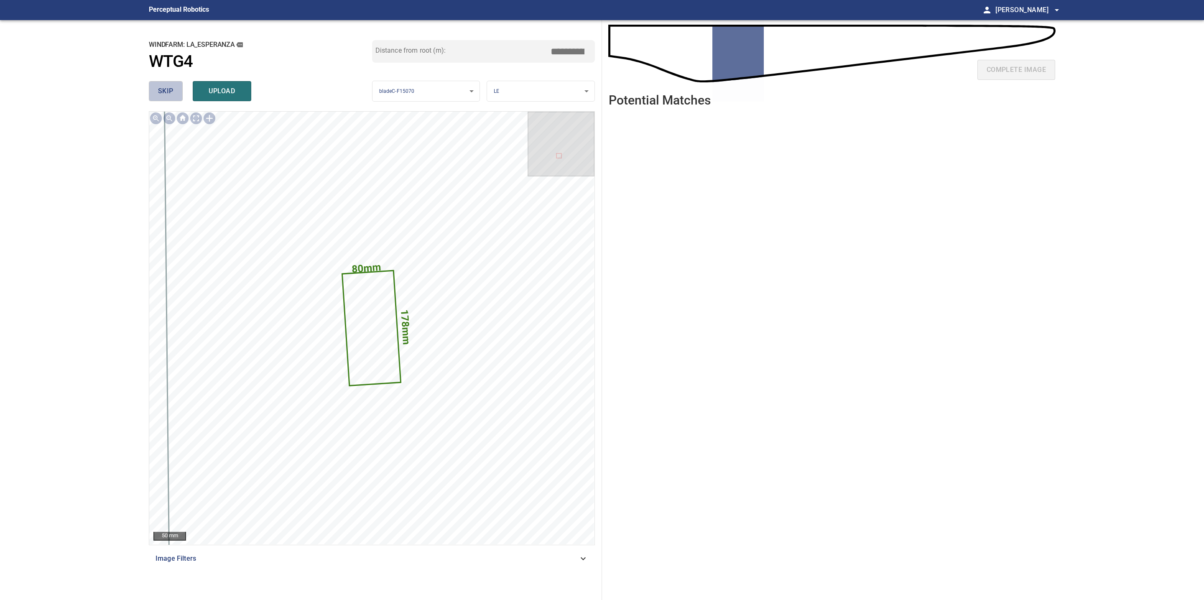
click at [169, 89] on span "skip" at bounding box center [165, 91] width 15 height 12
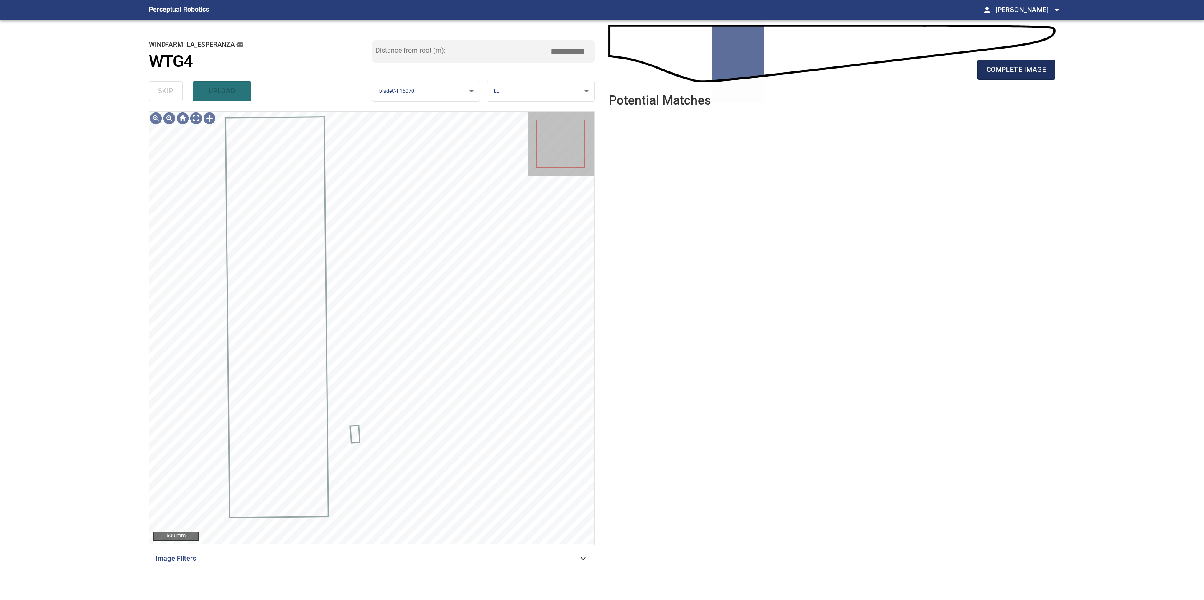
click at [1007, 66] on span "complete image" at bounding box center [1015, 70] width 59 height 12
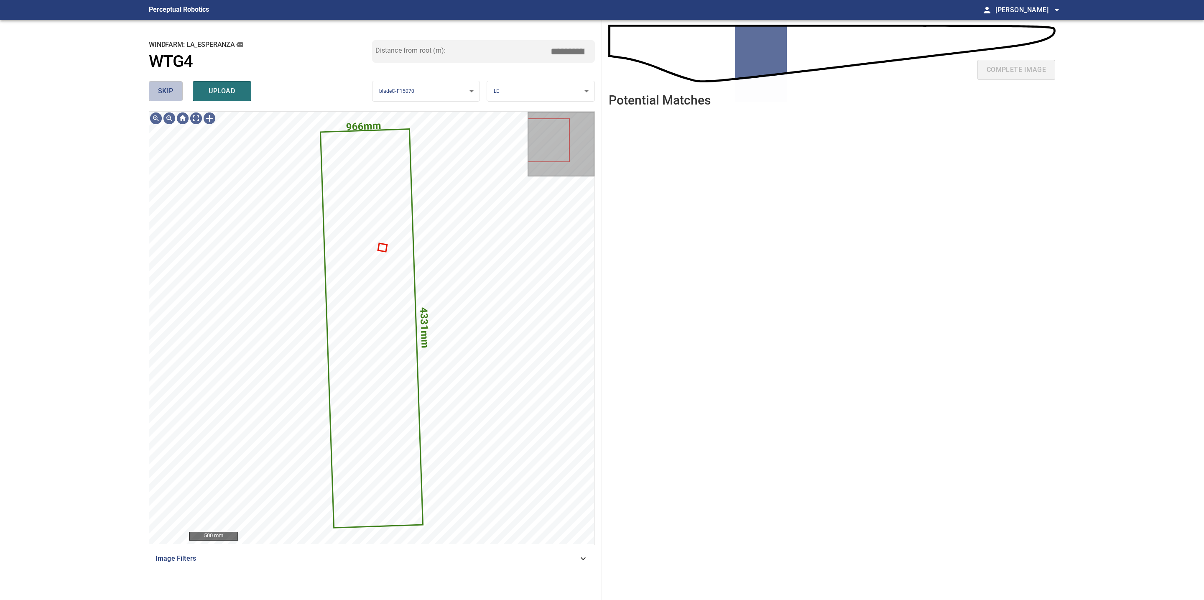
click at [178, 92] on button "skip" at bounding box center [166, 91] width 34 height 20
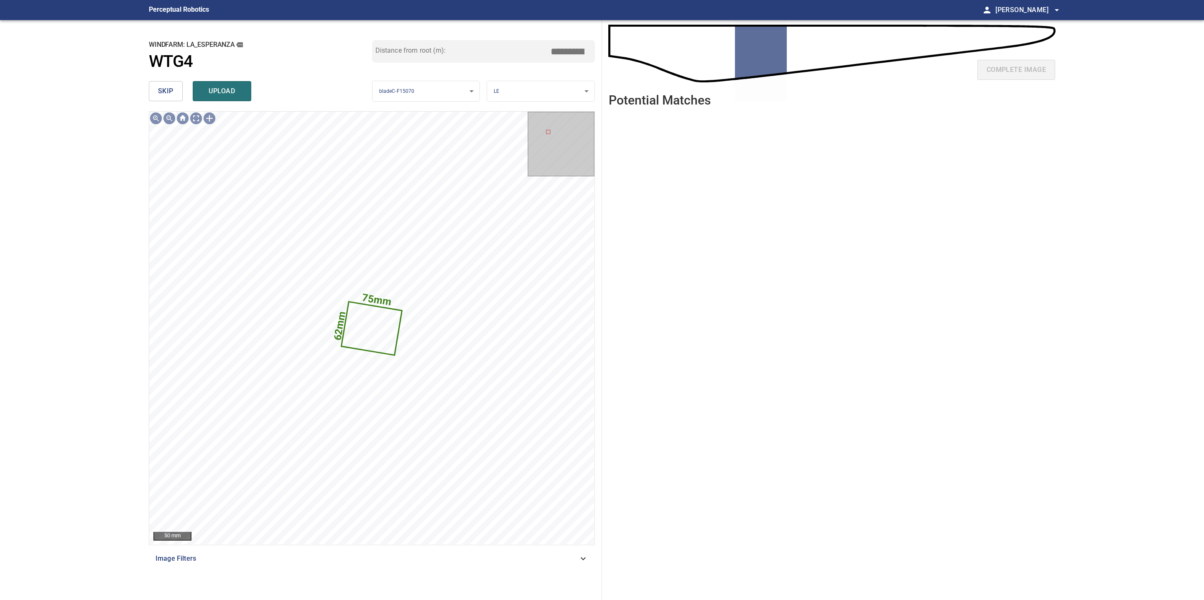
click at [178, 92] on button "skip" at bounding box center [166, 91] width 34 height 20
click at [1014, 71] on span "complete image" at bounding box center [1015, 70] width 59 height 12
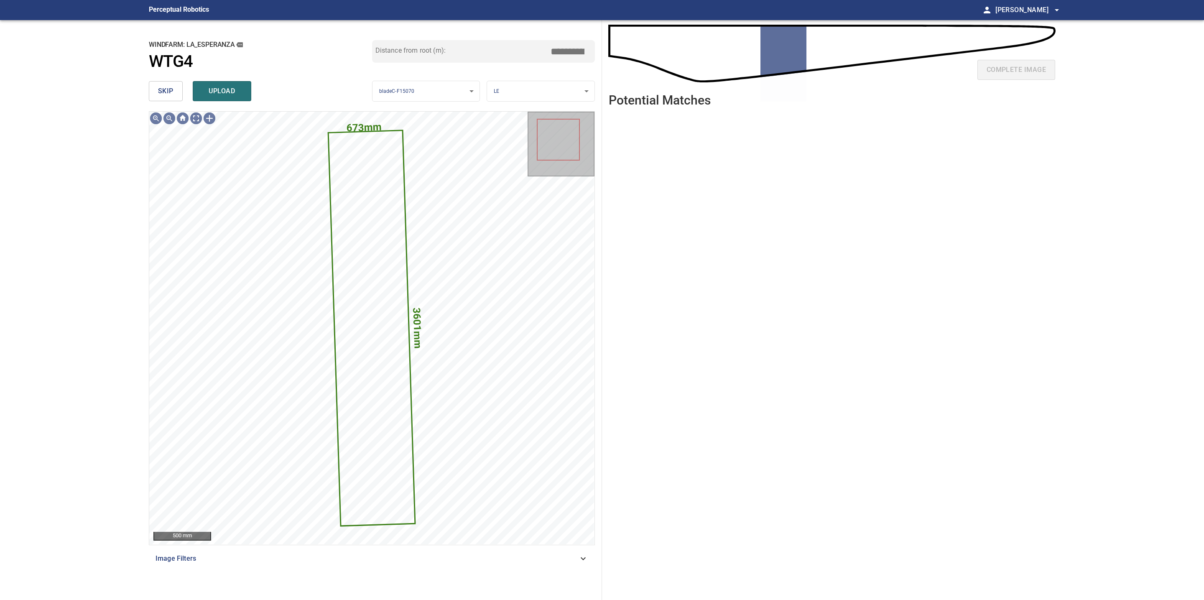
click at [160, 86] on span "skip" at bounding box center [165, 91] width 15 height 12
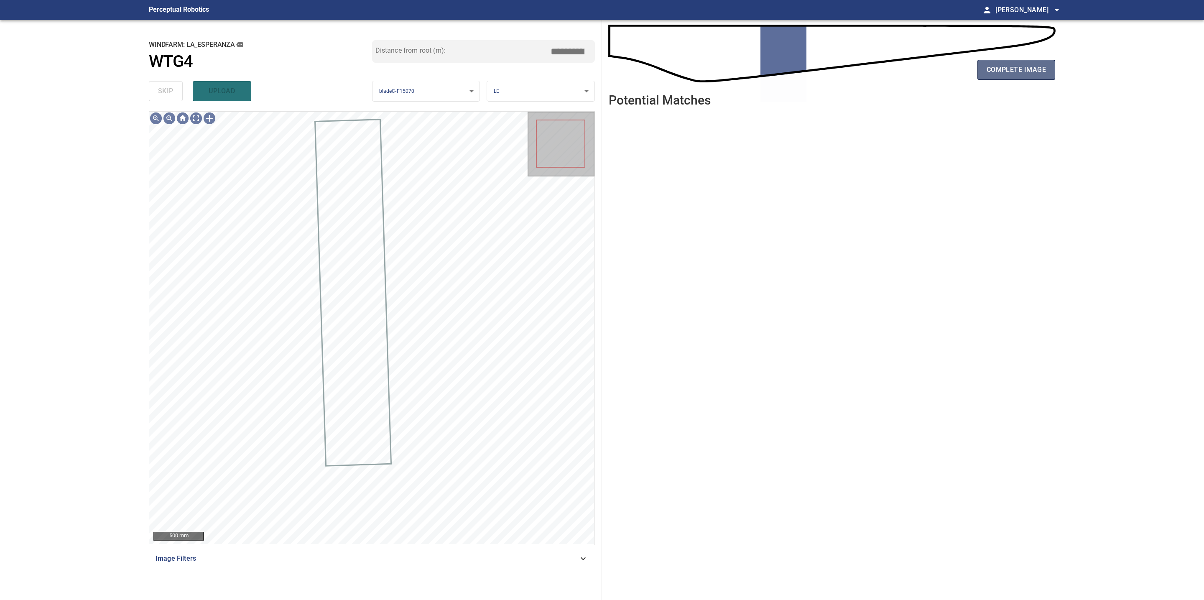
click at [997, 72] on span "complete image" at bounding box center [1015, 70] width 59 height 12
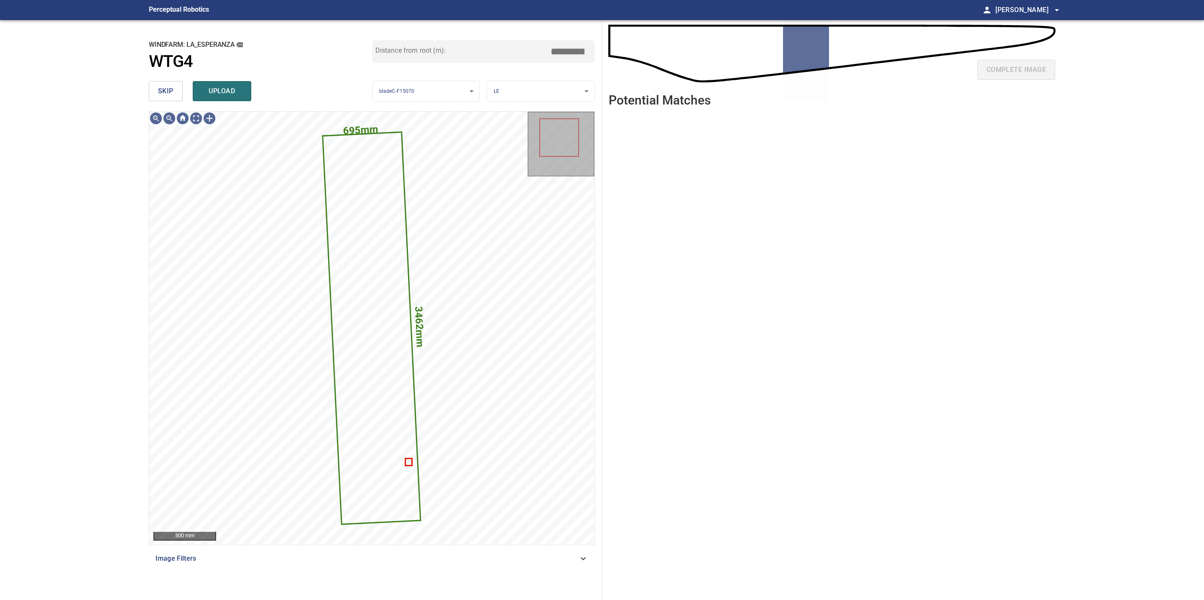
click at [148, 89] on div "**********" at bounding box center [372, 310] width 460 height 580
click at [161, 88] on span "skip" at bounding box center [165, 91] width 15 height 12
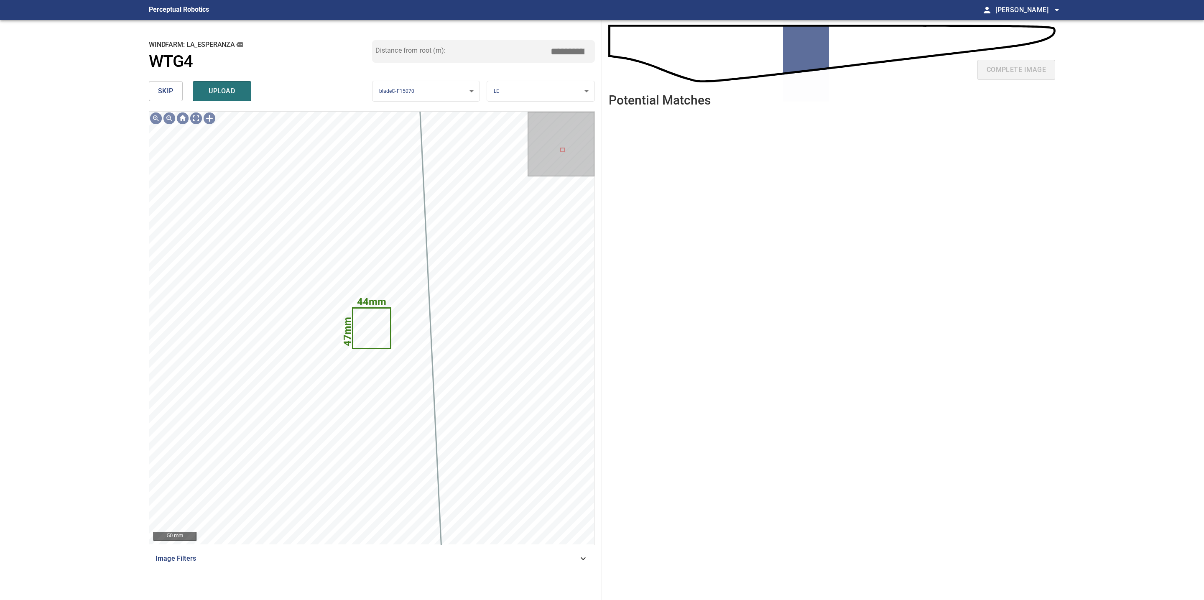
click at [161, 88] on span "skip" at bounding box center [165, 91] width 15 height 12
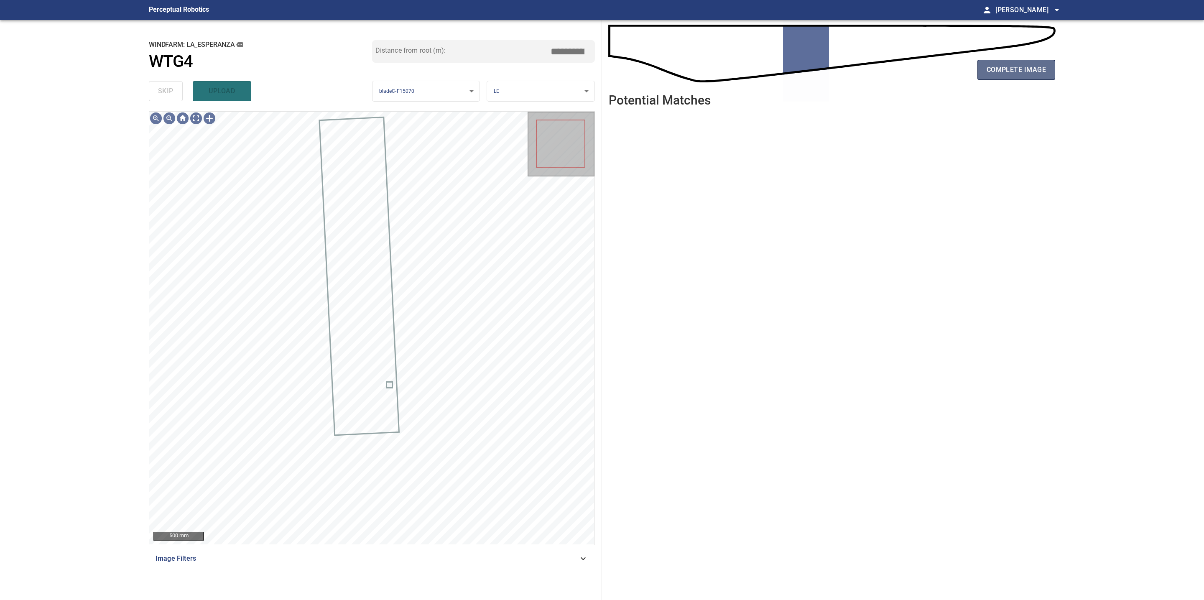
click at [999, 74] on span "complete image" at bounding box center [1015, 70] width 59 height 12
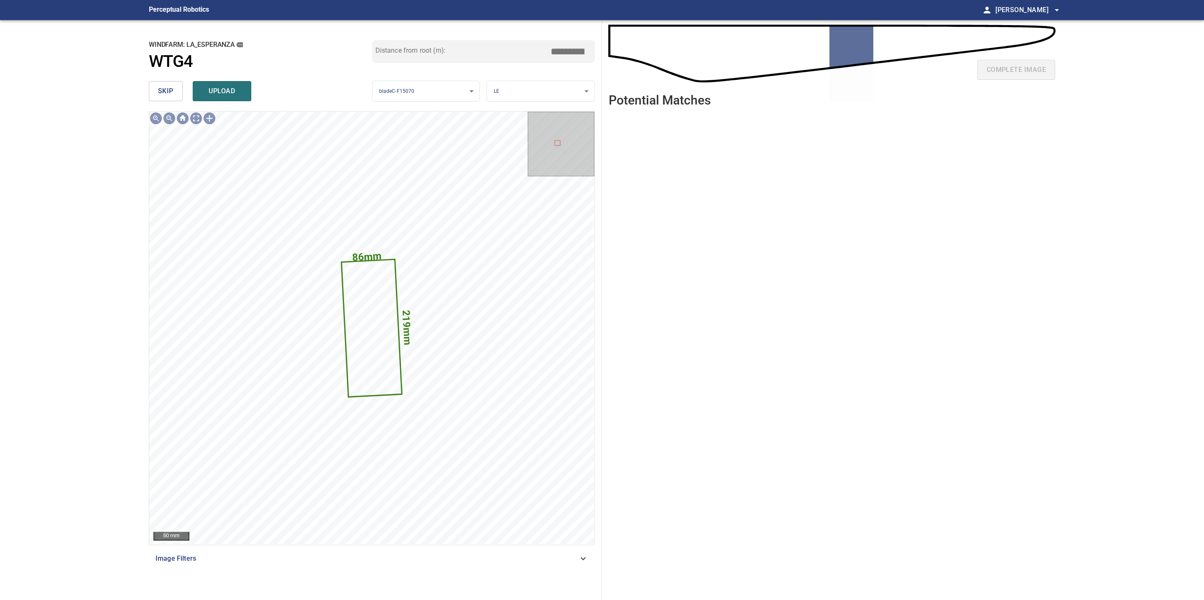
click at [161, 90] on span "skip" at bounding box center [165, 91] width 15 height 12
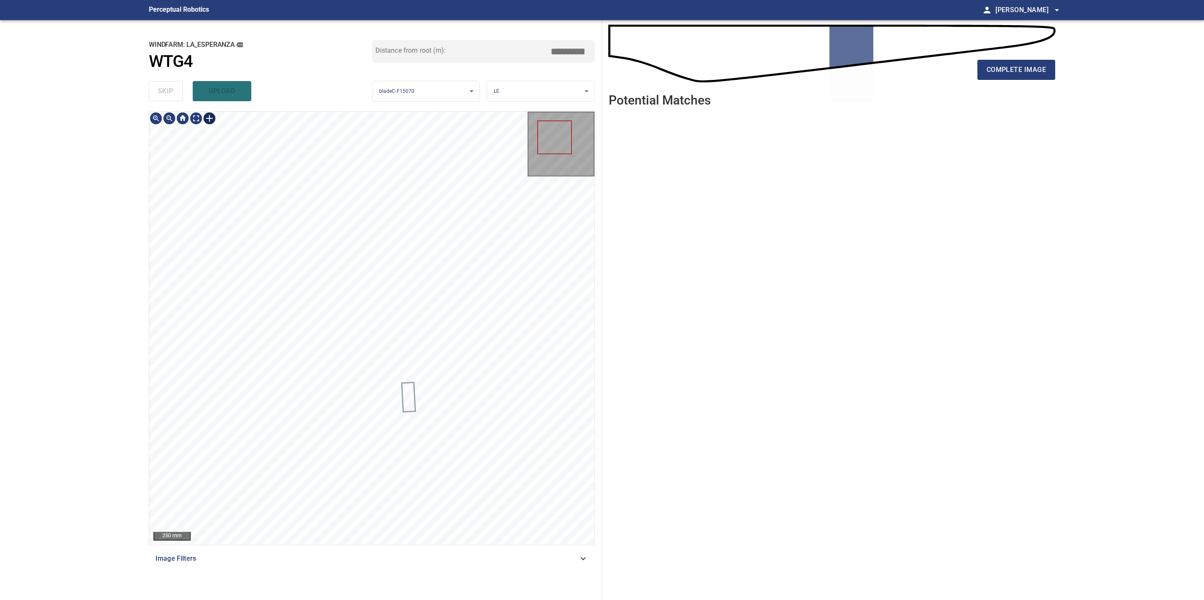
click at [207, 120] on div at bounding box center [209, 118] width 13 height 13
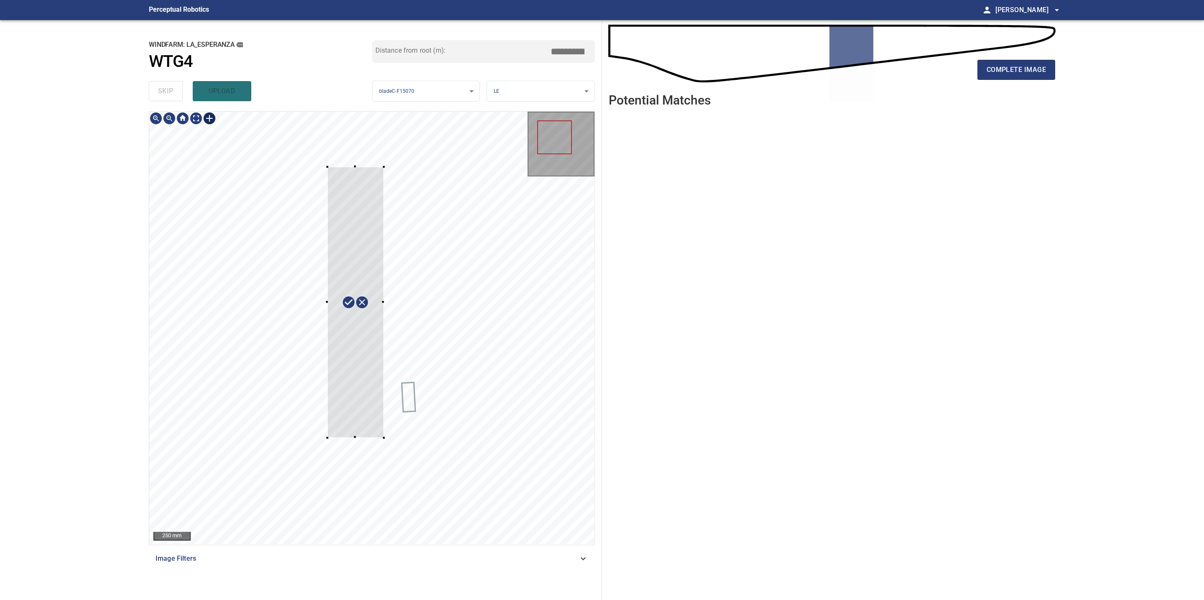
click at [384, 438] on div at bounding box center [371, 328] width 445 height 433
click at [348, 436] on div at bounding box center [364, 302] width 40 height 271
click at [380, 170] on div at bounding box center [362, 302] width 36 height 269
click at [338, 168] on div at bounding box center [371, 328] width 445 height 433
click at [360, 347] on div at bounding box center [360, 303] width 50 height 270
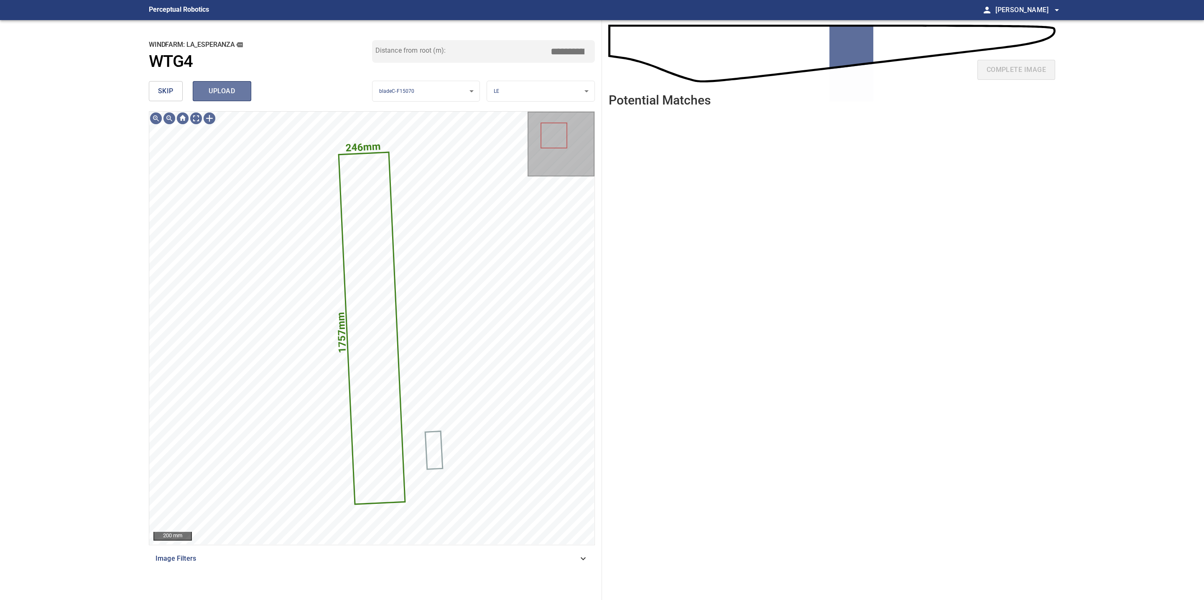
click at [239, 88] on span "upload" at bounding box center [222, 91] width 40 height 12
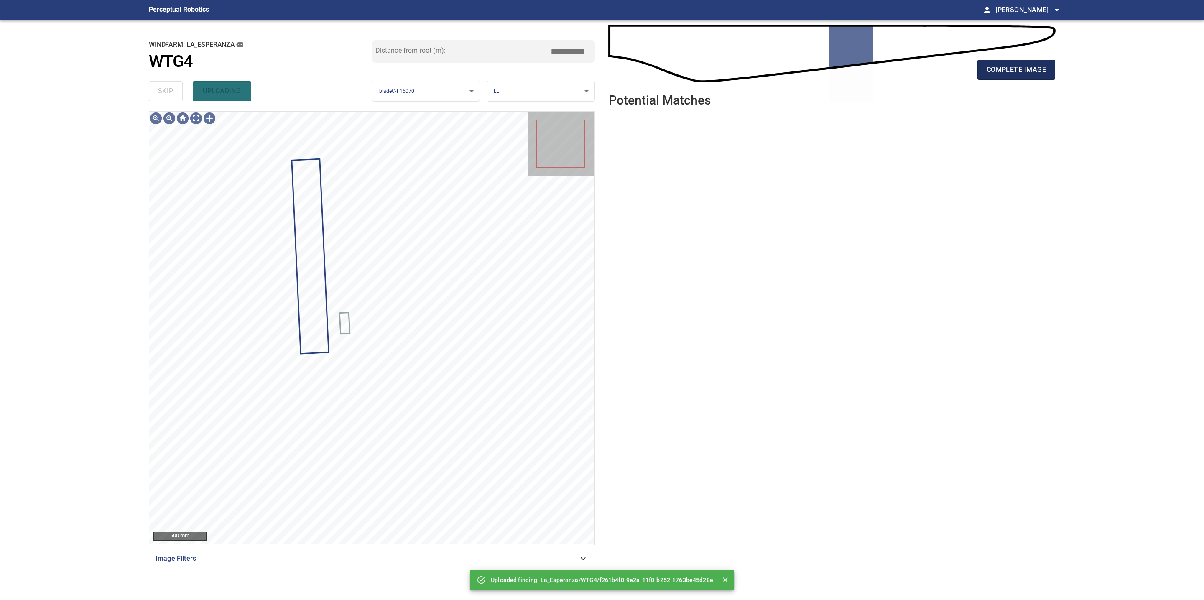
click at [1002, 68] on span "complete image" at bounding box center [1015, 70] width 59 height 12
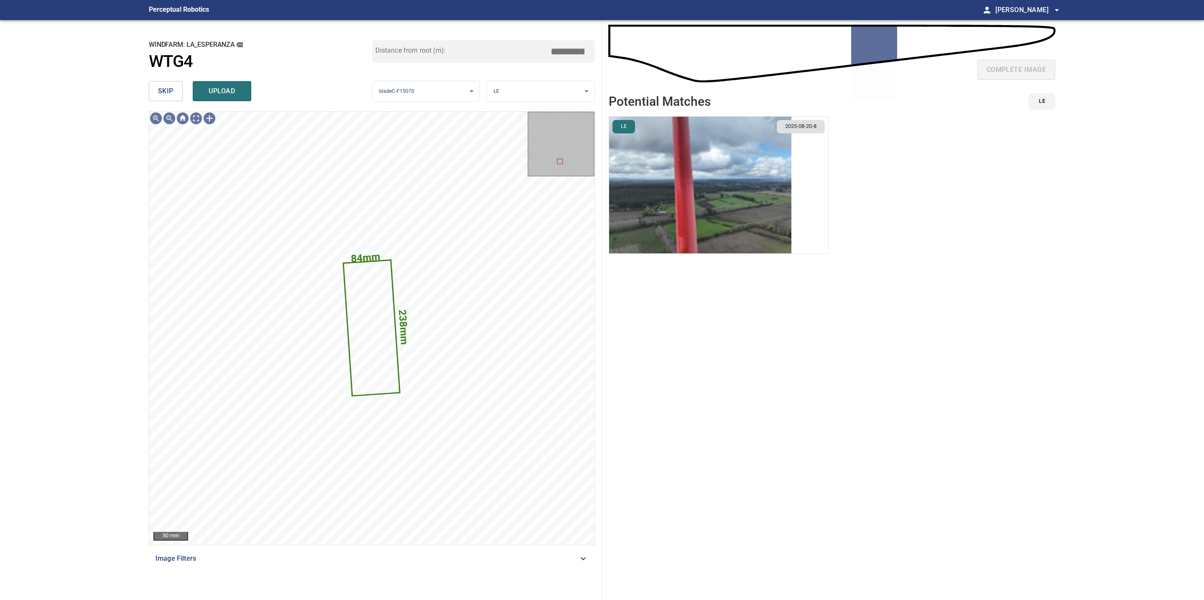
click at [172, 93] on span "skip" at bounding box center [165, 91] width 15 height 12
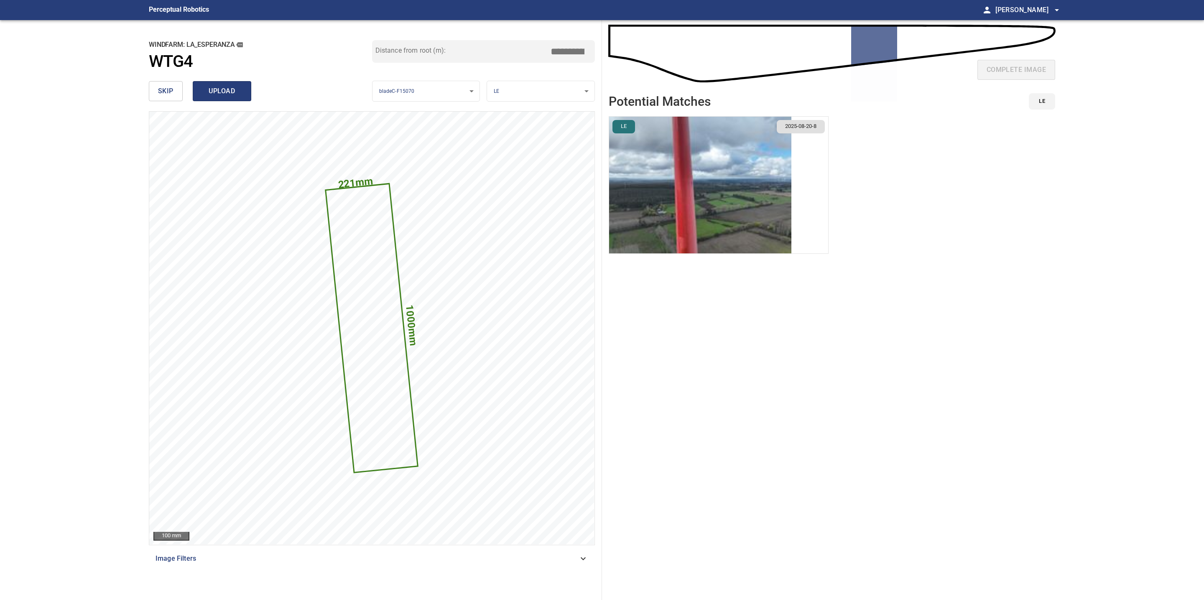
click at [239, 97] on span "upload" at bounding box center [222, 91] width 40 height 12
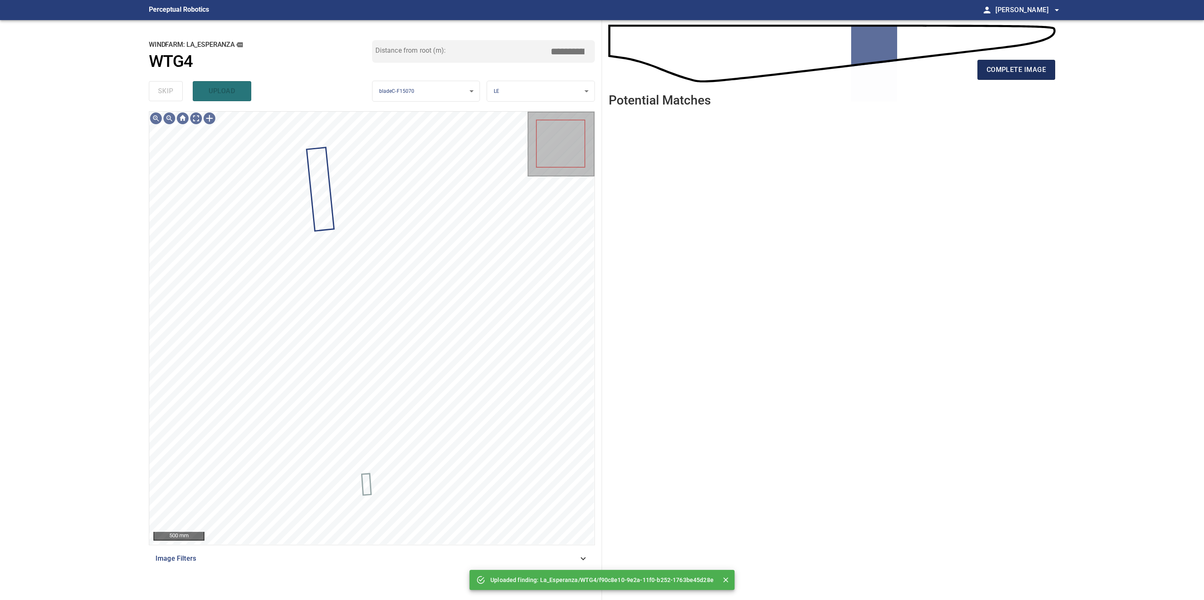
click at [1027, 71] on span "complete image" at bounding box center [1015, 70] width 59 height 12
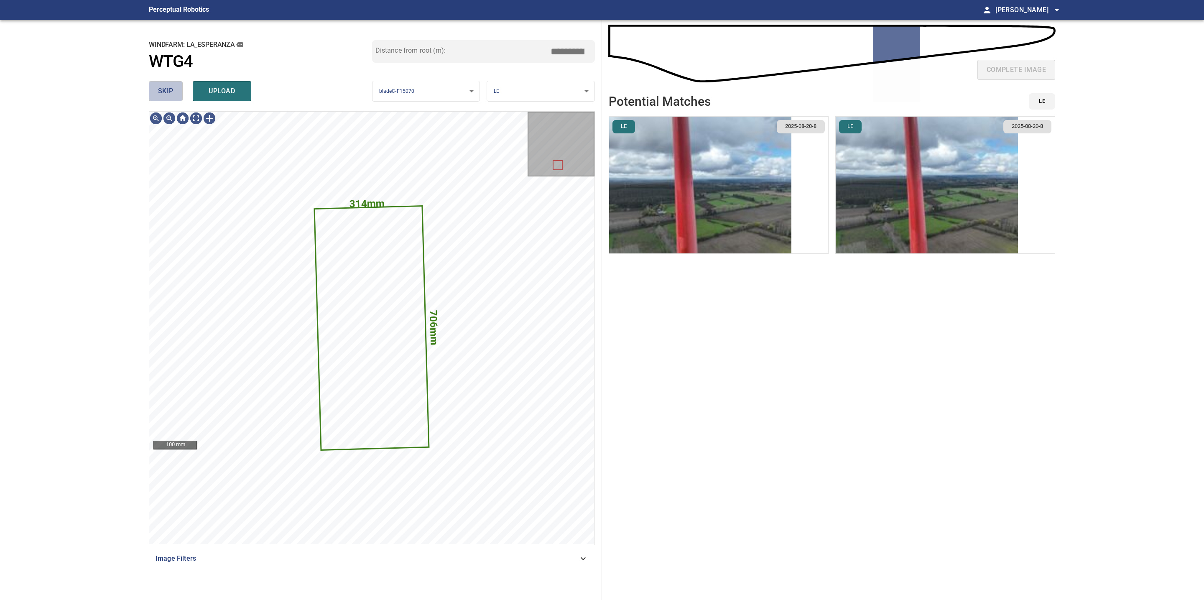
click at [168, 93] on span "skip" at bounding box center [165, 91] width 15 height 12
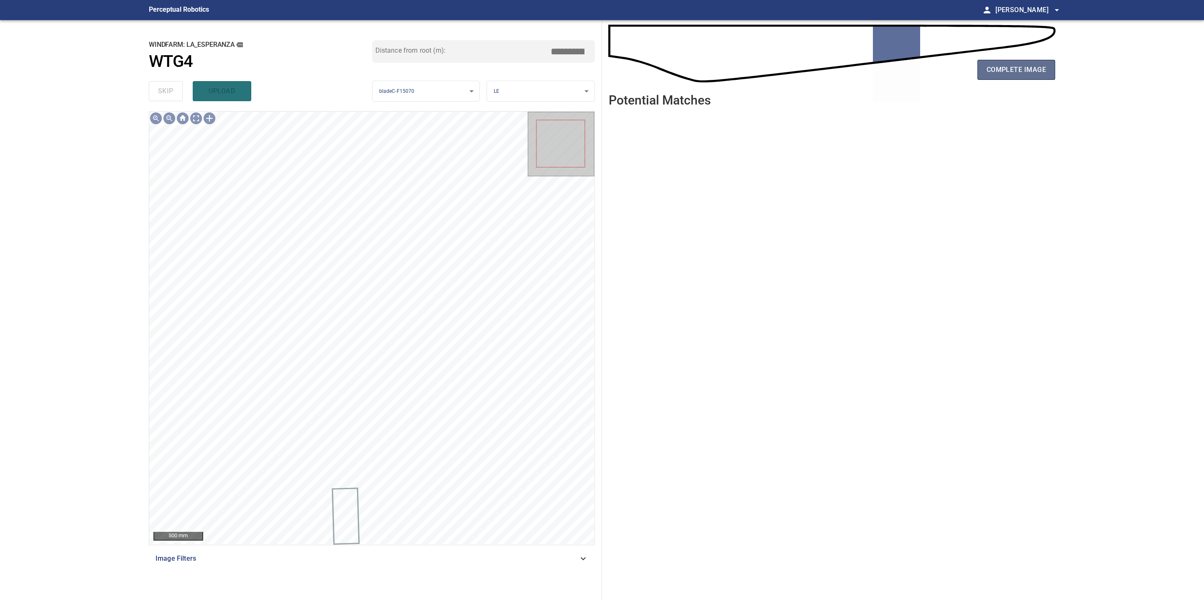
click at [1004, 71] on span "complete image" at bounding box center [1015, 70] width 59 height 12
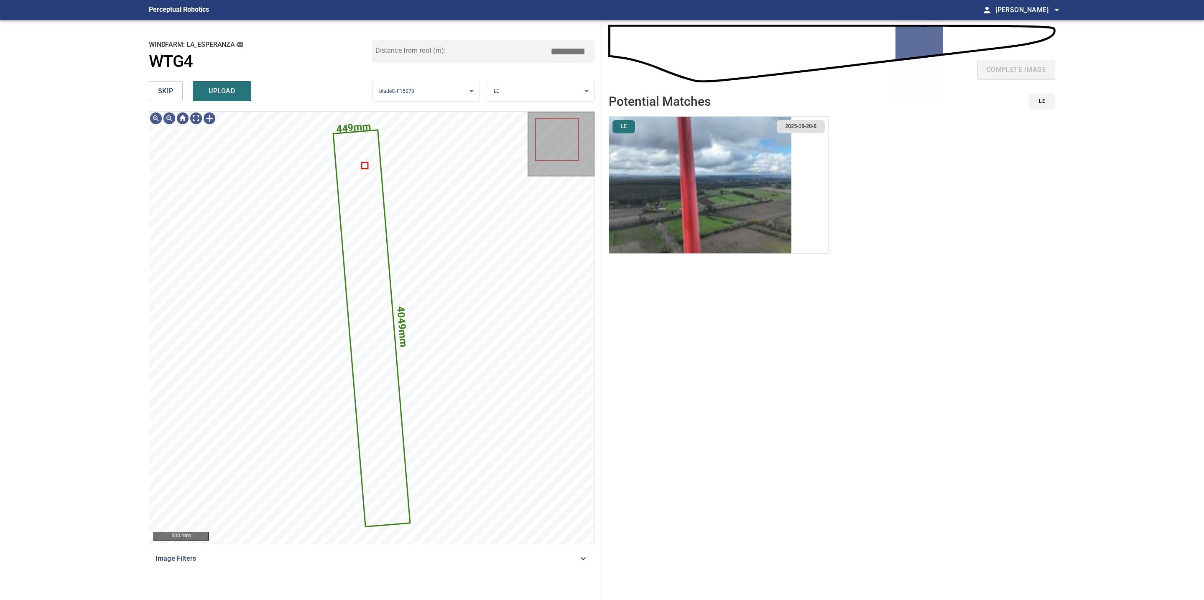
click at [173, 94] on span "skip" at bounding box center [165, 91] width 15 height 12
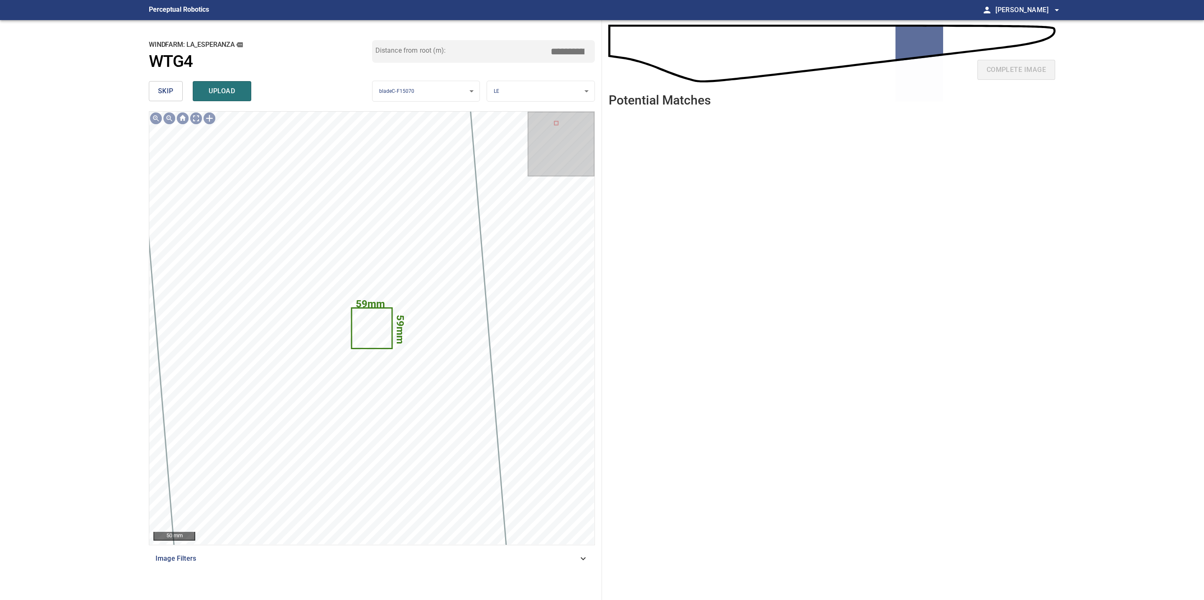
click at [173, 94] on span "skip" at bounding box center [165, 91] width 15 height 12
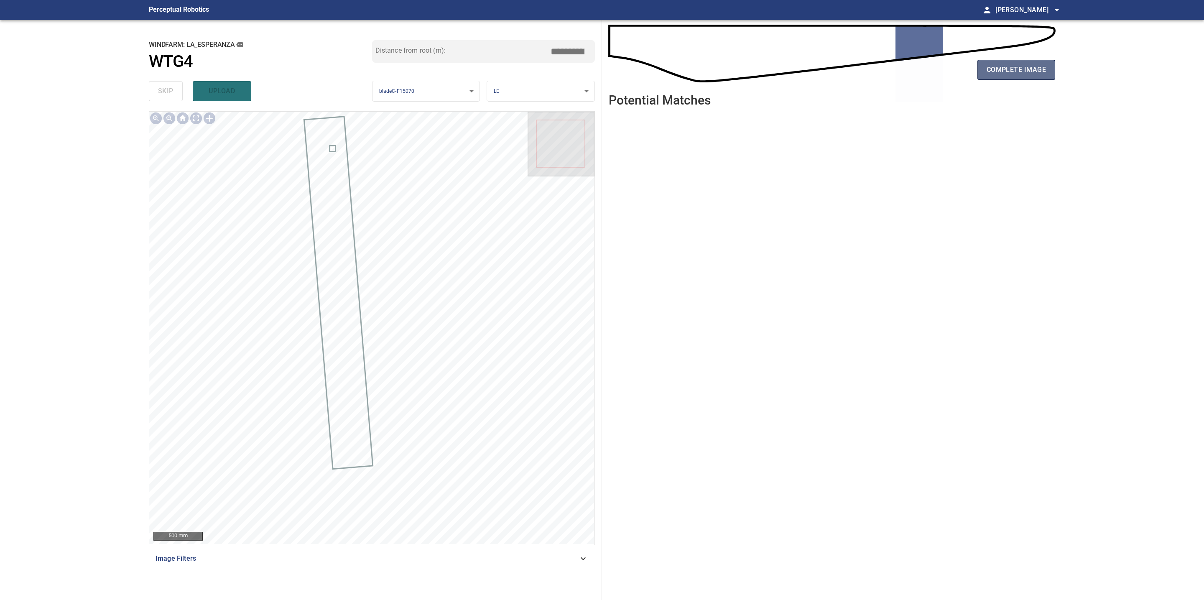
click at [1035, 76] on button "complete image" at bounding box center [1016, 70] width 78 height 20
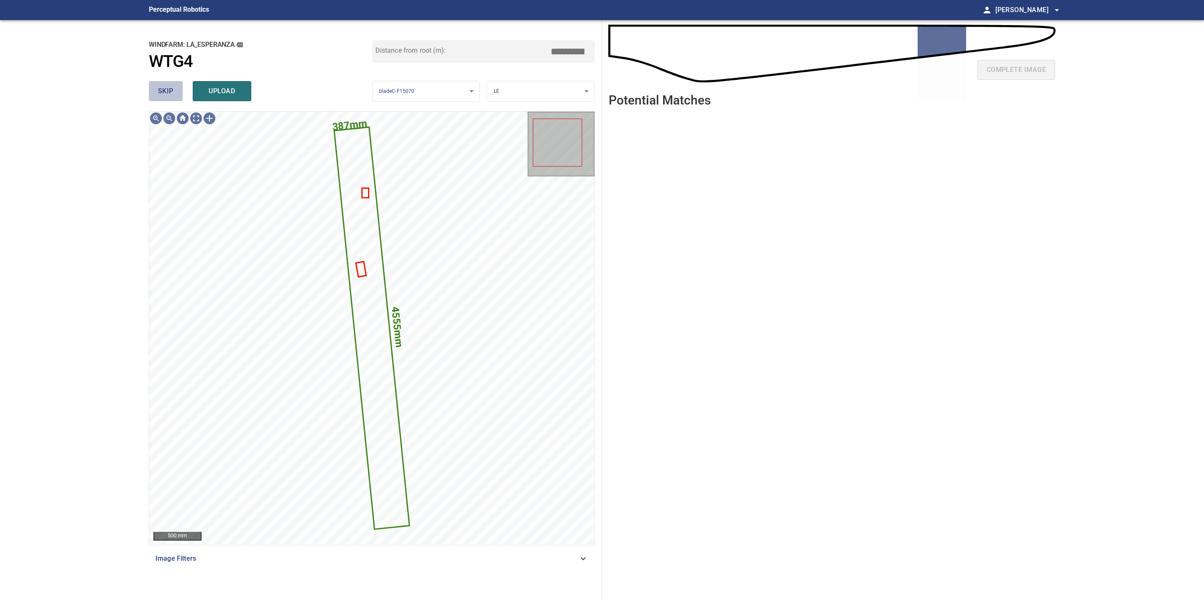
click at [171, 91] on span "skip" at bounding box center [165, 91] width 15 height 12
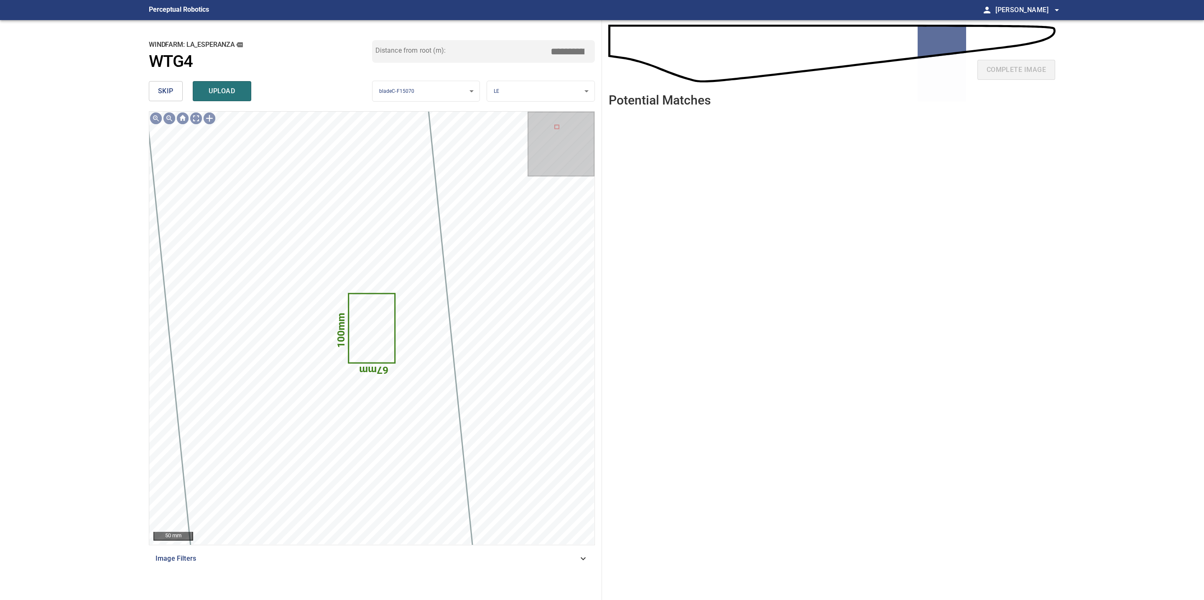
click at [171, 91] on span "skip" at bounding box center [165, 91] width 15 height 12
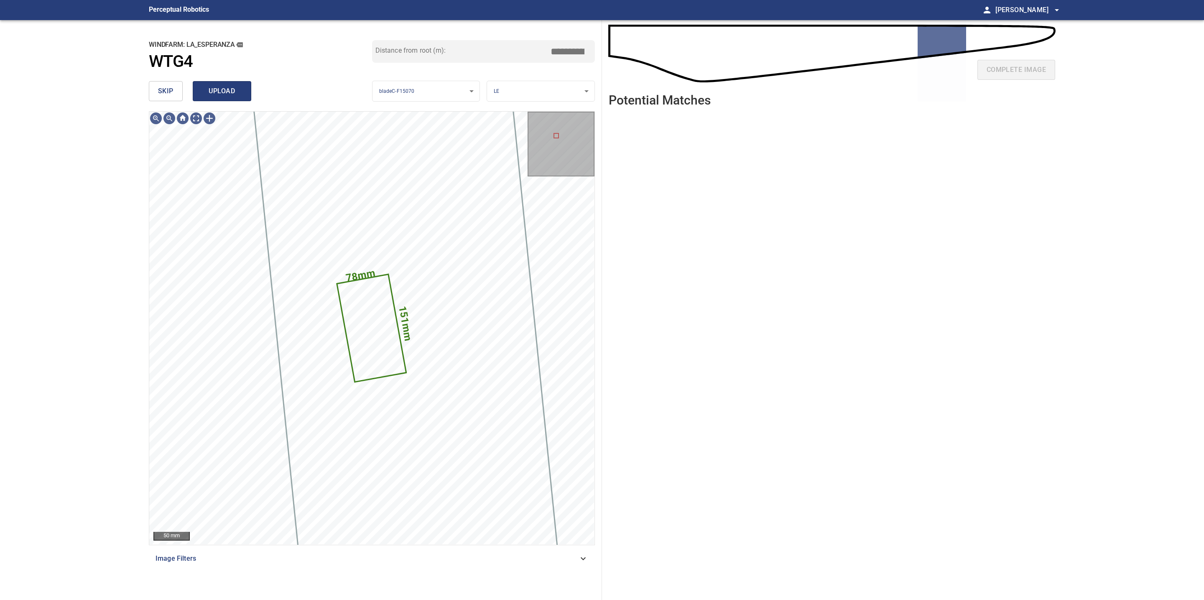
click at [246, 94] on button "upload" at bounding box center [222, 91] width 59 height 20
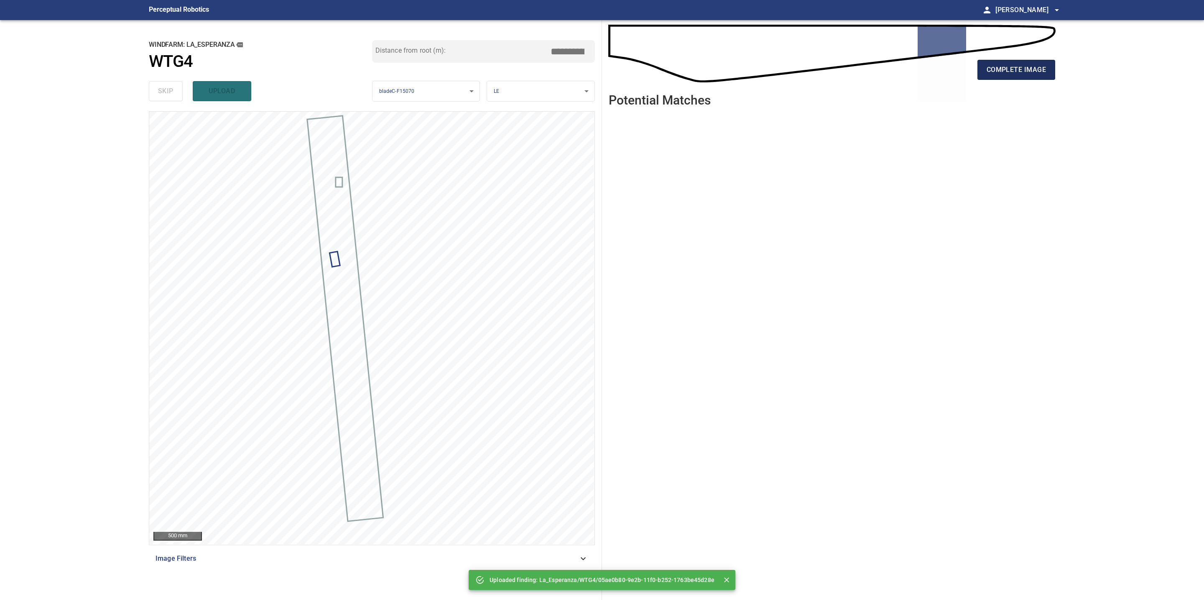
click at [1031, 75] on span "complete image" at bounding box center [1015, 70] width 59 height 12
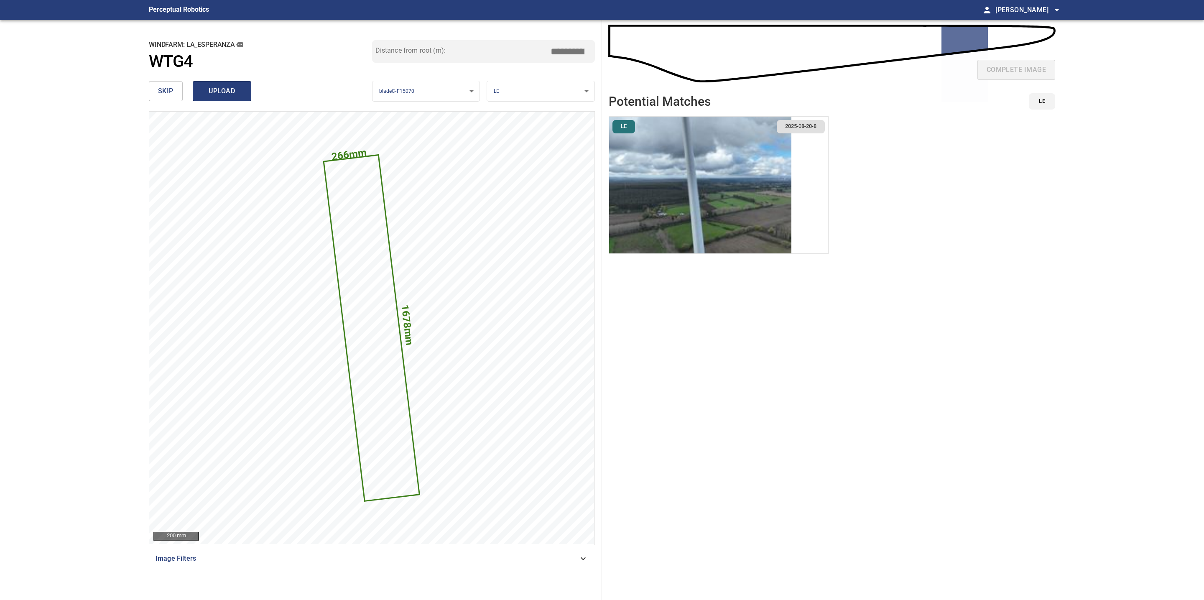
click at [211, 92] on span "upload" at bounding box center [222, 91] width 40 height 12
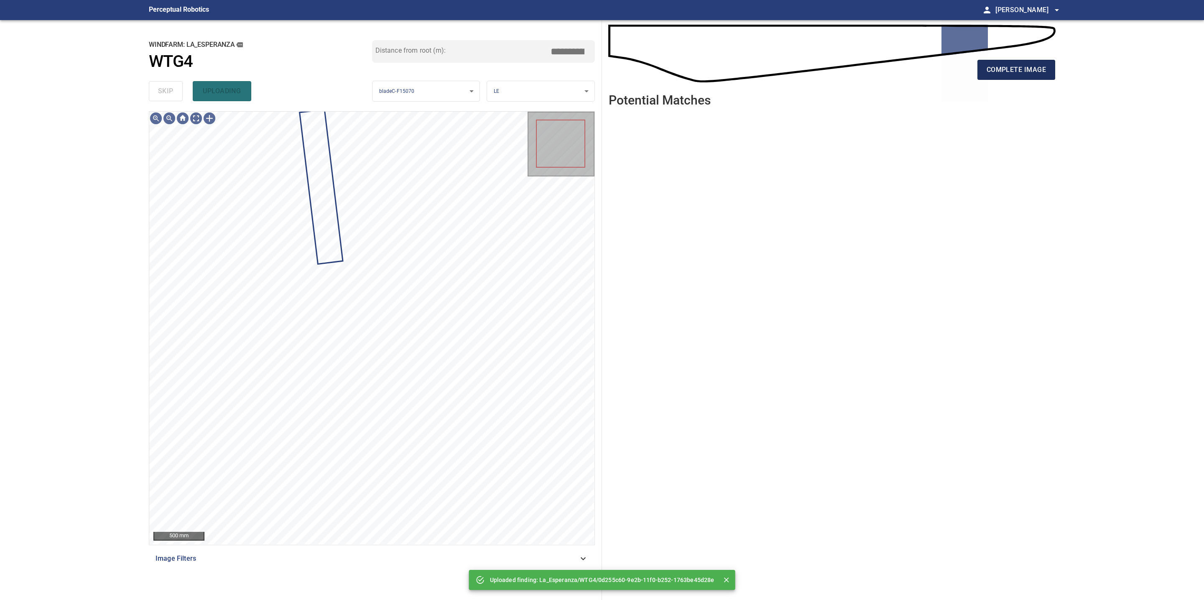
click at [1031, 69] on span "complete image" at bounding box center [1015, 70] width 59 height 12
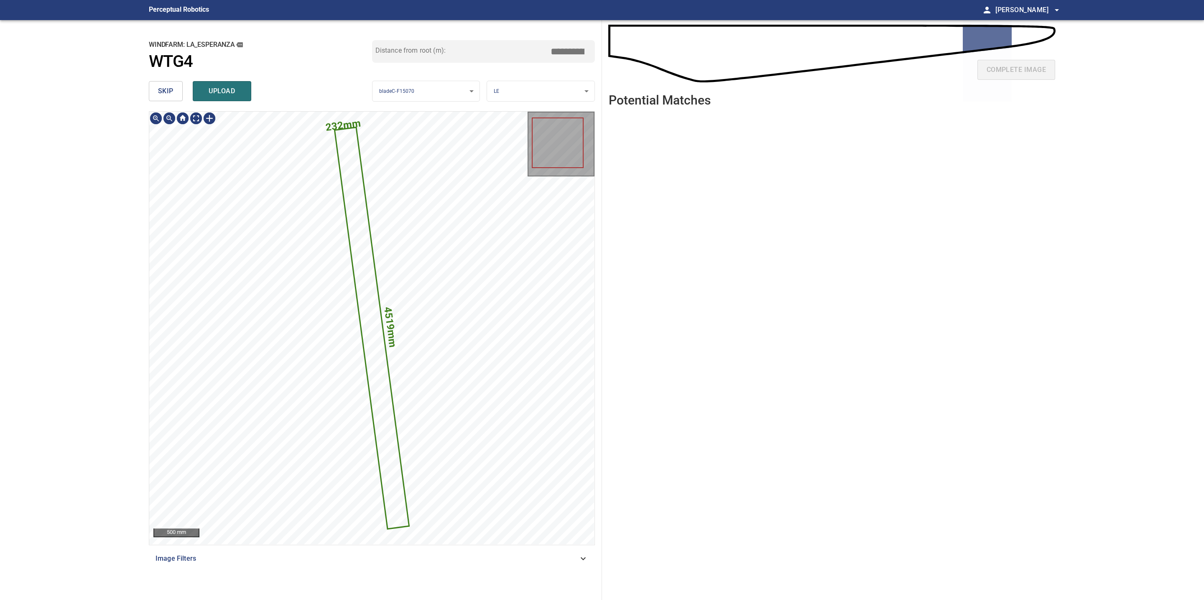
click at [378, 374] on icon at bounding box center [371, 328] width 73 height 400
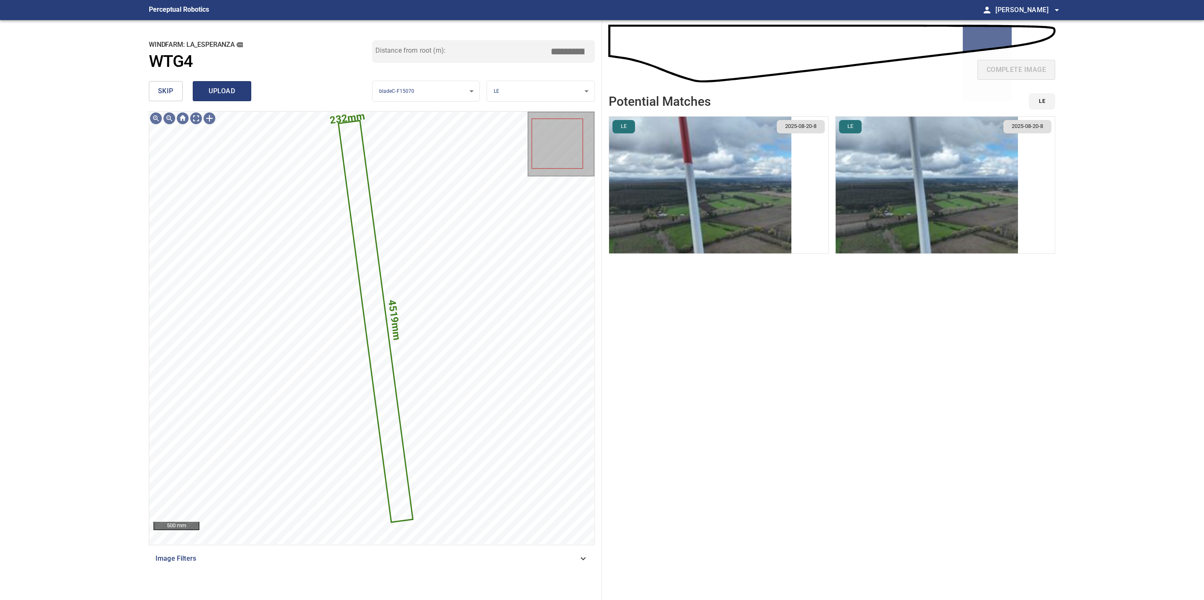
click at [228, 93] on span "upload" at bounding box center [222, 91] width 40 height 12
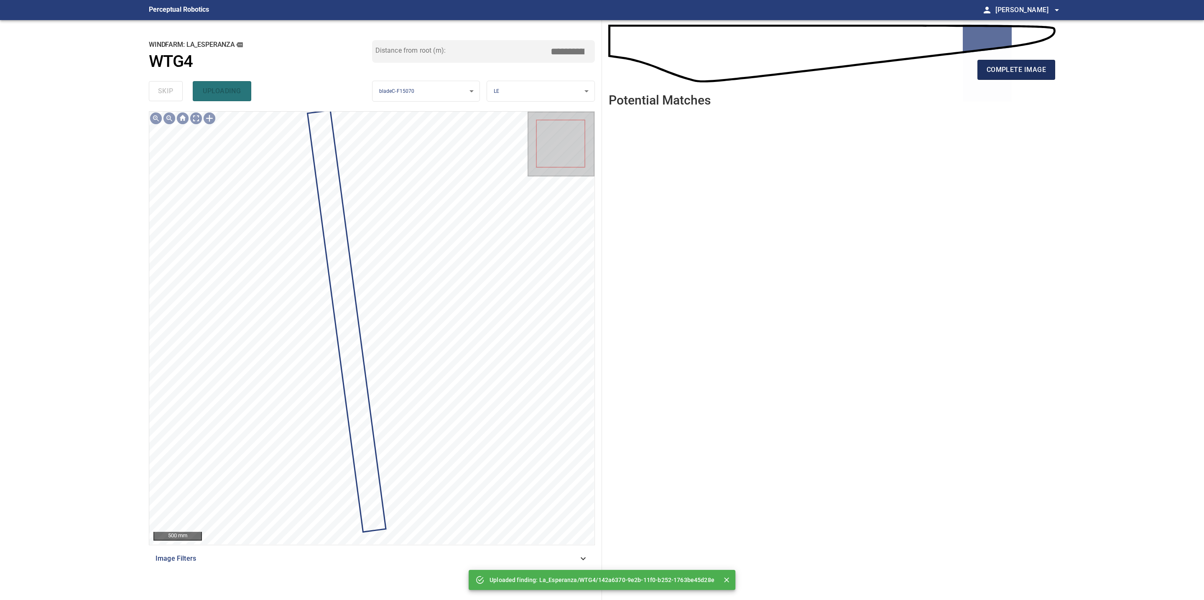
click at [994, 73] on span "complete image" at bounding box center [1015, 70] width 59 height 12
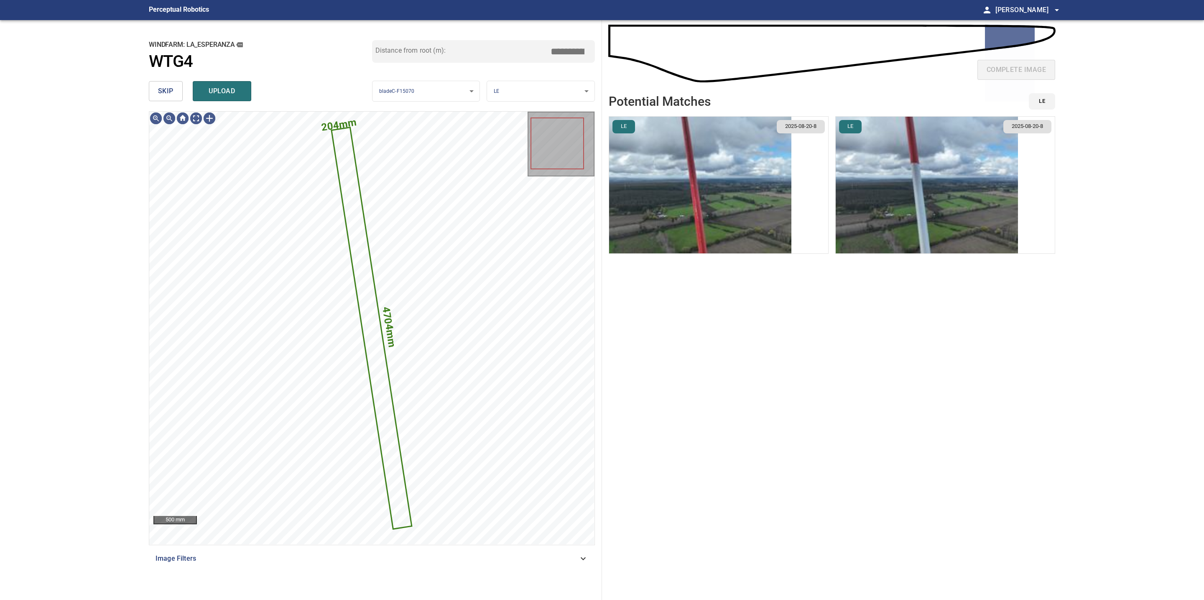
click at [166, 91] on span "skip" at bounding box center [165, 91] width 15 height 12
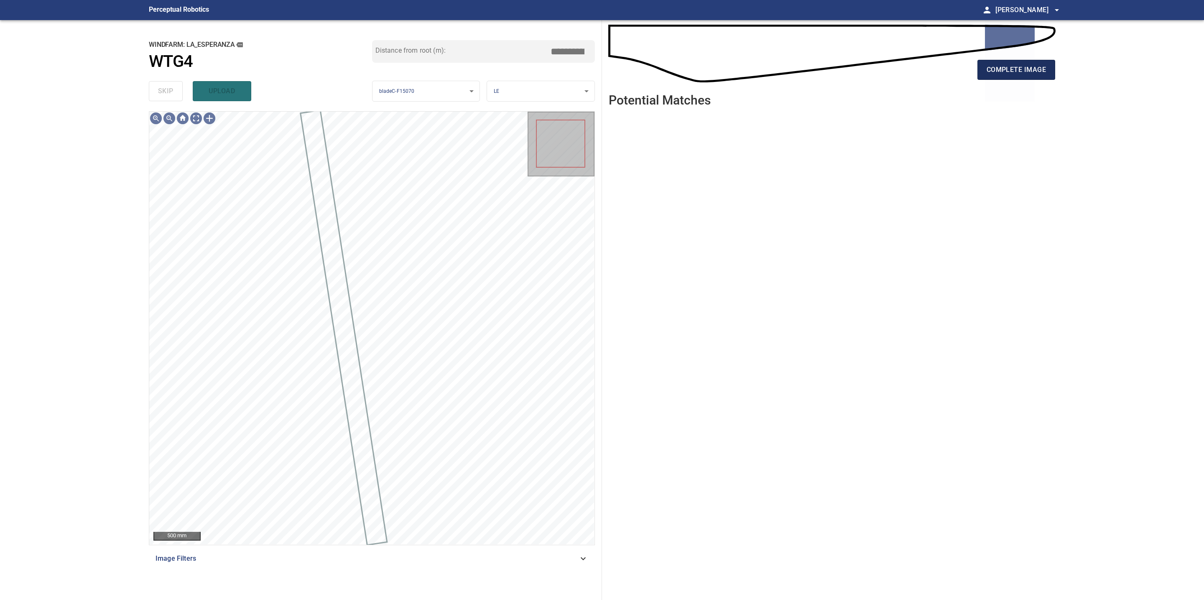
click at [1017, 78] on button "complete image" at bounding box center [1016, 70] width 78 height 20
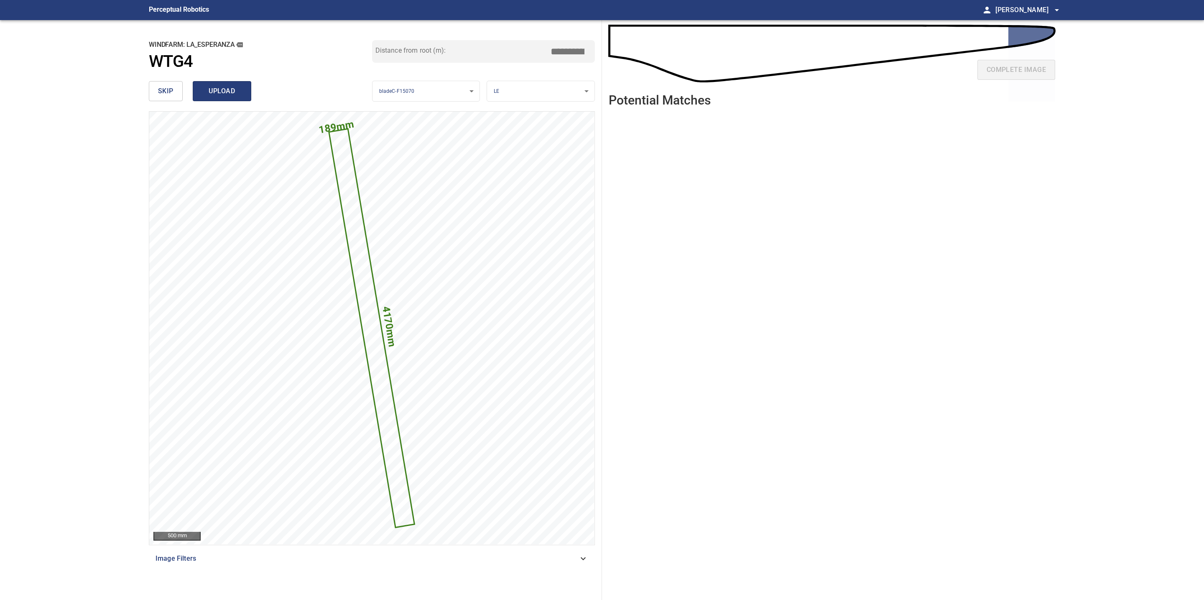
click at [237, 91] on span "upload" at bounding box center [222, 91] width 40 height 12
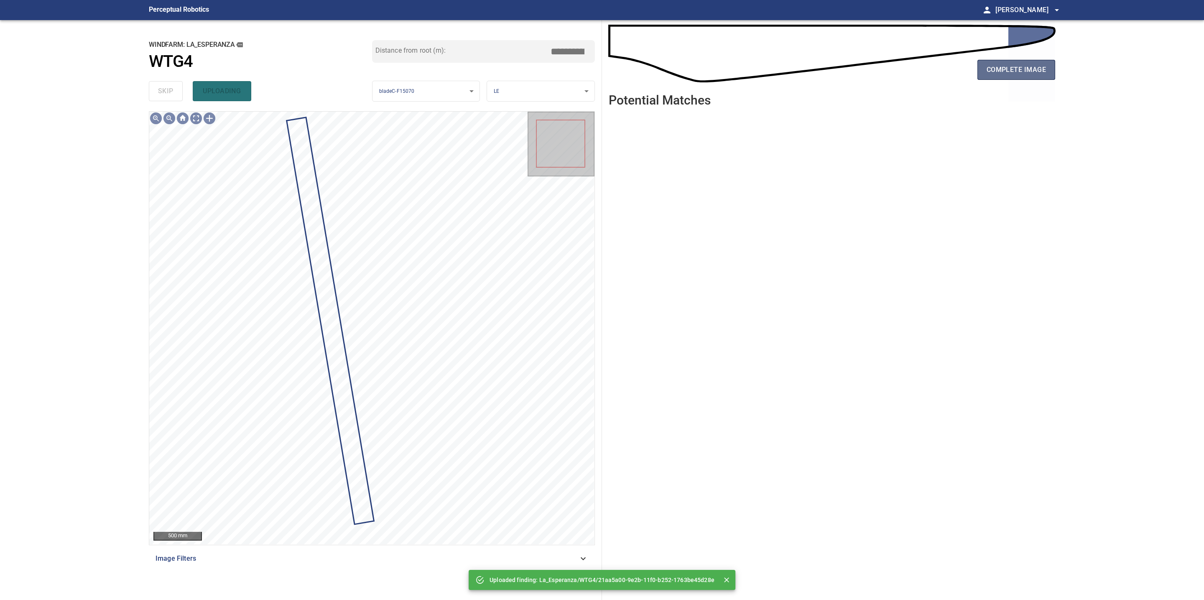
click at [1011, 73] on span "complete image" at bounding box center [1015, 70] width 59 height 12
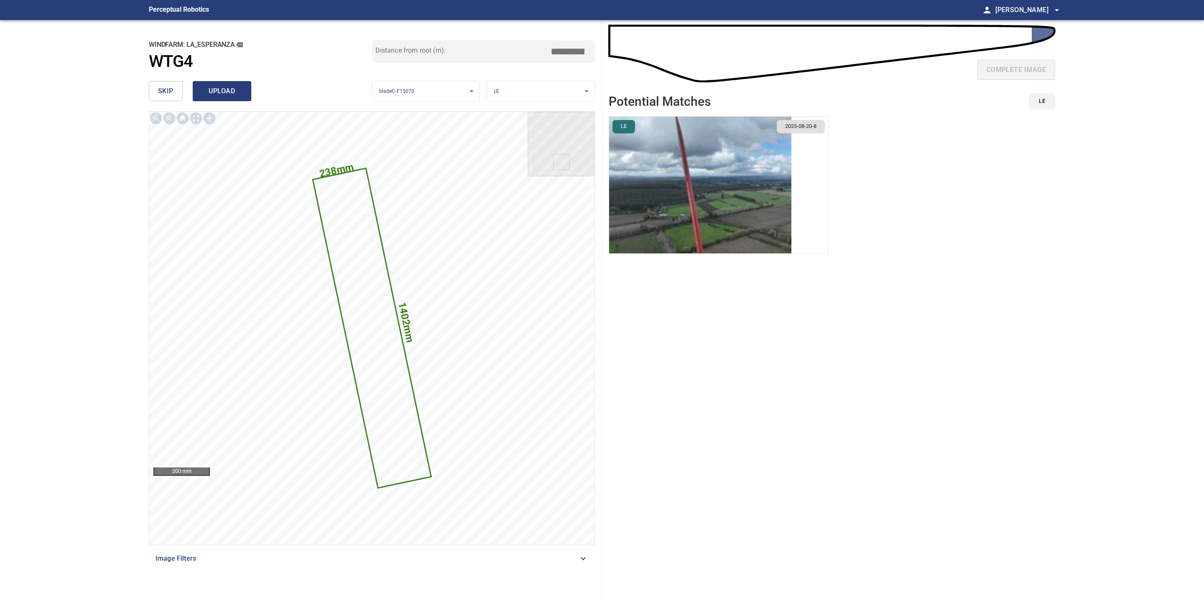
click at [217, 92] on span "upload" at bounding box center [222, 91] width 40 height 12
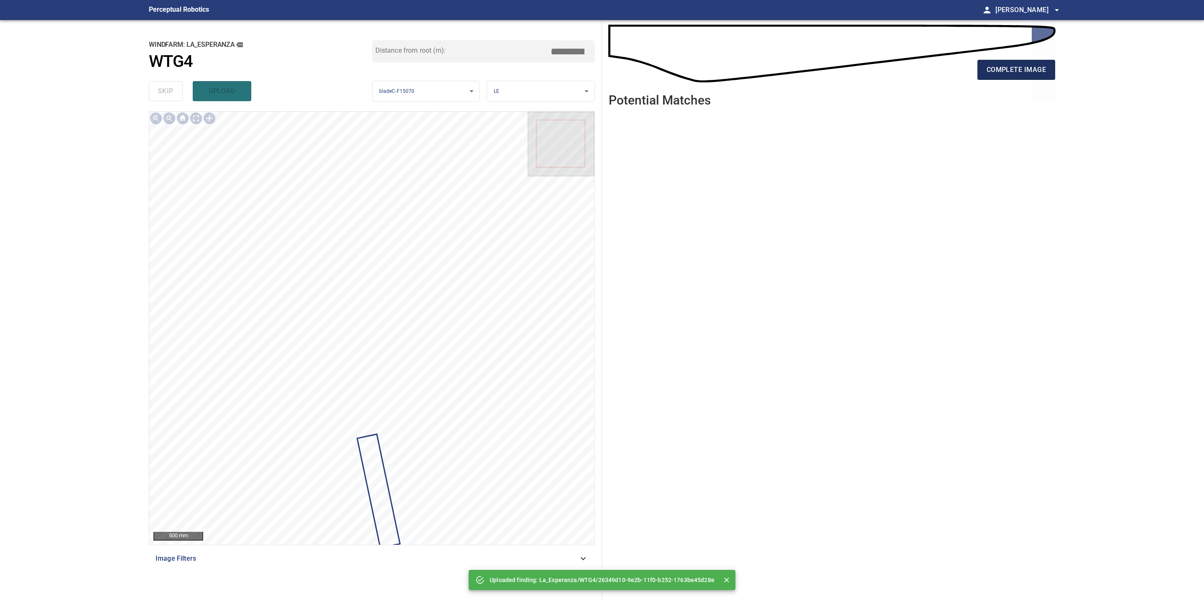
click at [1017, 68] on span "complete image" at bounding box center [1015, 70] width 59 height 12
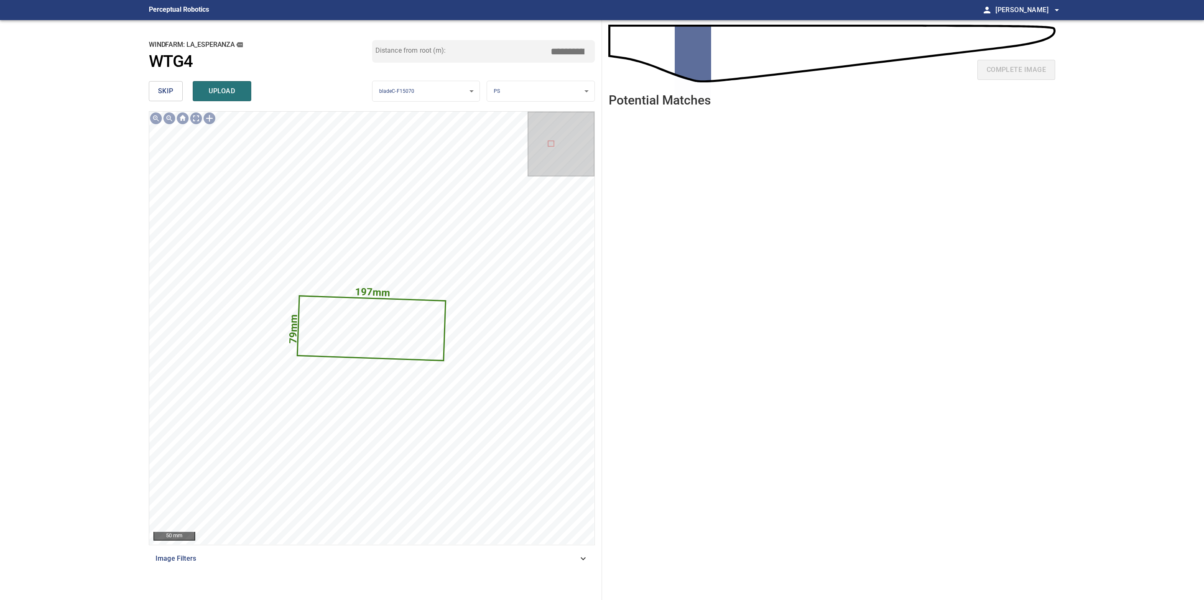
click at [173, 88] on span "skip" at bounding box center [165, 91] width 15 height 12
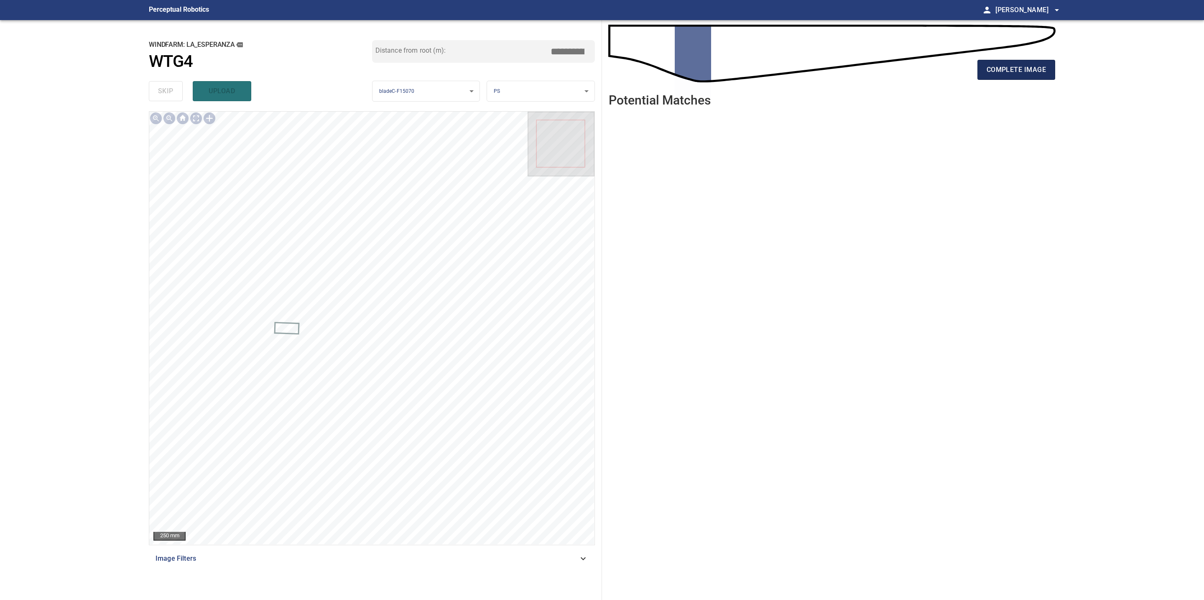
click at [990, 75] on span "complete image" at bounding box center [1015, 70] width 59 height 12
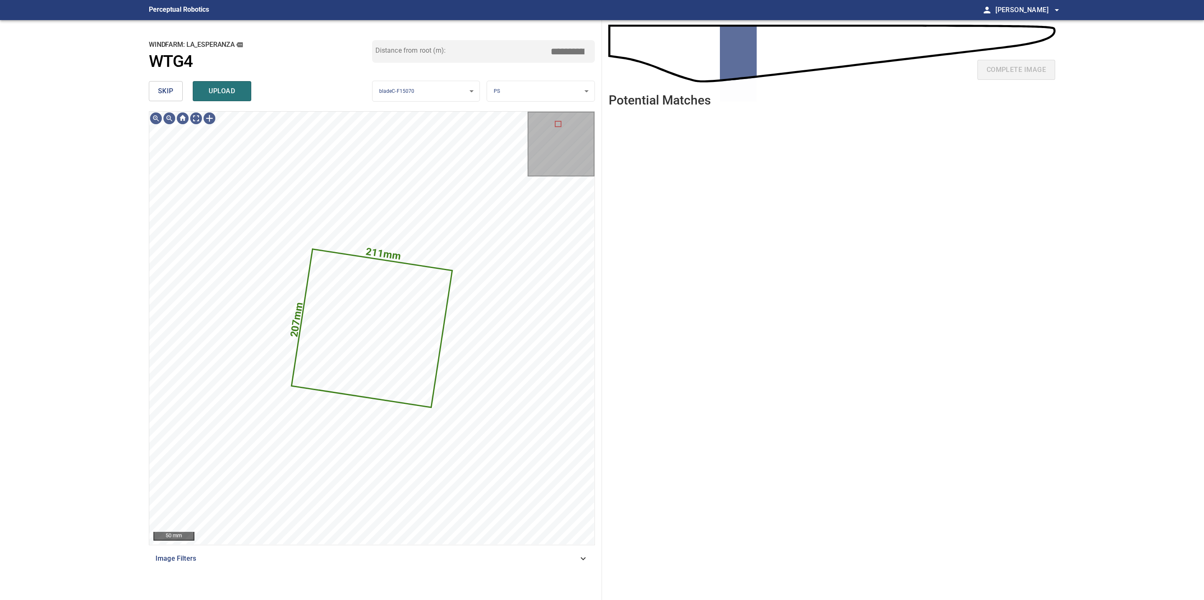
click at [157, 84] on button "skip" at bounding box center [166, 91] width 34 height 20
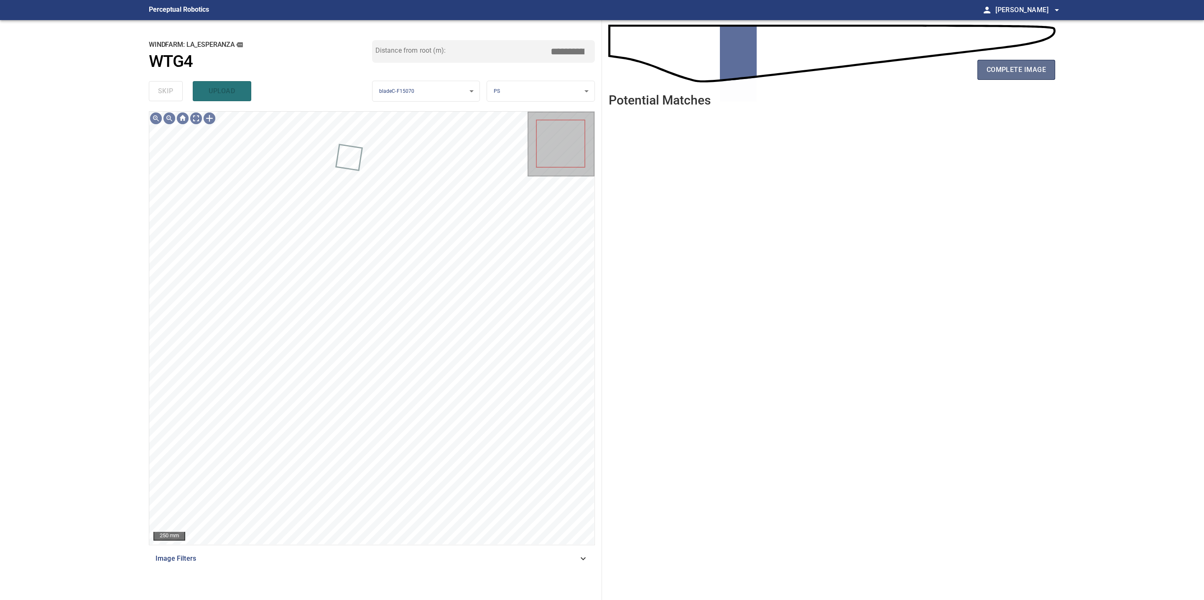
click at [1005, 76] on button "complete image" at bounding box center [1016, 70] width 78 height 20
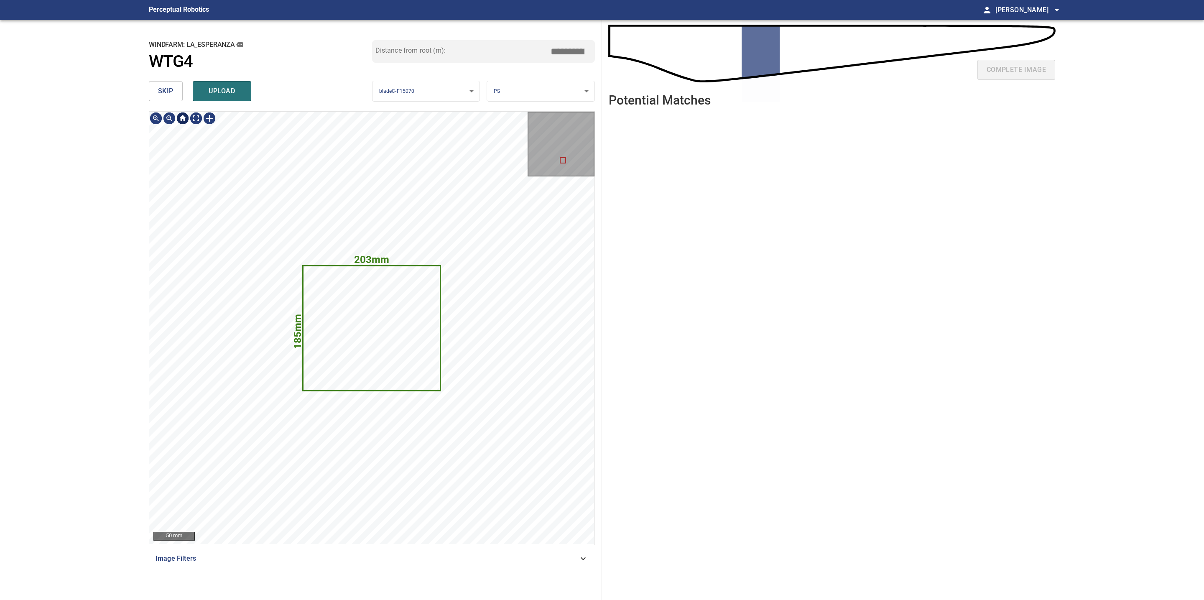
click at [168, 100] on button "skip" at bounding box center [166, 91] width 34 height 20
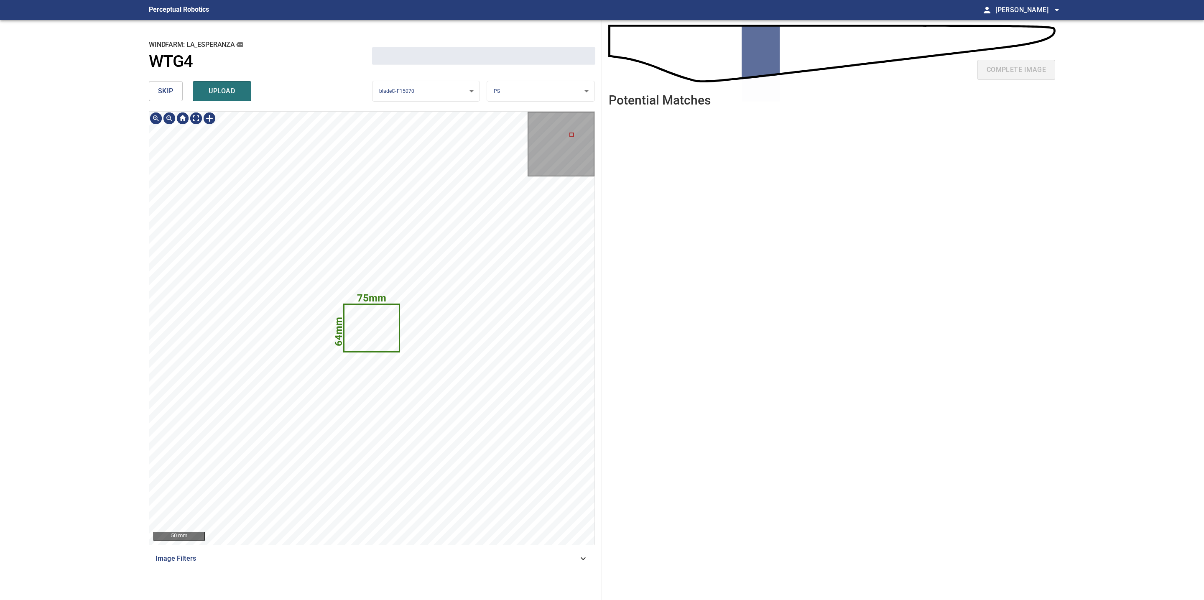
click at [168, 94] on span "skip" at bounding box center [165, 91] width 15 height 12
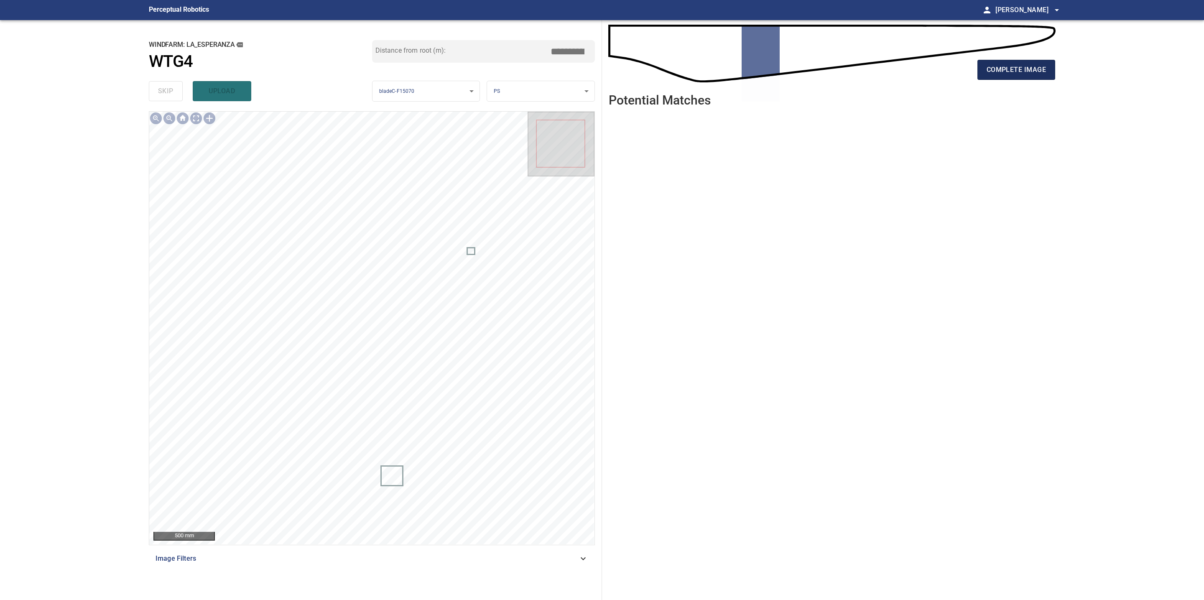
click at [994, 74] on span "complete image" at bounding box center [1015, 70] width 59 height 12
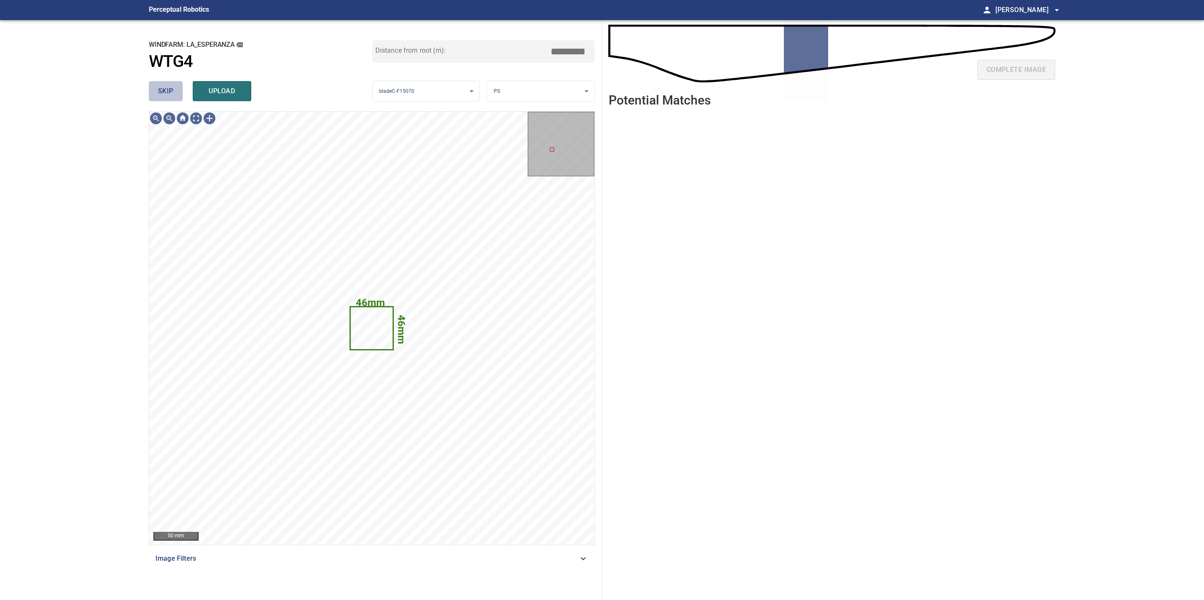
click at [167, 94] on span "skip" at bounding box center [165, 91] width 15 height 12
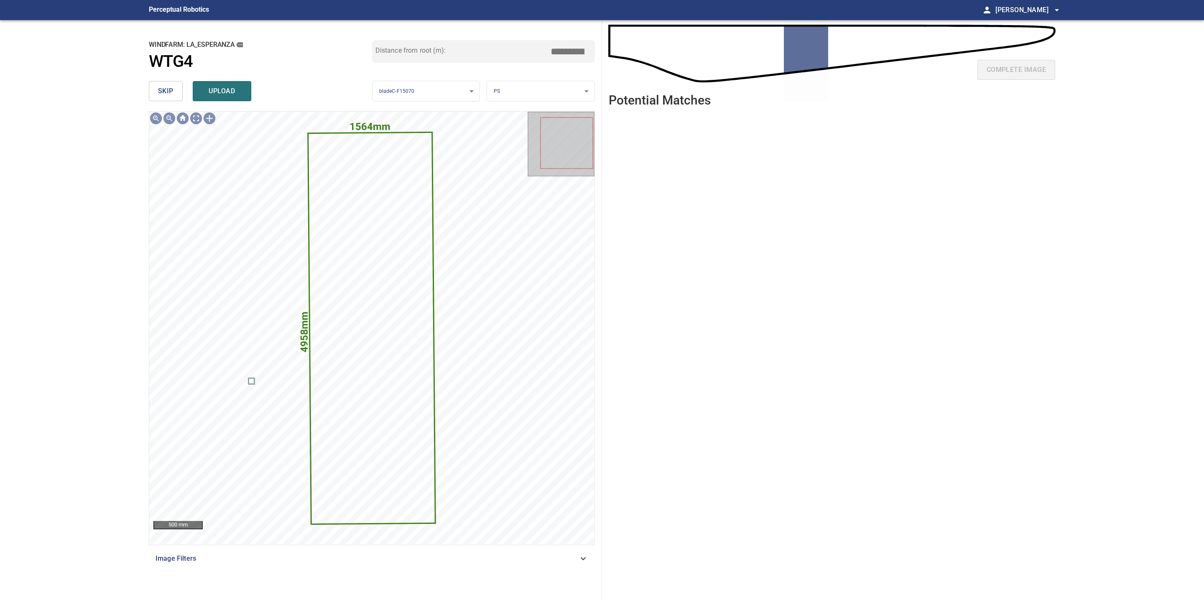
click at [167, 94] on span "skip" at bounding box center [165, 91] width 15 height 12
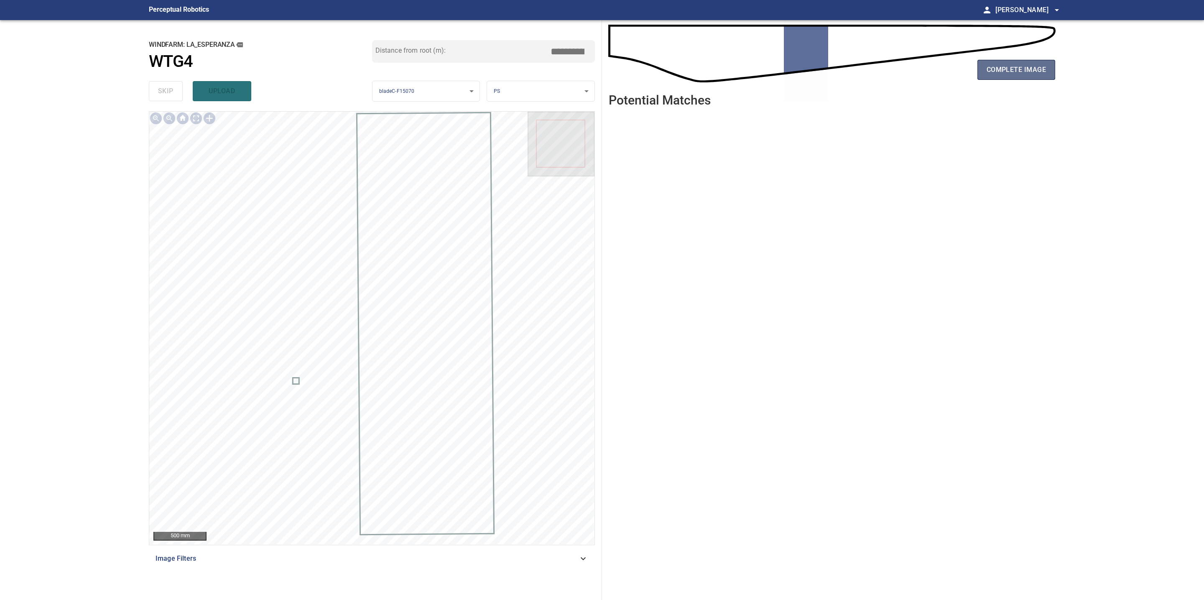
click at [993, 68] on span "complete image" at bounding box center [1015, 70] width 59 height 12
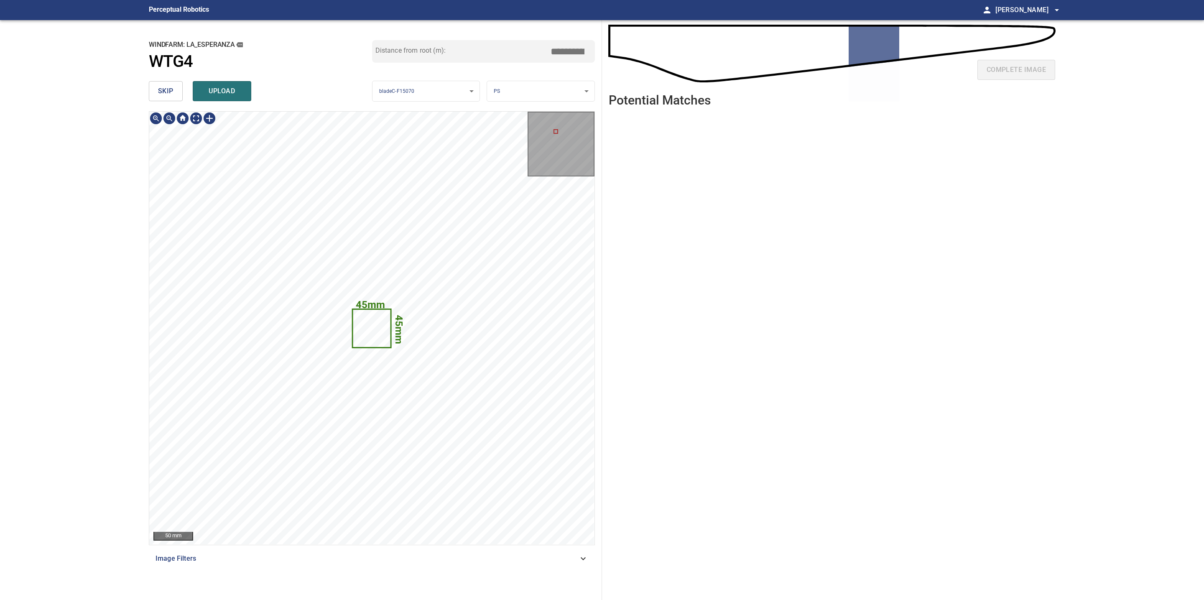
click at [168, 93] on span "skip" at bounding box center [165, 91] width 15 height 12
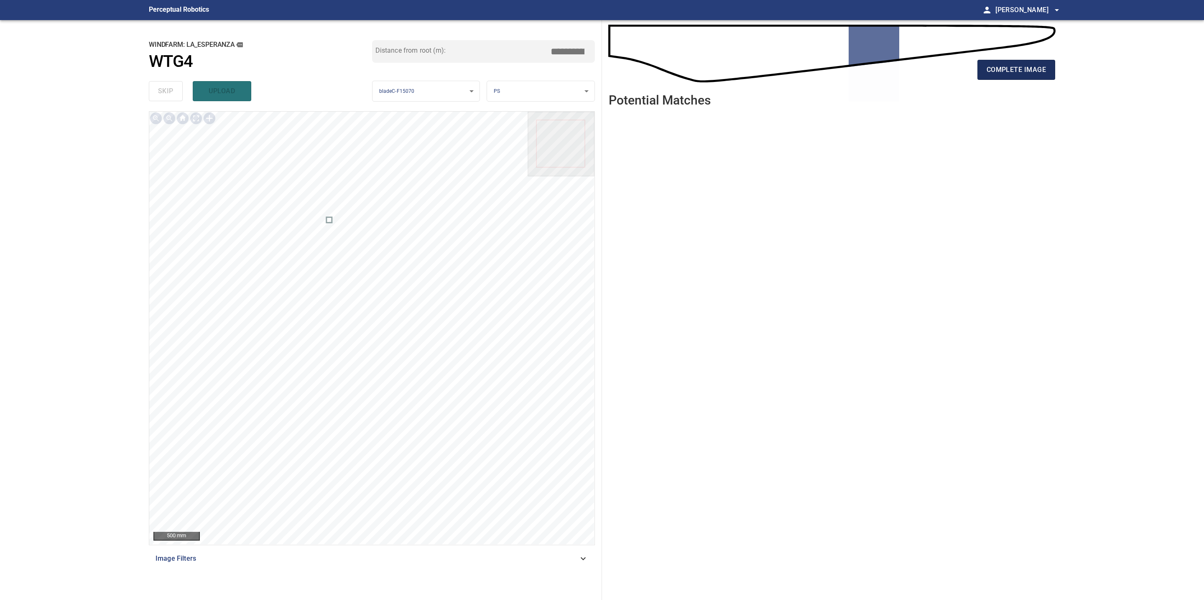
click at [1028, 74] on span "complete image" at bounding box center [1015, 70] width 59 height 12
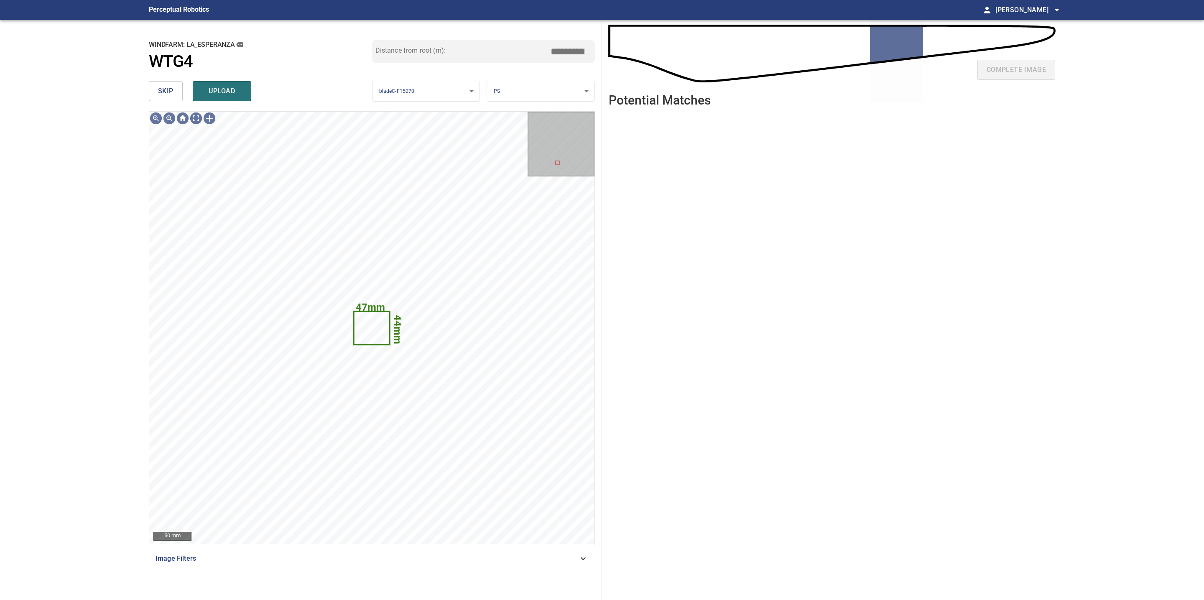
click at [159, 87] on span "skip" at bounding box center [165, 91] width 15 height 12
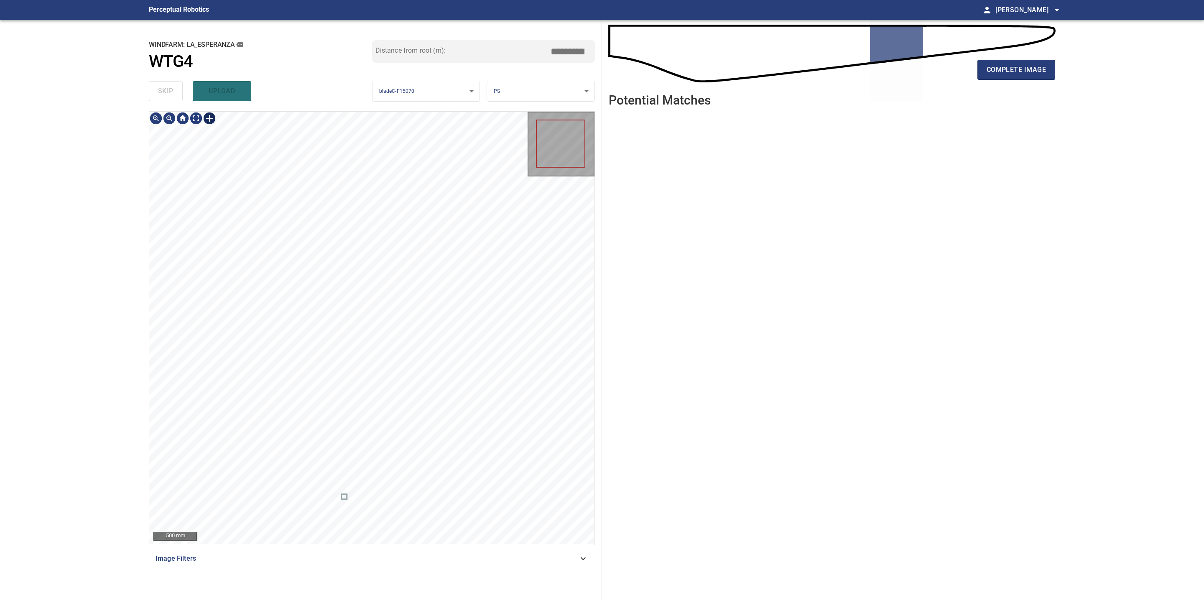
click at [207, 122] on div at bounding box center [209, 118] width 13 height 13
click at [458, 326] on div at bounding box center [371, 328] width 445 height 433
click at [411, 328] on div at bounding box center [371, 328] width 445 height 433
click at [448, 203] on div at bounding box center [435, 203] width 45 height 0
click at [456, 203] on div at bounding box center [371, 328] width 445 height 433
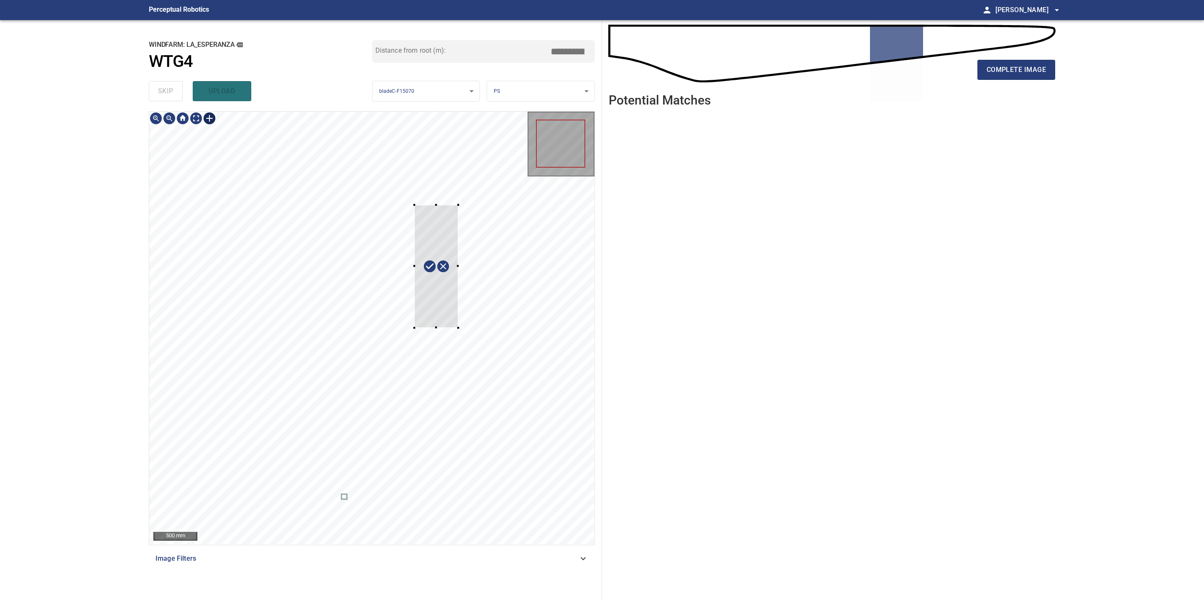
click at [414, 205] on div at bounding box center [414, 205] width 3 height 3
click at [460, 324] on div at bounding box center [440, 264] width 44 height 123
click at [410, 204] on div at bounding box center [411, 205] width 3 height 3
click at [456, 204] on div at bounding box center [371, 328] width 445 height 433
click at [461, 261] on div at bounding box center [371, 328] width 445 height 433
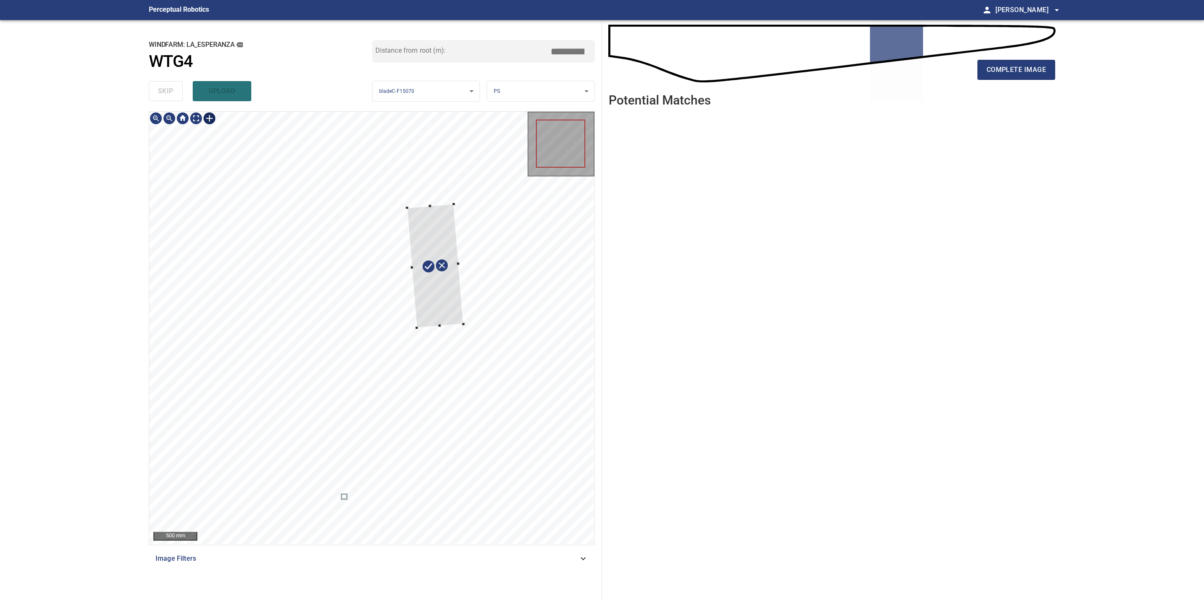
click at [456, 264] on div at bounding box center [435, 266] width 56 height 124
click at [456, 303] on div at bounding box center [435, 266] width 56 height 124
click at [454, 206] on div at bounding box center [454, 205] width 3 height 3
click at [408, 208] on div at bounding box center [371, 328] width 445 height 433
click at [419, 322] on div at bounding box center [437, 265] width 54 height 119
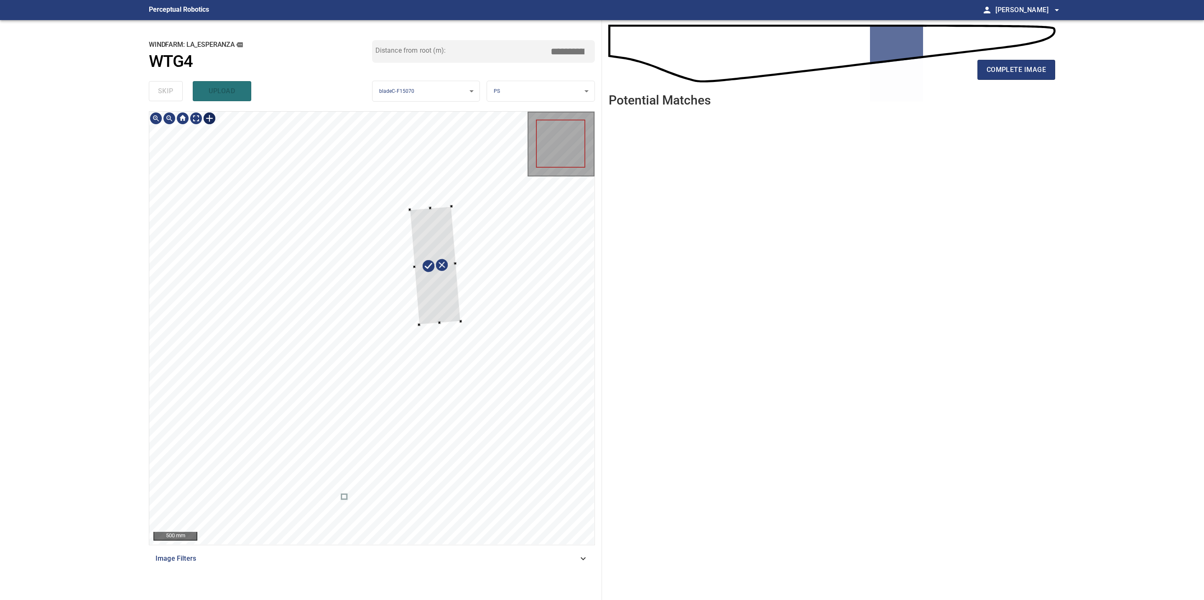
click at [458, 320] on div at bounding box center [435, 265] width 51 height 118
click at [455, 202] on div at bounding box center [371, 328] width 445 height 433
click at [454, 263] on div at bounding box center [454, 262] width 3 height 3
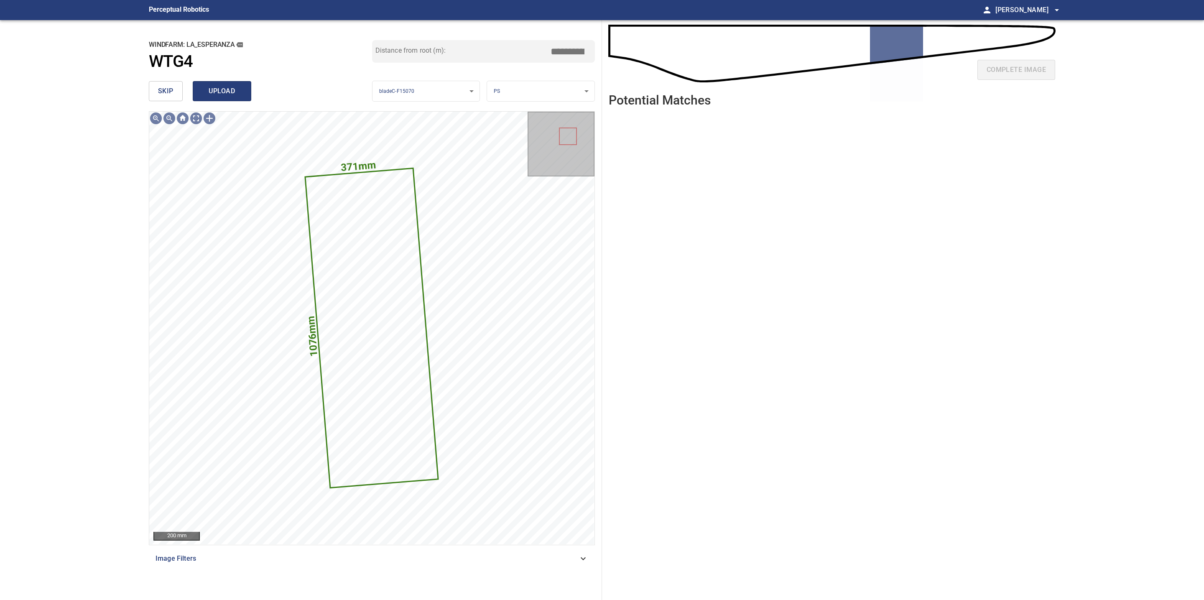
click at [232, 87] on span "upload" at bounding box center [222, 91] width 40 height 12
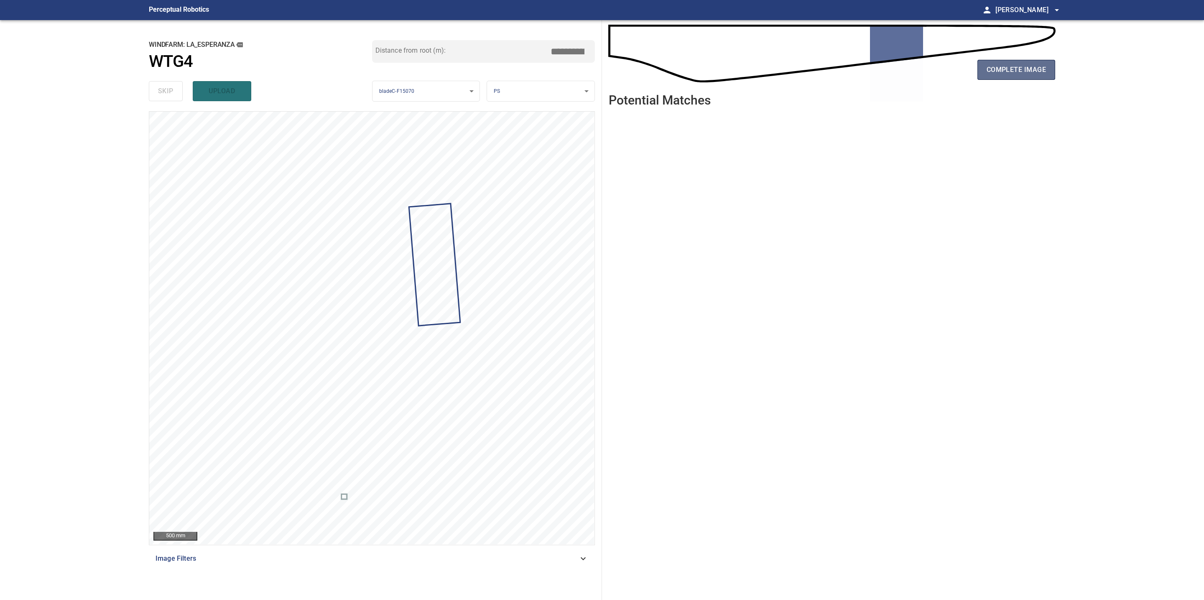
click at [1018, 72] on span "complete image" at bounding box center [1015, 70] width 59 height 12
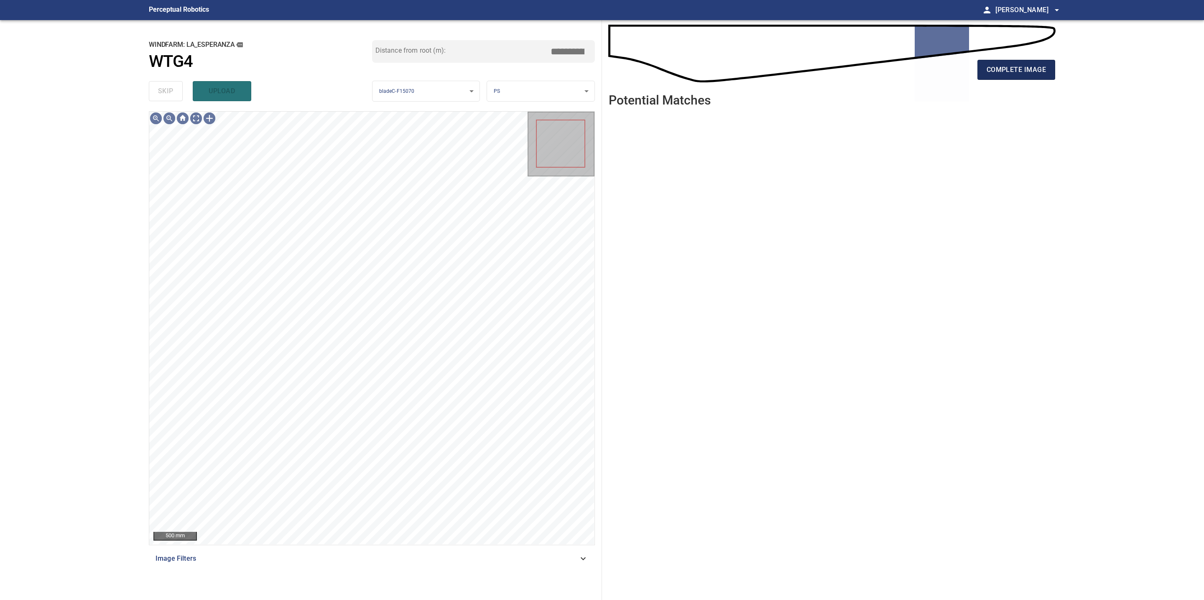
click at [1024, 73] on span "complete image" at bounding box center [1015, 70] width 59 height 12
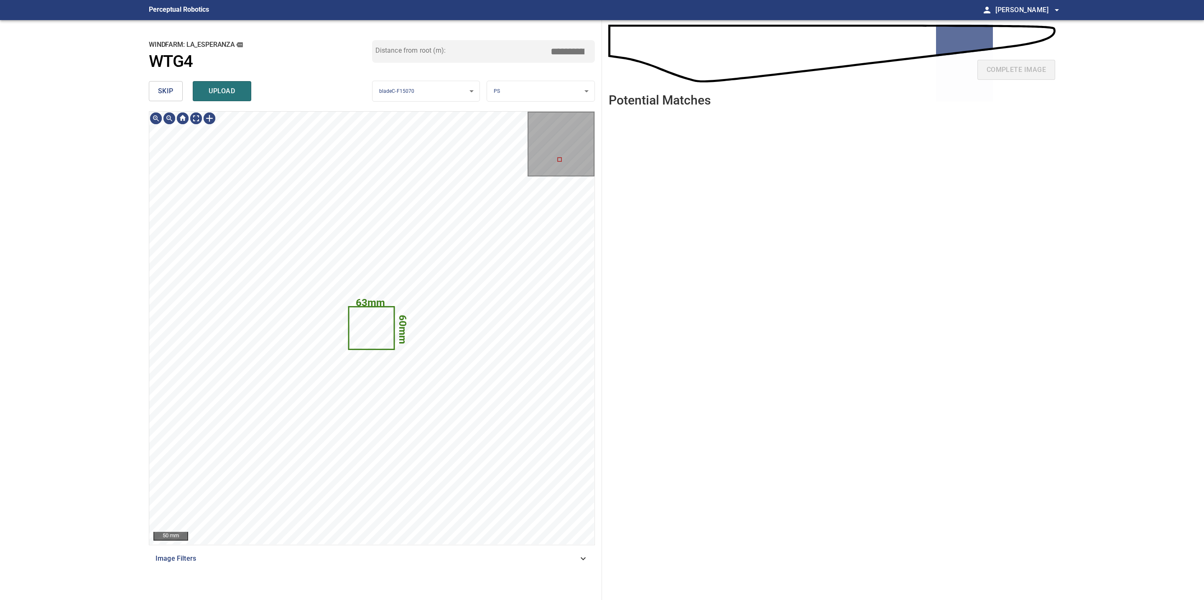
click at [162, 87] on span "skip" at bounding box center [165, 91] width 15 height 12
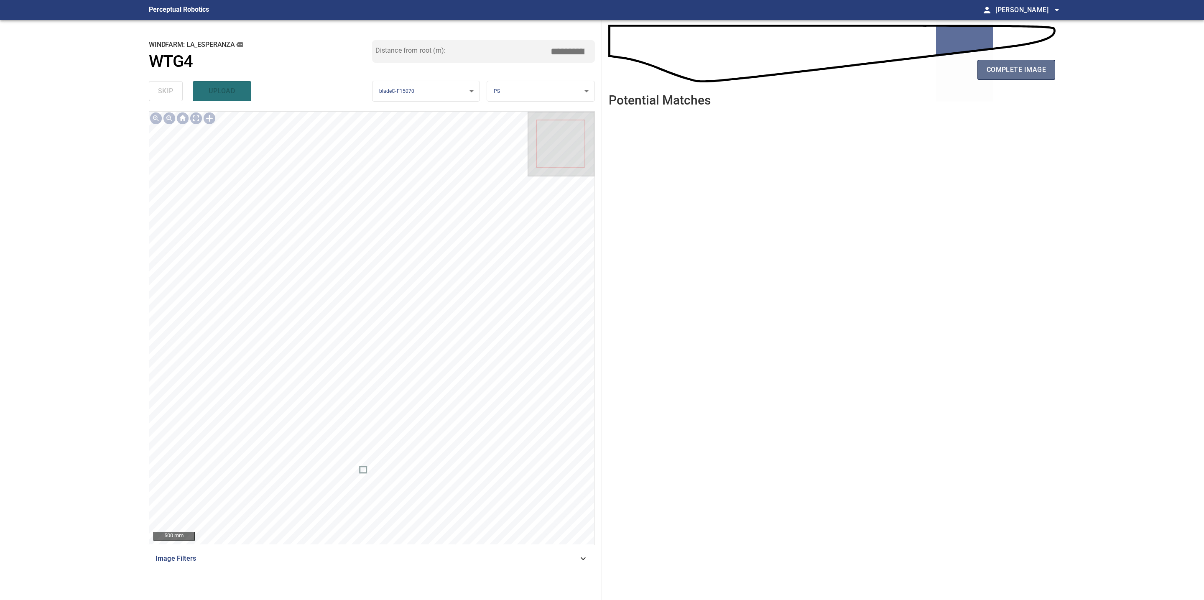
click at [1006, 70] on span "complete image" at bounding box center [1015, 70] width 59 height 12
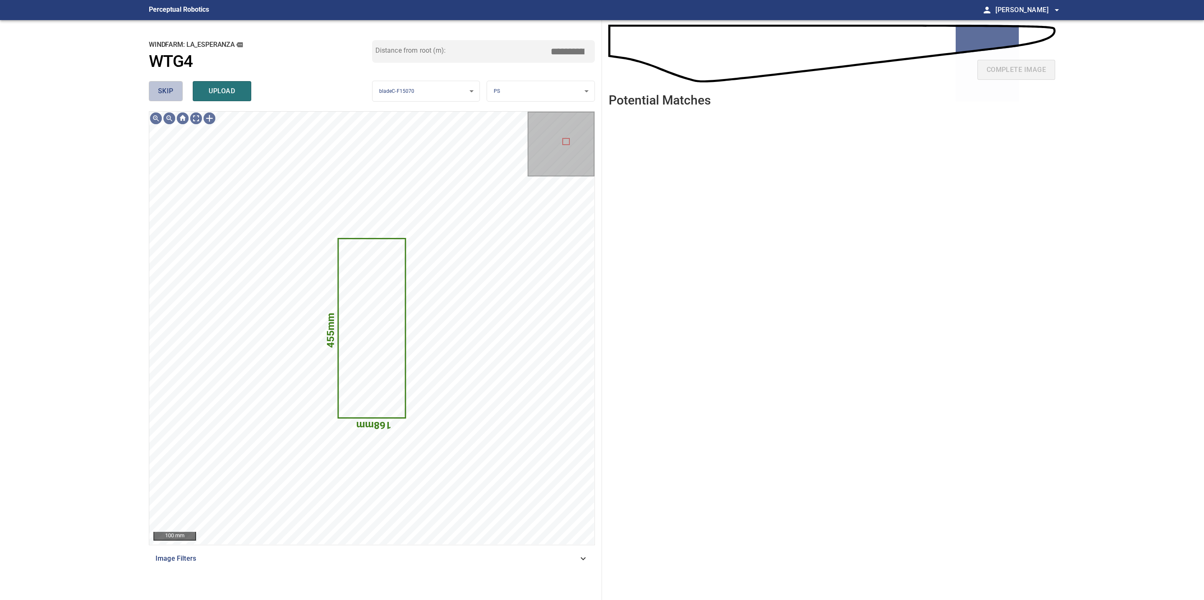
click at [166, 89] on span "skip" at bounding box center [165, 91] width 15 height 12
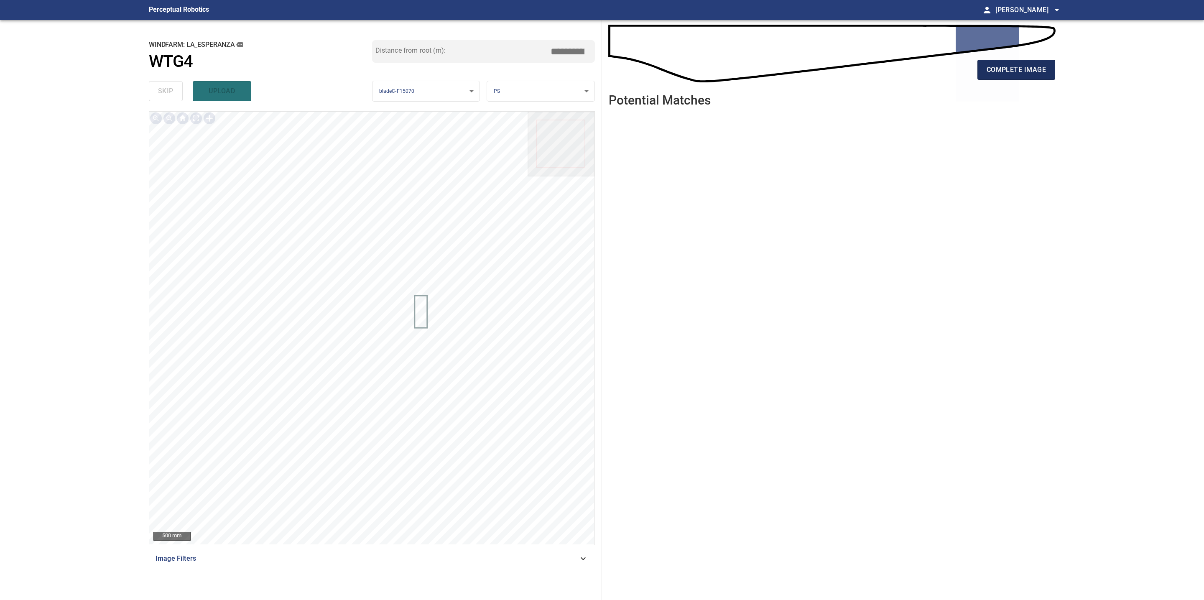
click at [1021, 74] on span "complete image" at bounding box center [1015, 70] width 59 height 12
click at [1014, 73] on span "complete image" at bounding box center [1015, 70] width 59 height 12
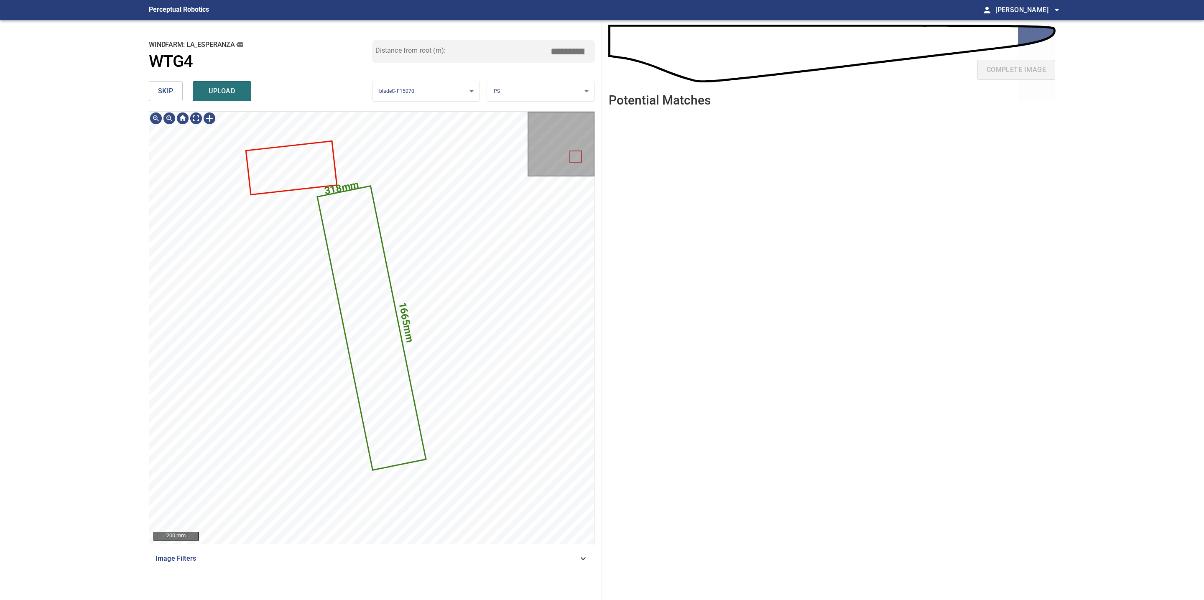
click at [176, 93] on button "skip" at bounding box center [166, 91] width 34 height 20
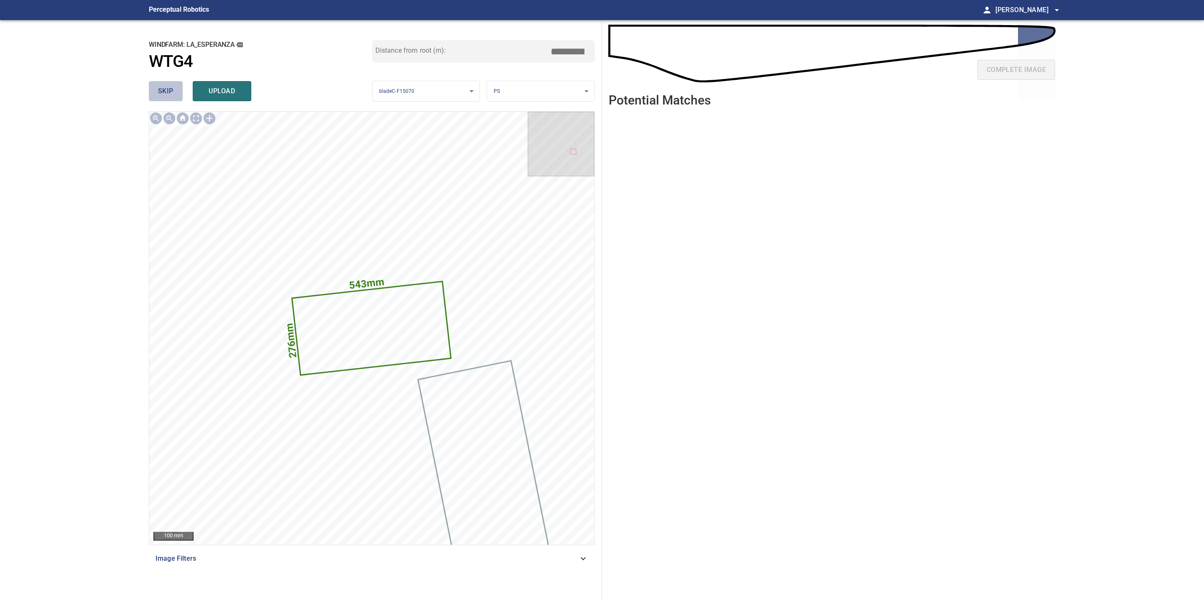
click at [176, 93] on button "skip" at bounding box center [166, 91] width 34 height 20
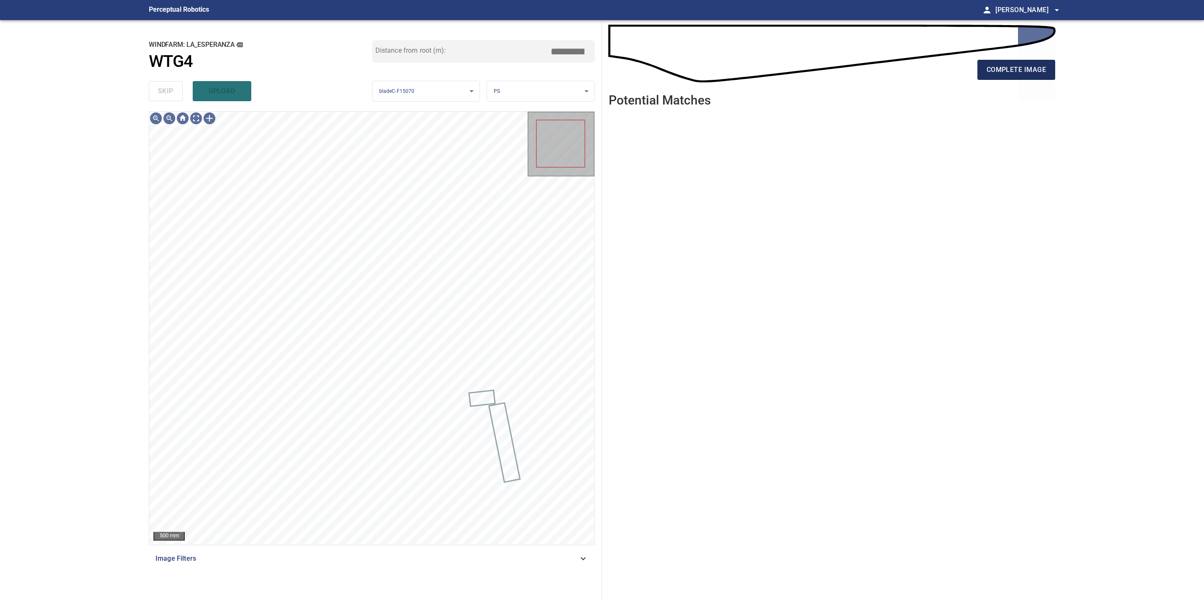
click at [1006, 65] on span "complete image" at bounding box center [1015, 70] width 59 height 12
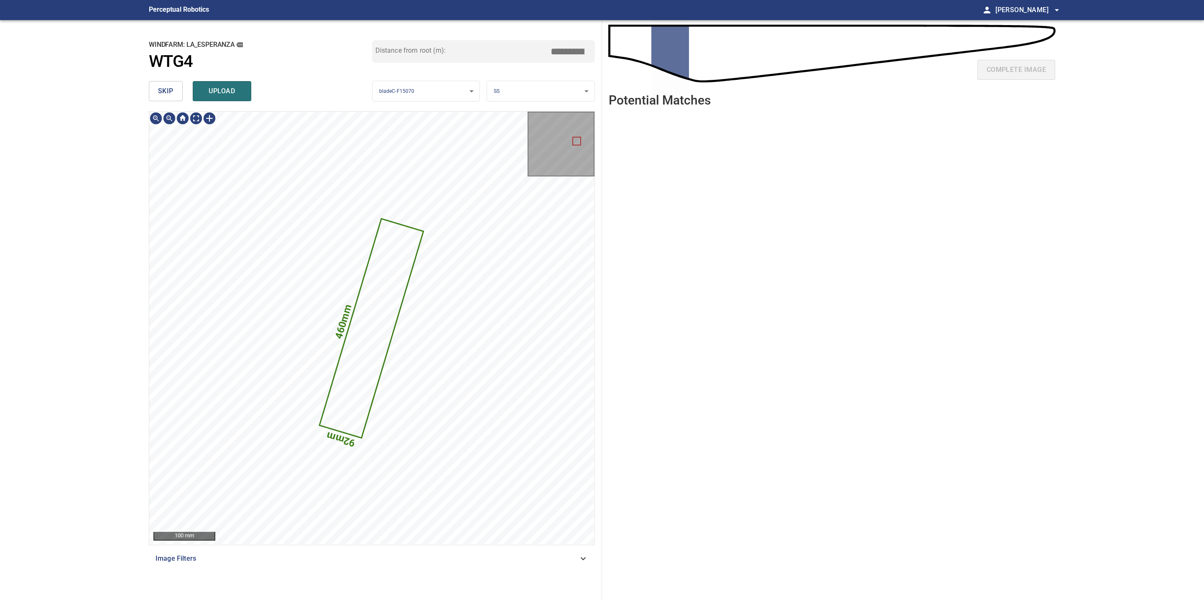
click at [161, 91] on span "skip" at bounding box center [165, 91] width 15 height 12
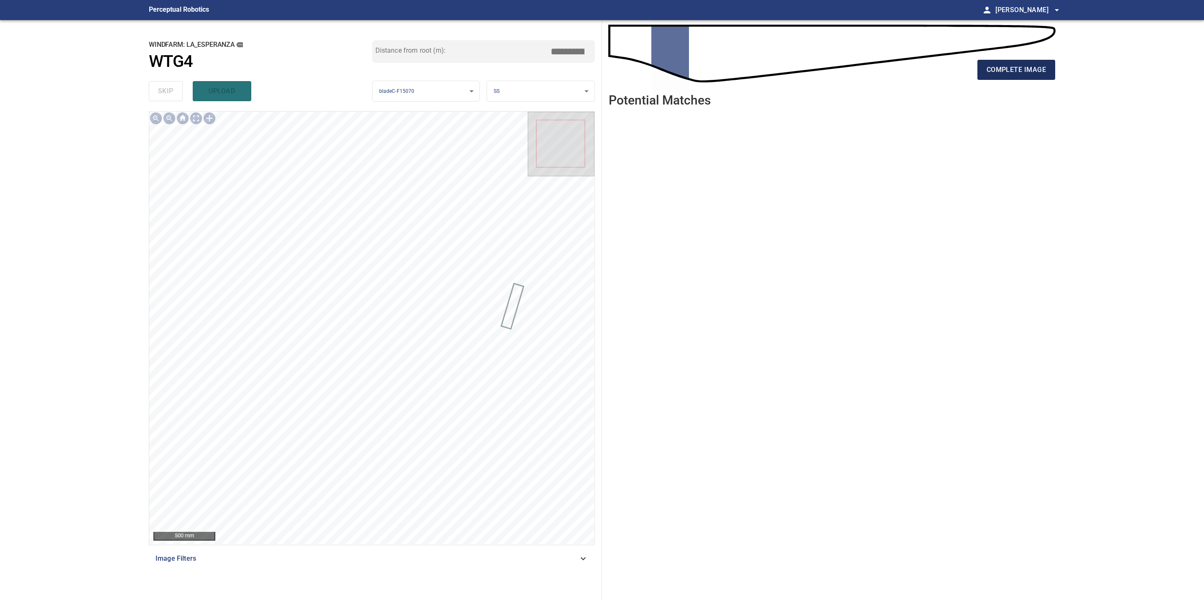
click at [999, 74] on span "complete image" at bounding box center [1015, 70] width 59 height 12
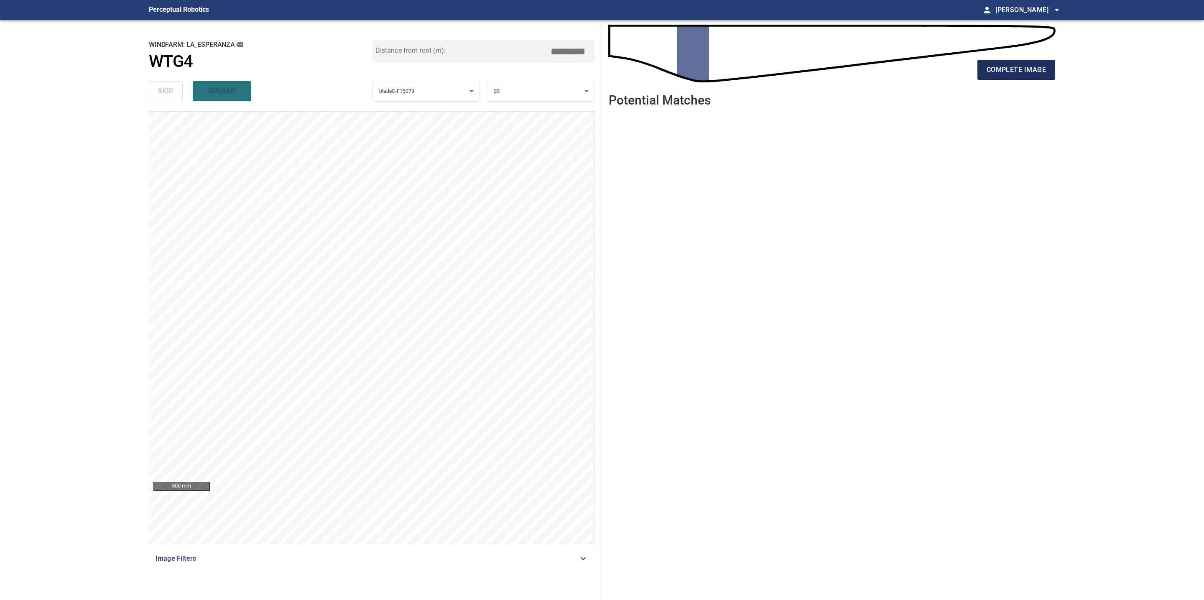
click at [1041, 76] on button "complete image" at bounding box center [1016, 70] width 78 height 20
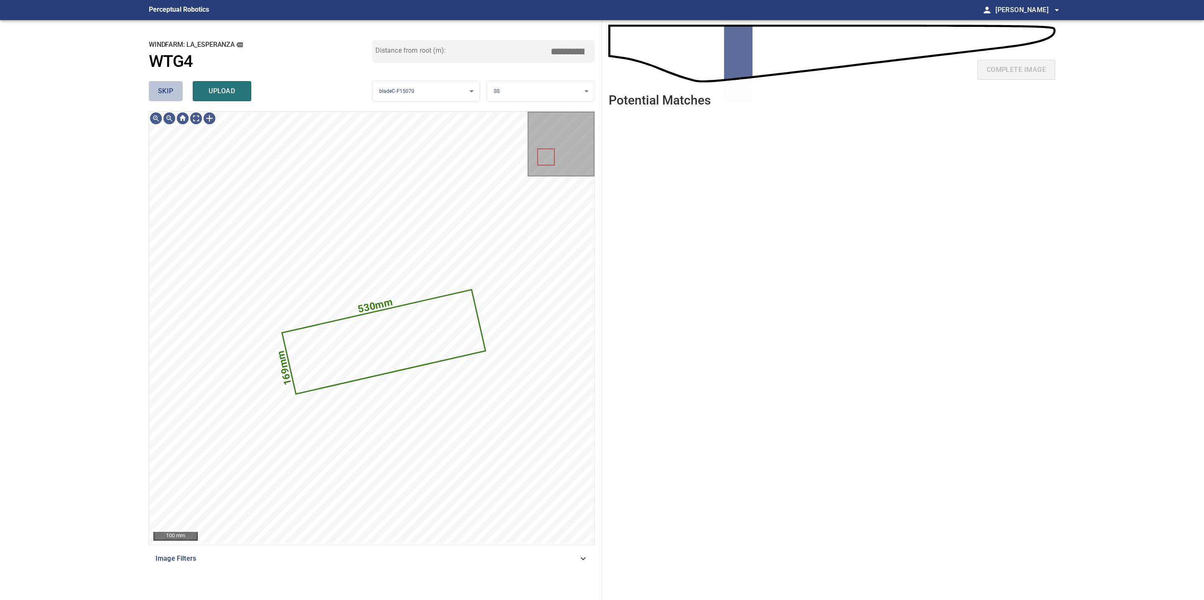
click at [171, 88] on span "skip" at bounding box center [165, 91] width 15 height 12
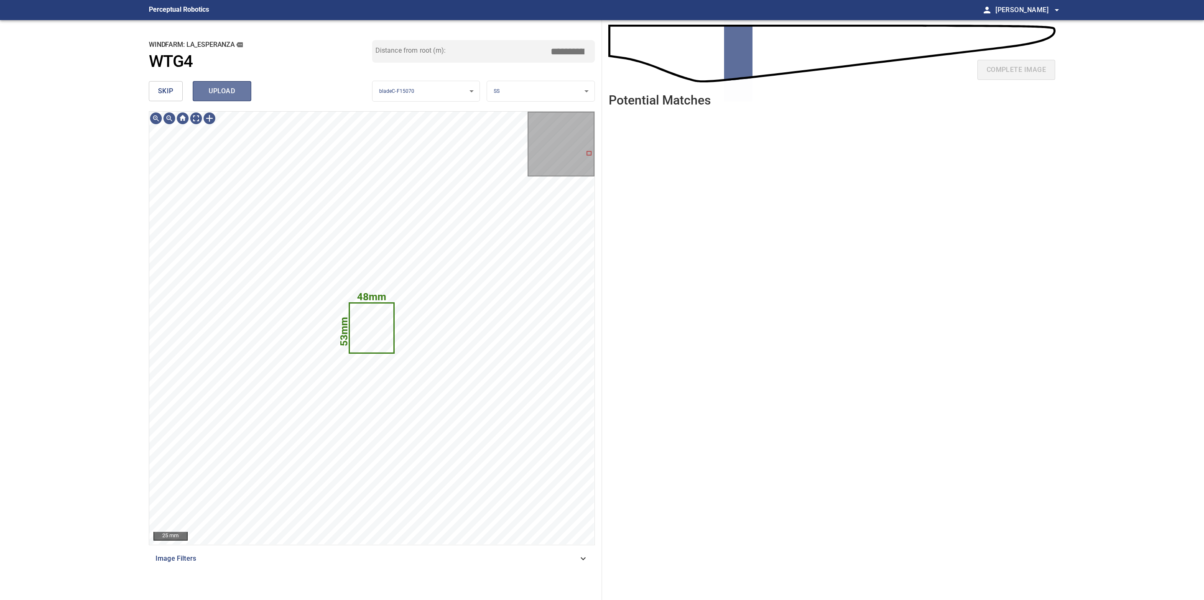
click at [222, 89] on span "upload" at bounding box center [222, 91] width 40 height 12
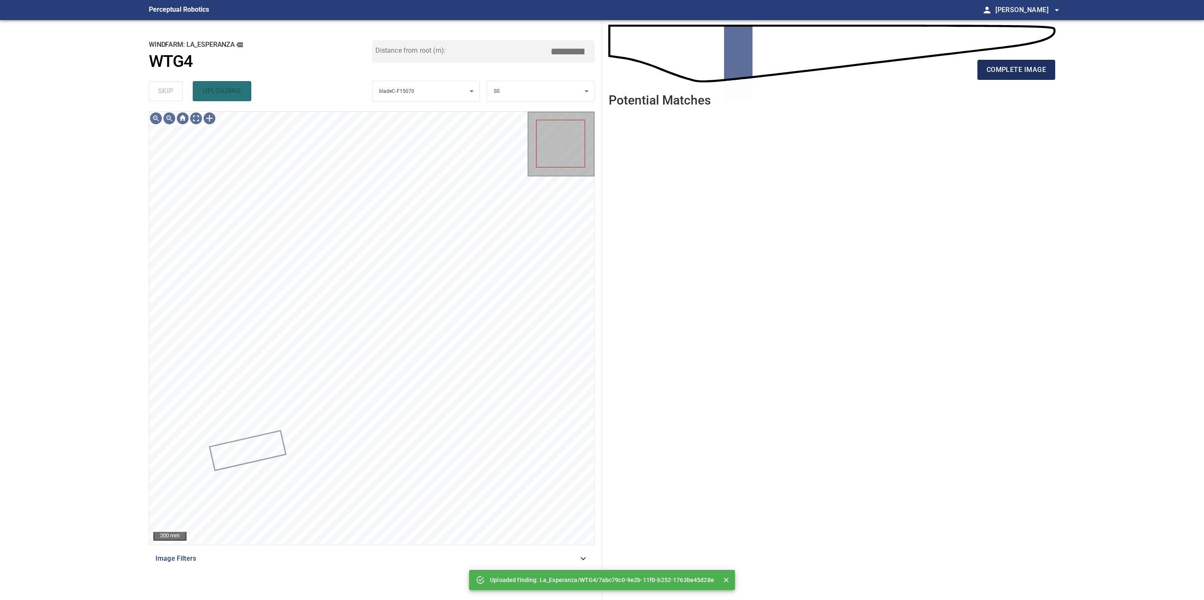
click at [1020, 73] on span "complete image" at bounding box center [1015, 70] width 59 height 12
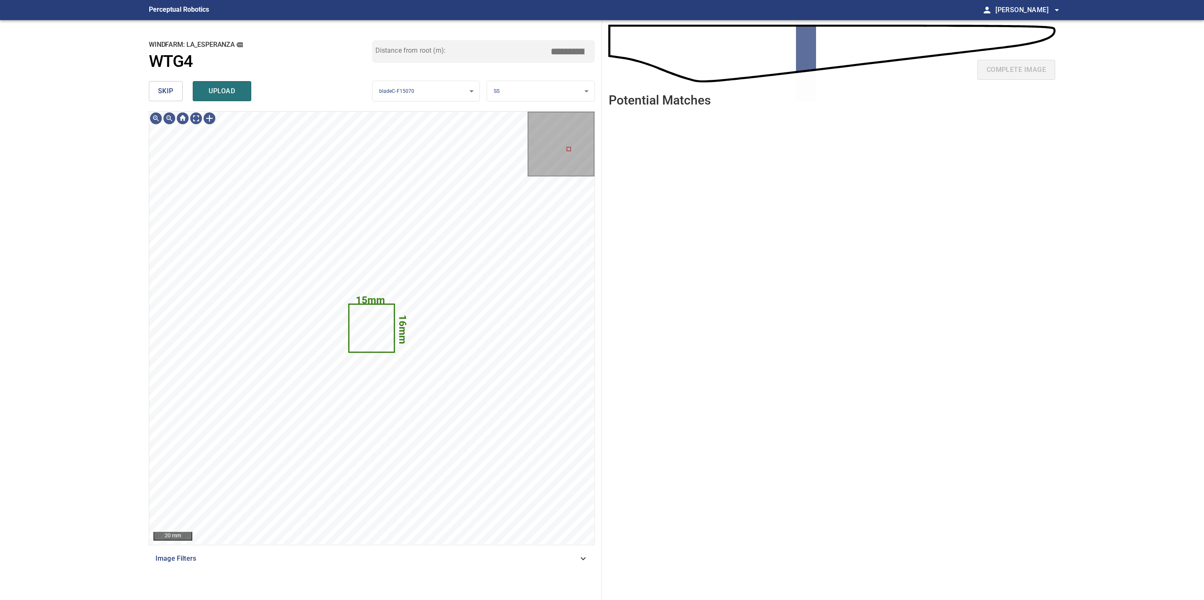
click at [169, 85] on span "skip" at bounding box center [165, 91] width 15 height 12
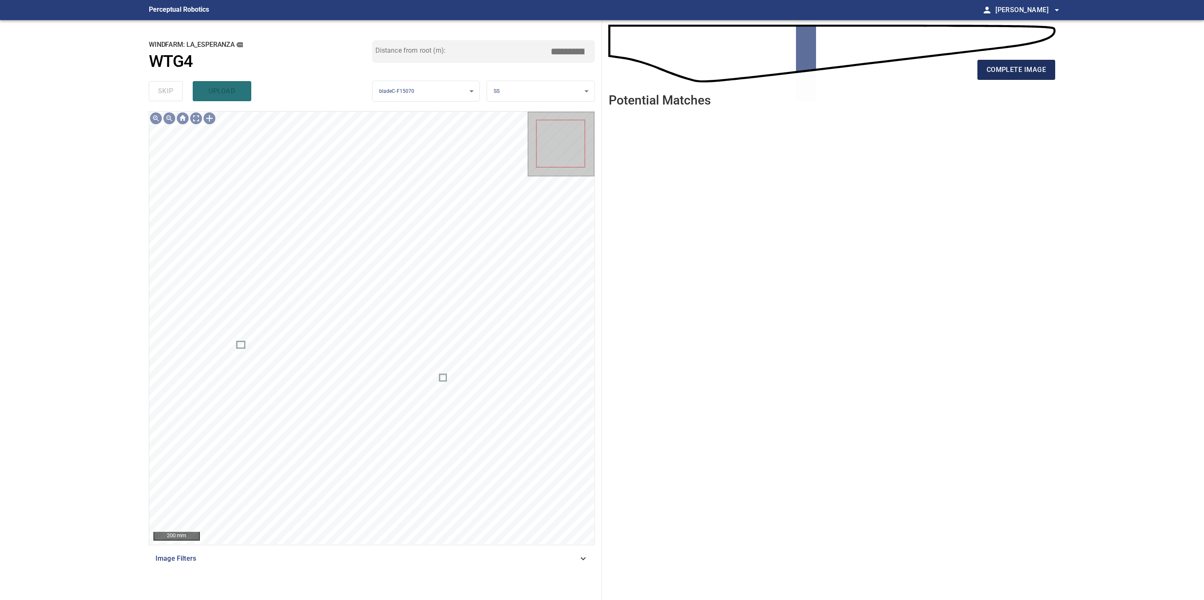
click at [1048, 69] on button "complete image" at bounding box center [1016, 70] width 78 height 20
click at [1002, 73] on span "complete image" at bounding box center [1015, 70] width 59 height 12
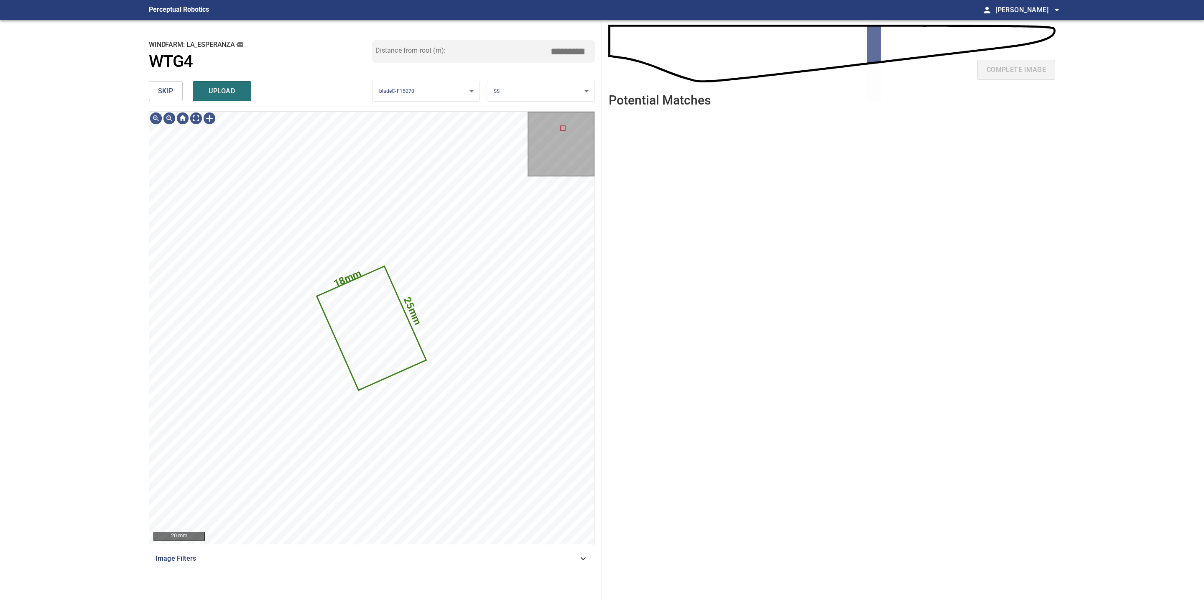
click at [170, 94] on span "skip" at bounding box center [165, 91] width 15 height 12
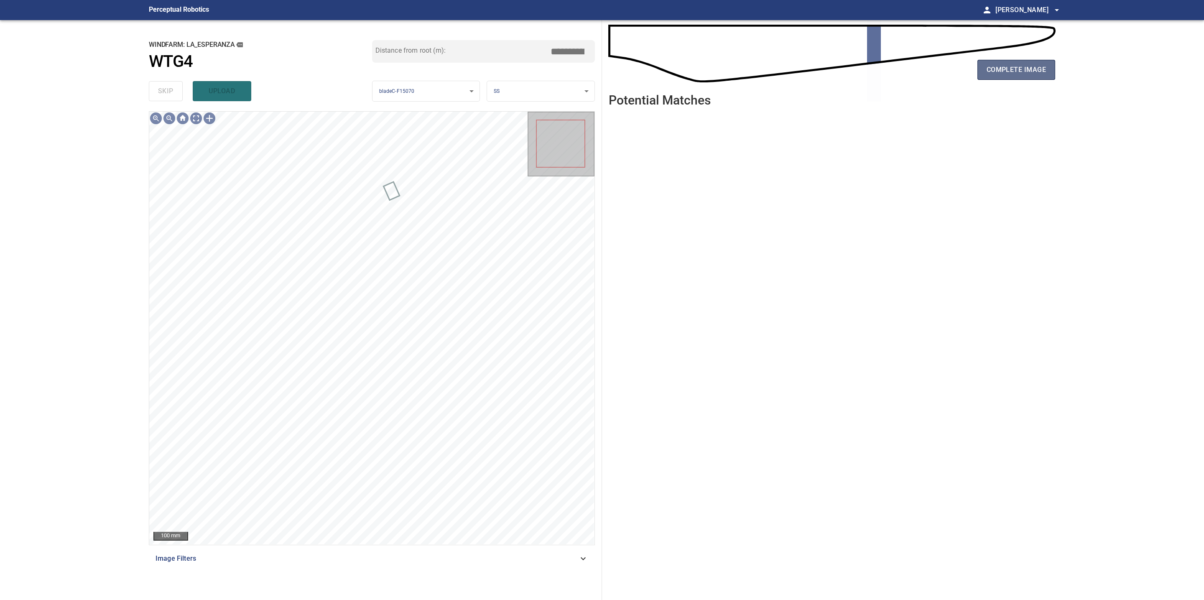
click at [1023, 75] on span "complete image" at bounding box center [1015, 70] width 59 height 12
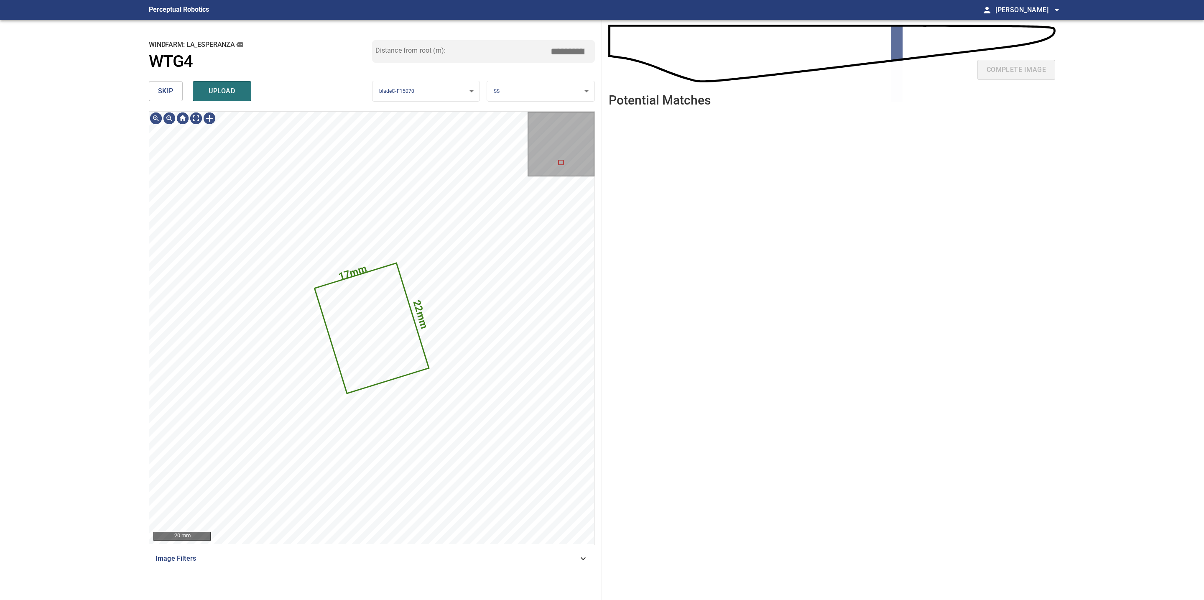
click at [172, 90] on span "skip" at bounding box center [165, 91] width 15 height 12
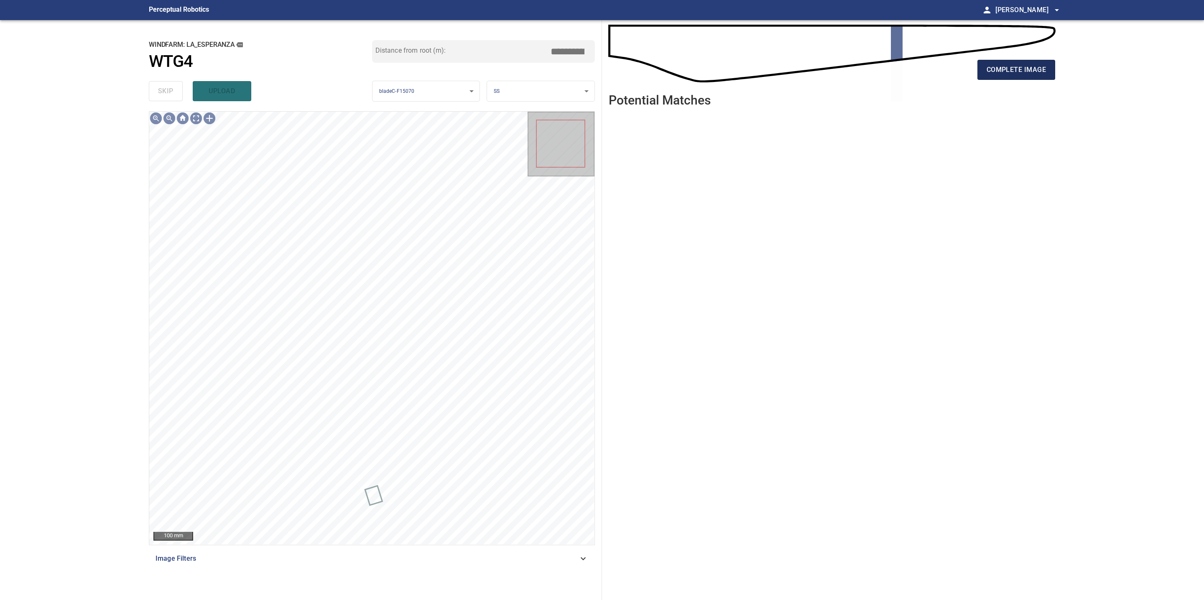
click at [1002, 71] on span "complete image" at bounding box center [1015, 70] width 59 height 12
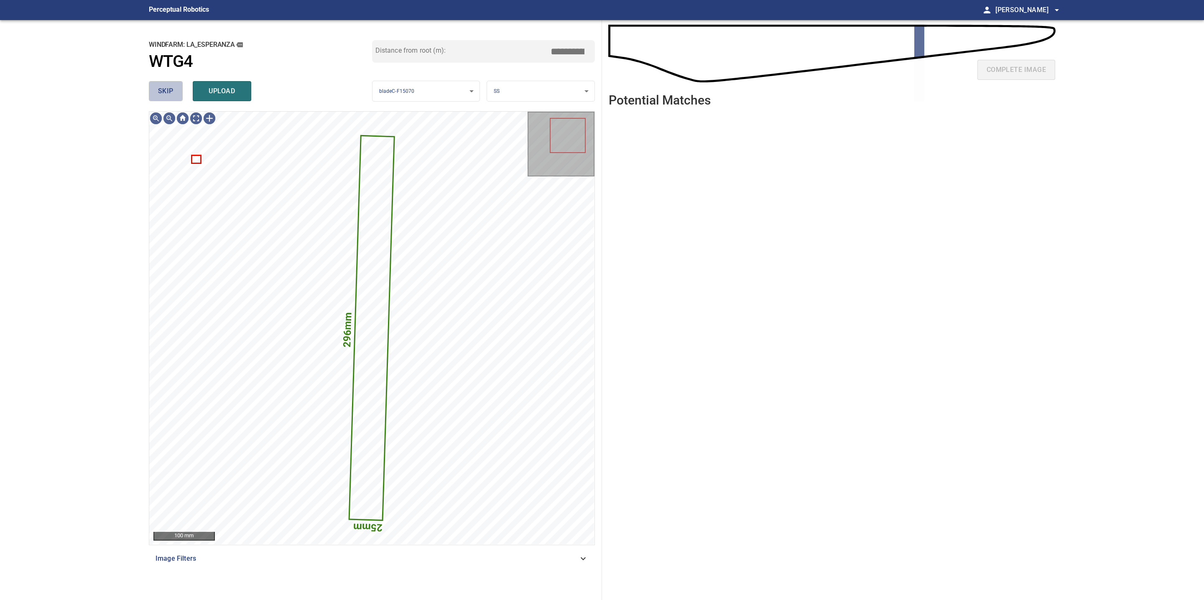
click at [162, 92] on span "skip" at bounding box center [165, 91] width 15 height 12
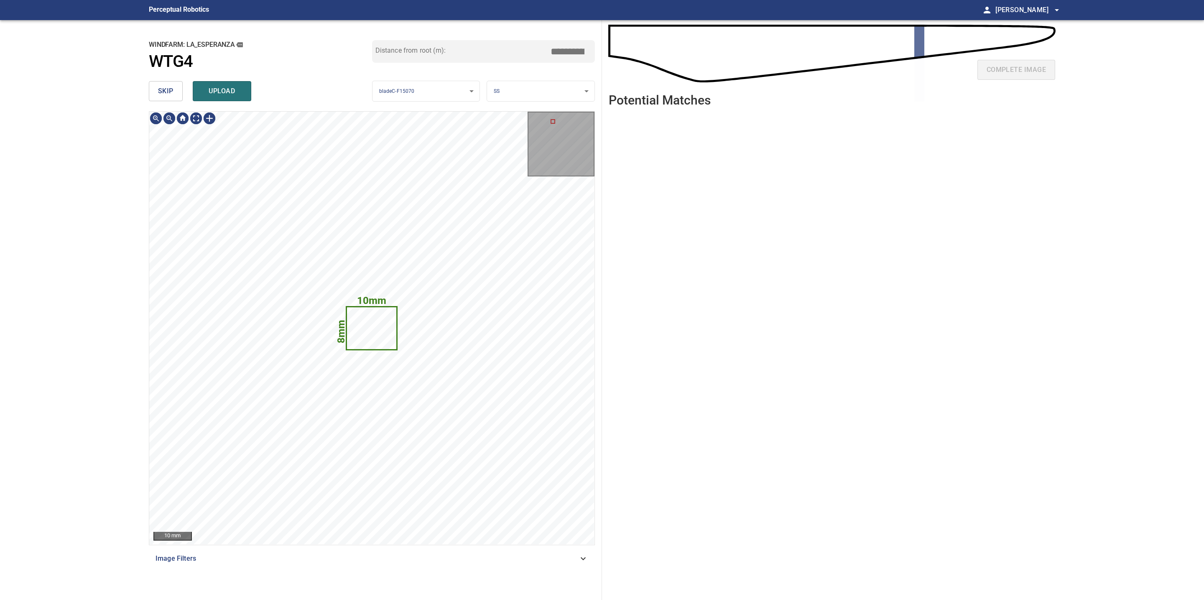
click at [171, 93] on span "skip" at bounding box center [165, 91] width 15 height 12
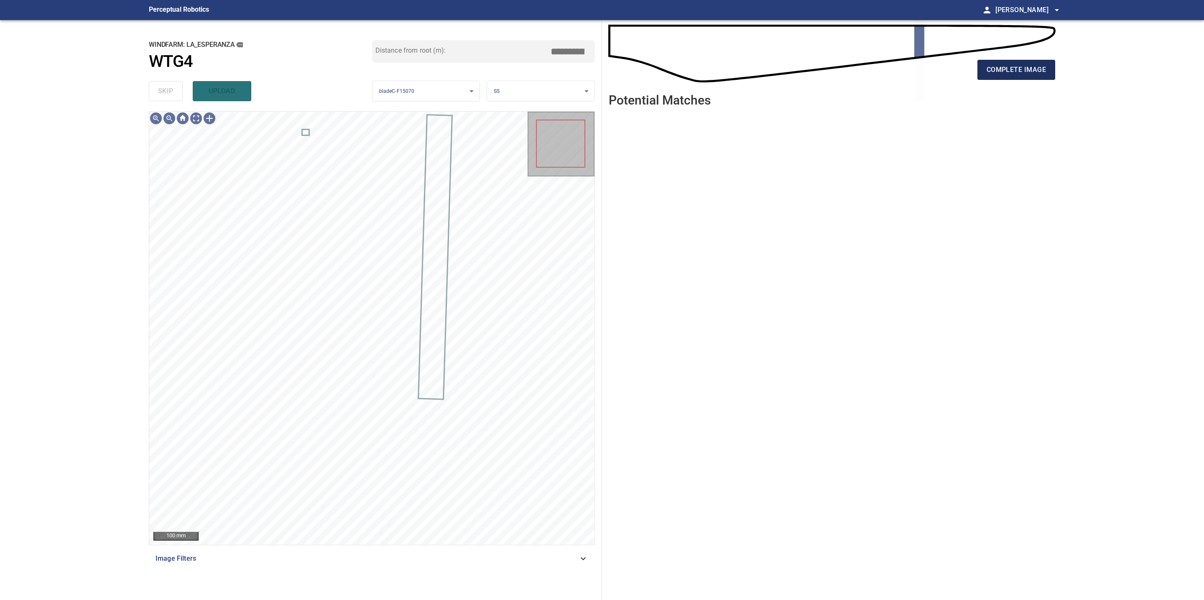
click at [984, 71] on button "complete image" at bounding box center [1016, 70] width 78 height 20
click at [152, 92] on button "skip" at bounding box center [166, 91] width 34 height 20
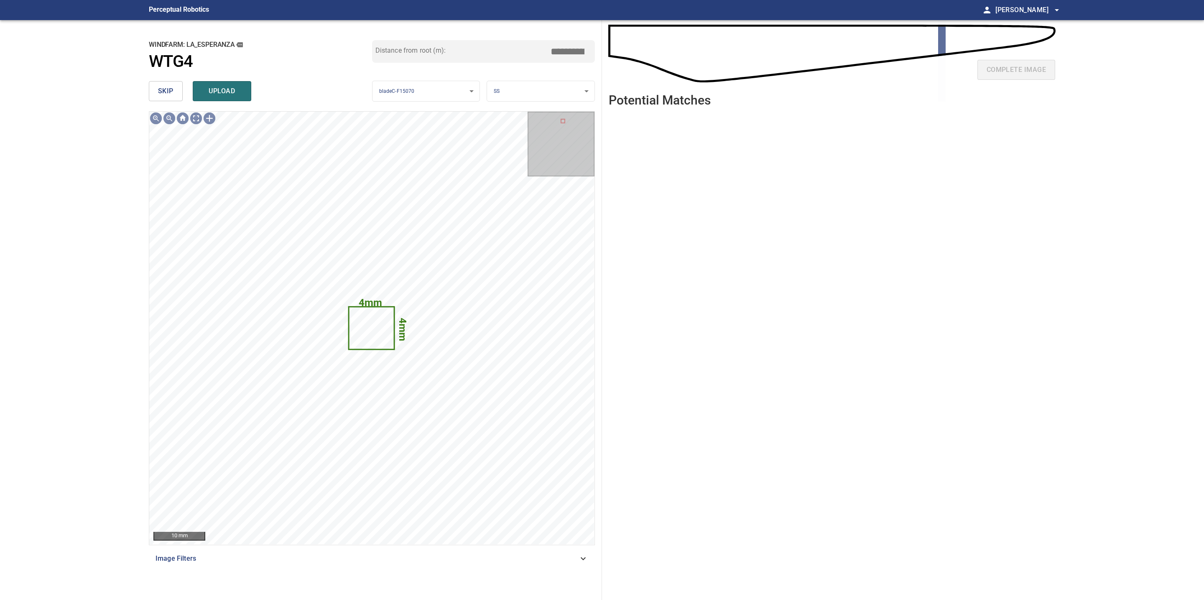
click at [152, 92] on button "skip" at bounding box center [166, 91] width 34 height 20
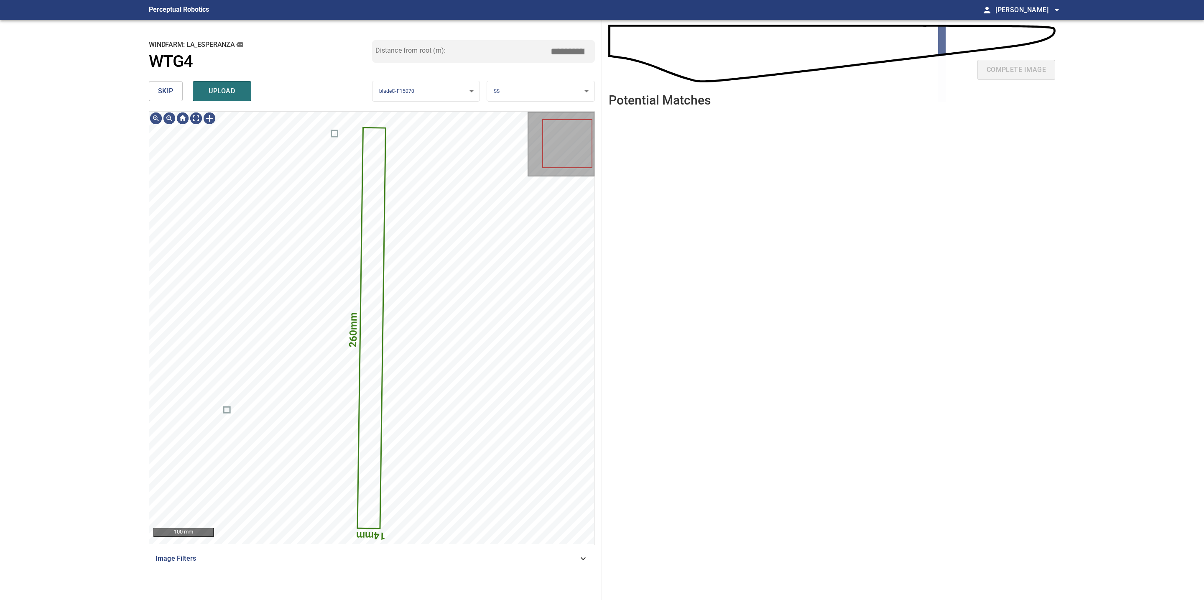
click at [173, 94] on button "skip" at bounding box center [166, 91] width 34 height 20
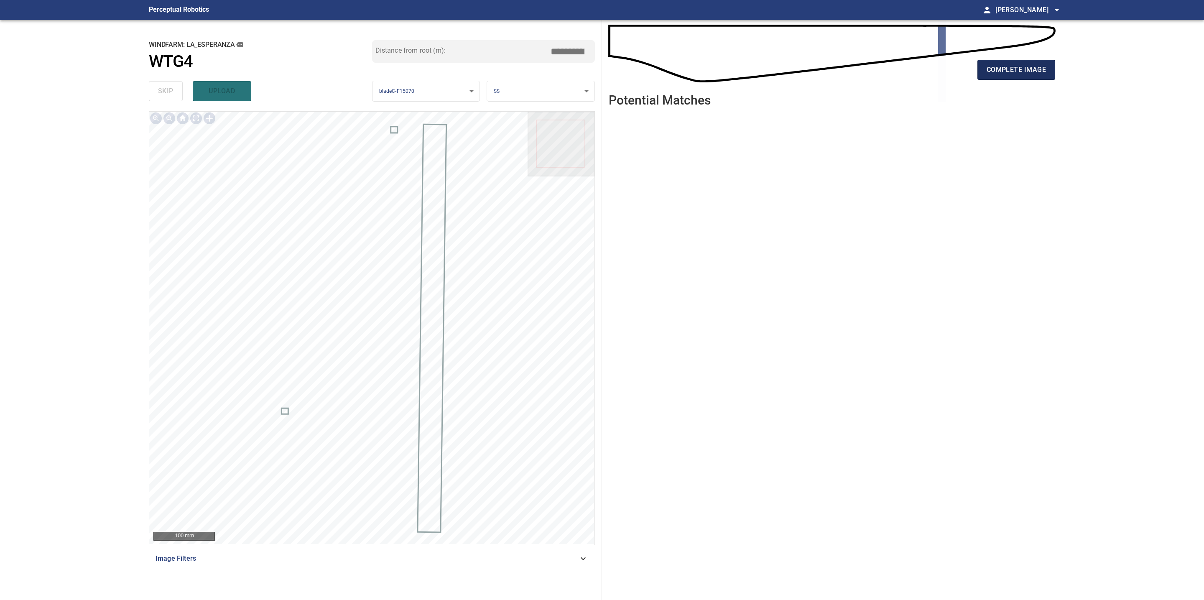
click at [1001, 64] on span "complete image" at bounding box center [1015, 70] width 59 height 12
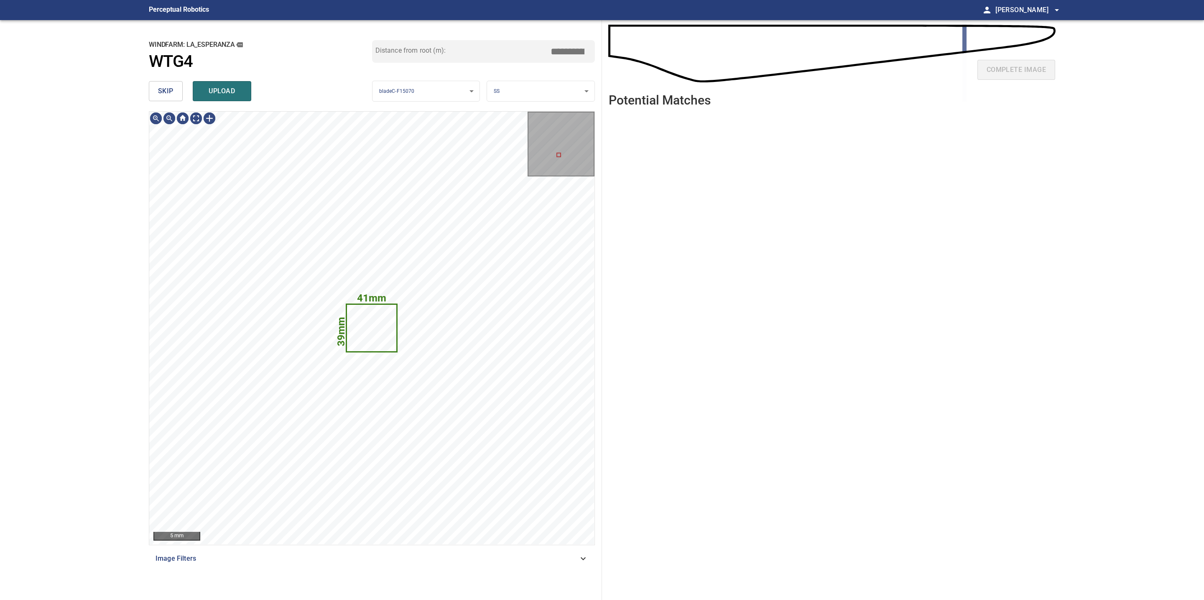
click at [164, 88] on span "skip" at bounding box center [165, 91] width 15 height 12
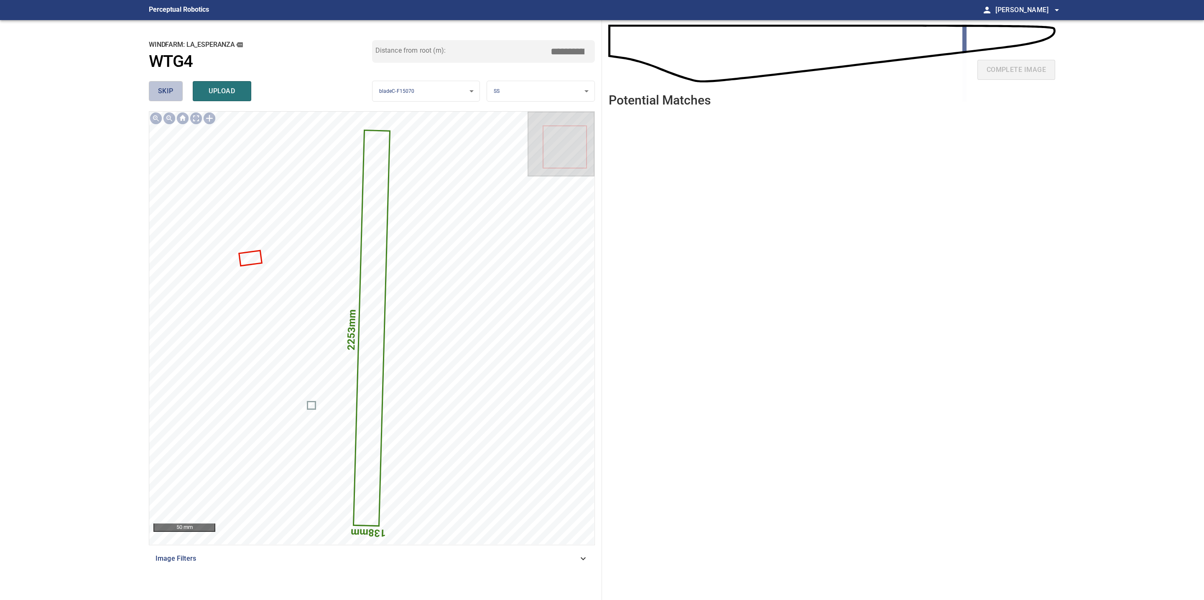
click at [164, 88] on span "skip" at bounding box center [165, 91] width 15 height 12
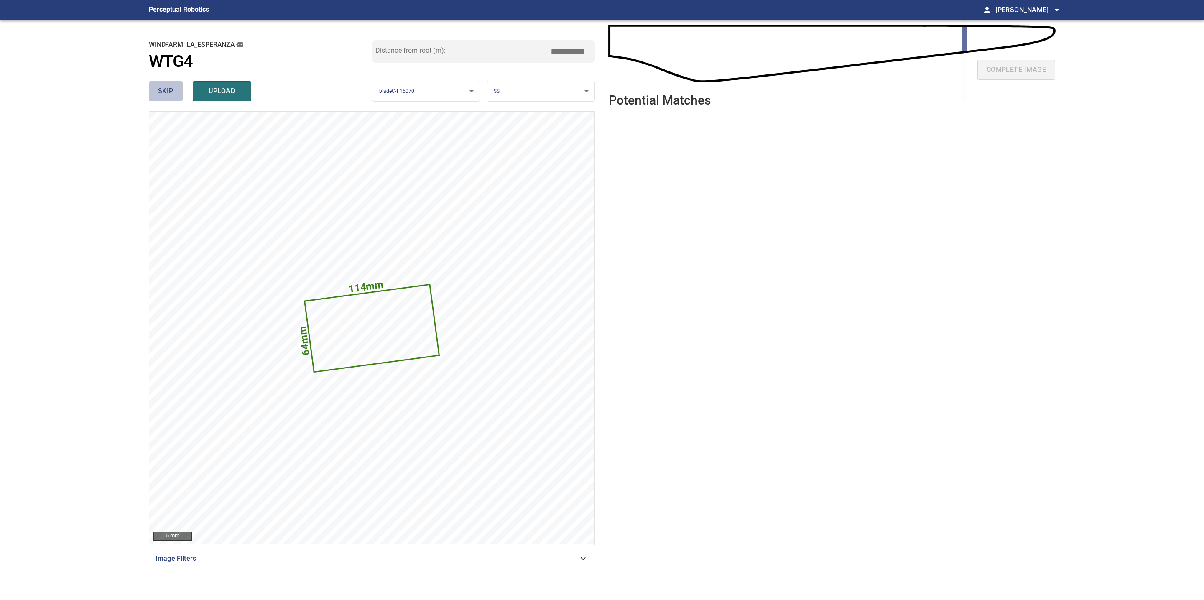
click at [164, 88] on span "skip" at bounding box center [165, 91] width 15 height 12
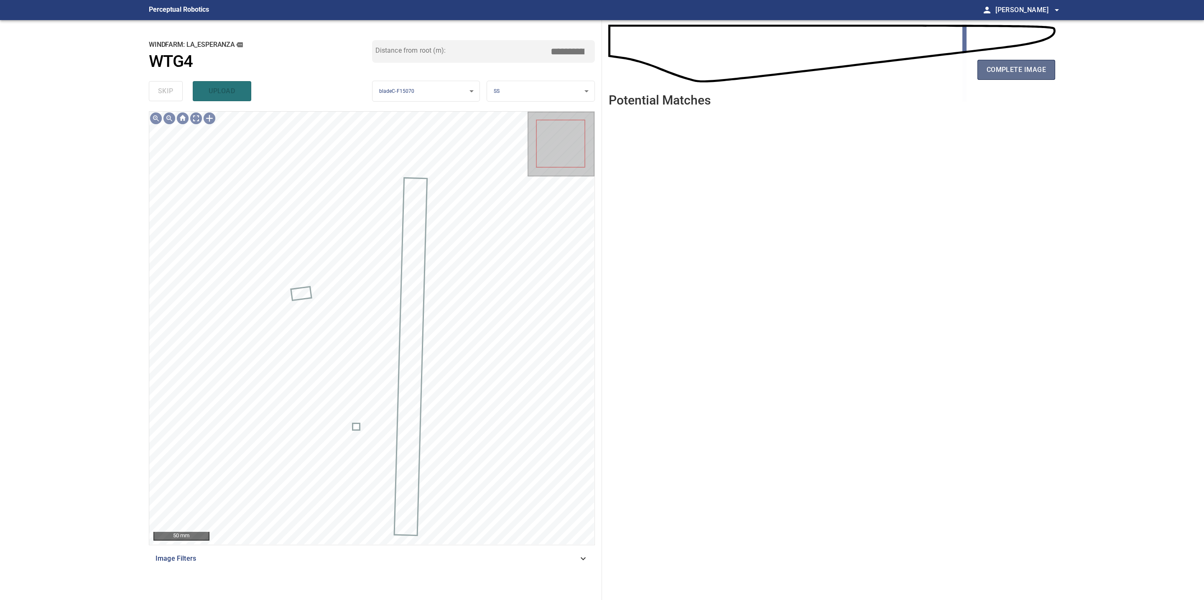
click at [996, 67] on span "complete image" at bounding box center [1015, 70] width 59 height 12
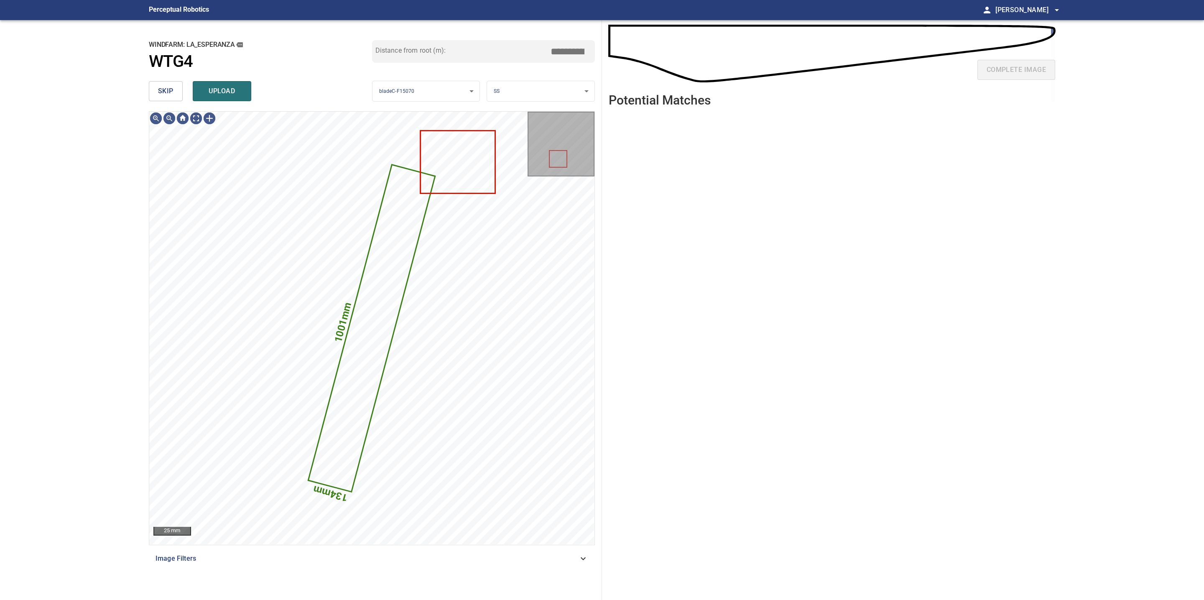
click at [173, 96] on span "skip" at bounding box center [165, 91] width 15 height 12
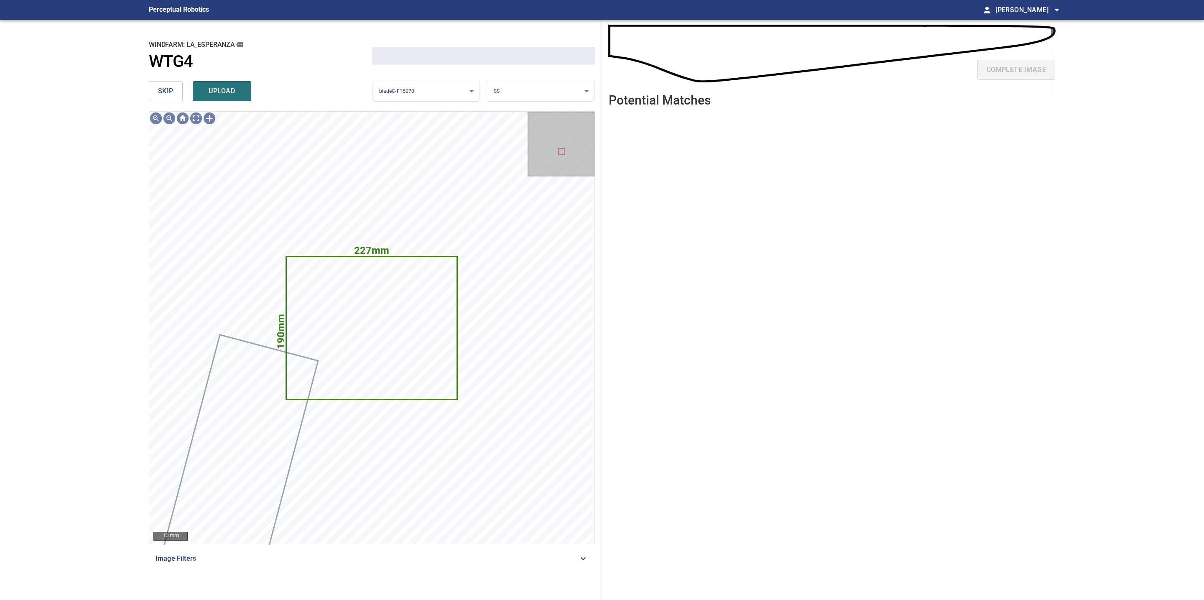
click at [173, 96] on span "skip" at bounding box center [165, 91] width 15 height 12
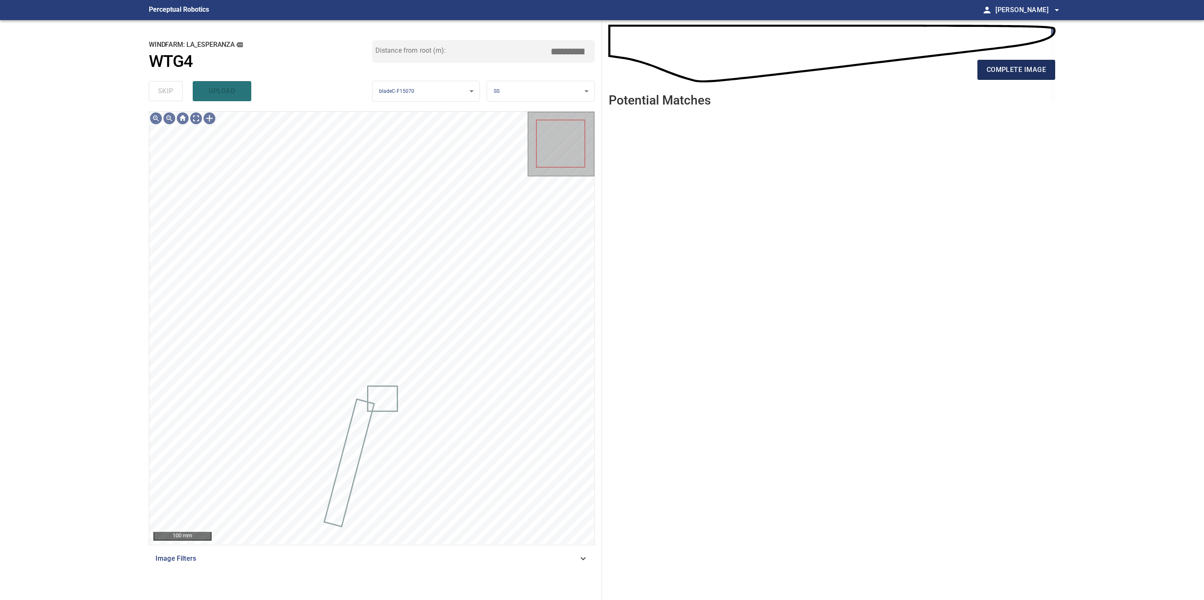
click at [995, 68] on span "complete image" at bounding box center [1015, 70] width 59 height 12
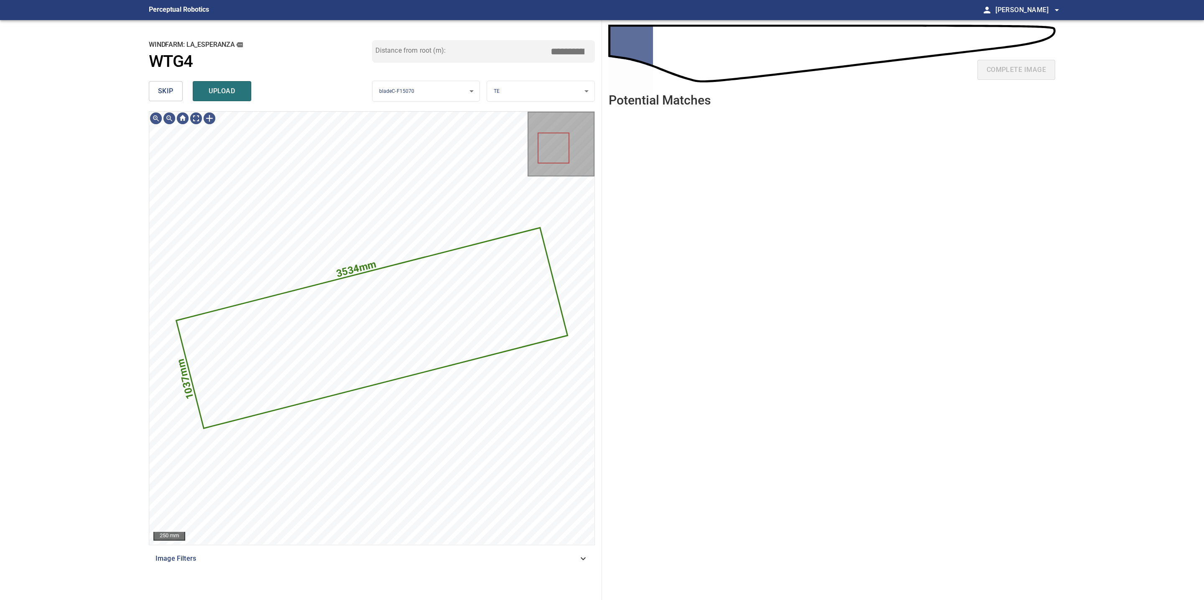
click at [171, 93] on span "skip" at bounding box center [165, 91] width 15 height 12
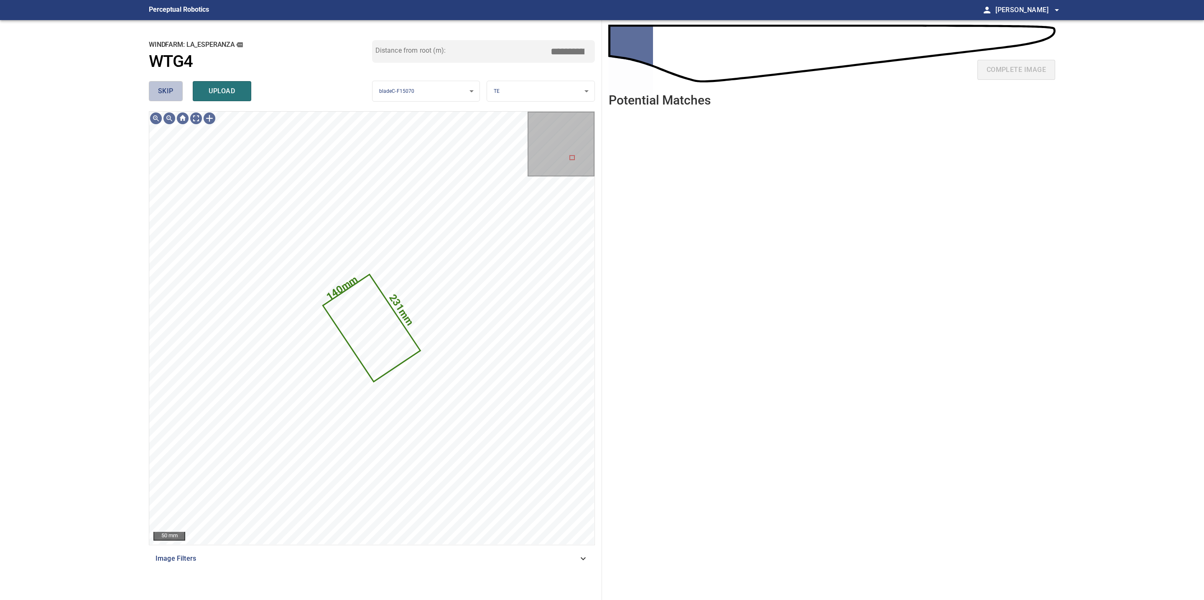
click at [177, 94] on button "skip" at bounding box center [166, 91] width 34 height 20
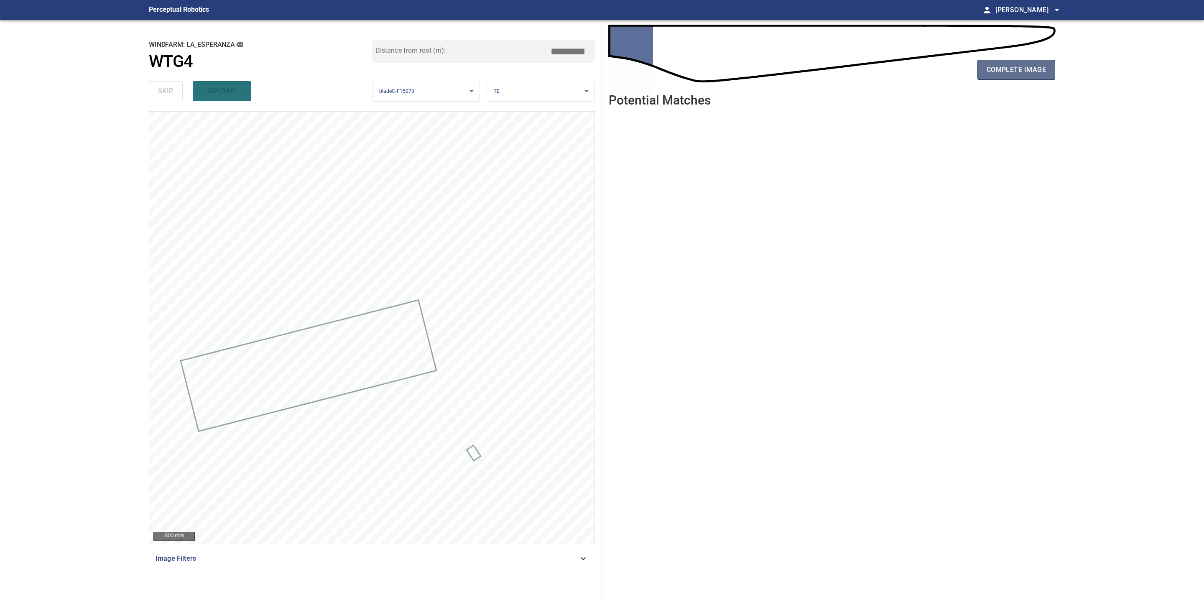
click at [1040, 64] on span "complete image" at bounding box center [1015, 70] width 59 height 12
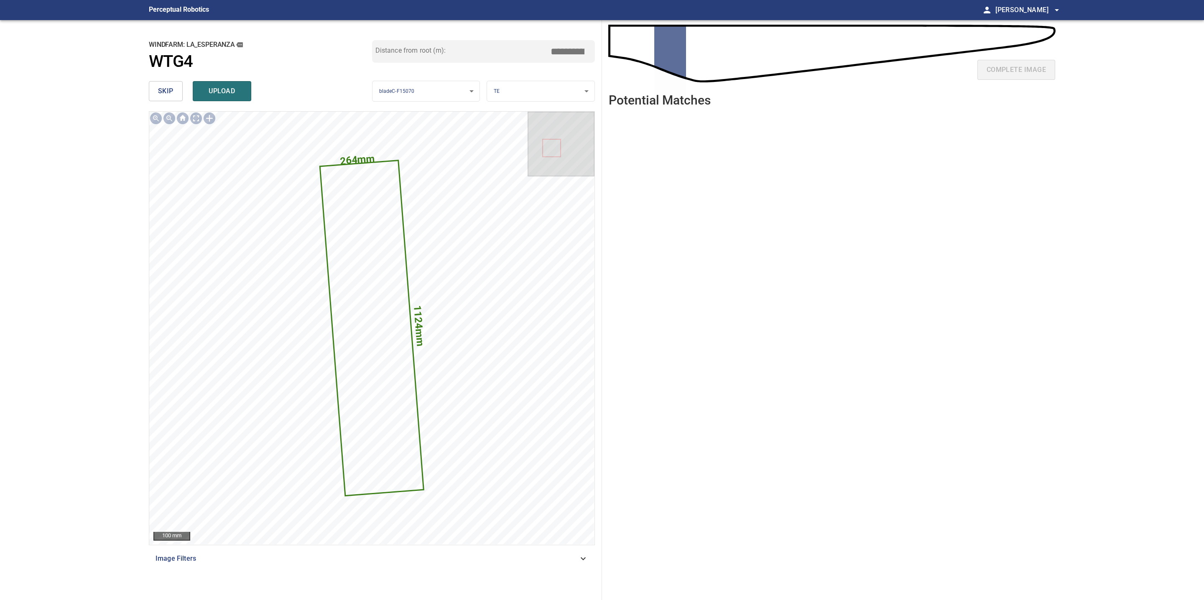
click at [165, 87] on span "skip" at bounding box center [165, 91] width 15 height 12
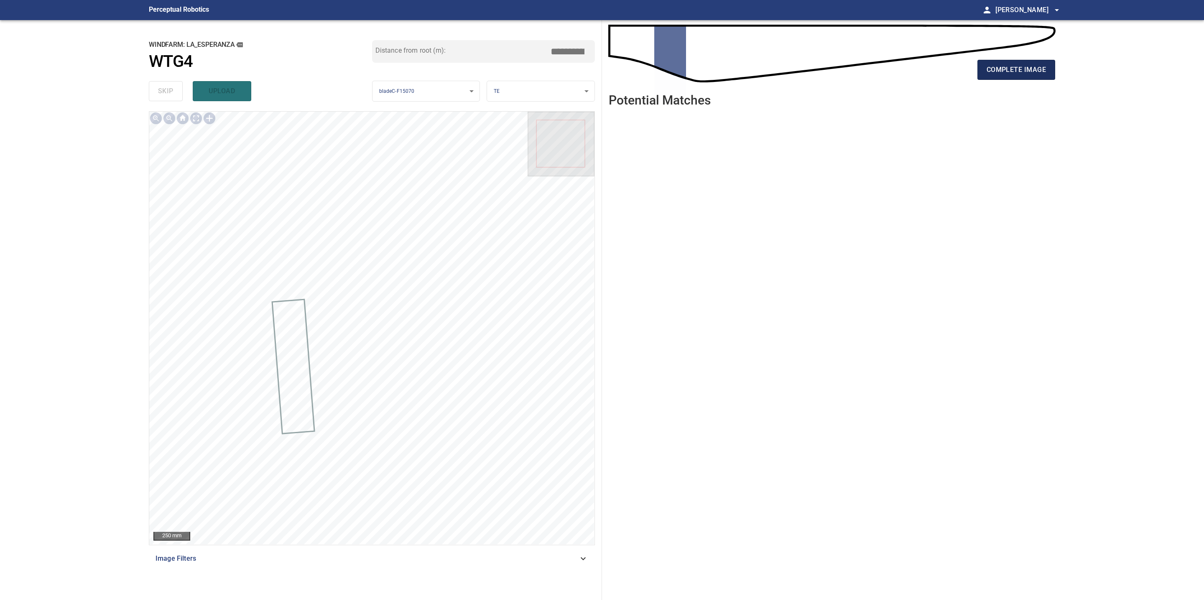
click at [1003, 70] on span "complete image" at bounding box center [1015, 70] width 59 height 12
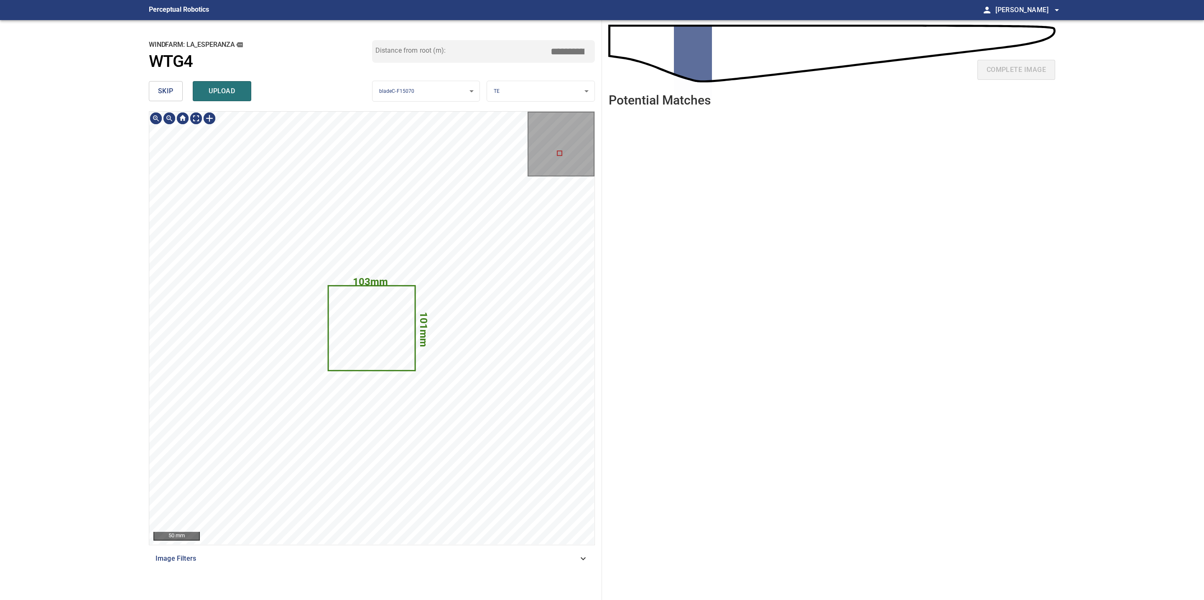
click at [167, 91] on span "skip" at bounding box center [165, 91] width 15 height 12
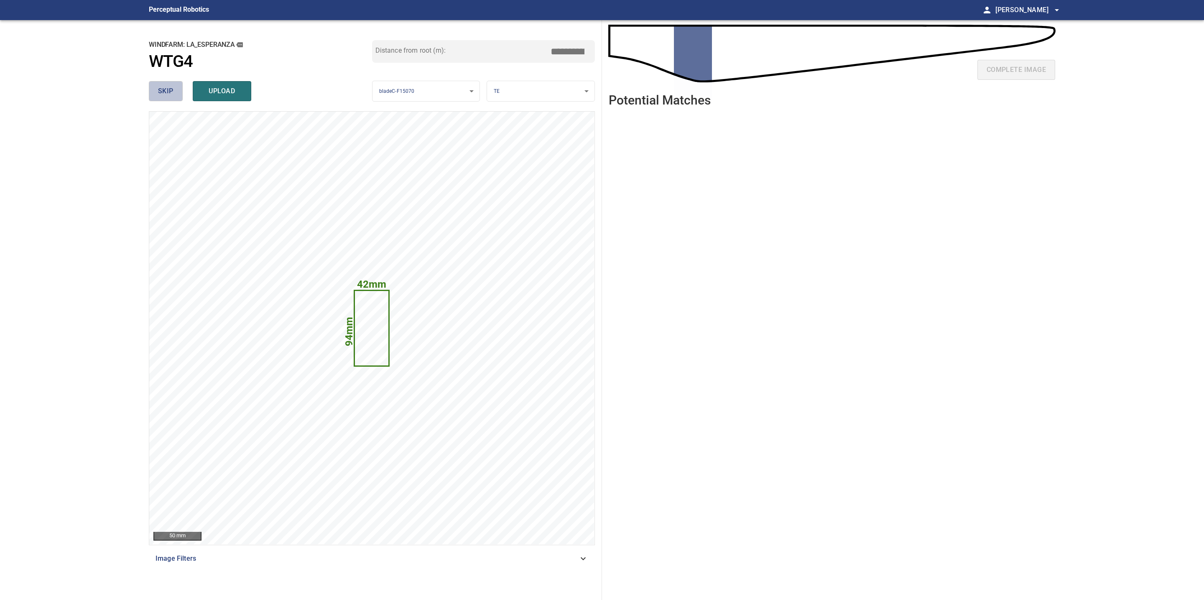
click at [167, 91] on span "skip" at bounding box center [165, 91] width 15 height 12
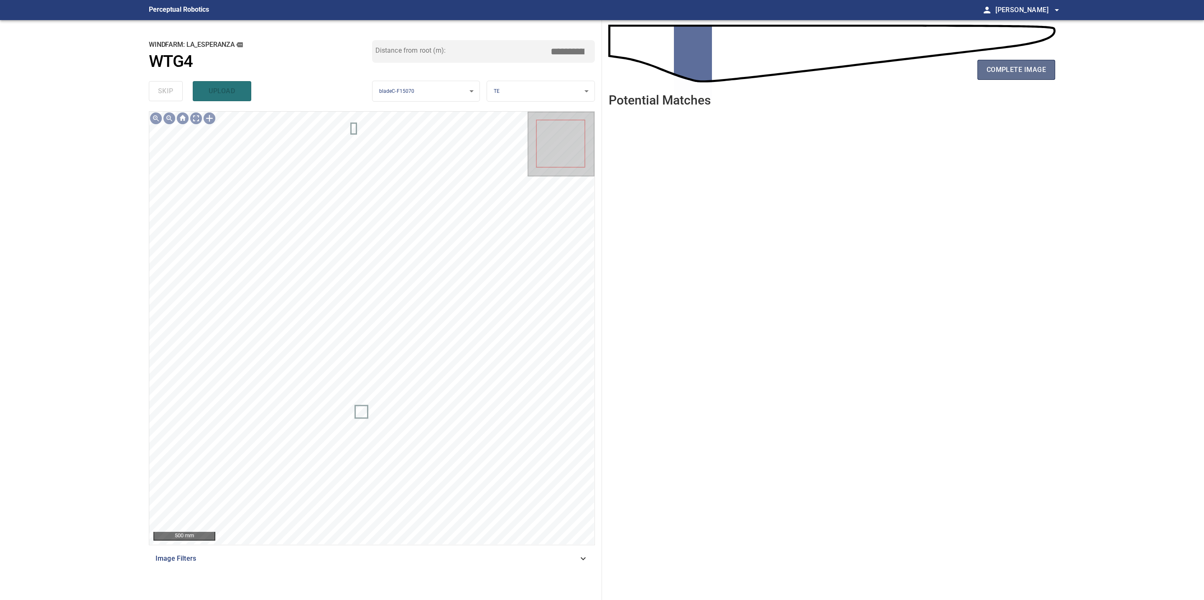
click at [1014, 75] on span "complete image" at bounding box center [1015, 70] width 59 height 12
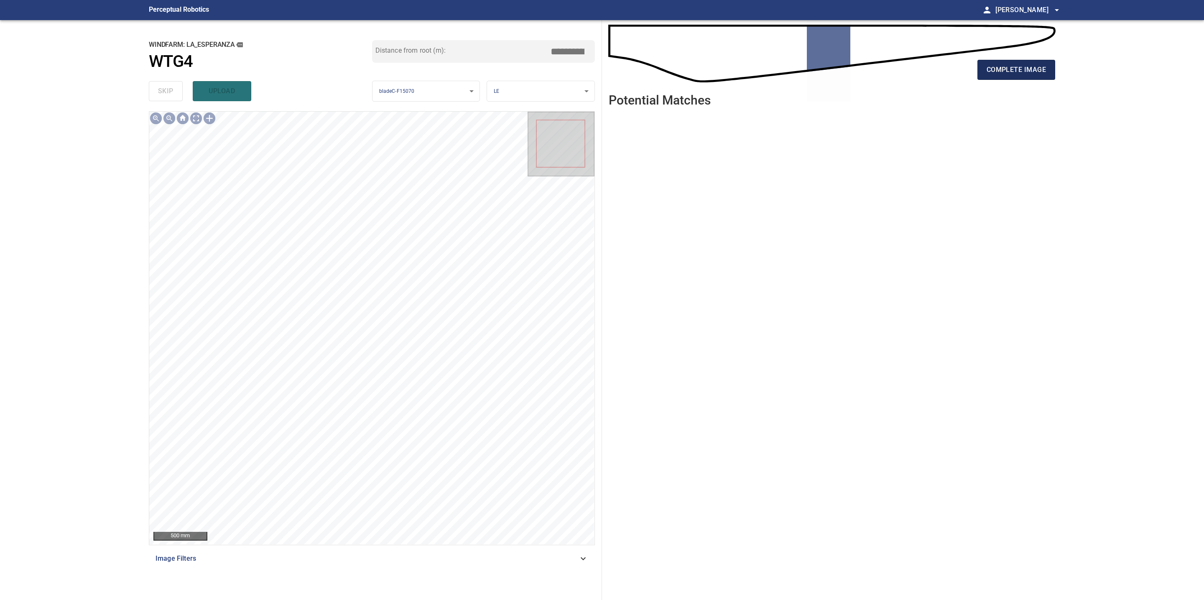
click at [1025, 68] on span "complete image" at bounding box center [1015, 70] width 59 height 12
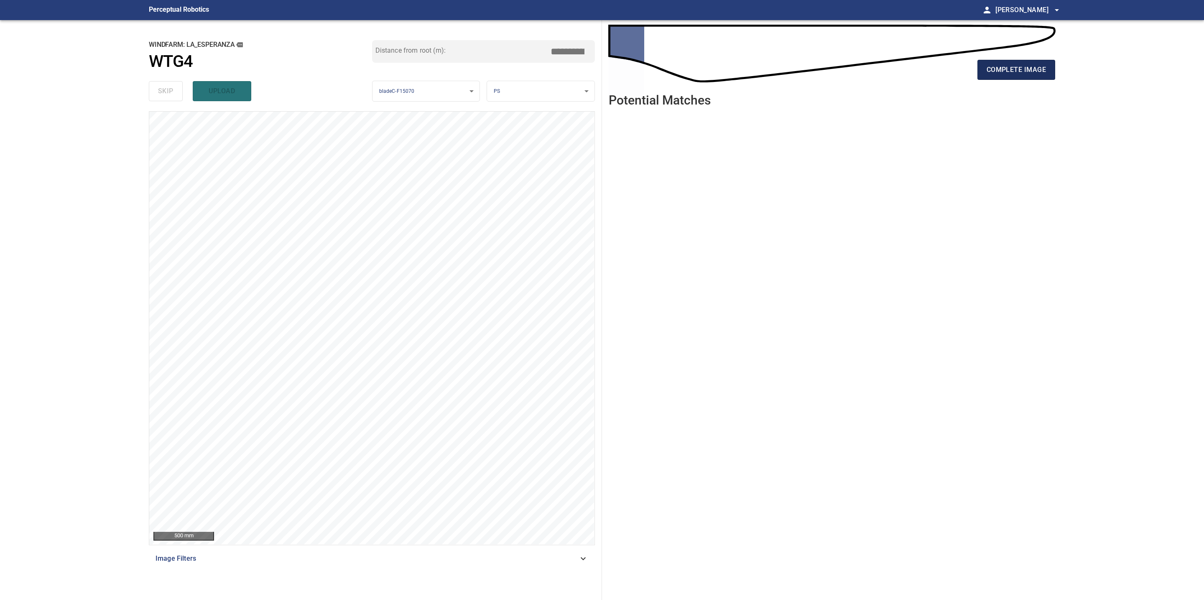
click at [1010, 76] on button "complete image" at bounding box center [1016, 70] width 78 height 20
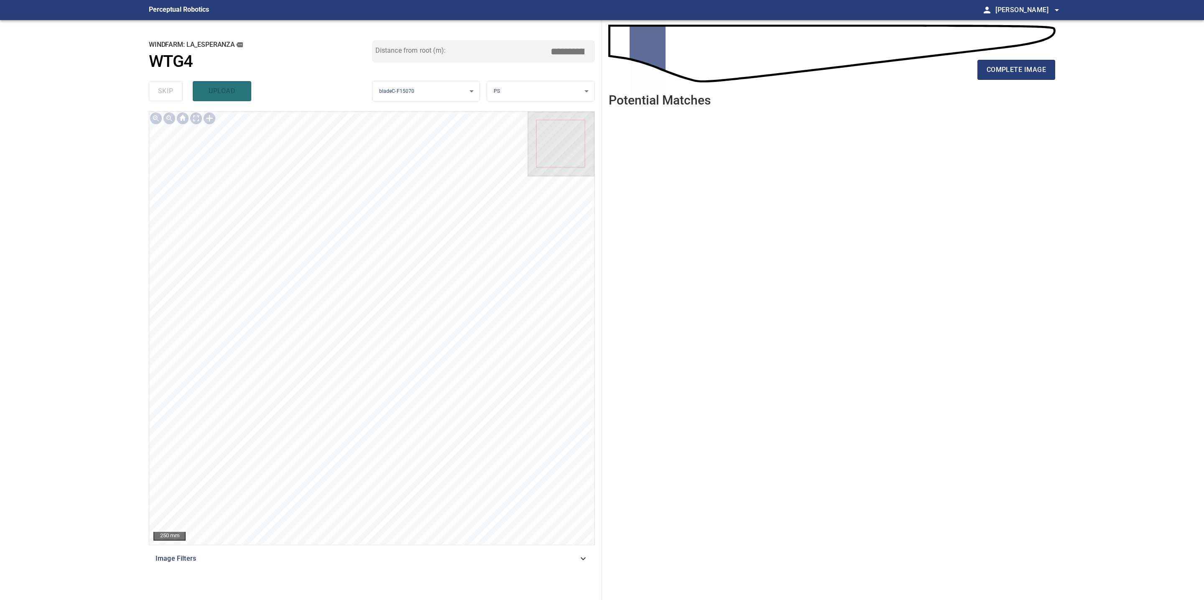
click at [1009, 76] on button "complete image" at bounding box center [1016, 70] width 78 height 20
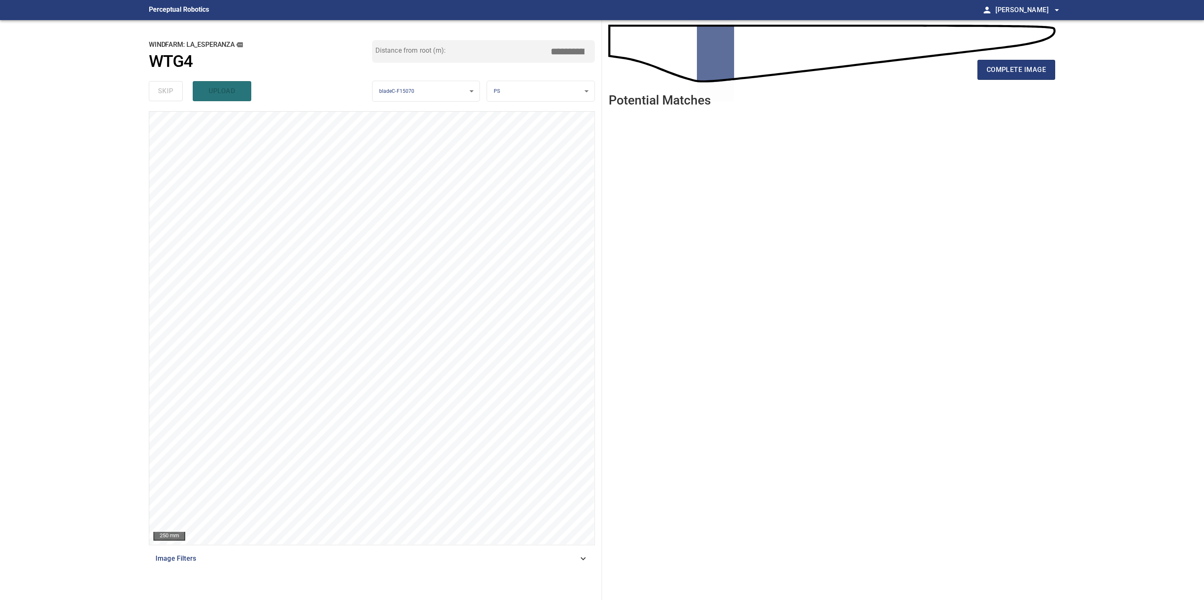
click at [1009, 76] on button "complete image" at bounding box center [1016, 70] width 78 height 20
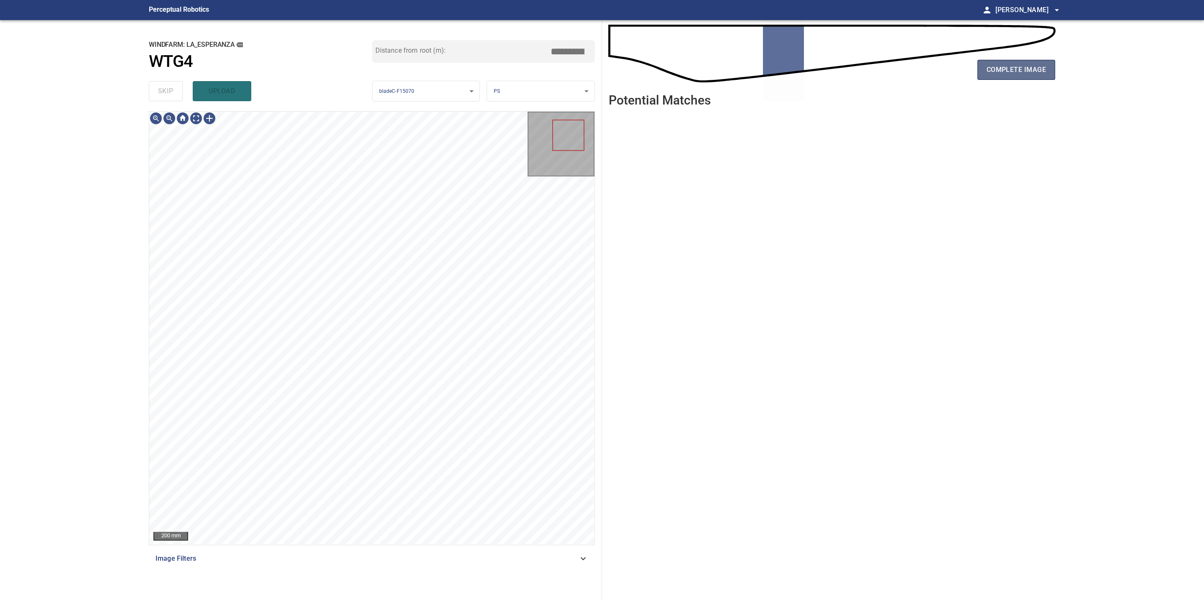
click at [993, 71] on span "complete image" at bounding box center [1015, 70] width 59 height 12
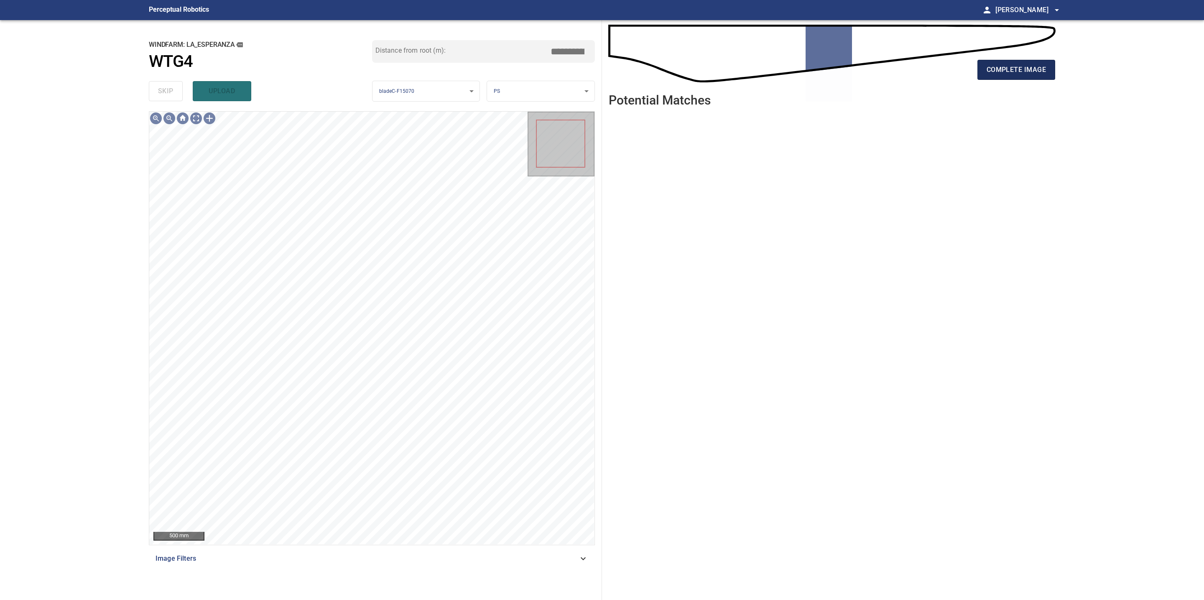
click at [994, 73] on span "complete image" at bounding box center [1015, 70] width 59 height 12
click at [1042, 68] on span "complete image" at bounding box center [1015, 70] width 59 height 12
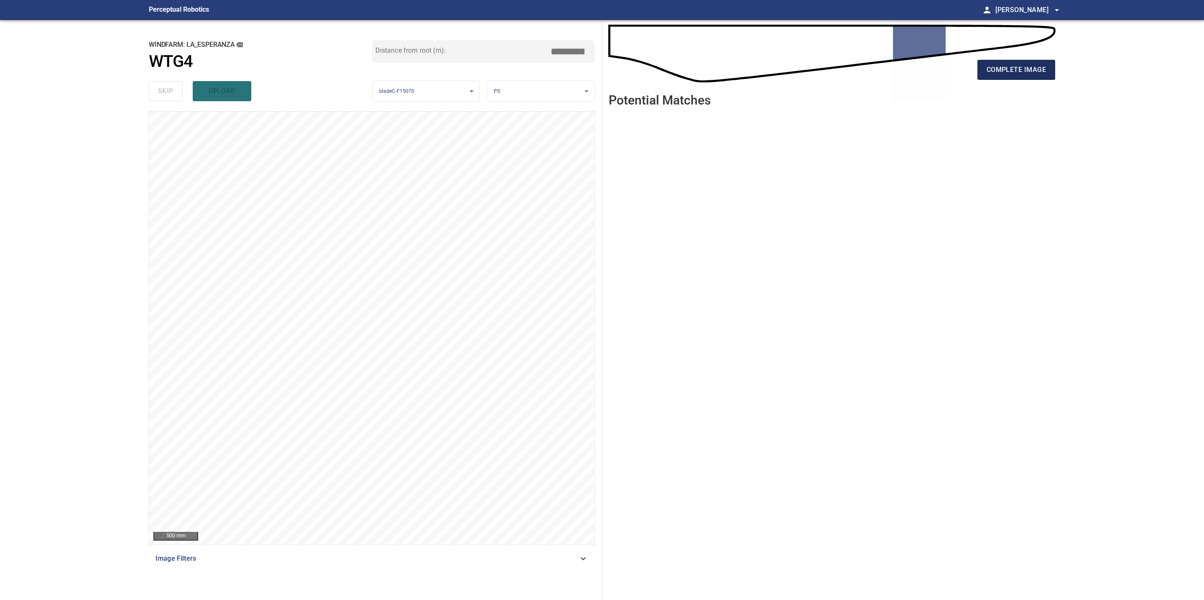
click at [1038, 66] on span "complete image" at bounding box center [1015, 70] width 59 height 12
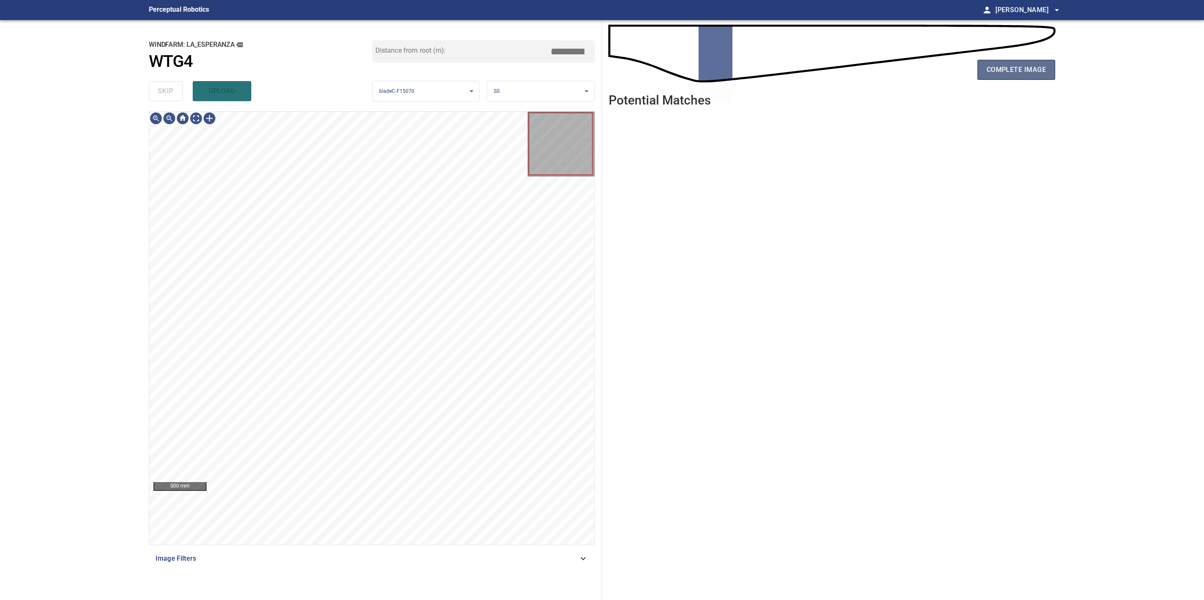
click at [1006, 74] on span "complete image" at bounding box center [1015, 70] width 59 height 12
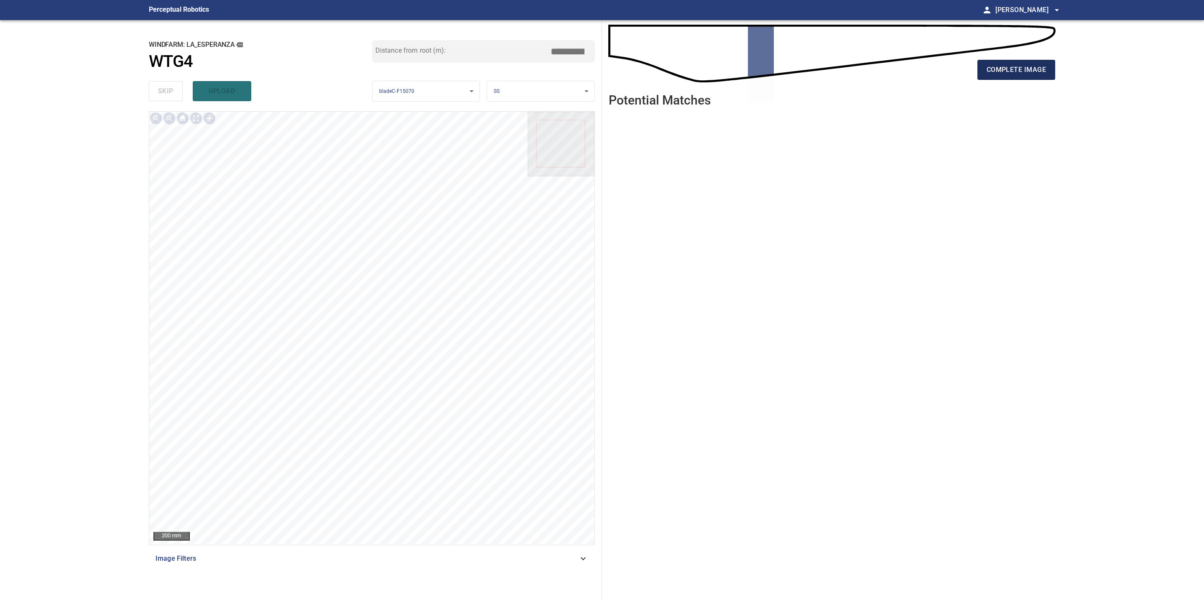
click at [1033, 71] on span "complete image" at bounding box center [1015, 70] width 59 height 12
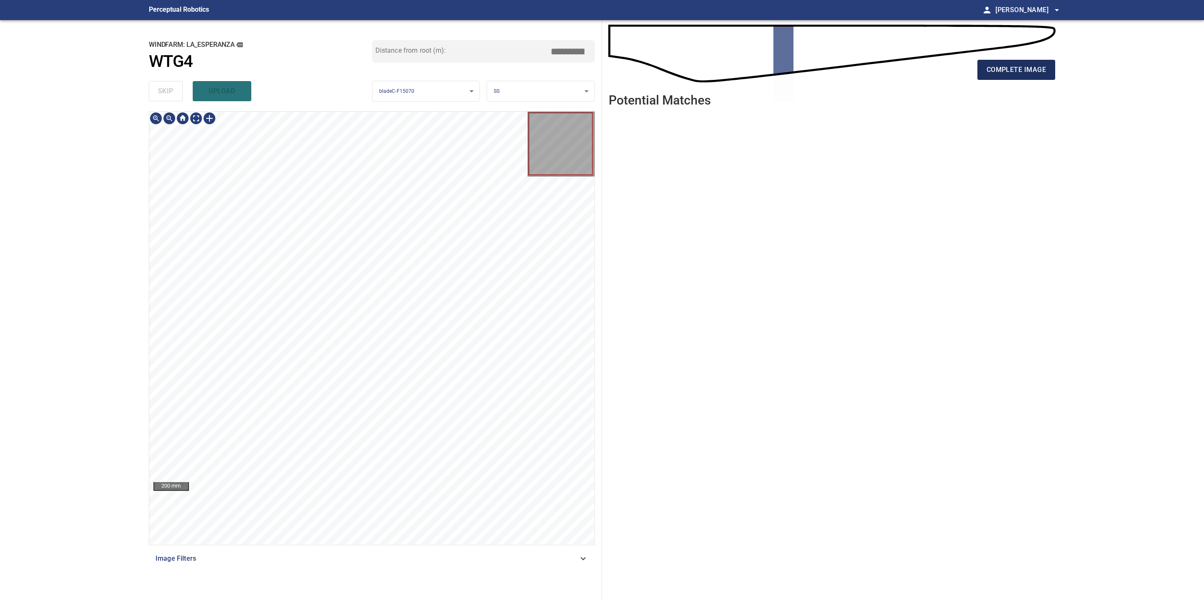
click at [980, 74] on button "complete image" at bounding box center [1016, 70] width 78 height 20
click at [1018, 69] on span "complete image" at bounding box center [1015, 70] width 59 height 12
click at [999, 67] on span "complete image" at bounding box center [1015, 70] width 59 height 12
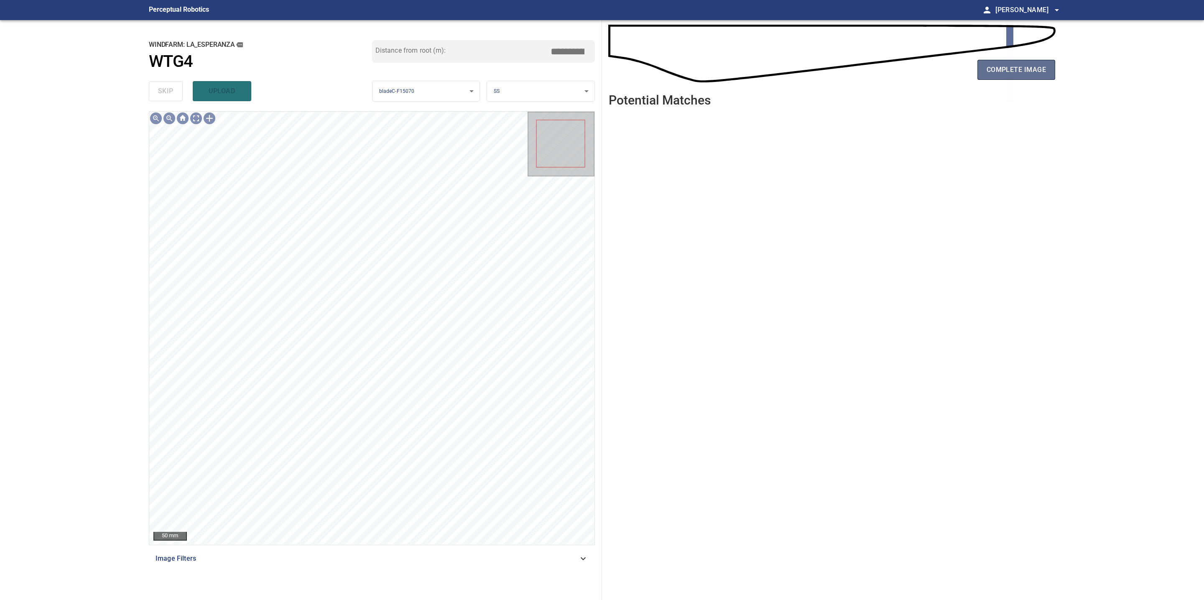
click at [1002, 60] on button "complete image" at bounding box center [1016, 70] width 78 height 20
click at [1000, 70] on span "complete image" at bounding box center [1015, 70] width 59 height 12
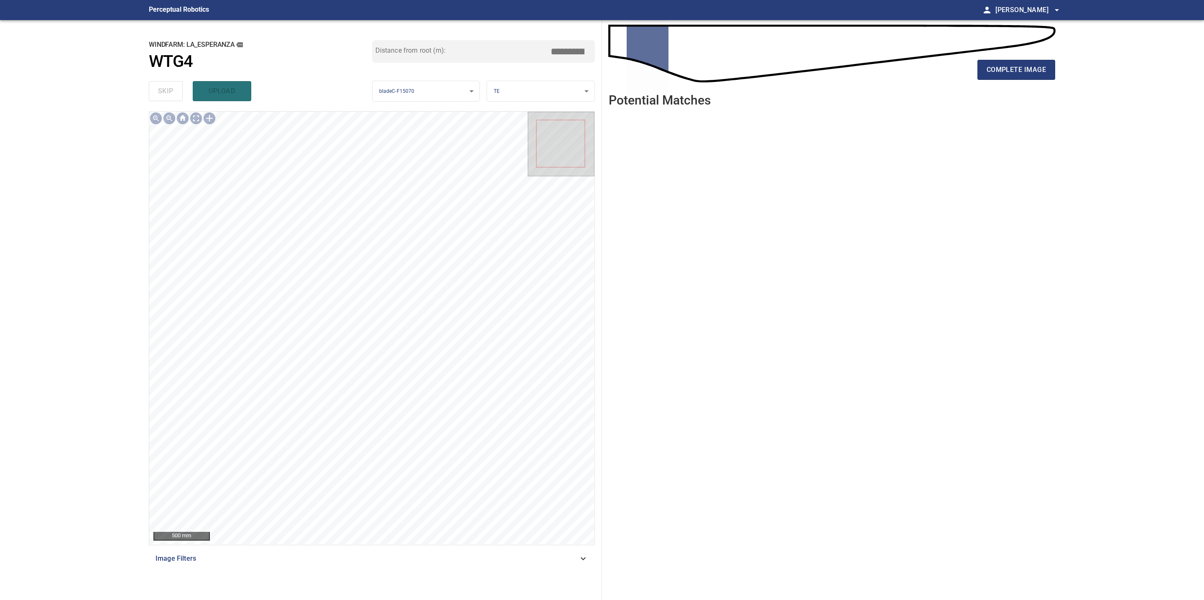
click at [997, 65] on span "complete image" at bounding box center [1015, 70] width 59 height 12
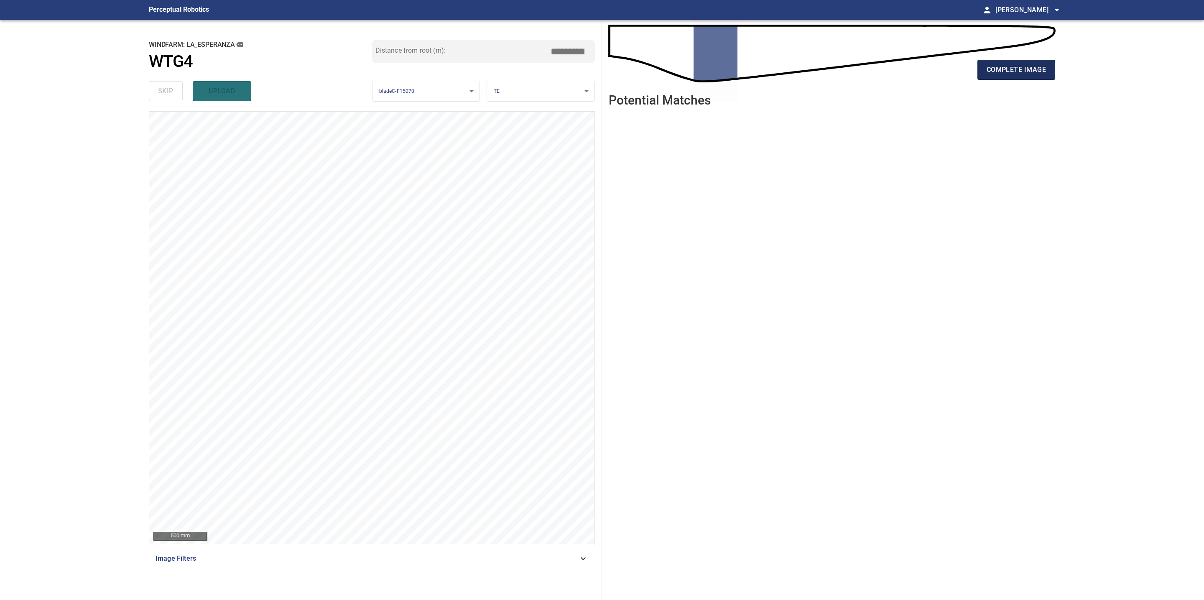
click at [1016, 69] on span "complete image" at bounding box center [1015, 70] width 59 height 12
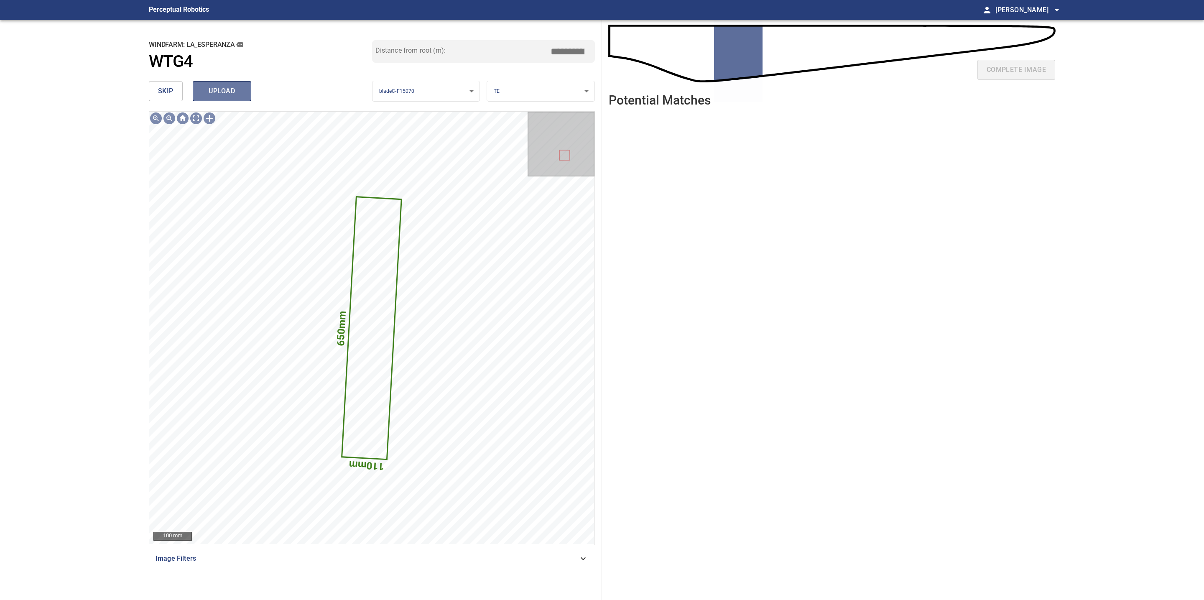
click at [245, 93] on button "upload" at bounding box center [222, 91] width 59 height 20
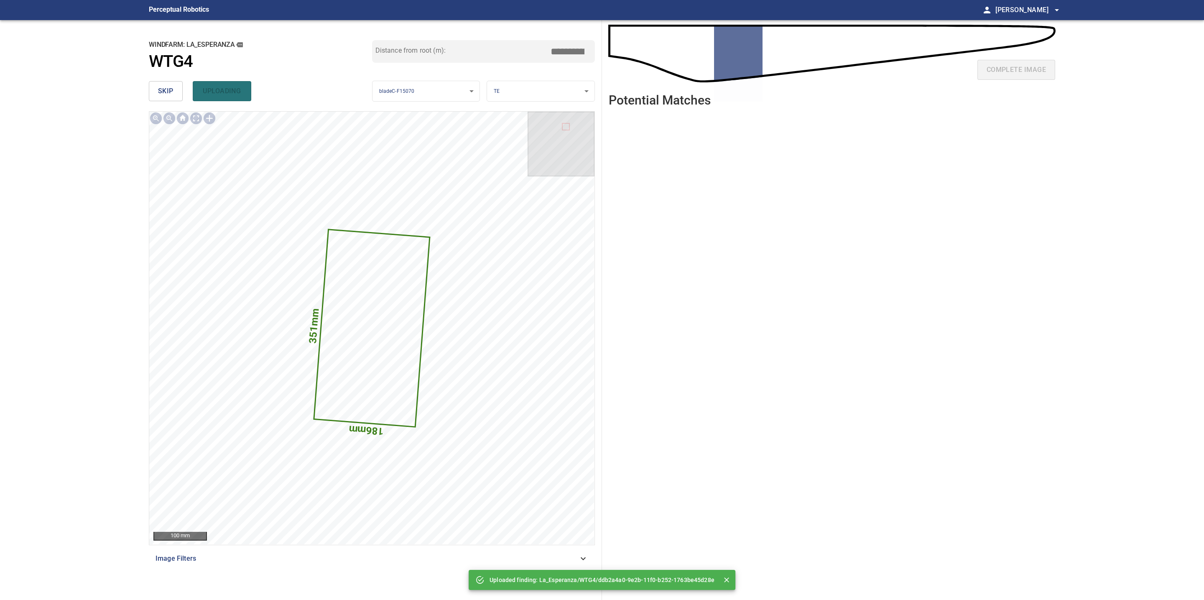
click at [153, 87] on button "skip" at bounding box center [166, 91] width 34 height 20
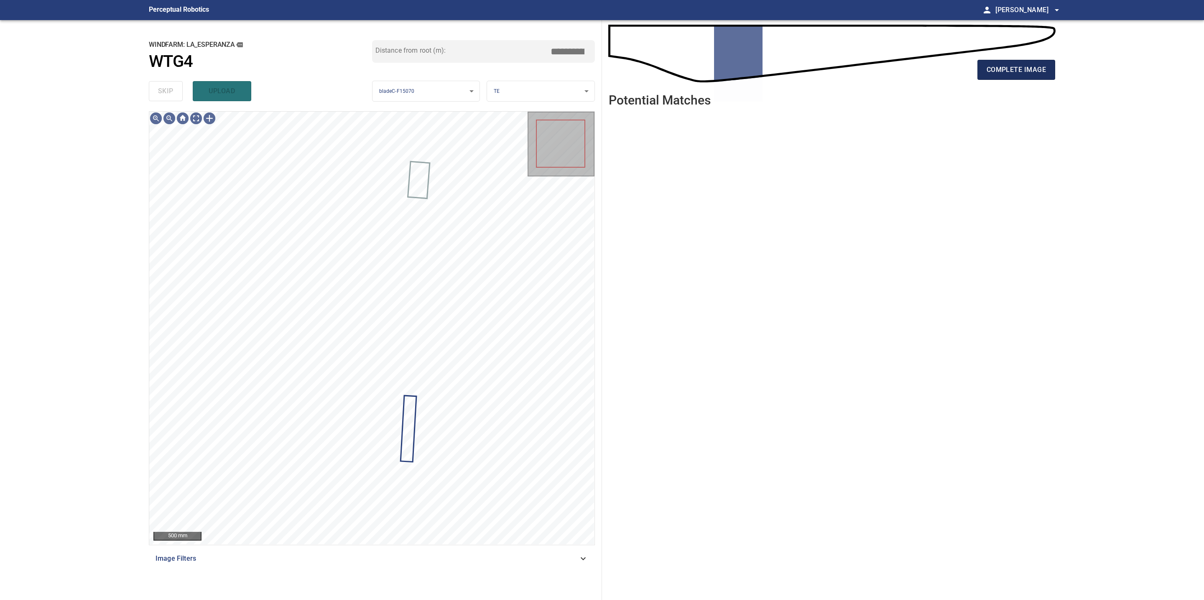
click at [991, 63] on button "complete image" at bounding box center [1016, 70] width 78 height 20
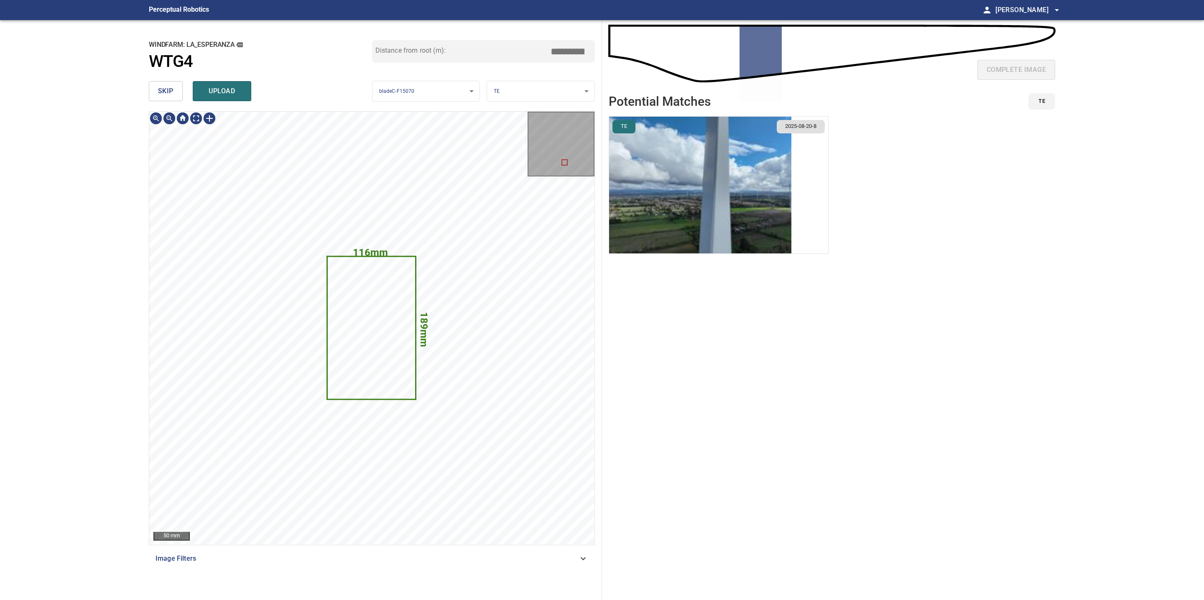
click at [166, 93] on span "skip" at bounding box center [165, 91] width 15 height 12
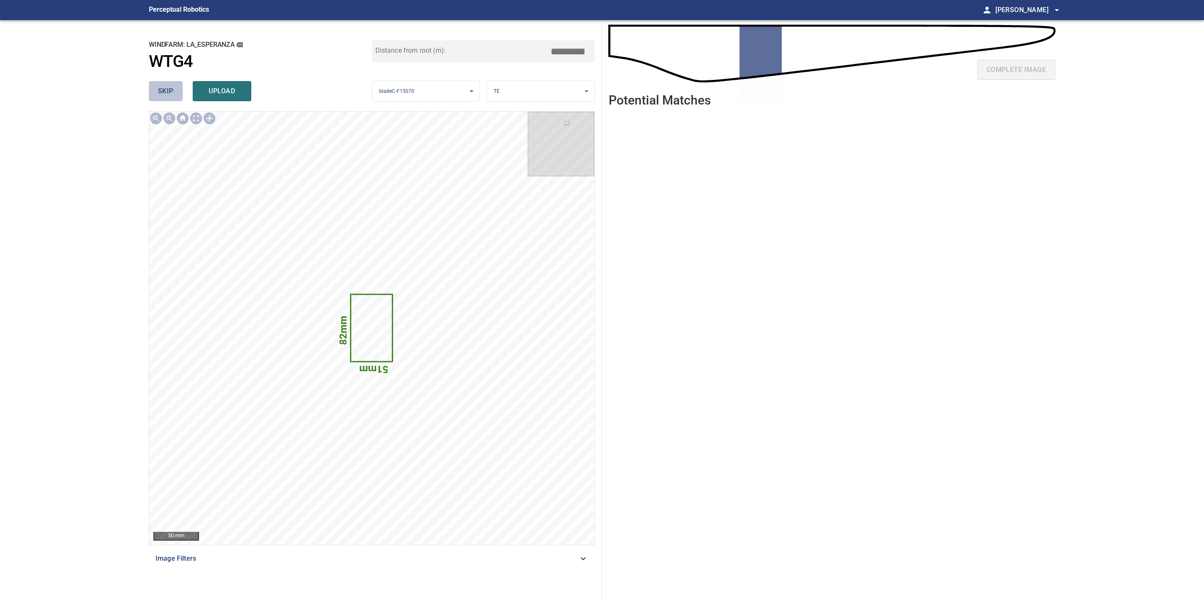
click at [173, 94] on span "skip" at bounding box center [165, 91] width 15 height 12
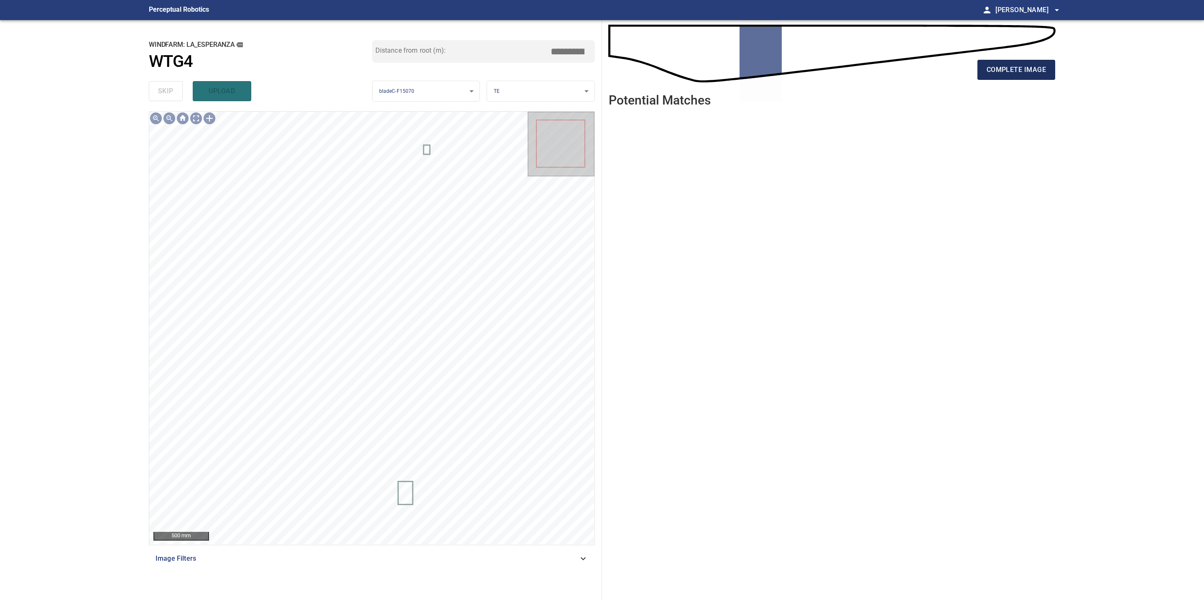
click at [1030, 69] on span "complete image" at bounding box center [1015, 70] width 59 height 12
click at [1016, 74] on span "complete image" at bounding box center [1015, 70] width 59 height 12
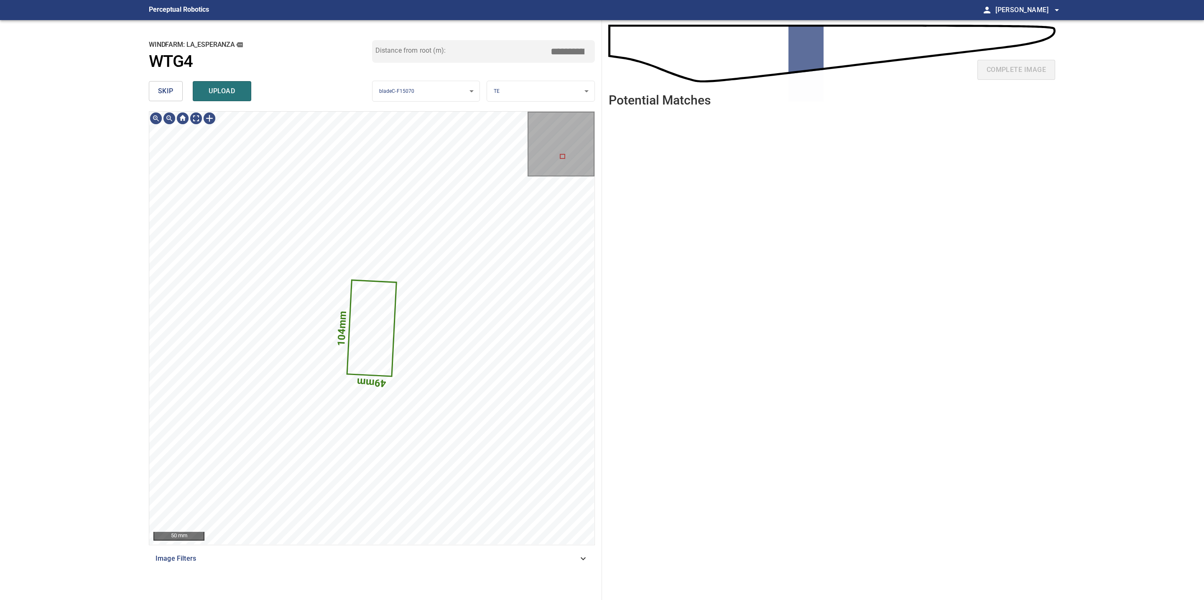
click at [171, 81] on button "skip" at bounding box center [166, 91] width 34 height 20
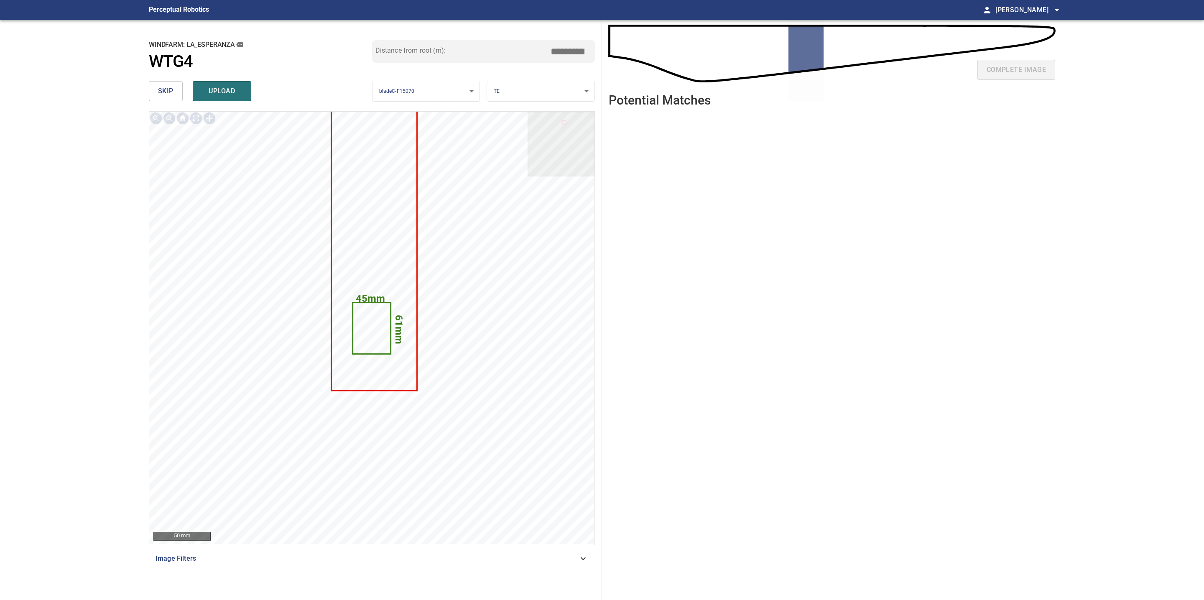
click at [171, 81] on button "skip" at bounding box center [166, 91] width 34 height 20
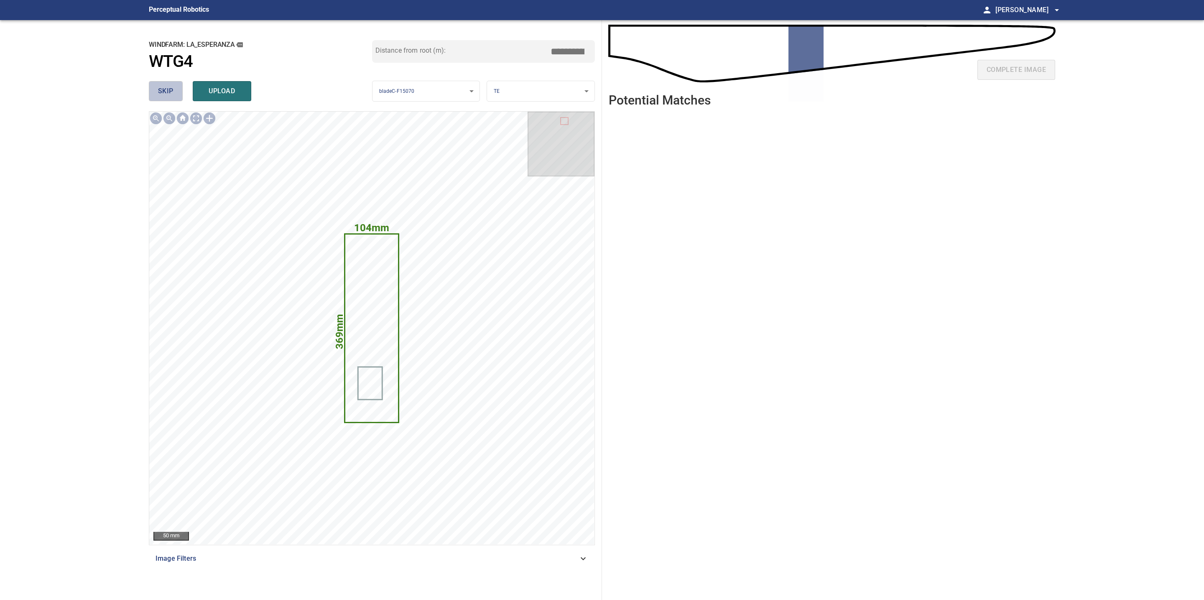
click at [171, 81] on button "skip" at bounding box center [166, 91] width 34 height 20
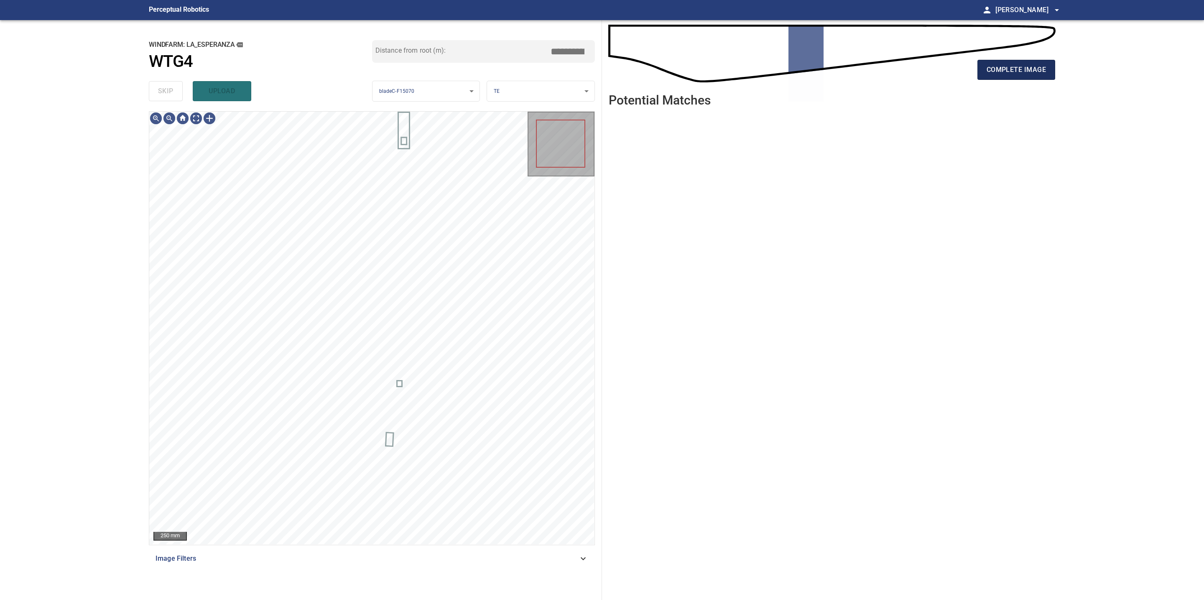
click at [1003, 76] on button "complete image" at bounding box center [1016, 70] width 78 height 20
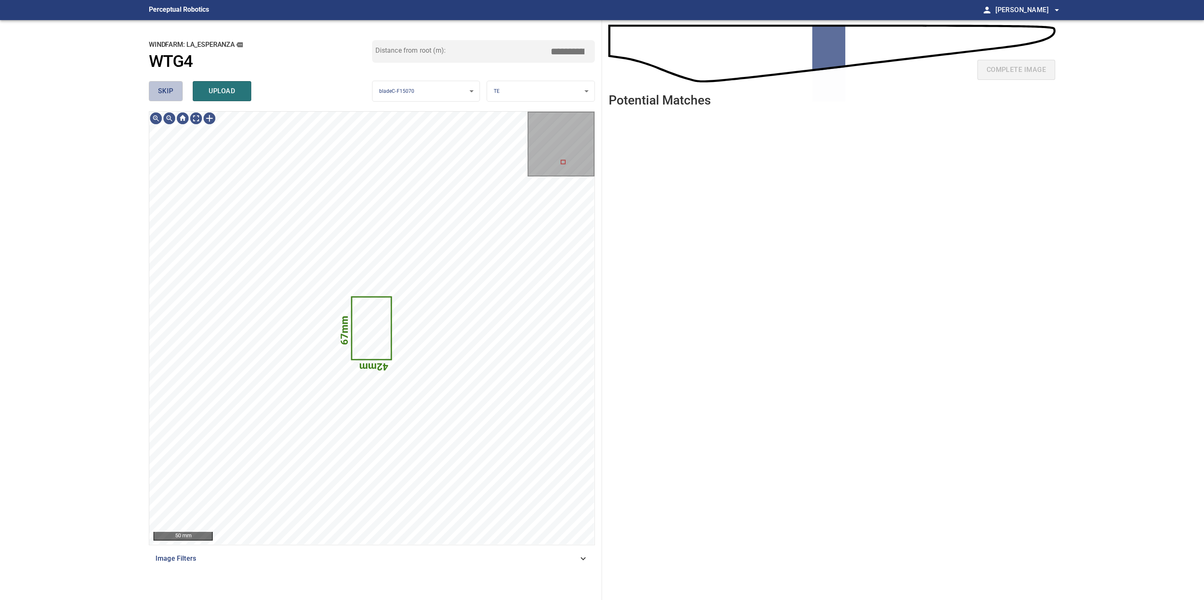
click at [159, 97] on span "skip" at bounding box center [165, 91] width 15 height 12
click at [996, 76] on button "complete image" at bounding box center [1016, 70] width 78 height 20
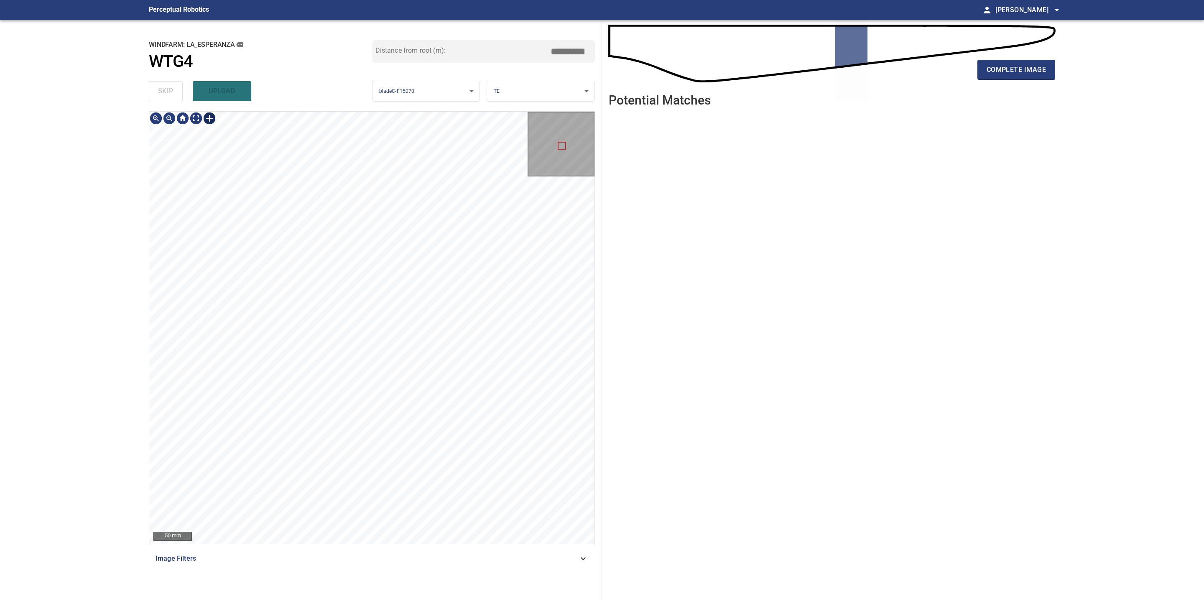
click at [209, 117] on div at bounding box center [209, 118] width 13 height 13
click at [453, 532] on div at bounding box center [371, 328] width 445 height 433
click at [457, 310] on div at bounding box center [455, 310] width 3 height 3
click at [441, 310] on div at bounding box center [371, 328] width 445 height 433
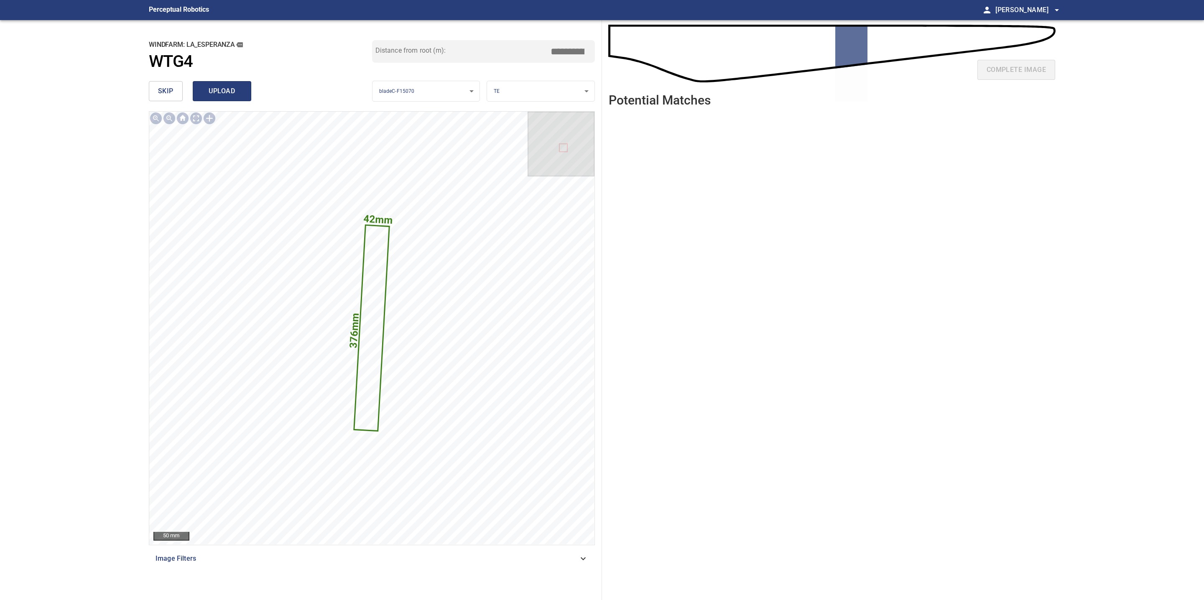
click at [240, 91] on span "upload" at bounding box center [222, 91] width 40 height 12
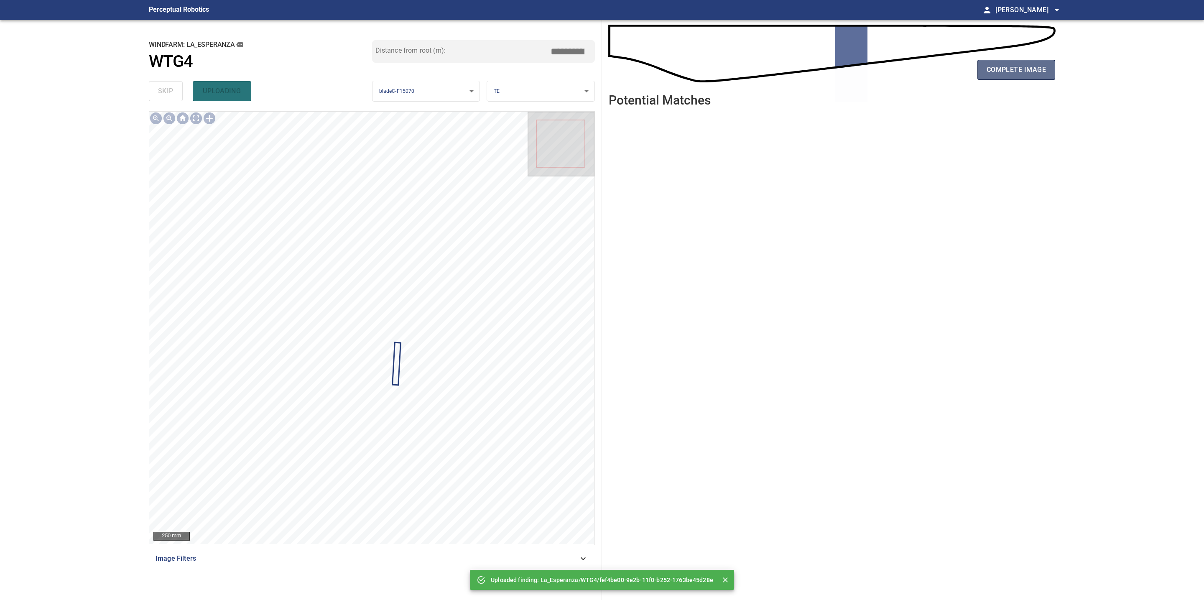
click at [992, 70] on span "complete image" at bounding box center [1015, 70] width 59 height 12
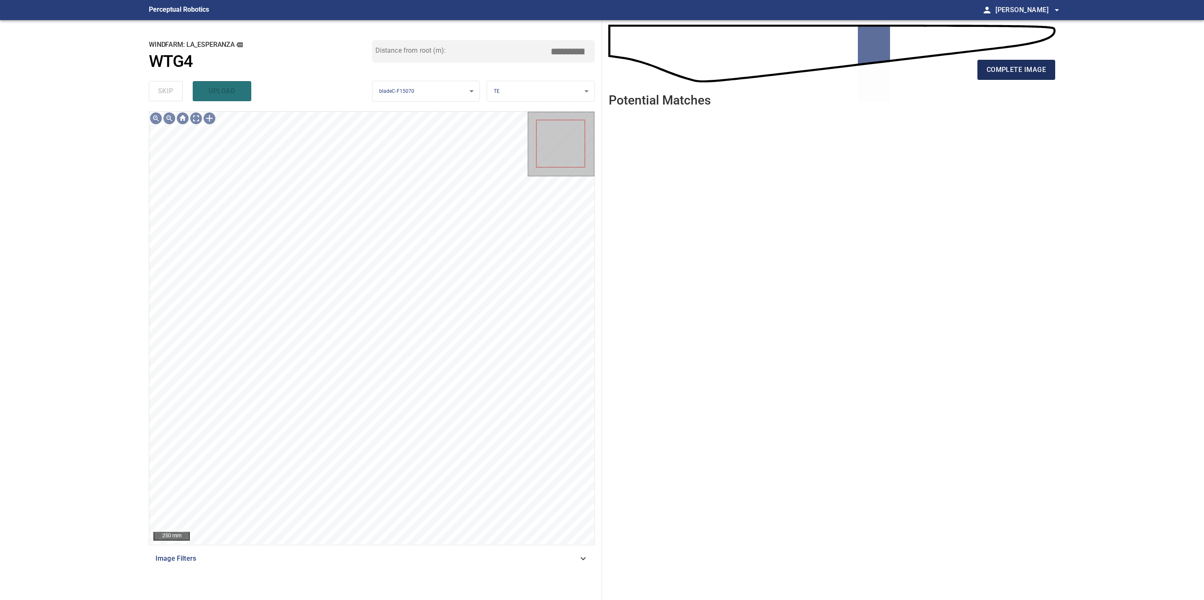
click at [996, 66] on span "complete image" at bounding box center [1015, 70] width 59 height 12
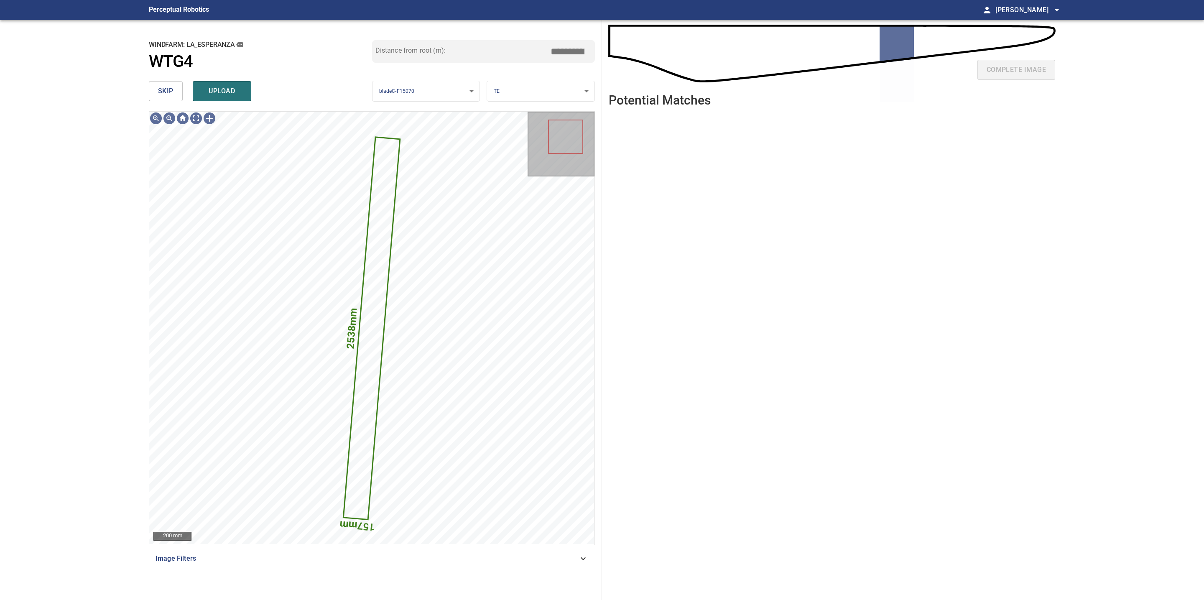
click at [171, 90] on span "skip" at bounding box center [165, 91] width 15 height 12
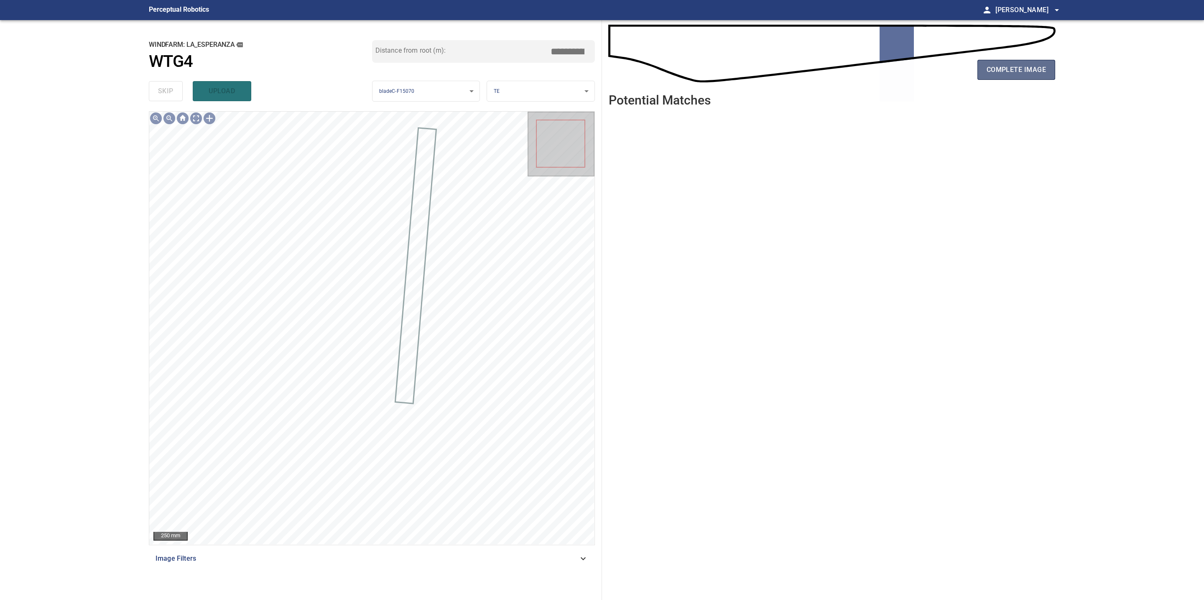
click at [997, 68] on span "complete image" at bounding box center [1015, 70] width 59 height 12
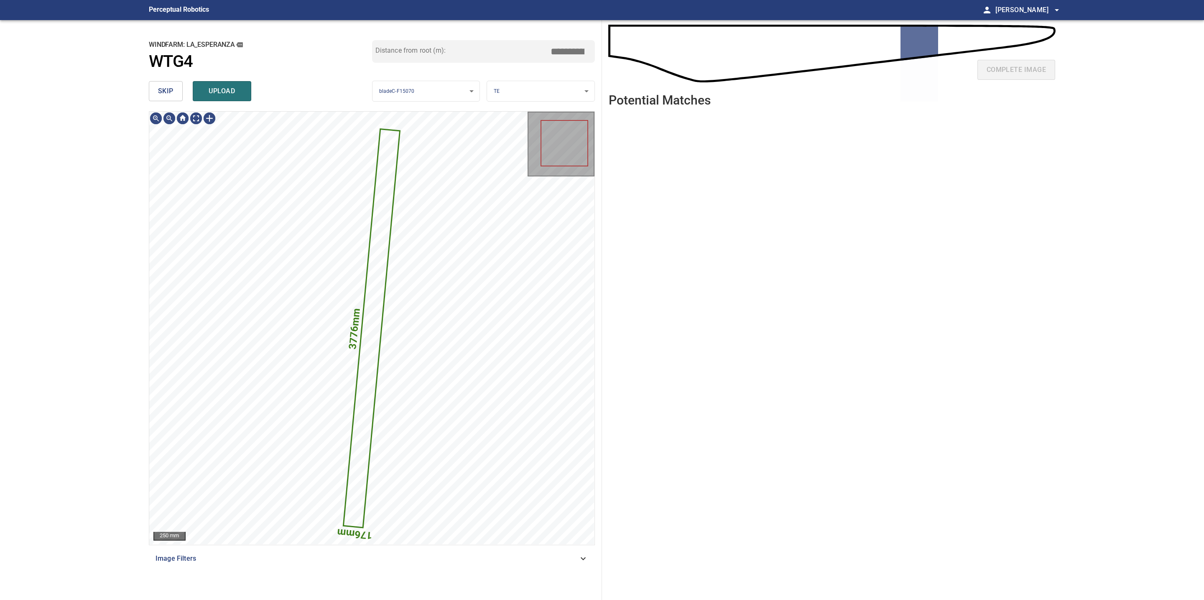
click at [175, 91] on button "skip" at bounding box center [166, 91] width 34 height 20
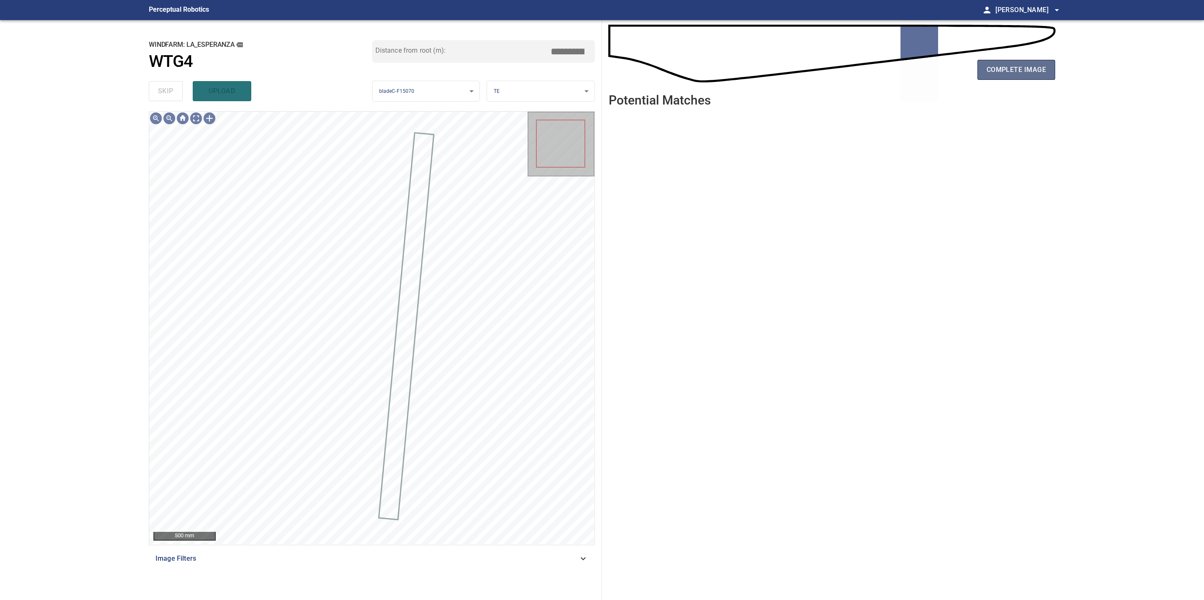
click at [1028, 73] on span "complete image" at bounding box center [1015, 70] width 59 height 12
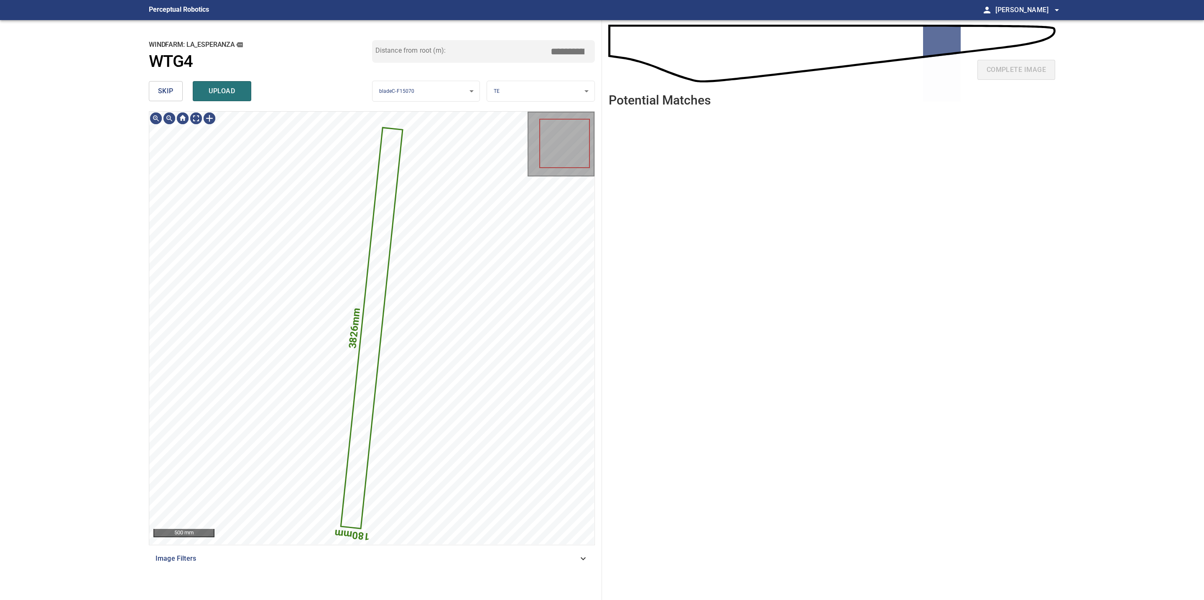
click at [161, 95] on span "skip" at bounding box center [165, 91] width 15 height 12
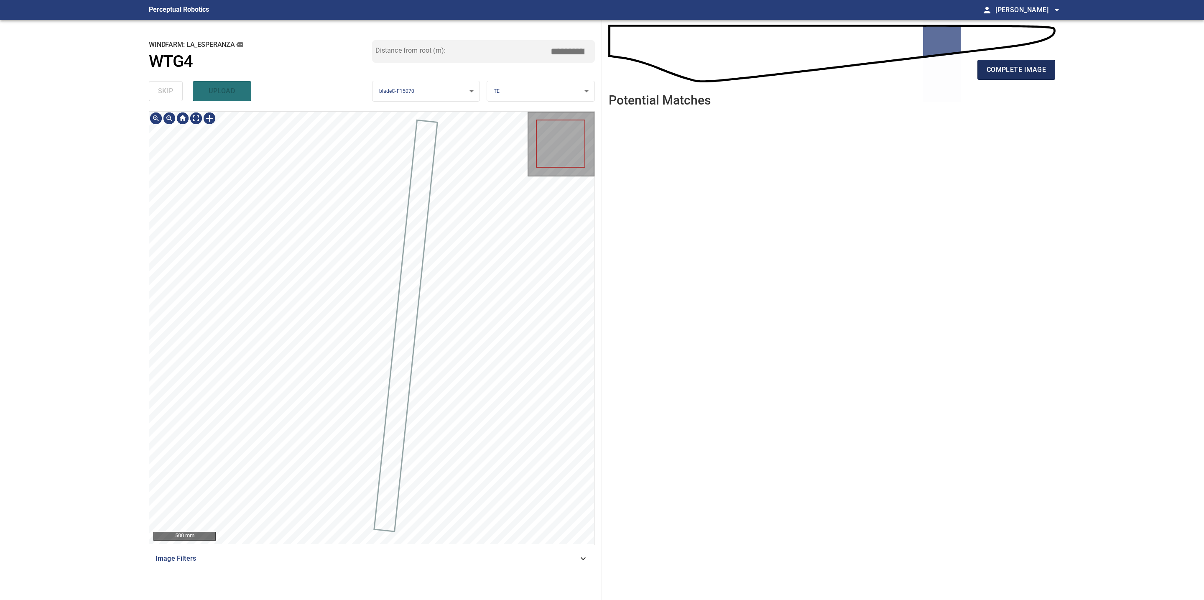
click at [1023, 63] on button "complete image" at bounding box center [1016, 70] width 78 height 20
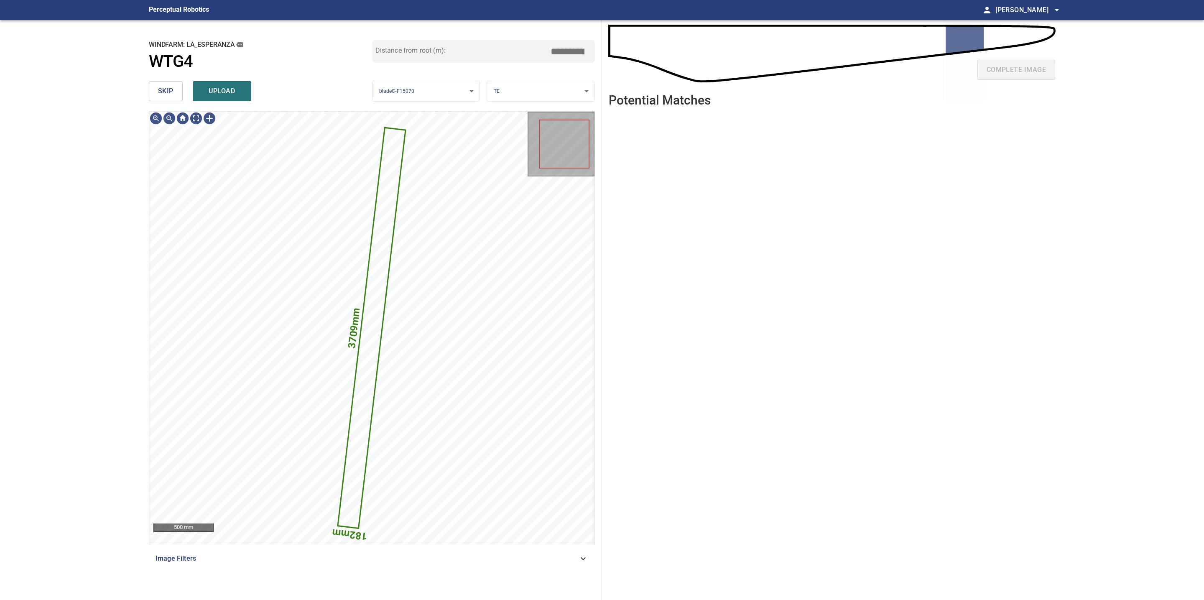
click at [158, 98] on button "skip" at bounding box center [166, 91] width 34 height 20
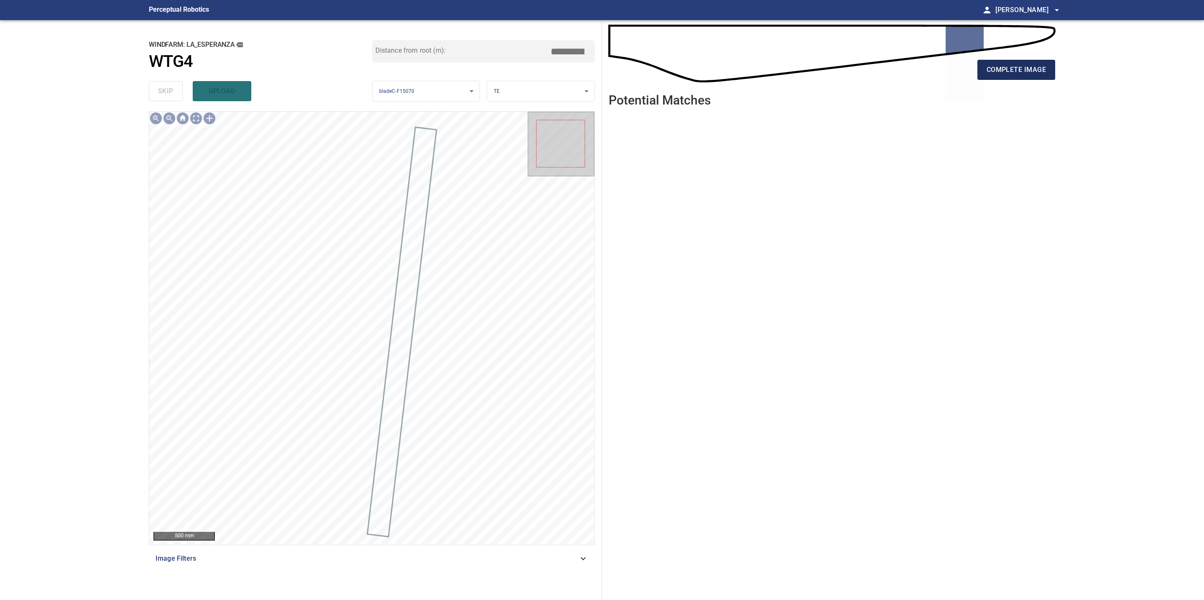
click at [996, 76] on button "complete image" at bounding box center [1016, 70] width 78 height 20
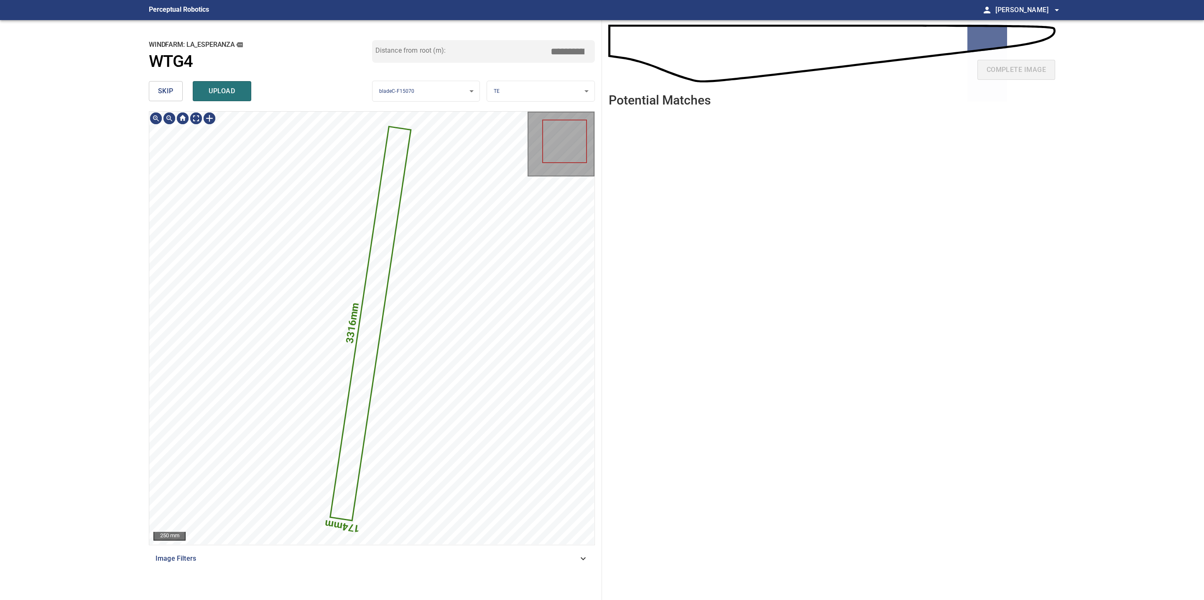
click at [173, 94] on button "skip" at bounding box center [166, 91] width 34 height 20
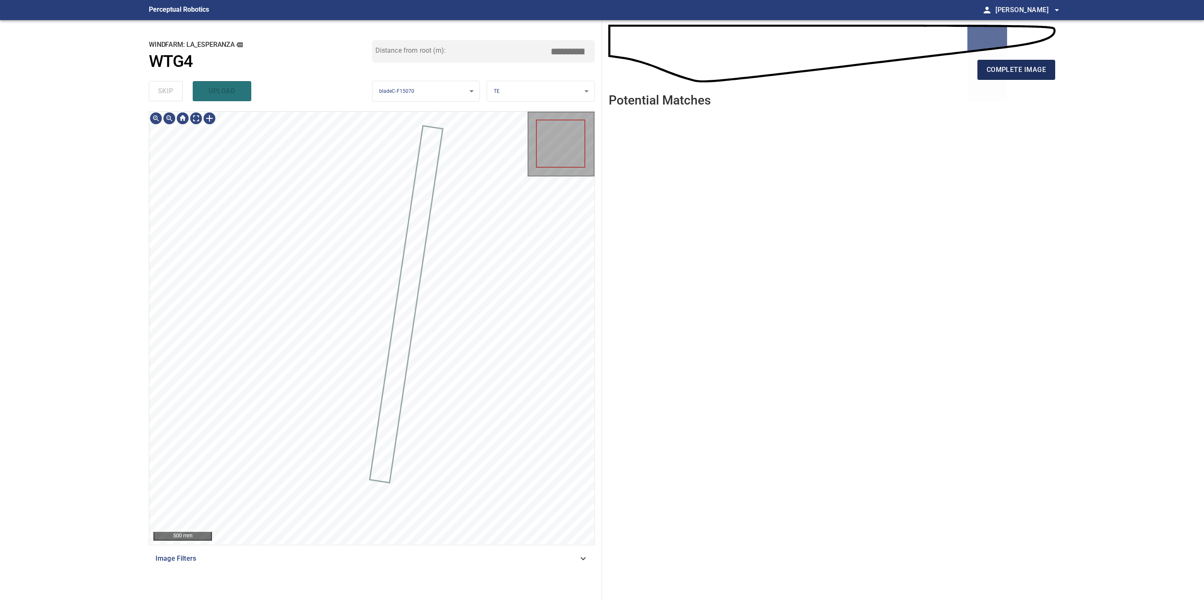
click at [998, 72] on span "complete image" at bounding box center [1015, 70] width 59 height 12
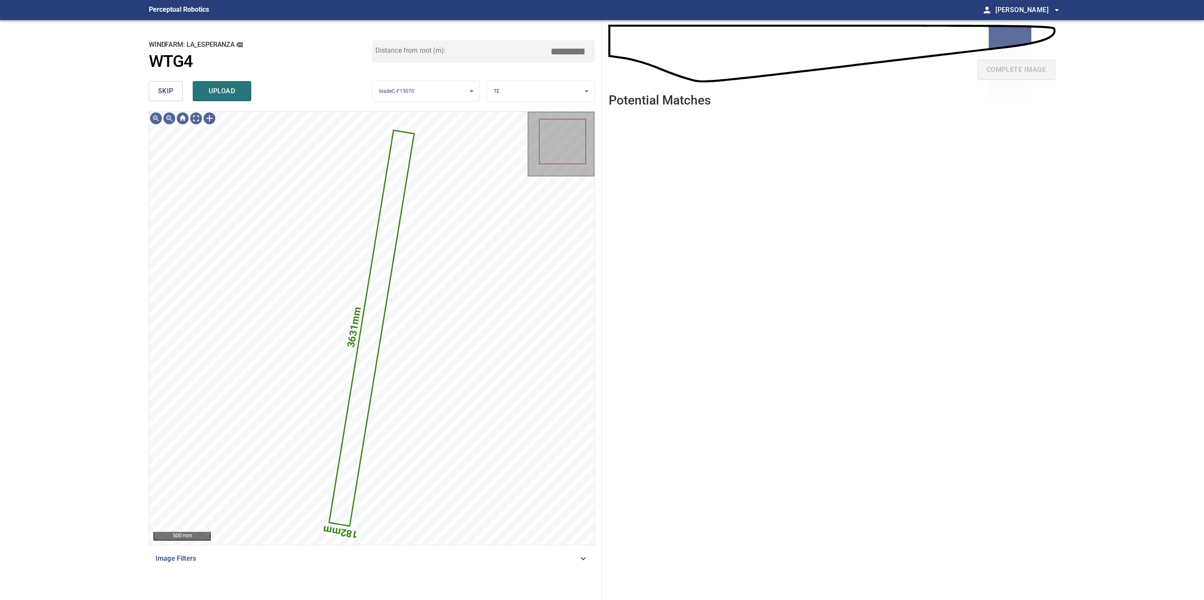
click at [160, 92] on span "skip" at bounding box center [165, 91] width 15 height 12
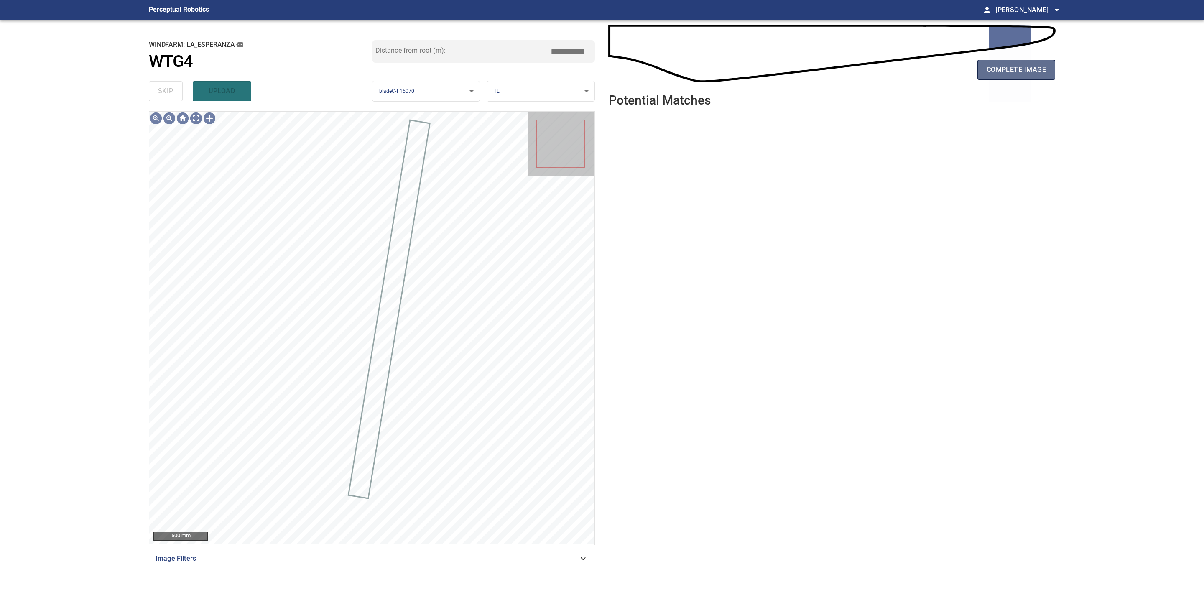
click at [996, 68] on span "complete image" at bounding box center [1015, 70] width 59 height 12
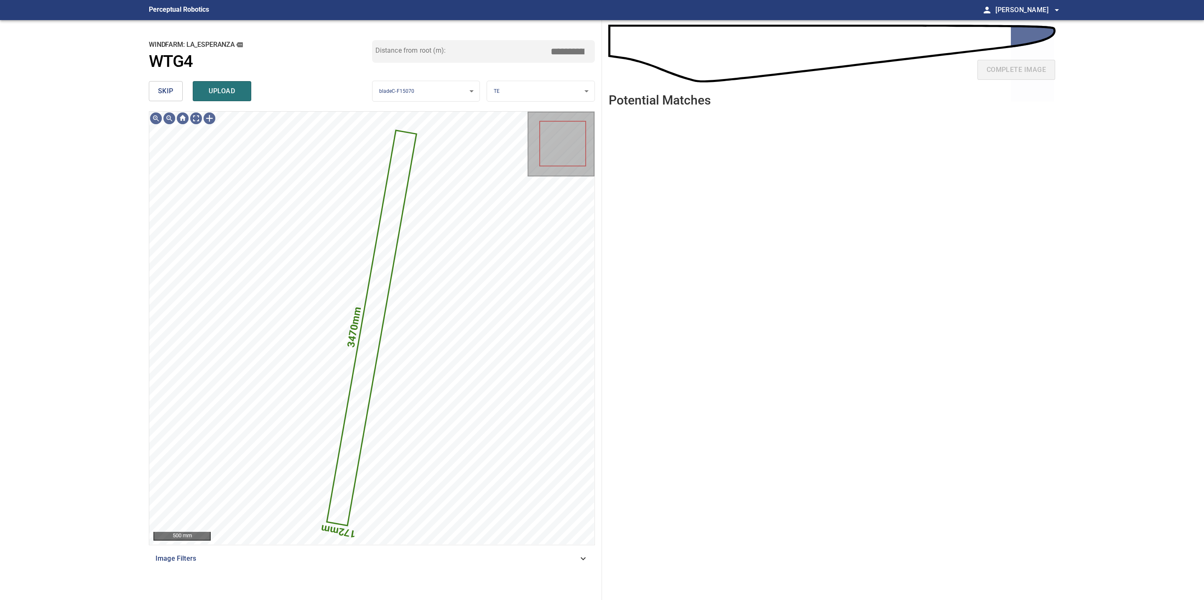
click at [165, 93] on span "skip" at bounding box center [165, 91] width 15 height 12
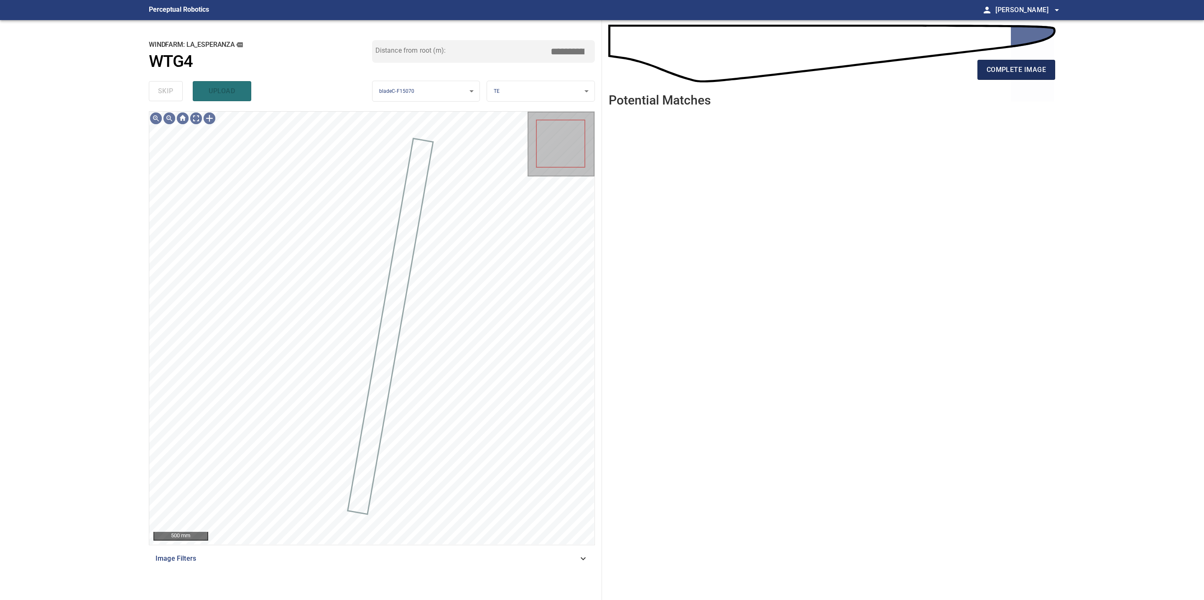
click at [994, 67] on span "complete image" at bounding box center [1015, 70] width 59 height 12
click at [1002, 69] on span "complete image" at bounding box center [1015, 70] width 59 height 12
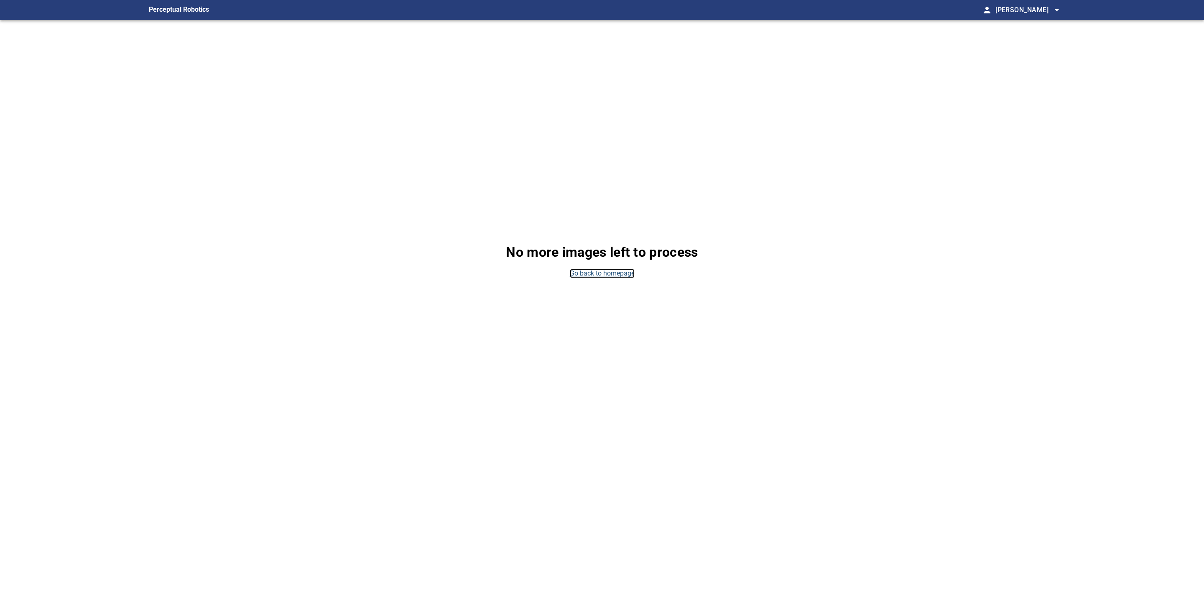
click at [609, 275] on link "Go back to homepage" at bounding box center [602, 274] width 65 height 10
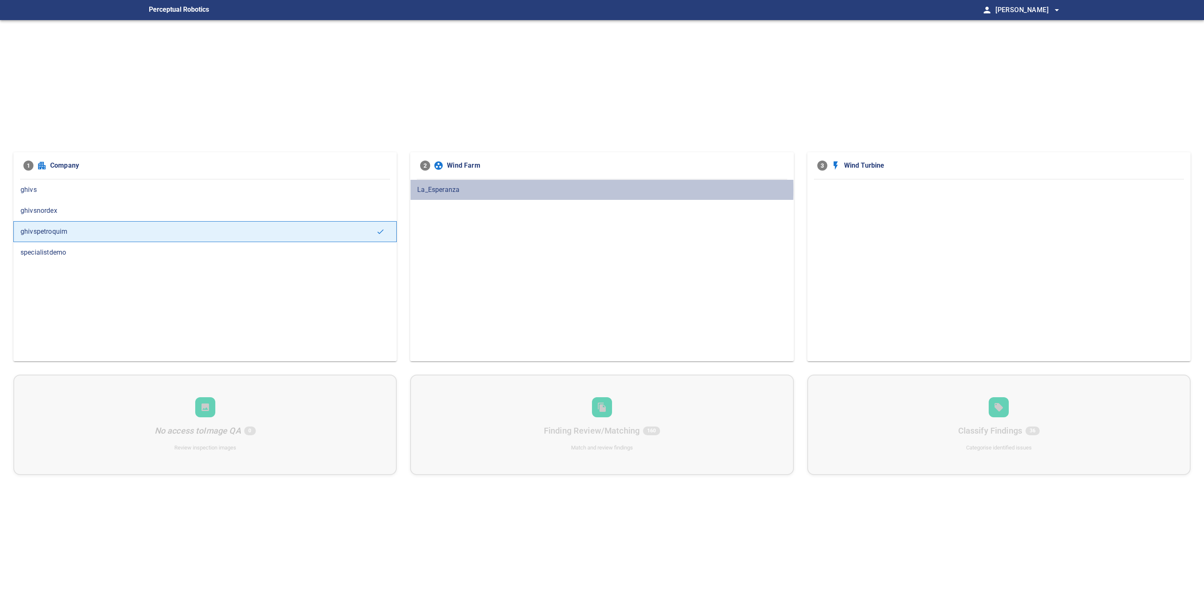
click at [444, 190] on span "La_Esperanza" at bounding box center [601, 190] width 369 height 10
click at [839, 245] on div "WTG4" at bounding box center [998, 252] width 383 height 21
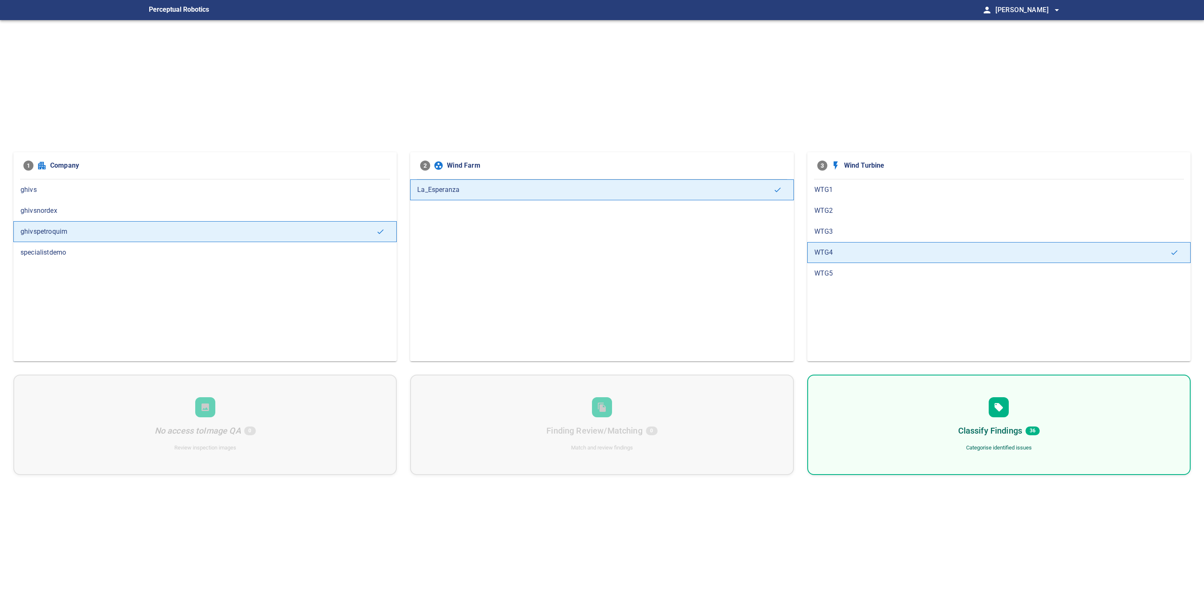
click at [853, 187] on span "WTG1" at bounding box center [998, 190] width 369 height 10
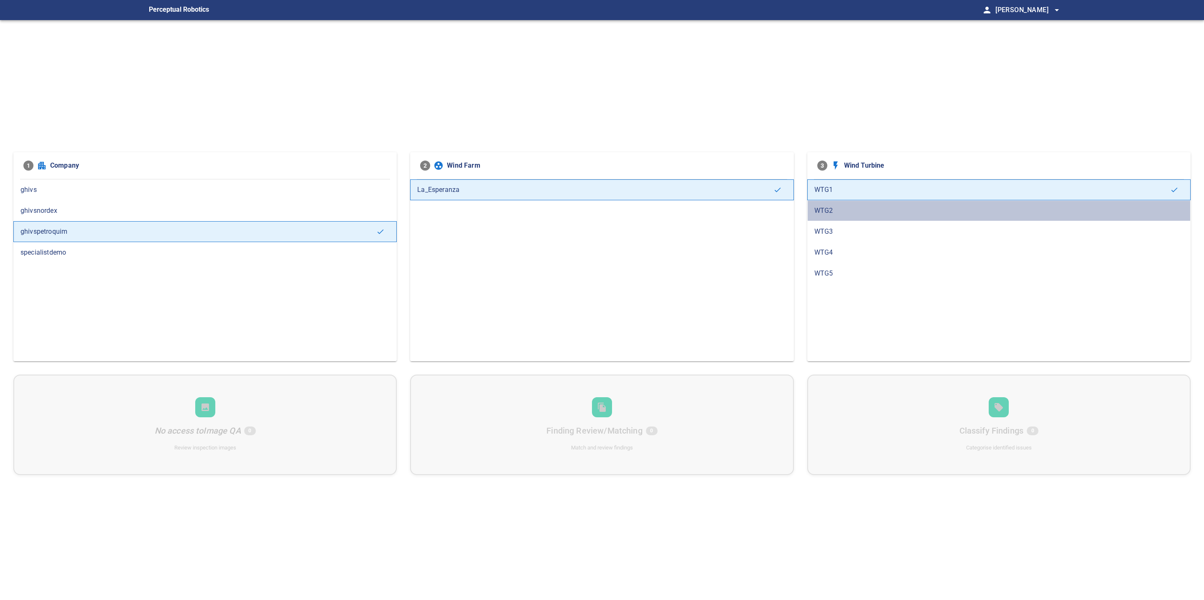
click at [858, 204] on div "WTG2" at bounding box center [998, 210] width 383 height 21
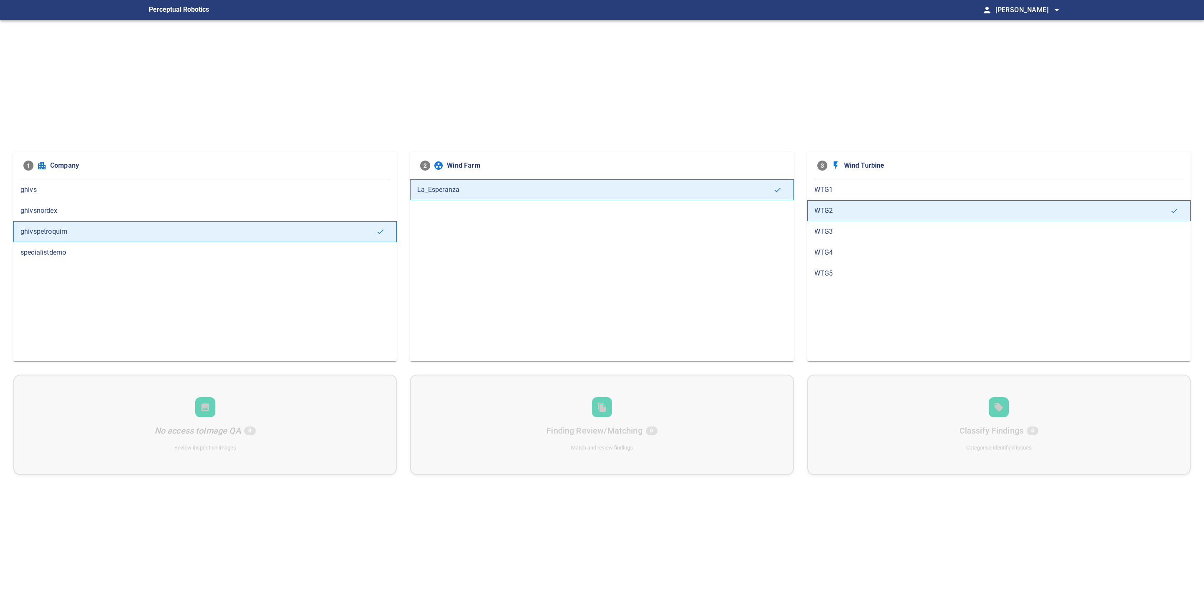
click at [858, 227] on span "WTG3" at bounding box center [998, 232] width 369 height 10
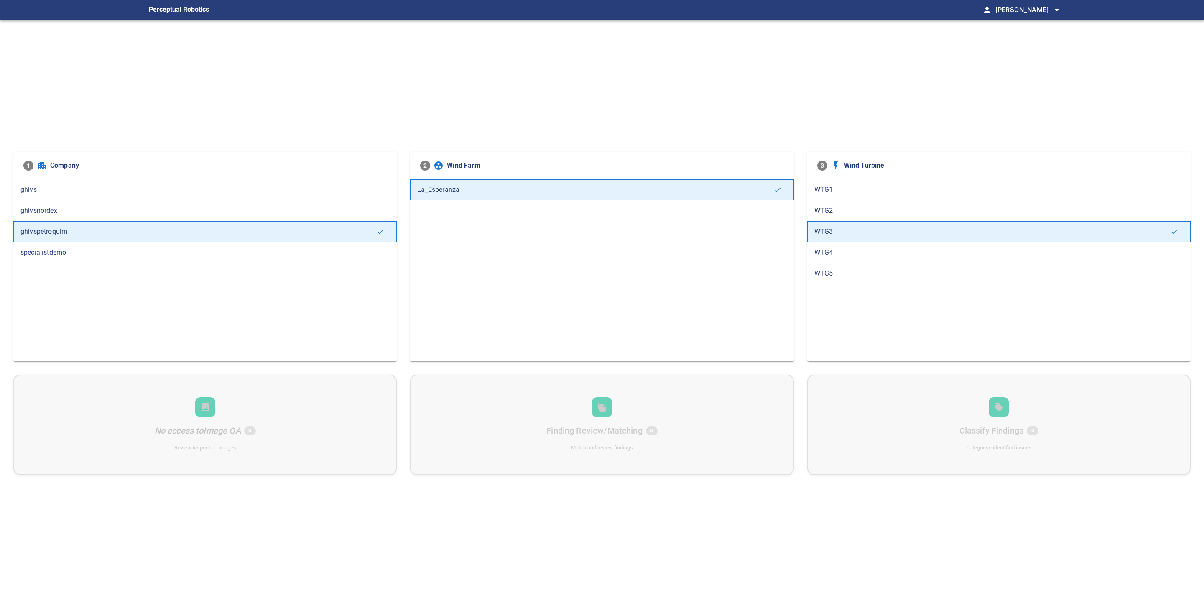
click at [857, 255] on span "WTG4" at bounding box center [998, 252] width 369 height 10
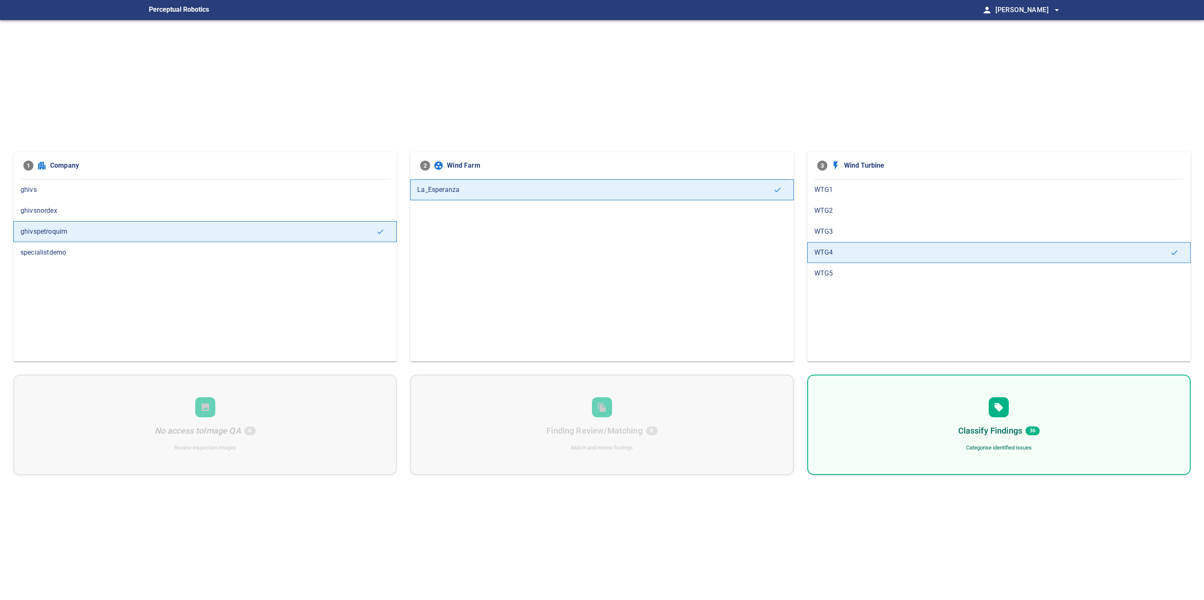
click at [933, 433] on div "Classify Findings 36 Categorise identified issues" at bounding box center [998, 425] width 383 height 100
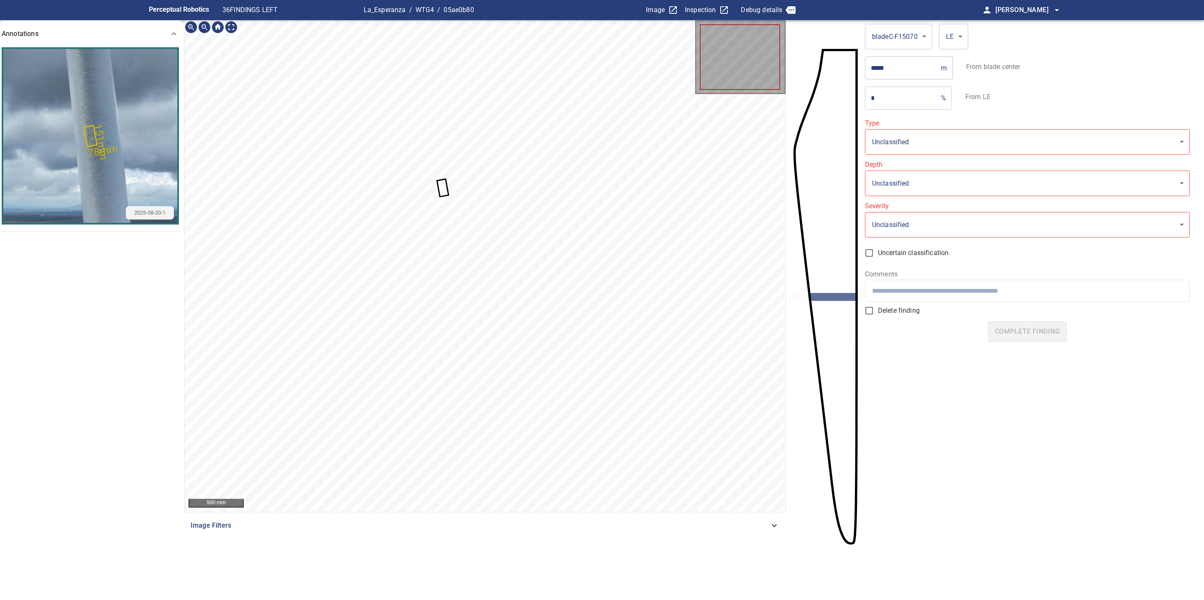
type input "**********"
click at [442, 190] on icon at bounding box center [443, 188] width 10 height 16
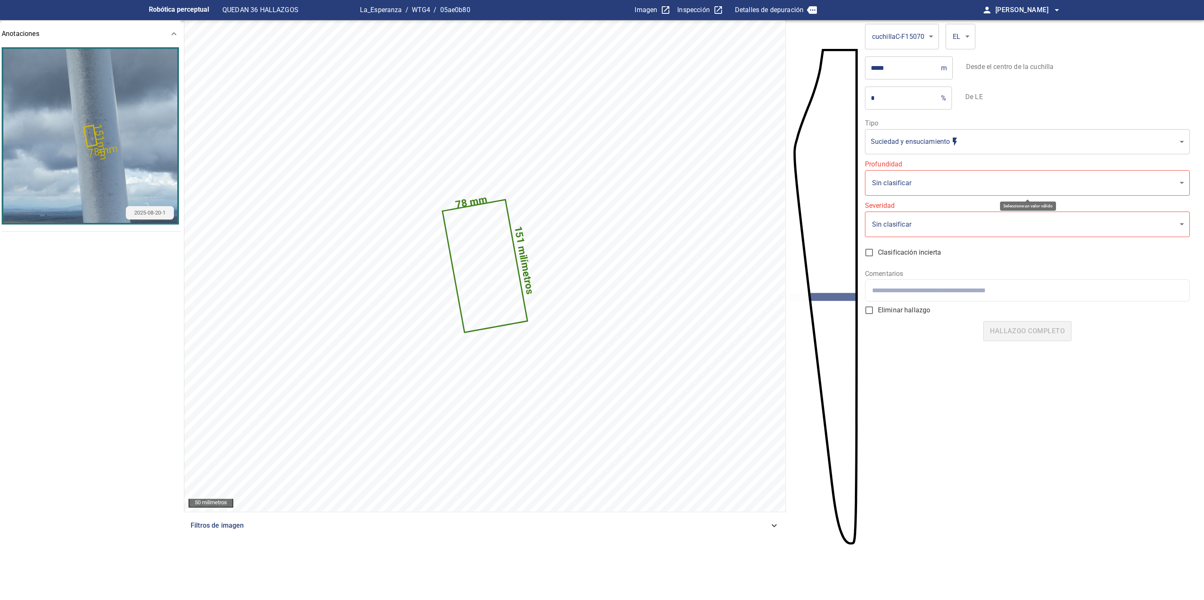
click at [922, 179] on body "**********" at bounding box center [602, 300] width 1204 height 600
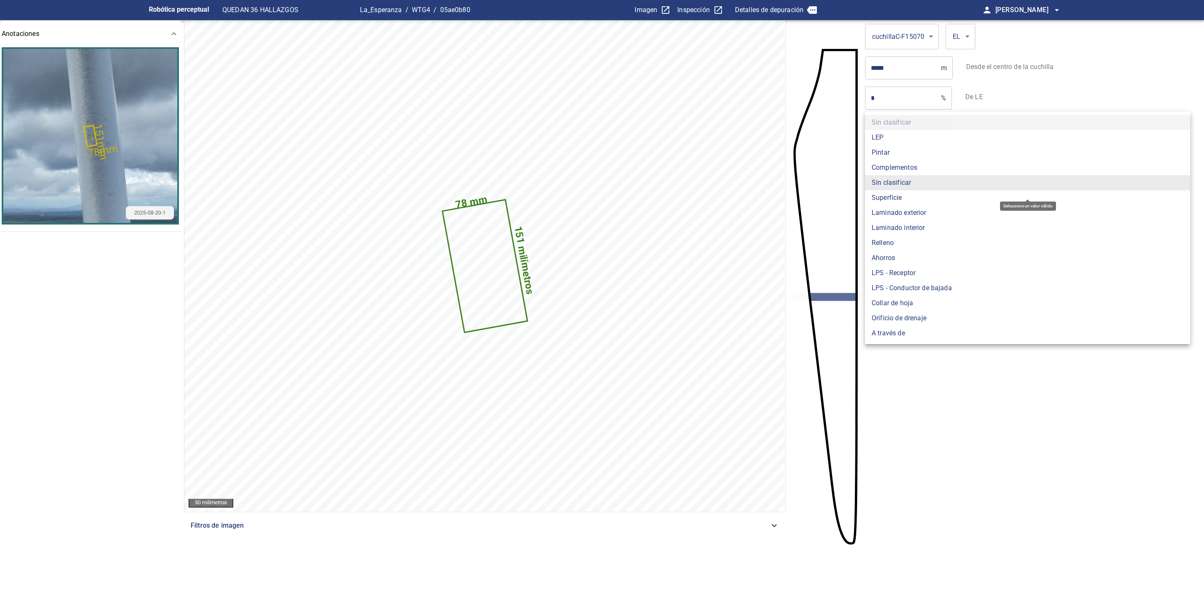
click at [922, 204] on li "Superficie" at bounding box center [1027, 197] width 325 height 15
type input "*******"
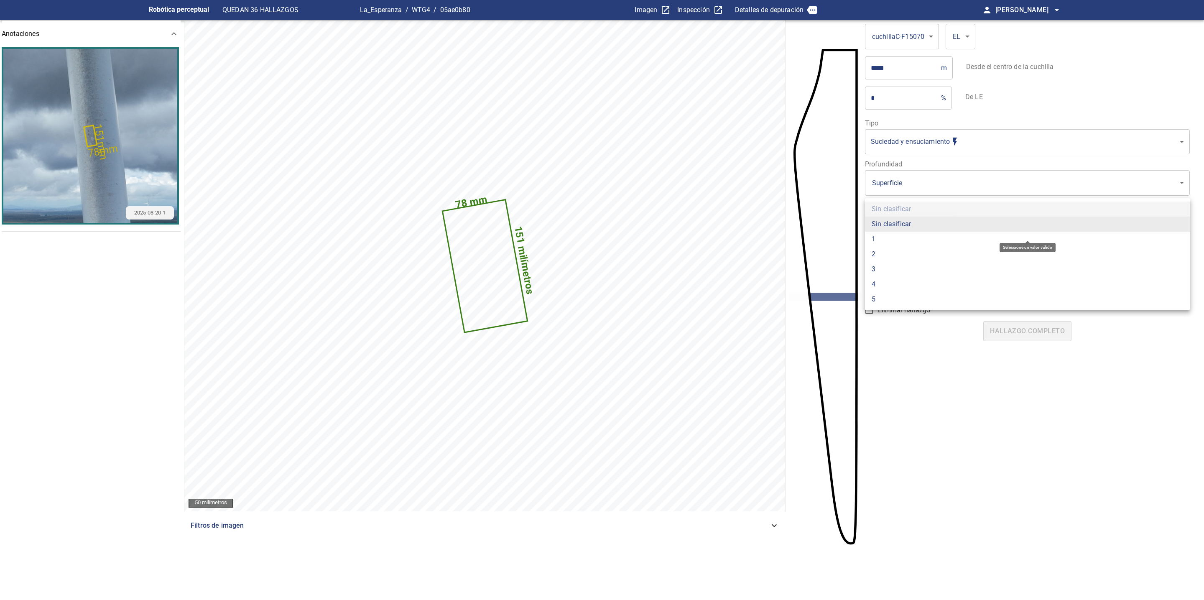
click at [920, 225] on body "**********" at bounding box center [602, 300] width 1204 height 600
click at [905, 253] on li "2" at bounding box center [1027, 254] width 325 height 15
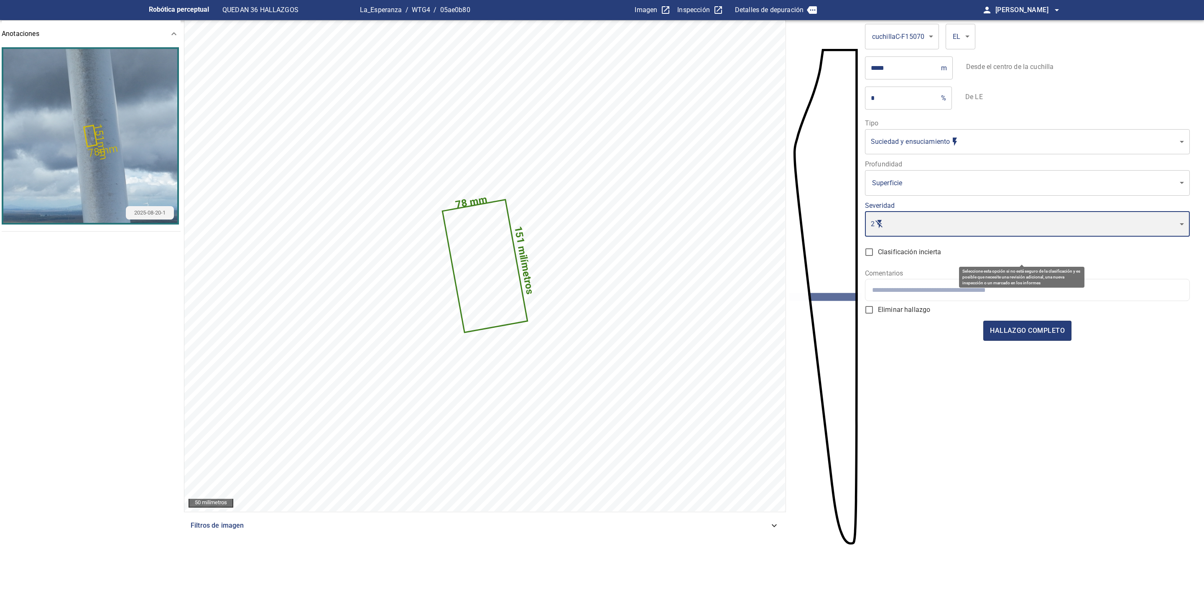
type input "*"
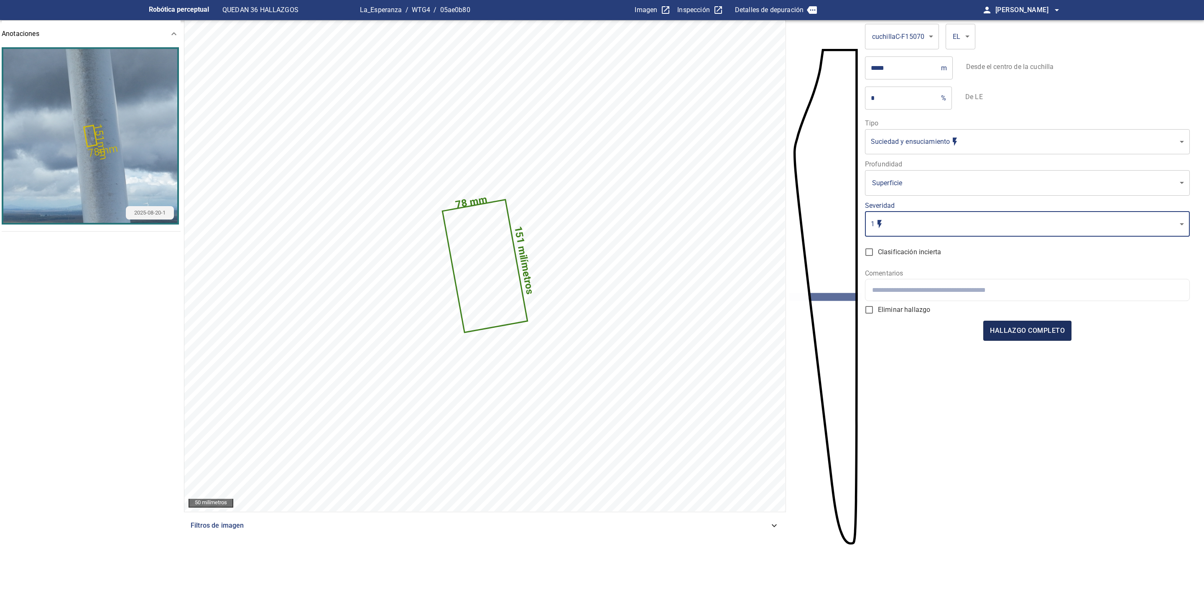
click at [1009, 331] on span "hallazgo completo" at bounding box center [1027, 331] width 75 height 12
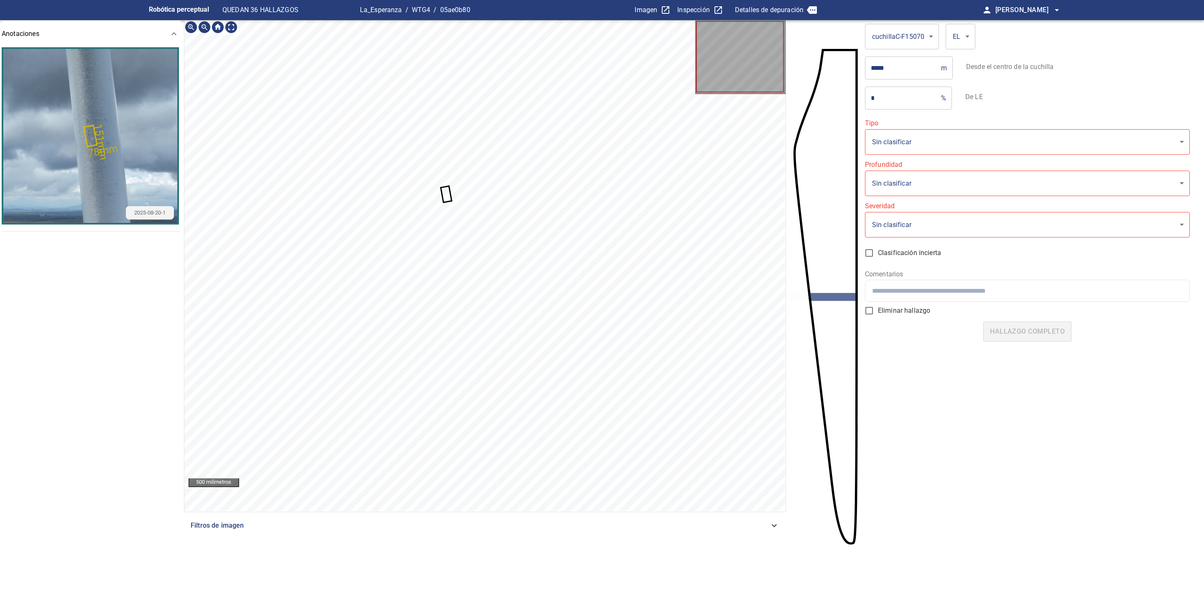
click at [447, 193] on icon at bounding box center [445, 194] width 9 height 15
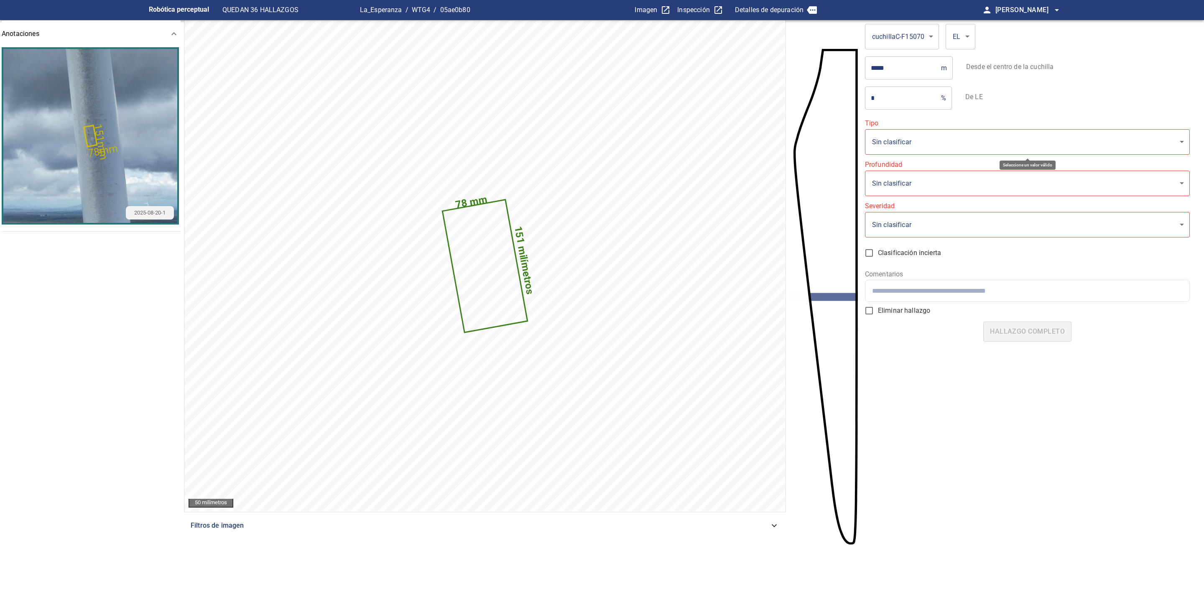
click at [950, 150] on body "**********" at bounding box center [602, 300] width 1204 height 600
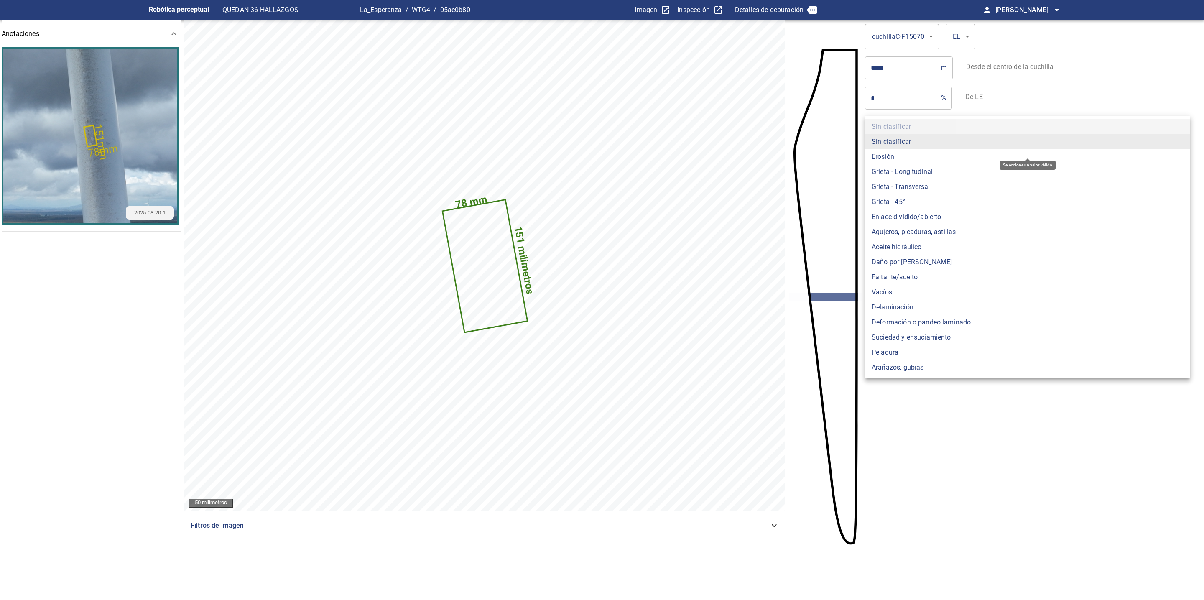
click at [915, 336] on font "Suciedad y ensuciamiento" at bounding box center [911, 337] width 79 height 10
type input "**********"
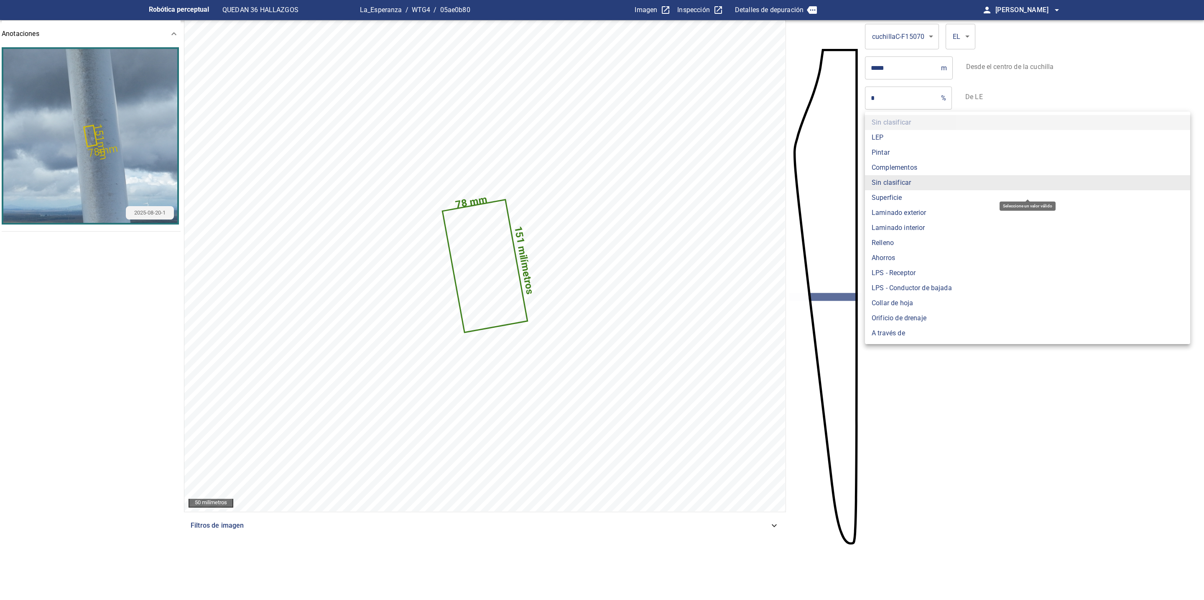
click at [915, 190] on body "**********" at bounding box center [602, 300] width 1204 height 600
click at [912, 198] on li "Superficie" at bounding box center [1027, 197] width 325 height 15
type input "*******"
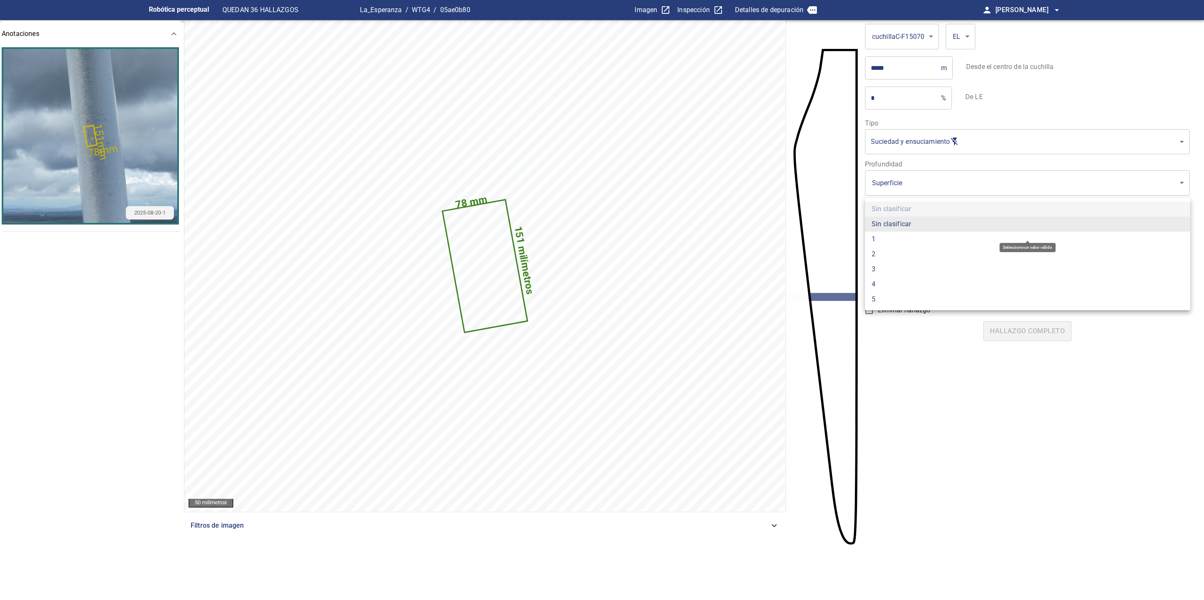
click at [917, 231] on body "**********" at bounding box center [602, 300] width 1204 height 600
click at [883, 249] on li "2" at bounding box center [1027, 254] width 325 height 15
type input "*"
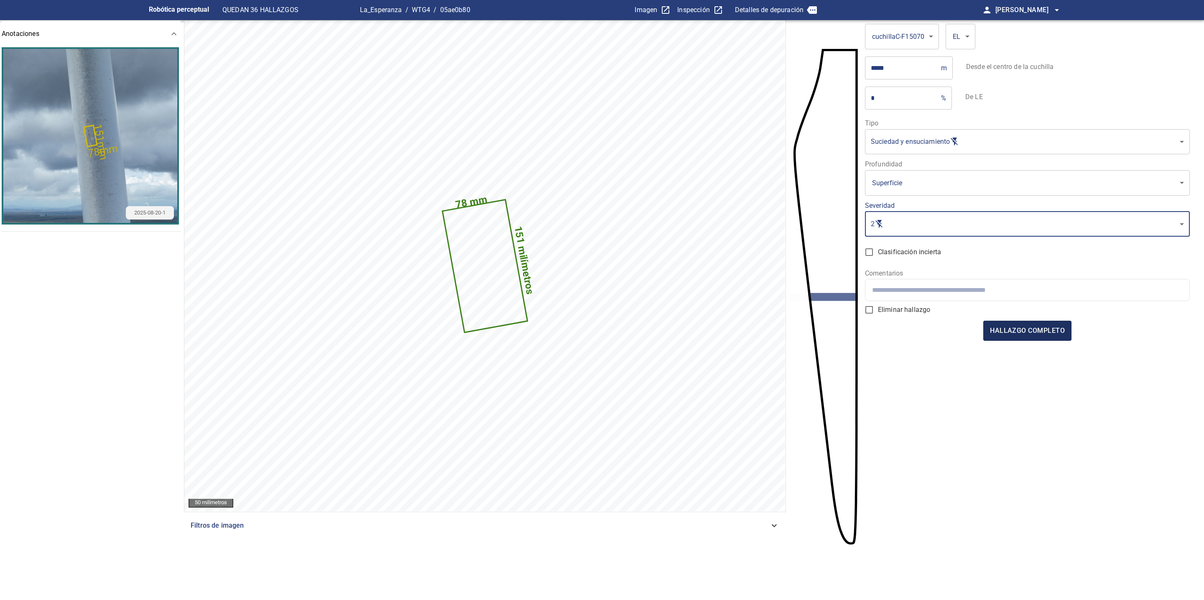
click at [1009, 330] on span "hallazgo completo" at bounding box center [1027, 331] width 75 height 12
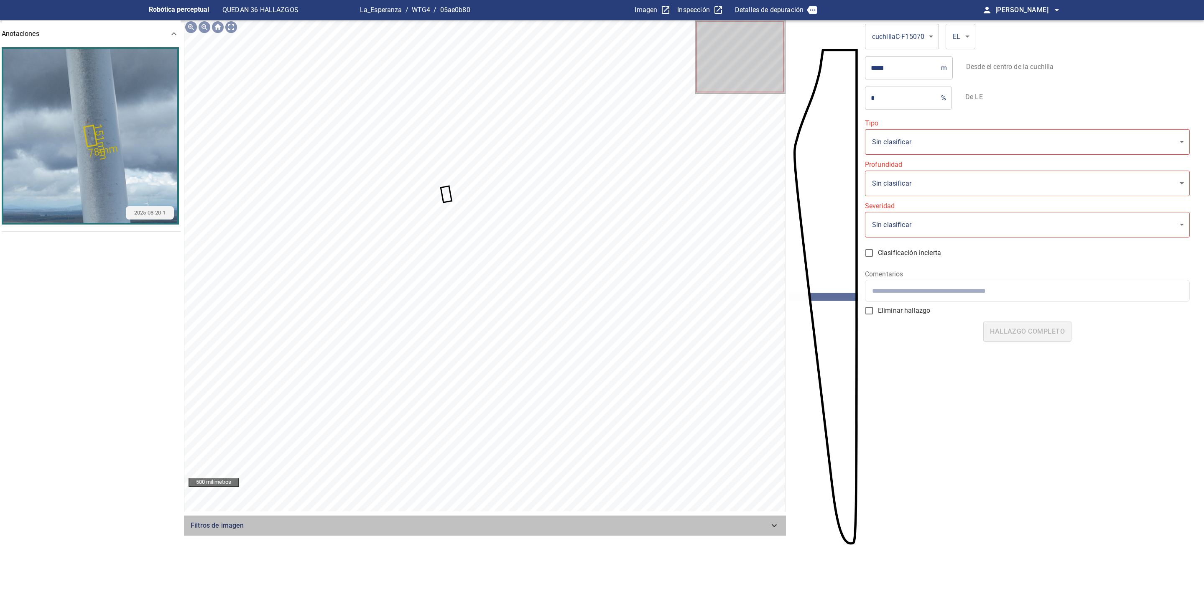
click at [775, 526] on icon at bounding box center [774, 525] width 10 height 10
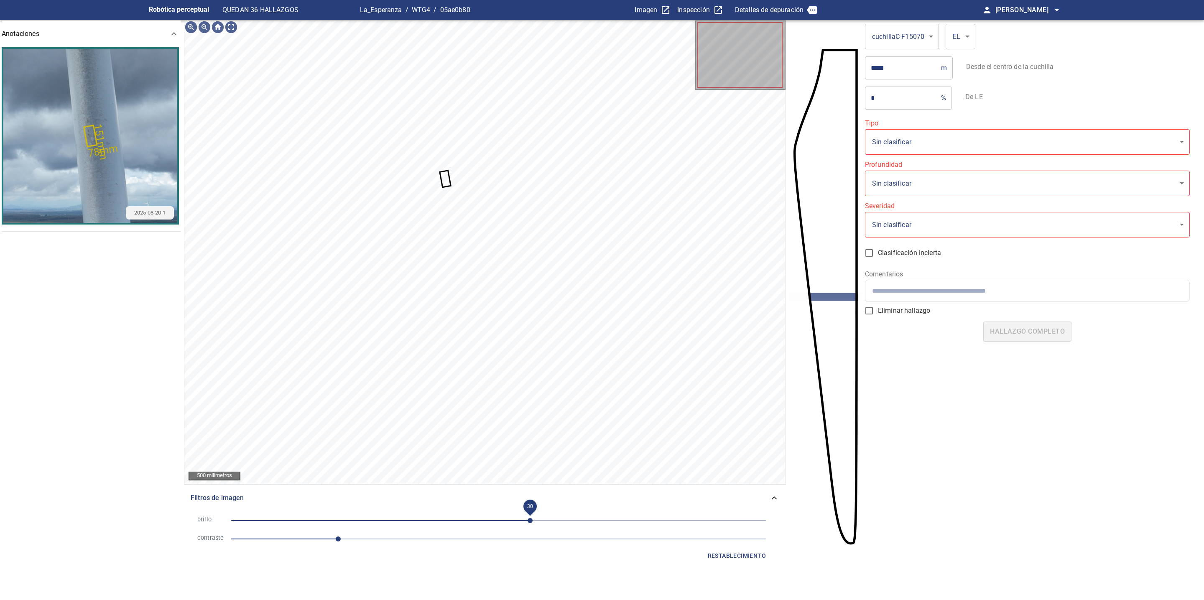
drag, startPoint x: 530, startPoint y: 521, endPoint x: 530, endPoint y: 515, distance: 6.3
click at [530, 518] on span "30" at bounding box center [530, 520] width 5 height 5
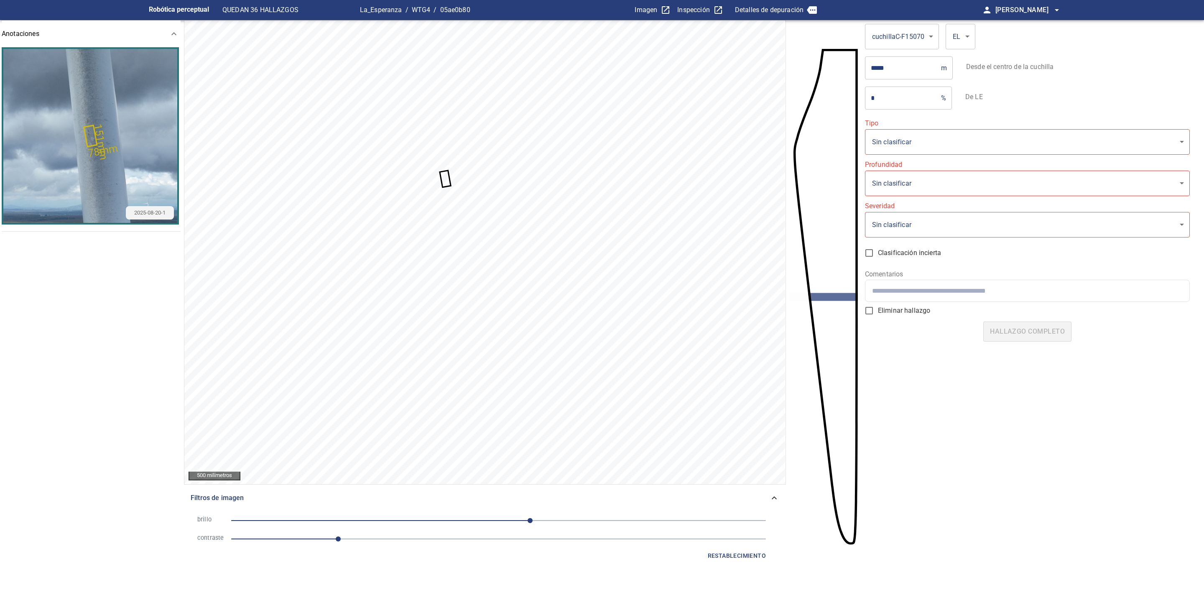
click at [719, 556] on span "restablecimiento" at bounding box center [737, 556] width 58 height 10
click at [919, 98] on input "*" at bounding box center [901, 97] width 73 height 23
click at [901, 145] on body "**********" at bounding box center [602, 300] width 1204 height 600
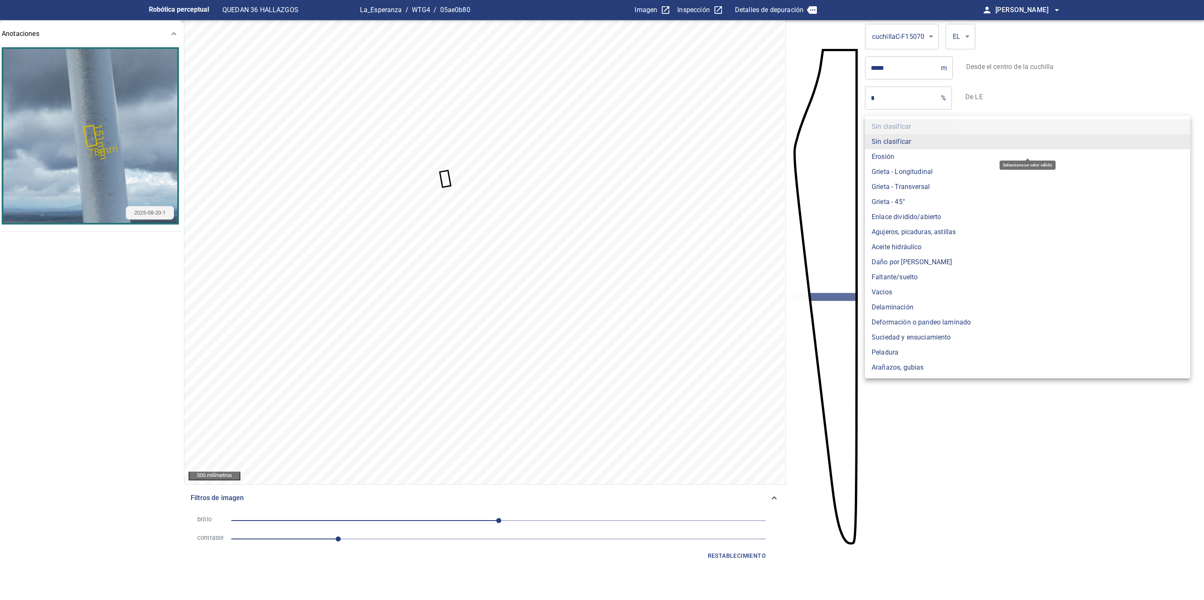
click at [929, 332] on font "Suciedad y ensuciamiento" at bounding box center [911, 337] width 79 height 10
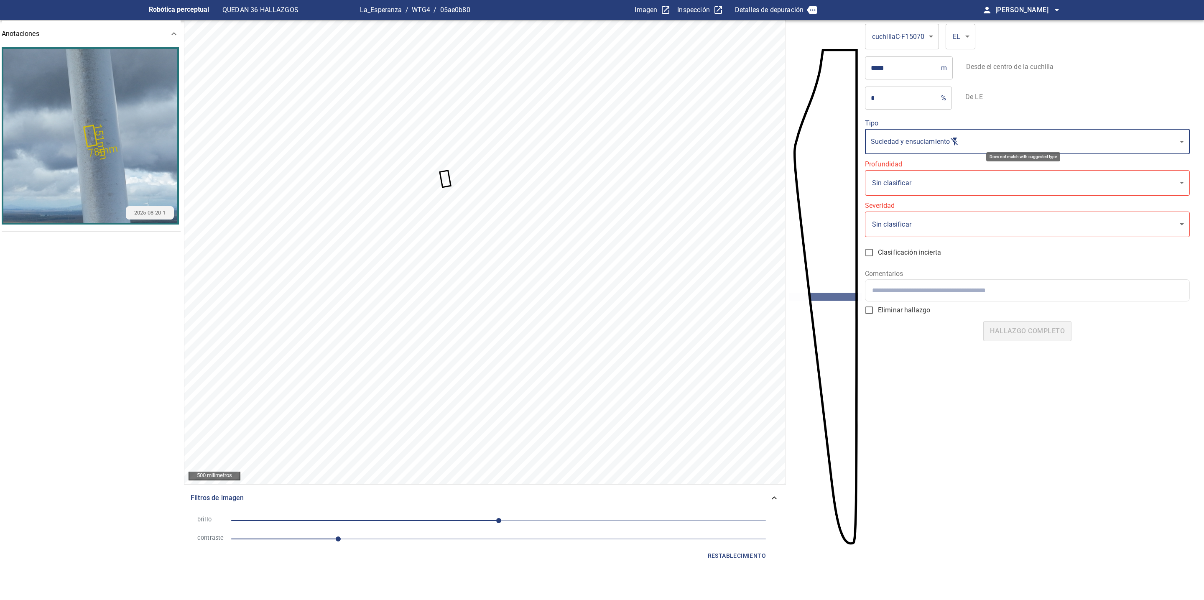
click at [919, 141] on body "**********" at bounding box center [602, 300] width 1204 height 600
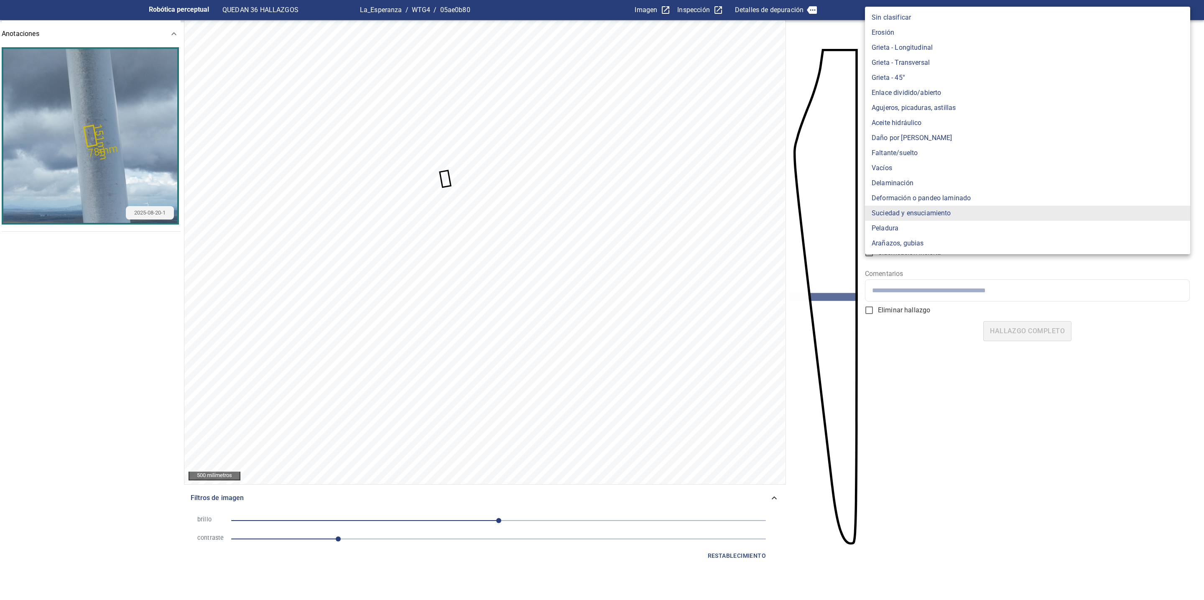
click at [917, 29] on li "Erosión" at bounding box center [1027, 32] width 325 height 15
type input "*******"
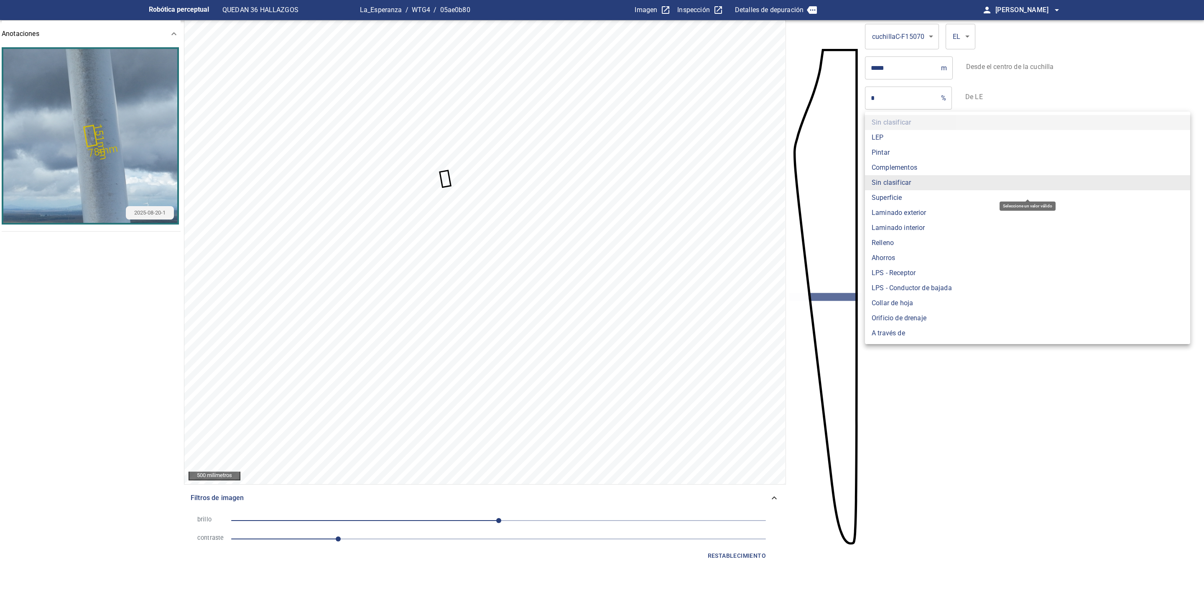
click at [927, 187] on body "**********" at bounding box center [602, 300] width 1204 height 600
click at [923, 191] on li "Superficie" at bounding box center [1027, 197] width 325 height 15
type input "*******"
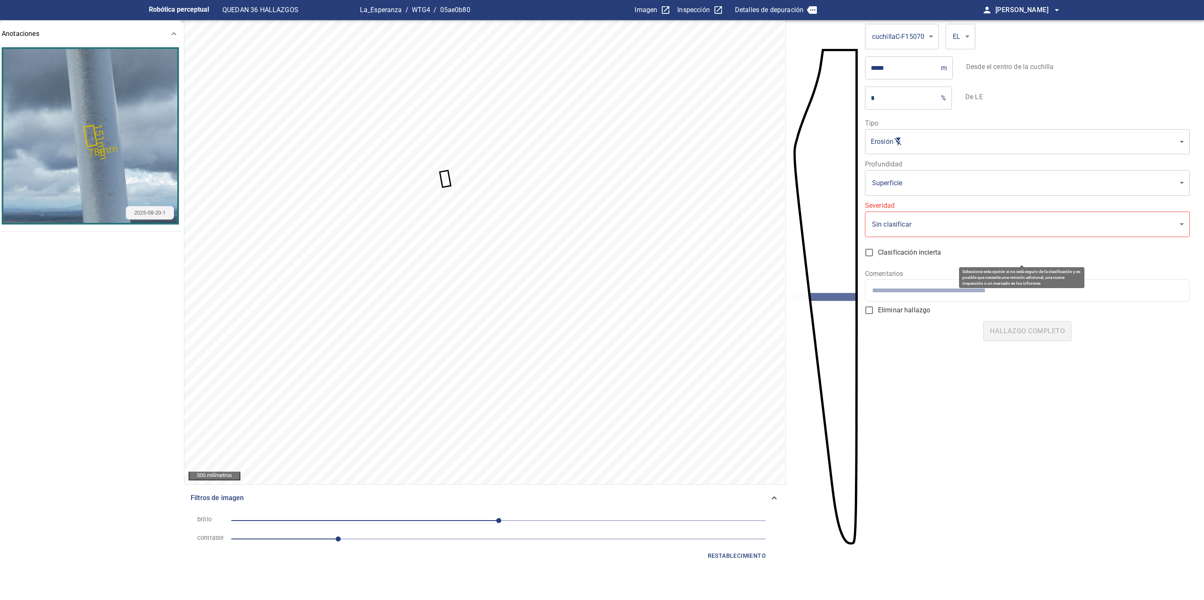
click at [967, 249] on label "Clasificación incierta" at bounding box center [1021, 253] width 323 height 18
click at [927, 249] on span "Clasificación incierta" at bounding box center [909, 252] width 63 height 10
click at [949, 229] on body "**********" at bounding box center [602, 300] width 1204 height 600
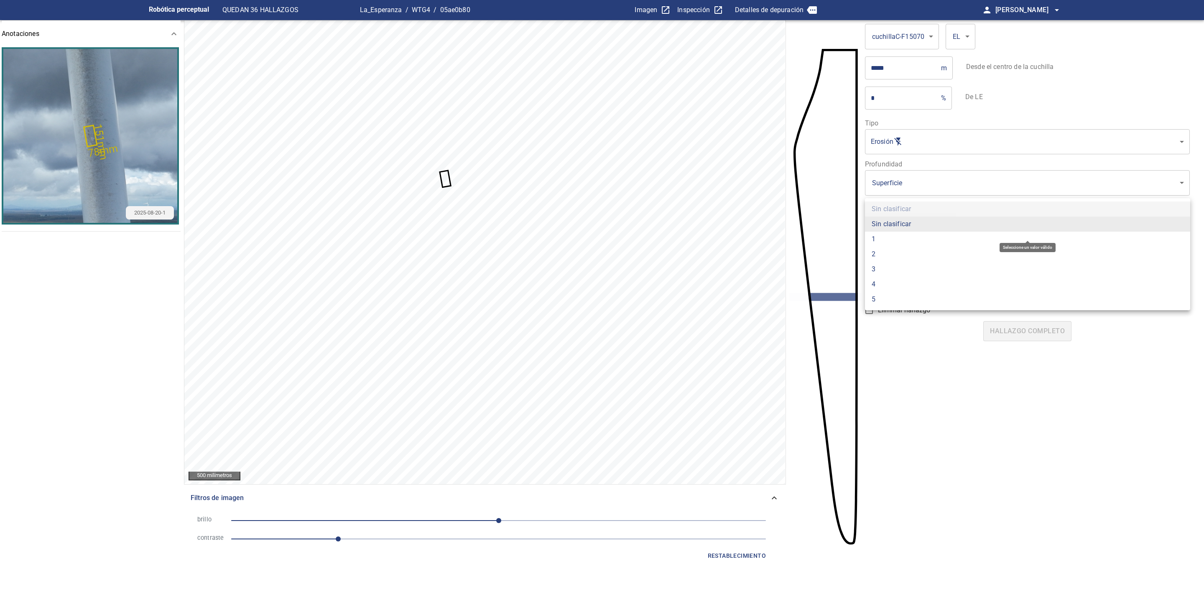
click at [909, 255] on li "2" at bounding box center [1027, 254] width 325 height 15
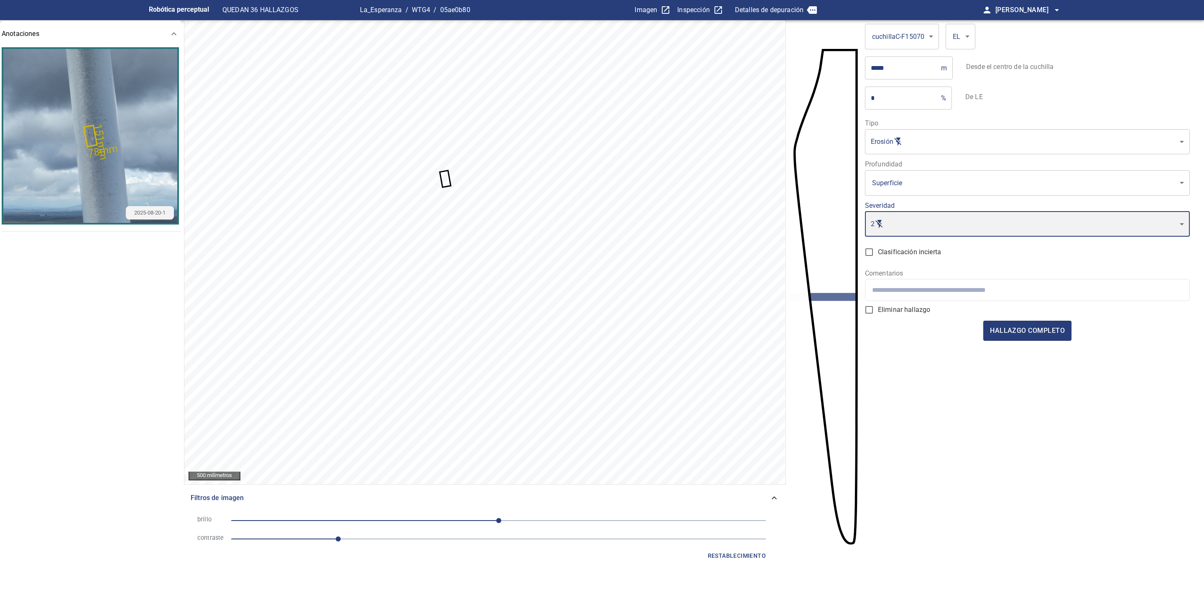
type input "*"
click at [1001, 330] on span "hallazgo completo" at bounding box center [1027, 331] width 75 height 12
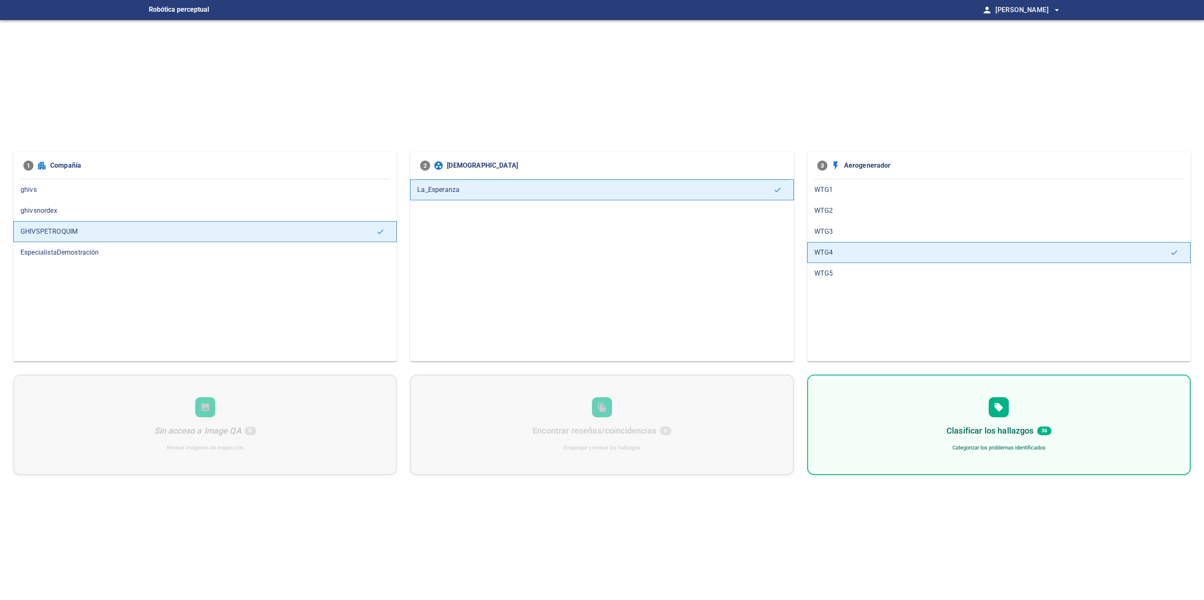
click at [841, 228] on span "WTG3" at bounding box center [998, 232] width 369 height 10
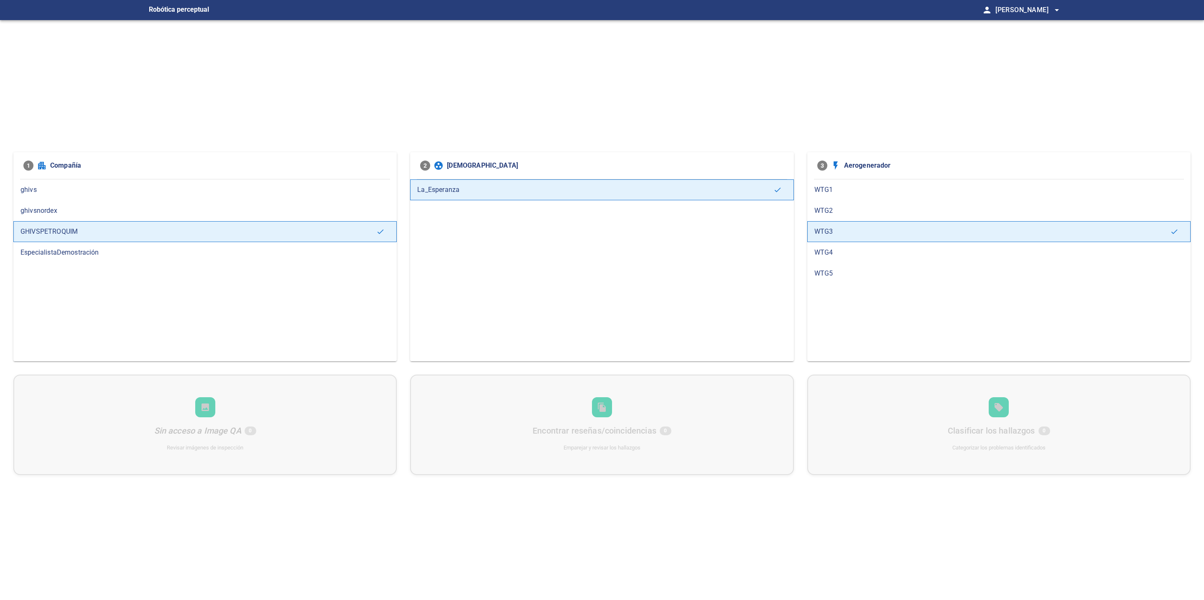
click at [844, 248] on span "WTG4" at bounding box center [998, 252] width 369 height 10
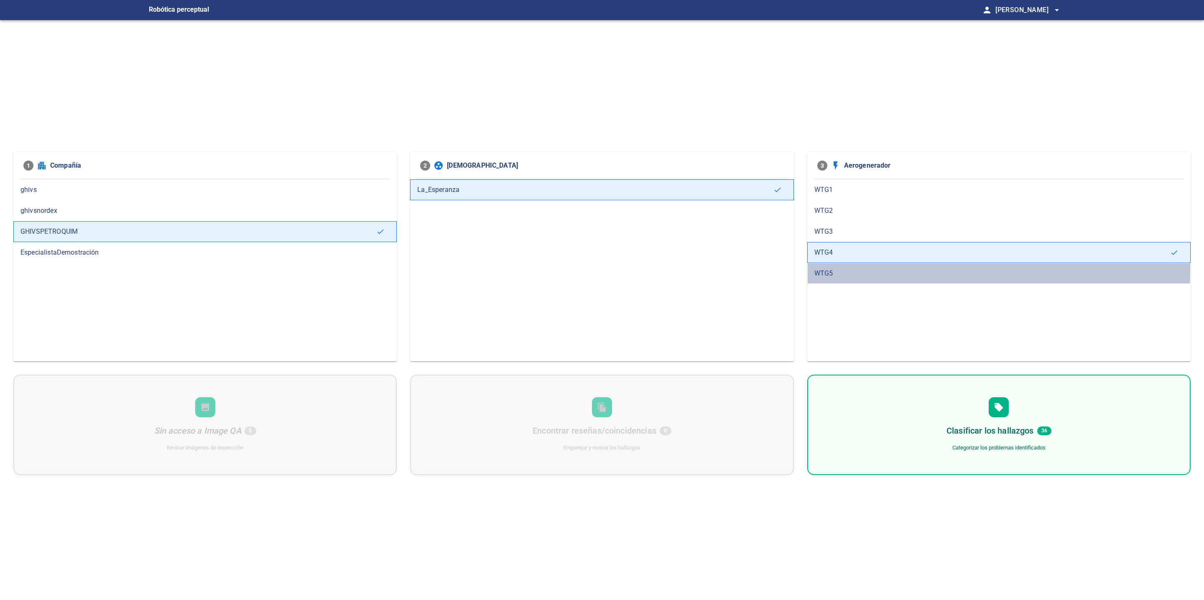
click at [843, 271] on span "WTG5" at bounding box center [998, 273] width 369 height 10
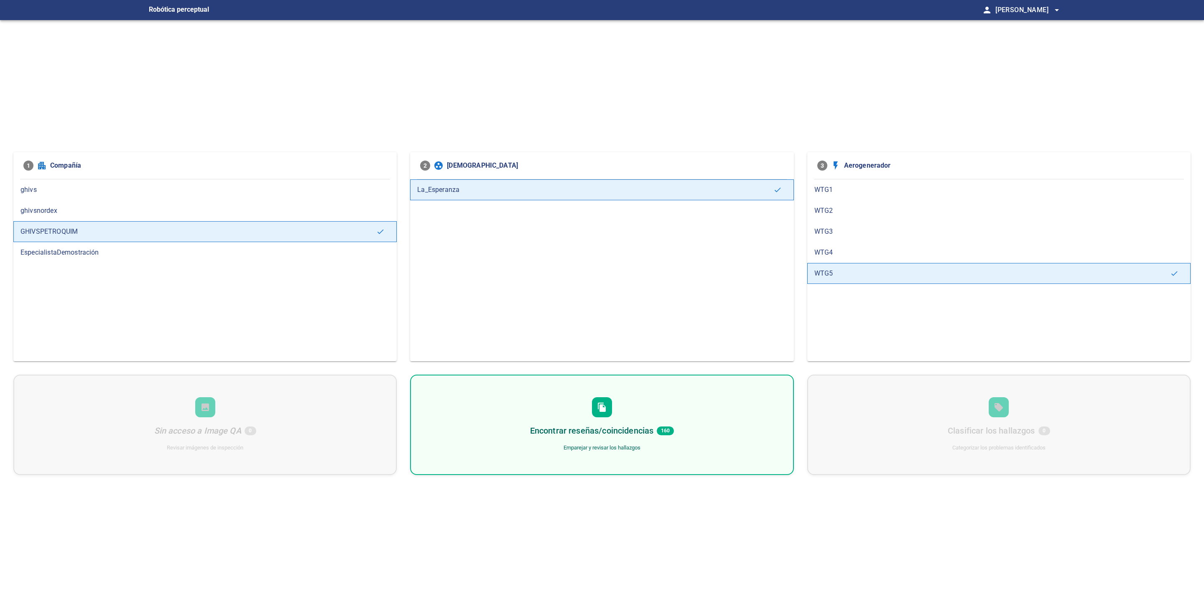
click at [845, 253] on span "WTG4" at bounding box center [998, 252] width 369 height 10
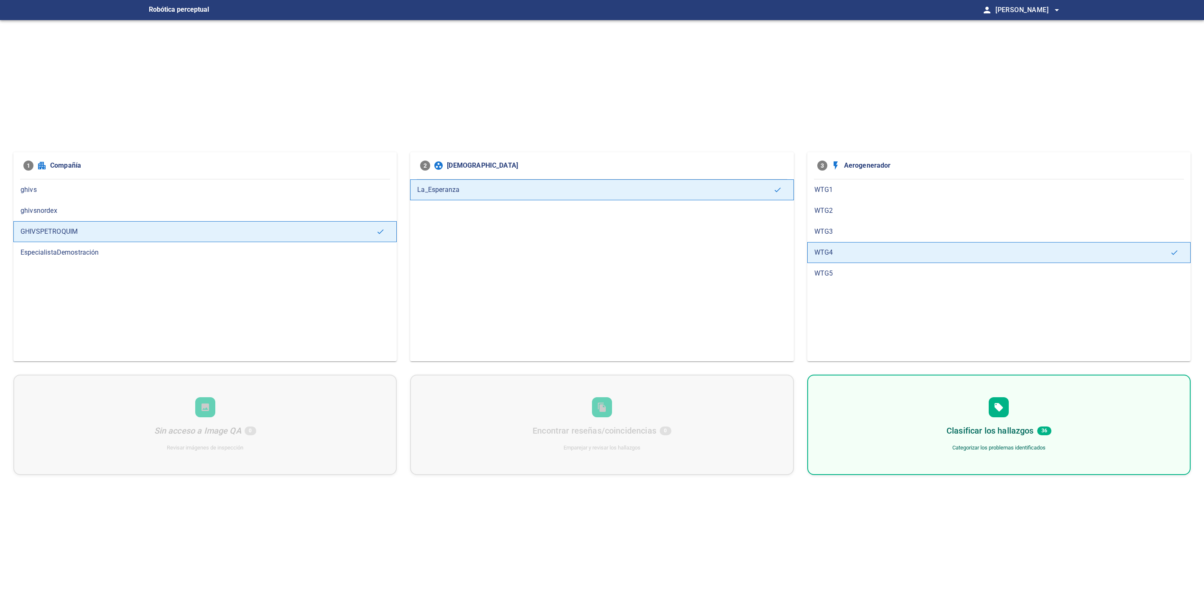
click at [974, 423] on div "Clasificar los hallazgos 36 Categorizar los problemas identificados" at bounding box center [998, 425] width 383 height 100
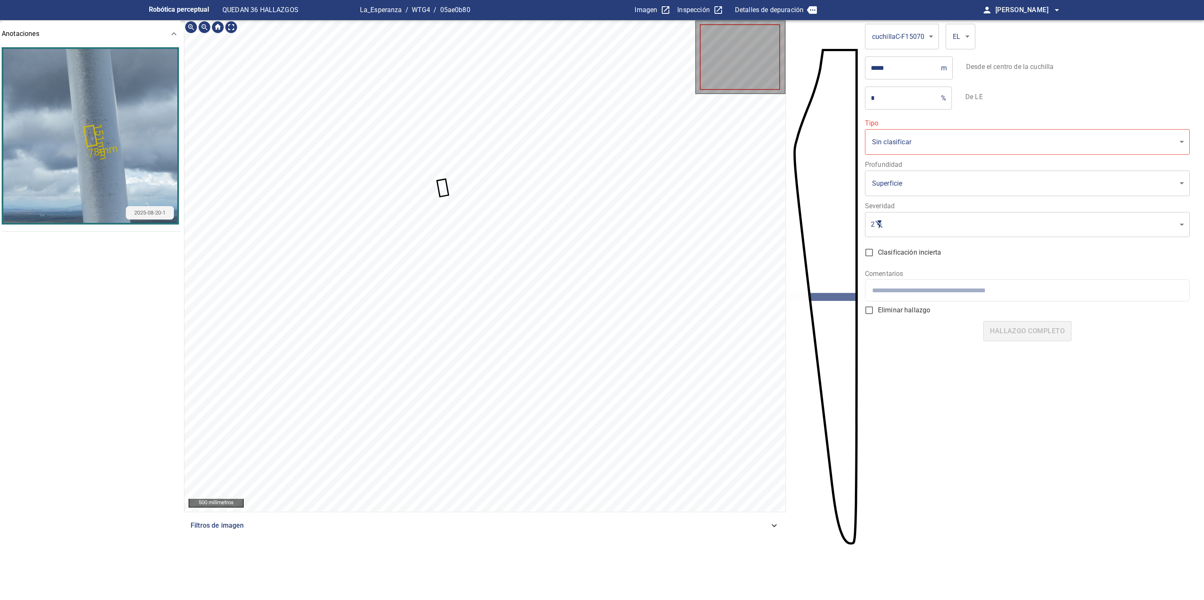
click at [443, 189] on icon at bounding box center [443, 188] width 10 height 16
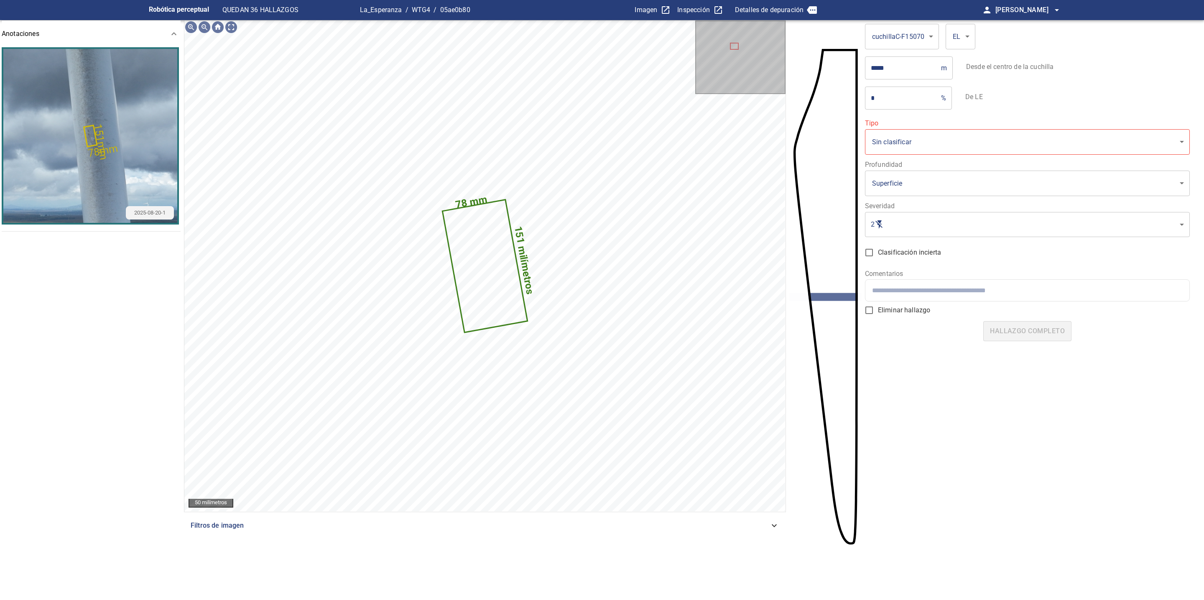
click at [88, 132] on img "button" at bounding box center [90, 136] width 174 height 174
click at [949, 145] on body "**********" at bounding box center [602, 300] width 1204 height 600
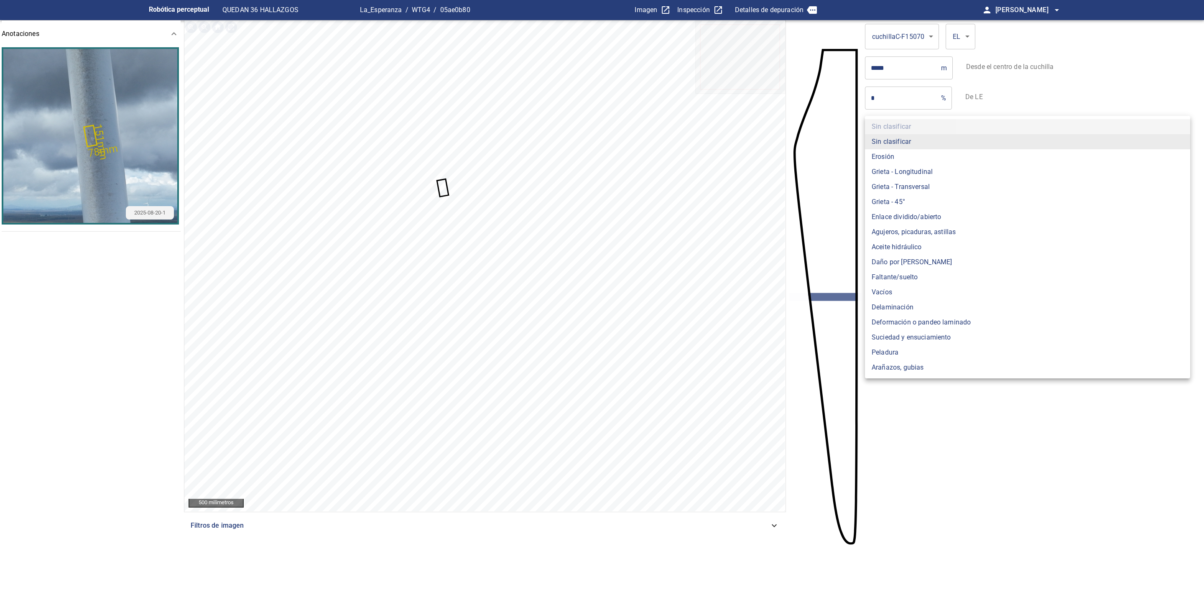
click at [1048, 104] on div at bounding box center [602, 300] width 1204 height 600
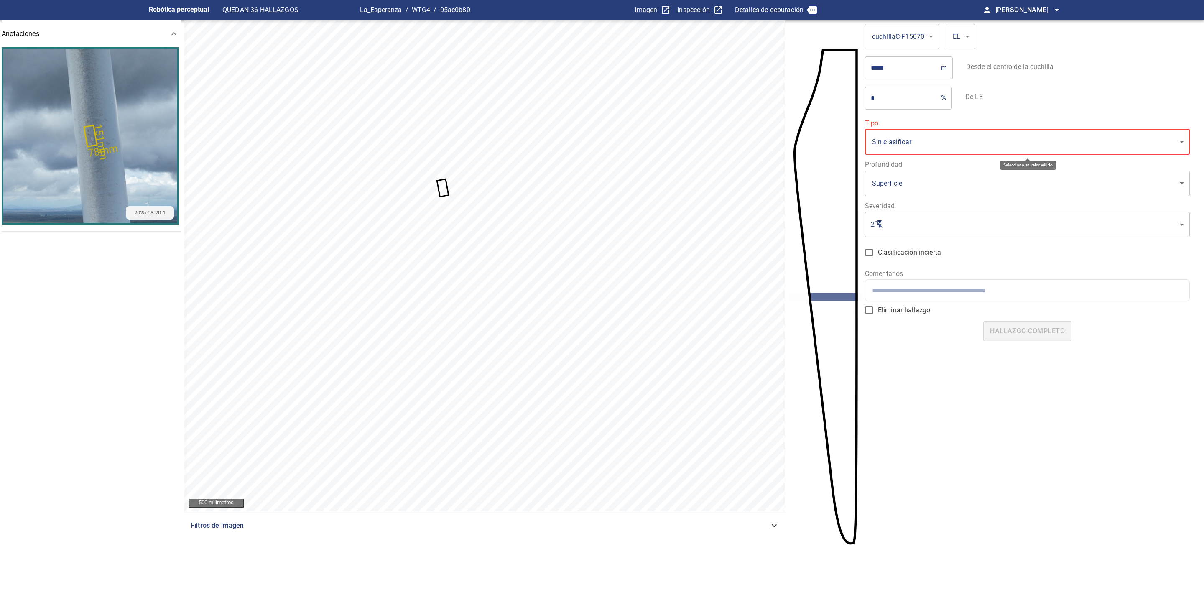
click at [969, 42] on body "**********" at bounding box center [602, 300] width 1204 height 600
click at [967, 51] on li "P.D" at bounding box center [960, 51] width 29 height 15
type input "**"
click at [968, 40] on body "**********" at bounding box center [602, 300] width 1204 height 600
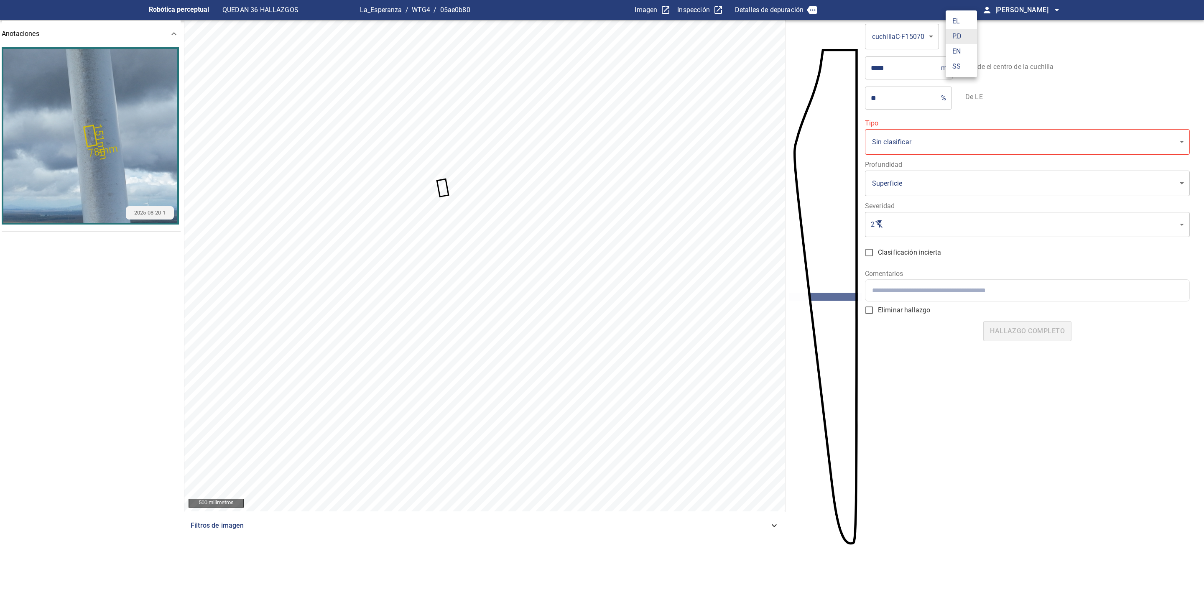
click at [962, 24] on li "EL" at bounding box center [961, 21] width 31 height 15
type input "**"
click at [928, 98] on input "**" at bounding box center [901, 97] width 73 height 23
type input "*"
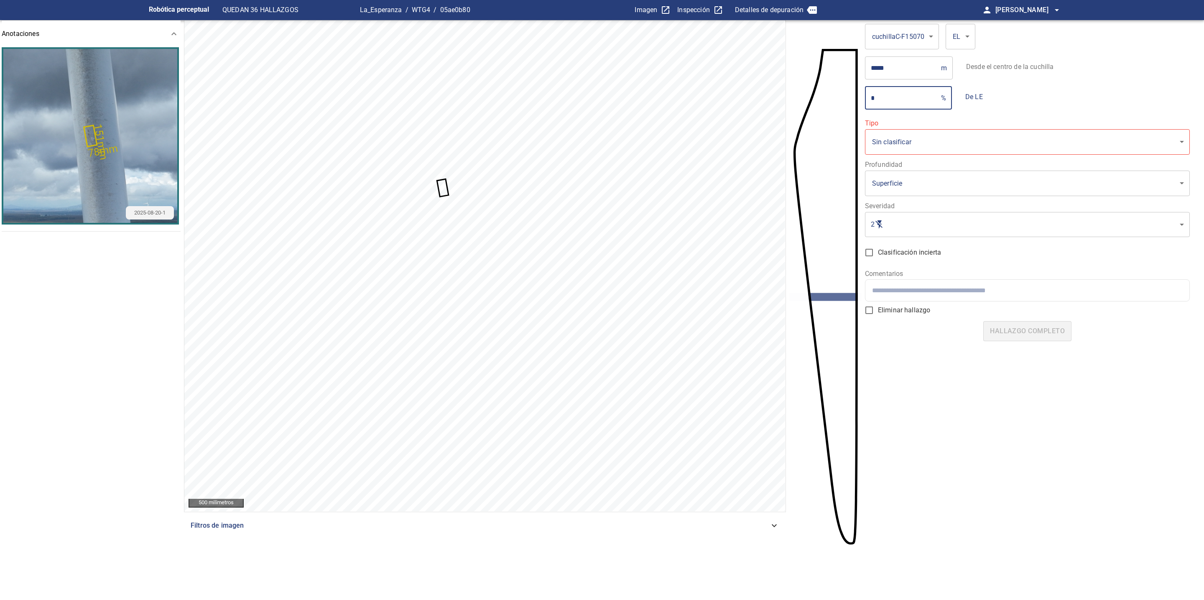
click at [1012, 97] on div "* % ​ De LE" at bounding box center [1027, 97] width 325 height 23
click at [951, 153] on body "**********" at bounding box center [602, 300] width 1204 height 600
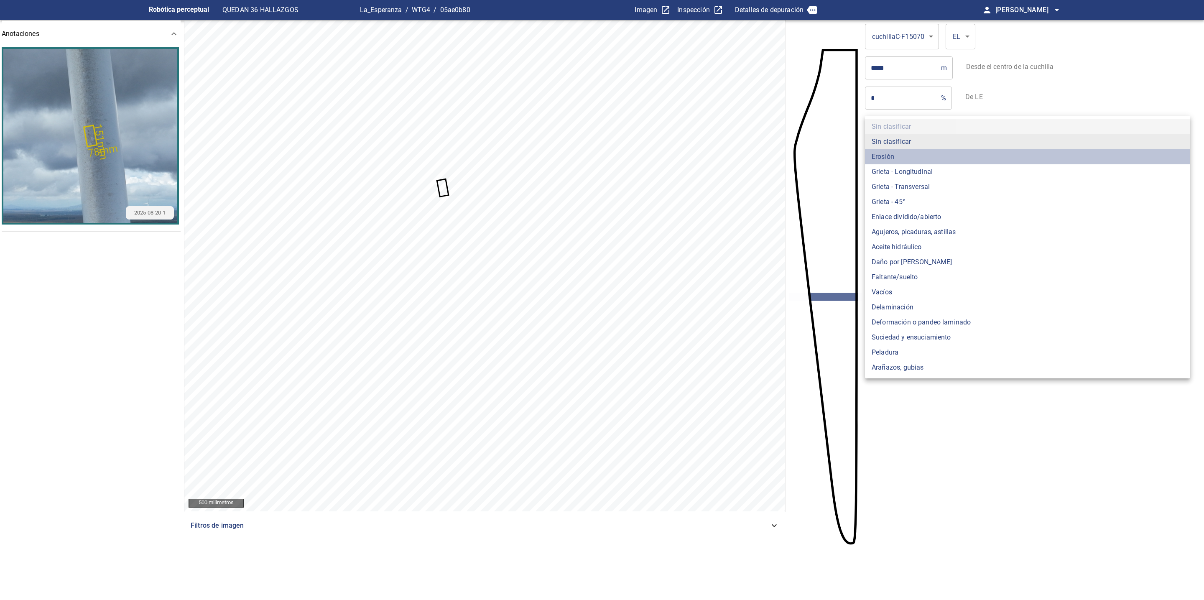
click at [910, 157] on li "Erosión" at bounding box center [1027, 156] width 325 height 15
type input "*******"
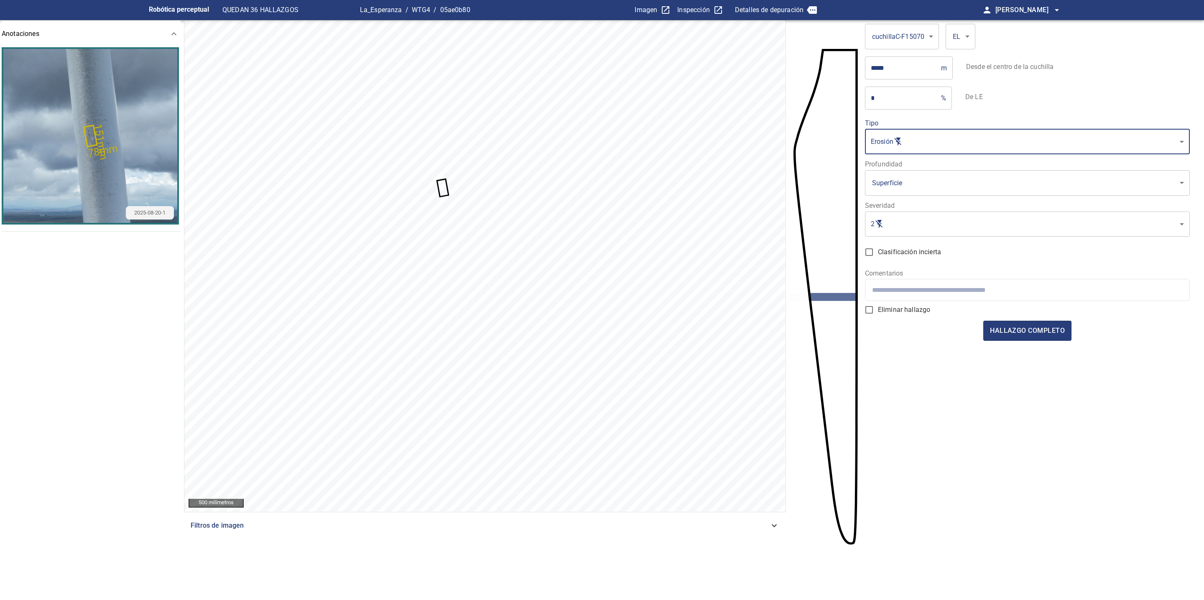
click at [912, 184] on body "**********" at bounding box center [602, 300] width 1204 height 600
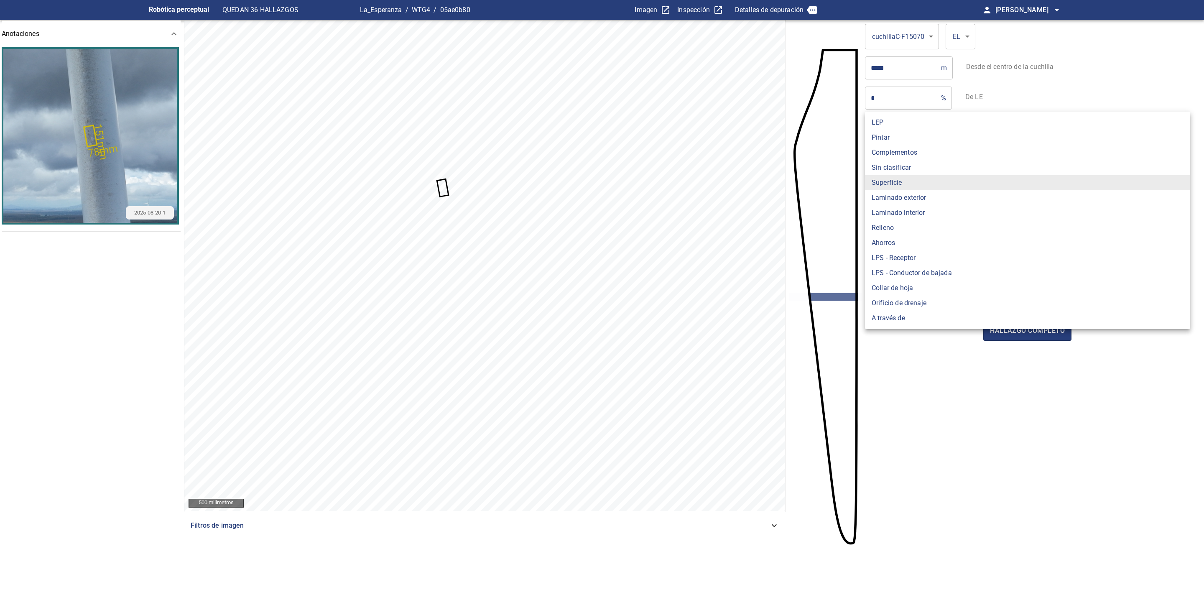
click at [912, 184] on li "Superficie" at bounding box center [1027, 182] width 325 height 15
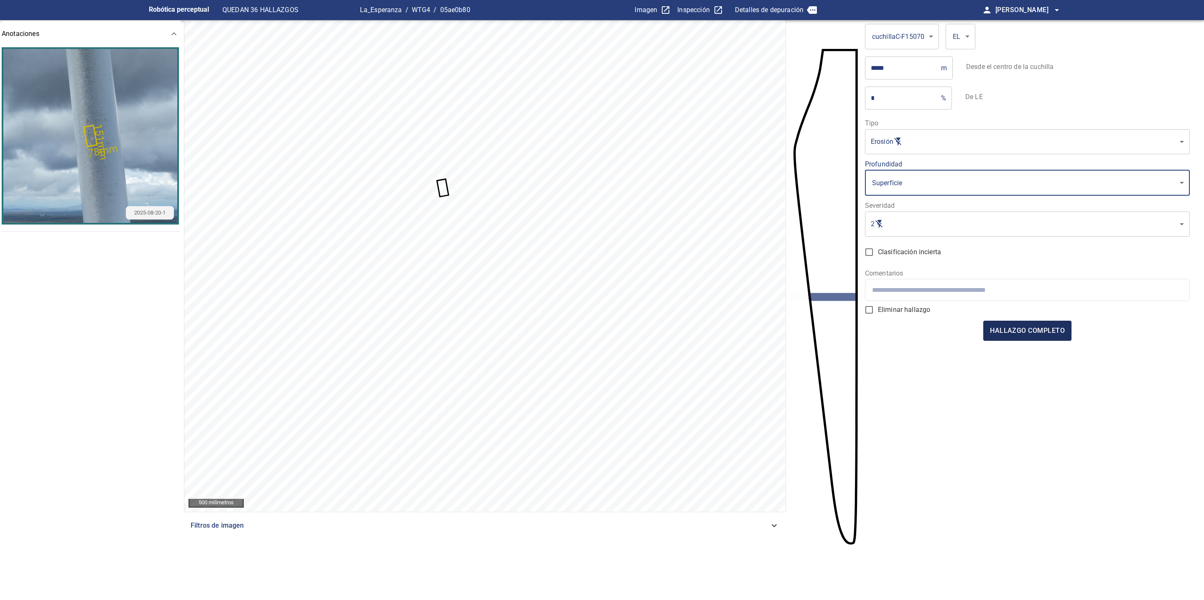
click at [1016, 333] on span "hallazgo completo" at bounding box center [1027, 331] width 75 height 12
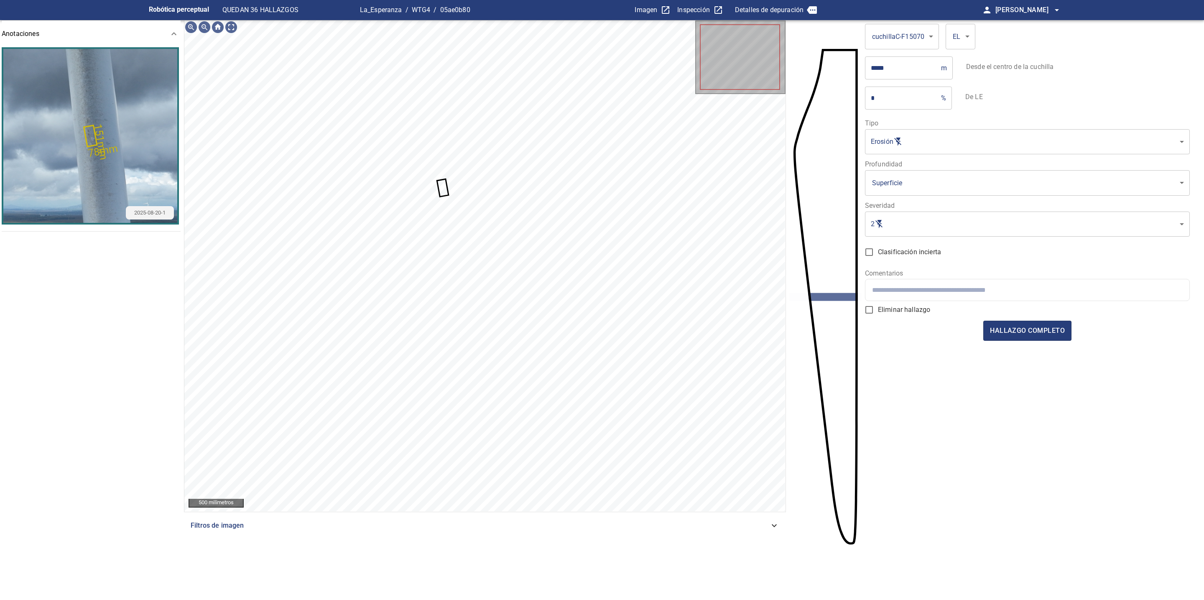
click at [942, 386] on form "**********" at bounding box center [1027, 293] width 325 height 547
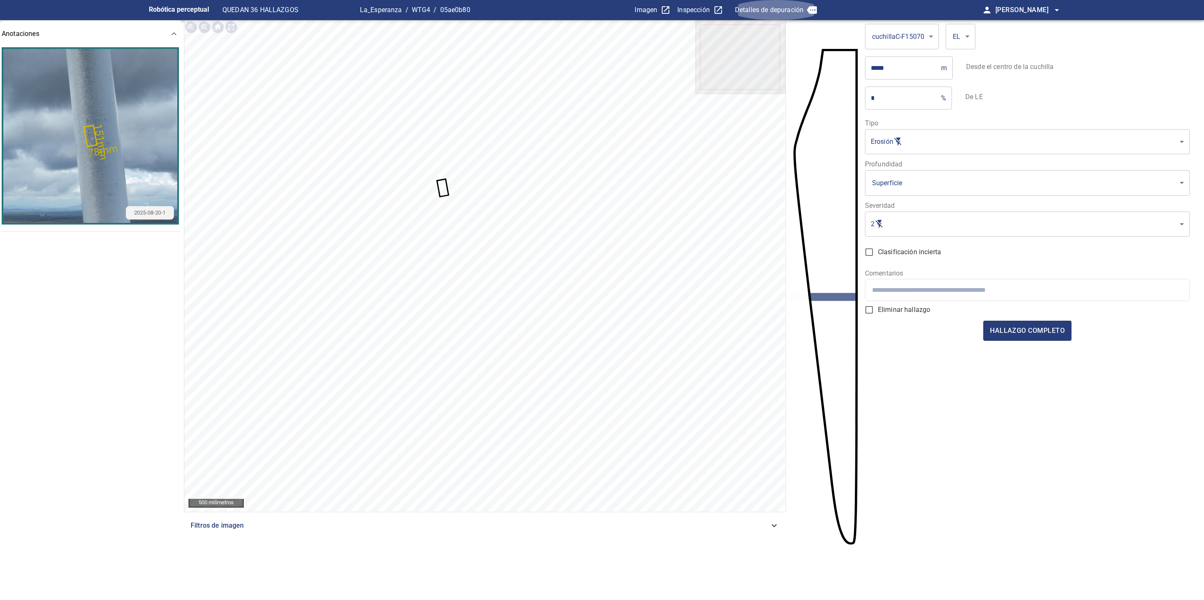
click at [815, 9] on icon "button" at bounding box center [812, 10] width 10 height 8
click at [788, 9] on p "Detalles de depuración" at bounding box center [769, 10] width 69 height 10
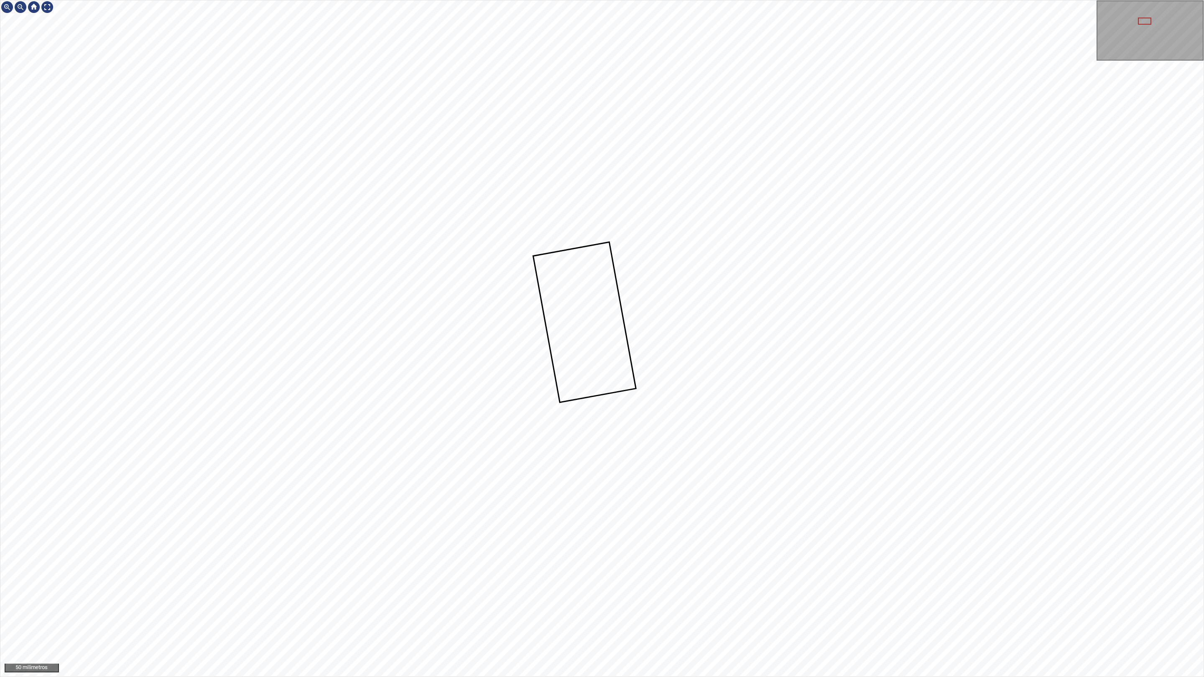
click at [623, 372] on icon at bounding box center [584, 322] width 101 height 158
click at [50, 9] on div at bounding box center [47, 6] width 13 height 13
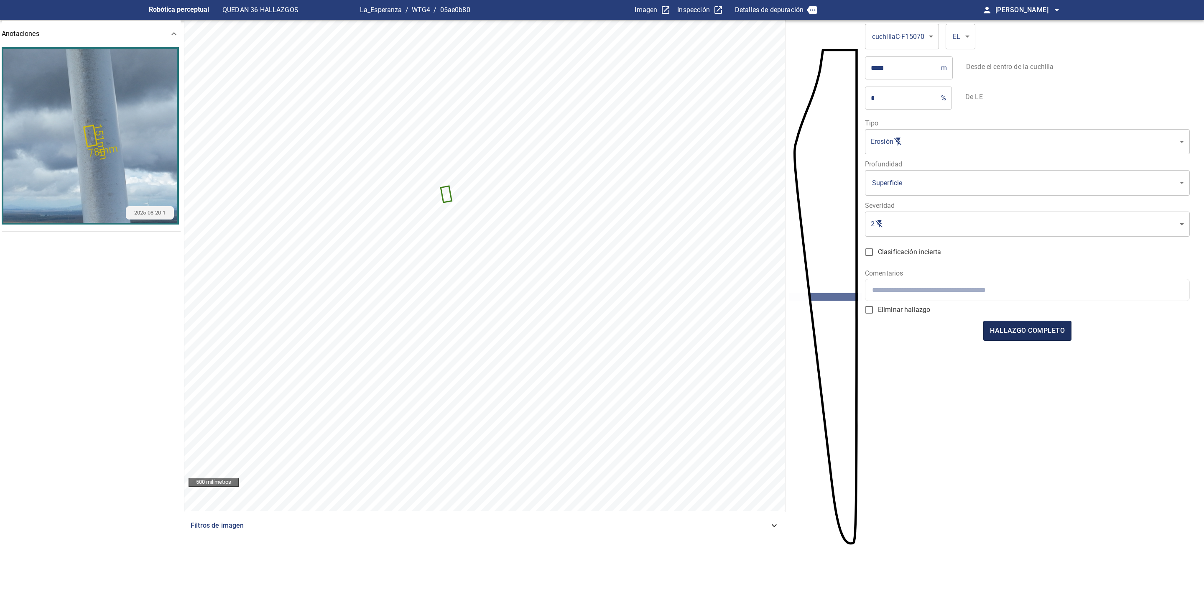
click at [1021, 334] on span "hallazgo completo" at bounding box center [1027, 331] width 75 height 12
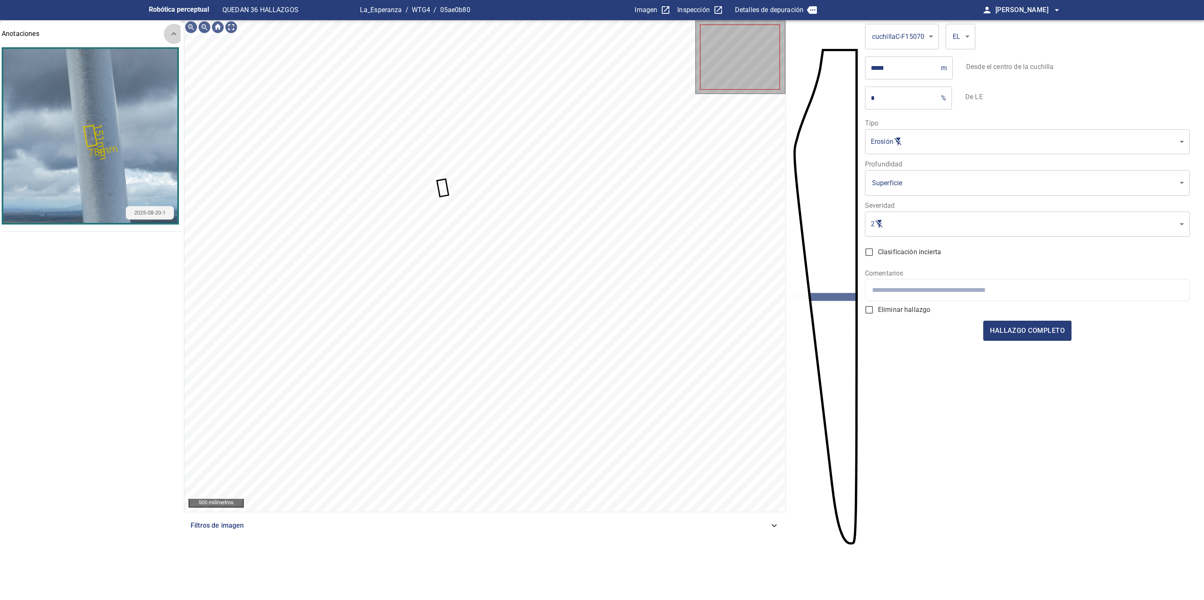
click at [170, 34] on icon at bounding box center [174, 34] width 10 height 10
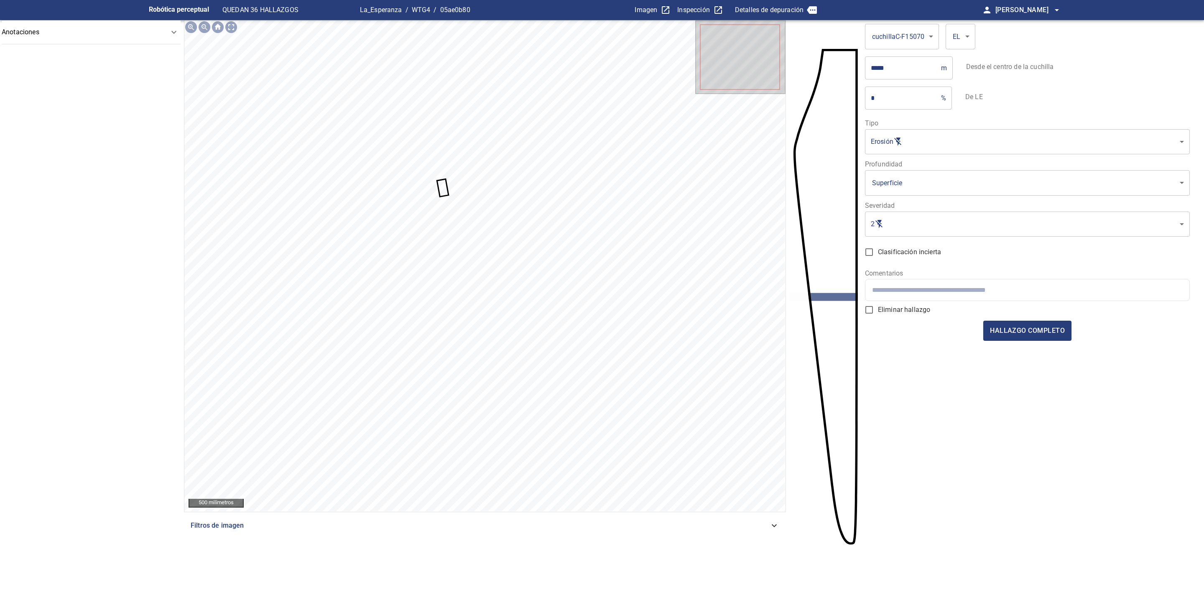
click at [170, 34] on icon at bounding box center [174, 32] width 10 height 10
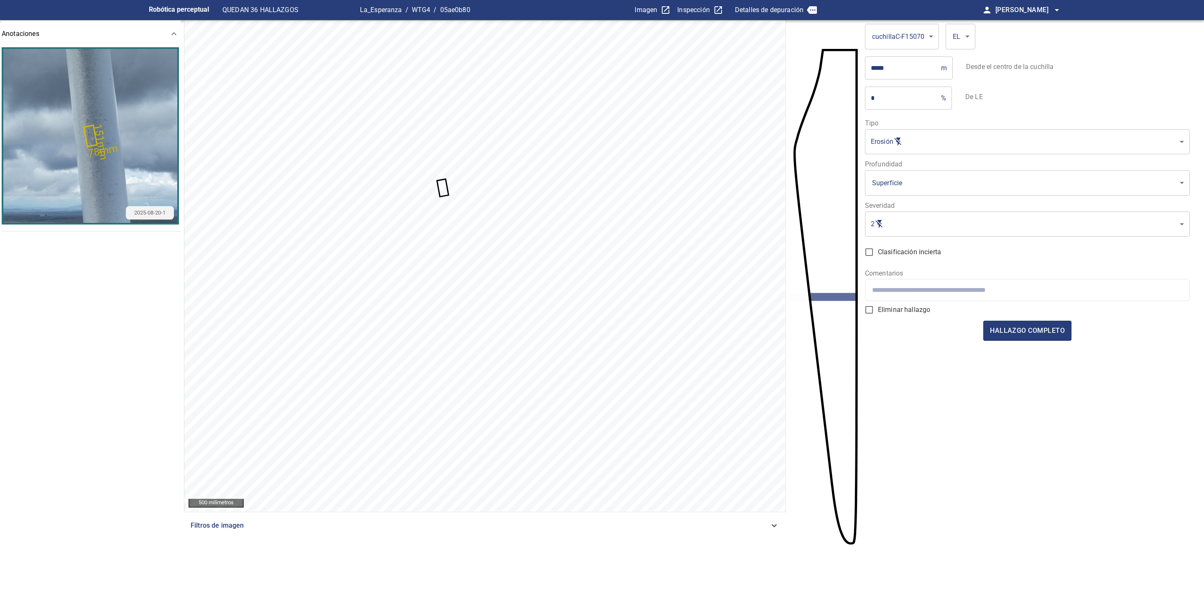
click at [140, 92] on img "button" at bounding box center [90, 136] width 174 height 174
click at [1019, 329] on span "hallazgo completo" at bounding box center [1027, 331] width 75 height 12
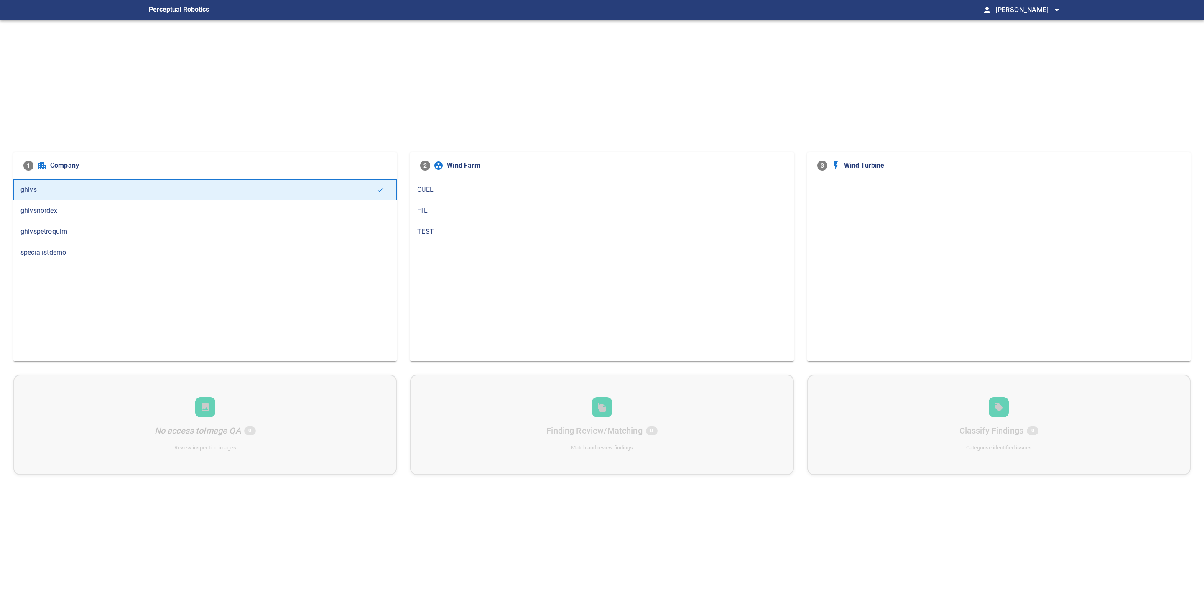
click at [268, 232] on span "ghivspetroquim" at bounding box center [204, 232] width 369 height 10
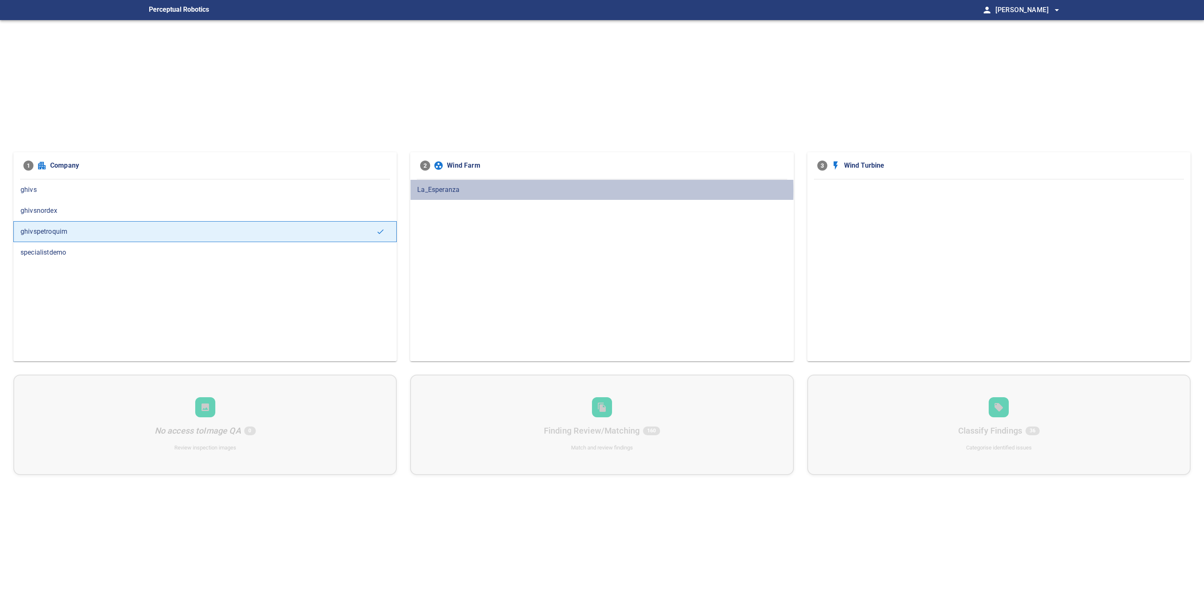
click at [462, 191] on span "La_Esperanza" at bounding box center [601, 190] width 369 height 10
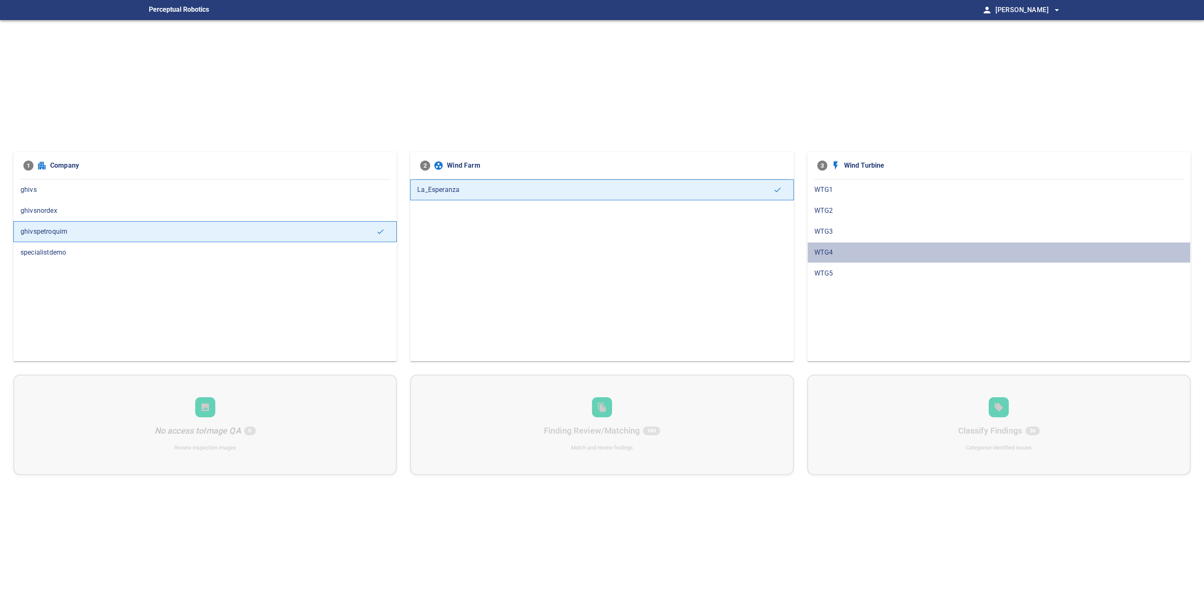
click at [854, 247] on div "WTG4" at bounding box center [998, 252] width 383 height 21
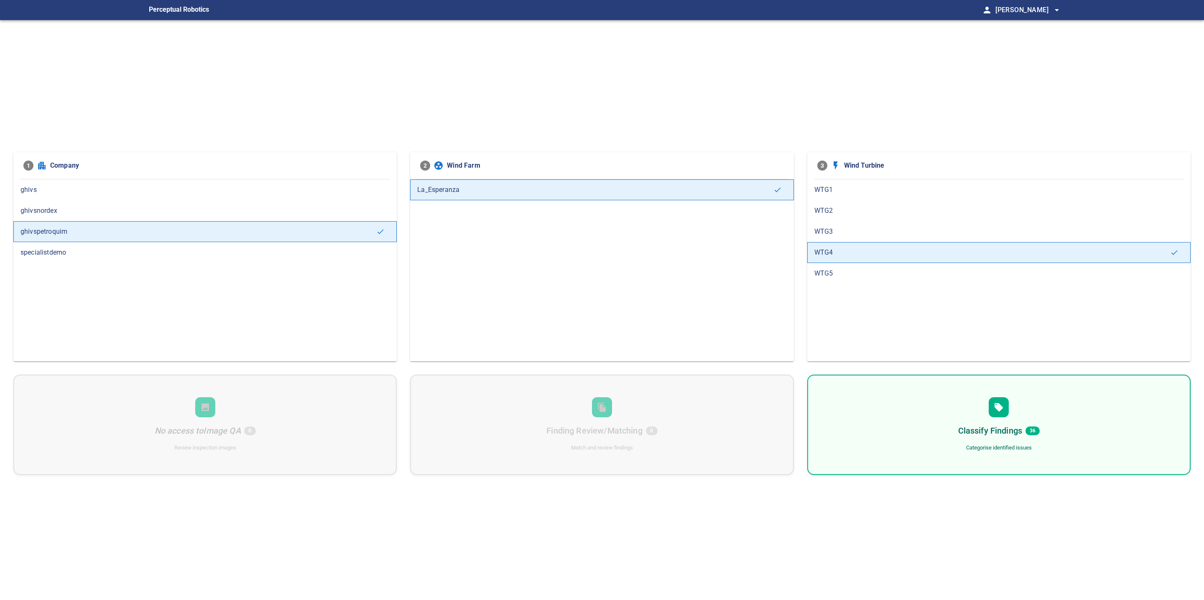
click at [962, 416] on div "Classify Findings 36 Categorise identified issues" at bounding box center [998, 425] width 383 height 100
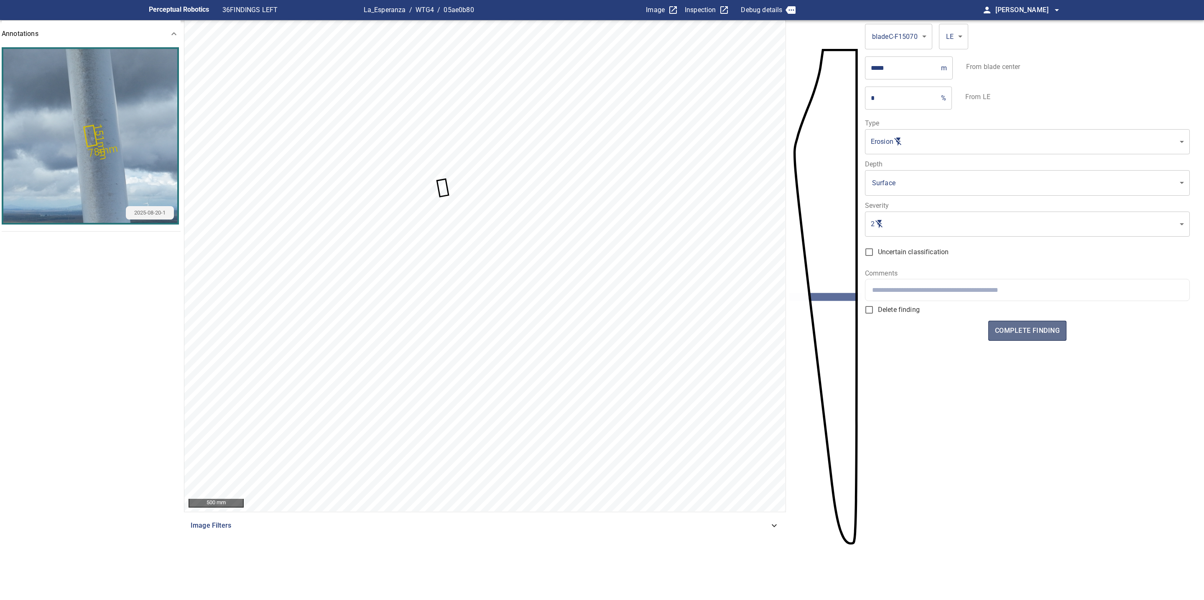
click at [1037, 335] on span "complete finding" at bounding box center [1027, 331] width 65 height 12
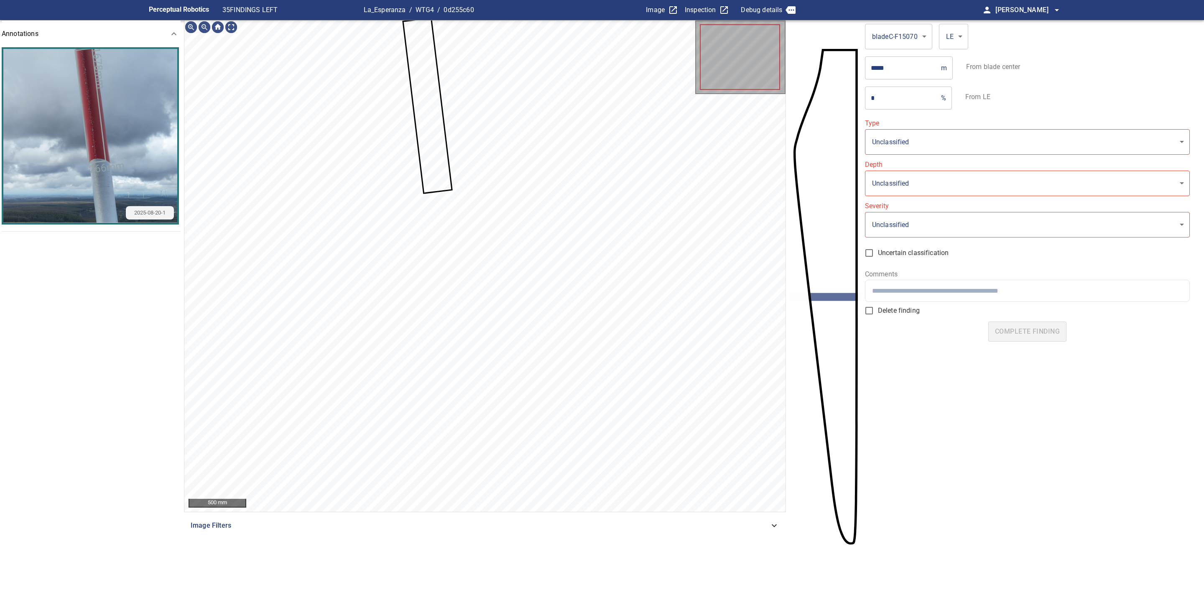
type input "*******"
type input "*"
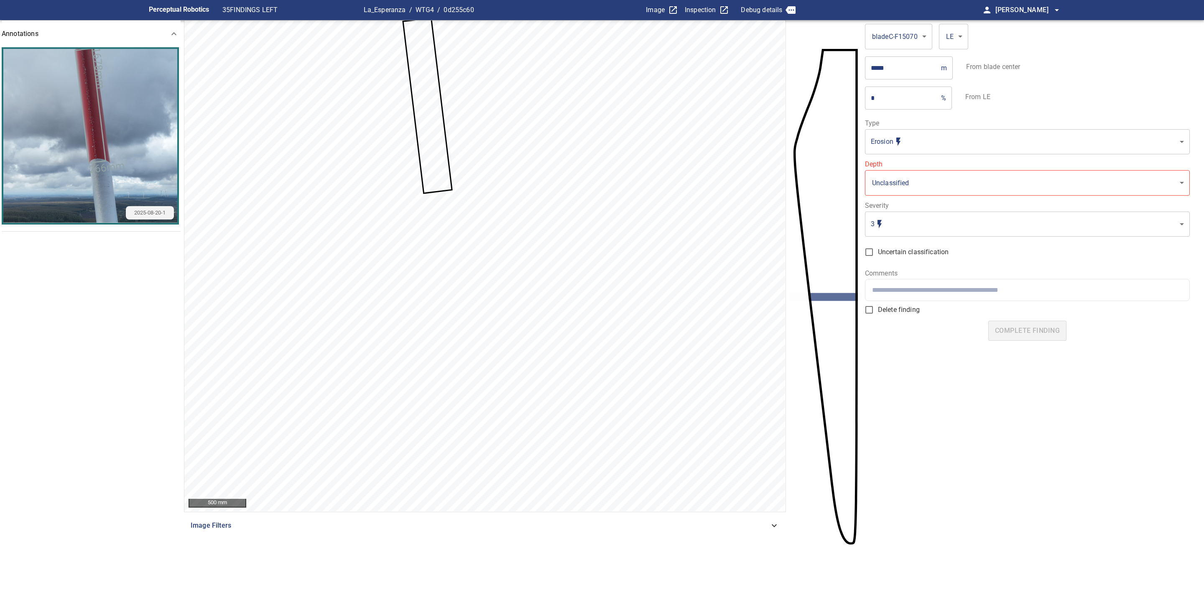
drag, startPoint x: 978, startPoint y: 468, endPoint x: 984, endPoint y: 494, distance: 26.7
click at [984, 494] on form "**********" at bounding box center [1027, 293] width 325 height 547
